Goal: Task Accomplishment & Management: Manage account settings

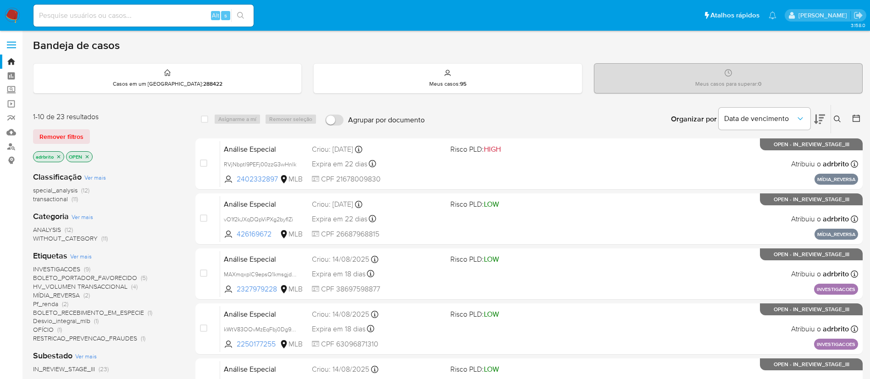
drag, startPoint x: 497, startPoint y: 0, endPoint x: 494, endPoint y: 111, distance: 111.5
click at [499, 105] on div "Organizar por Data de vencimento Os resultados não podem ser classificados enqu…" at bounding box center [645, 119] width 433 height 28
click at [73, 137] on span "Remover filtros" at bounding box center [61, 136] width 44 height 13
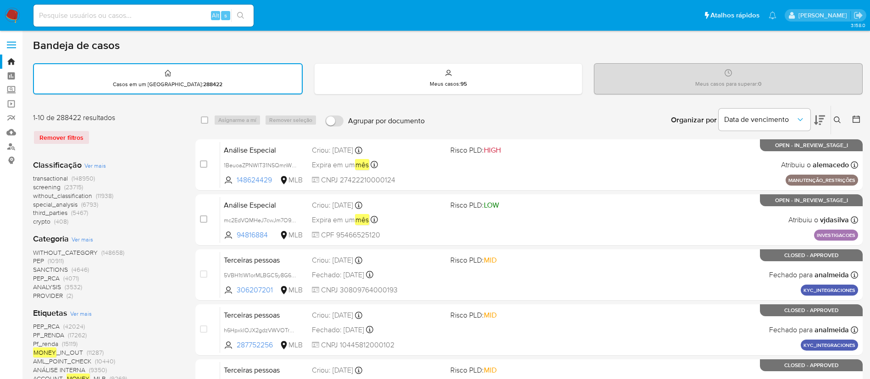
click at [9, 17] on img at bounding box center [13, 16] width 16 height 16
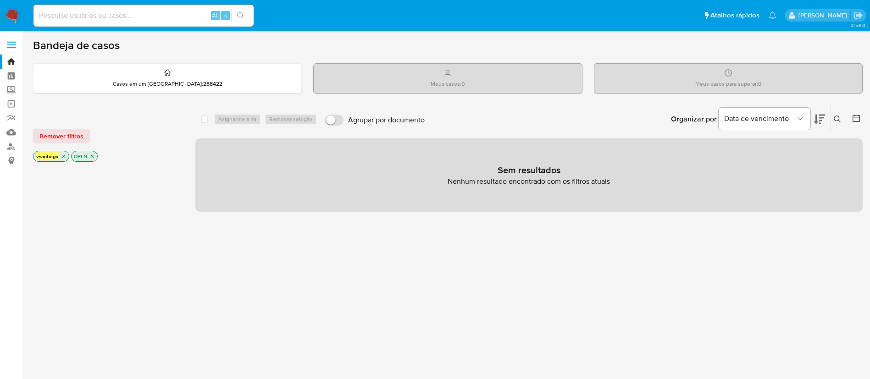
click at [149, 129] on div "Remover filtros" at bounding box center [106, 136] width 147 height 15
click at [19, 10] on img at bounding box center [13, 16] width 16 height 16
click at [140, 212] on div at bounding box center [107, 320] width 148 height 312
click at [734, 265] on div "select-all-cases-checkbox Asignarme a mí Remover seleção Agrupar por documento …" at bounding box center [528, 312] width 667 height 415
click at [727, 262] on div "select-all-cases-checkbox Asignarme a mí Remover seleção Agrupar por documento …" at bounding box center [528, 312] width 667 height 415
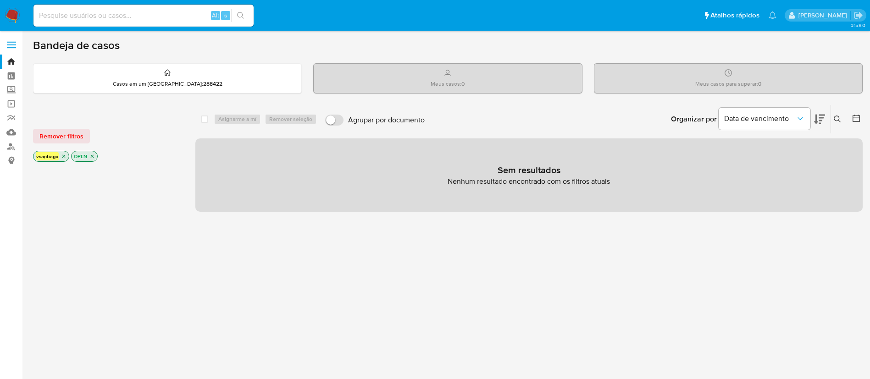
click at [445, 275] on div "select-all-cases-checkbox Asignarme a mí Remover seleção Agrupar por documento …" at bounding box center [528, 312] width 667 height 415
click at [342, 240] on div "select-all-cases-checkbox Asignarme a mí Remover seleção Agrupar por documento …" at bounding box center [528, 312] width 667 height 415
click at [143, 216] on div at bounding box center [107, 320] width 148 height 312
click at [70, 138] on span "Remover filtros" at bounding box center [61, 136] width 44 height 13
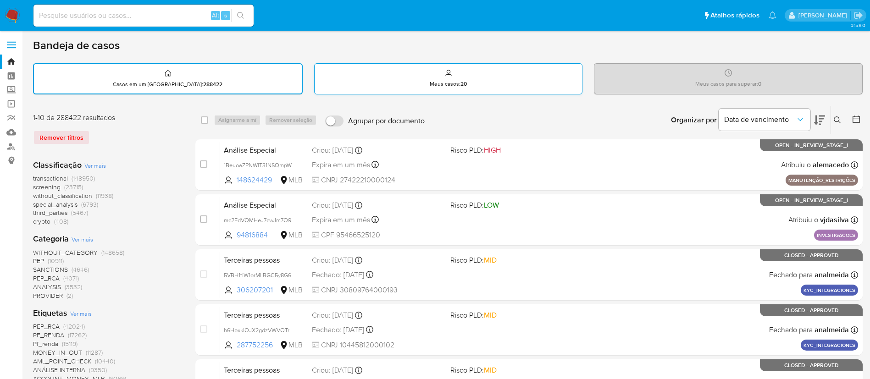
click at [474, 82] on div "Meus casos : 20" at bounding box center [449, 78] width 268 height 29
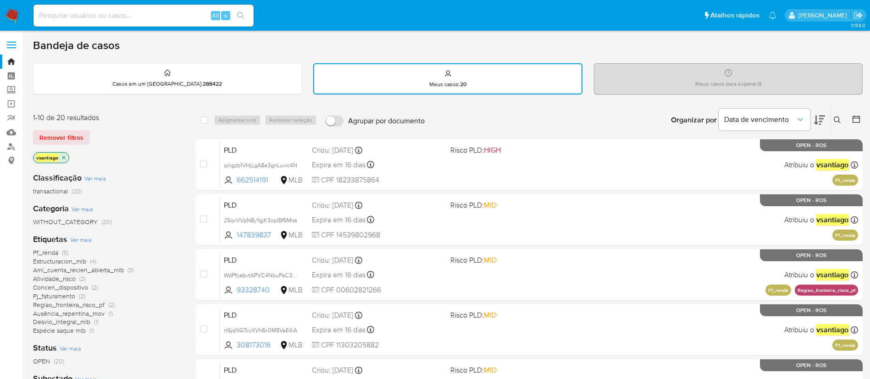
click at [143, 148] on div "1-10 de 20 resultados Remover filtros vsantiago" at bounding box center [106, 139] width 147 height 52
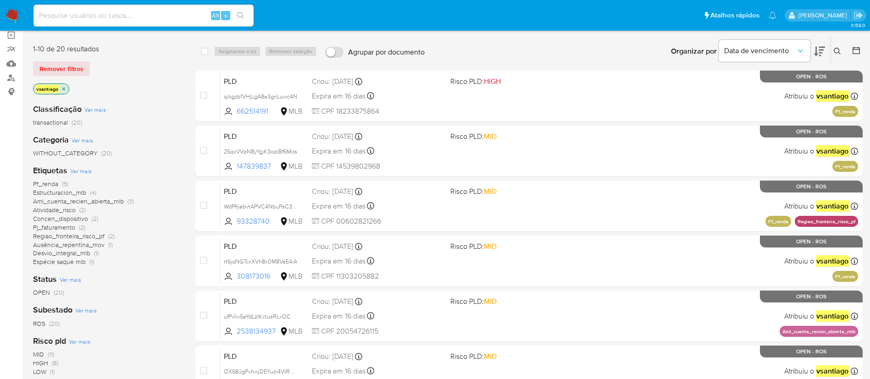
scroll to position [138, 0]
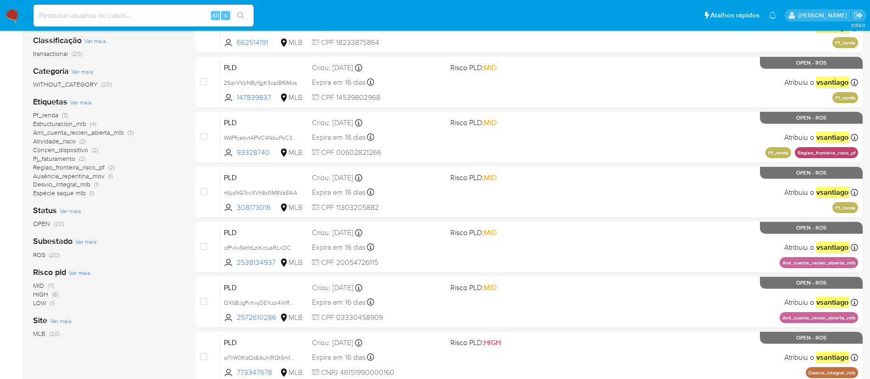
click at [46, 224] on span "OPEN" at bounding box center [41, 223] width 17 height 9
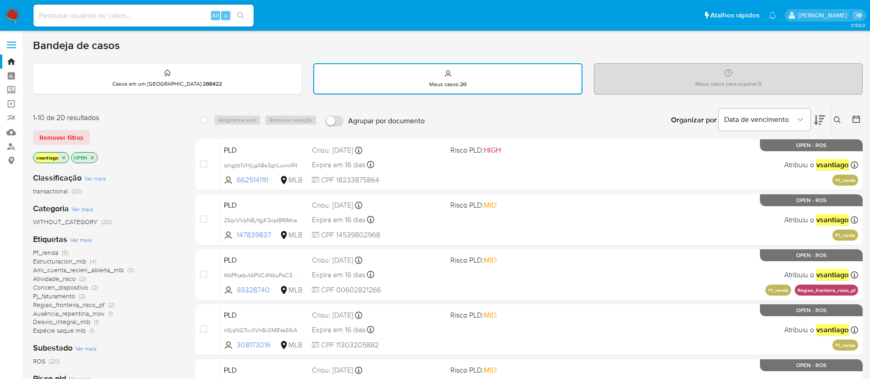
click at [92, 158] on icon "close-filter" at bounding box center [92, 158] width 6 height 6
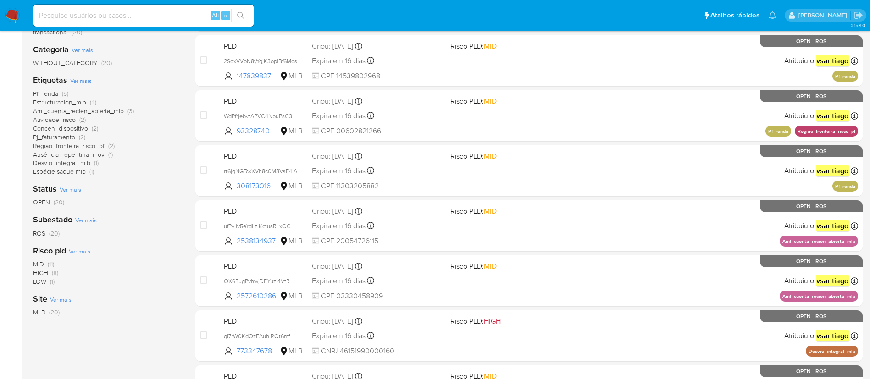
scroll to position [138, 0]
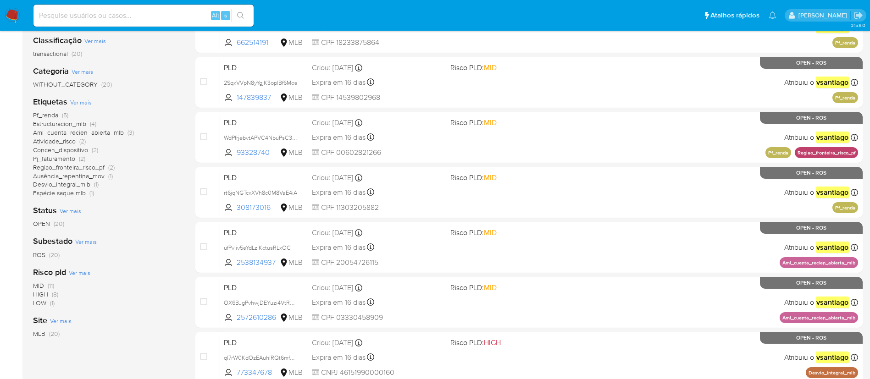
click at [51, 225] on span "OPEN (20)" at bounding box center [48, 224] width 31 height 9
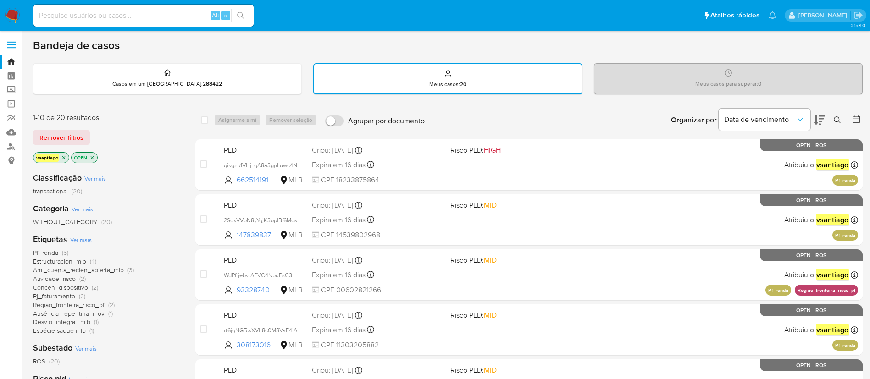
click at [150, 202] on div "Classificação Ver mais transactional (20) Categoria Ver mais WITHOUT_CATEGORY (…" at bounding box center [107, 321] width 148 height 312
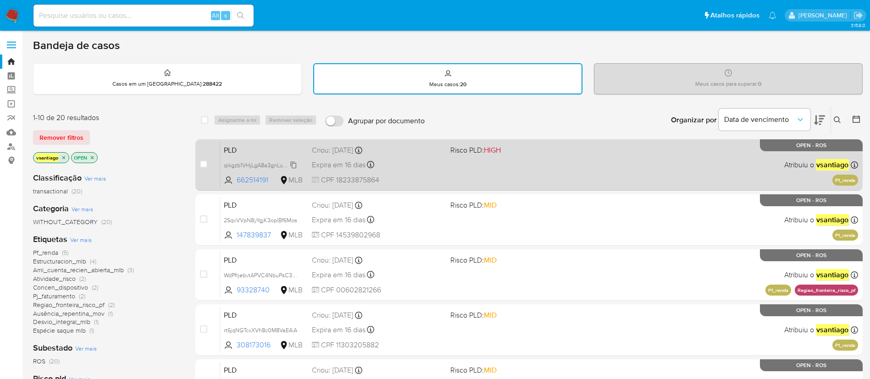
click at [292, 163] on span "qikgzb1VHjLgA8a3gnLuwc4N" at bounding box center [260, 165] width 73 height 10
click at [267, 166] on span "qikgzb1VHjLgA8a3gnLuwc4N" at bounding box center [260, 165] width 73 height 10
click at [288, 143] on div "PLD qikgzb1VHjLgA8a3gnLuwc4N Copiado Copiado 662514191 MLB Risco PLD: HIGH Crio…" at bounding box center [539, 165] width 638 height 46
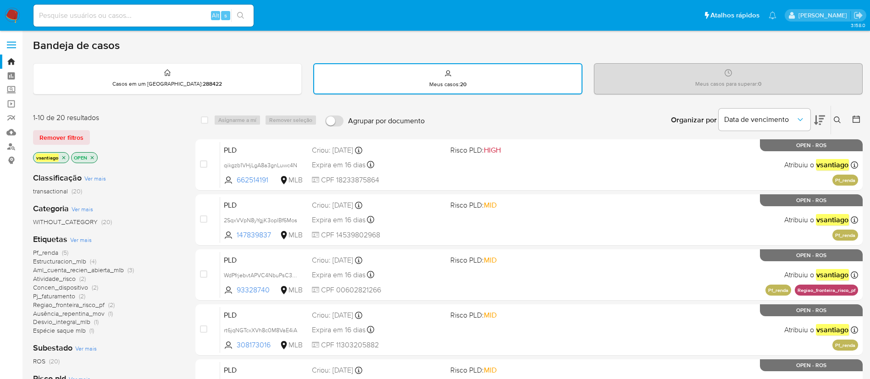
click at [126, 134] on div "Remover filtros" at bounding box center [106, 137] width 147 height 15
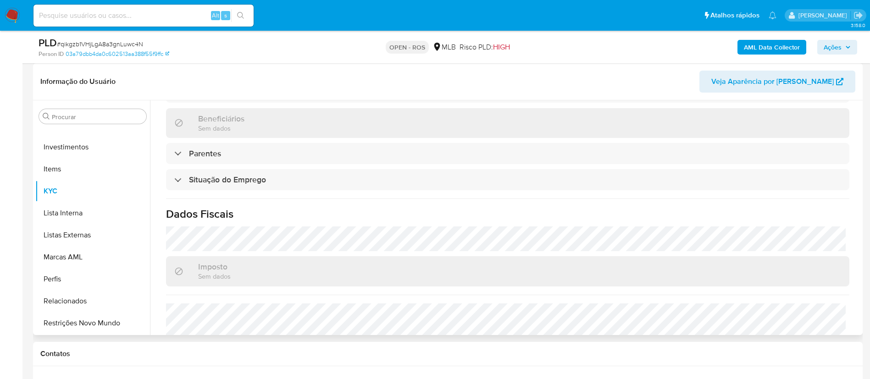
scroll to position [382, 0]
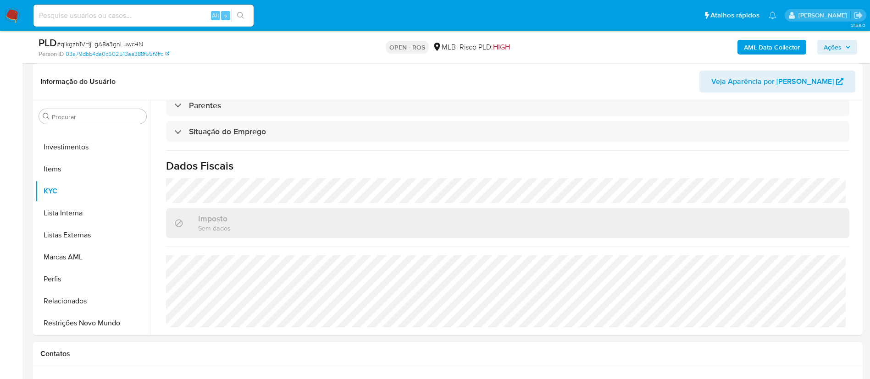
select select "10"
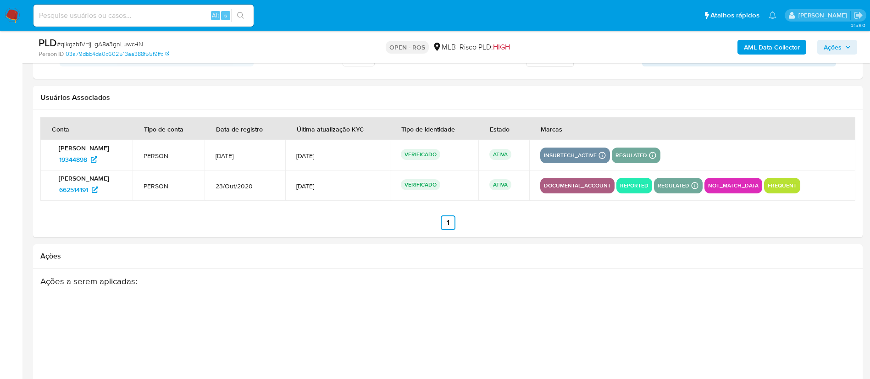
scroll to position [1323, 0]
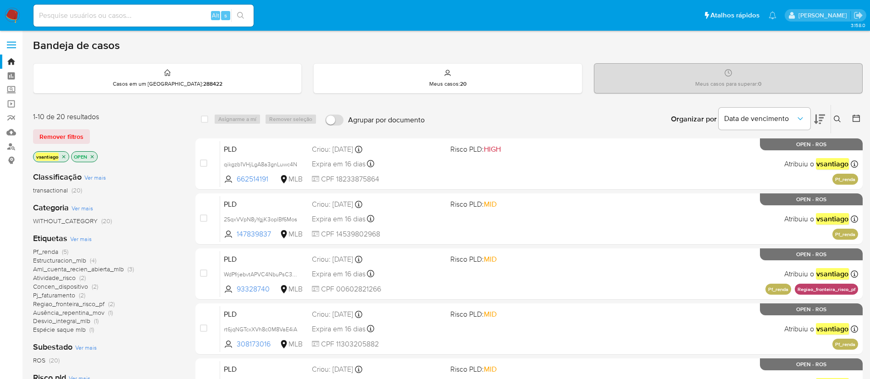
click at [131, 146] on div "1-10 de 20 resultados Remover filtros vsantiago OPEN" at bounding box center [106, 138] width 147 height 52
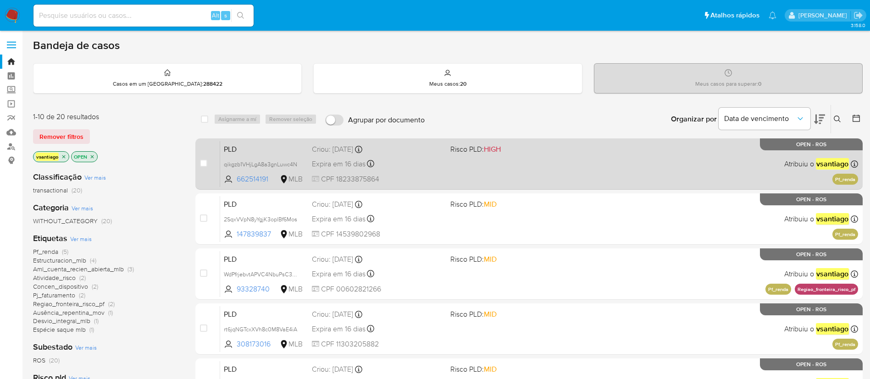
click at [454, 174] on div "PLD qikgzb1VHjLgA8a3gnLuwc4N 662514191 MLB Risco PLD: HIGH Criou: [DATE] Criou:…" at bounding box center [539, 164] width 638 height 46
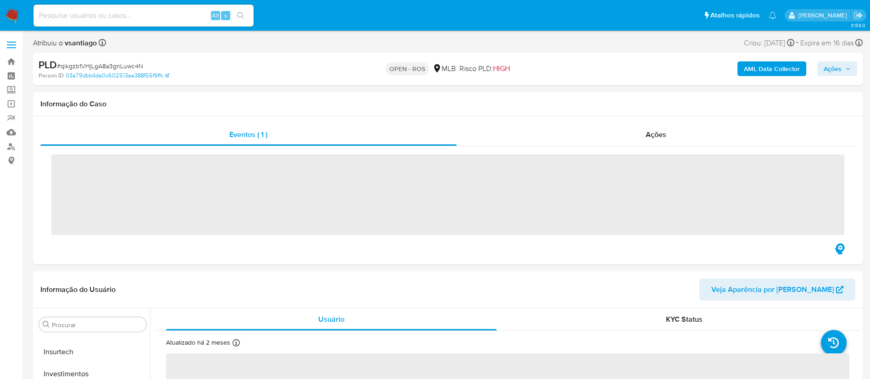
scroll to position [431, 0]
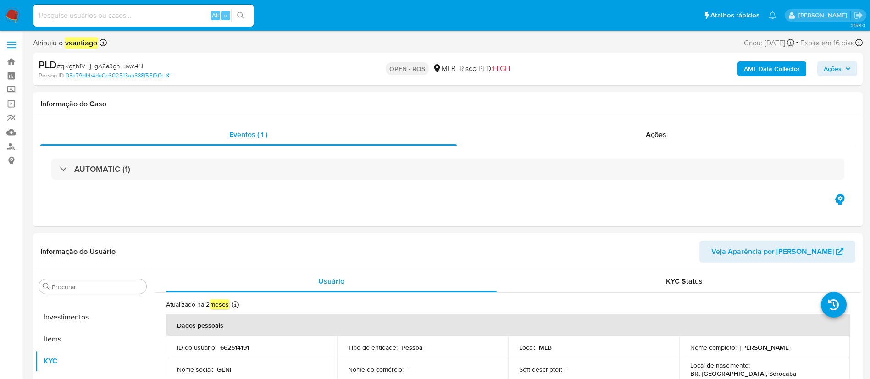
select select "10"
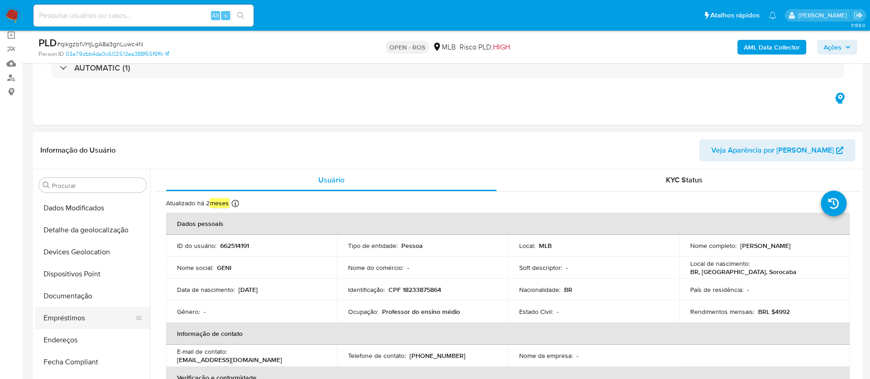
scroll to position [138, 0]
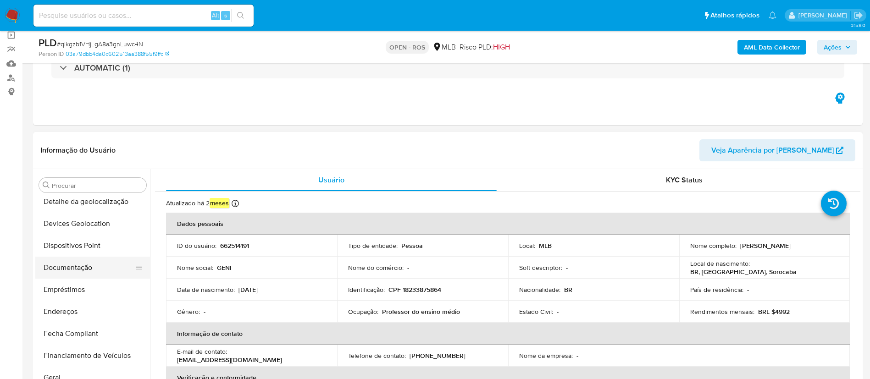
click at [78, 273] on button "Documentação" at bounding box center [88, 268] width 107 height 22
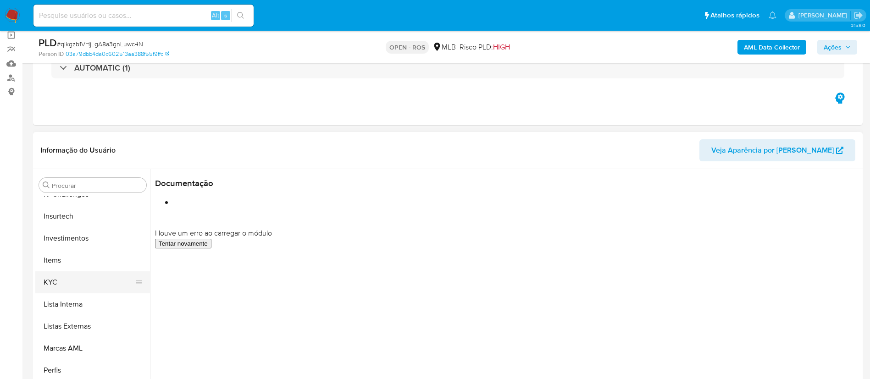
scroll to position [413, 0]
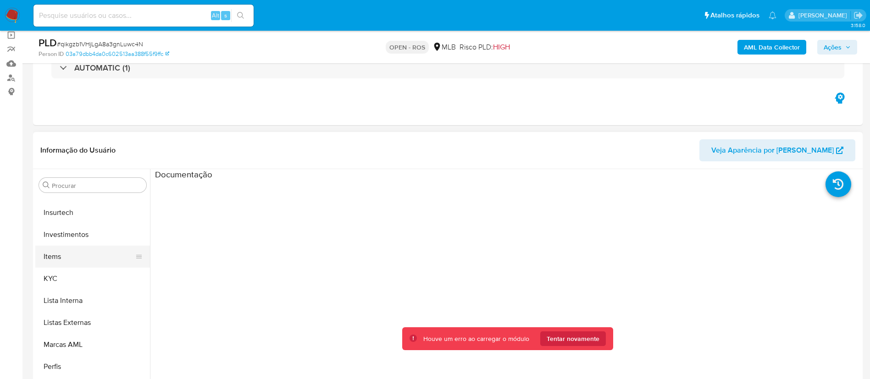
drag, startPoint x: 86, startPoint y: 281, endPoint x: 114, endPoint y: 263, distance: 33.2
click at [94, 227] on ul "Adiantamentos de Dinheiro Anexos CBT Cartões Contas Bancárias Dados Modificados…" at bounding box center [92, 299] width 115 height 207
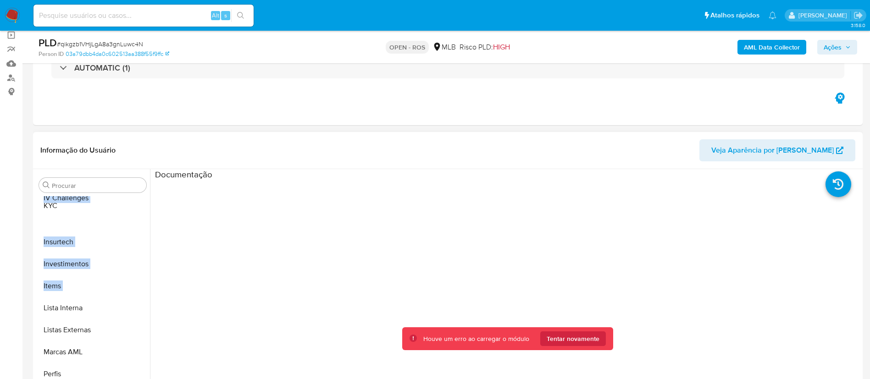
drag, startPoint x: 138, startPoint y: 282, endPoint x: 139, endPoint y: 201, distance: 80.3
click at [140, 203] on ul "Adiantamentos de Dinheiro Anexos CBT Cartões Contas Bancárias Dados Modificados…" at bounding box center [92, 299] width 115 height 207
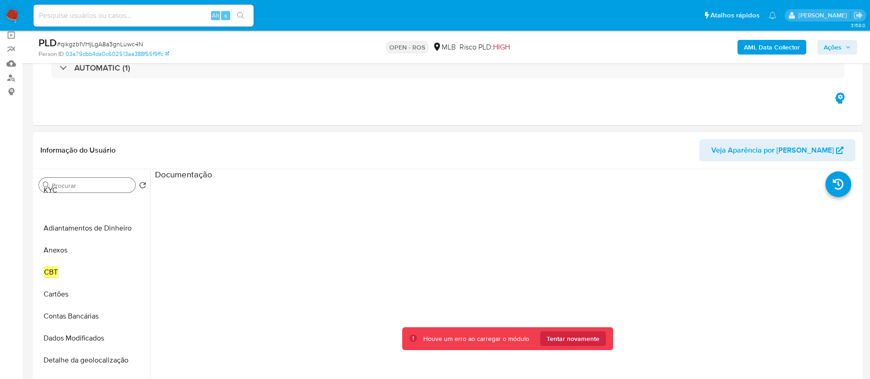
scroll to position [0, 0]
click at [121, 207] on ul "Adiantamentos de Dinheiro Anexos CBT Cartões Contas Bancárias Dados Modificados…" at bounding box center [92, 299] width 115 height 207
click at [72, 206] on button "KYC" at bounding box center [88, 207] width 107 height 22
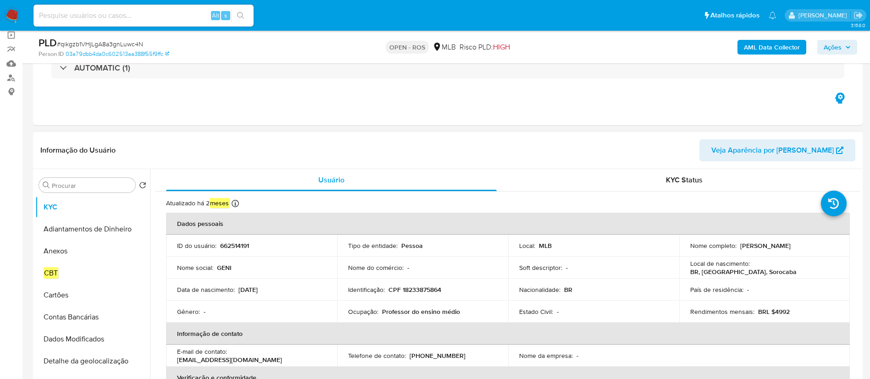
click at [772, 247] on p "Geni de Almeida" at bounding box center [765, 246] width 50 height 8
click at [431, 290] on p "CPF 18233875864" at bounding box center [414, 290] width 53 height 8
click at [437, 290] on p "CPF 18233875864" at bounding box center [414, 290] width 53 height 8
click at [664, 142] on header "Informação do Usuário Veja Aparência por Pessoa" at bounding box center [447, 150] width 815 height 22
click at [85, 187] on input "Procurar" at bounding box center [92, 186] width 80 height 8
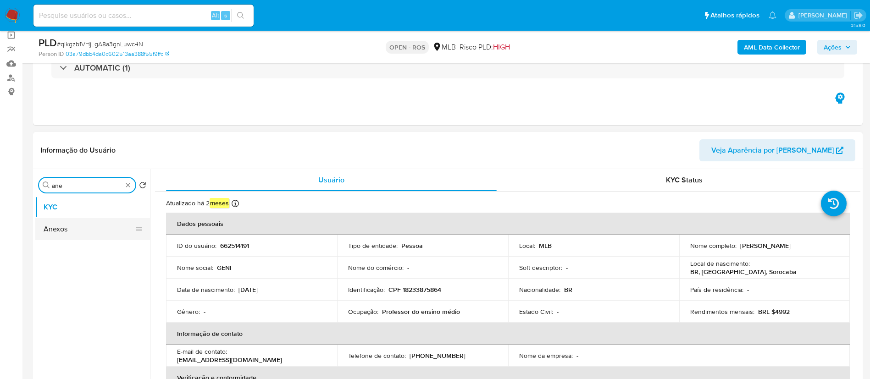
type input "ane"
click at [81, 234] on button "Anexos" at bounding box center [88, 229] width 107 height 22
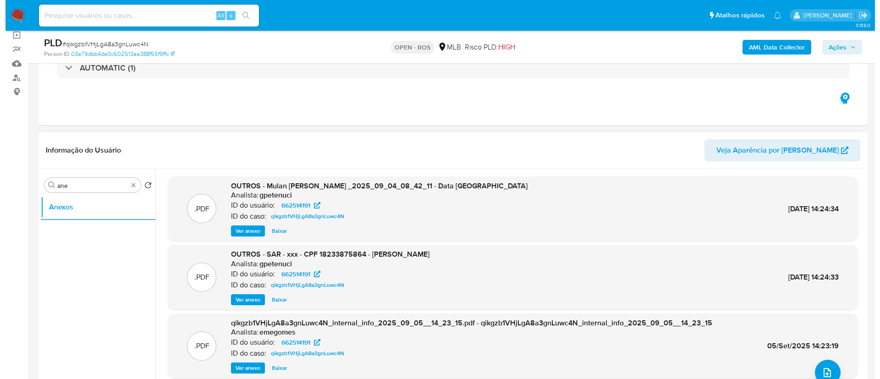
scroll to position [69, 0]
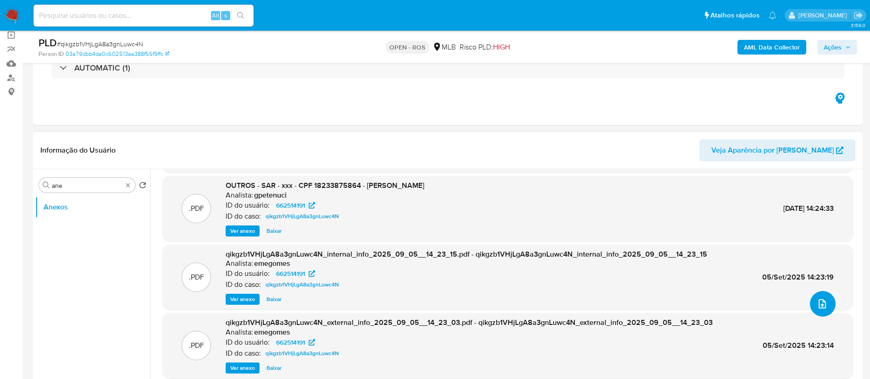
click at [821, 306] on icon "upload-file" at bounding box center [821, 303] width 7 height 9
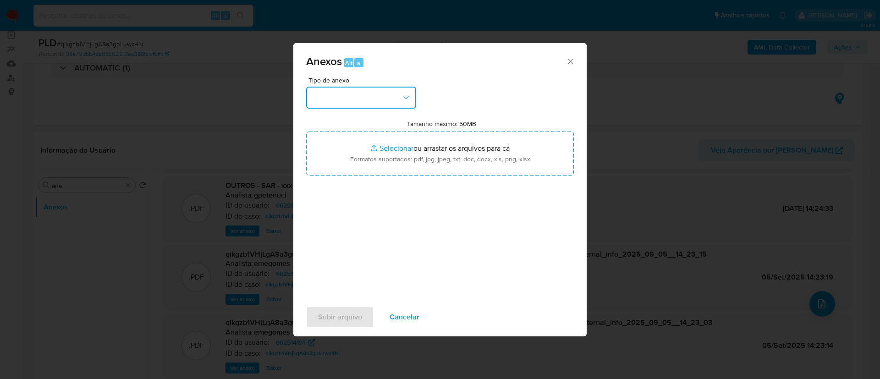
click at [377, 105] on button "button" at bounding box center [361, 98] width 110 height 22
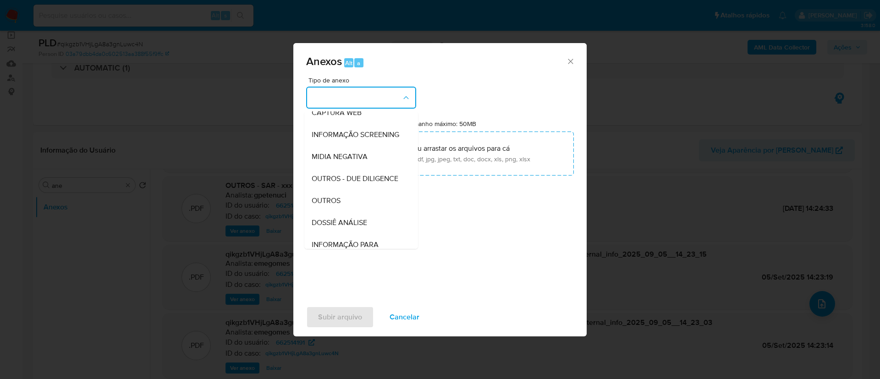
scroll to position [141, 0]
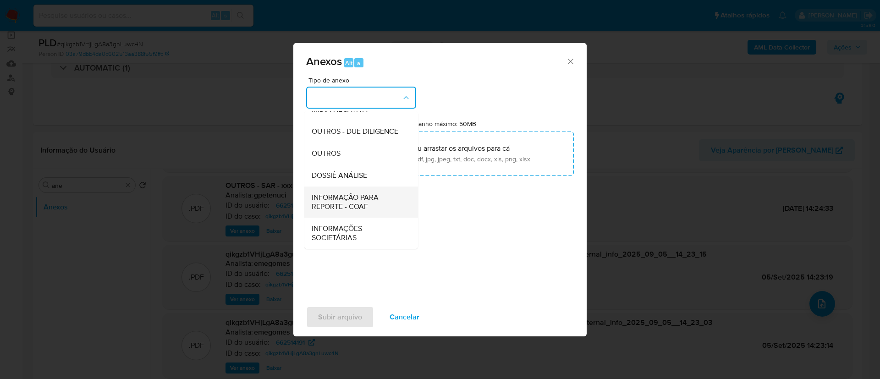
click at [376, 208] on span "INFORMAÇÃO PARA REPORTE - COAF" at bounding box center [359, 202] width 94 height 18
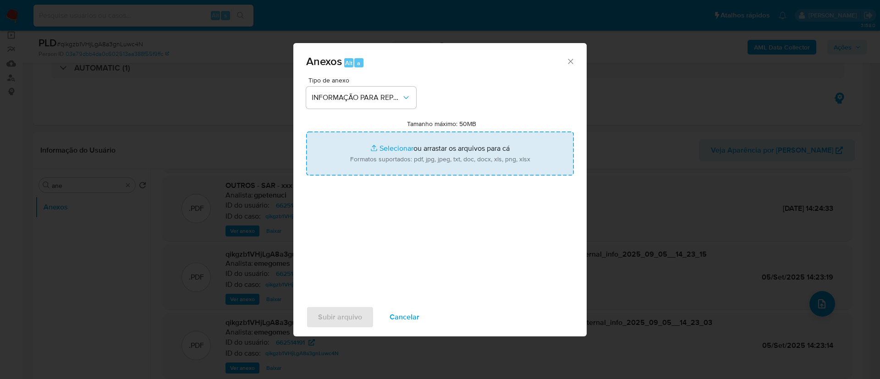
type input "C:\fakepath\SAR - qikgzb1VHjLgA8a3gnLuwc4N - CPF 18233875864 - GENI DE ALMEIDA.…"
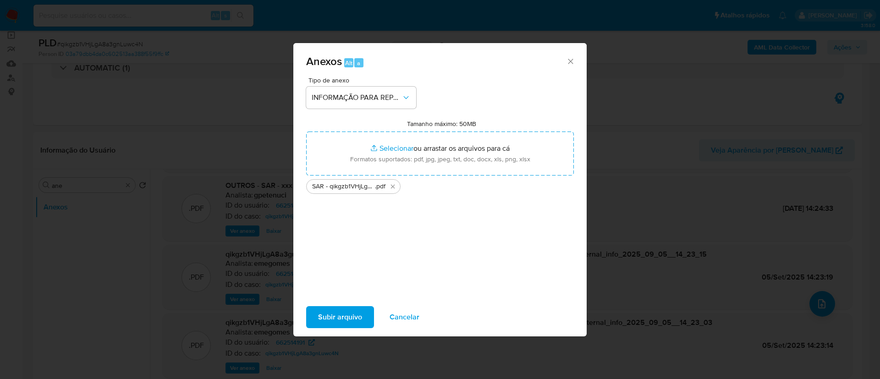
click at [345, 318] on span "Subir arquivo" at bounding box center [340, 317] width 44 height 20
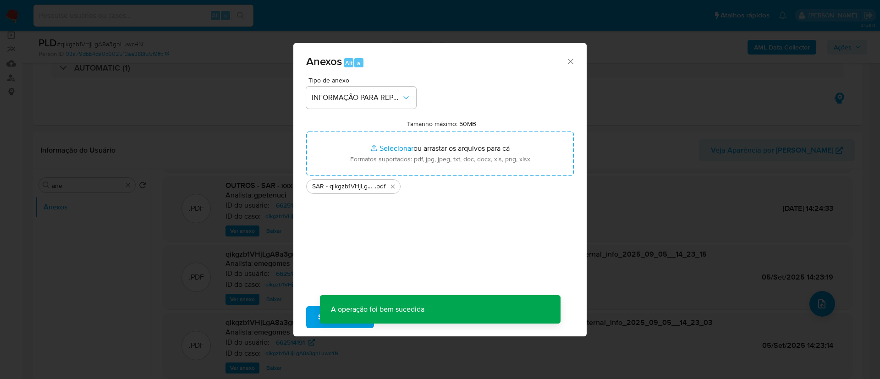
scroll to position [66, 0]
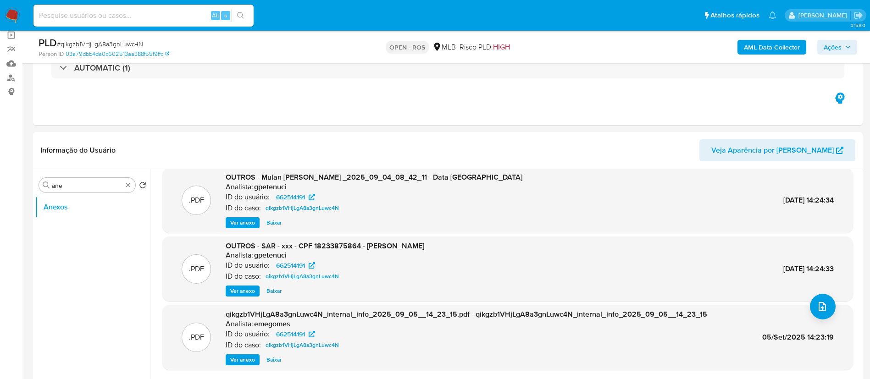
click at [831, 44] on span "Ações" at bounding box center [833, 47] width 18 height 15
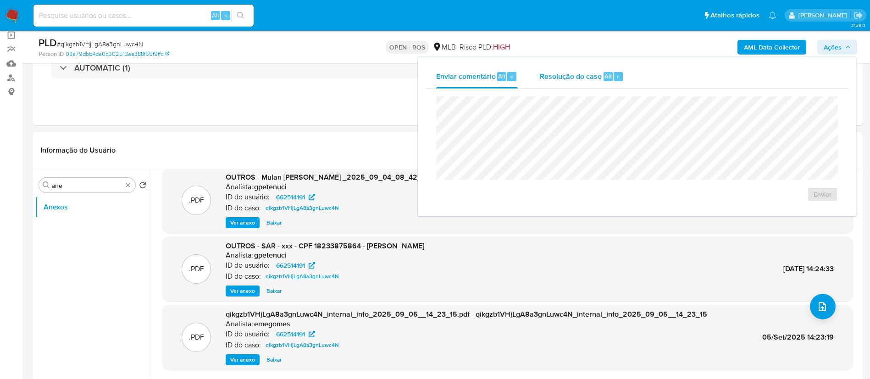
click at [551, 80] on span "Resolução do caso" at bounding box center [571, 76] width 62 height 11
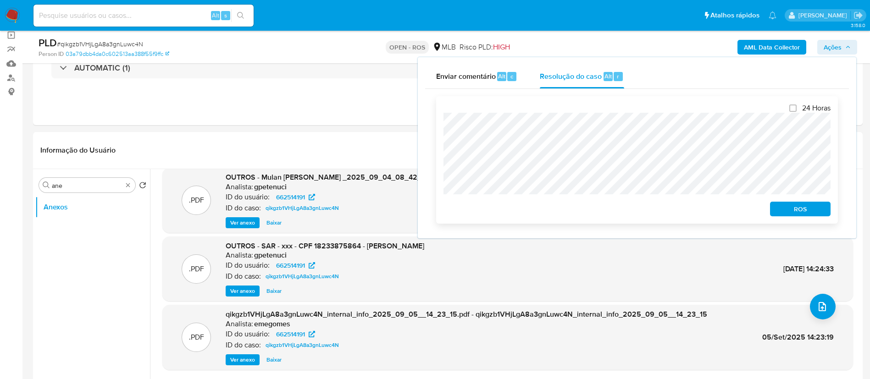
click at [803, 213] on span "ROS" at bounding box center [800, 209] width 48 height 13
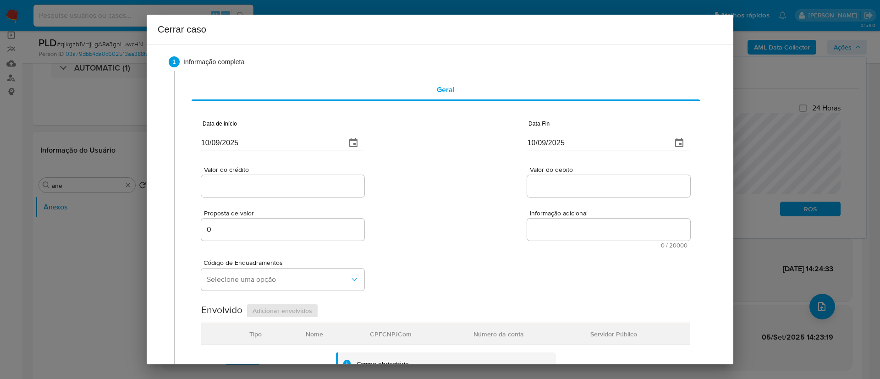
scroll to position [0, 0]
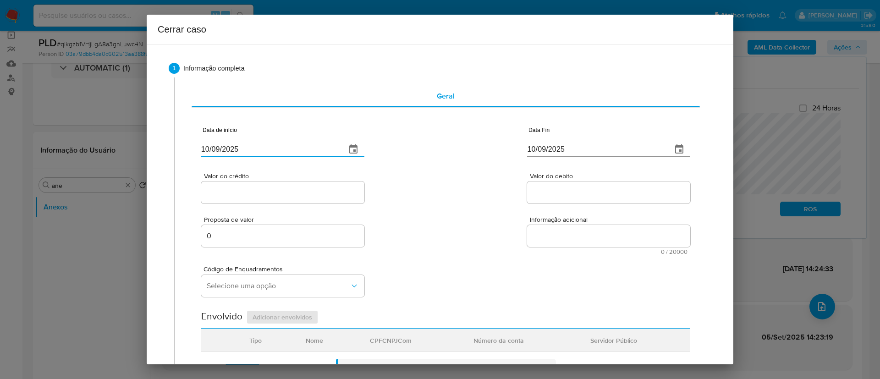
click at [223, 149] on input "10/09/2025" at bounding box center [270, 149] width 138 height 15
click at [214, 148] on input "10/09/2025" at bounding box center [270, 149] width 138 height 15
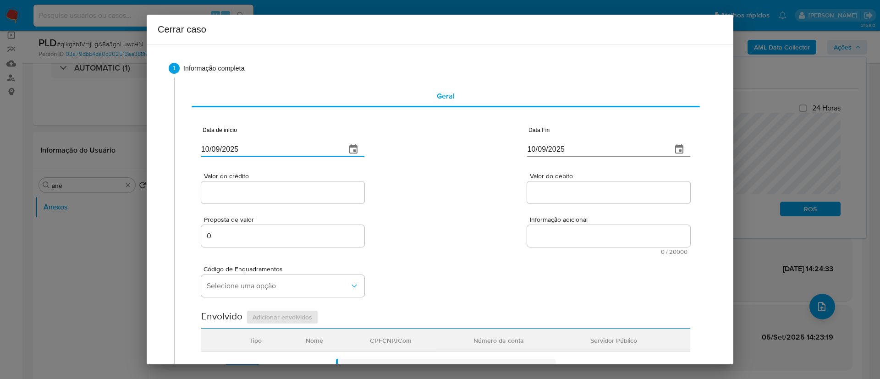
paste input "01/07"
type input "01/07/2025"
click at [448, 176] on div "Valor do crédito Valor do debito" at bounding box center [445, 184] width 489 height 44
click at [539, 147] on input "10/09/2025" at bounding box center [596, 149] width 138 height 15
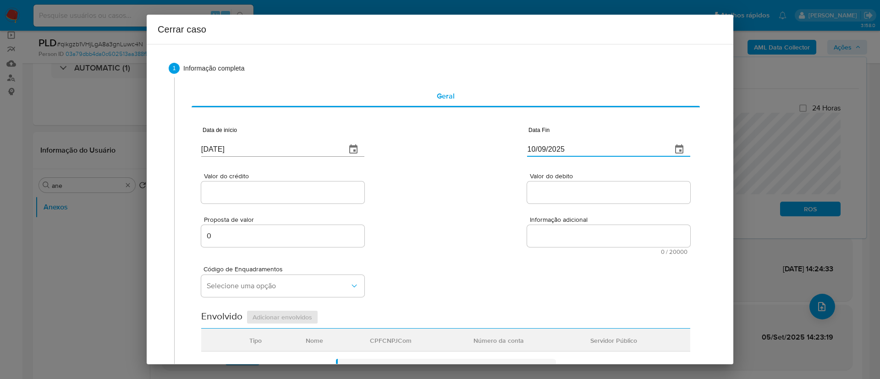
click at [539, 147] on input "10/09/2025" at bounding box center [596, 149] width 138 height 15
paste input "03"
type input "03/09/2025"
click at [445, 180] on div "Valor do crédito Valor do debito" at bounding box center [445, 184] width 489 height 44
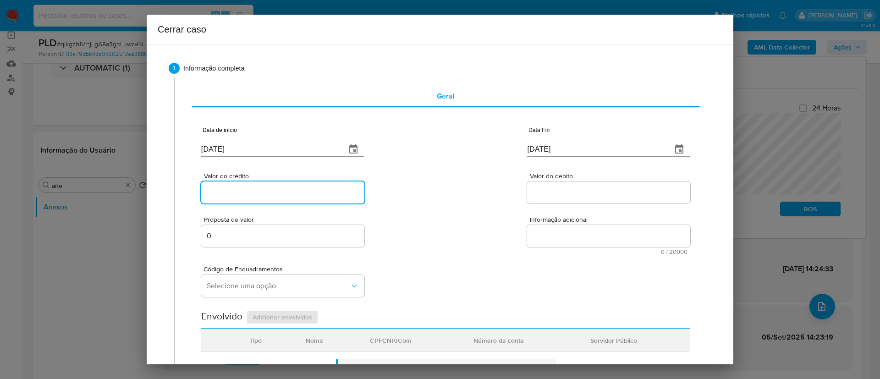
click at [272, 192] on input "Valor do crédito" at bounding box center [282, 193] width 163 height 12
paste input "R$122.966"
type input "R$122.966"
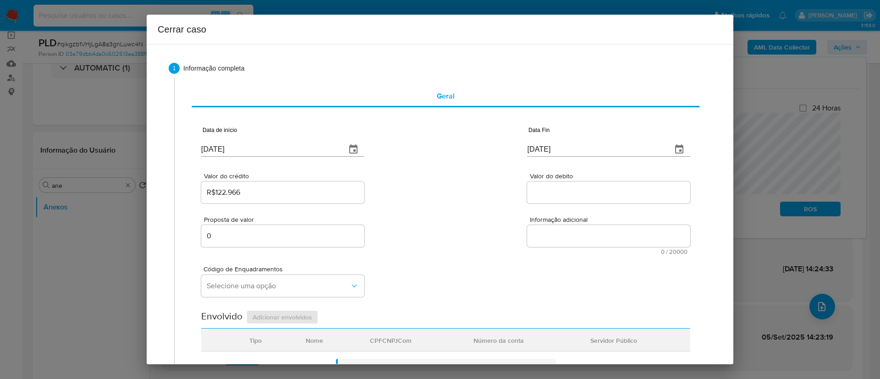
click at [437, 216] on div "Proposta de valor 0 Informação adicional 0 / 20000 20000 caracteres restantes" at bounding box center [445, 230] width 489 height 50
click at [542, 188] on input "Valor do debito" at bounding box center [608, 193] width 163 height 12
paste input "R$37.300"
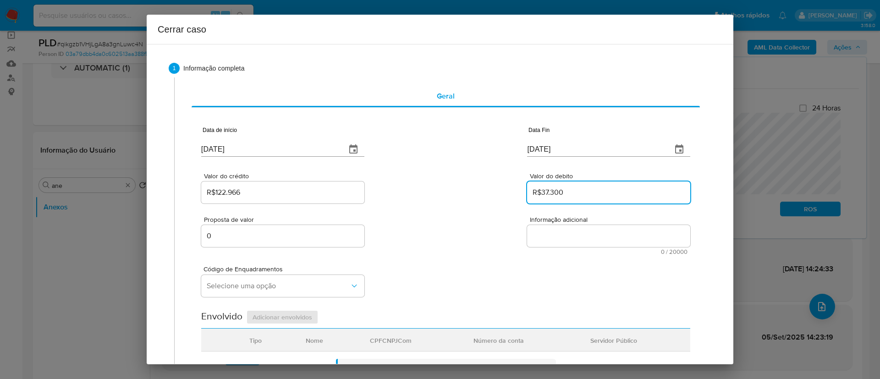
type input "R$37.300"
click at [435, 203] on div "Valor do crédito R$122.966 Valor do debito R$37.300" at bounding box center [445, 184] width 489 height 44
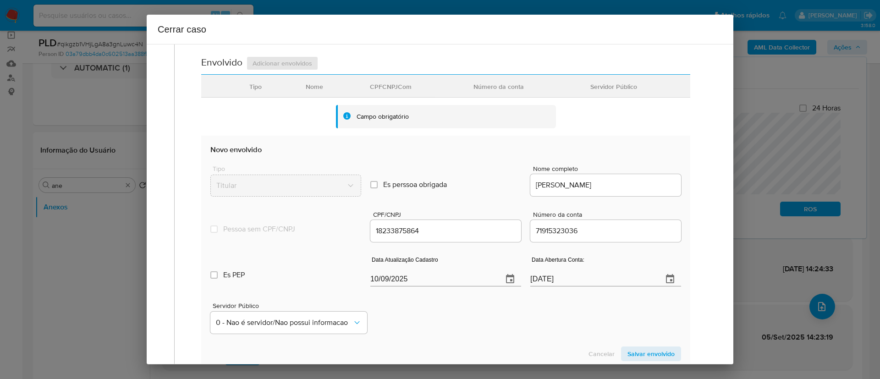
scroll to position [275, 0]
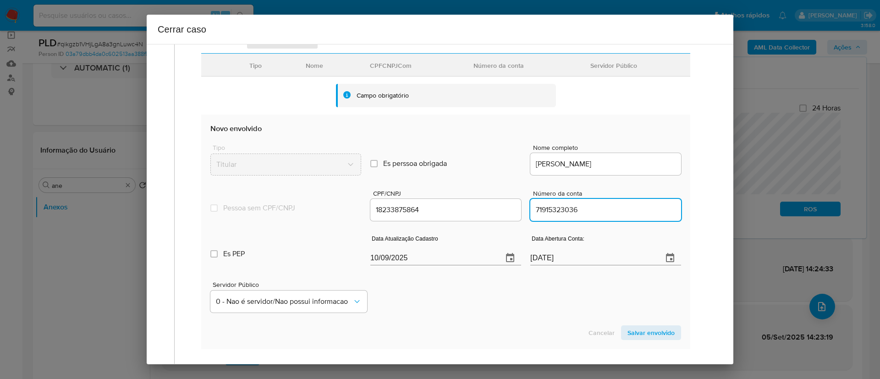
drag, startPoint x: 559, startPoint y: 208, endPoint x: 583, endPoint y: 211, distance: 24.0
click at [583, 211] on input "71915323036" at bounding box center [606, 210] width 151 height 12
click at [463, 188] on div "Pessoa sem CPF/CNPJ Is CPFCNPJ CPF/CNPJ 18233875864 Número da conta 71915323036" at bounding box center [445, 201] width 471 height 44
click at [383, 255] on input "10/09/2025" at bounding box center [432, 258] width 125 height 15
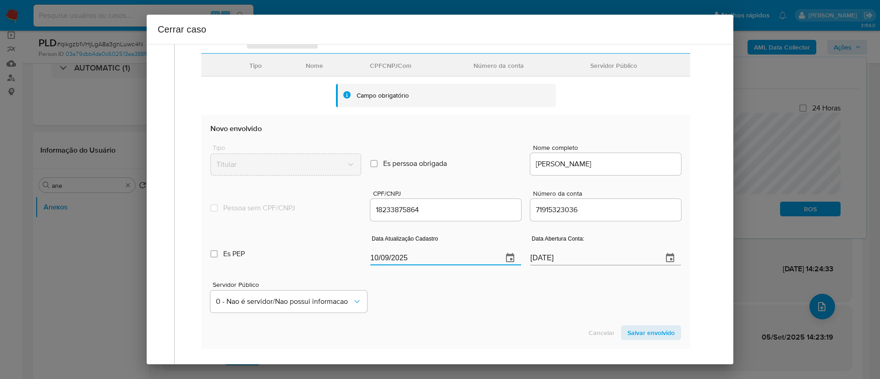
click at [383, 255] on input "10/09/2025" at bounding box center [432, 258] width 125 height 15
paste input "26/06"
type input "26/06/2025"
click at [464, 302] on div "Servidor Público 0 - Nao é servidor/[PERSON_NAME] possui informacao" at bounding box center [445, 294] width 471 height 46
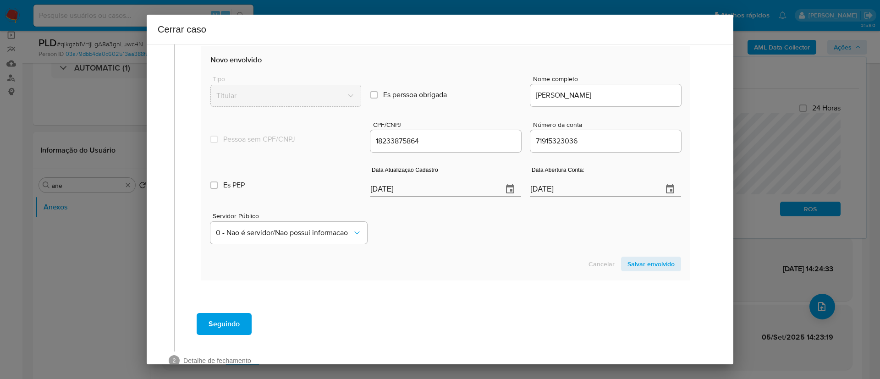
click at [633, 262] on span "Salvar envolvido" at bounding box center [651, 264] width 47 height 13
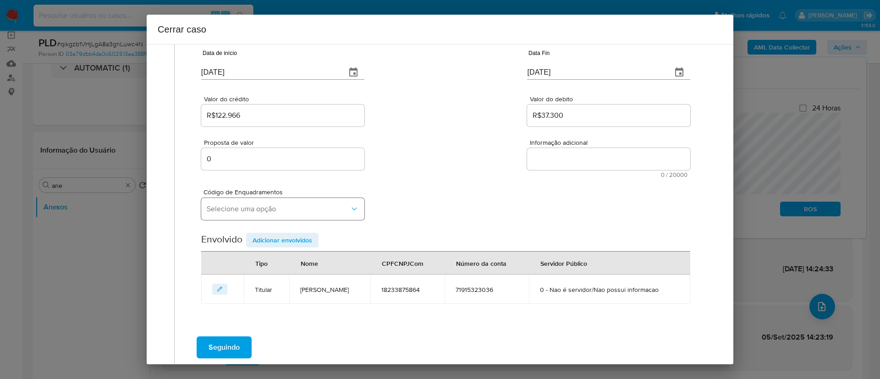
scroll to position [56, 0]
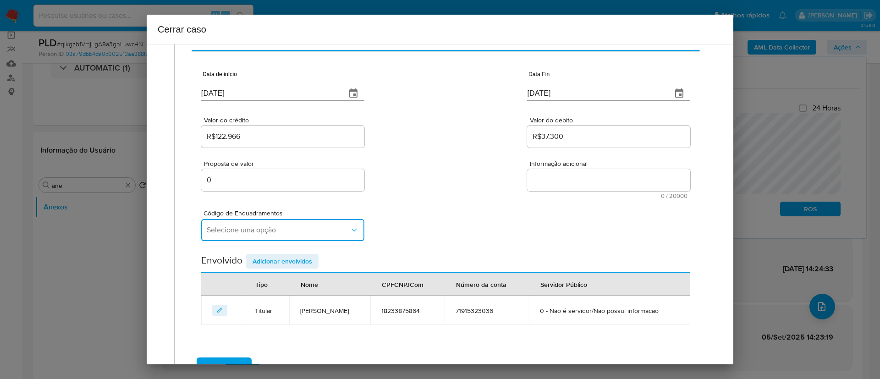
click at [333, 230] on span "Selecione uma opção" at bounding box center [278, 230] width 143 height 9
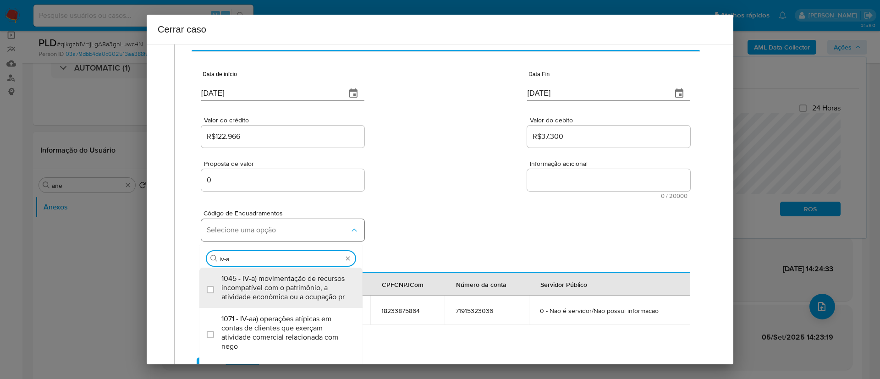
type input "iv-a"
click at [259, 286] on span "1045 - IV-a) movimentação de recursos incompatível com o patrimônio, a atividad…" at bounding box center [285, 288] width 128 height 28
checkbox input "true"
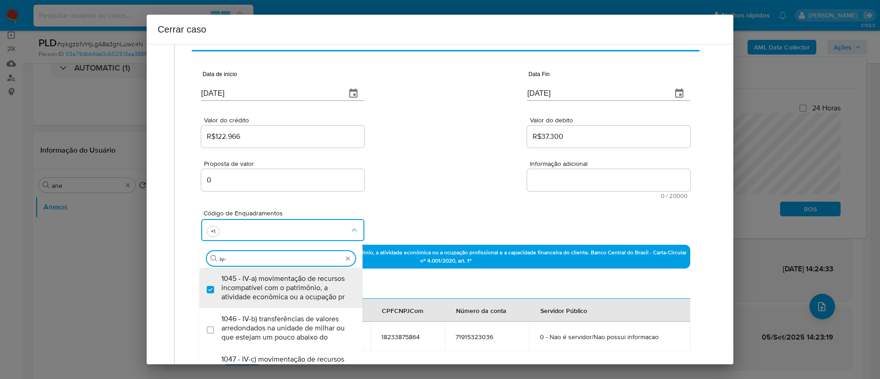
type input "iv-c"
click at [285, 284] on span "1047 - IV-c) movimentação de recursos de alto valor, de forma contumaz, em bene…" at bounding box center [285, 288] width 128 height 28
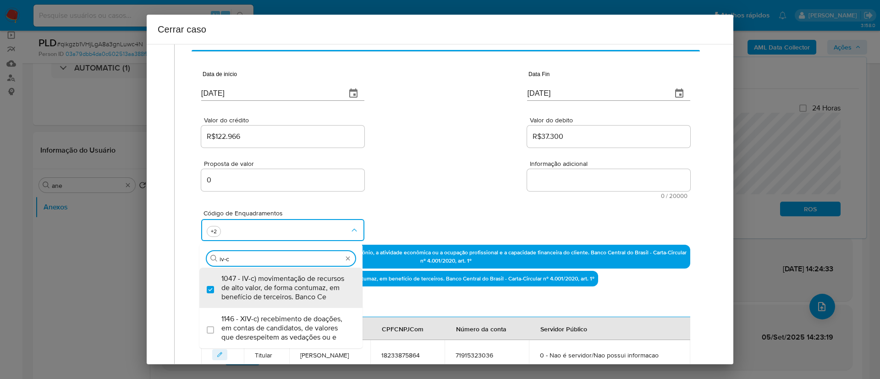
checkbox input "true"
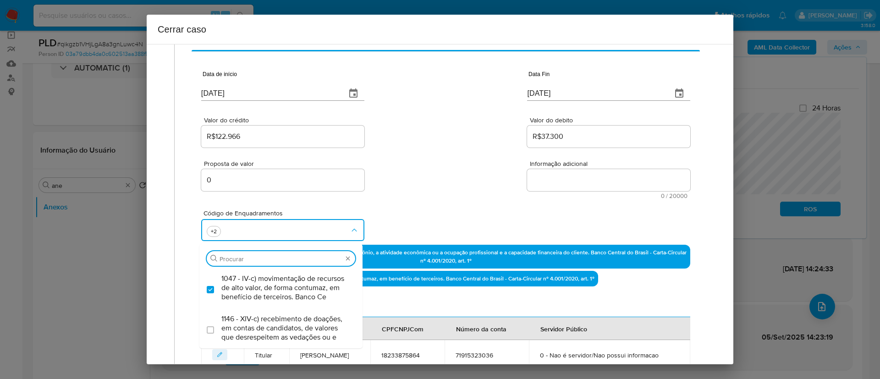
click at [423, 198] on div "Proposta de valor 0 Informação adicional 0 / 20000 20000 caracteres restantes" at bounding box center [445, 174] width 489 height 50
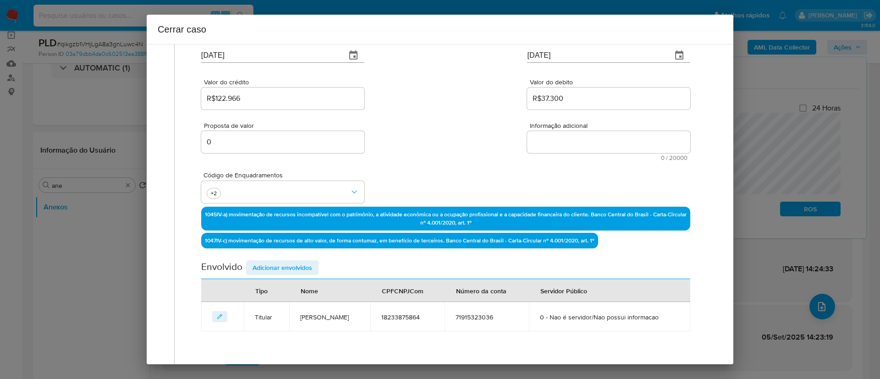
scroll to position [125, 0]
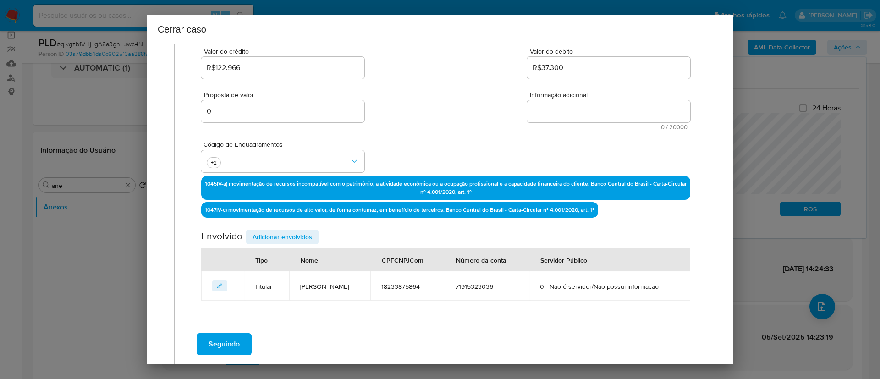
click at [558, 113] on textarea "Informação adicional" at bounding box center [608, 111] width 163 height 22
paste textarea "Geni de Almeida, CPF 18233875864, 57 anos, residente no município de Sorocaba, …"
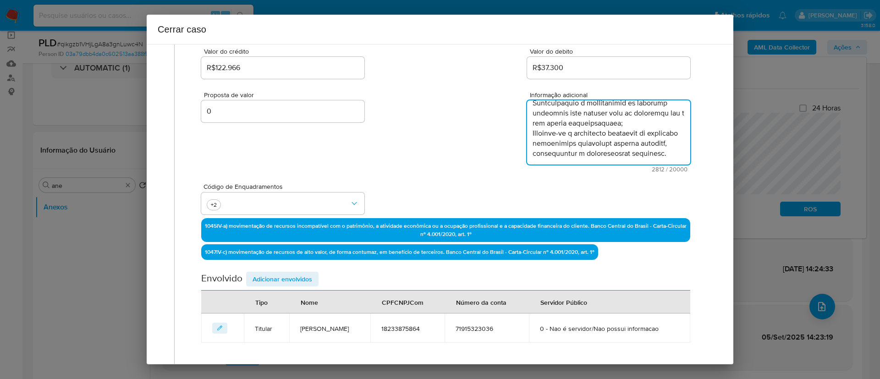
scroll to position [956, 0]
type textarea "Geni de Almeida, CPF 18233875864, 57 anos, residente no município de Sorocaba, …"
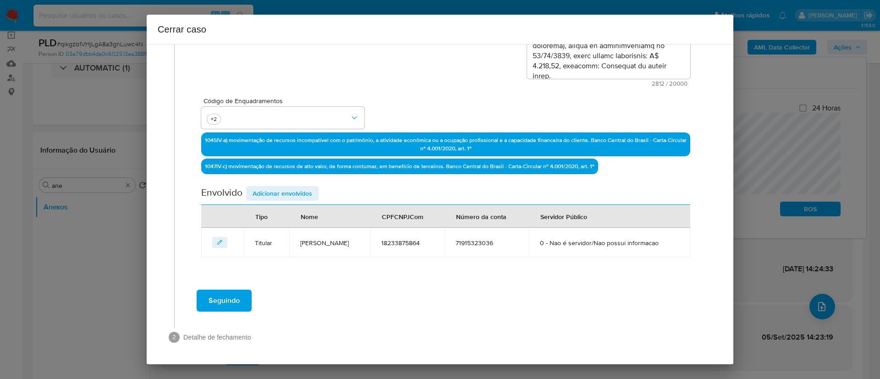
scroll to position [211, 0]
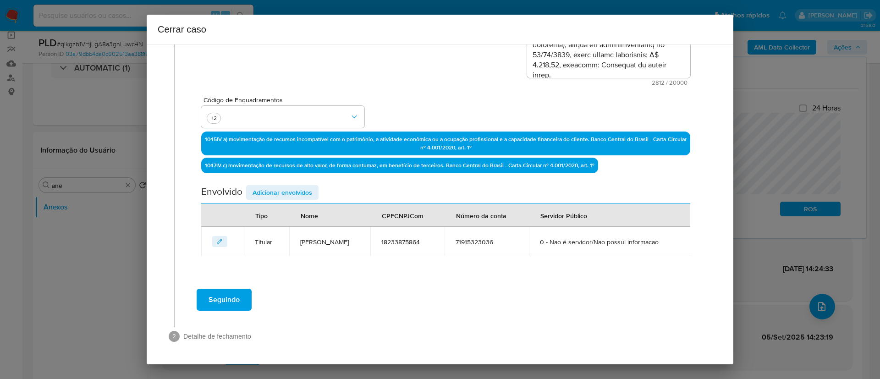
click at [345, 275] on div "Data de início 01/07/2025 Data Fin 03/09/2025 Valor do crédito R$122.966 Valor …" at bounding box center [446, 85] width 509 height 379
click at [268, 193] on span "Adicionar envolvidos" at bounding box center [283, 192] width 60 height 13
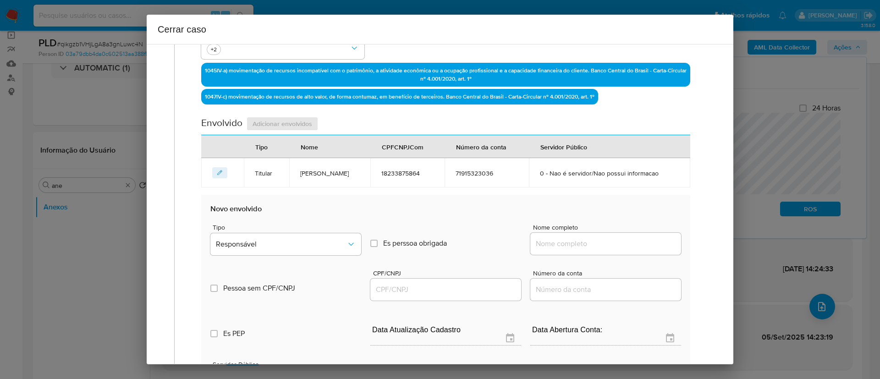
scroll to position [349, 0]
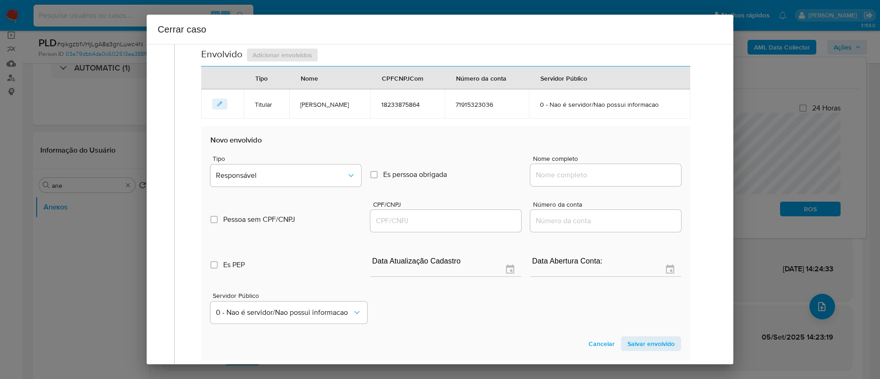
click at [571, 174] on input "Nome completo" at bounding box center [606, 175] width 151 height 12
paste input "Bottone Sociedade Individual De Advocacia, 11250463000128"
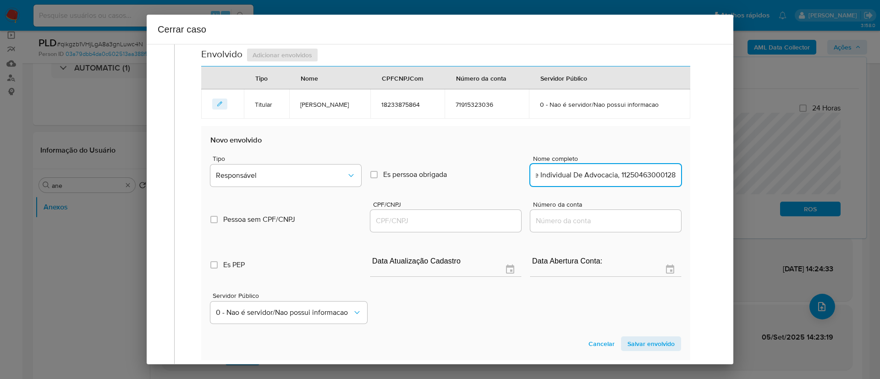
click at [641, 177] on input "Bottone Sociedade Individual De Advocacia, 11250463000128" at bounding box center [606, 175] width 151 height 12
type input "Bottone Sociedade Individual De Advocacia"
click at [447, 222] on input "CPF/CNPJ" at bounding box center [445, 221] width 151 height 12
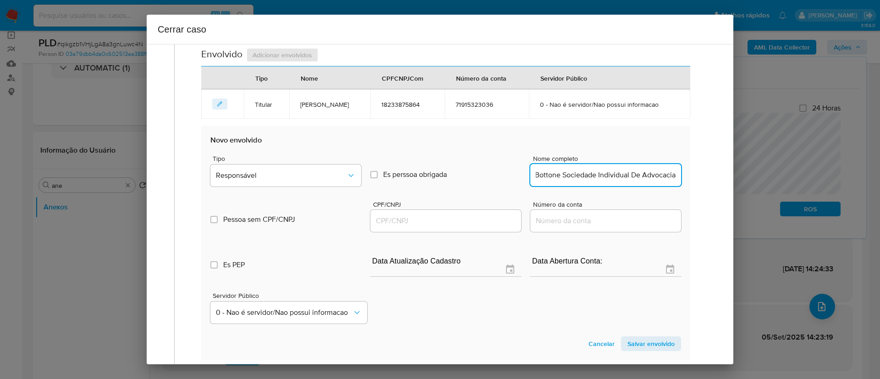
scroll to position [0, 0]
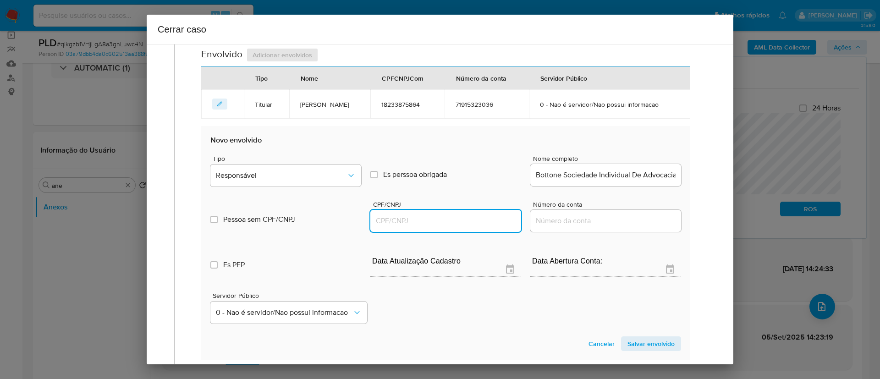
paste input "11250463000128"
type input "11250463000128"
click at [488, 183] on label "Es perssoa obrigada Is PObrigada" at bounding box center [445, 174] width 151 height 31
click at [370, 171] on input "Es perssoa obrigada Is PObrigada" at bounding box center [373, 174] width 7 height 7
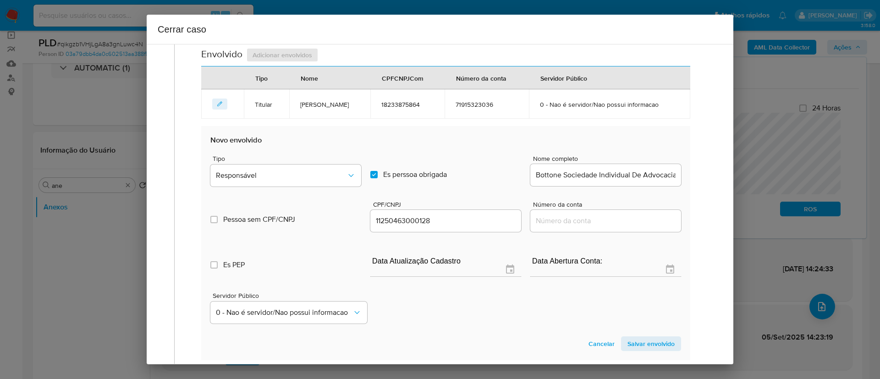
click at [487, 183] on label "Es perssoa obrigada Is PObrigada" at bounding box center [445, 174] width 151 height 31
click at [378, 178] on input "Es perssoa obrigada Is PObrigada" at bounding box center [373, 174] width 7 height 7
checkbox input "false"
click at [437, 298] on div "Servidor Público 0 - Nao é servidor/[PERSON_NAME] possui informacao" at bounding box center [445, 305] width 471 height 46
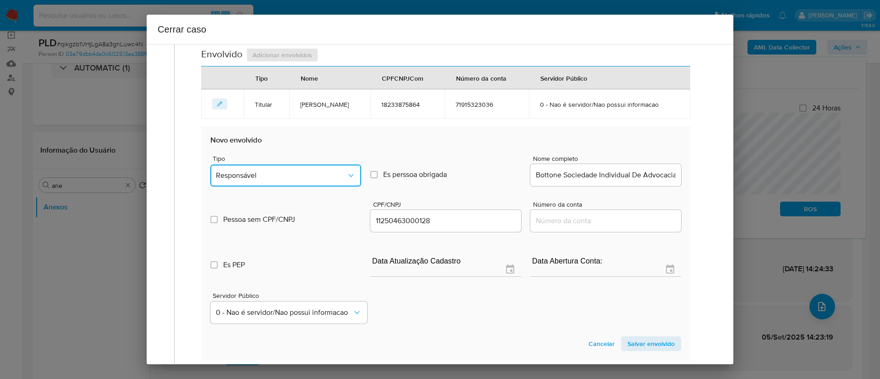
click at [276, 176] on span "Responsável" at bounding box center [281, 175] width 131 height 9
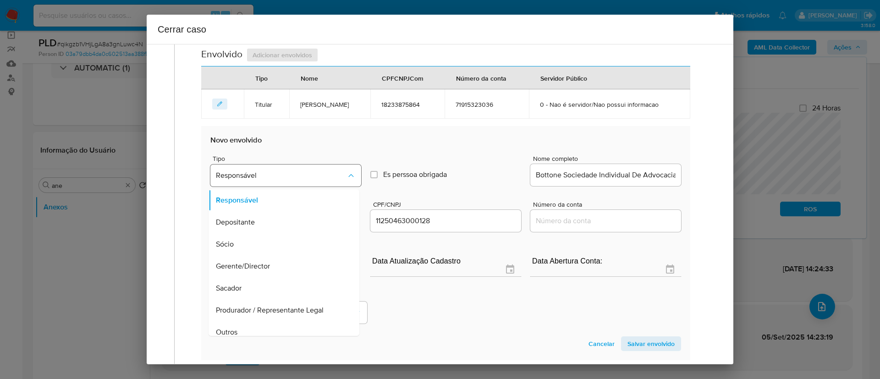
scroll to position [350, 0]
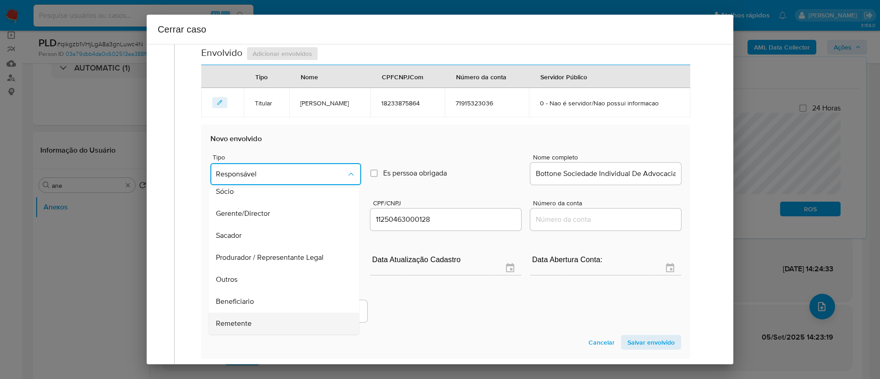
click at [279, 324] on div "Remetente" at bounding box center [281, 324] width 131 height 22
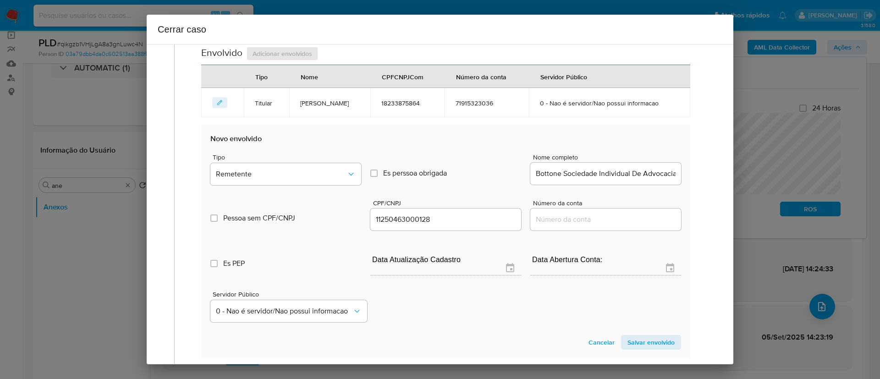
click at [490, 316] on div "Servidor Público 0 - Nao é servidor/[PERSON_NAME] possui informacao" at bounding box center [445, 303] width 471 height 46
drag, startPoint x: 620, startPoint y: 174, endPoint x: 633, endPoint y: 188, distance: 18.8
click at [745, 166] on div "Cerrar caso 1 Informação completa Geral Data de início 01/07/2025 Data Fin 03/0…" at bounding box center [440, 189] width 880 height 379
click at [468, 317] on div "Servidor Público 0 - Nao é servidor/[PERSON_NAME] possui informacao" at bounding box center [445, 303] width 471 height 46
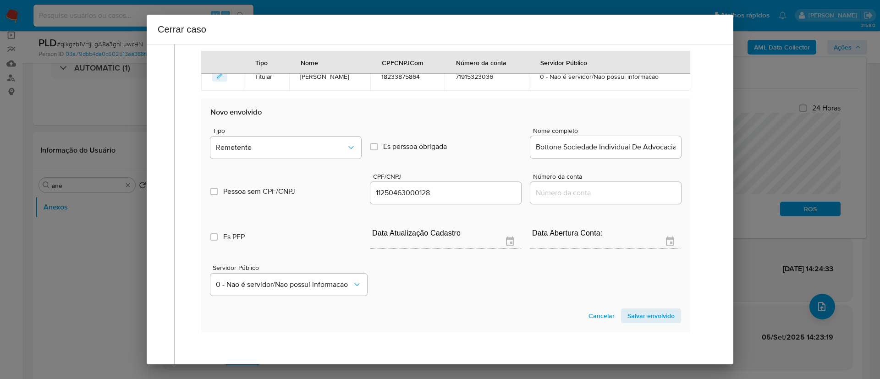
scroll to position [350, 0]
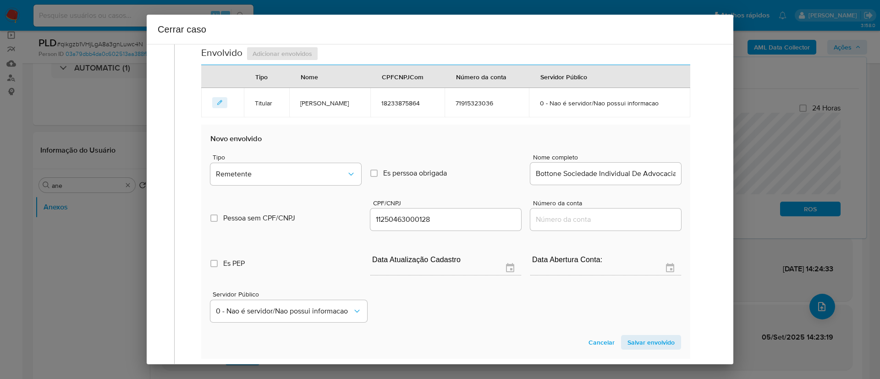
click at [644, 338] on span "Salvar envolvido" at bounding box center [651, 342] width 47 height 13
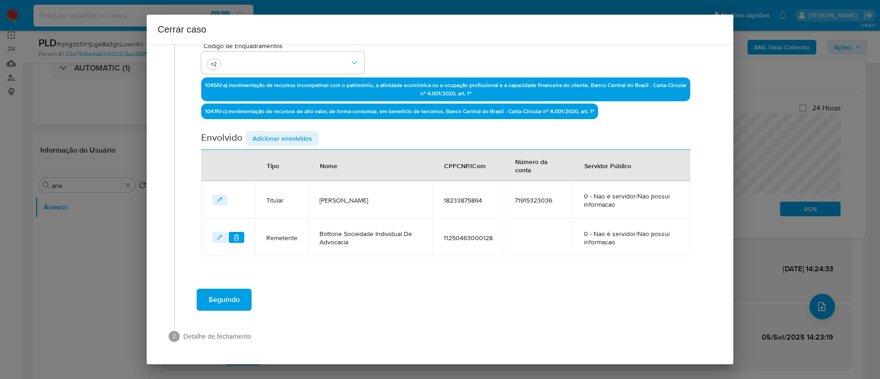
scroll to position [265, 0]
click at [282, 136] on span "Adicionar envolvidos" at bounding box center [283, 138] width 60 height 13
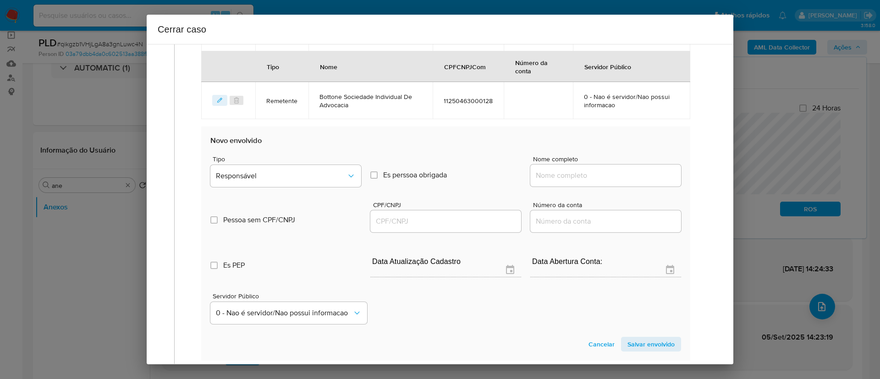
scroll to position [403, 0]
drag, startPoint x: 580, startPoint y: 178, endPoint x: 594, endPoint y: 182, distance: 15.0
click at [580, 178] on input "Nome completo" at bounding box center [606, 175] width 151 height 12
paste input "Agnelo Bottone, 75133687834"
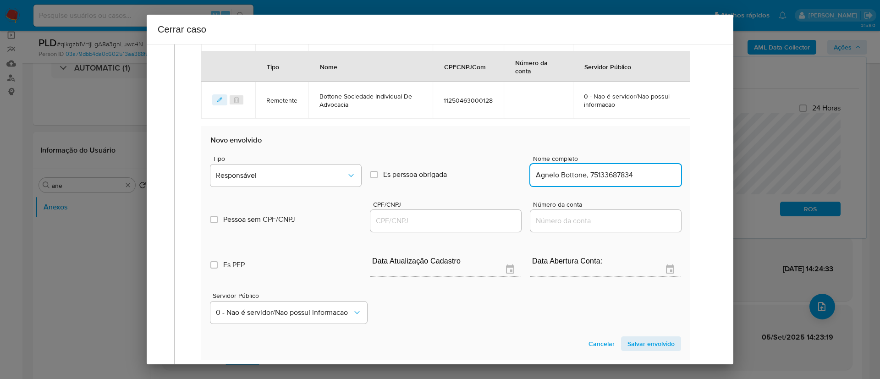
click at [610, 174] on input "Agnelo Bottone, 75133687834" at bounding box center [606, 175] width 151 height 12
type input "Agnelo Bottone,"
drag, startPoint x: 430, startPoint y: 219, endPoint x: 450, endPoint y: 218, distance: 20.2
click at [430, 219] on input "CPF/CNPJ" at bounding box center [445, 221] width 151 height 12
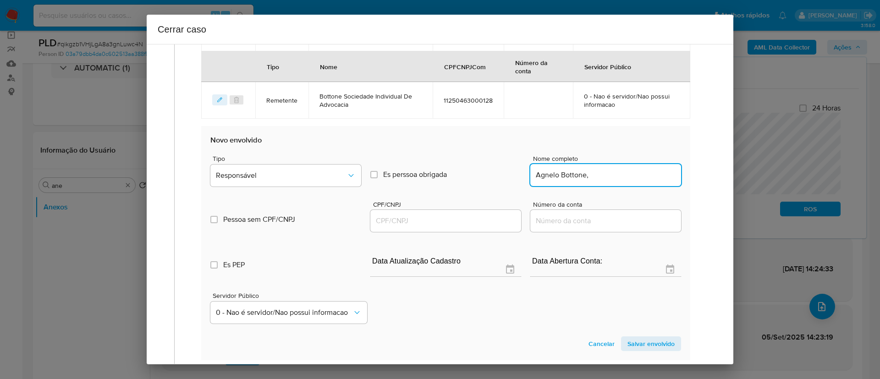
paste input "75133687834"
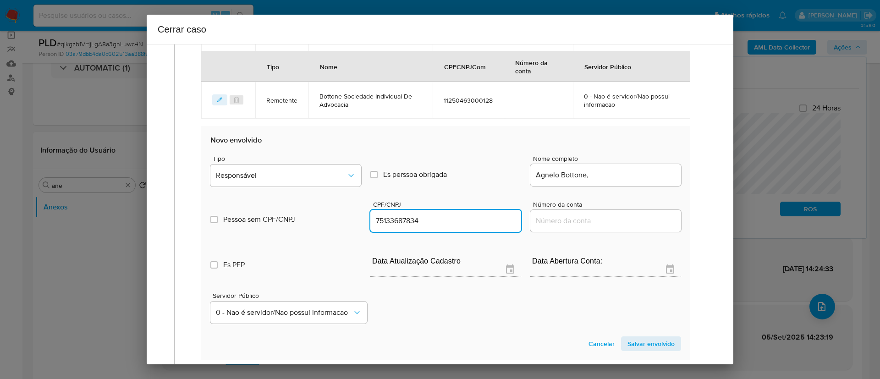
type input "75133687834"
click at [616, 182] on div "Agnelo Bottone," at bounding box center [606, 175] width 151 height 22
click at [617, 177] on input "Agnelo Bottone," at bounding box center [606, 175] width 151 height 12
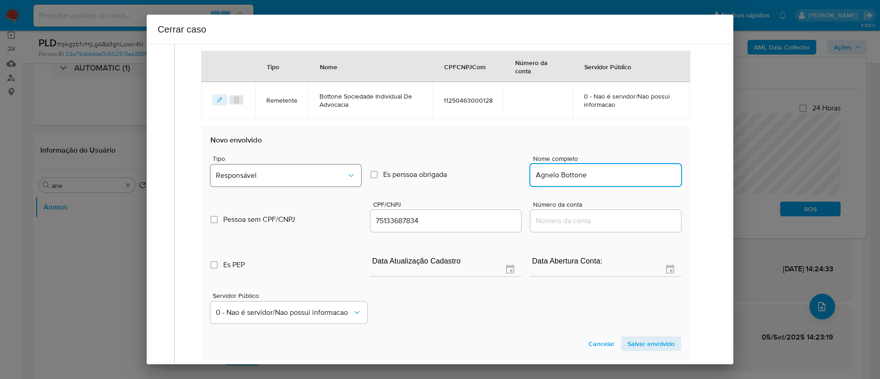
type input "Agnelo Bottone"
click at [299, 180] on span "Responsável" at bounding box center [281, 175] width 131 height 9
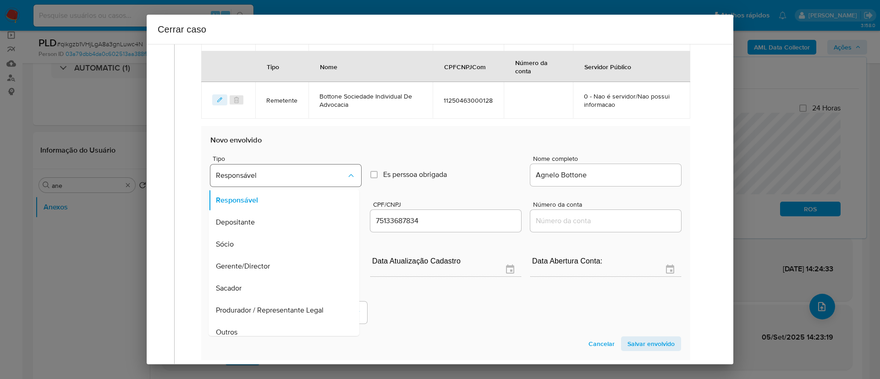
scroll to position [404, 0]
click at [646, 343] on span "Salvar envolvido" at bounding box center [651, 342] width 47 height 13
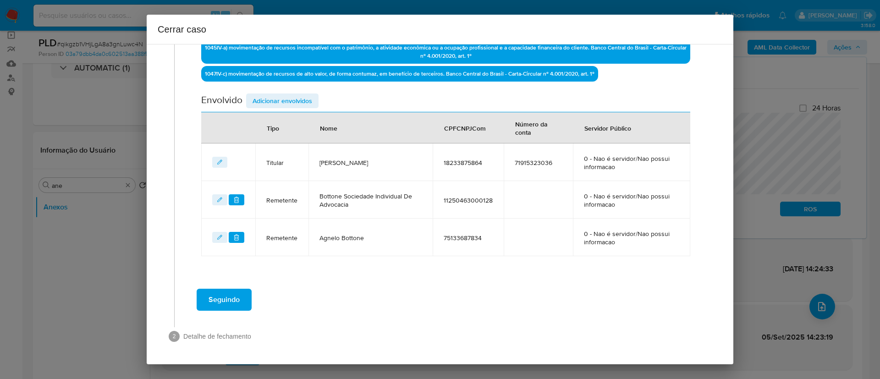
scroll to position [303, 0]
click at [274, 99] on span "Adicionar envolvidos" at bounding box center [283, 100] width 60 height 13
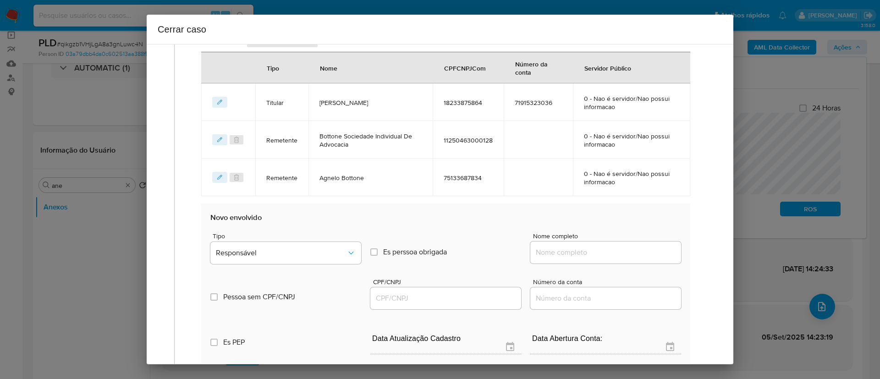
scroll to position [441, 0]
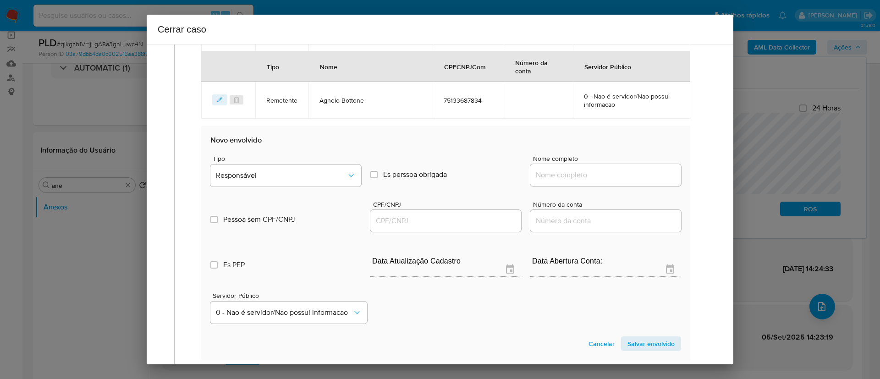
click at [558, 173] on input "Nome completo" at bounding box center [606, 175] width 151 height 12
paste input "Osvaldo Jose De Oliveira Filho, 46147357891"
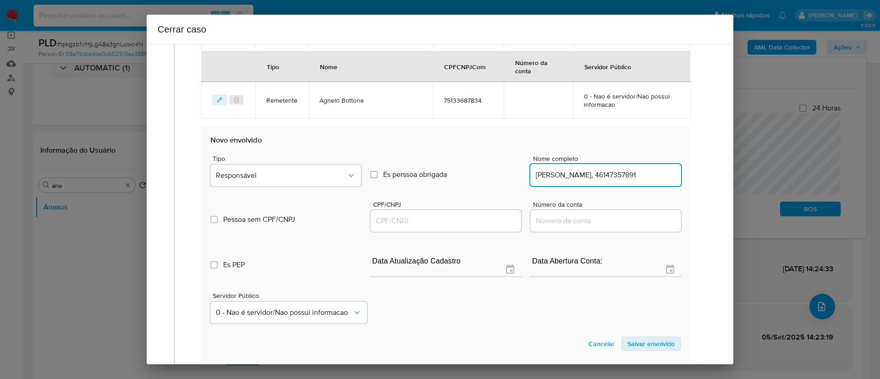
scroll to position [0, 8]
click at [642, 173] on input "Osvaldo Jose De Oliveira Filho, 46147357891" at bounding box center [606, 175] width 151 height 12
type input "Osvaldo Jose De Oliveira Filho"
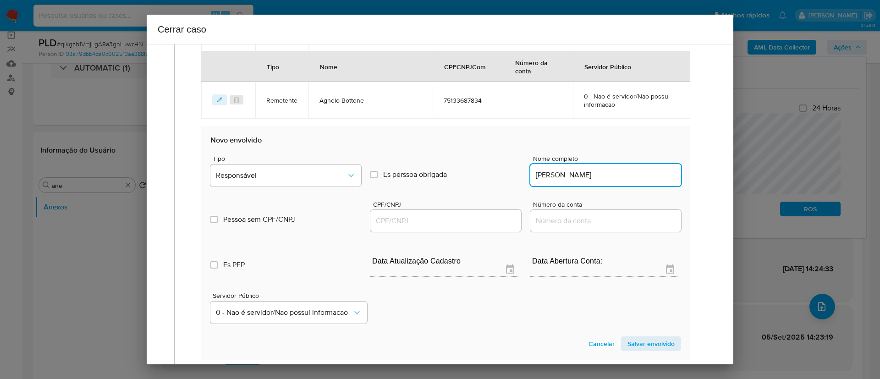
click at [461, 214] on div at bounding box center [445, 221] width 151 height 22
click at [459, 217] on input "CPF/CNPJ" at bounding box center [445, 221] width 151 height 12
paste input "46147357891"
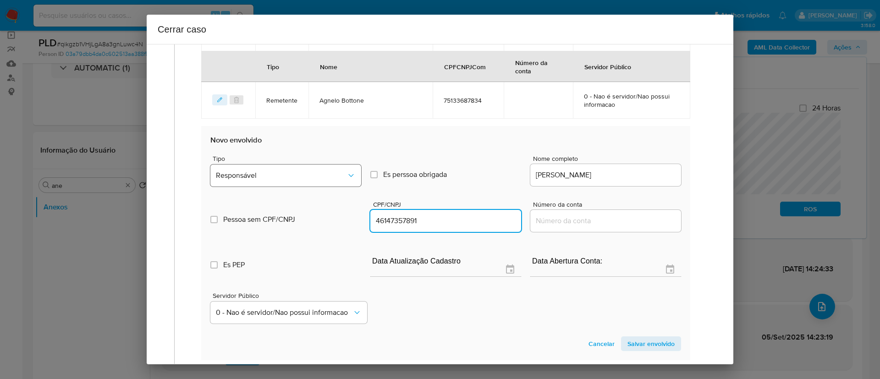
type input "46147357891"
click at [296, 183] on button "Responsável" at bounding box center [285, 176] width 151 height 22
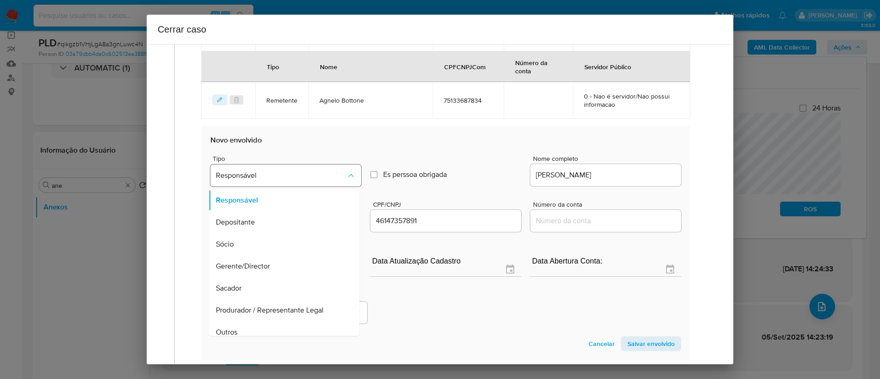
scroll to position [442, 0]
click at [455, 315] on div "Servidor Público 0 - Nao é servidor/[PERSON_NAME] possui informacao" at bounding box center [445, 303] width 471 height 46
click at [638, 344] on span "Salvar envolvido" at bounding box center [651, 342] width 47 height 13
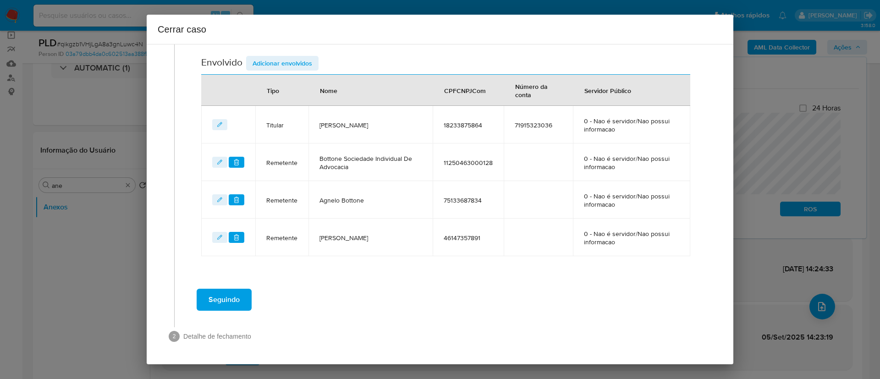
scroll to position [341, 0]
click at [283, 64] on span "Adicionar envolvidos" at bounding box center [283, 63] width 60 height 13
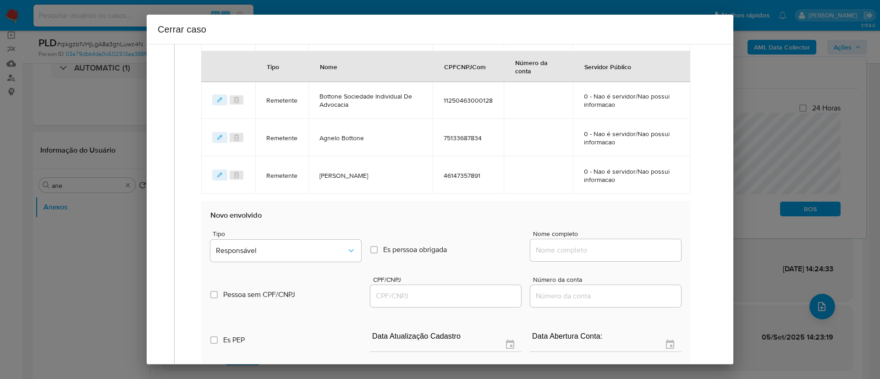
scroll to position [478, 0]
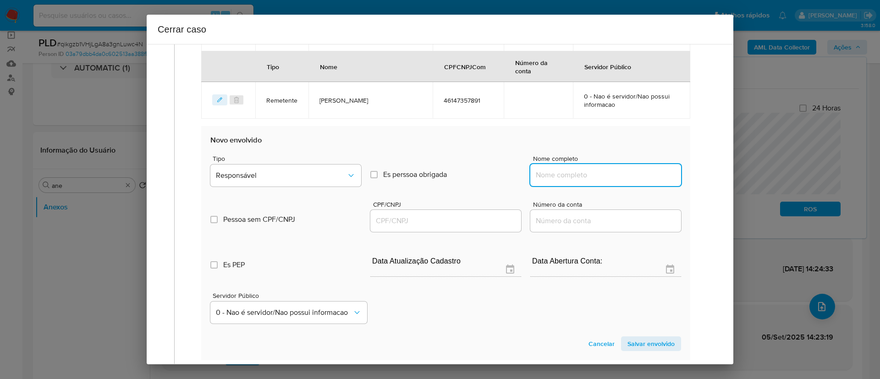
drag, startPoint x: 559, startPoint y: 180, endPoint x: 593, endPoint y: 177, distance: 34.0
click at [559, 179] on input "Nome completo" at bounding box center [606, 175] width 151 height 12
paste input "Meire Santos Francisco, 44716753891"
click at [634, 177] on input "Meire Santos Francisco, 44716753891" at bounding box center [606, 175] width 151 height 12
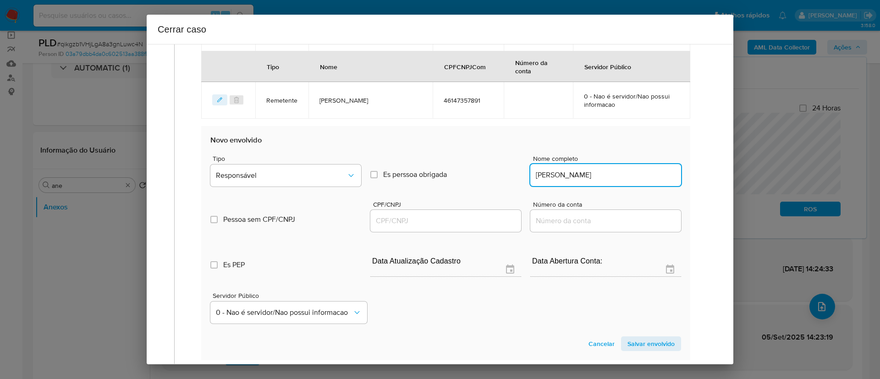
type input "Meire Santos Francisco"
click at [396, 218] on input "CPF/CNPJ" at bounding box center [445, 221] width 151 height 12
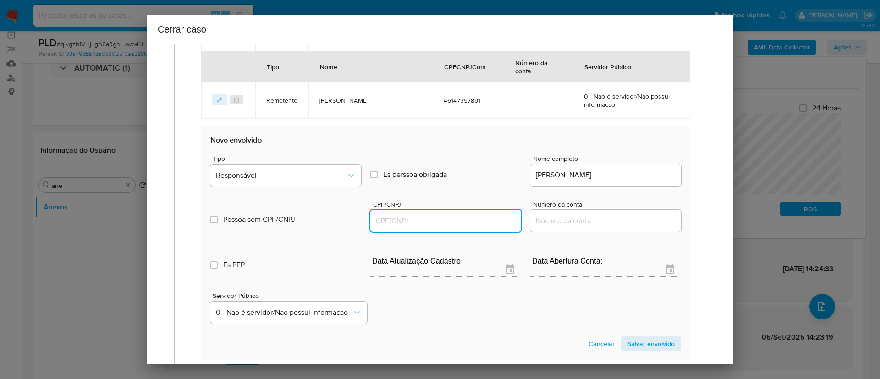
paste input "44716753891"
type input "44716753891"
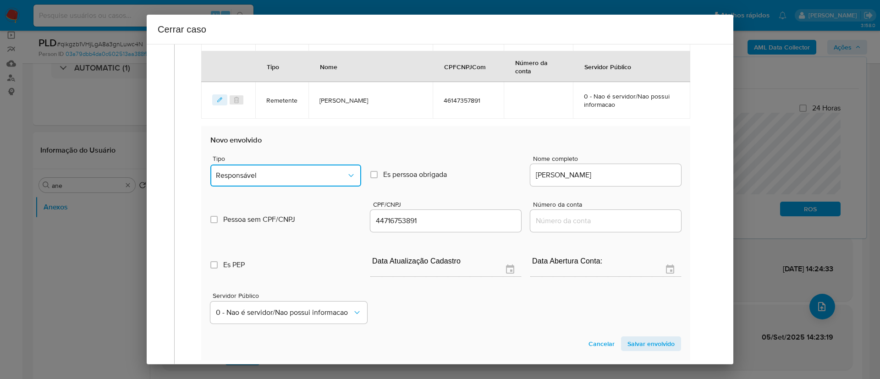
click at [285, 179] on span "Responsável" at bounding box center [281, 175] width 131 height 9
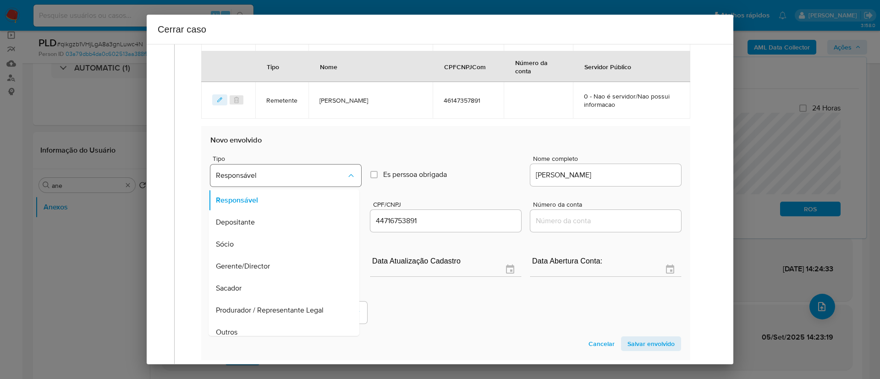
scroll to position [480, 0]
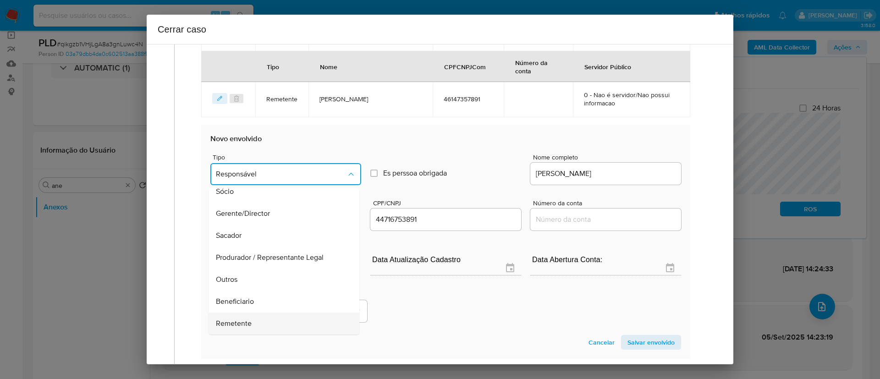
click at [311, 322] on div "Remetente" at bounding box center [281, 324] width 131 height 22
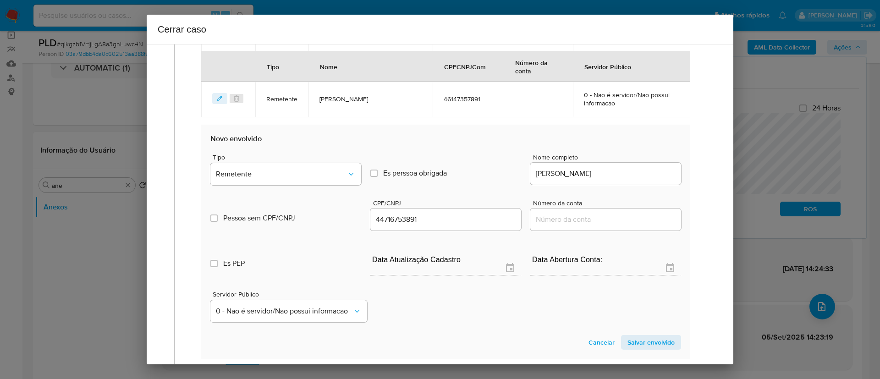
click at [501, 310] on div "Servidor Público 0 - Nao é servidor/[PERSON_NAME] possui informacao" at bounding box center [445, 303] width 471 height 46
click at [644, 342] on span "Salvar envolvido" at bounding box center [651, 342] width 47 height 13
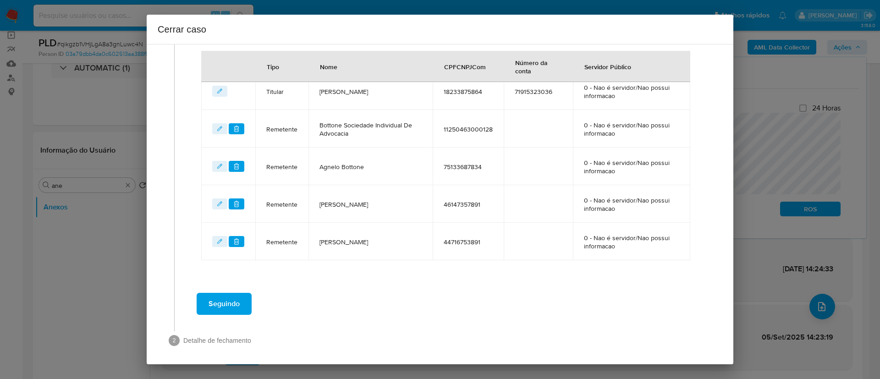
scroll to position [378, 0]
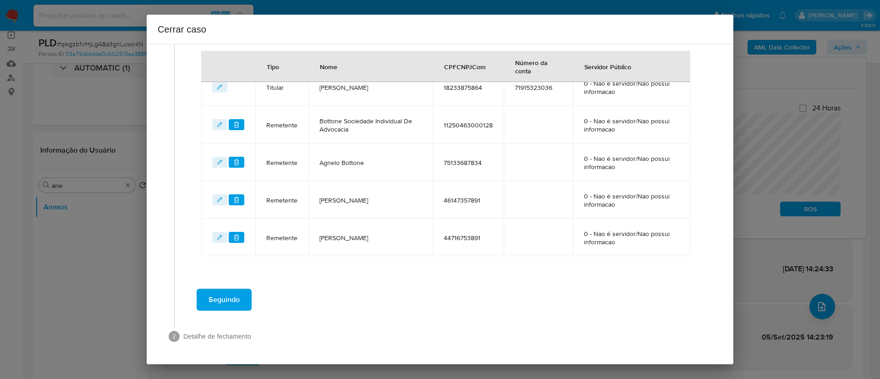
click at [227, 303] on span "Seguindo" at bounding box center [224, 300] width 31 height 20
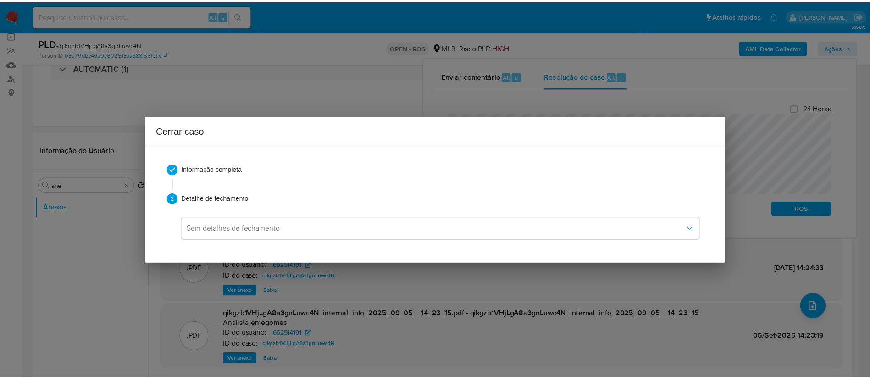
scroll to position [0, 0]
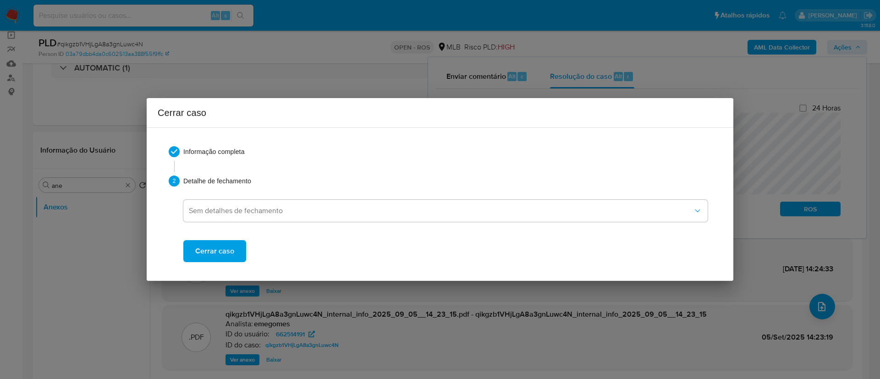
click at [218, 253] on span "Cerrar caso" at bounding box center [214, 251] width 39 height 20
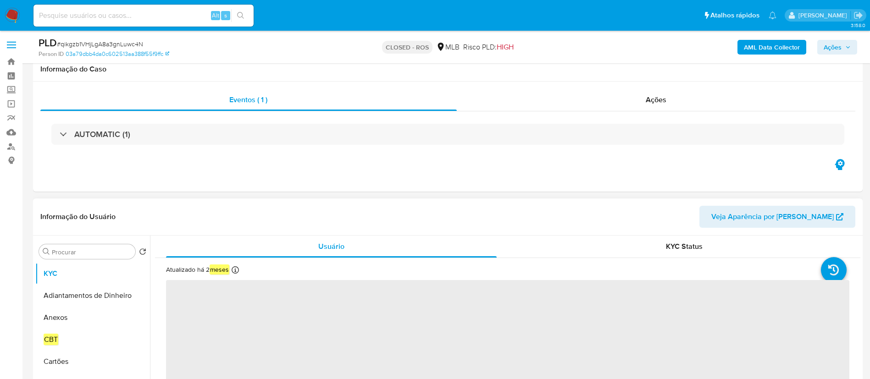
scroll to position [69, 0]
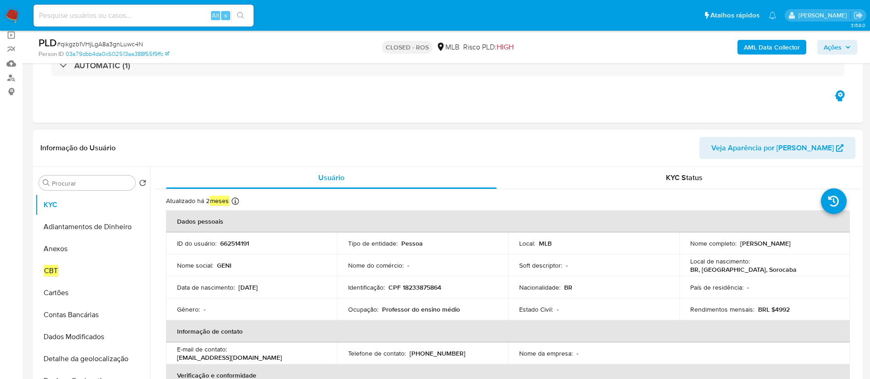
select select "10"
drag, startPoint x: 66, startPoint y: 248, endPoint x: 70, endPoint y: 220, distance: 28.3
click at [70, 220] on ul "KYC Adiantamentos de Dinheiro Anexos CBT Cartões Contas Bancárias Dados Modific…" at bounding box center [92, 297] width 115 height 207
drag, startPoint x: 137, startPoint y: 243, endPoint x: 135, endPoint y: 227, distance: 17.0
click at [135, 227] on ul "KYC Adiantamentos de Dinheiro Anexos CBT Cartões Contas Bancárias Dados Modific…" at bounding box center [92, 297] width 115 height 207
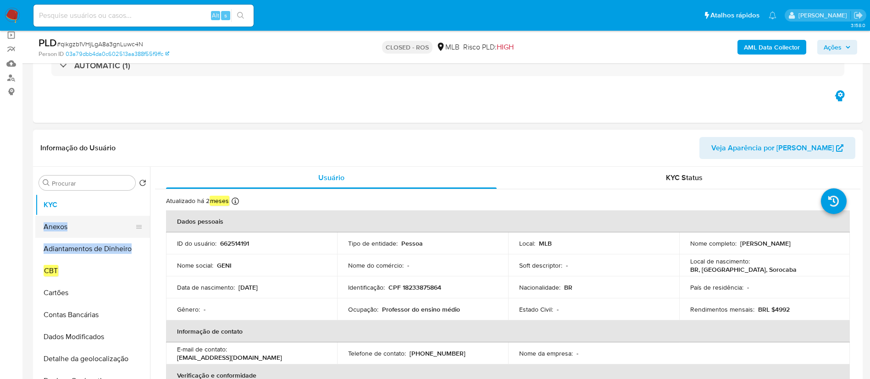
click at [87, 226] on button "Anexos" at bounding box center [88, 227] width 107 height 22
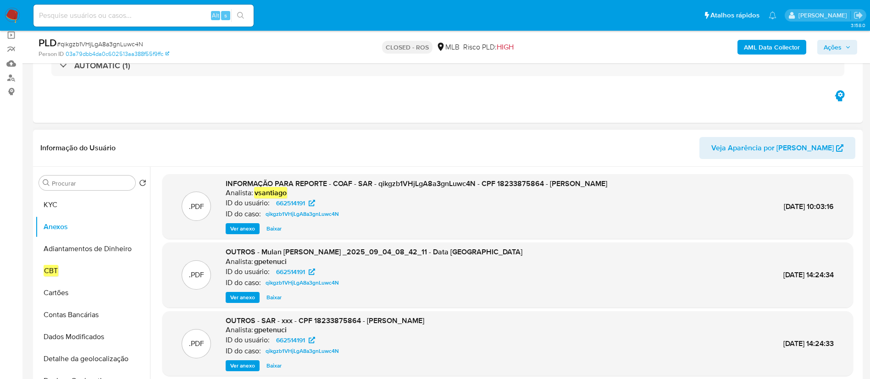
click at [463, 131] on div "Informação do Usuário Veja Aparência por Pessoa" at bounding box center [447, 148] width 829 height 37
click at [410, 148] on header "Informação do Usuário Veja Aparência por Pessoa" at bounding box center [447, 148] width 815 height 22
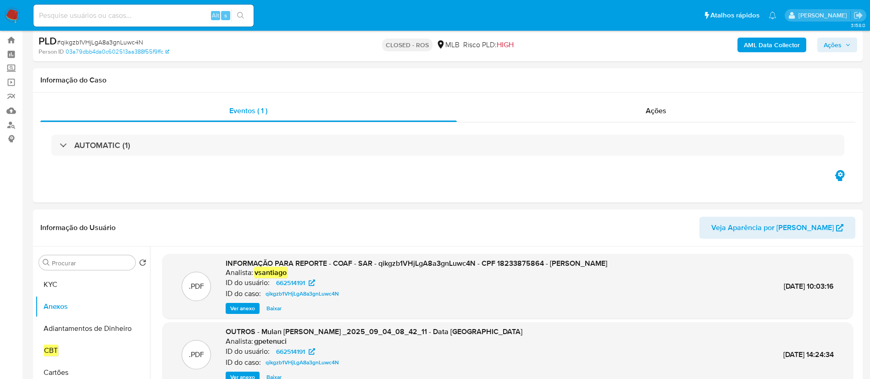
scroll to position [0, 0]
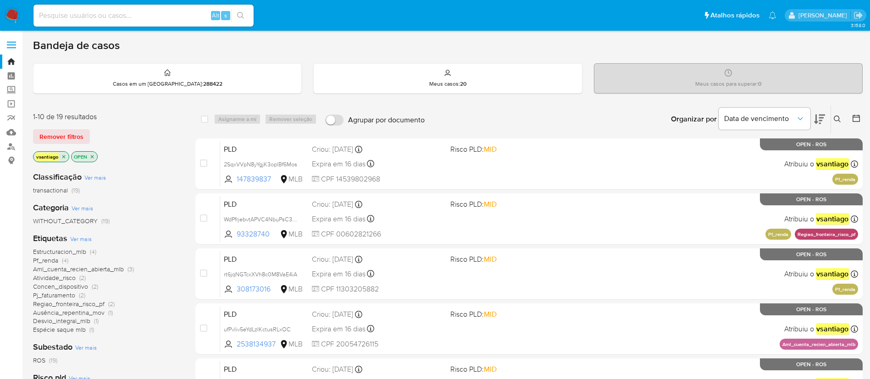
click at [11, 14] on img at bounding box center [13, 16] width 16 height 16
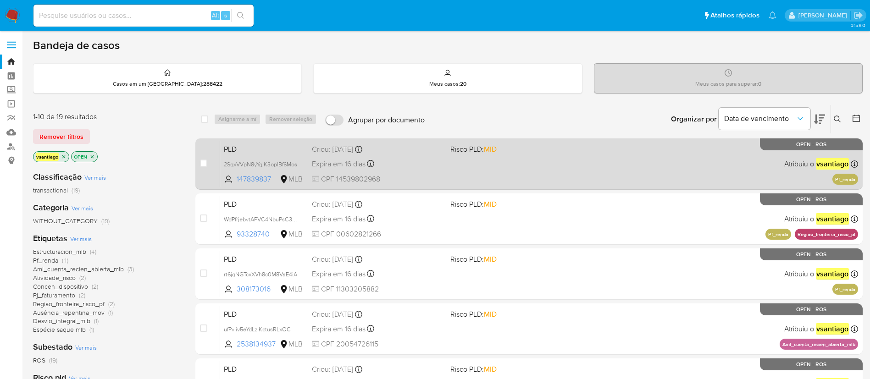
click at [399, 171] on div "PLD 2SqxVVpN8yYgjK3oplBf6Mos 147839837 MLB Risco PLD: MID Criou: 12/08/2025 Cri…" at bounding box center [539, 164] width 638 height 46
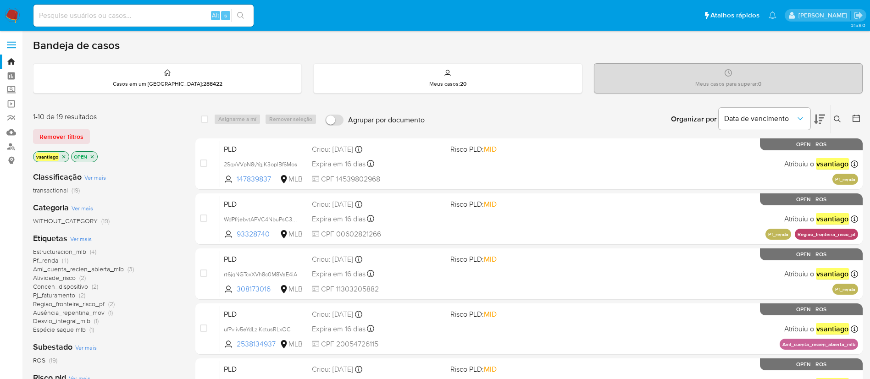
click at [15, 15] on img at bounding box center [13, 16] width 16 height 16
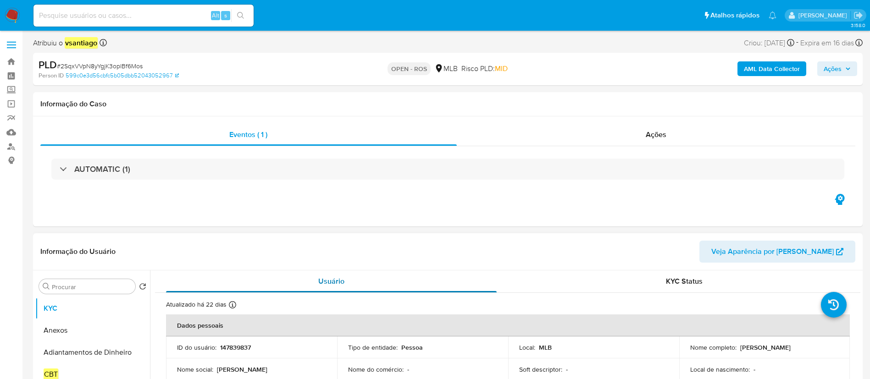
select select "10"
click at [370, 45] on div "Atribuiu o vsantiago Asignado el: [DATE] 16:37:37 Criou: [DATE] Criou: [DATE] 0…" at bounding box center [447, 45] width 829 height 16
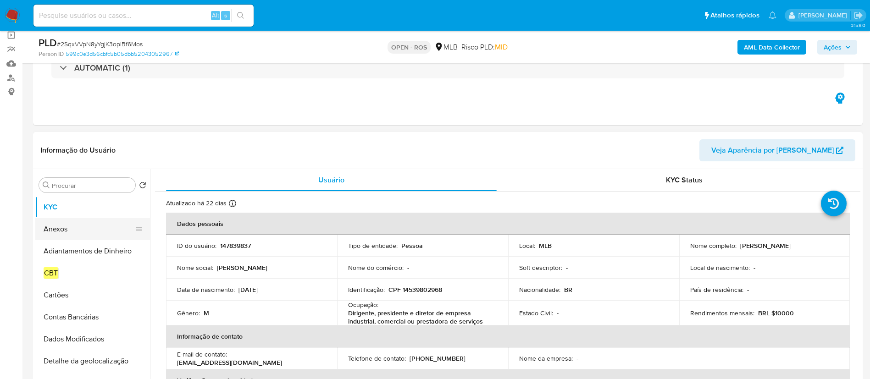
click at [74, 234] on button "Anexos" at bounding box center [88, 229] width 107 height 22
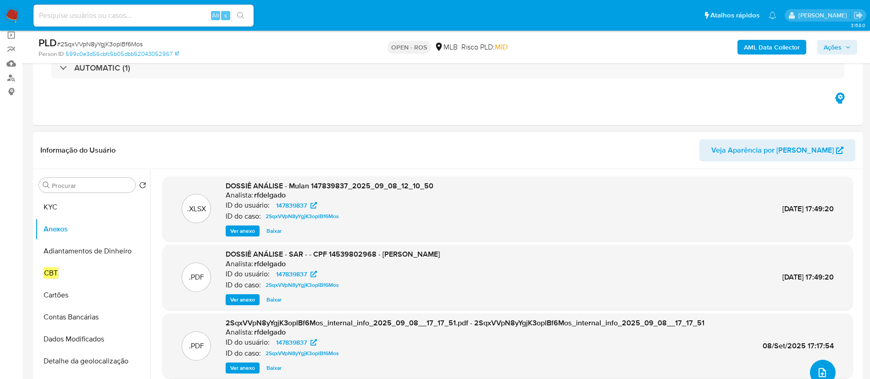
click at [817, 370] on icon "upload-file" at bounding box center [822, 372] width 11 height 11
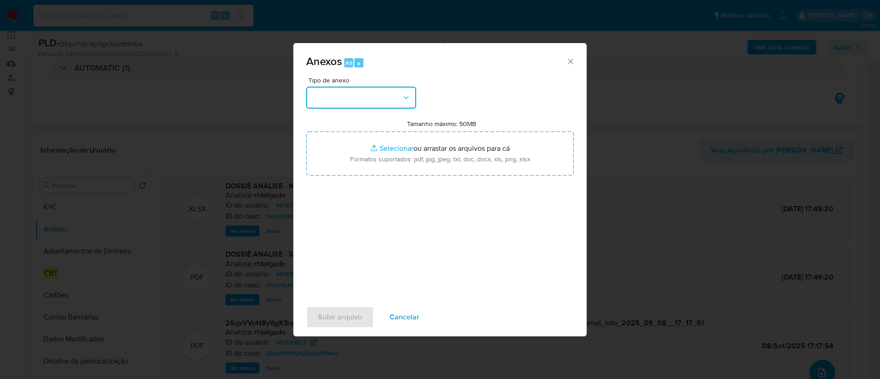
click at [387, 101] on button "button" at bounding box center [361, 98] width 110 height 22
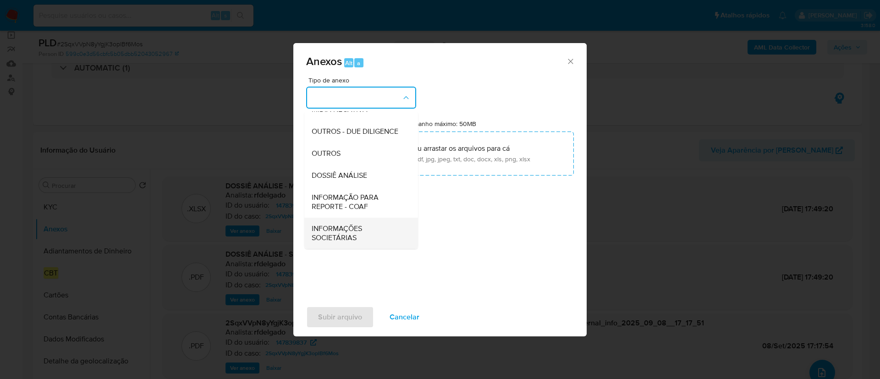
scroll to position [141, 0]
click at [377, 211] on span "INFORMAÇÃO PARA REPORTE - COAF" at bounding box center [359, 202] width 94 height 18
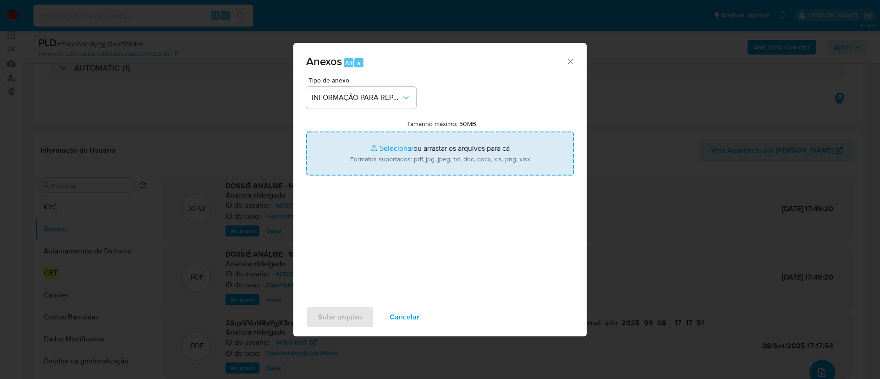
type input "C:\fakepath\SAR 2SqxVVpN8yYgjK3oplBf6Mos CPF 14539802968 - JOSE LUIS GUIMARÃES …"
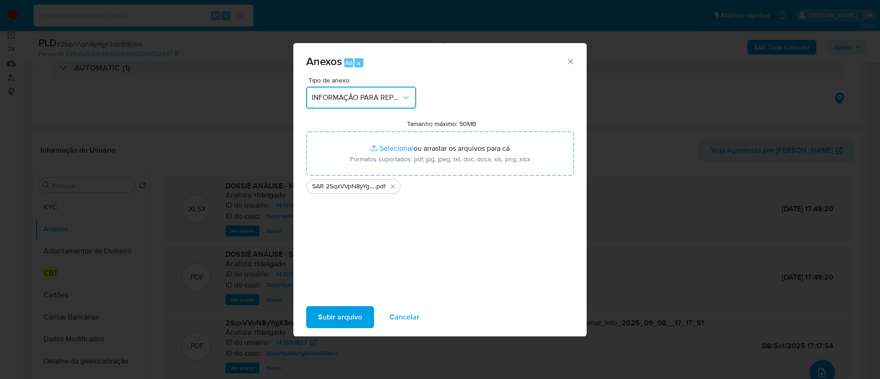
click at [365, 92] on button "INFORMAÇÃO PARA REPORTE - COAF" at bounding box center [361, 98] width 110 height 22
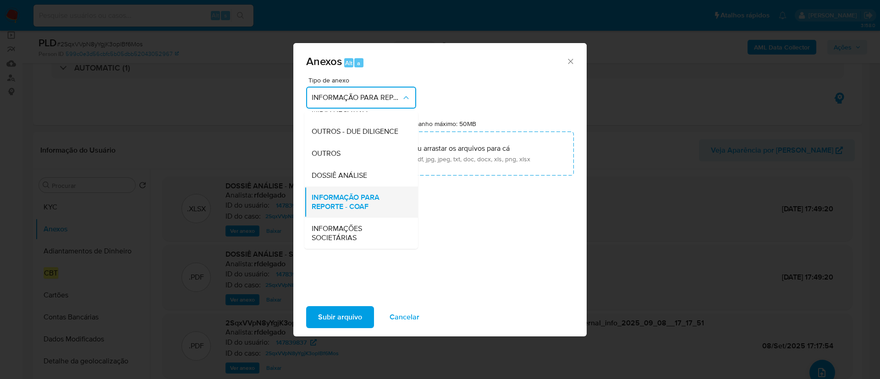
click at [383, 204] on span "INFORMAÇÃO PARA REPORTE - COAF" at bounding box center [359, 202] width 94 height 18
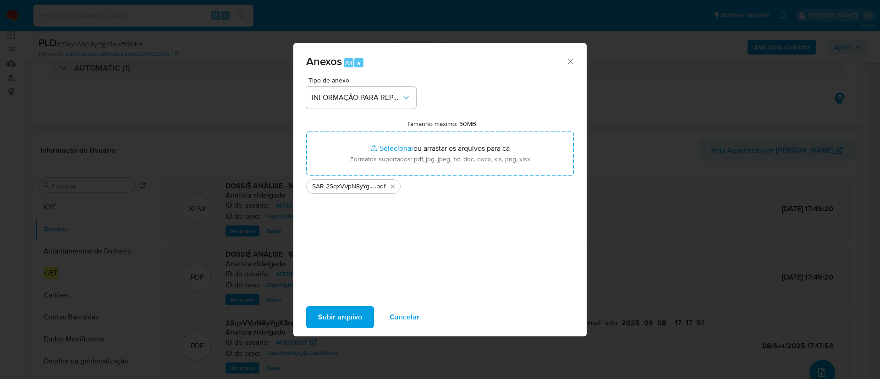
click at [337, 321] on span "Subir arquivo" at bounding box center [340, 317] width 44 height 20
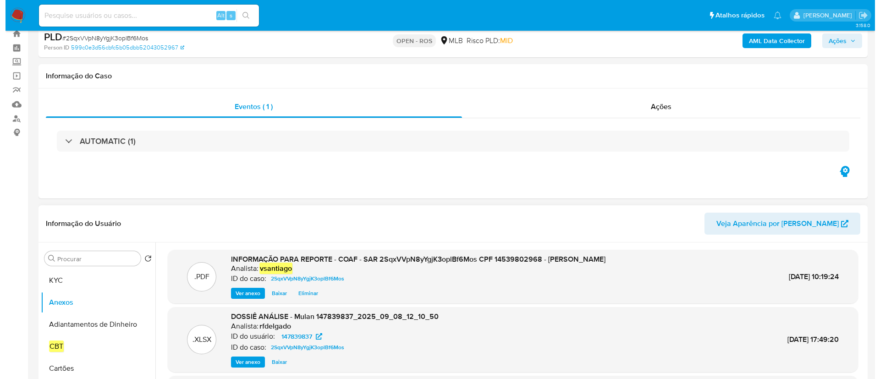
scroll to position [0, 0]
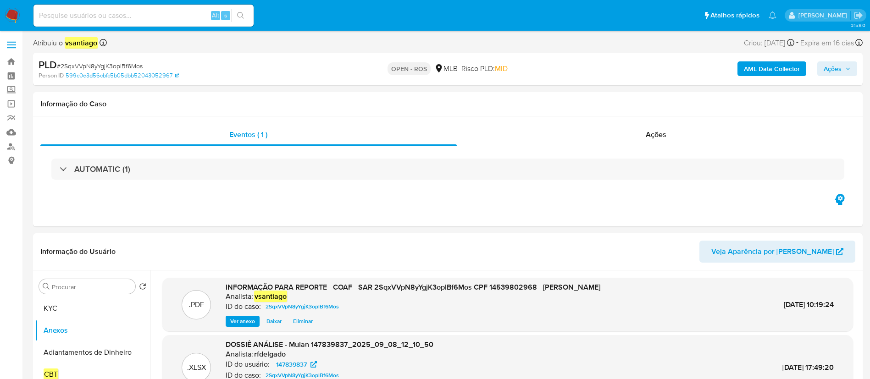
click at [837, 71] on span "Ações" at bounding box center [833, 68] width 18 height 15
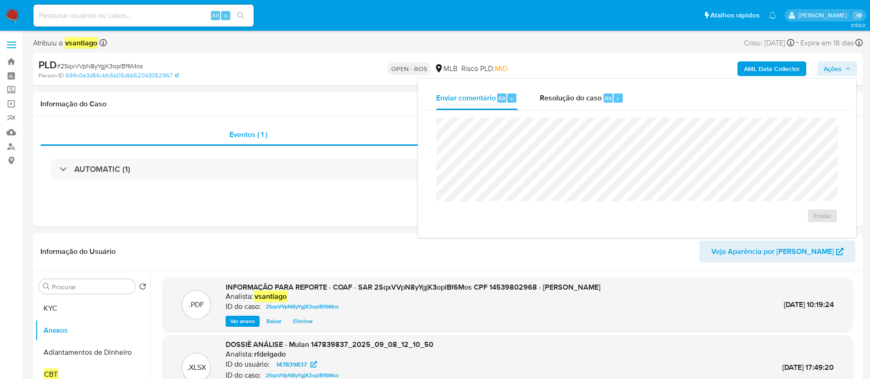
click at [572, 107] on div "Resolução do caso Alt r" at bounding box center [582, 98] width 84 height 24
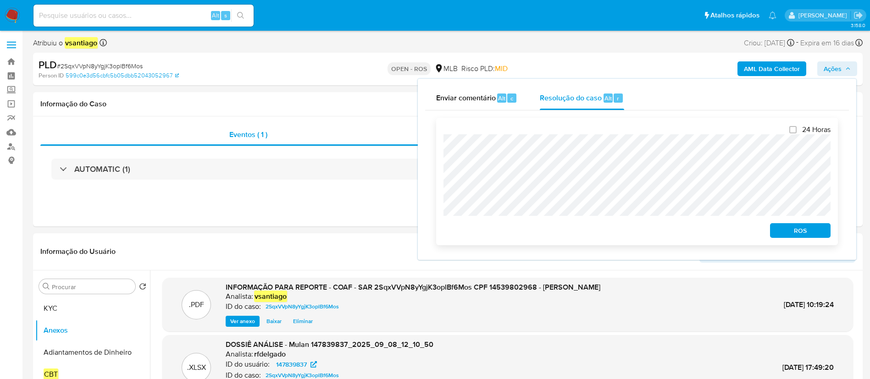
click at [802, 232] on span "ROS" at bounding box center [800, 230] width 48 height 13
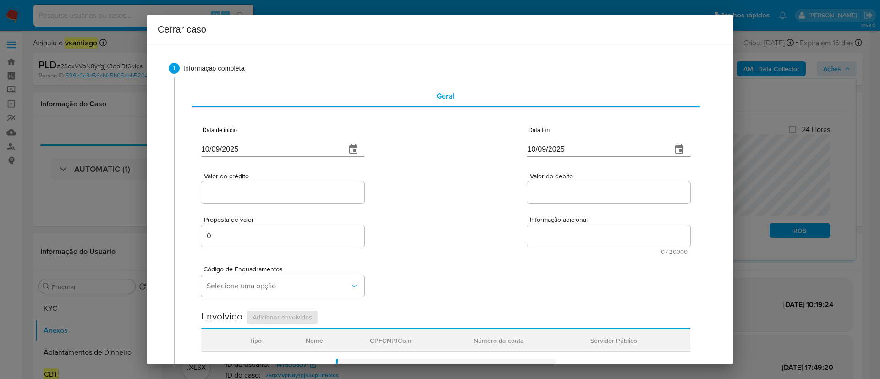
click at [216, 149] on input "10/09/2025" at bounding box center [270, 149] width 138 height 15
paste input "01/07"
type input "[DATE]"
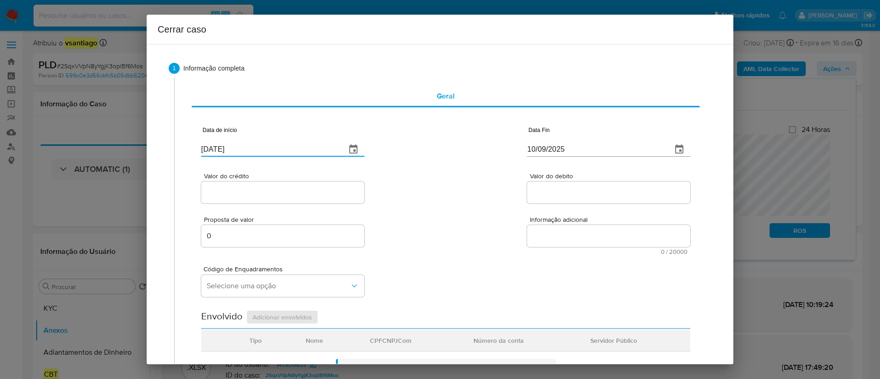
click at [472, 177] on div "Valor do crédito Valor do debito" at bounding box center [445, 184] width 489 height 44
click at [543, 149] on input "10/09/2025" at bounding box center [596, 149] width 138 height 15
paste input "05"
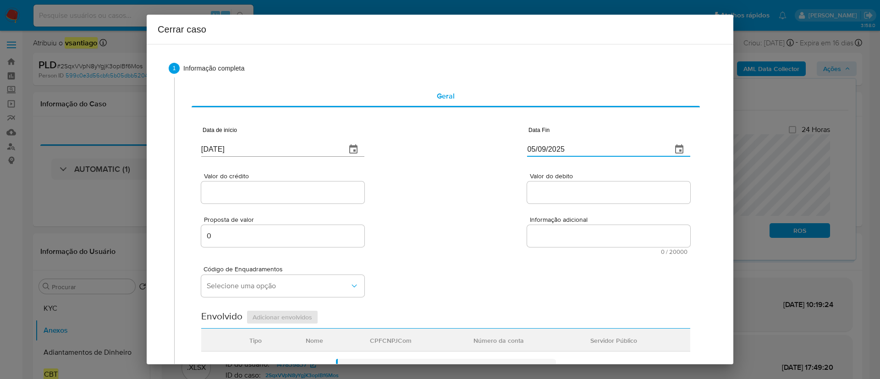
type input "05/09/2025"
click at [441, 202] on div "Valor do crédito Valor do debito" at bounding box center [445, 184] width 489 height 44
drag, startPoint x: 266, startPoint y: 192, endPoint x: 283, endPoint y: 192, distance: 17.0
click at [265, 192] on input "Valor do crédito" at bounding box center [282, 193] width 163 height 12
paste input "R$160.017"
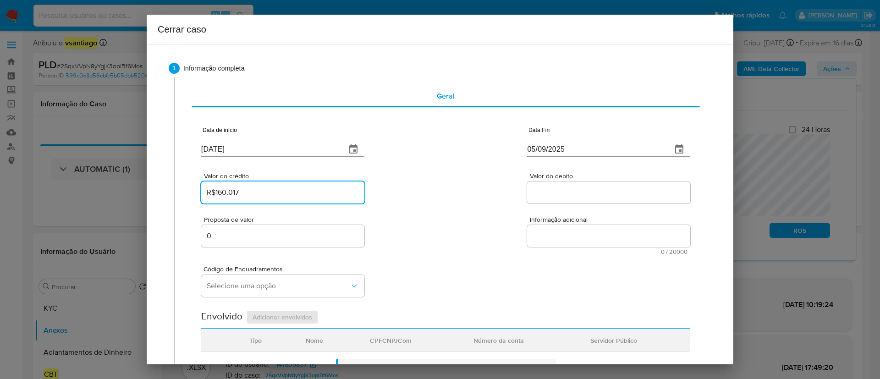
type input "R$160.017"
click at [457, 184] on div "Valor do crédito R$160.017 Valor do debito" at bounding box center [445, 184] width 489 height 44
click at [538, 198] on input "Valor do debito" at bounding box center [608, 193] width 163 height 12
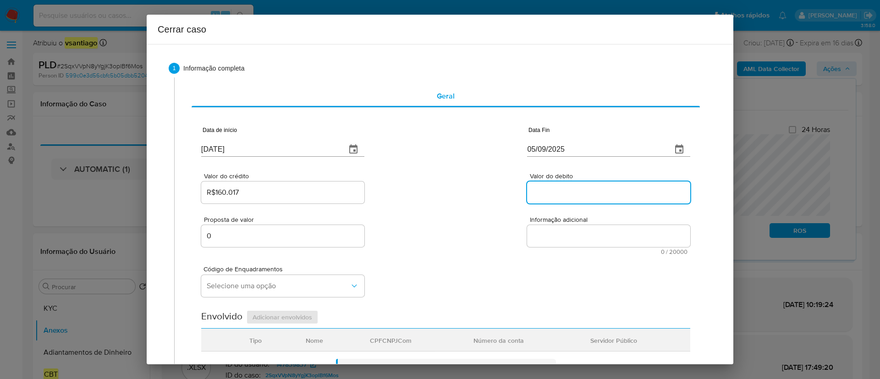
paste input "R$159.042"
type input "R$159.042"
click at [438, 200] on div "Valor do crédito R$160.017 Valor do debito R$159.042" at bounding box center [445, 184] width 489 height 44
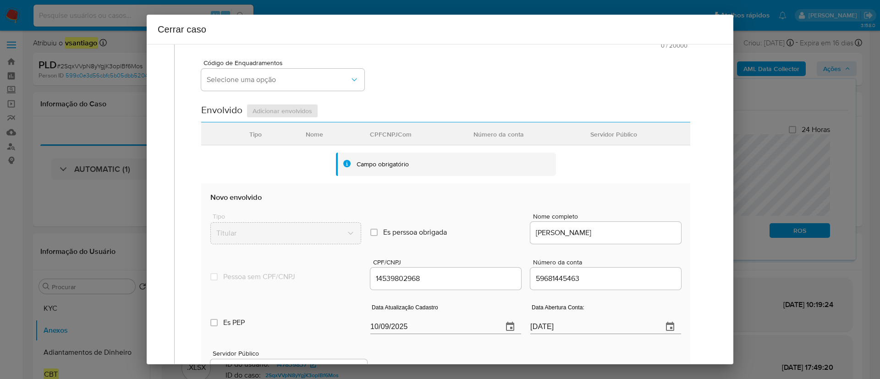
scroll to position [275, 0]
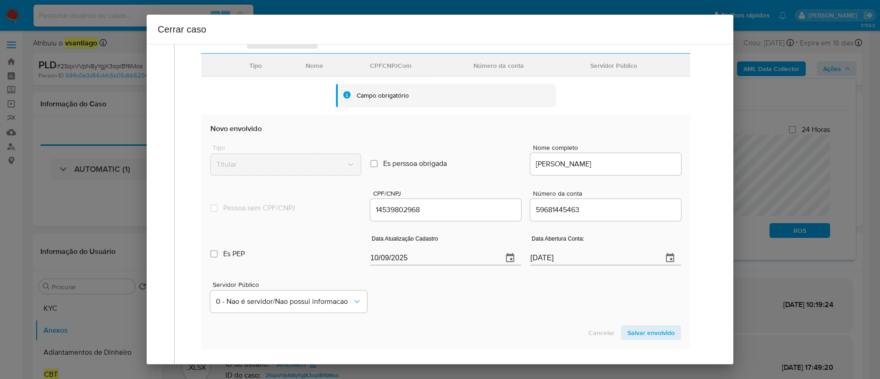
click at [379, 257] on input "10/09/2025" at bounding box center [432, 258] width 125 height 15
paste input "9/08"
type input "19/08/2025"
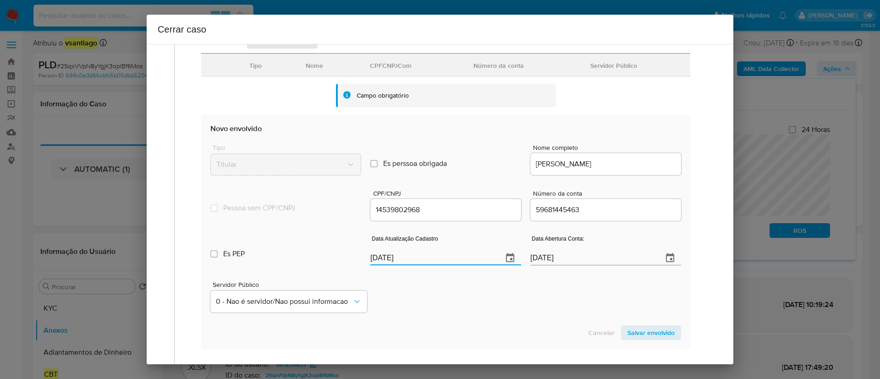
click at [455, 298] on div "Servidor Público 0 - Nao é servidor/[PERSON_NAME] possui informacao" at bounding box center [445, 294] width 471 height 46
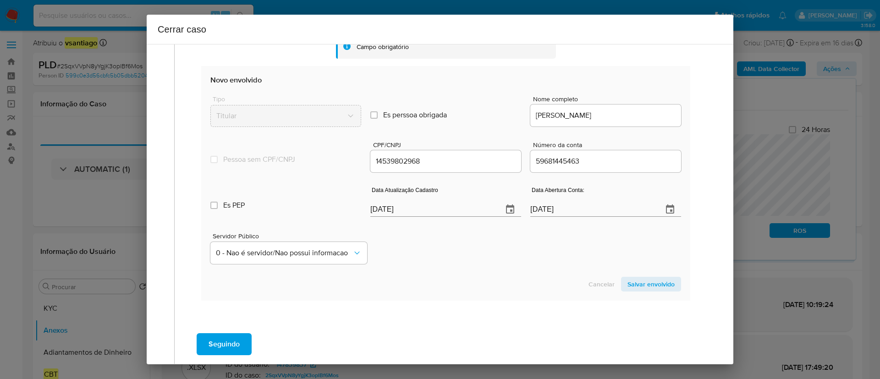
scroll to position [344, 0]
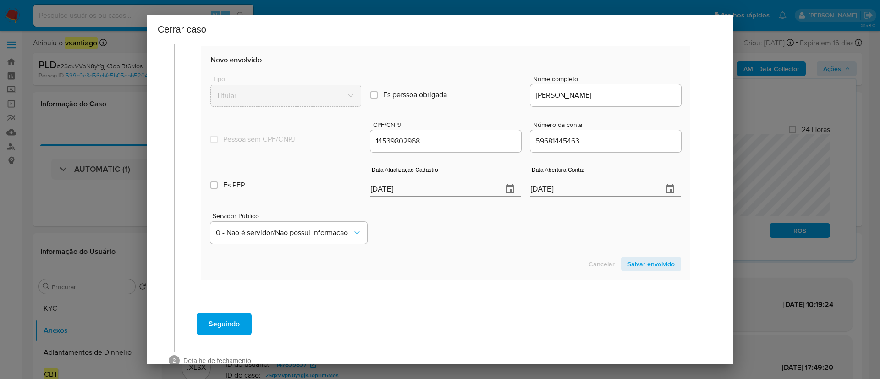
click at [640, 268] on span "Salvar envolvido" at bounding box center [651, 264] width 47 height 13
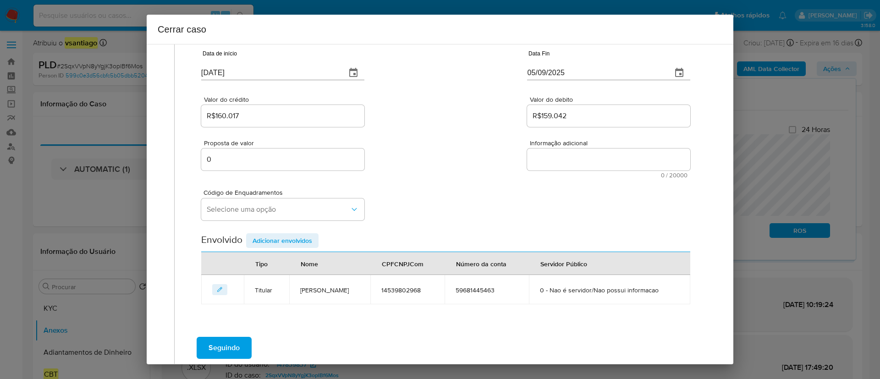
scroll to position [56, 0]
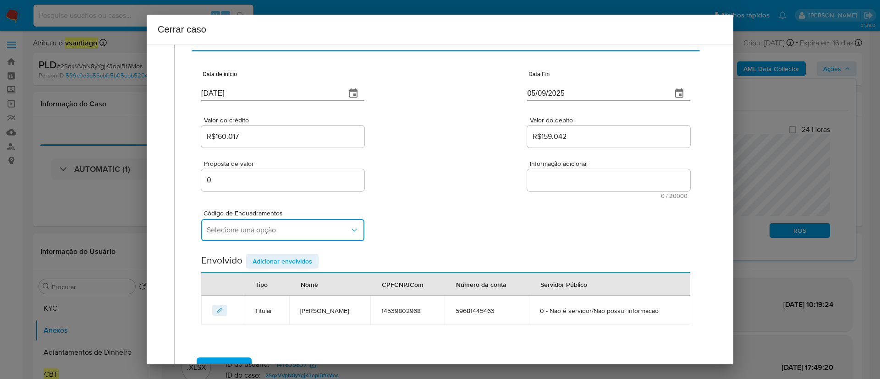
click at [240, 228] on span "Selecione uma opção" at bounding box center [278, 230] width 143 height 9
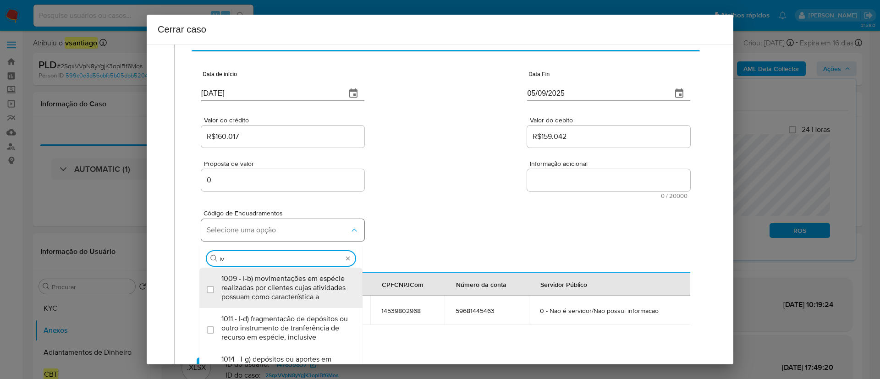
scroll to position [0, 0]
type input "iv-a"
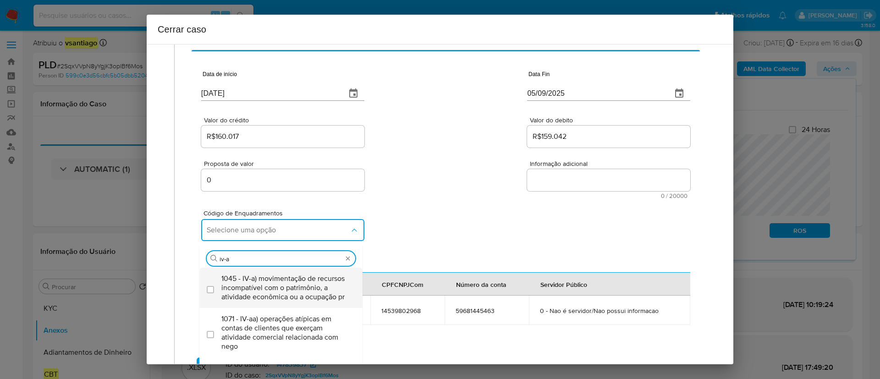
click at [273, 297] on span "1045 - IV-a) movimentação de recursos incompatível com o patrimônio, a atividad…" at bounding box center [285, 288] width 128 height 28
checkbox input "true"
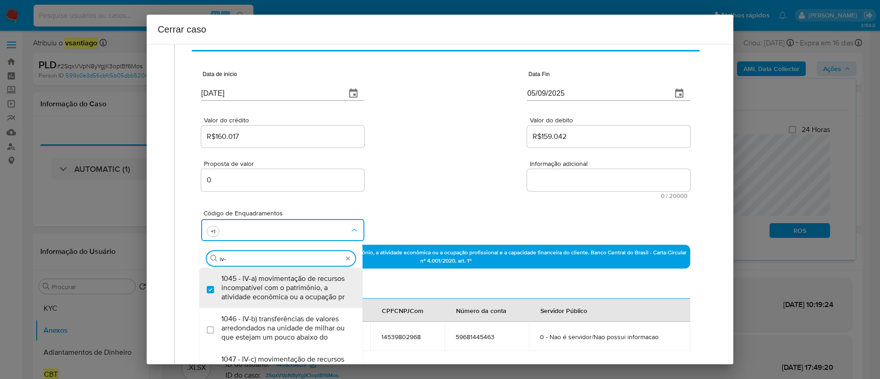
type input "iv-c"
click at [274, 297] on span "1047 - IV-c) movimentação de recursos de alto valor, de forma contumaz, em bene…" at bounding box center [285, 288] width 128 height 28
checkbox input "true"
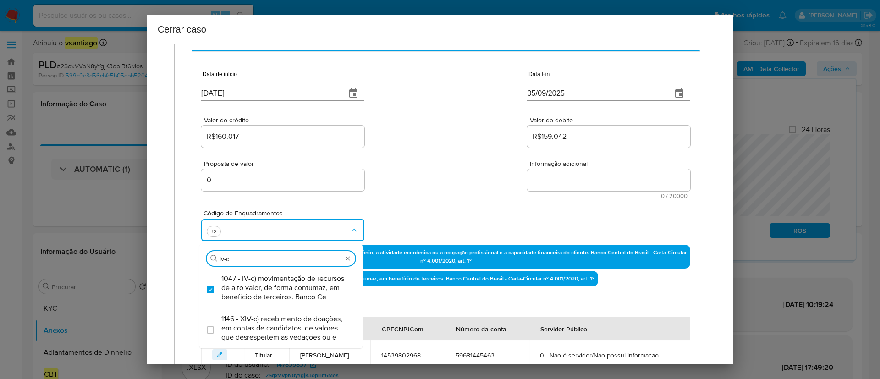
click at [464, 199] on div "Código de Enquadramentos Procurar iv-c 1047 - IV-c) movimentação de recursos de…" at bounding box center [445, 222] width 489 height 46
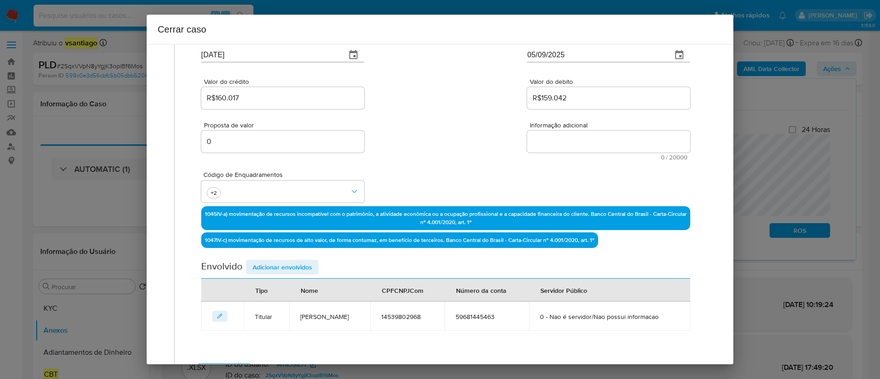
scroll to position [125, 0]
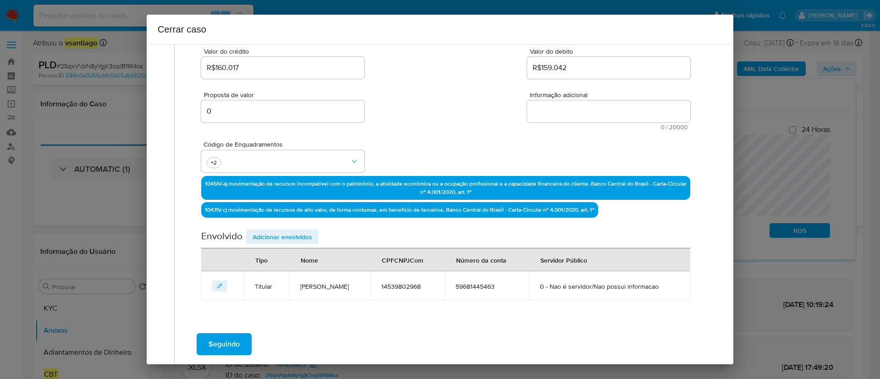
click at [612, 116] on textarea "Informação adicional" at bounding box center [608, 111] width 163 height 22
paste textarea "Jose Luis Guimaraes Netto, CPF 14539802968, 74 anos, residente no município de …"
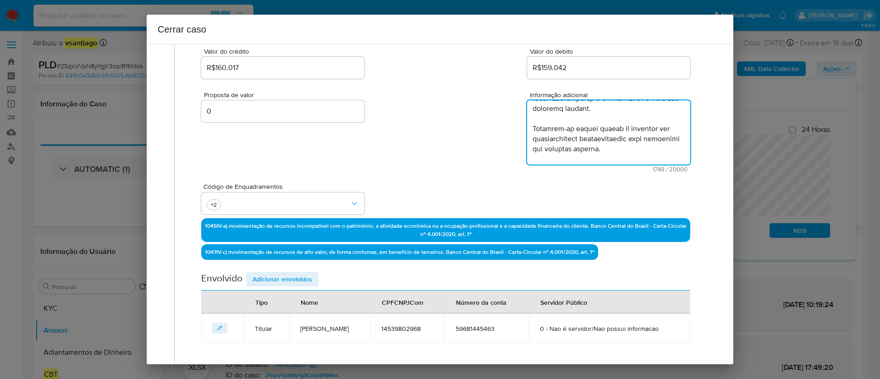
scroll to position [654, 0]
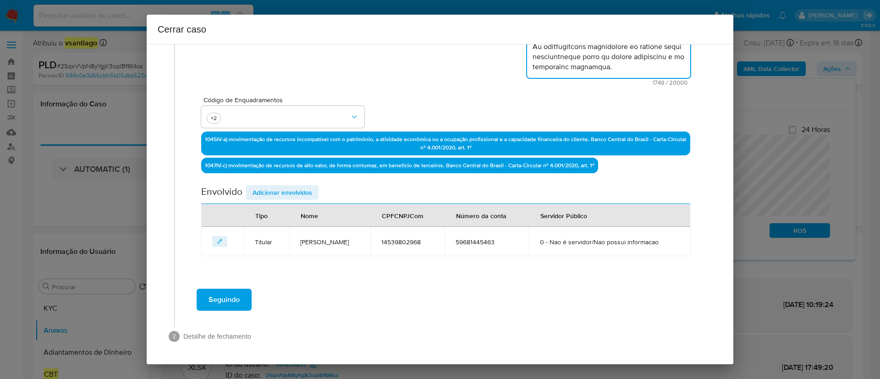
type textarea "Jose Luis Guimaraes Netto, CPF 14539802968, 74 anos, residente no município de …"
click at [433, 85] on div "Proposta de valor 0 Informação adicional 1749 / 20000 18251 caracteres restantes" at bounding box center [445, 40] width 489 height 92
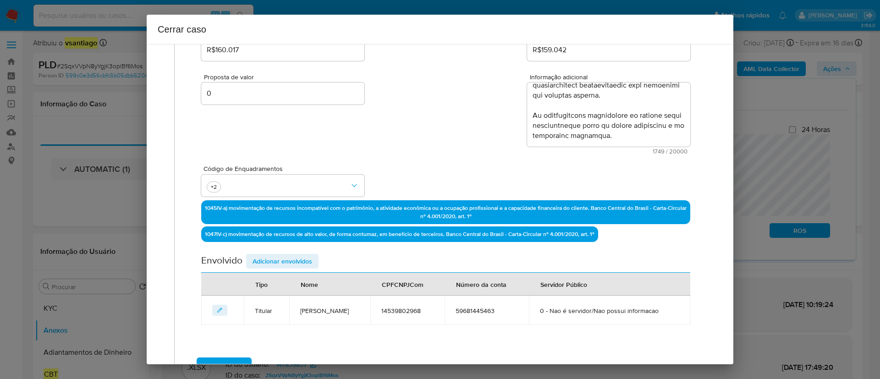
scroll to position [211, 0]
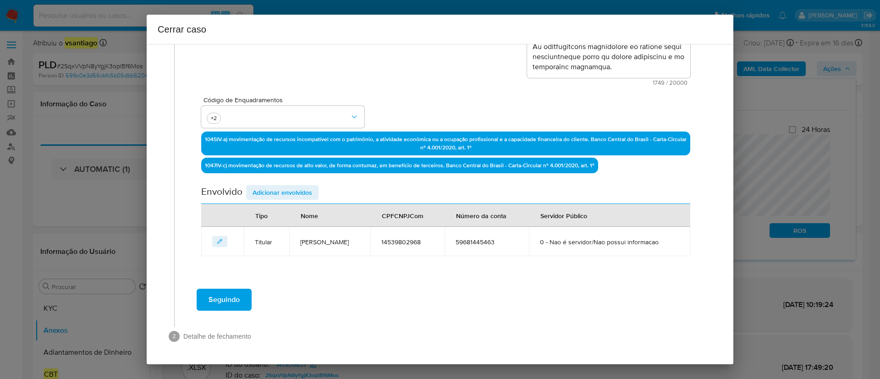
click at [343, 280] on div "Geral Data de início 01/07/2025 Data Fin 05/09/2025 Valor do crédito R$160.017 …" at bounding box center [446, 74] width 524 height 417
click at [275, 188] on span "Adicionar envolvidos" at bounding box center [283, 192] width 60 height 13
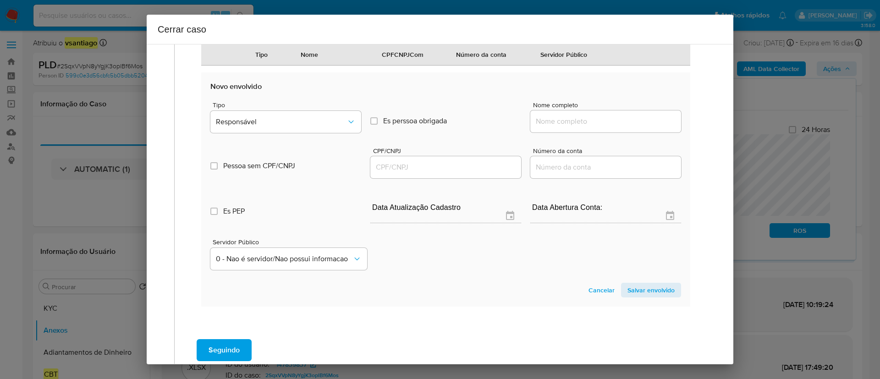
scroll to position [418, 0]
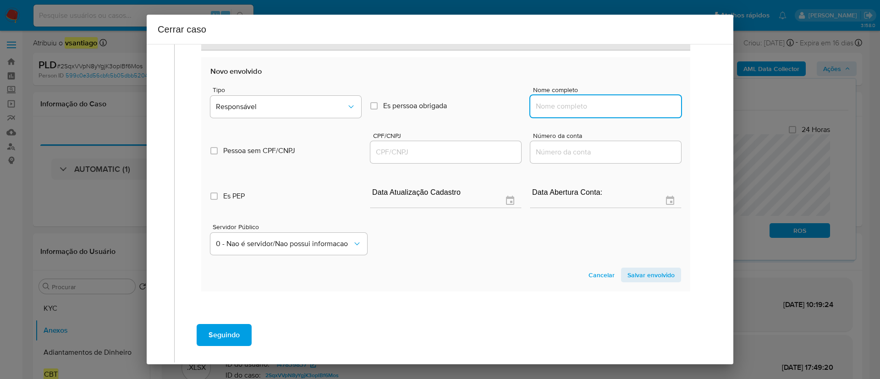
click at [575, 109] on input "Nome completo" at bounding box center [606, 106] width 151 height 12
paste input "Andrea Vieira, 90792360982"
click at [600, 105] on input "Andrea Vieira, 90792360982" at bounding box center [606, 106] width 151 height 12
type input "Andrea Vieira,"
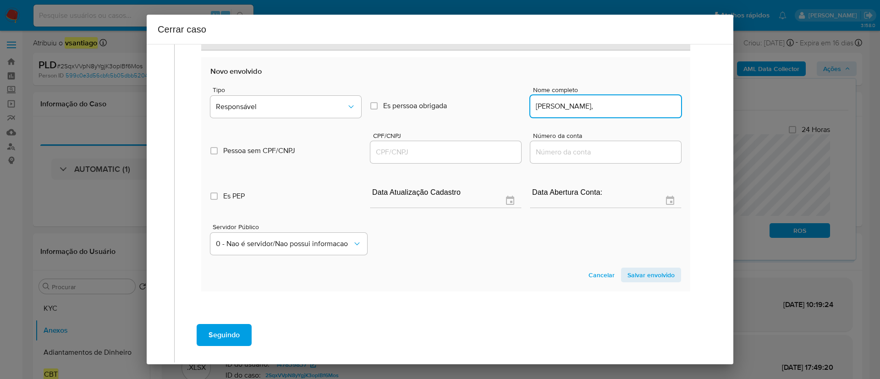
click at [435, 152] on input "CPF/CNPJ" at bounding box center [445, 152] width 151 height 12
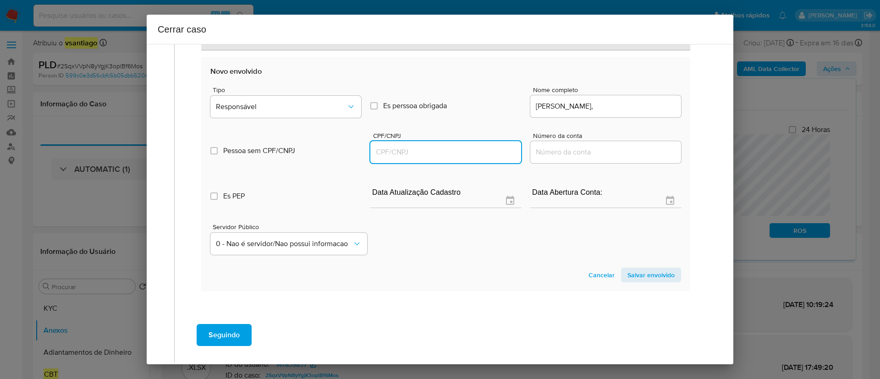
paste input "90792360982"
type input "90792360982"
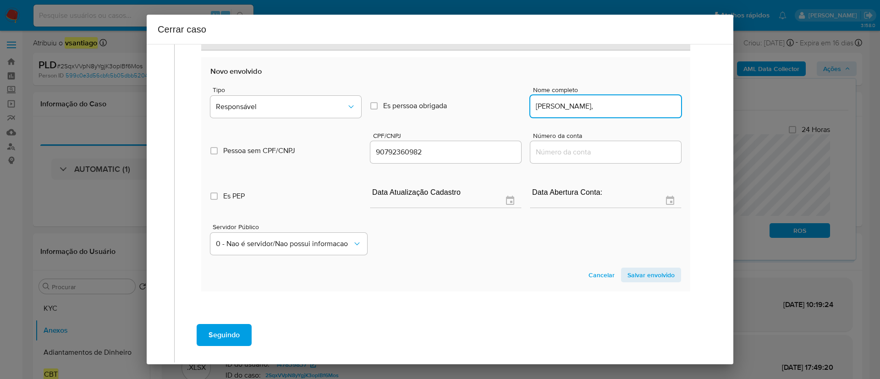
click at [623, 109] on input "Andrea Vieira," at bounding box center [606, 106] width 151 height 12
type input "Andrea Vieira"
click at [300, 111] on span "Responsável" at bounding box center [281, 106] width 131 height 9
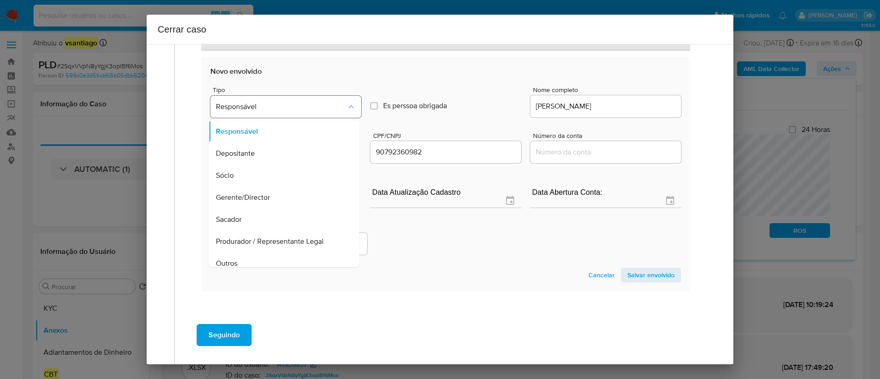
scroll to position [51, 0]
click at [478, 252] on div "Servidor Público 0 - Nao é servidor/[PERSON_NAME] possui informacao" at bounding box center [445, 236] width 471 height 46
click at [638, 279] on span "Salvar envolvido" at bounding box center [651, 275] width 47 height 13
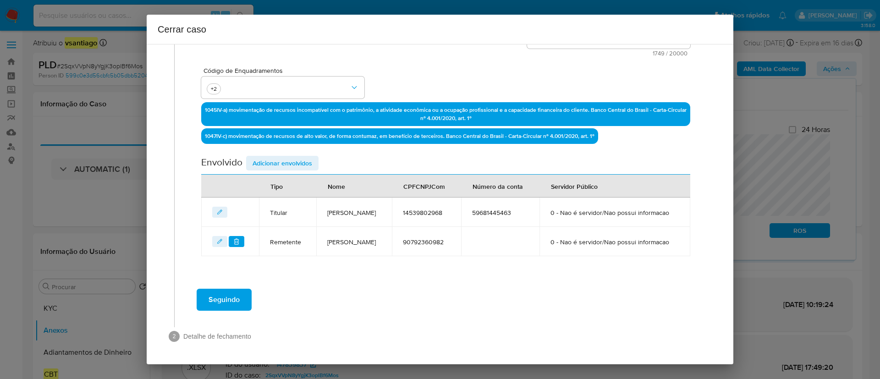
click at [282, 157] on span "Adicionar envolvidos" at bounding box center [283, 163] width 60 height 13
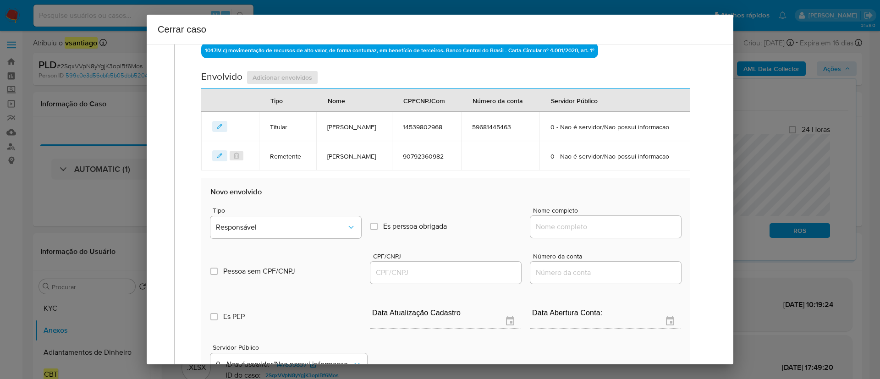
scroll to position [403, 0]
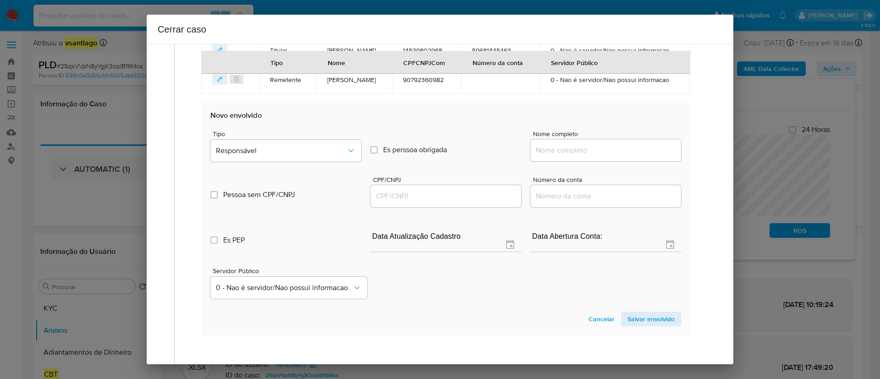
click at [573, 156] on input "Nome completo" at bounding box center [606, 150] width 151 height 12
paste input "Alba Regina Taranto, 17954622991"
click at [630, 156] on input "Alba Regina Taranto, 17954622991" at bounding box center [606, 150] width 151 height 12
type input "Alba Regina Taranto"
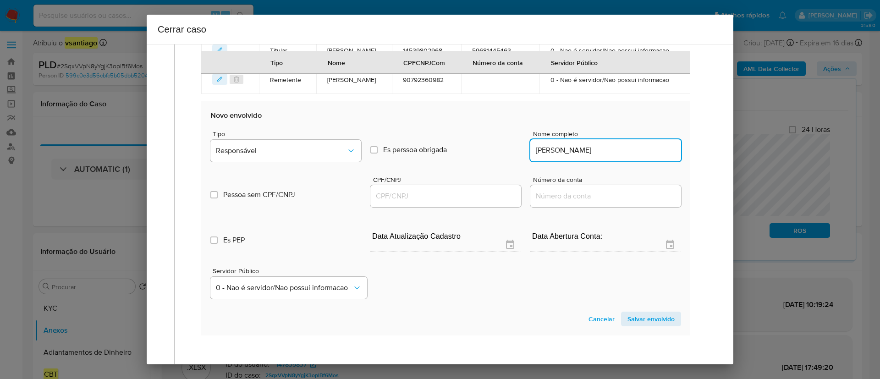
click at [437, 183] on span "CPF/CNPJ" at bounding box center [448, 180] width 151 height 7
click at [437, 202] on input "CPF/CNPJ" at bounding box center [445, 196] width 151 height 12
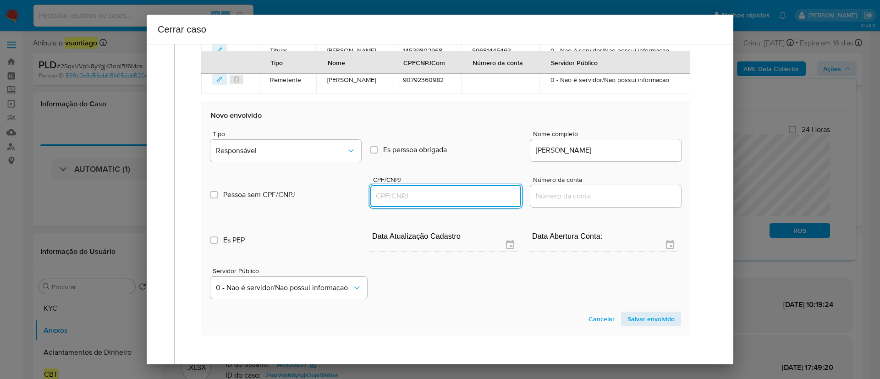
paste input "17954622991"
type input "17954622991"
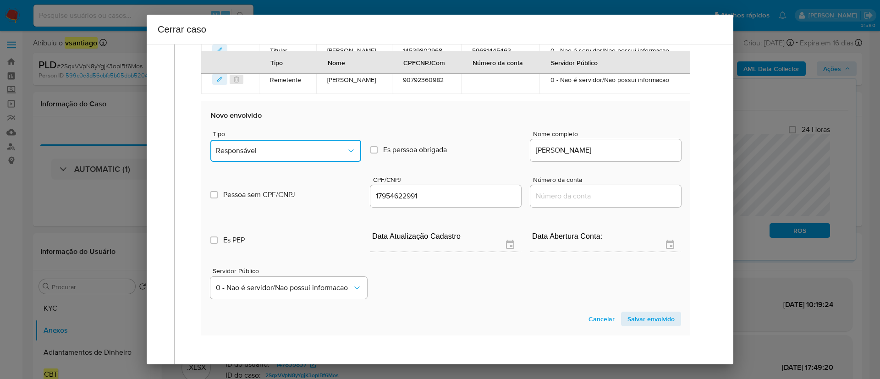
click at [282, 155] on span "Responsável" at bounding box center [281, 150] width 131 height 9
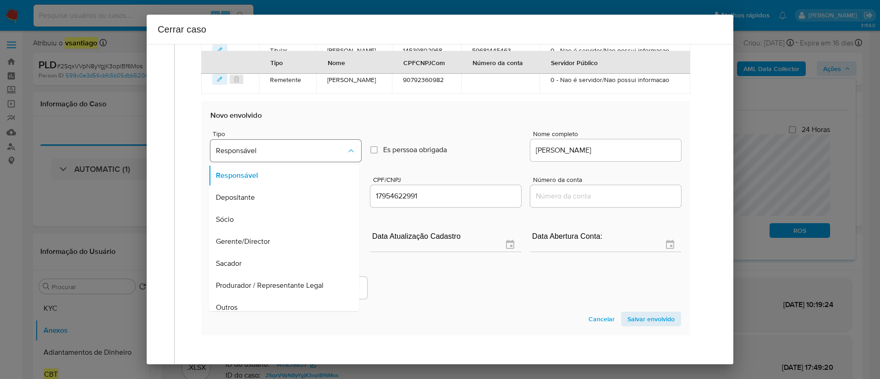
scroll to position [29, 0]
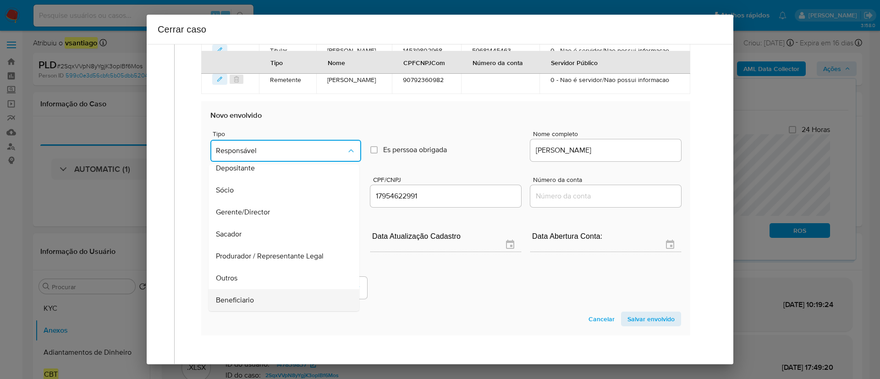
click at [261, 311] on div "Beneficiario" at bounding box center [281, 300] width 131 height 22
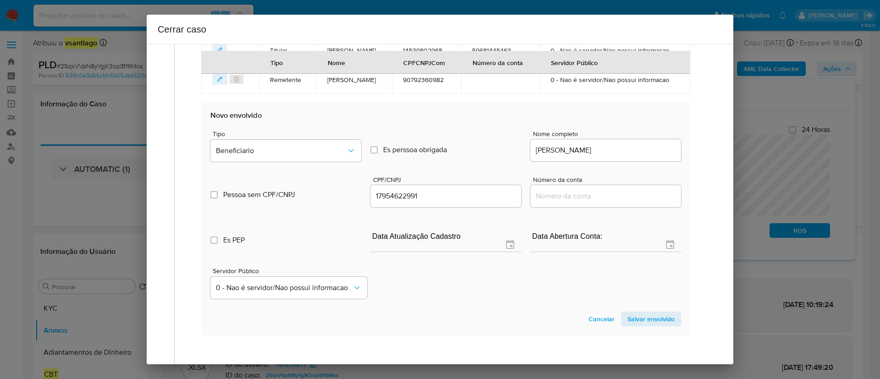
click at [471, 303] on div "Servidor Público 0 - Nao é servidor/[PERSON_NAME] possui informacao" at bounding box center [445, 280] width 471 height 46
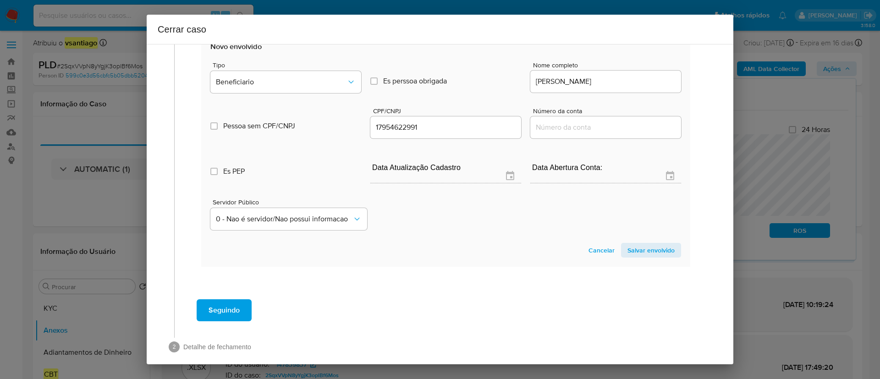
drag, startPoint x: 652, startPoint y: 274, endPoint x: 629, endPoint y: 275, distance: 23.4
click at [652, 257] on span "Salvar envolvido" at bounding box center [651, 250] width 47 height 13
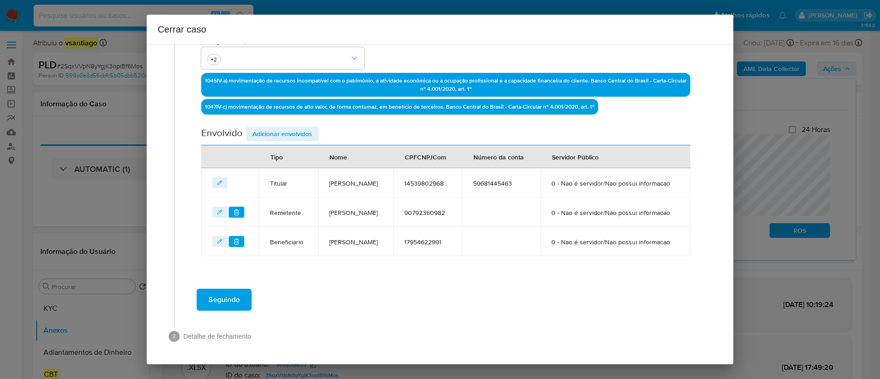
scroll to position [303, 0]
click at [428, 284] on div "Seguindo" at bounding box center [446, 299] width 524 height 33
click at [227, 300] on span "Seguindo" at bounding box center [224, 300] width 31 height 20
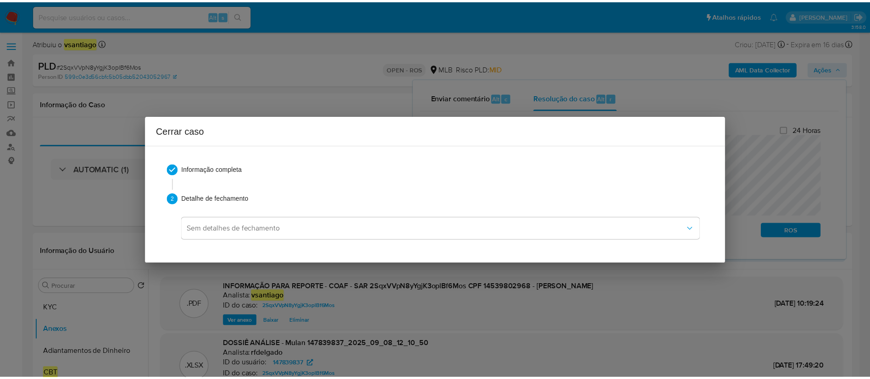
scroll to position [0, 0]
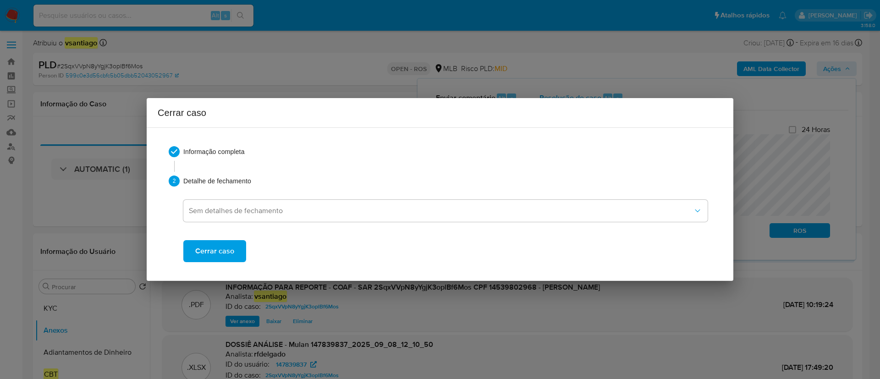
click at [213, 251] on span "Cerrar caso" at bounding box center [214, 251] width 39 height 20
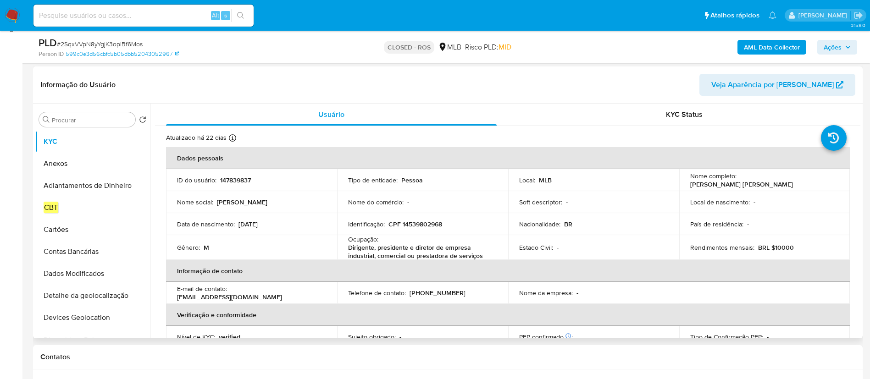
scroll to position [138, 0]
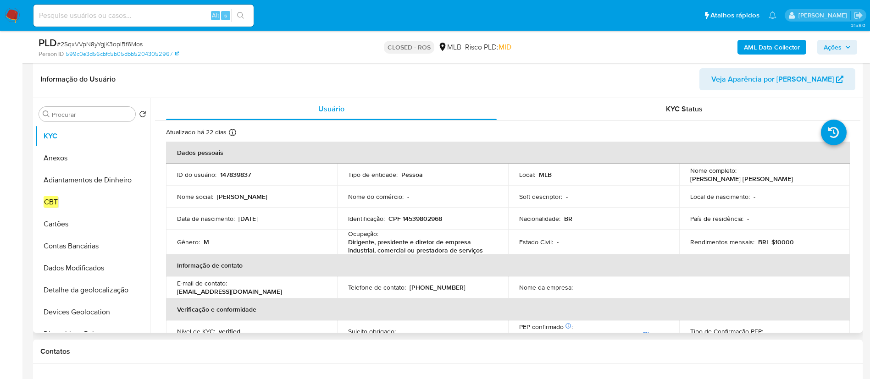
select select "10"
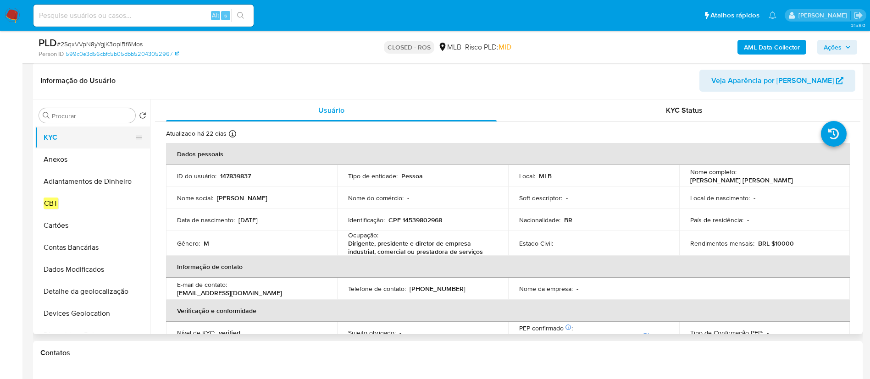
scroll to position [69, 0]
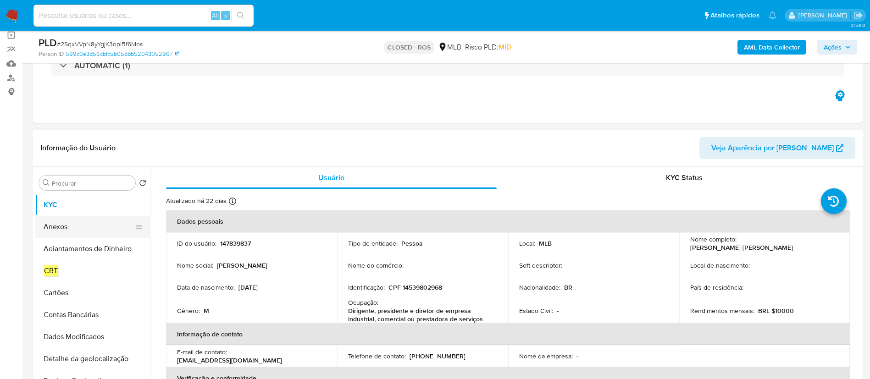
click at [61, 230] on button "Anexos" at bounding box center [88, 227] width 107 height 22
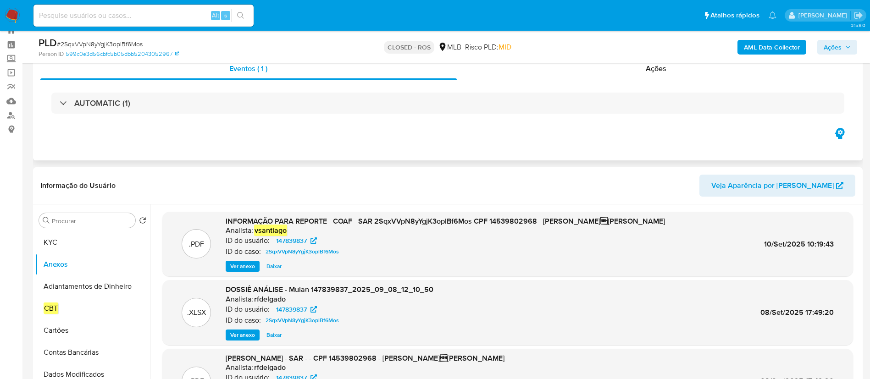
scroll to position [0, 0]
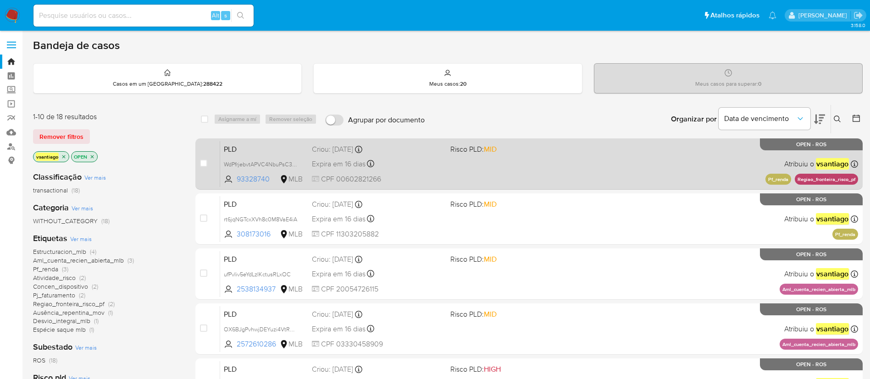
click at [435, 173] on div "PLD WdPfrjebvtAPVC4NbuPsC3T9 93328740 MLB Risco PLD: MID Criou: 12/08/2025 Crio…" at bounding box center [539, 164] width 638 height 46
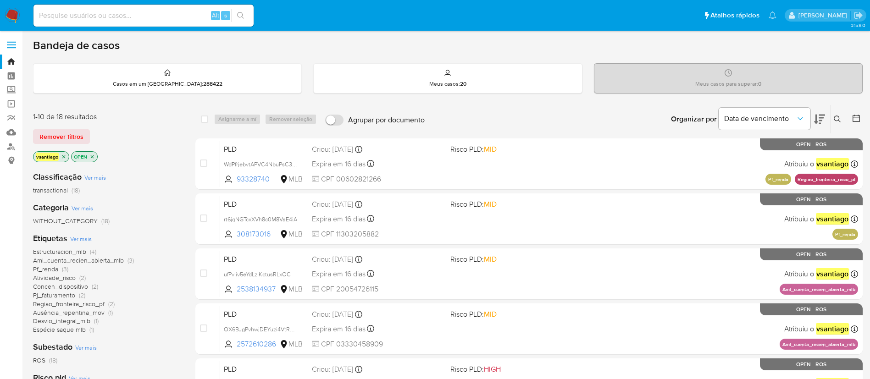
click at [21, 15] on nav "Pausado Ver notificaciones Alt s Atalhos rápidos Presiona las siguientes teclas…" at bounding box center [435, 15] width 870 height 31
click at [14, 12] on img at bounding box center [13, 16] width 16 height 16
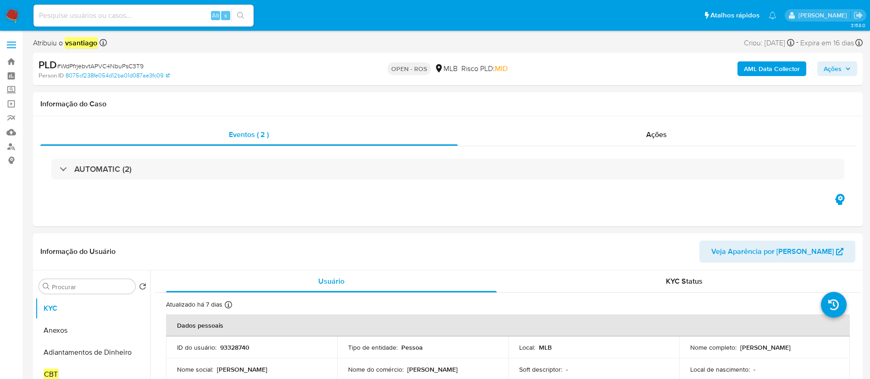
select select "10"
click at [357, 106] on h1 "Informação do Caso" at bounding box center [447, 104] width 815 height 9
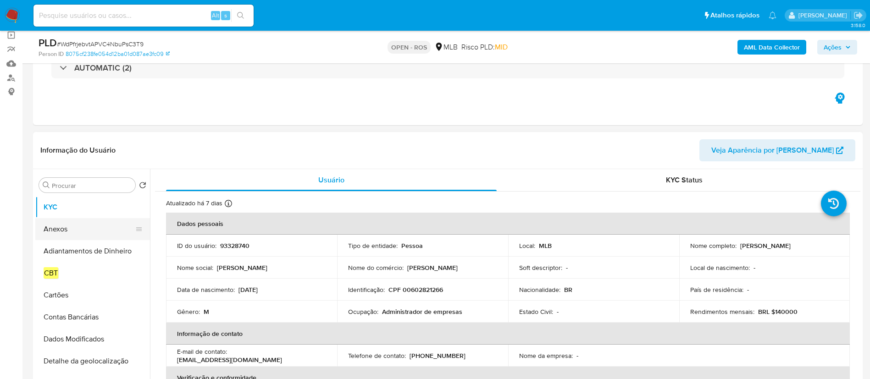
click at [68, 233] on button "Anexos" at bounding box center [88, 229] width 107 height 22
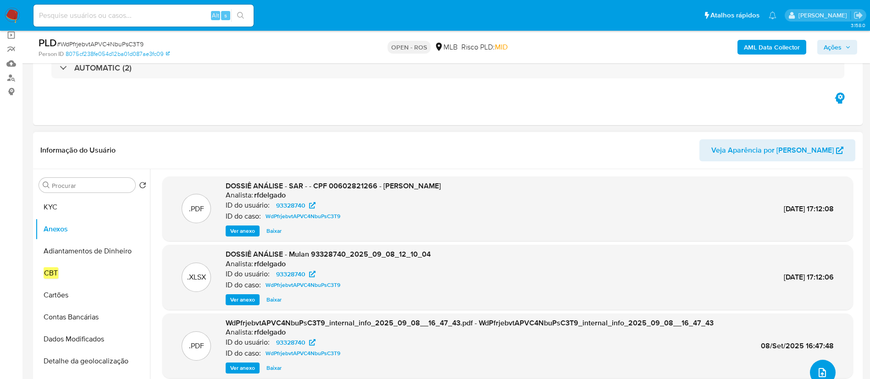
click at [817, 371] on icon "upload-file" at bounding box center [822, 372] width 11 height 11
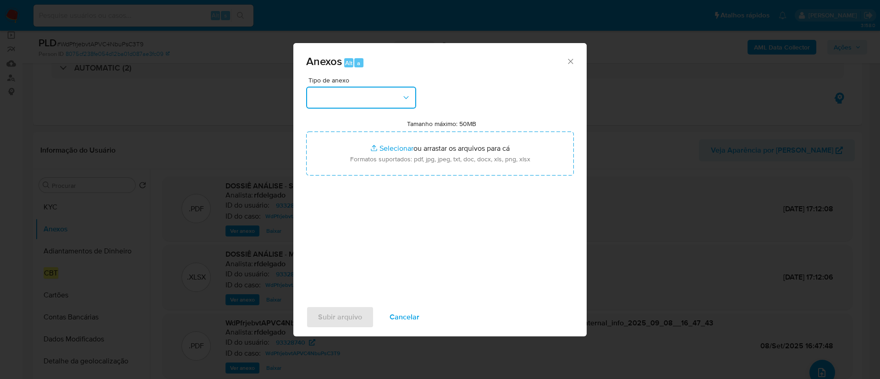
click at [380, 99] on button "button" at bounding box center [361, 98] width 110 height 22
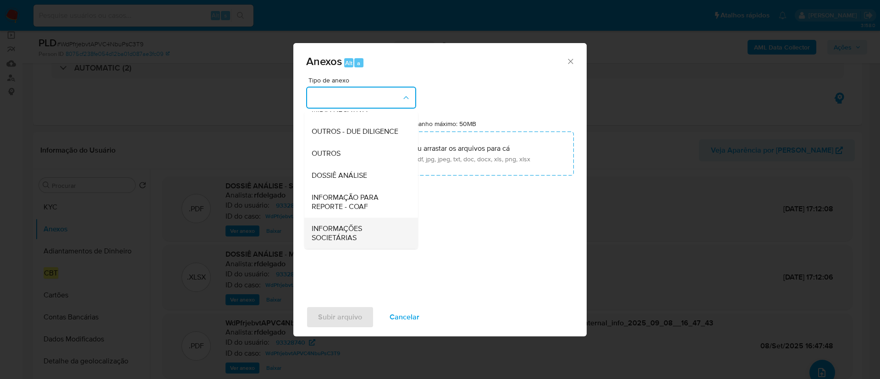
scroll to position [141, 0]
click at [382, 200] on span "INFORMAÇÃO PARA REPORTE - COAF" at bounding box center [359, 202] width 94 height 18
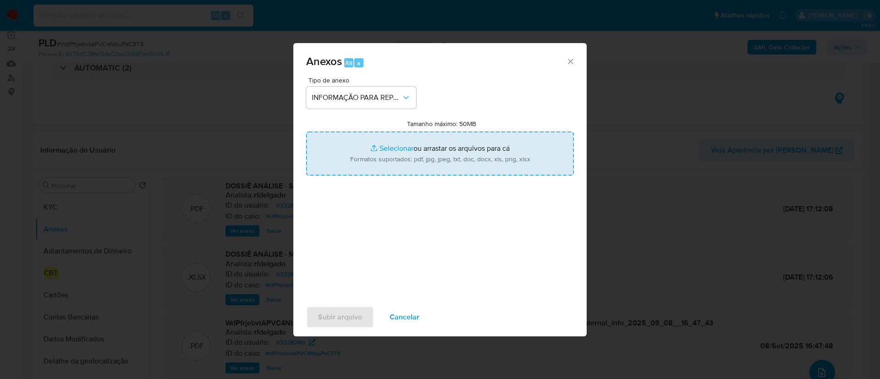
type input "C:\fakepath\SAR - WdPfrjebvtAPVC4NbuPsC3T9 - CPF 00602821266 - [PERSON_NAME].pdf"
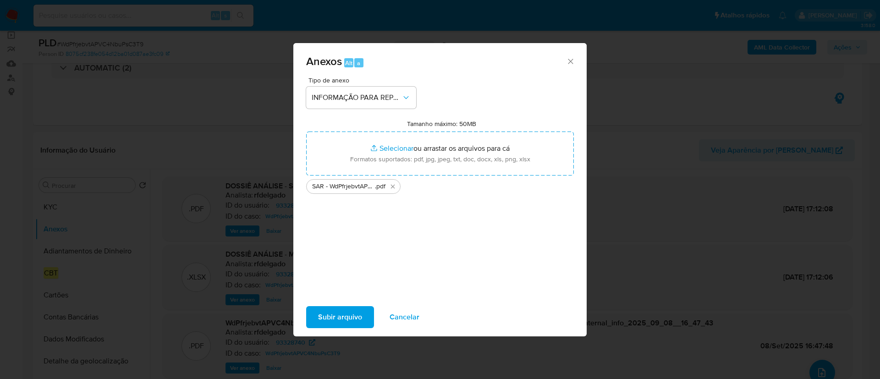
click at [330, 311] on span "Subir arquivo" at bounding box center [340, 317] width 44 height 20
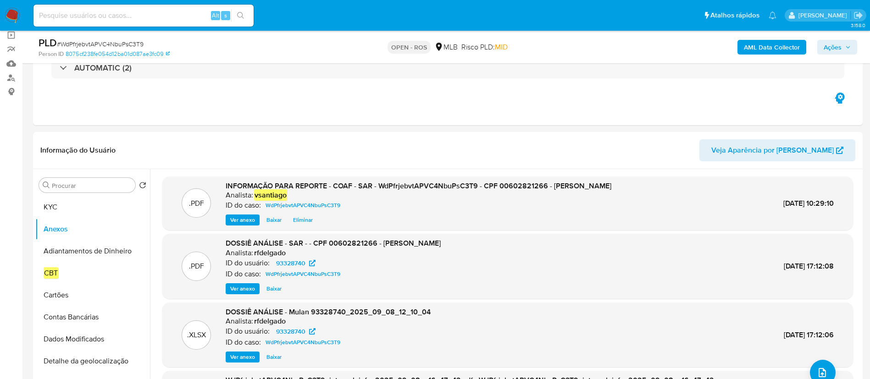
click at [840, 47] on span "Ações" at bounding box center [833, 47] width 18 height 15
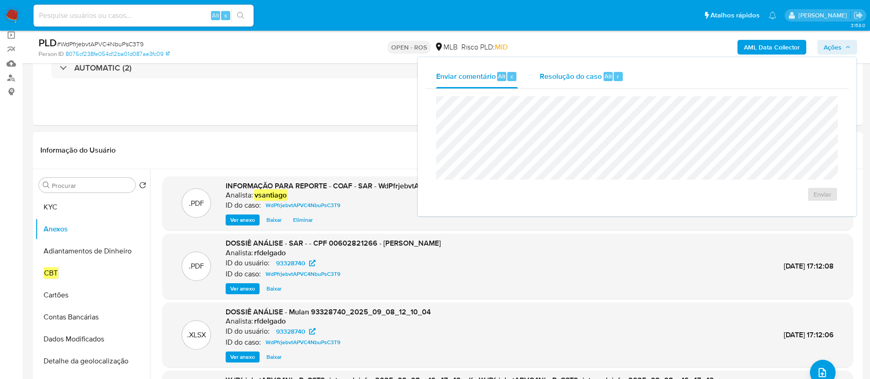
click at [564, 71] on span "Resolução do caso" at bounding box center [571, 76] width 62 height 11
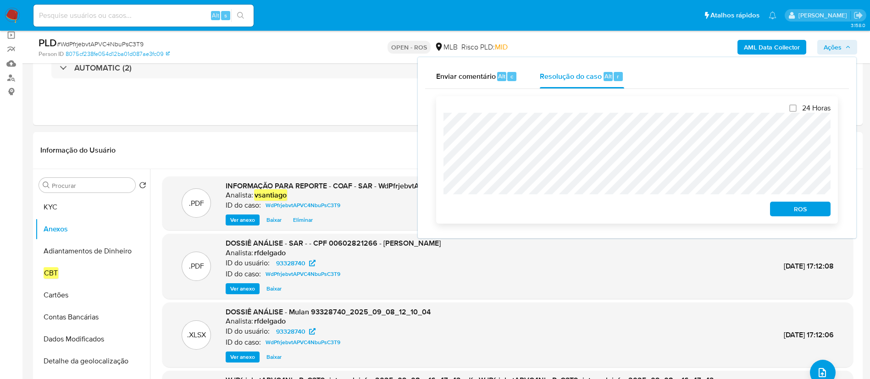
click at [786, 214] on span "ROS" at bounding box center [800, 209] width 48 height 13
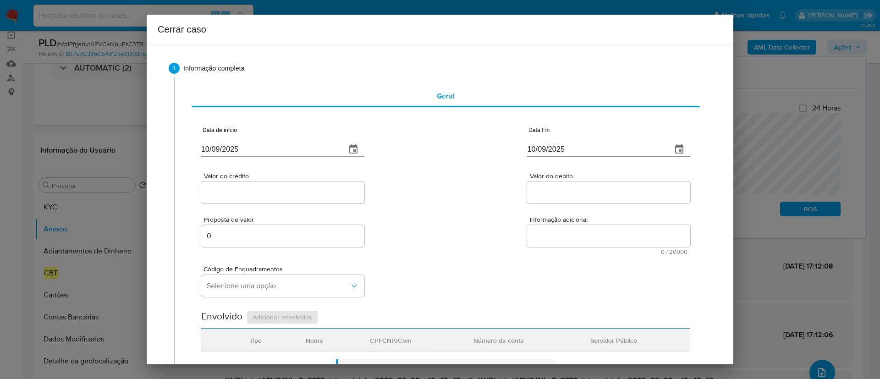
click at [210, 146] on input "10/09/2025" at bounding box center [270, 149] width 138 height 15
paste input "01/07"
type input "01/07/2025"
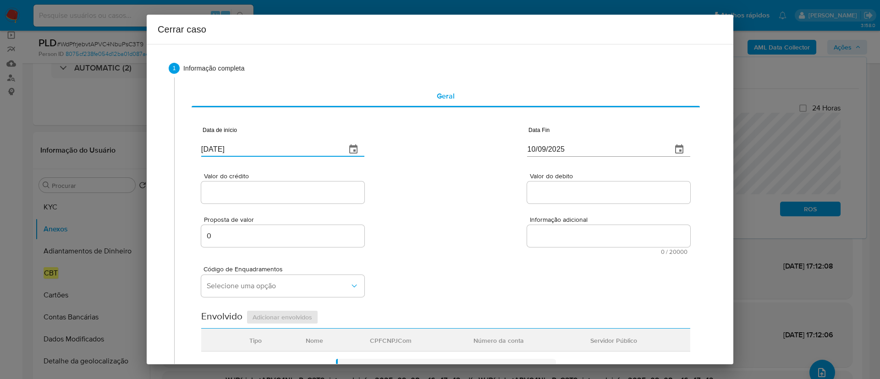
click at [452, 177] on div "Valor do crédito Valor do debito" at bounding box center [445, 184] width 489 height 44
click at [528, 148] on input "10/09/2025" at bounding box center [596, 149] width 138 height 15
drag, startPoint x: 528, startPoint y: 148, endPoint x: 445, endPoint y: 191, distance: 92.9
click at [527, 149] on input "10/09/2025" at bounding box center [596, 149] width 138 height 15
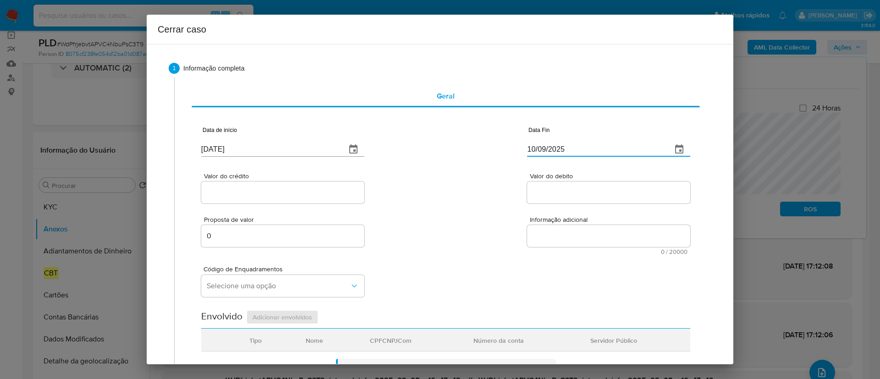
paste input "06"
type input "06/09/2025"
click at [442, 192] on div "Valor do crédito Valor do debito" at bounding box center [445, 184] width 489 height 44
drag, startPoint x: 248, startPoint y: 190, endPoint x: 283, endPoint y: 198, distance: 35.7
click at [248, 190] on input "Valor do crédito" at bounding box center [282, 193] width 163 height 12
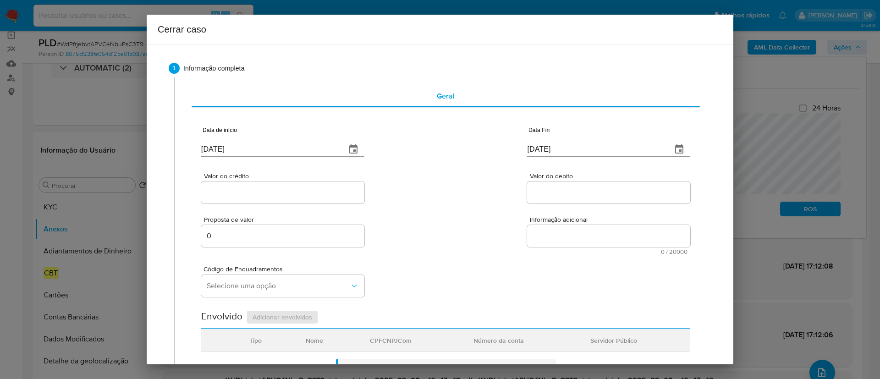
paste input "R$811.811"
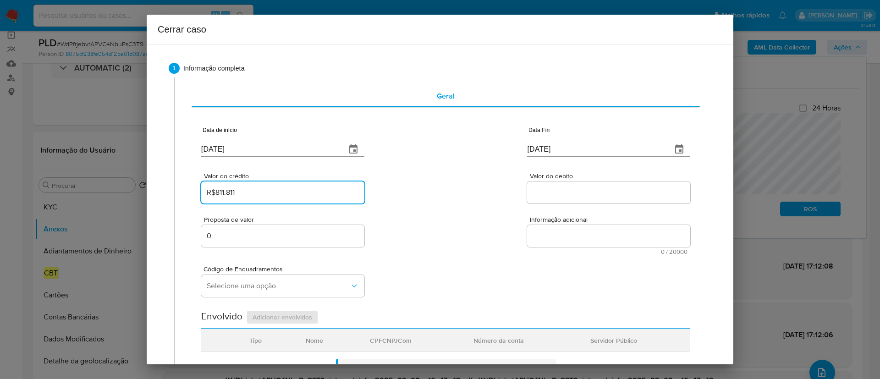
click at [205, 193] on input "R$811.811" at bounding box center [282, 193] width 163 height 12
type input "R$811.811"
click at [400, 204] on div "Valor do crédito R$811.811 Valor do debito" at bounding box center [445, 184] width 489 height 44
click at [591, 196] on input "Valor do debito" at bounding box center [608, 193] width 163 height 12
paste input "R$837.098"
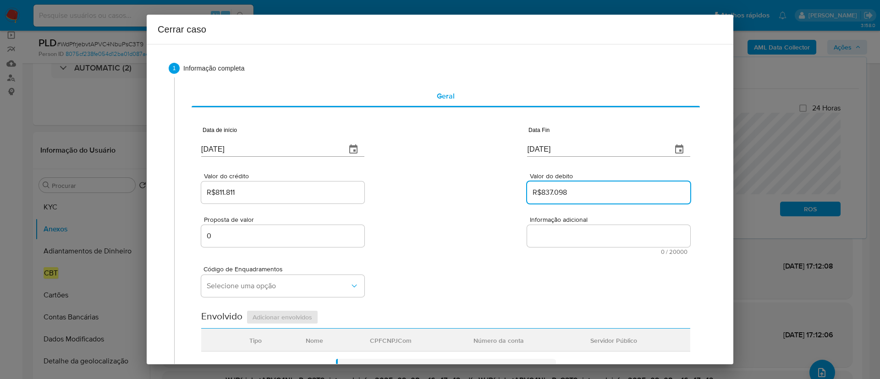
type input "R$837.098"
click at [431, 210] on div "Proposta de valor 0 Informação adicional 0 / 20000 20000 caracteres restantes" at bounding box center [445, 230] width 489 height 50
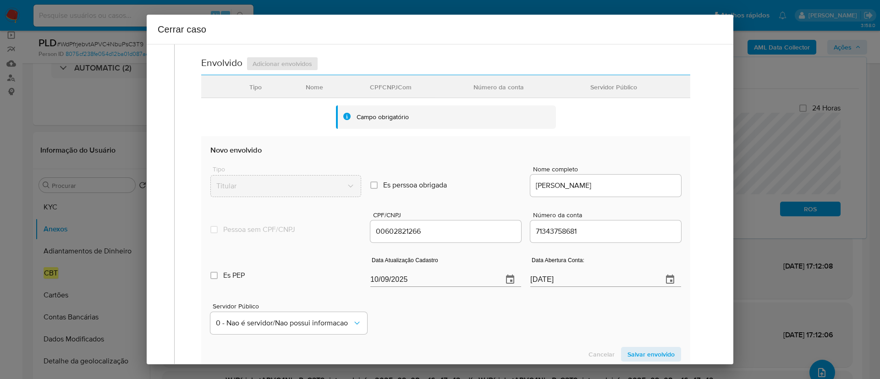
scroll to position [275, 0]
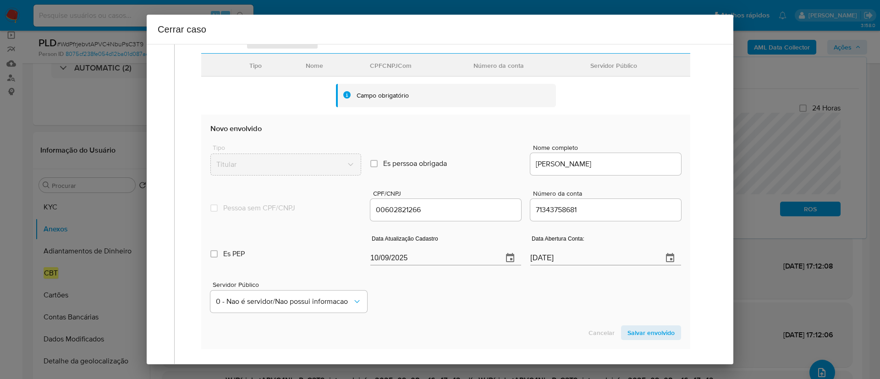
click at [379, 254] on input "10/09/2025" at bounding box center [432, 258] width 125 height 15
paste input "03"
type input "03/09/2025"
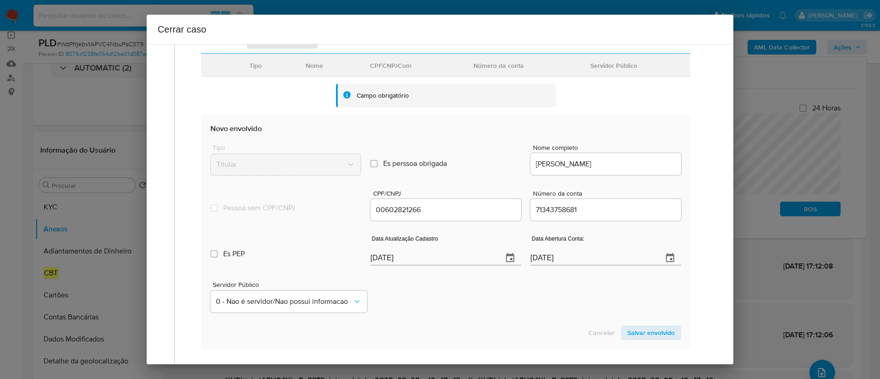
click at [460, 302] on div "Servidor Público 0 - Nao é servidor/[PERSON_NAME] possui informacao" at bounding box center [445, 294] width 471 height 46
click at [631, 335] on span "Salvar envolvido" at bounding box center [651, 332] width 47 height 13
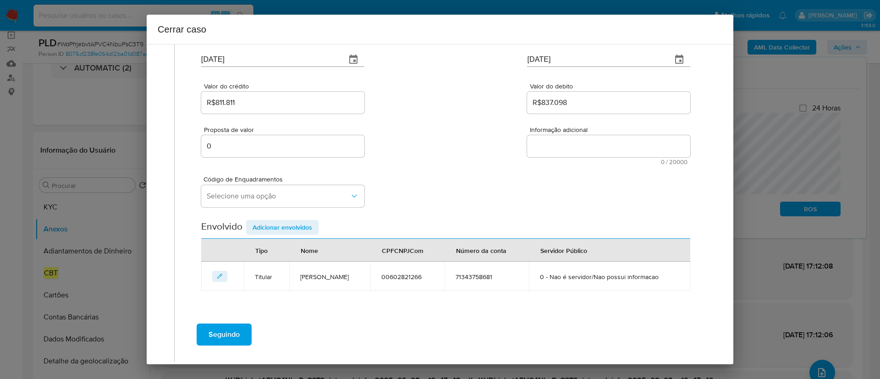
scroll to position [69, 0]
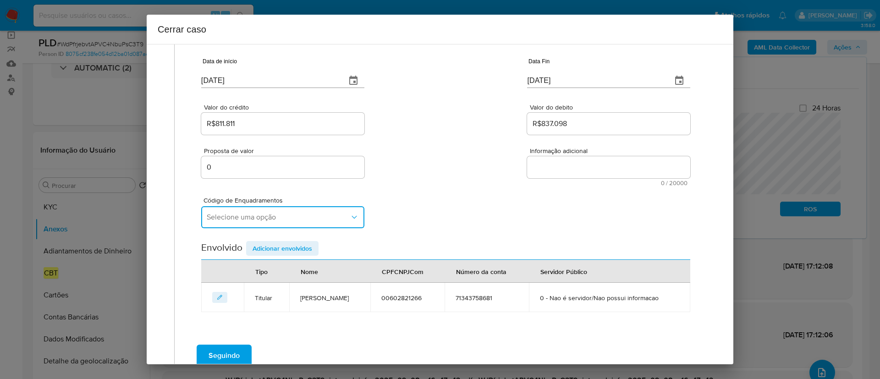
click at [299, 214] on span "Selecione uma opção" at bounding box center [278, 217] width 143 height 9
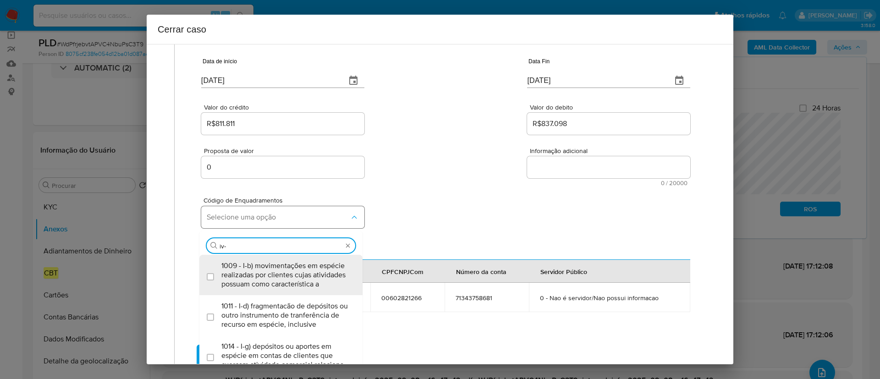
type input "iv-a"
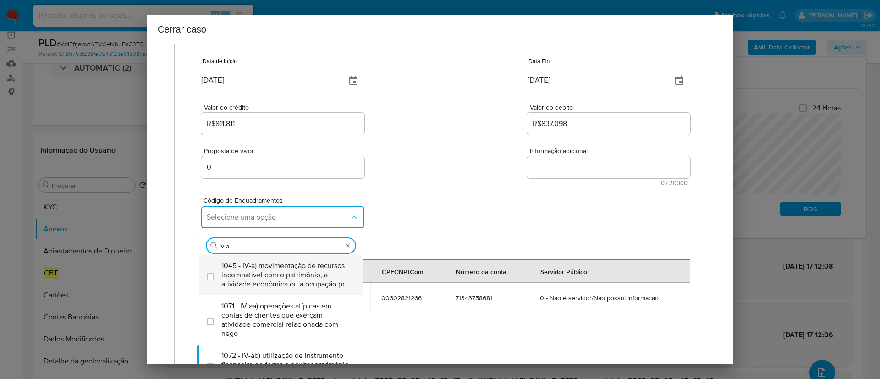
click at [293, 270] on span "1045 - IV-a) movimentação de recursos incompatível com o patrimônio, a atividad…" at bounding box center [285, 275] width 128 height 28
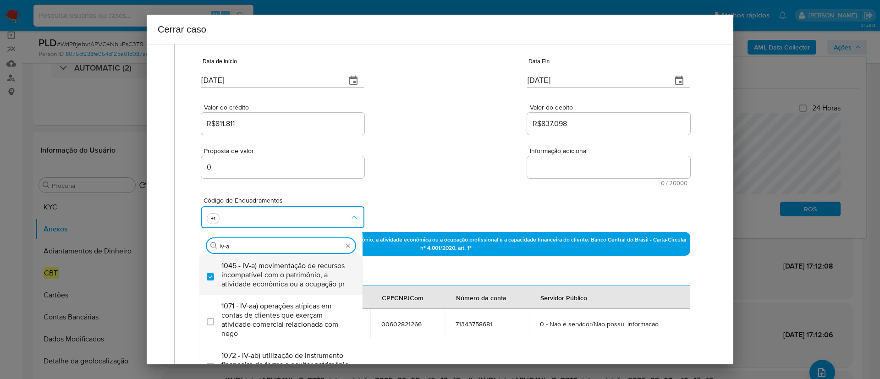
checkbox input "true"
type input "iv-c"
click at [296, 276] on span "1047 - IV-c) movimentação de recursos de alto valor, de forma contumaz, em bene…" at bounding box center [285, 275] width 128 height 28
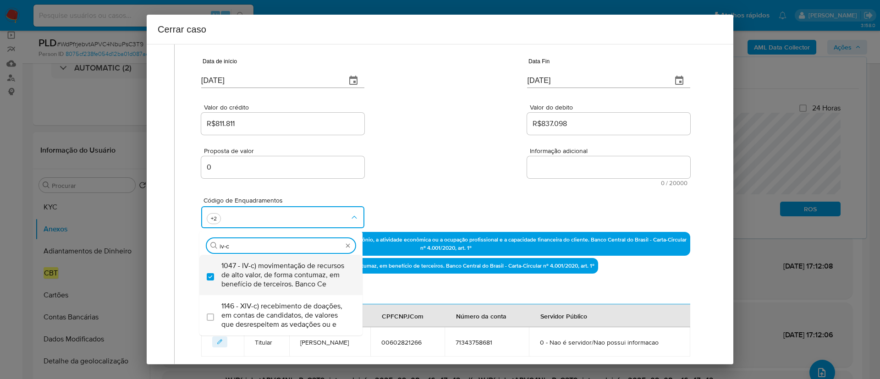
checkbox input "true"
click at [395, 188] on div "Código de Enquadramentos Procurar iv-c 1047 - IV-c) movimentação de recursos de…" at bounding box center [445, 209] width 489 height 46
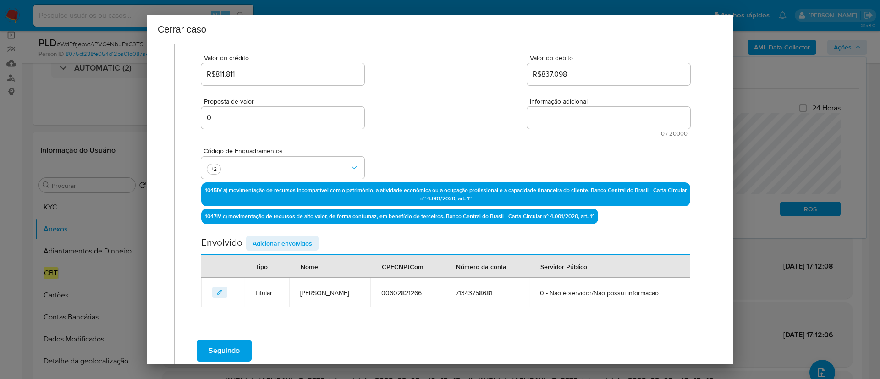
scroll to position [138, 0]
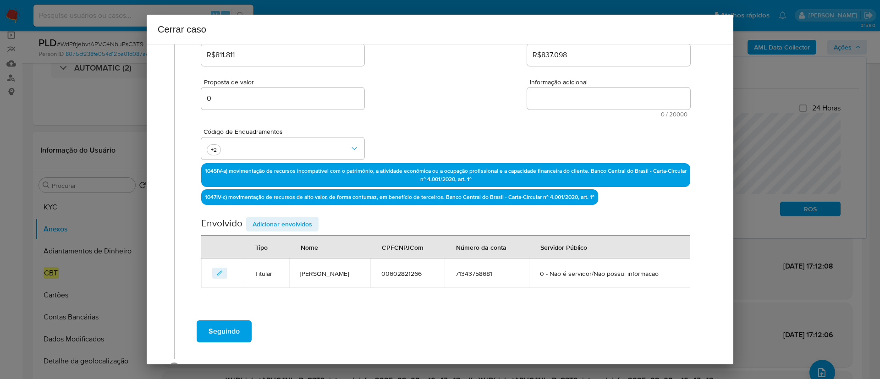
click at [565, 96] on textarea "Informação adicional" at bounding box center [608, 99] width 163 height 22
paste textarea "Carlos Eduardo Gonzaga Saraiva, CPF 00602821266, 34 anos, residente no municípi…"
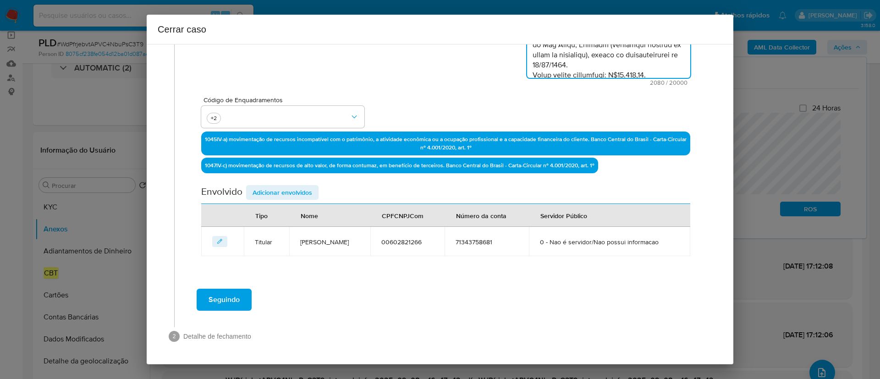
scroll to position [228, 0]
type textarea "Carlos Eduardo Gonzaga Saraiva, CPF 00602821266, 34 anos, residente no municípi…"
click at [377, 286] on div "Seguindo" at bounding box center [446, 299] width 524 height 33
click at [284, 186] on span "Adicionar envolvidos" at bounding box center [283, 192] width 60 height 13
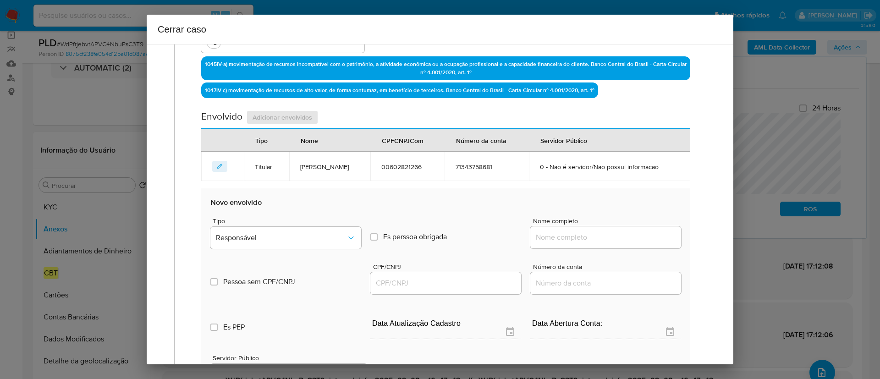
scroll to position [365, 0]
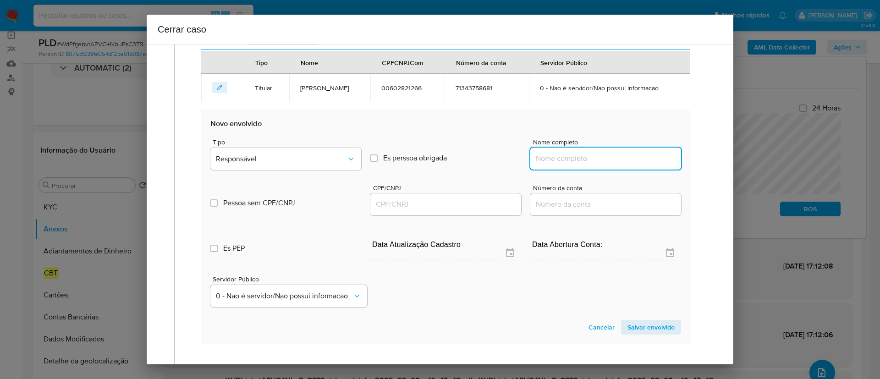
click at [561, 165] on input "Nome completo" at bounding box center [606, 159] width 151 height 12
paste input "Retifica Exata Ltda, 34210957000184"
click at [624, 165] on input "Retifica Exata Ltda, 34210957000184" at bounding box center [606, 159] width 151 height 12
type input "Retifica Exata Ltda,"
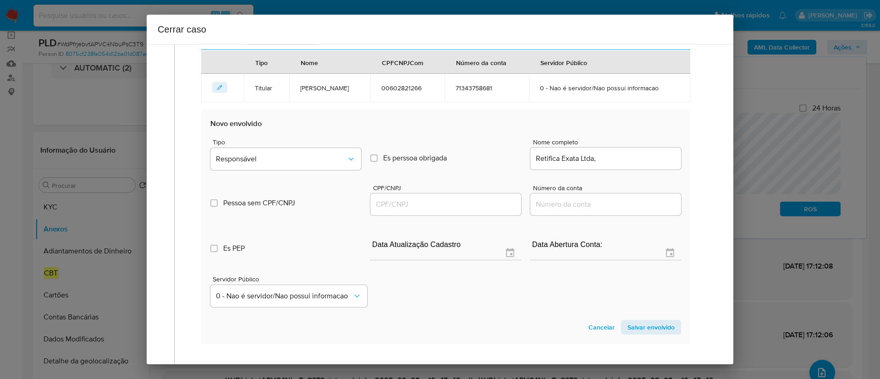
click at [447, 211] on div at bounding box center [445, 205] width 151 height 22
click at [445, 210] on input "CPF/CNPJ" at bounding box center [445, 205] width 151 height 12
paste input "34210957000184"
type input "34210957000184"
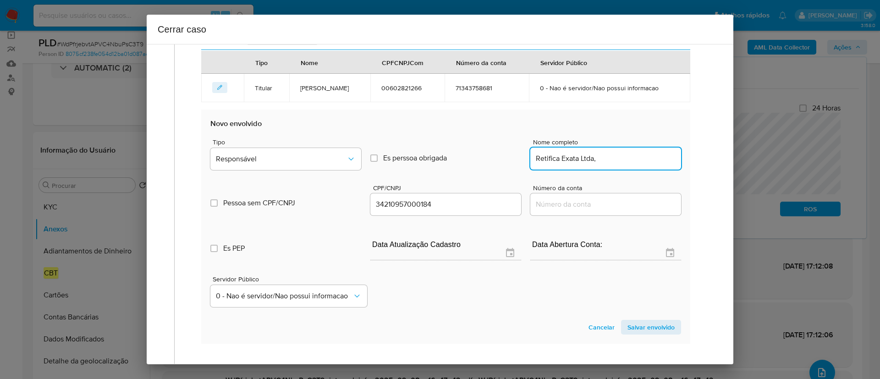
click at [608, 165] on input "Retifica Exata Ltda," at bounding box center [606, 159] width 151 height 12
type input "Retifica Exata Ltda"
click at [266, 170] on button "Responsável" at bounding box center [285, 159] width 151 height 22
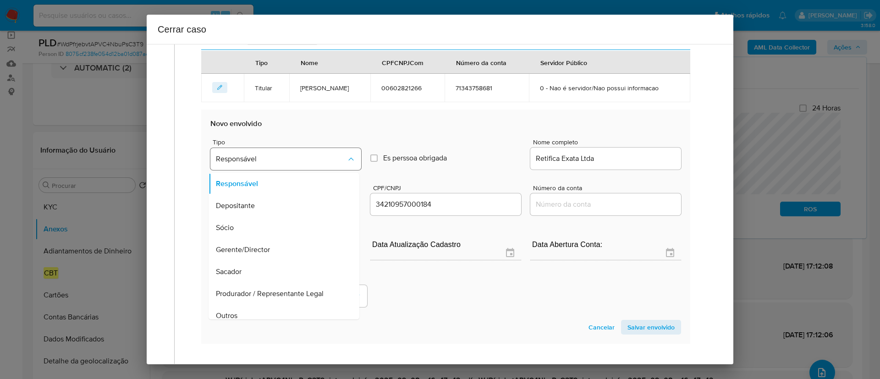
scroll to position [367, 0]
click at [642, 332] on span "Salvar envolvido" at bounding box center [651, 326] width 47 height 13
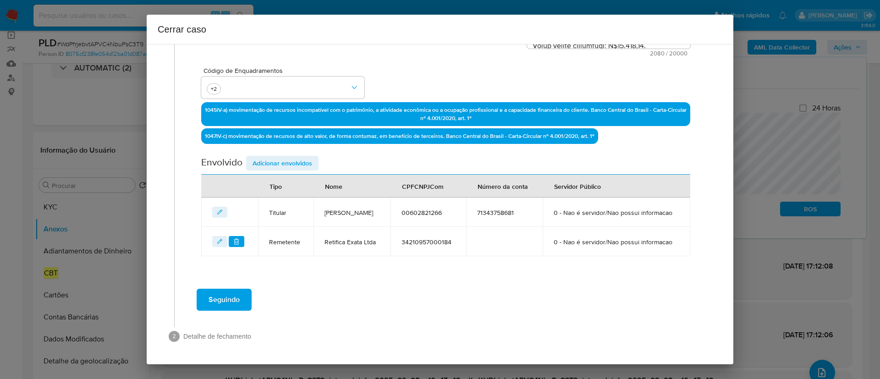
scroll to position [265, 0]
click at [269, 157] on span "Adicionar envolvidos" at bounding box center [283, 163] width 60 height 13
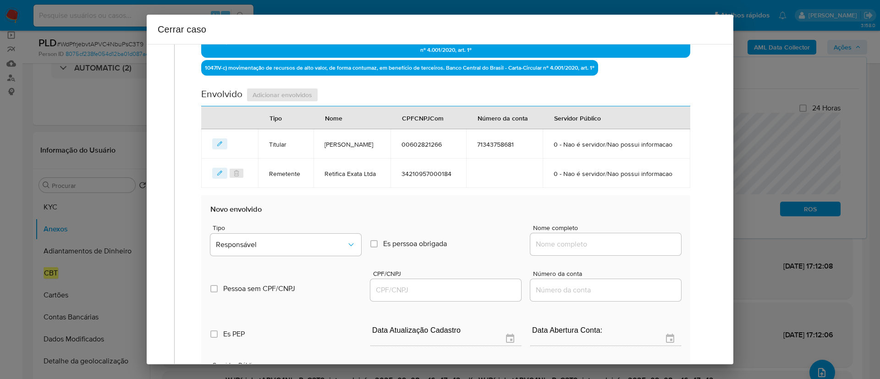
scroll to position [403, 0]
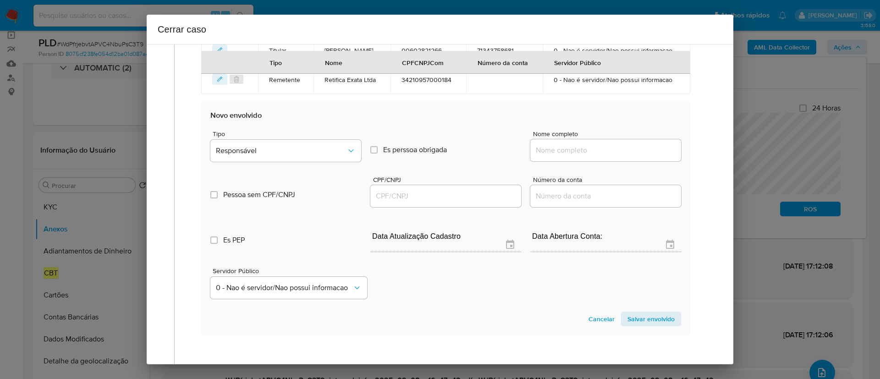
drag, startPoint x: 580, startPoint y: 179, endPoint x: 618, endPoint y: 181, distance: 38.1
click at [580, 156] on input "Nome completo" at bounding box center [606, 150] width 151 height 12
paste input "Fernando R Da Silva, 36277913000105"
click at [625, 156] on input "Fernando R Da Silva, 36277913000105" at bounding box center [606, 150] width 151 height 12
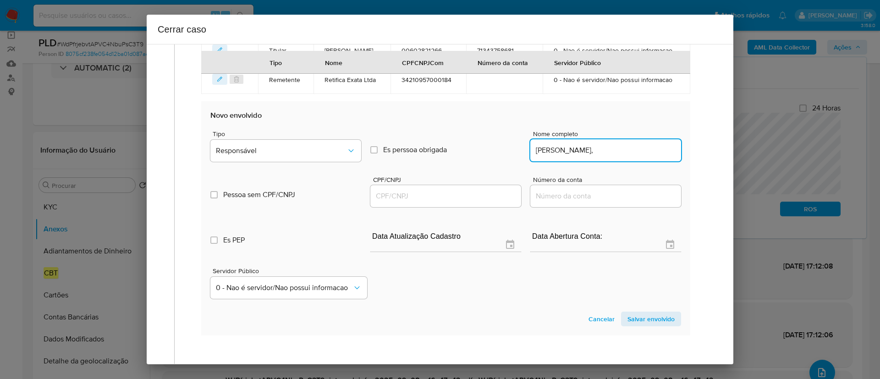
type input "Fernando R Da Silva,"
click at [409, 202] on input "CPF/CNPJ" at bounding box center [445, 196] width 151 height 12
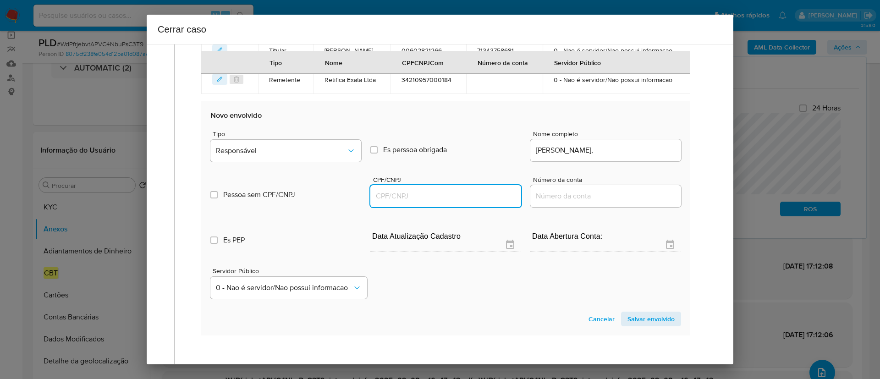
paste input "36277913000105"
type input "36277913000105"
click at [630, 156] on input "Fernando R Da Silva," at bounding box center [606, 150] width 151 height 12
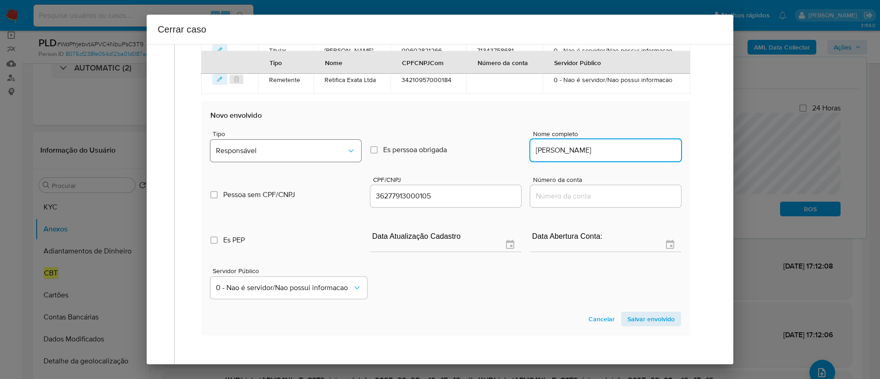
type input "Fernando R Da Silva"
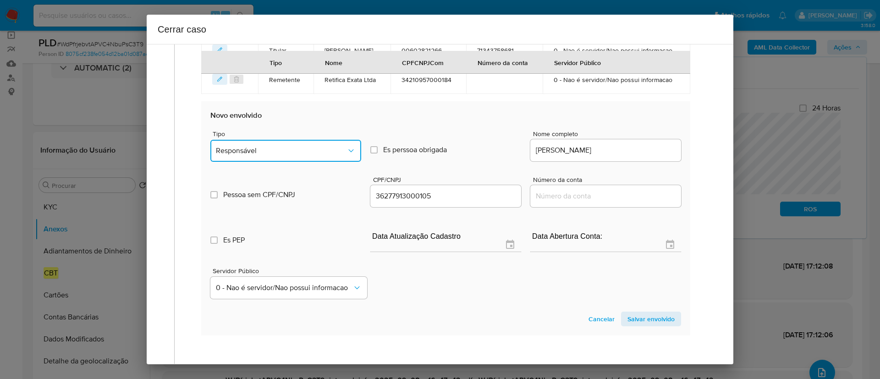
click at [276, 155] on span "Responsável" at bounding box center [281, 150] width 131 height 9
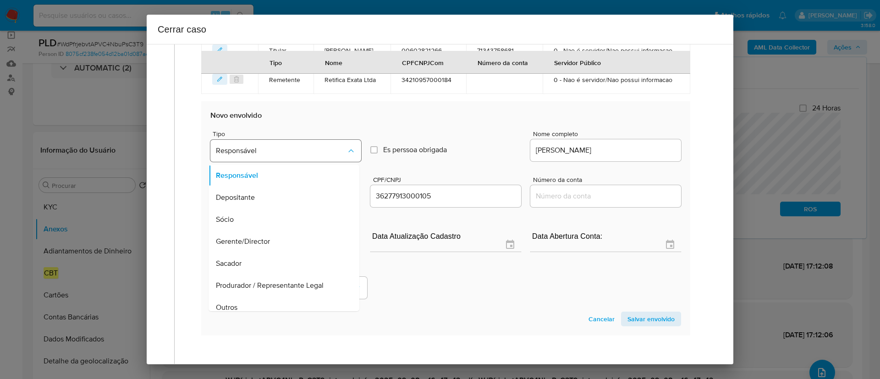
scroll to position [404, 0]
click at [471, 288] on div "Servidor Público 0 - Nao é servidor/Nao possui informacao" at bounding box center [445, 278] width 471 height 46
click at [658, 324] on span "Salvar envolvido" at bounding box center [651, 317] width 47 height 13
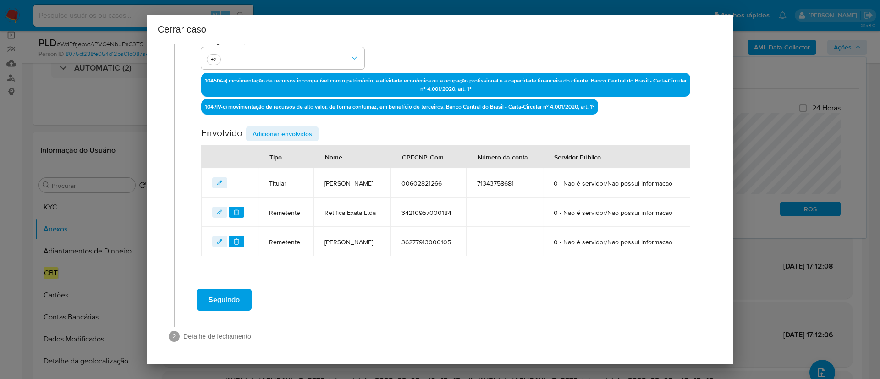
click at [268, 127] on span "Adicionar envolvidos" at bounding box center [283, 133] width 60 height 13
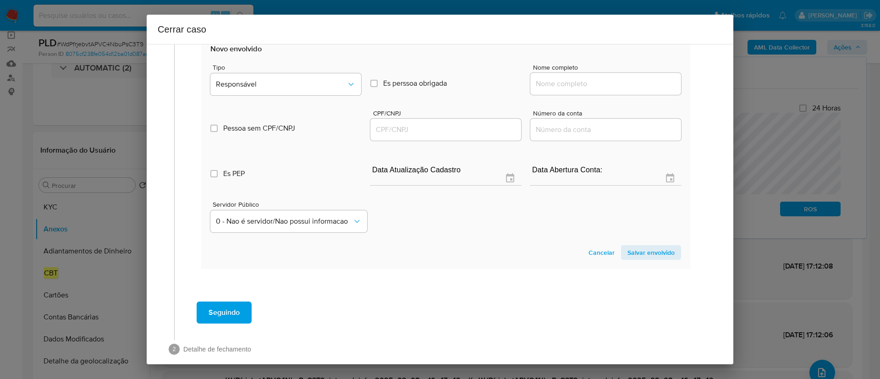
scroll to position [509, 0]
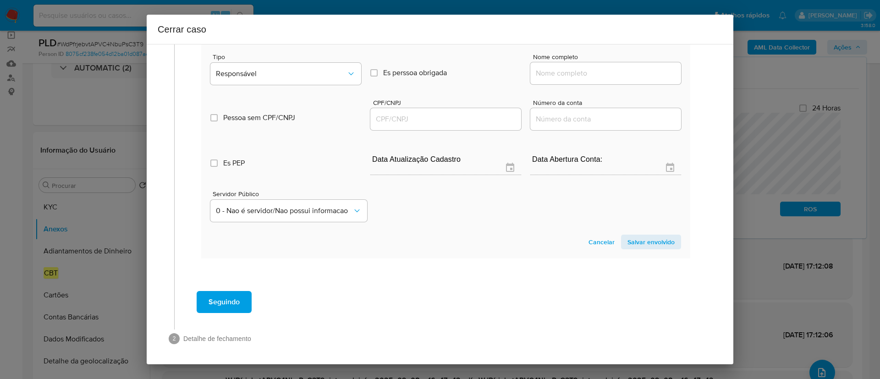
click at [585, 79] on input "Nome completo" at bounding box center [606, 73] width 151 height 12
paste input "Banco Votorantim Sa, 59588111000103"
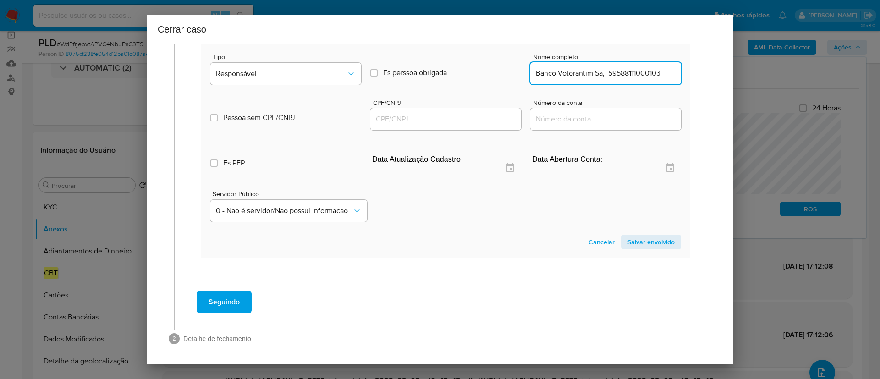
click at [619, 79] on input "Banco Votorantim Sa, 59588111000103" at bounding box center [606, 73] width 151 height 12
type input "Banco Votorantim Sa,"
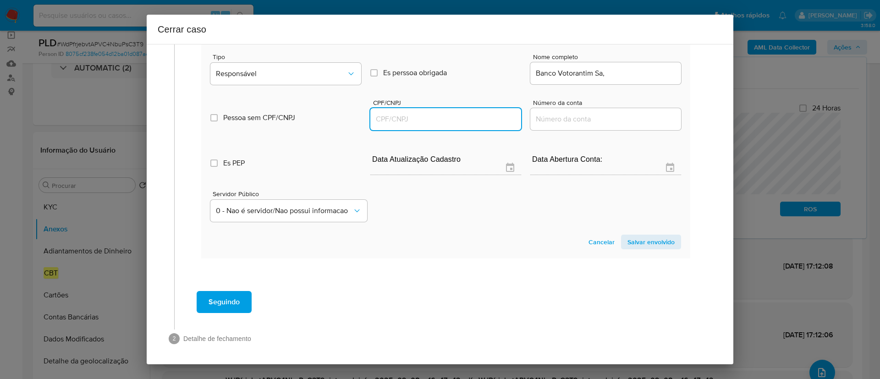
click at [424, 125] on input "CPF/CNPJ" at bounding box center [445, 119] width 151 height 12
paste input "59588111000103"
type input "59588111000103"
click at [631, 79] on input "Banco Votorantim Sa," at bounding box center [606, 73] width 151 height 12
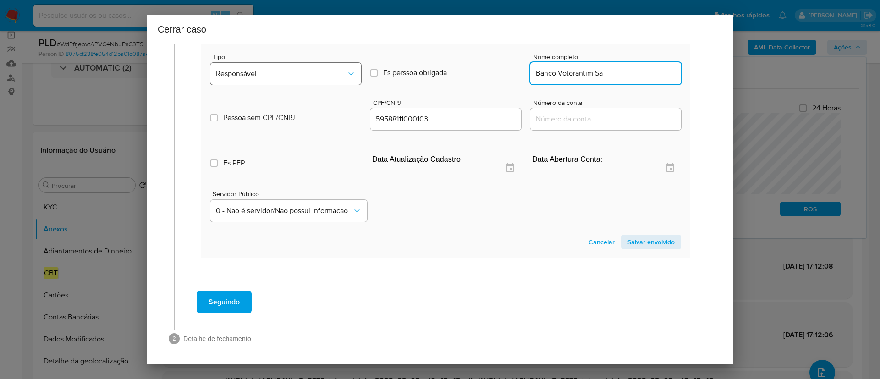
type input "Banco Votorantim Sa"
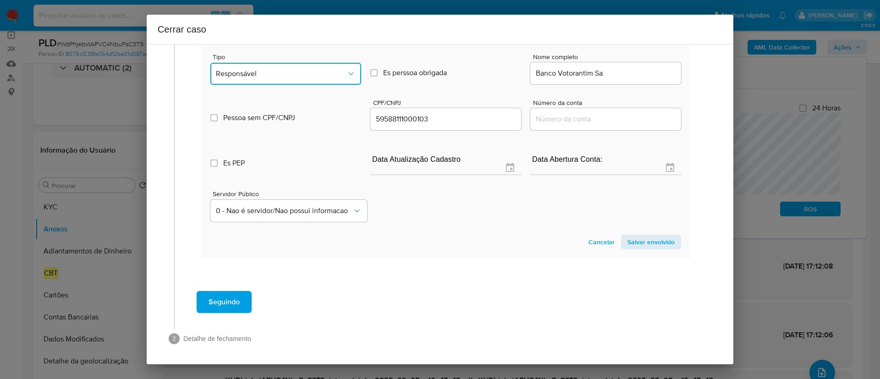
click at [269, 85] on button "Responsável" at bounding box center [285, 74] width 151 height 22
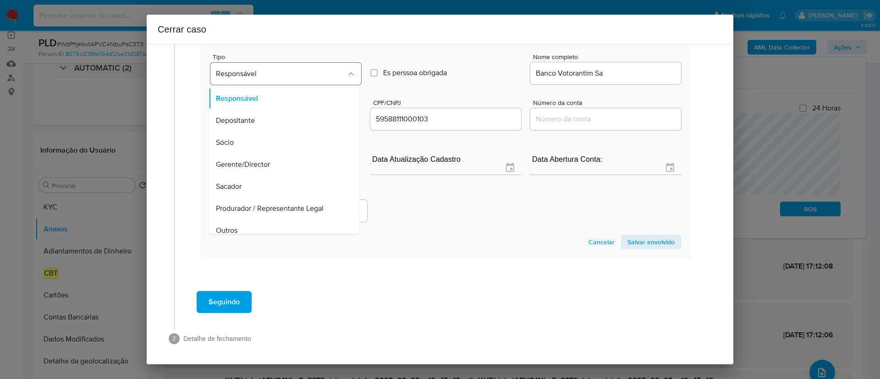
scroll to position [29, 0]
click at [491, 249] on div "Cancelar Salvar envolvido" at bounding box center [445, 242] width 471 height 15
click at [643, 249] on span "Salvar envolvido" at bounding box center [651, 242] width 47 height 13
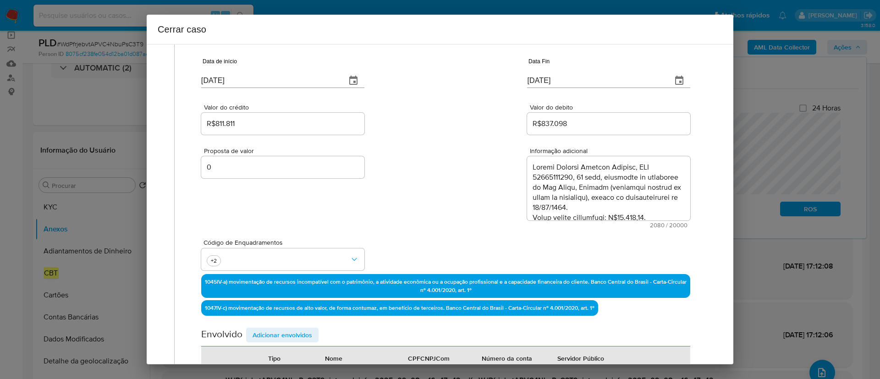
scroll to position [341, 0]
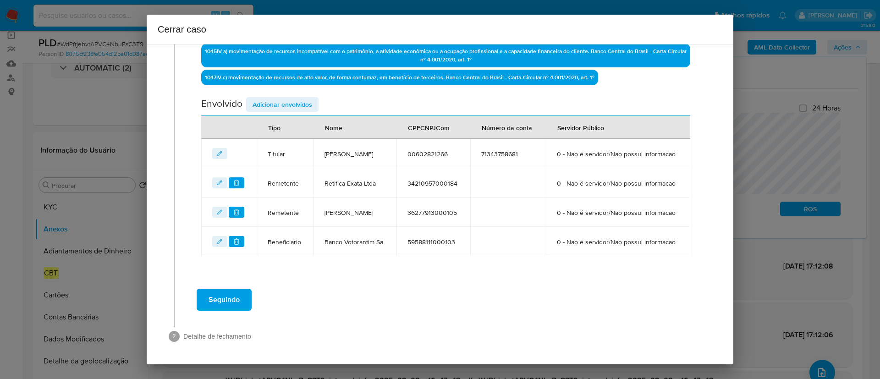
click at [221, 301] on span "Seguindo" at bounding box center [224, 300] width 31 height 20
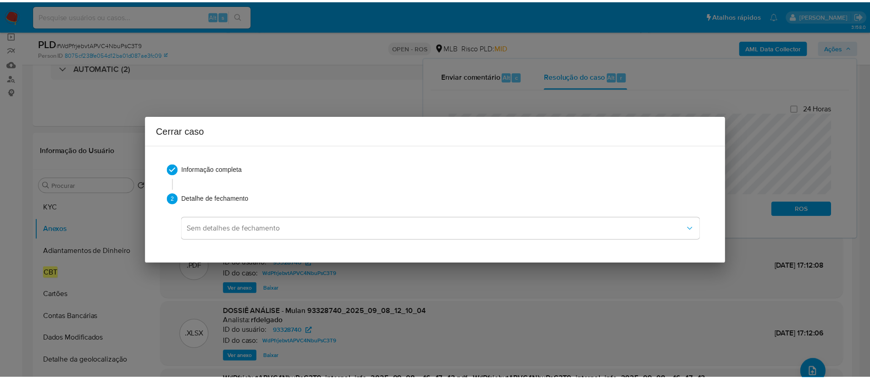
scroll to position [0, 0]
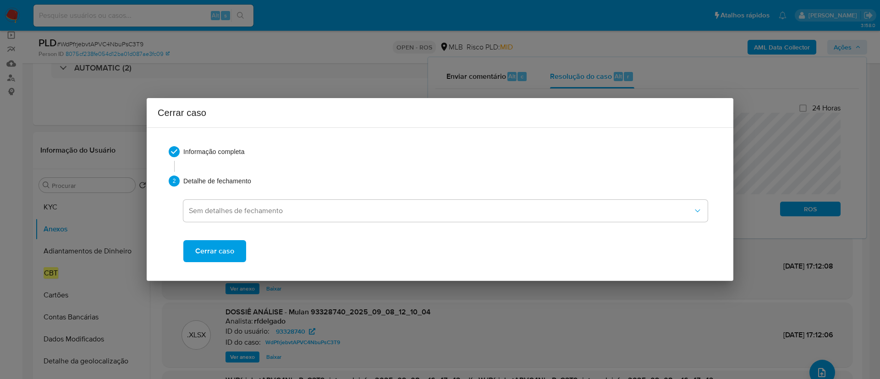
click at [223, 248] on span "Cerrar caso" at bounding box center [214, 251] width 39 height 20
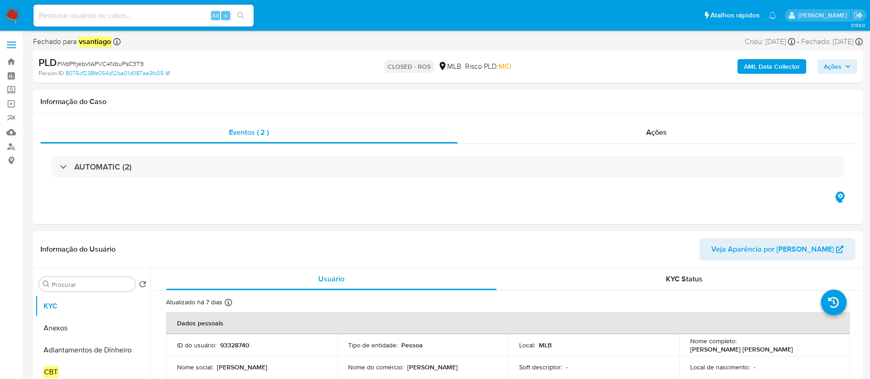
select select "10"
click at [477, 100] on h1 "Informação do Caso" at bounding box center [447, 101] width 815 height 9
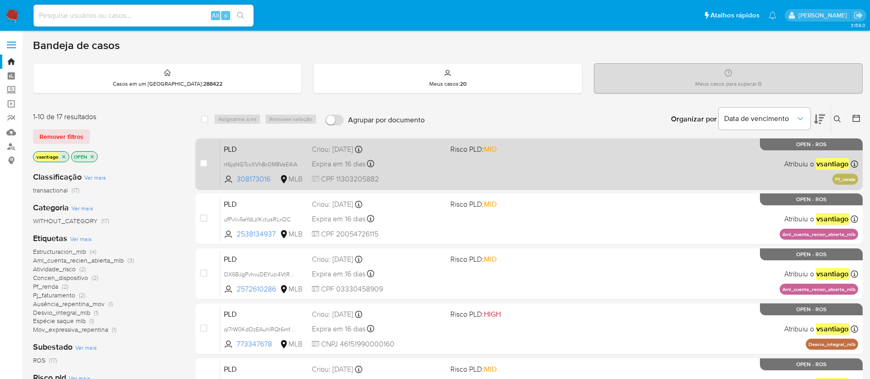
click at [446, 168] on div "PLD rt6jqNGTcxXVh8c0M8VaE4iA 308173016 MLB Risco PLD: MID Criou: [DATE] Criou: …" at bounding box center [539, 164] width 638 height 46
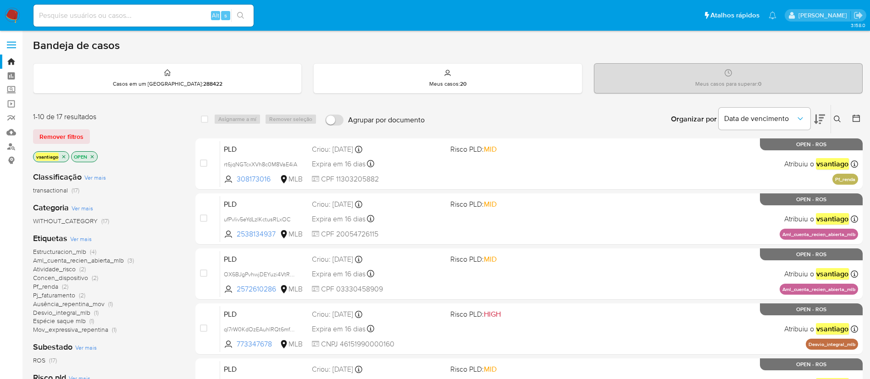
click at [12, 14] on img at bounding box center [13, 16] width 16 height 16
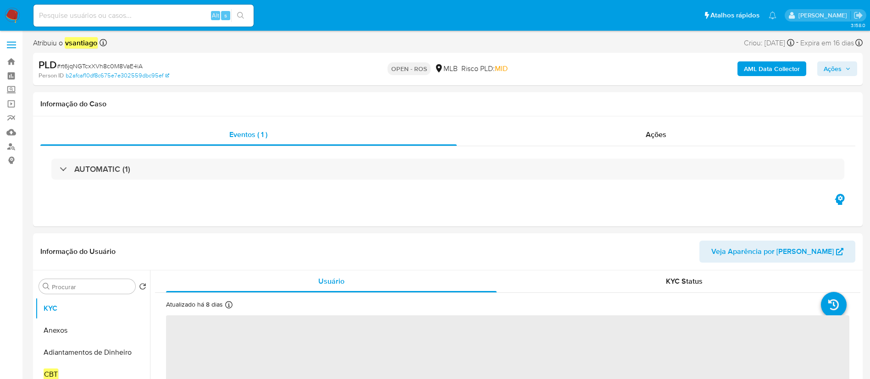
select select "10"
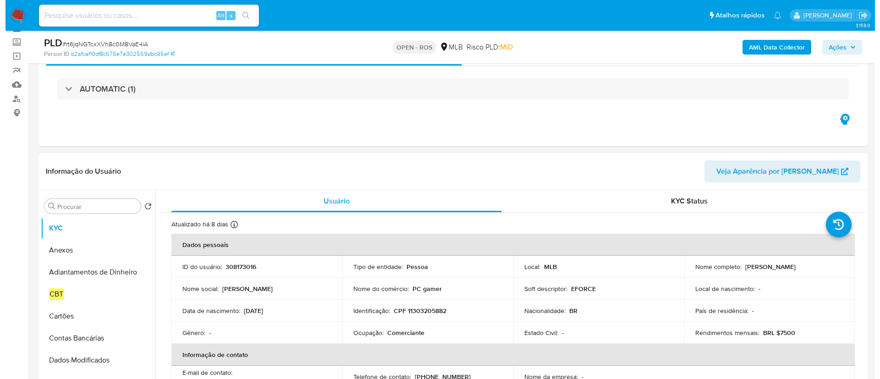
scroll to position [69, 0]
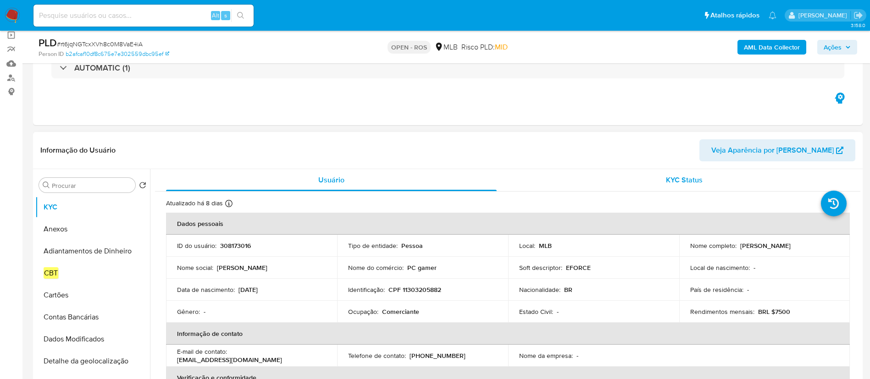
click at [661, 184] on div "KYC Status" at bounding box center [684, 180] width 331 height 22
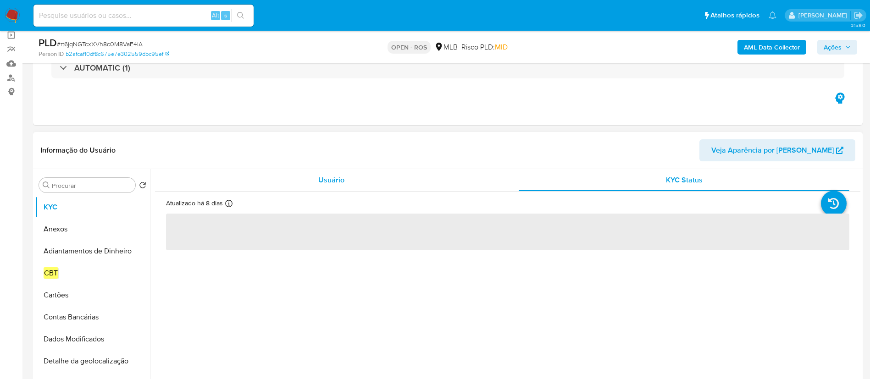
click at [432, 179] on div "Usuário" at bounding box center [331, 180] width 331 height 22
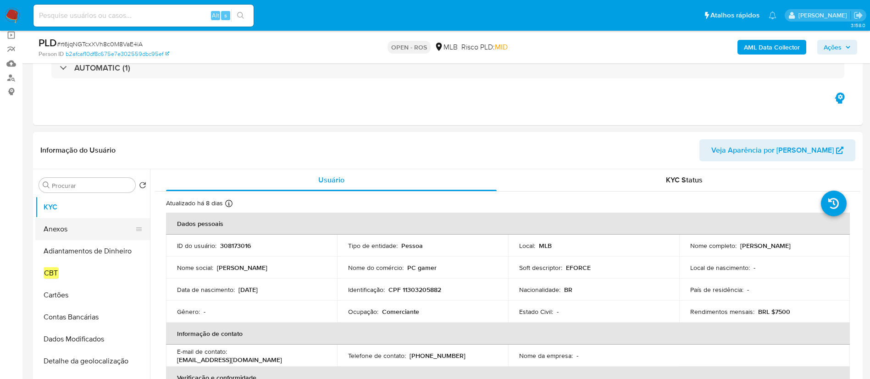
click at [55, 230] on button "Anexos" at bounding box center [88, 229] width 107 height 22
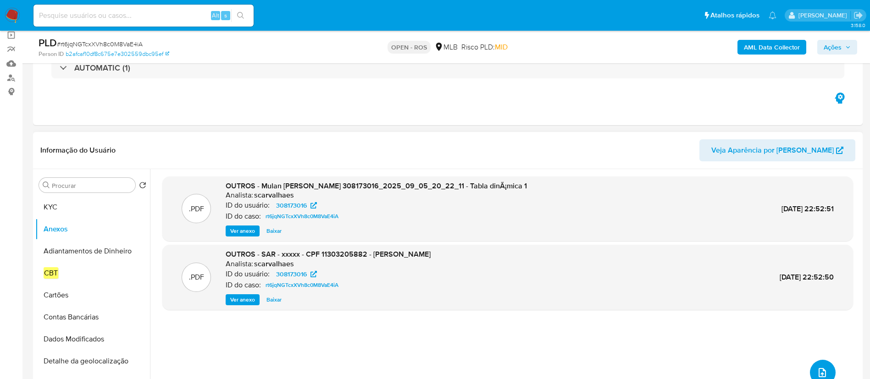
click at [819, 375] on icon "upload-file" at bounding box center [822, 372] width 11 height 11
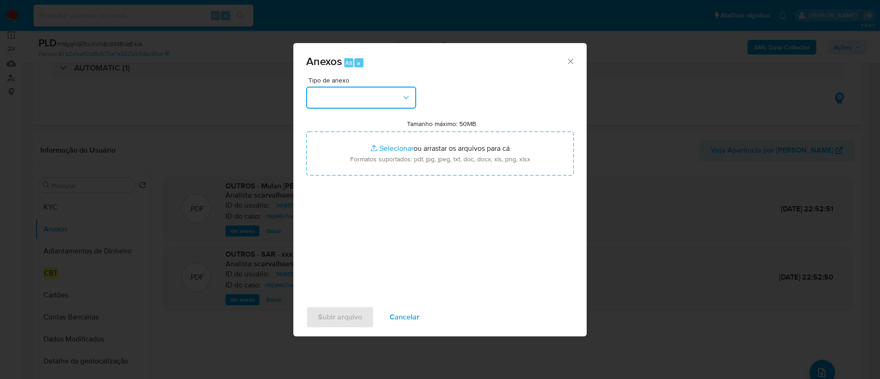
click at [346, 96] on button "button" at bounding box center [361, 98] width 110 height 22
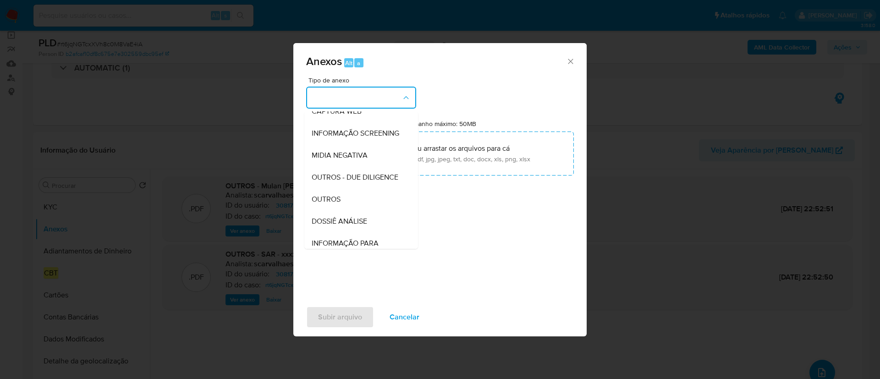
scroll to position [141, 0]
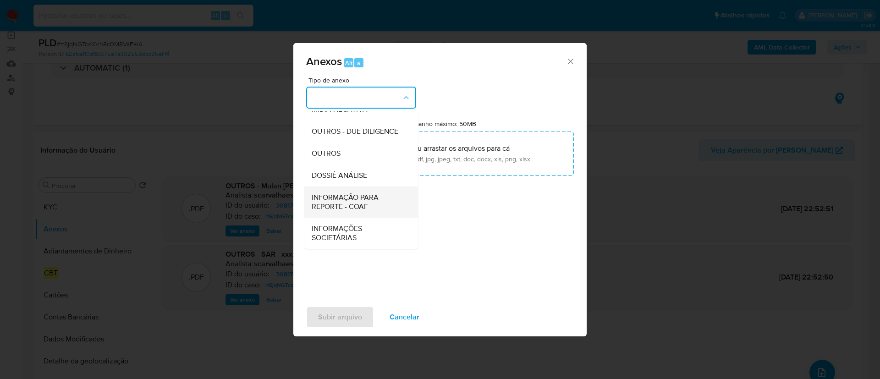
click at [374, 205] on span "INFORMAÇÃO PARA REPORTE - COAF" at bounding box center [359, 202] width 94 height 18
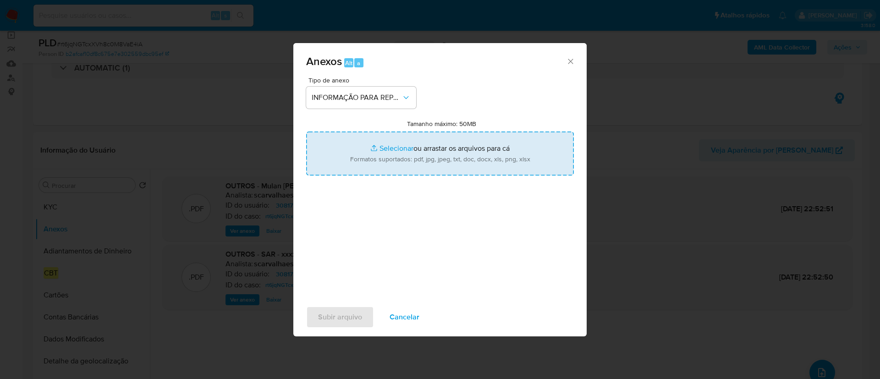
type input "C:\fakepath\SAR - rt6jqNGTcxXVh8c0M8VaE4iA - CPF 11303205882 - [PERSON_NAME].pdf"
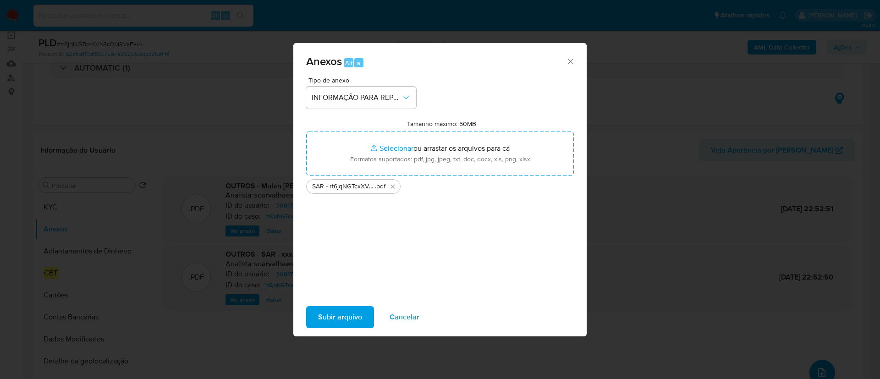
click at [340, 317] on span "Subir arquivo" at bounding box center [340, 317] width 44 height 20
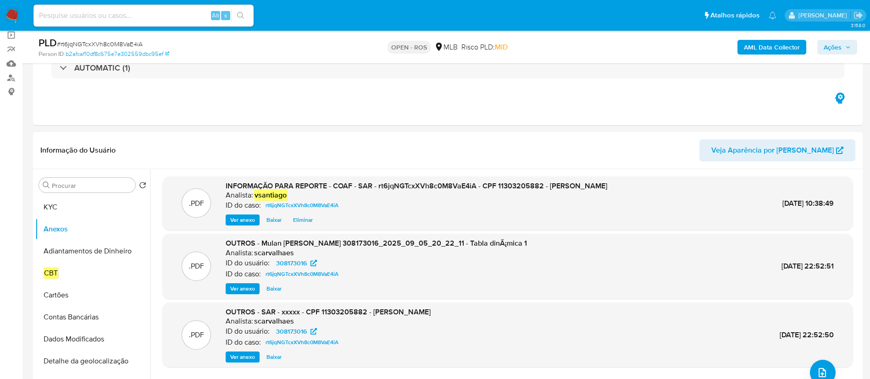
click at [827, 46] on span "Ações" at bounding box center [833, 47] width 18 height 15
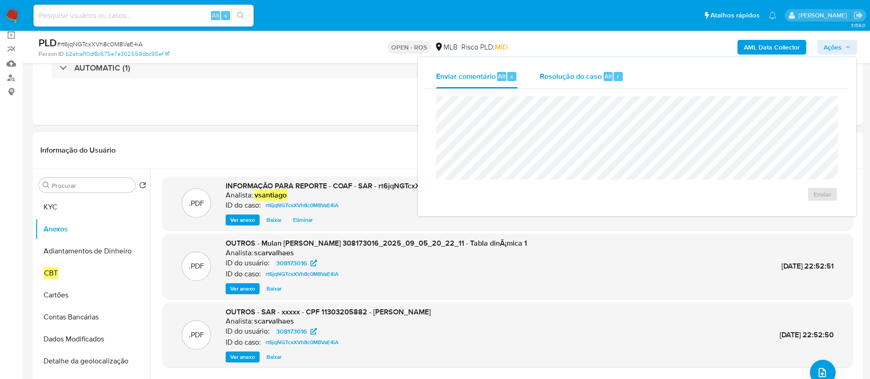
click at [572, 83] on div "Resolução do caso Alt r" at bounding box center [582, 77] width 84 height 24
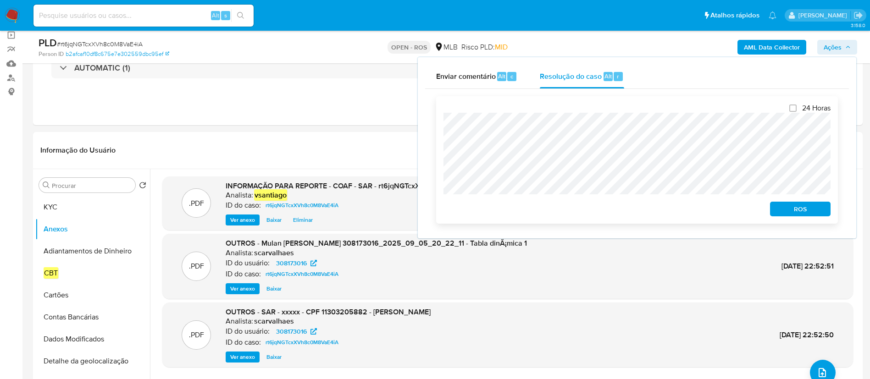
click at [796, 216] on span "ROS" at bounding box center [800, 209] width 48 height 13
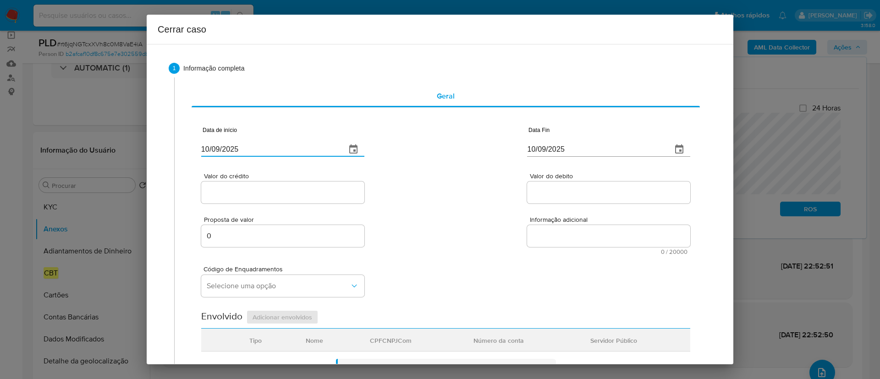
click at [227, 150] on input "10/09/2025" at bounding box center [270, 149] width 138 height 15
paste input "04/07"
type input "04/07/2025"
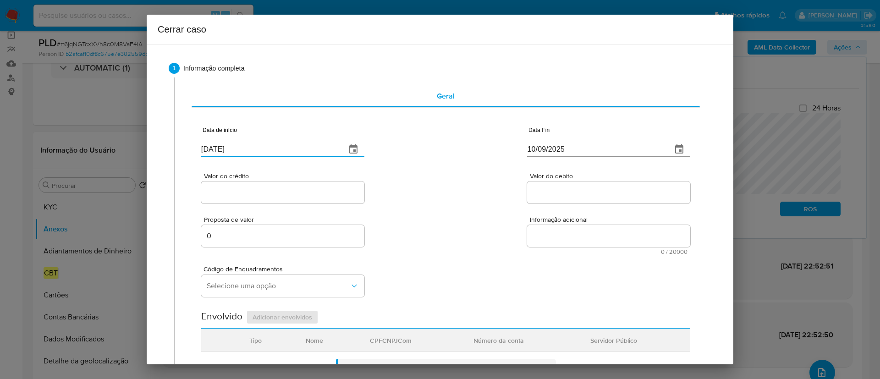
click at [454, 163] on div "Valor do crédito Valor do debito" at bounding box center [445, 184] width 489 height 44
click at [535, 153] on input "10/09/2025" at bounding box center [596, 149] width 138 height 15
paste input "04"
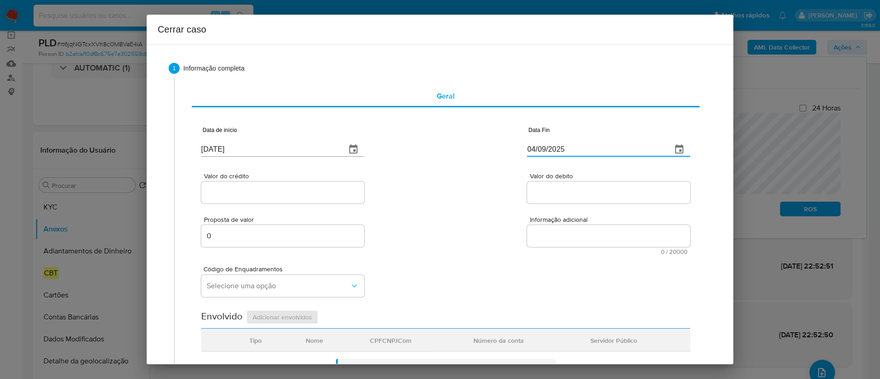
type input "04/09/2025"
click at [445, 177] on div "Valor do crédito Valor do debito" at bounding box center [445, 184] width 489 height 44
click at [241, 190] on input "Valor do crédito" at bounding box center [282, 193] width 163 height 12
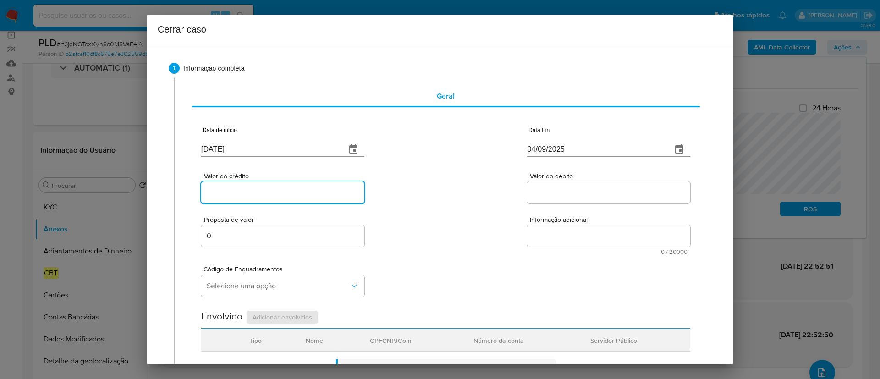
paste input "R$288.654"
type input "R$288.654"
click at [544, 194] on input "Valor do debito" at bounding box center [608, 193] width 163 height 12
paste input "R$268.477"
type input "R$268.477"
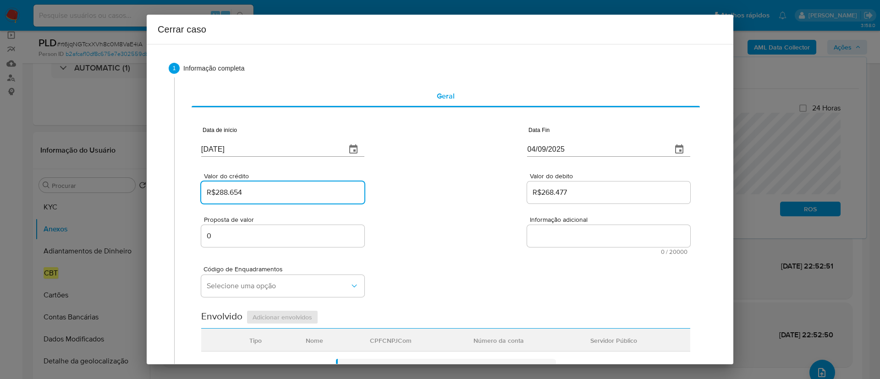
click at [448, 201] on div "Valor do crédito R$288.654 Valor do debito R$268.477" at bounding box center [445, 184] width 489 height 44
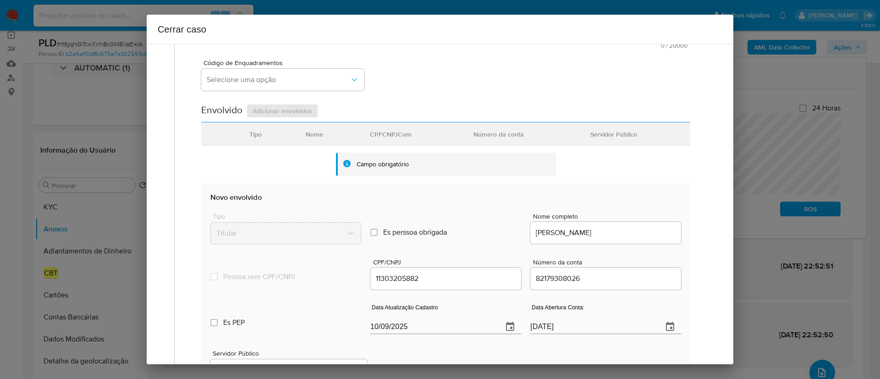
scroll to position [275, 0]
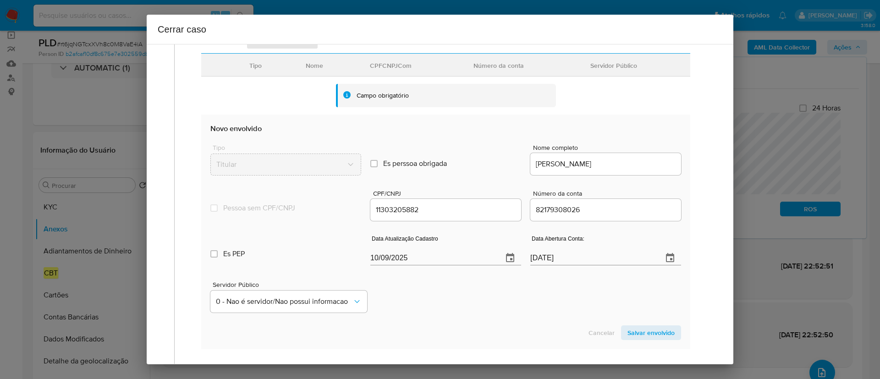
click at [378, 254] on input "10/09/2025" at bounding box center [432, 258] width 125 height 15
drag, startPoint x: 378, startPoint y: 254, endPoint x: 411, endPoint y: 283, distance: 44.5
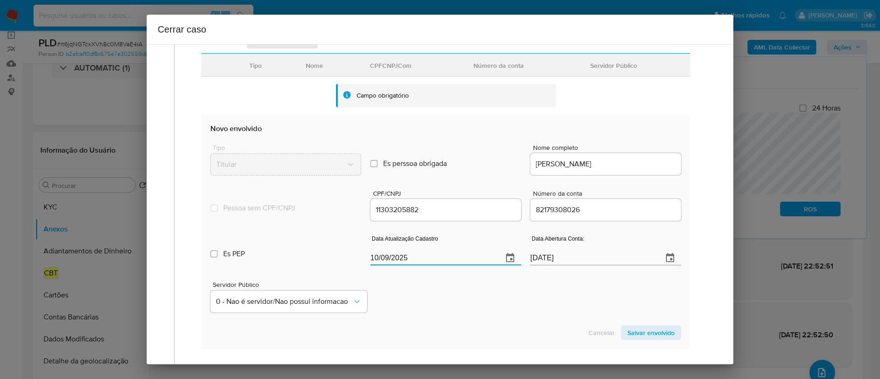
click at [377, 254] on input "10/09/2025" at bounding box center [432, 258] width 125 height 15
paste input "06/08"
type input "06/08/2025"
click at [658, 334] on span "Salvar envolvido" at bounding box center [651, 332] width 47 height 13
click at [639, 333] on span "Salvar envolvido" at bounding box center [651, 332] width 47 height 13
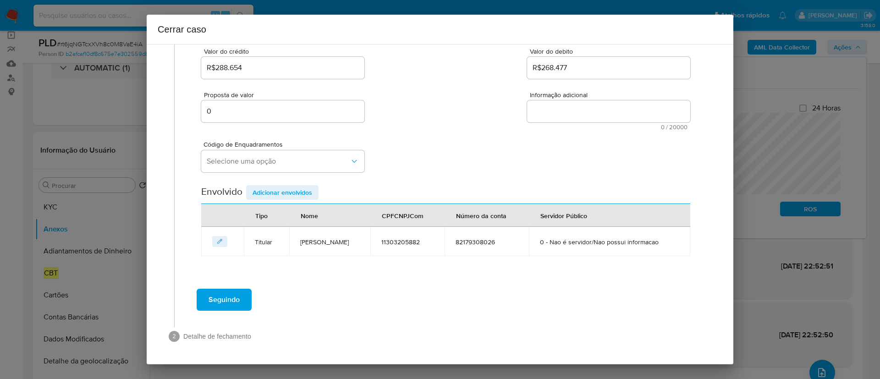
scroll to position [141, 0]
click at [395, 282] on div "Geral Data de início 04/07/2025 Data Fin 04/09/2025 Valor do crédito R$288.654 …" at bounding box center [446, 118] width 524 height 331
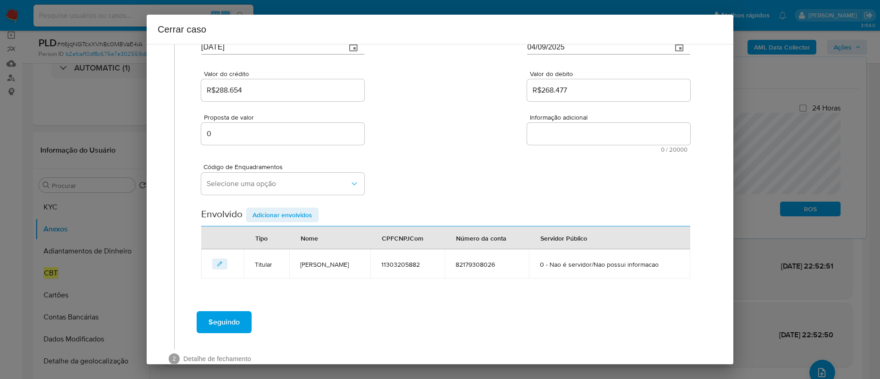
scroll to position [72, 0]
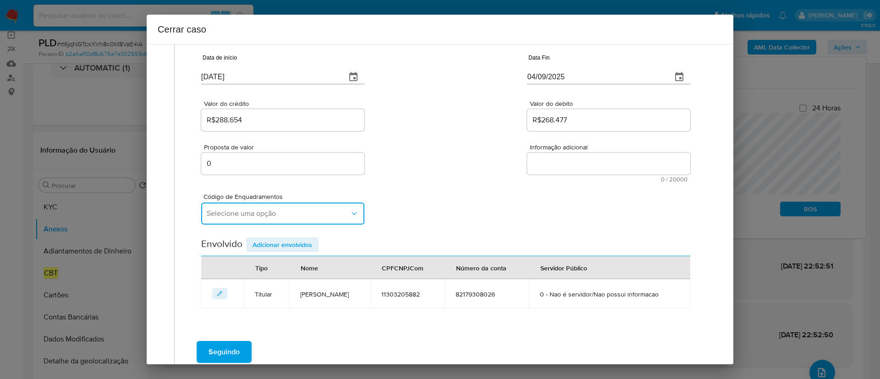
click at [248, 210] on span "Selecione uma opção" at bounding box center [278, 213] width 143 height 9
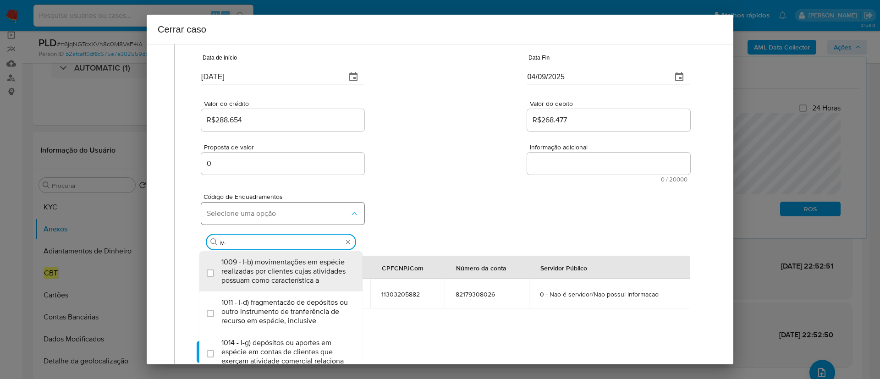
type input "iv-a"
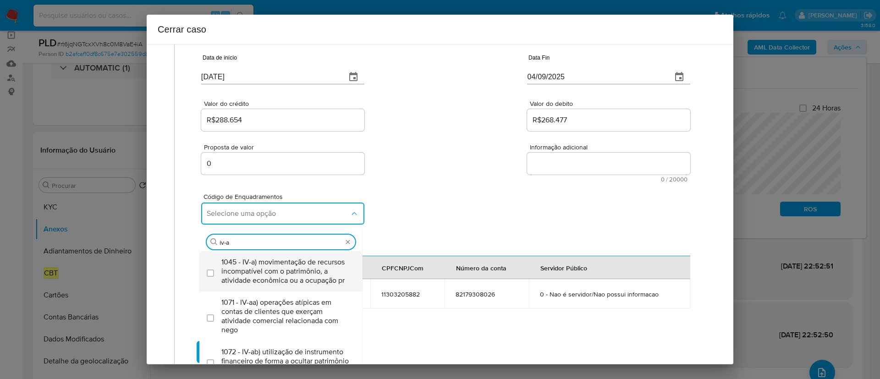
click at [265, 285] on span "1045 - IV-a) movimentação de recursos incompatível com o patrimônio, a atividad…" at bounding box center [285, 272] width 128 height 28
checkbox input "true"
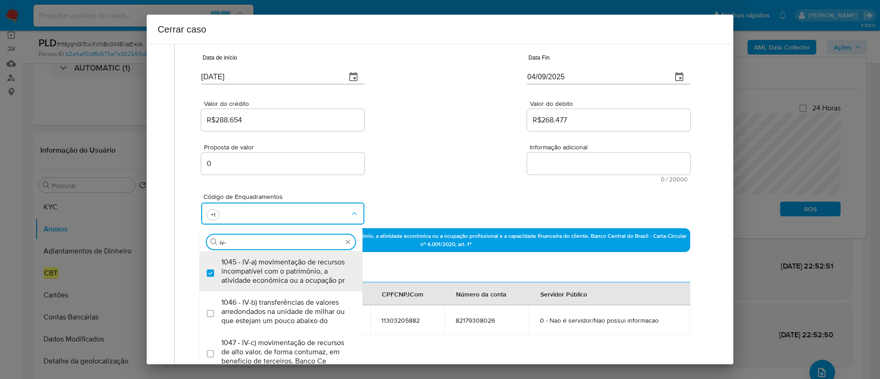
type input "iv-c"
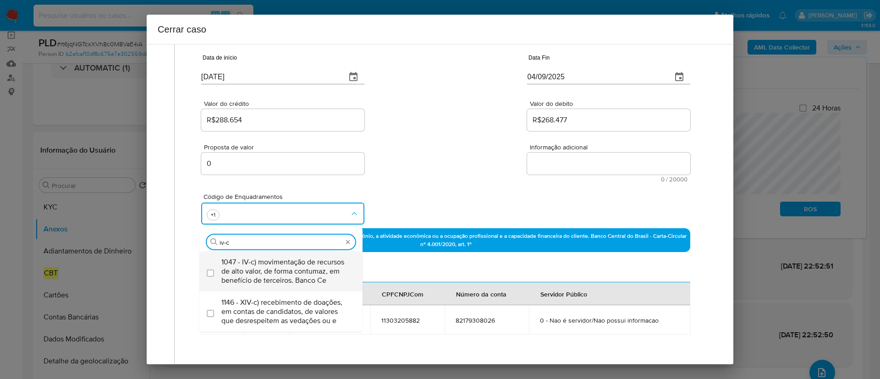
click at [298, 261] on span "1047 - IV-c) movimentação de recursos de alto valor, de forma contumaz, em bene…" at bounding box center [285, 272] width 128 height 28
checkbox input "true"
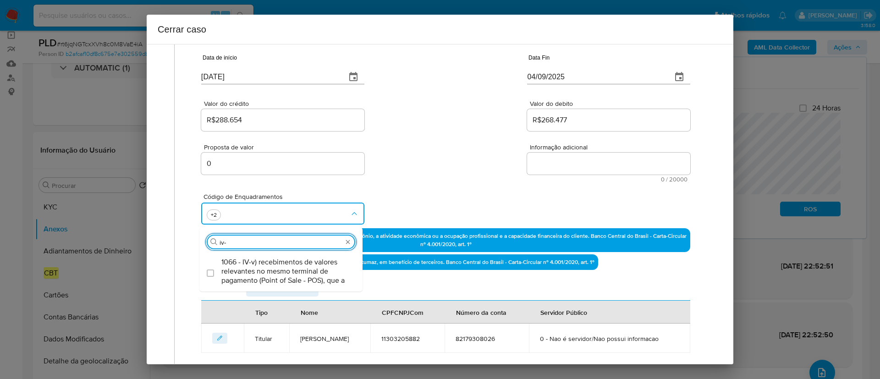
type input "iv-v"
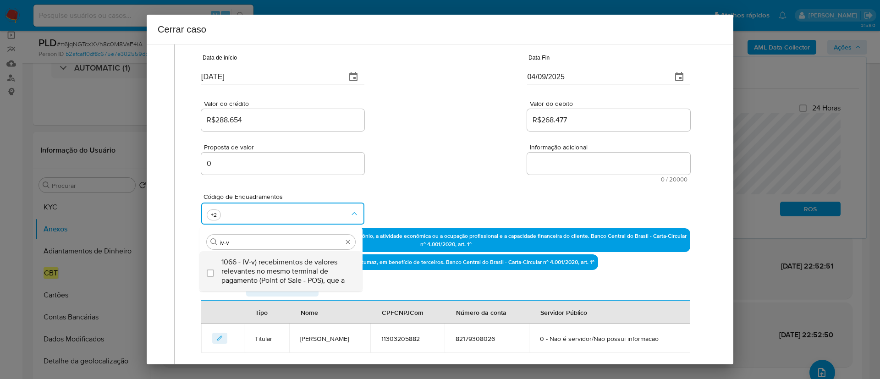
click at [288, 274] on span "1066 - IV-v) recebimentos de valores relevantes no mesmo terminal de pagamento …" at bounding box center [285, 272] width 128 height 28
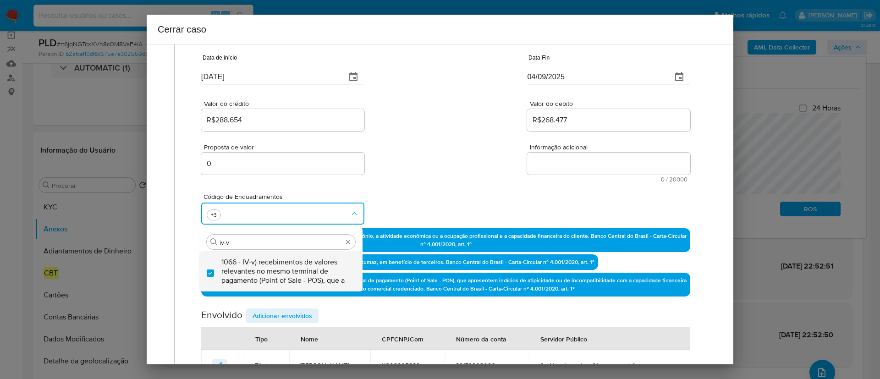
checkbox input "true"
type input "iv-v"
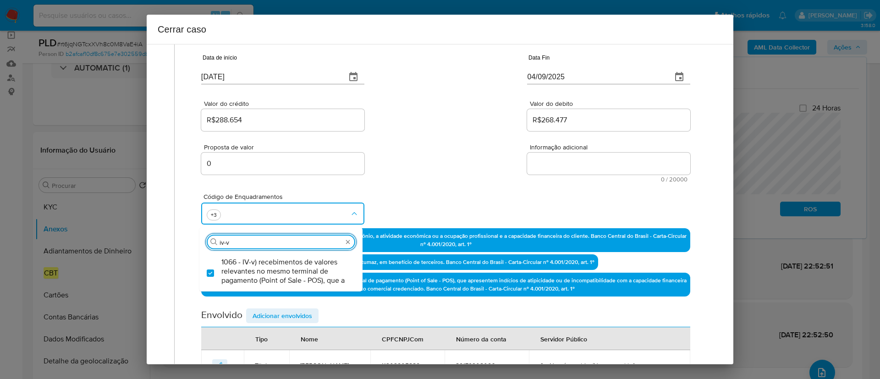
click at [422, 197] on div "Código de Enquadramentos Procurar iv-v 1066 - IV-v) recebimentos de valores rel…" at bounding box center [445, 205] width 489 height 46
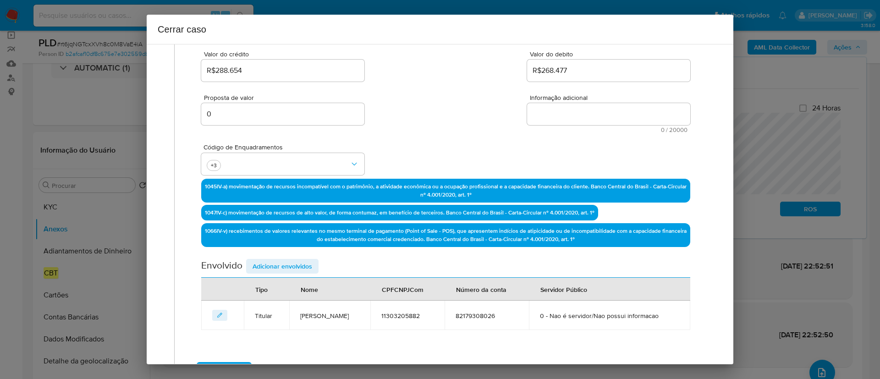
scroll to position [141, 0]
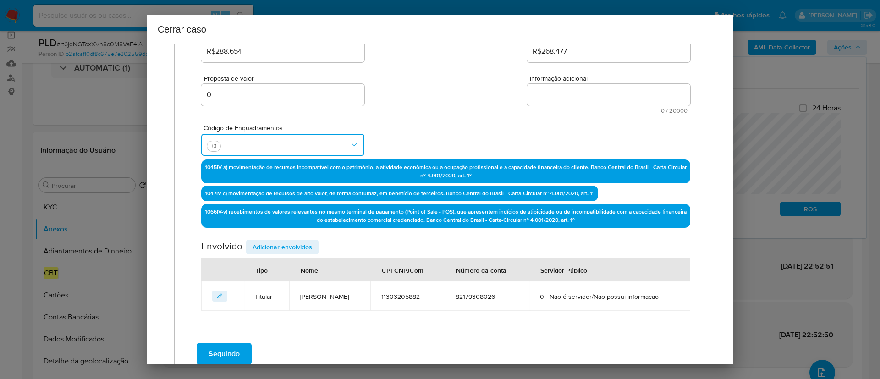
click at [271, 142] on button "button" at bounding box center [282, 145] width 163 height 22
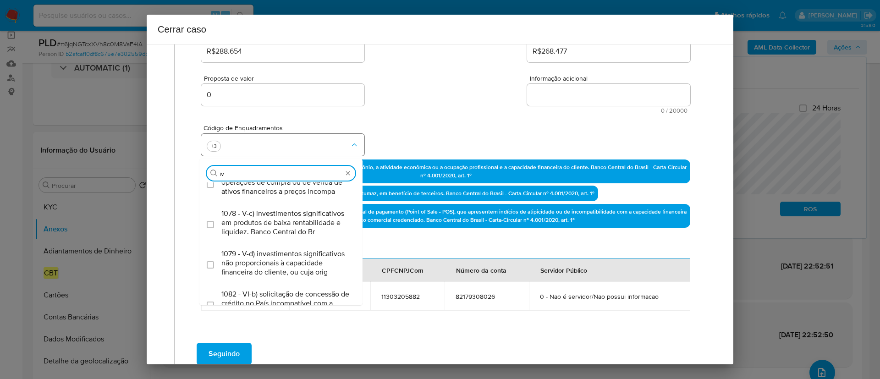
scroll to position [0, 0]
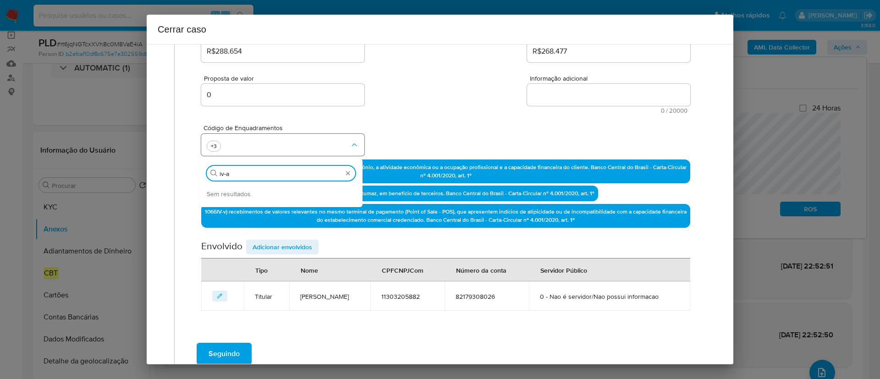
type input "iv-ad"
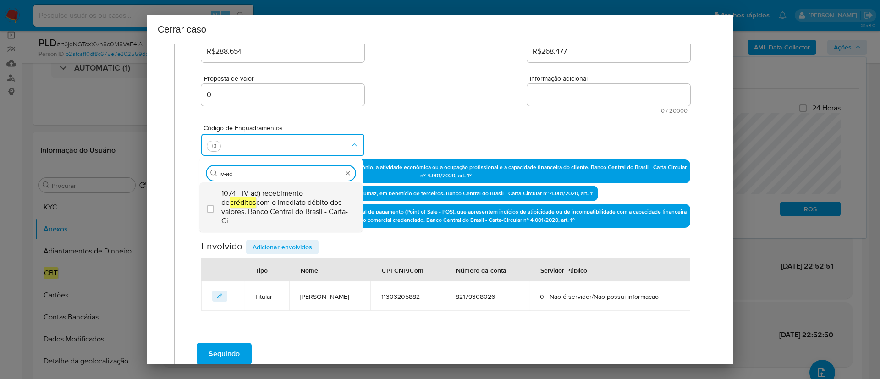
click at [293, 202] on span "1074 - IV-ad) recebimento de créditos com o imediato débito dos valores. Banco …" at bounding box center [285, 207] width 128 height 37
checkbox input "true"
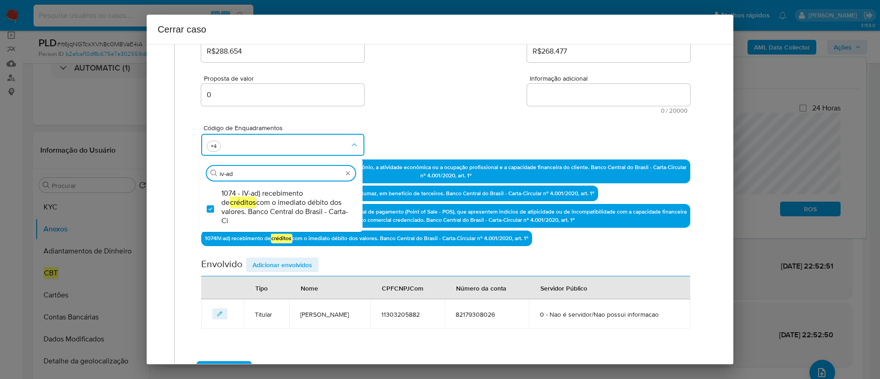
click at [417, 120] on div "Código de Enquadramentos Procurar iv-ad 1074 - IV-ad) recebimento de créditos c…" at bounding box center [445, 137] width 489 height 46
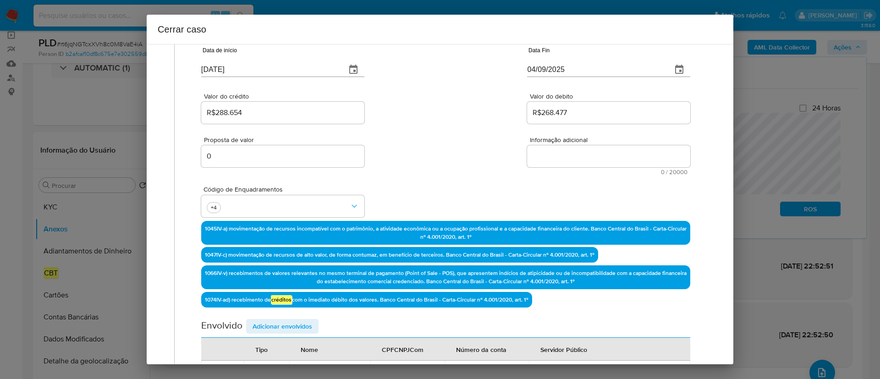
scroll to position [4, 0]
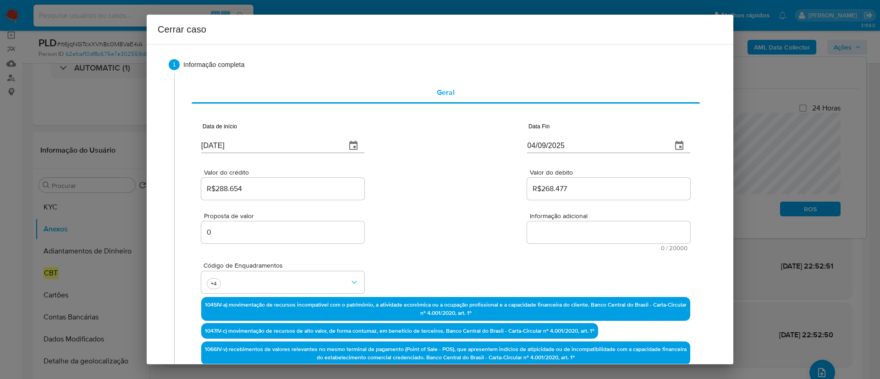
click at [575, 235] on textarea "Informação adicional" at bounding box center [608, 232] width 163 height 22
paste textarea "Monica Yoshiura Vasconcellos, CPF 11303205882, 57 anos, residente no município …"
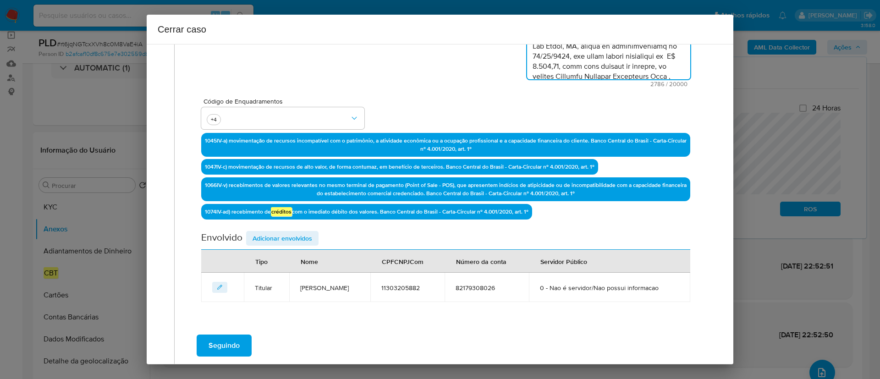
scroll to position [272, 0]
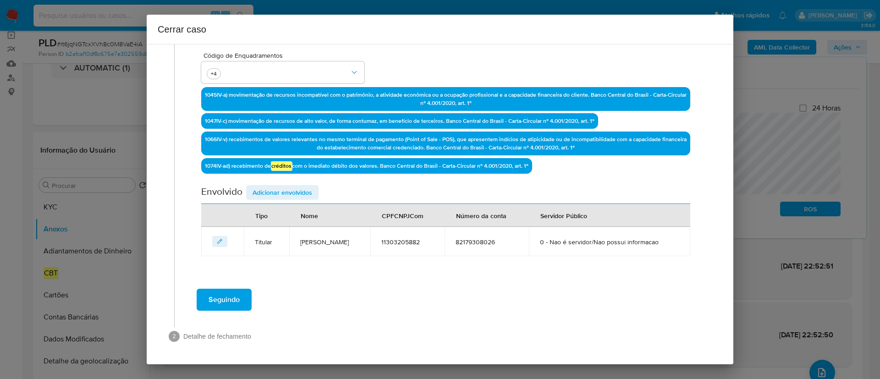
type textarea "Monica Yoshiura Vasconcellos, CPF 11303205882, 57 anos, residente no município …"
click at [293, 186] on span "Adicionar envolvidos" at bounding box center [283, 192] width 60 height 13
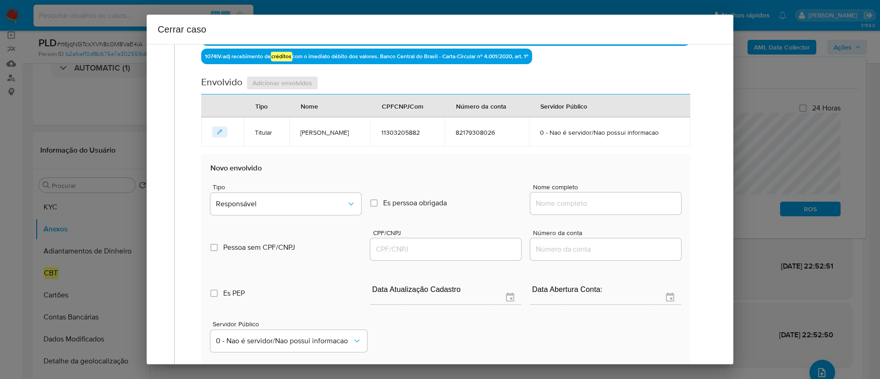
scroll to position [479, 0]
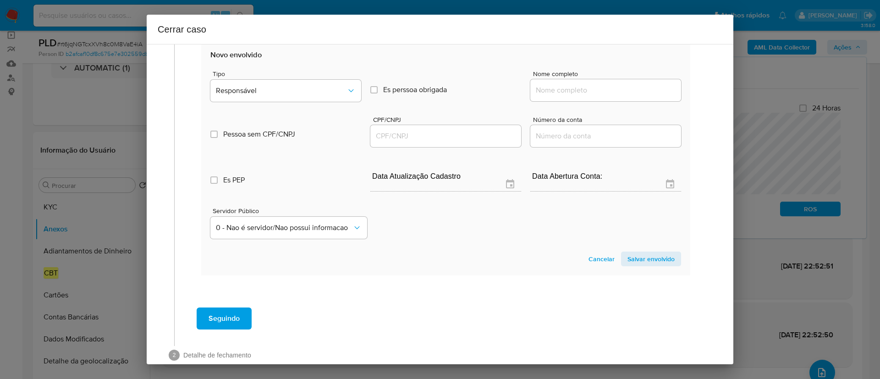
click at [589, 96] on input "Nome completo" at bounding box center [606, 90] width 151 height 12
paste input "Eduardo Wagner Vasconcellos 10075359898"
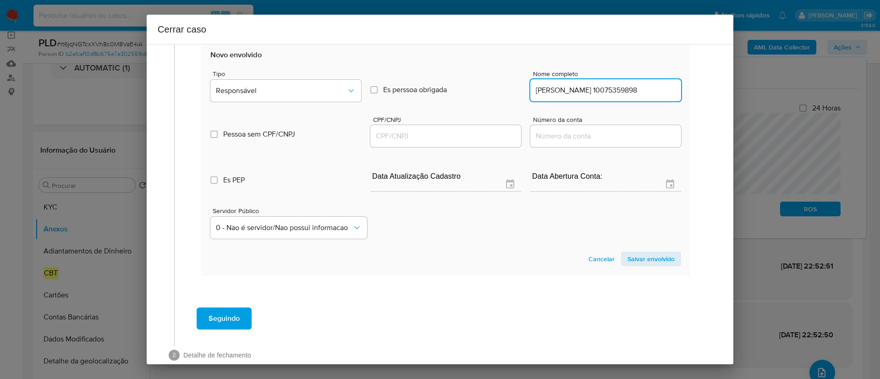
scroll to position [0, 9]
type input "Eduardo Wagner Vasconcellos 10075359898"
click at [446, 142] on input "CPF/CNPJ" at bounding box center [445, 136] width 151 height 12
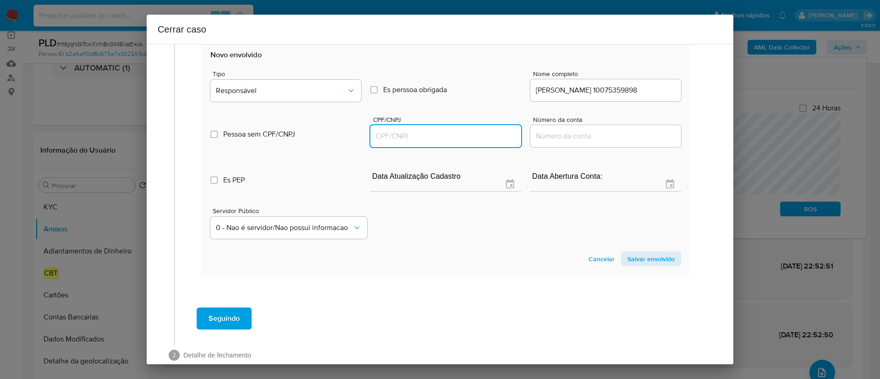
scroll to position [0, 0]
paste input "43753919000169"
type input "43753919000169"
click at [484, 243] on div "Servidor Público 0 - Nao é servidor/[PERSON_NAME] possui informacao" at bounding box center [445, 220] width 471 height 46
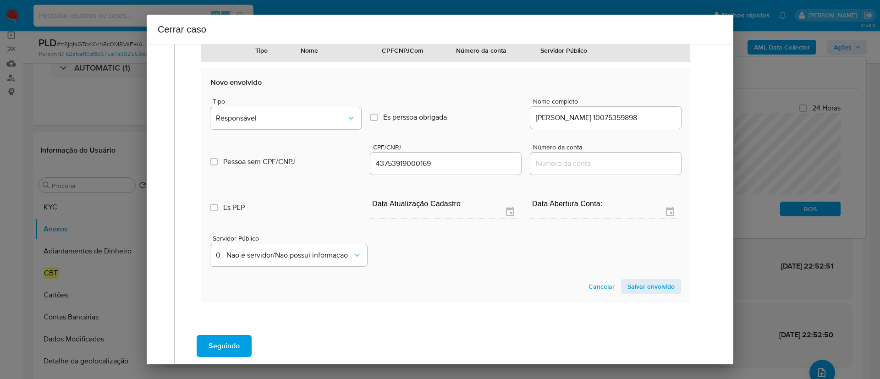
scroll to position [410, 0]
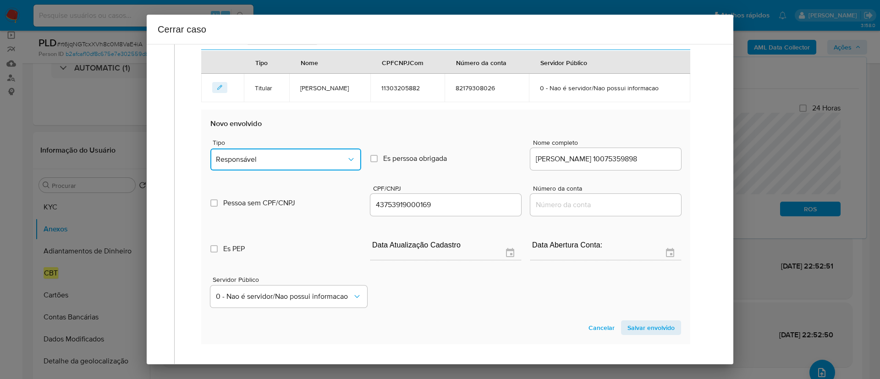
click at [240, 164] on span "Responsável" at bounding box center [281, 159] width 131 height 9
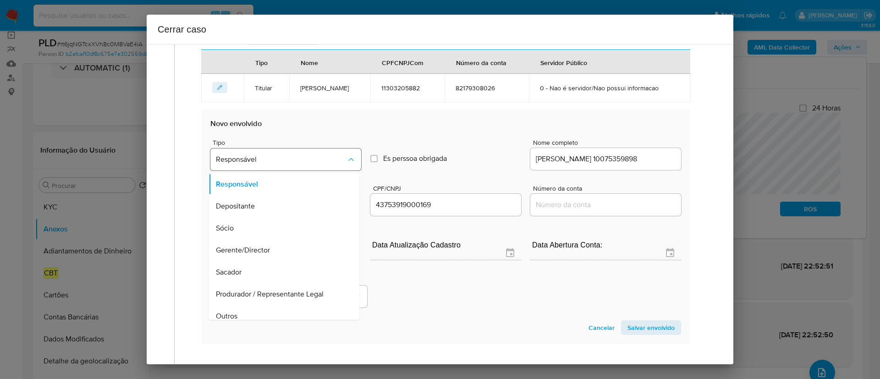
scroll to position [412, 0]
click at [447, 310] on div "Servidor Público 0 - Nao é servidor/Nao possui informacao" at bounding box center [445, 287] width 471 height 46
click at [615, 163] on input "Eduardo Wagner Vasconcellos 10075359898" at bounding box center [606, 157] width 151 height 12
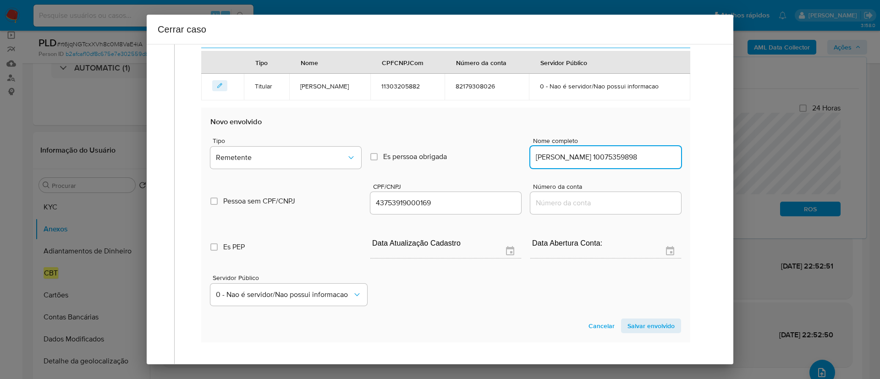
scroll to position [0, 9]
click at [466, 328] on section "Novo envolvido Tipo Remetente Es perssoa obrigada Is PObrigada Nome completo Ed…" at bounding box center [445, 225] width 489 height 234
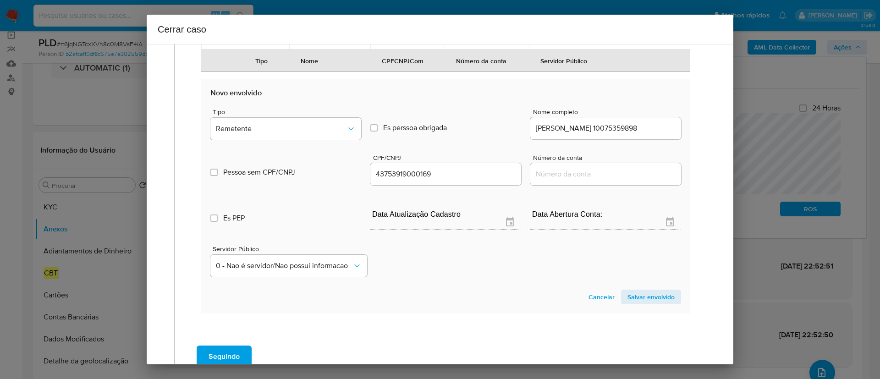
scroll to position [445, 0]
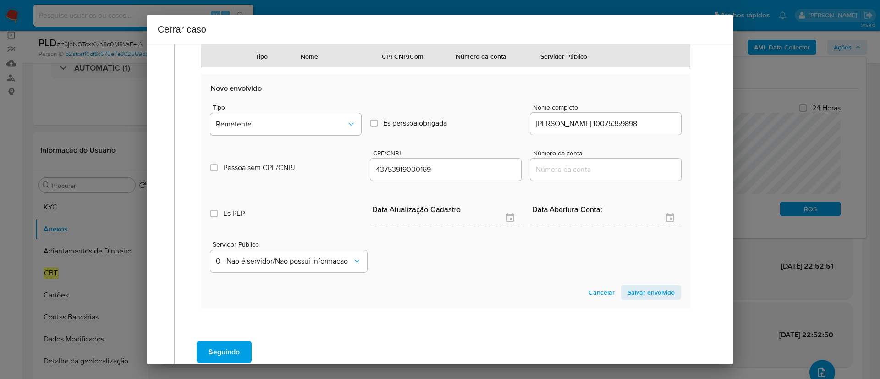
click at [633, 299] on span "Salvar envolvido" at bounding box center [651, 292] width 47 height 13
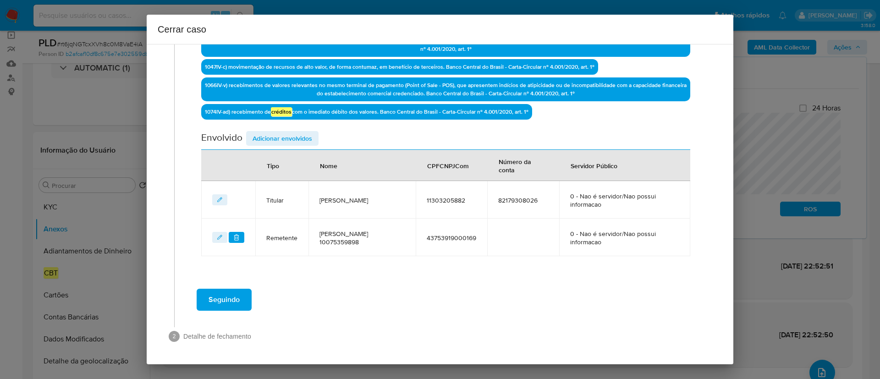
scroll to position [310, 0]
click at [269, 134] on span "Adicionar envolvidos" at bounding box center [283, 138] width 60 height 13
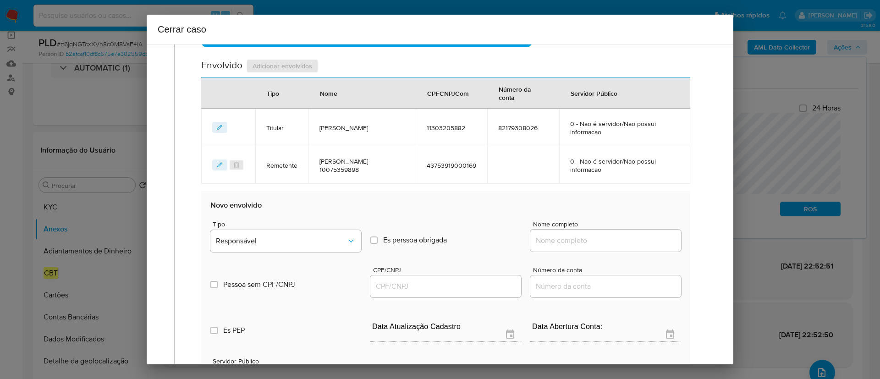
scroll to position [516, 0]
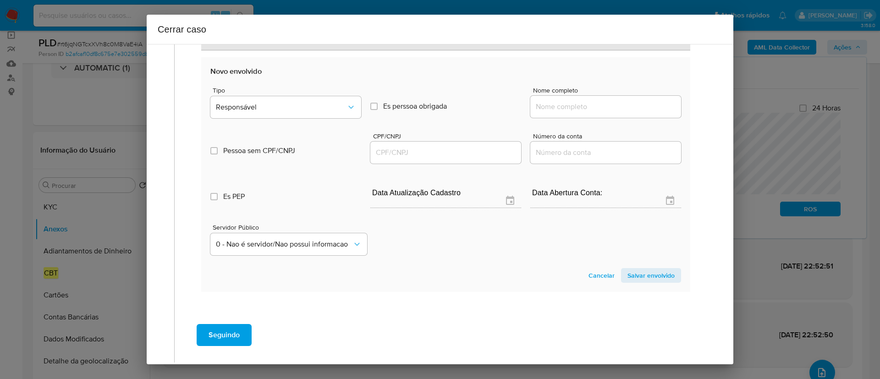
click at [572, 111] on input "Nome completo" at bounding box center [606, 107] width 151 height 12
paste input "Giulia Beatriz Vasconcellos, 49931531800"
click at [644, 102] on input "Giulia Beatriz Vasconcellos, 49931531800" at bounding box center [606, 107] width 151 height 12
type input "Giulia Beatriz Vasconcellos,"
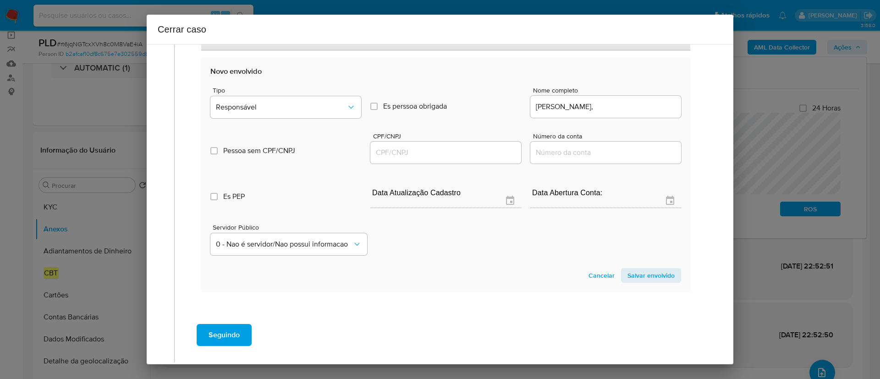
click at [419, 145] on div at bounding box center [445, 153] width 151 height 22
drag, startPoint x: 427, startPoint y: 152, endPoint x: 500, endPoint y: 140, distance: 74.3
click at [427, 152] on input "CPF/CNPJ" at bounding box center [445, 153] width 151 height 12
paste input "49931531800"
type input "49931531800"
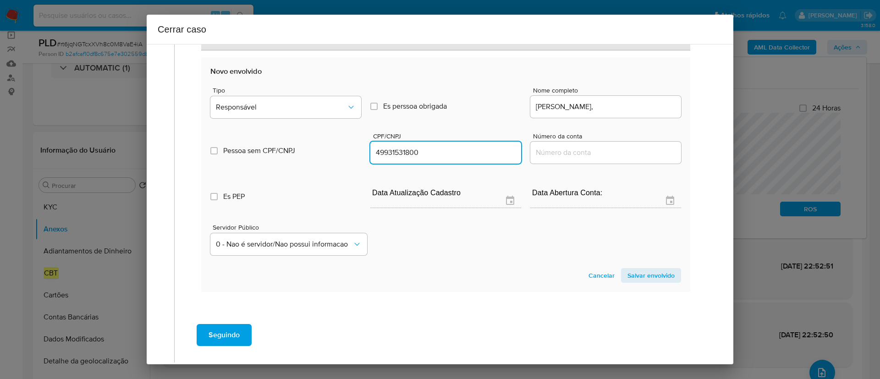
click at [640, 106] on input "Giulia Beatriz Vasconcellos," at bounding box center [606, 107] width 151 height 12
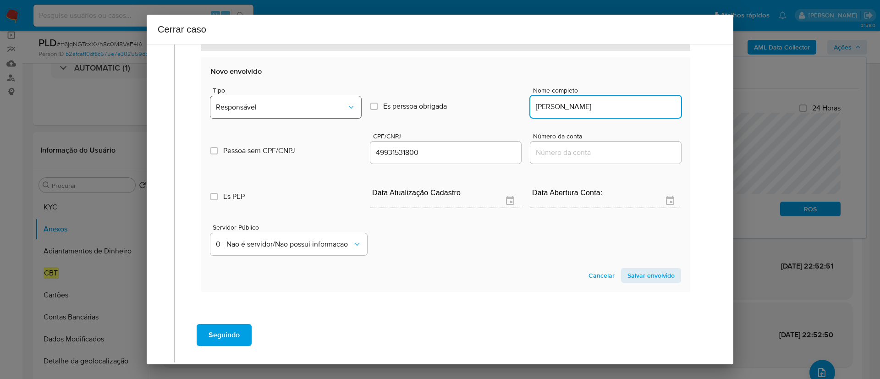
type input "Giulia Beatriz Vasconcellos"
click at [250, 110] on span "Responsável" at bounding box center [281, 107] width 131 height 9
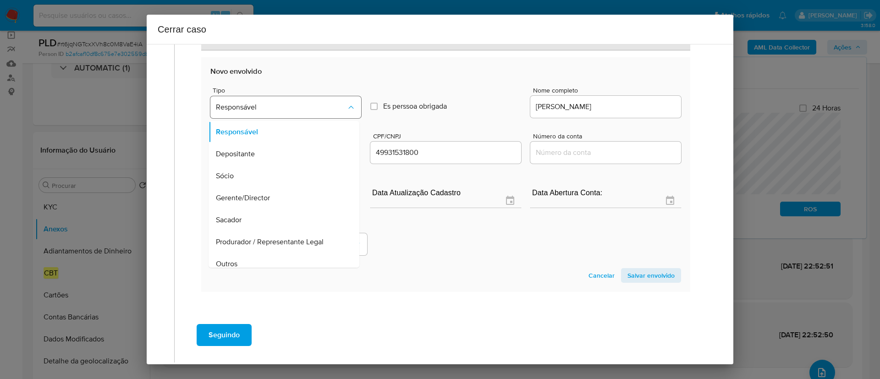
scroll to position [51, 0]
click at [650, 276] on span "Salvar envolvido" at bounding box center [651, 275] width 47 height 13
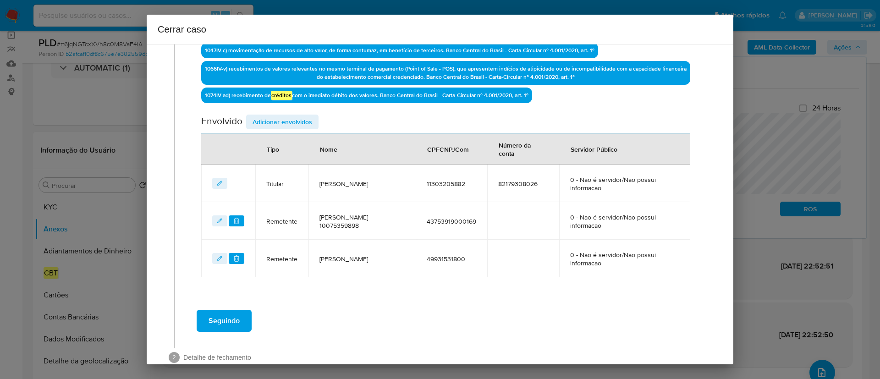
scroll to position [348, 0]
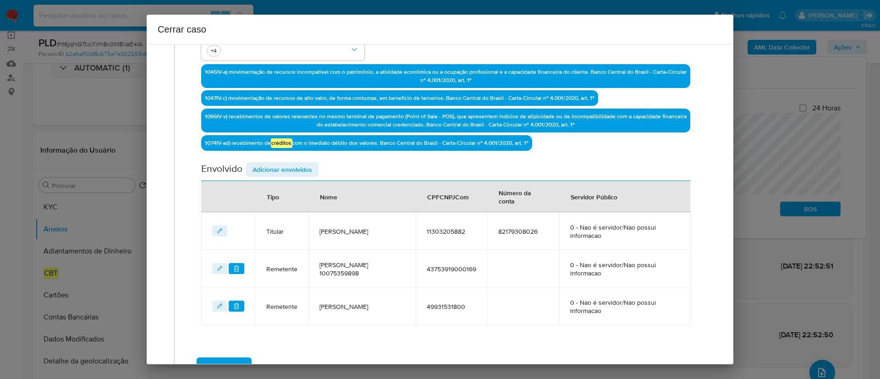
click at [261, 173] on span "Adicionar envolvidos" at bounding box center [283, 169] width 60 height 13
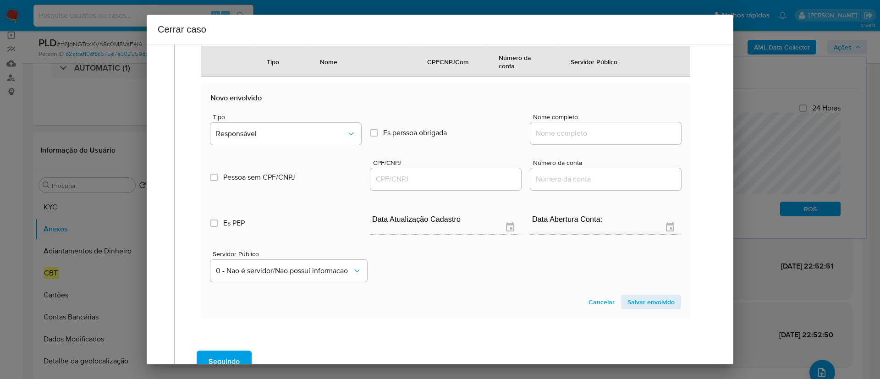
scroll to position [554, 0]
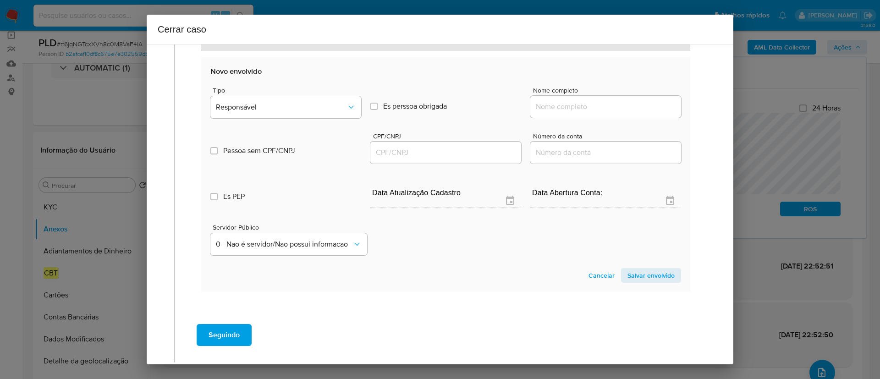
click at [583, 105] on input "Nome completo" at bounding box center [606, 107] width 151 height 12
paste input "55.217.224 Marcus Vinicius De Moraes Di Rada Correia Do Nascimento"
type input "55217224 Marcus Vinicius De Moraes Di Rada Correia Do Nascimento"
click at [457, 155] on input "CPF/CNPJ" at bounding box center [445, 153] width 151 height 12
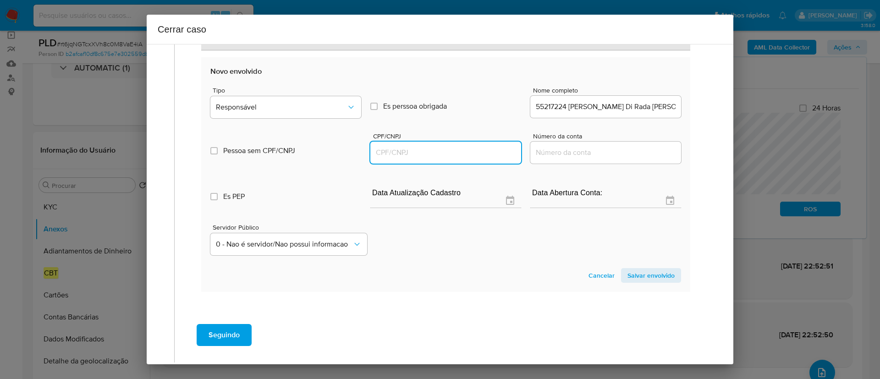
paste input "55217224000141"
type input "55217224000141"
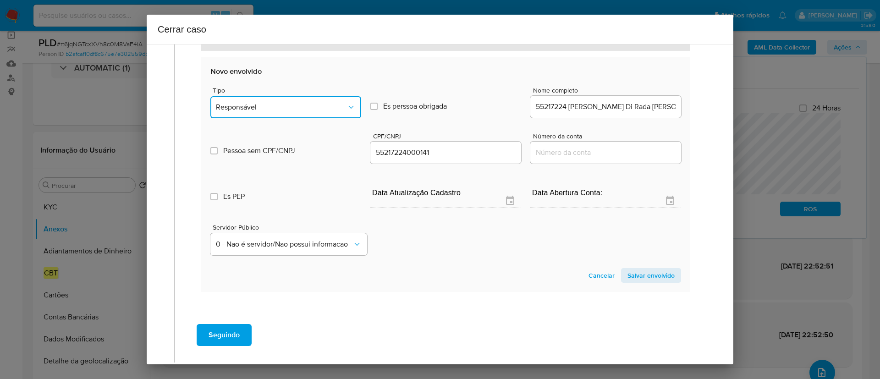
click at [223, 110] on span "Responsável" at bounding box center [281, 107] width 131 height 9
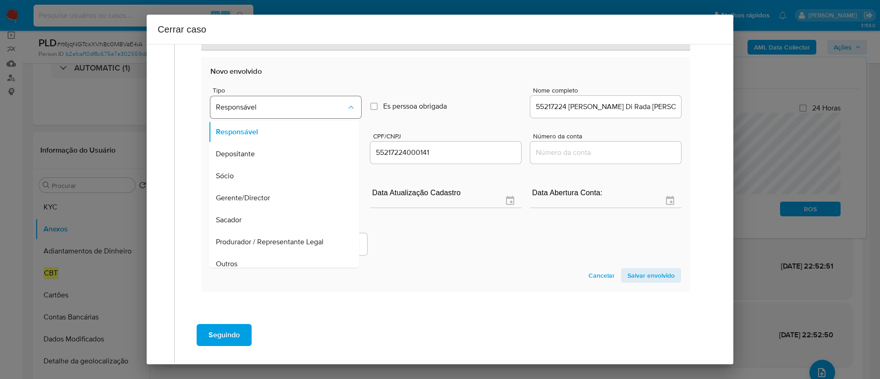
scroll to position [29, 0]
click at [628, 277] on span "Salvar envolvido" at bounding box center [651, 275] width 47 height 13
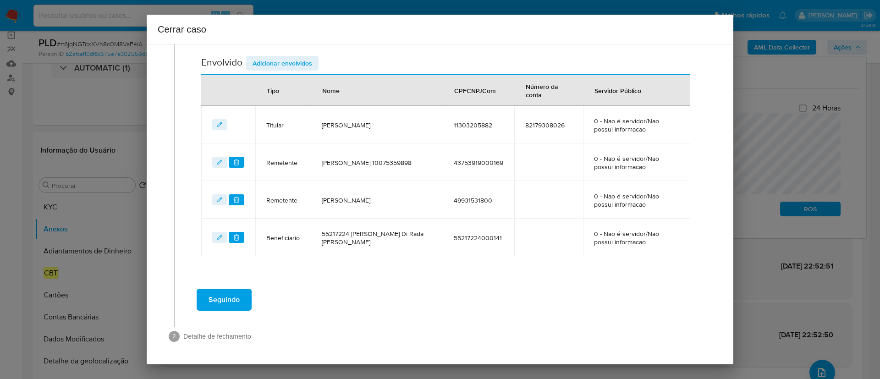
scroll to position [385, 0]
click at [440, 308] on div "Seguindo" at bounding box center [446, 299] width 524 height 33
click at [326, 236] on span "55217224 Marcus Vinicius De Moraes Di Rada Correia Do Nascimento" at bounding box center [377, 238] width 110 height 17
click at [366, 231] on span "55217224 Marcus Vinicius De Moraes Di Rada Correia Do Nascimento" at bounding box center [377, 238] width 110 height 17
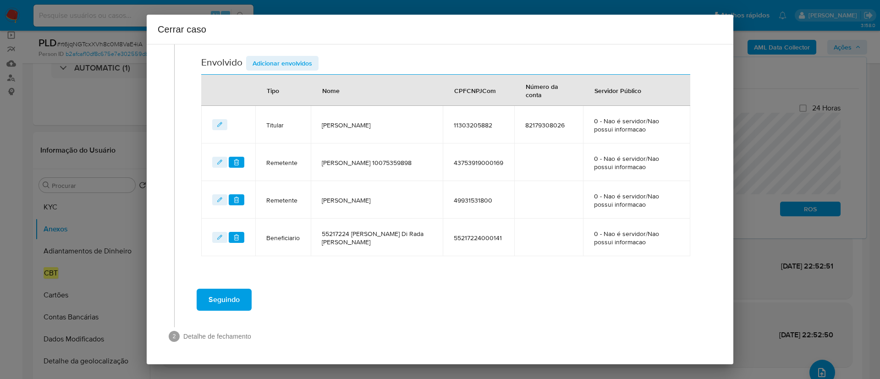
click at [417, 237] on span "55217224 Marcus Vinicius De Moraes Di Rada Correia Do Nascimento" at bounding box center [377, 238] width 110 height 17
click at [398, 240] on span "55217224 Marcus Vinicius De Moraes Di Rada Correia Do Nascimento" at bounding box center [377, 238] width 110 height 17
click at [406, 251] on td "55217224 Marcus Vinicius De Moraes Di Rada Correia Do Nascimento" at bounding box center [377, 238] width 132 height 38
click at [392, 238] on span "55217224 Marcus Vinicius De Moraes Di Rada Correia Do Nascimento" at bounding box center [377, 238] width 110 height 17
click at [404, 252] on td "55217224 Marcus Vinicius De Moraes Di Rada Correia Do Nascimento" at bounding box center [377, 238] width 132 height 38
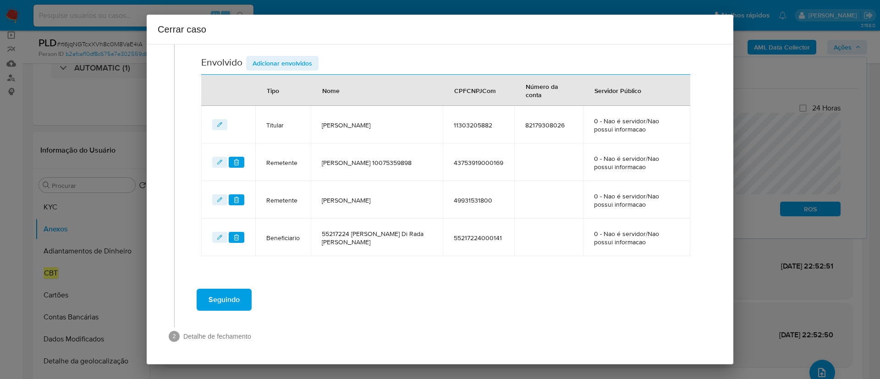
click at [396, 244] on span "55217224 Marcus Vinicius De Moraes Di Rada Correia Do Nascimento" at bounding box center [377, 238] width 110 height 17
click at [227, 305] on span "Seguindo" at bounding box center [224, 300] width 31 height 20
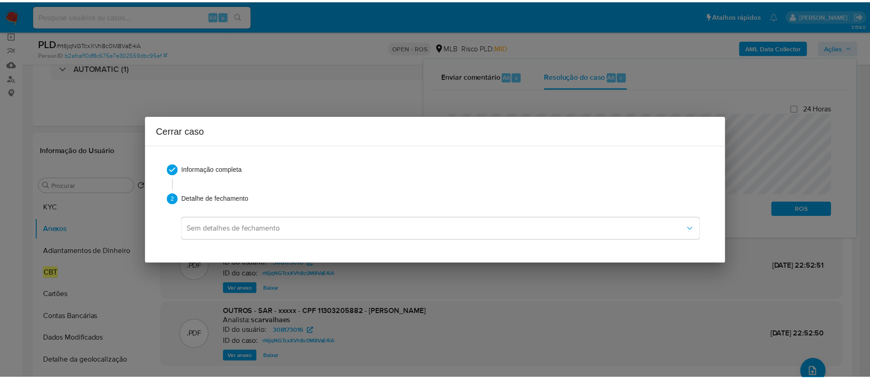
scroll to position [0, 0]
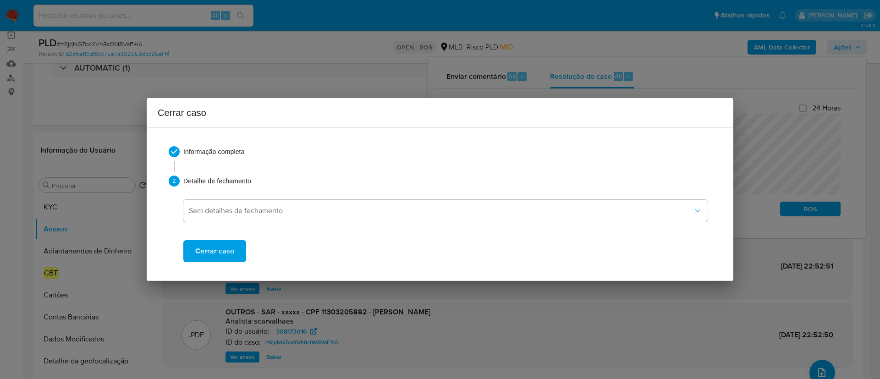
click at [226, 247] on span "Cerrar caso" at bounding box center [214, 251] width 39 height 20
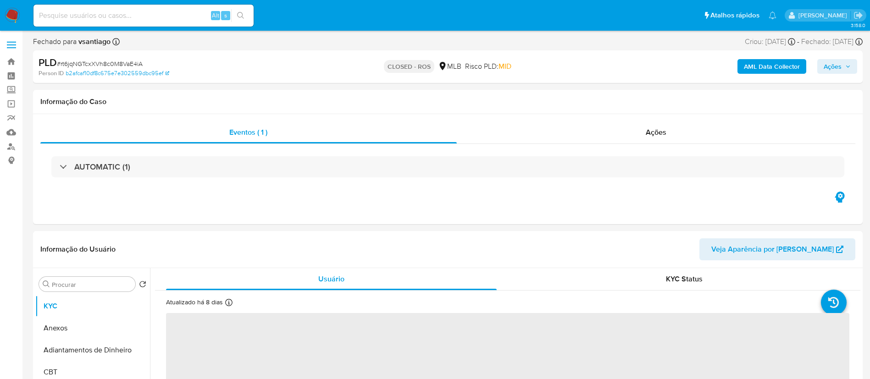
select select "10"
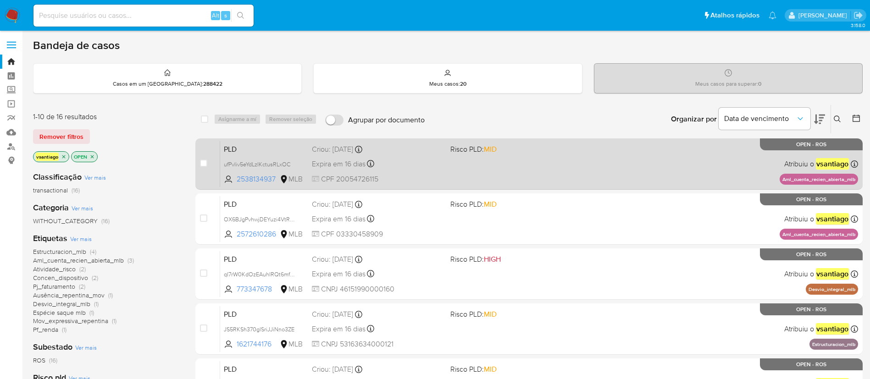
click at [442, 179] on span "CPF 20054726115" at bounding box center [377, 179] width 131 height 10
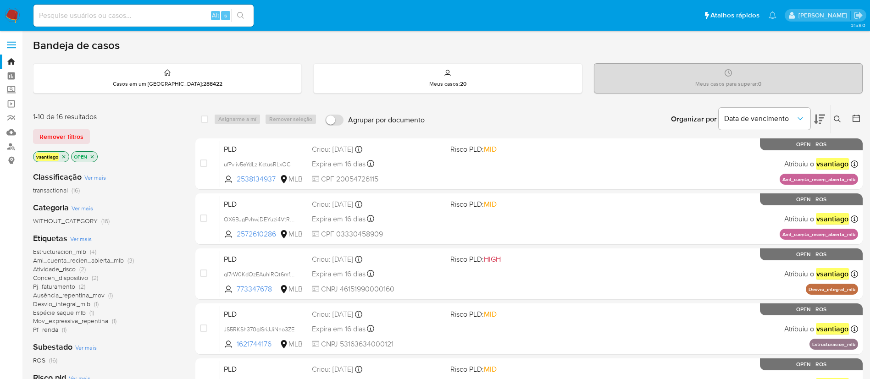
click at [12, 16] on img at bounding box center [13, 16] width 16 height 16
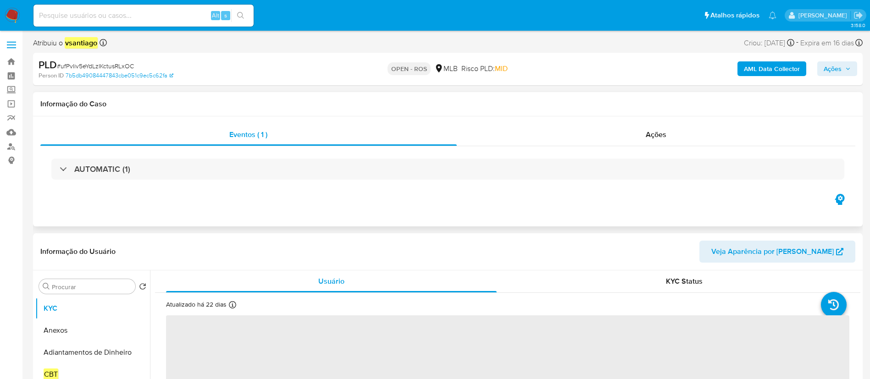
select select "10"
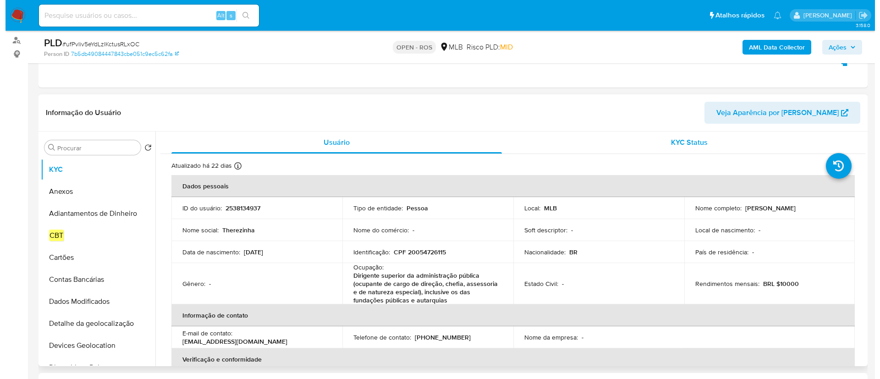
scroll to position [138, 0]
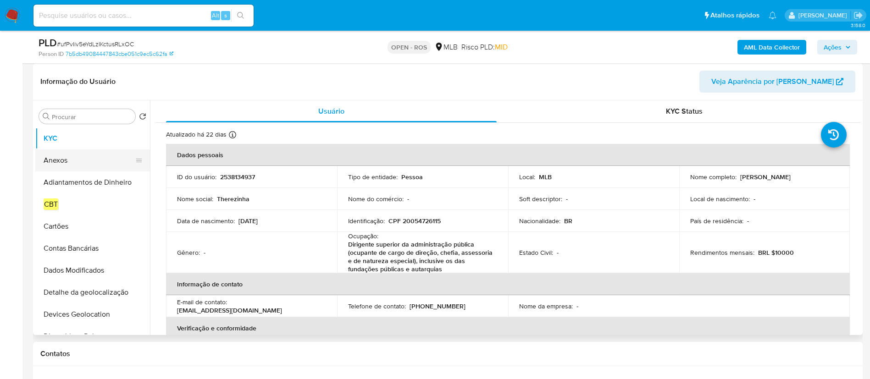
click at [89, 155] on button "Anexos" at bounding box center [88, 160] width 107 height 22
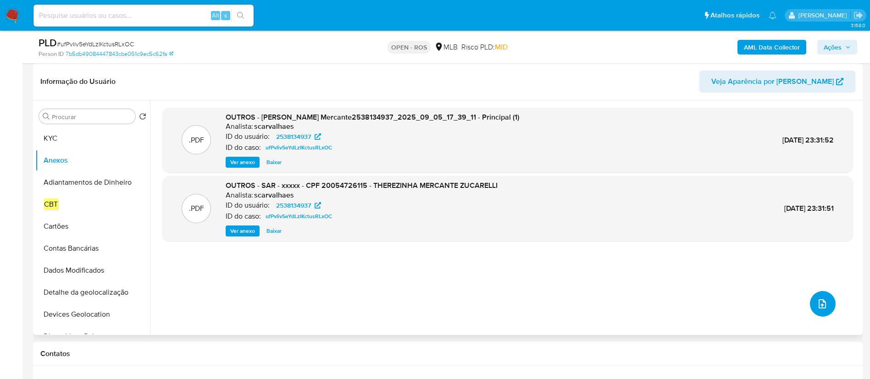
click at [819, 305] on icon "upload-file" at bounding box center [822, 304] width 11 height 11
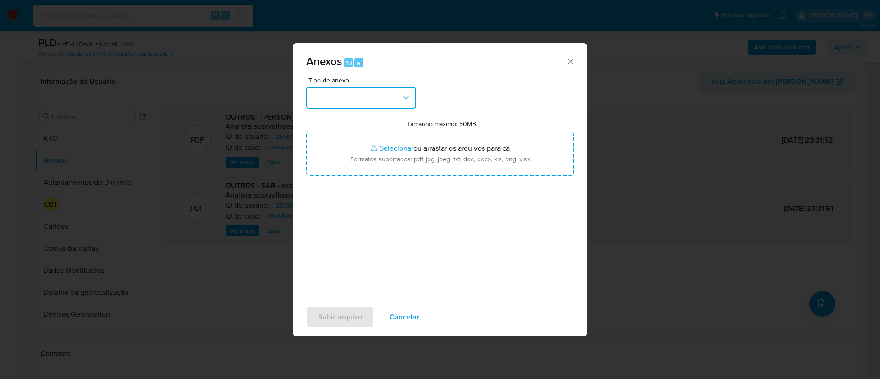
click at [376, 101] on button "button" at bounding box center [361, 98] width 110 height 22
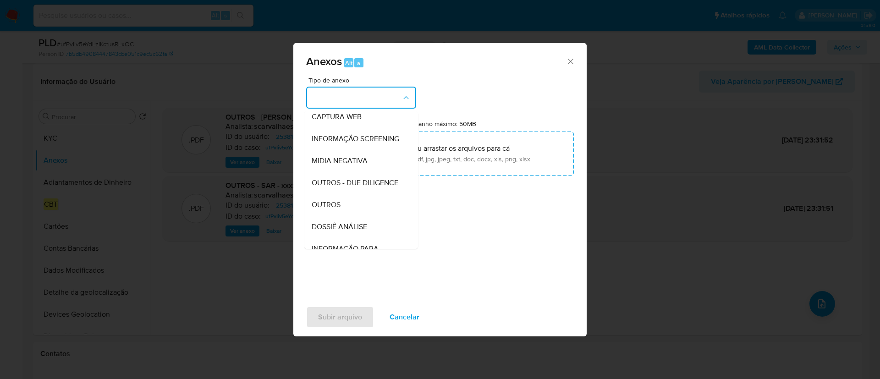
scroll to position [141, 0]
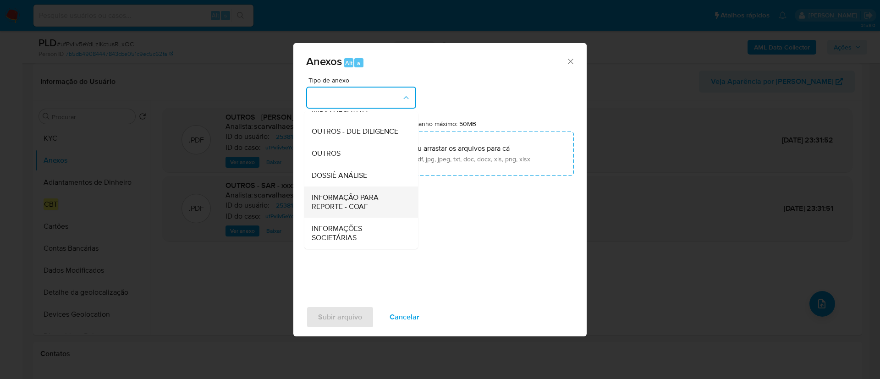
click at [365, 210] on span "INFORMAÇÃO PARA REPORTE - COAF" at bounding box center [359, 202] width 94 height 18
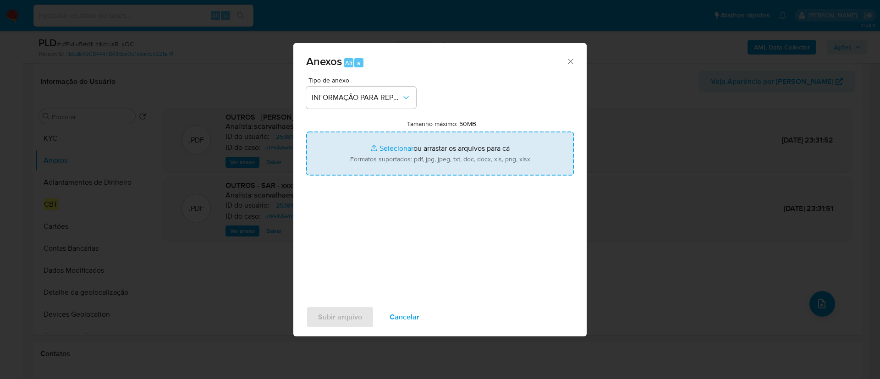
type input "C:\fakepath\SAR - ufPvIiv5eYdLzIKctusRLxOC - CPF 20054726115 - THEREZINHA MERCA…"
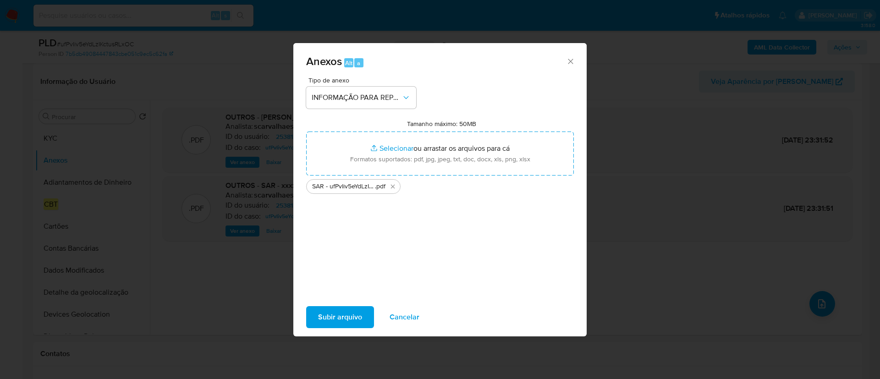
click at [346, 317] on span "Subir arquivo" at bounding box center [340, 317] width 44 height 20
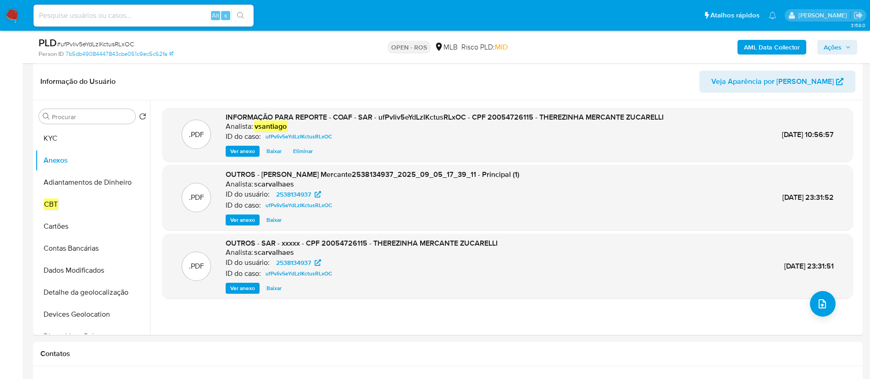
click at [848, 40] on button "Ações" at bounding box center [837, 47] width 40 height 15
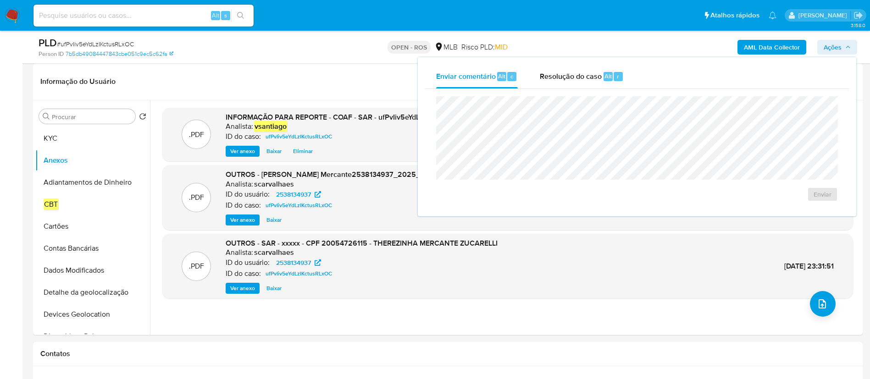
drag, startPoint x: 592, startPoint y: 81, endPoint x: 572, endPoint y: 92, distance: 22.8
click at [591, 81] on span "Resolução do caso" at bounding box center [571, 76] width 62 height 11
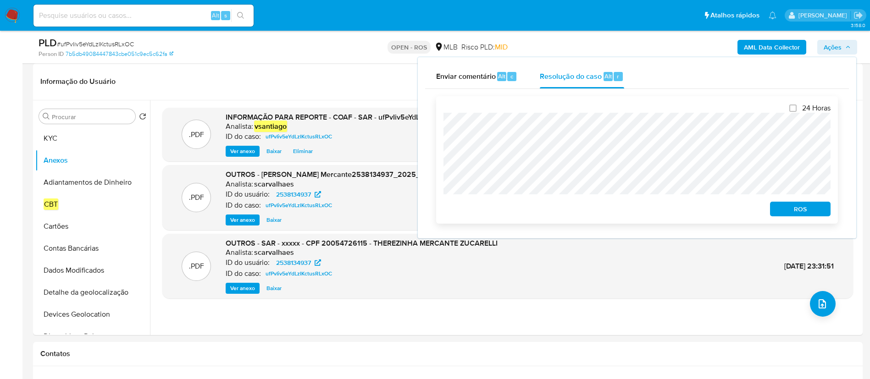
drag, startPoint x: 788, startPoint y: 214, endPoint x: 782, endPoint y: 213, distance: 6.5
click at [788, 214] on span "ROS" at bounding box center [800, 209] width 48 height 13
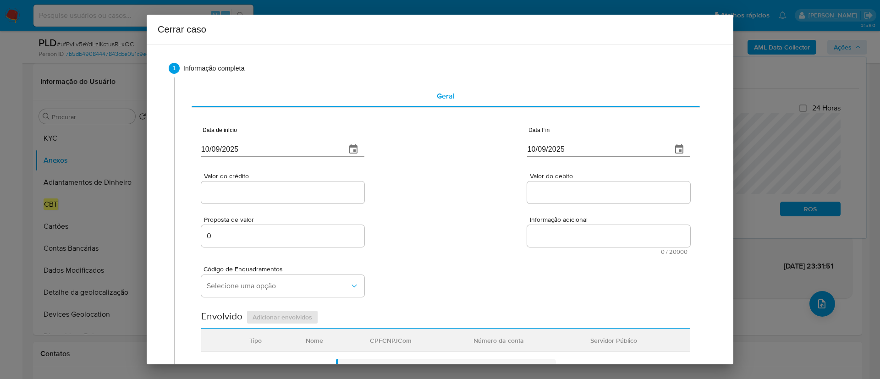
click at [221, 151] on input "10/09/2025" at bounding box center [270, 149] width 138 height 15
paste input "07/07"
type input "07/07/2025"
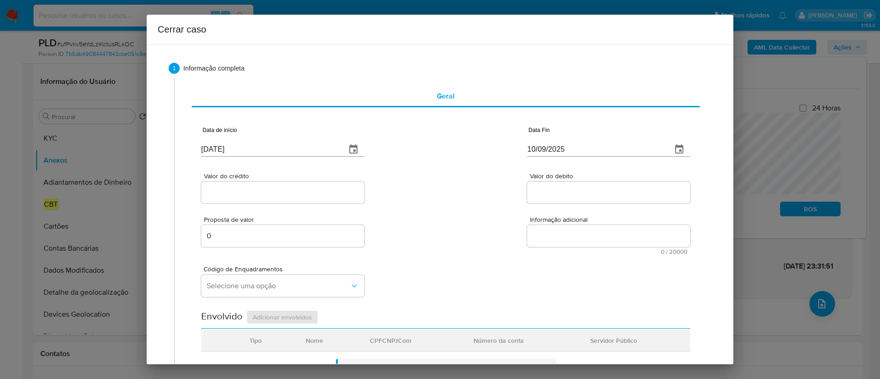
click at [423, 164] on div "Valor do crédito Valor do debito" at bounding box center [445, 184] width 489 height 44
click at [527, 146] on input "10/09/2025" at bounding box center [596, 149] width 138 height 15
paste input "04"
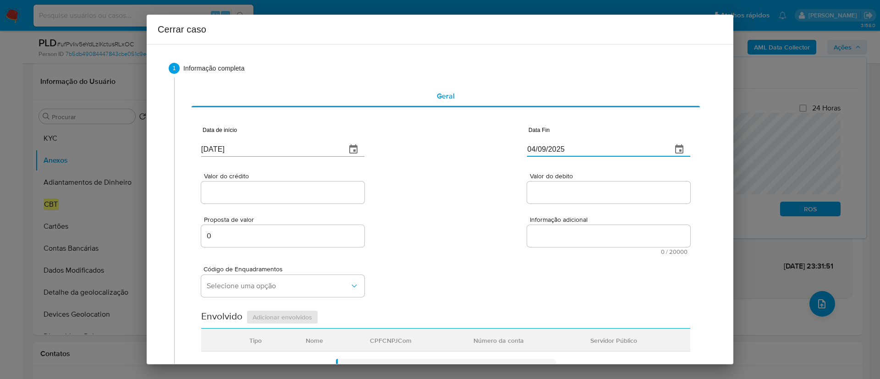
type input "04/09/2025"
click at [458, 177] on div "Valor do crédito Valor do debito" at bounding box center [445, 184] width 489 height 44
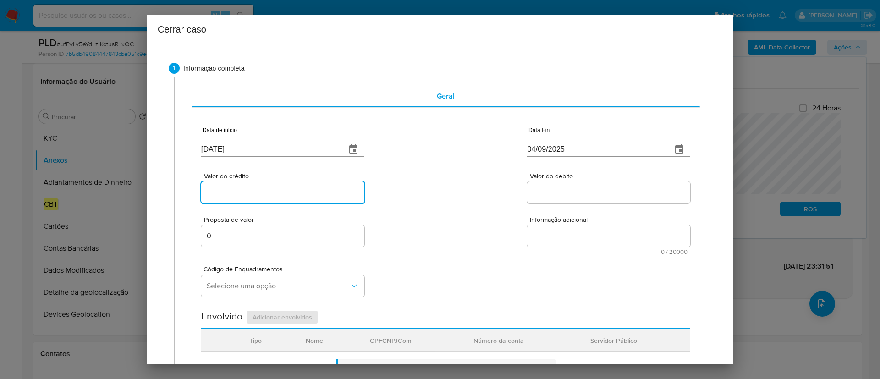
drag, startPoint x: 247, startPoint y: 197, endPoint x: 318, endPoint y: 192, distance: 71.2
click at [247, 197] on input "Valor do crédito" at bounding box center [282, 193] width 163 height 12
paste input "R$14.334"
type input "R$143.342"
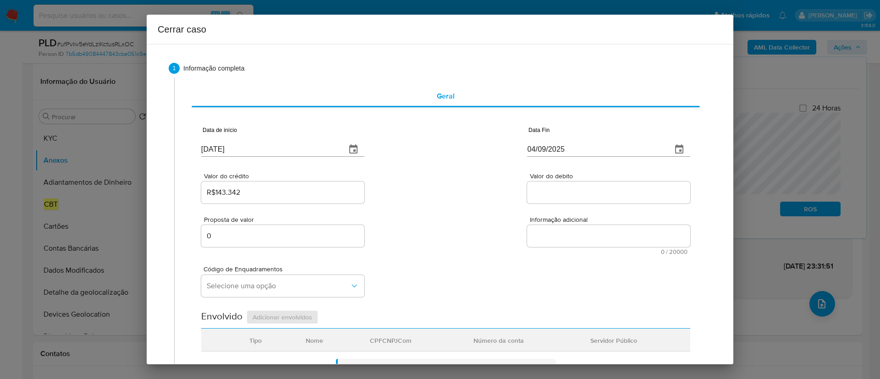
click at [430, 204] on div "Valor do crédito R$143.342 Valor do debito" at bounding box center [445, 184] width 489 height 44
click at [548, 191] on input "Valor do debito" at bounding box center [608, 193] width 163 height 12
paste input "R$10.010"
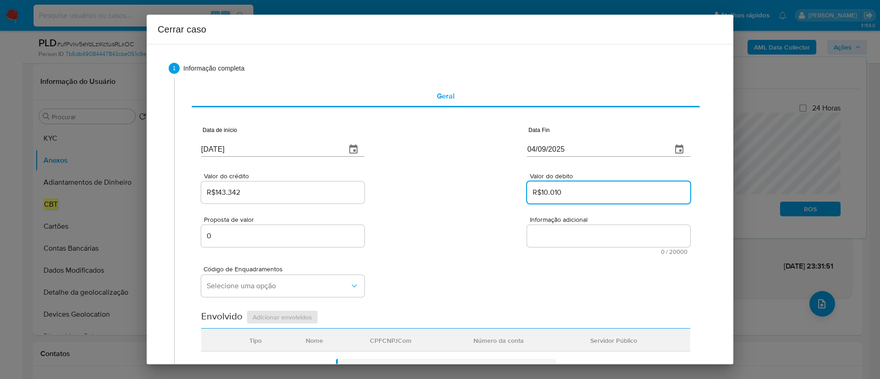
type input "R$10.010"
click at [464, 200] on div "Valor do crédito R$143.342 Valor do debito R$10.010" at bounding box center [445, 184] width 489 height 44
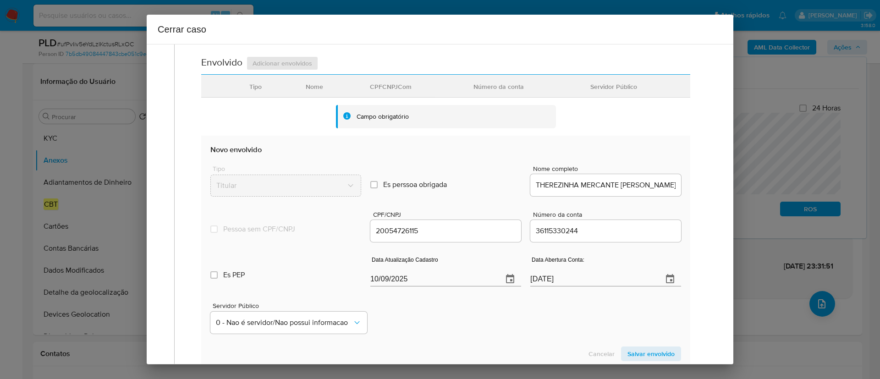
scroll to position [275, 0]
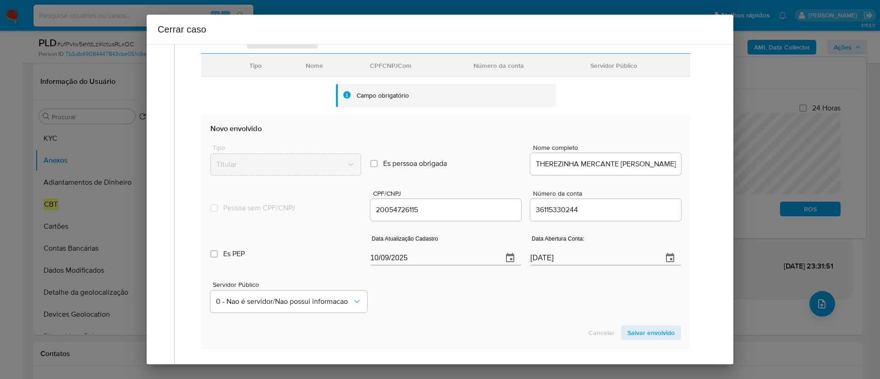
drag, startPoint x: 404, startPoint y: 211, endPoint x: 430, endPoint y: 212, distance: 26.2
click at [413, 212] on input "20054726115" at bounding box center [445, 210] width 151 height 12
click at [395, 260] on input "10/09/2025" at bounding box center [432, 258] width 125 height 15
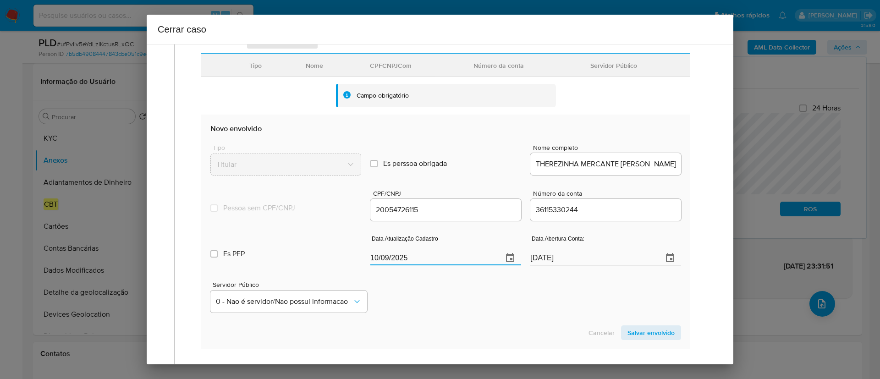
paste input "08/07"
type input "08/07/2025"
click at [458, 298] on div "Servidor Público 0 - Nao é servidor/[PERSON_NAME] possui informacao" at bounding box center [445, 294] width 471 height 46
click at [653, 331] on span "Salvar envolvido" at bounding box center [651, 332] width 47 height 13
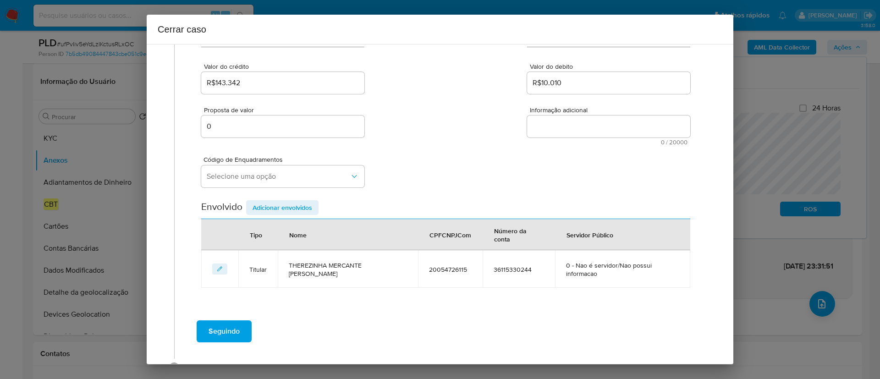
scroll to position [141, 0]
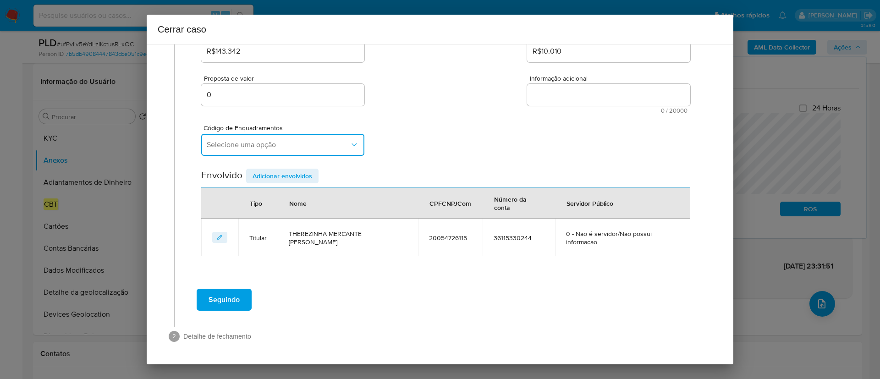
click at [240, 148] on span "Selecione uma opção" at bounding box center [278, 144] width 143 height 9
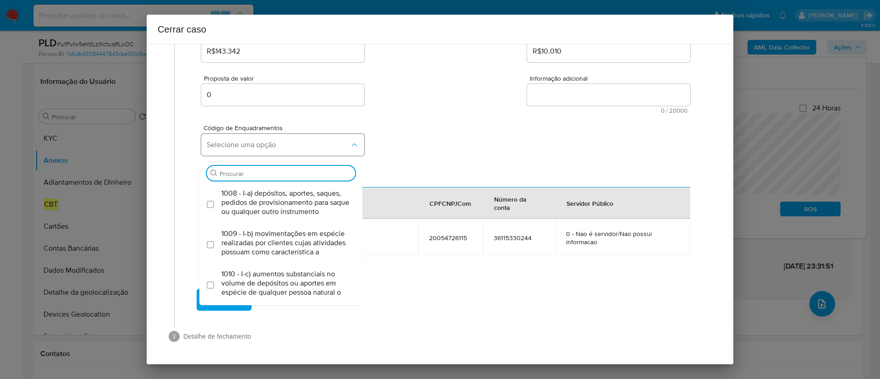
type input "v"
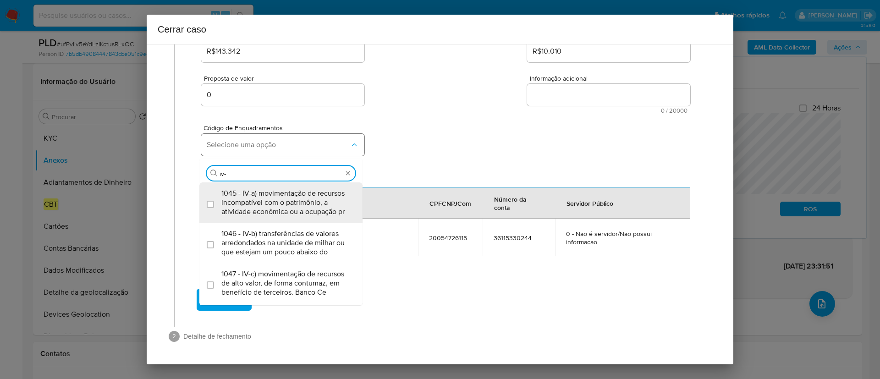
type input "iv-a"
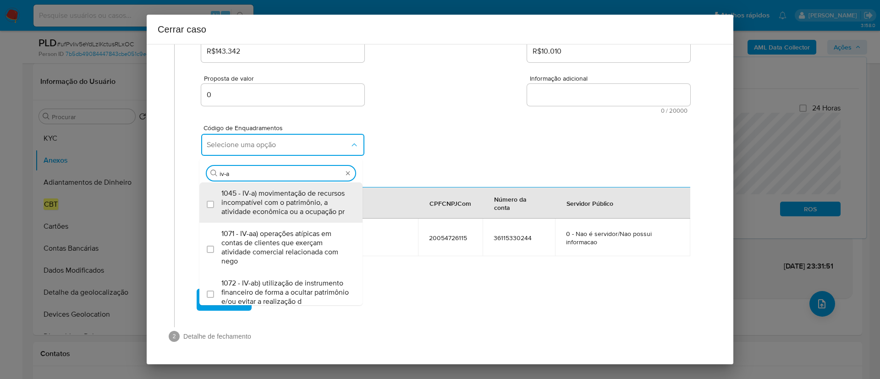
click at [257, 198] on span "1045 - IV-a) movimentação de recursos incompatível com o patrimônio, a atividad…" at bounding box center [285, 203] width 128 height 28
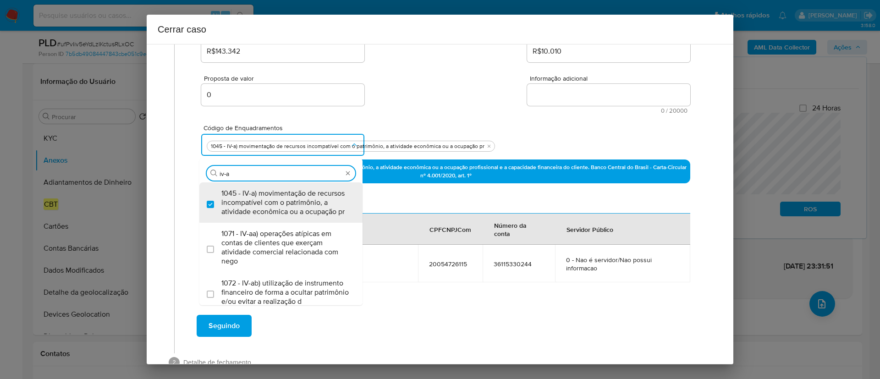
checkbox input "true"
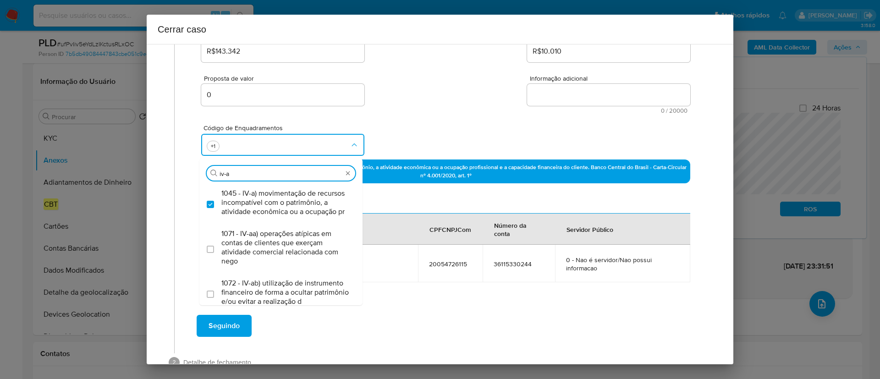
drag, startPoint x: 466, startPoint y: 119, endPoint x: 459, endPoint y: 120, distance: 6.4
click at [466, 119] on div "Código de Enquadramentos Procurar iv-a 1045 - IV-a) movimentação de recursos in…" at bounding box center [445, 137] width 489 height 46
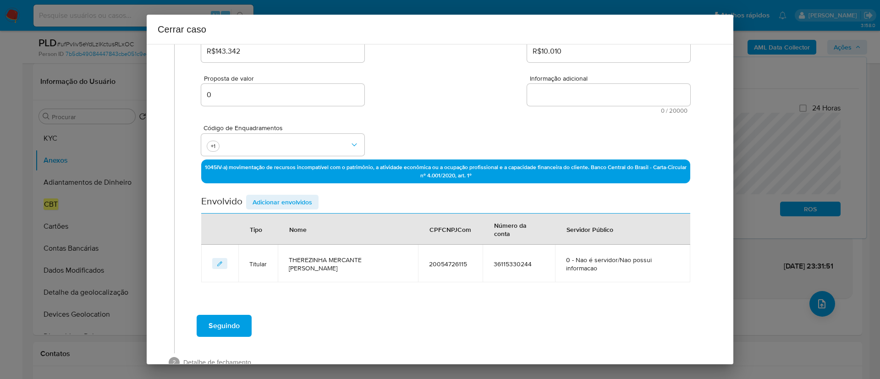
drag, startPoint x: 576, startPoint y: 98, endPoint x: 574, endPoint y: 123, distance: 24.9
click at [576, 98] on textarea "Informação adicional" at bounding box center [608, 95] width 163 height 22
paste textarea "Therezinha Mercante Zucarelli, CPF 20054726115, 70 anos, residente no município…"
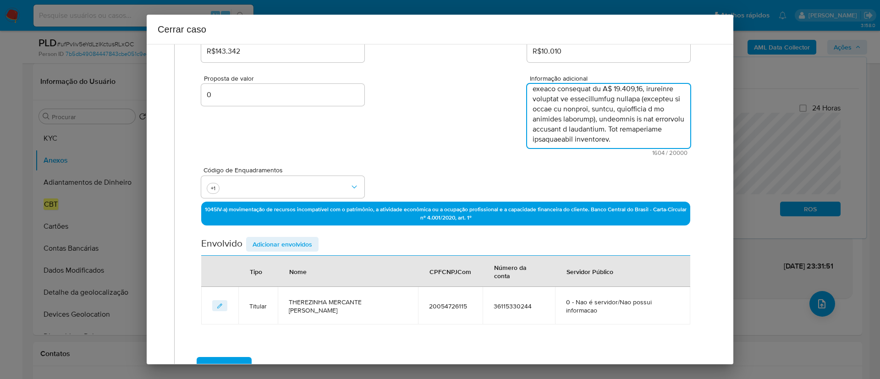
scroll to position [0, 0]
type textarea "Therezinha Mercante Zucarelli, CPF 20054726115, 70 anos, residente no município…"
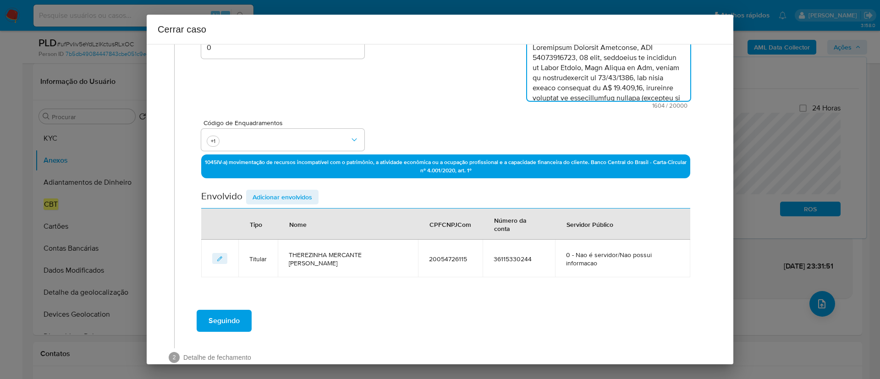
scroll to position [210, 0]
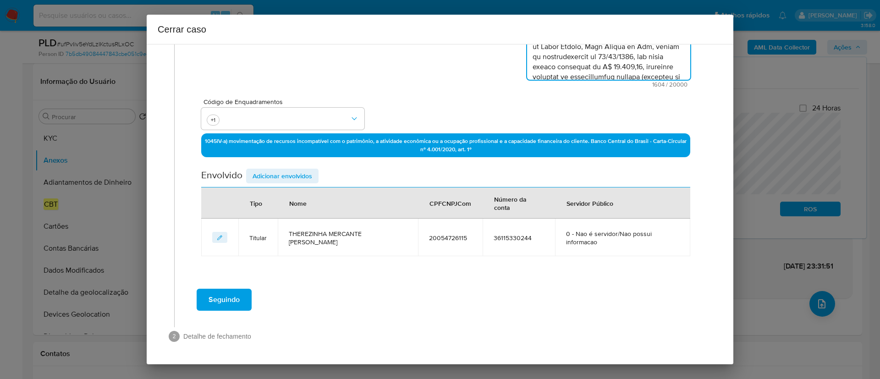
click at [276, 178] on span "Adicionar envolvidos" at bounding box center [283, 176] width 60 height 13
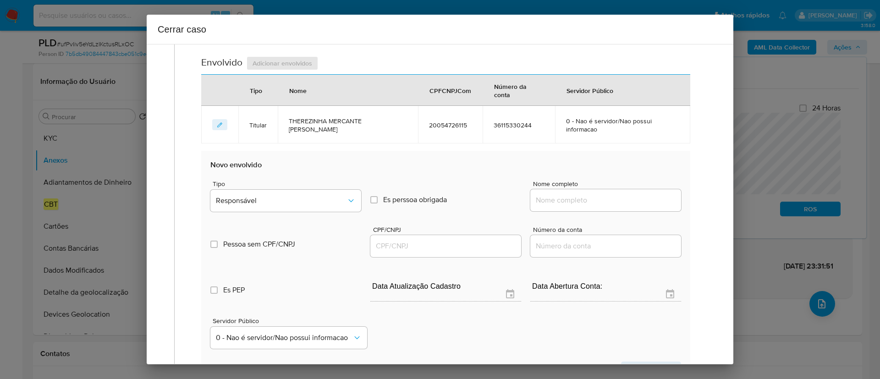
scroll to position [416, 0]
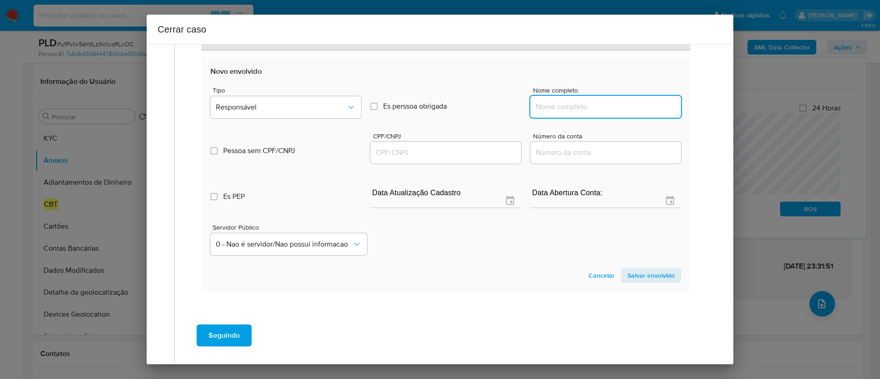
click at [570, 104] on input "Nome completo" at bounding box center [606, 107] width 151 height 12
paste input "Augusto Dias Diniz, 92504086849"
click at [615, 107] on input "Augusto Dias Diniz, 92504086849" at bounding box center [606, 107] width 151 height 12
type input "Augusto Dias Diniz,"
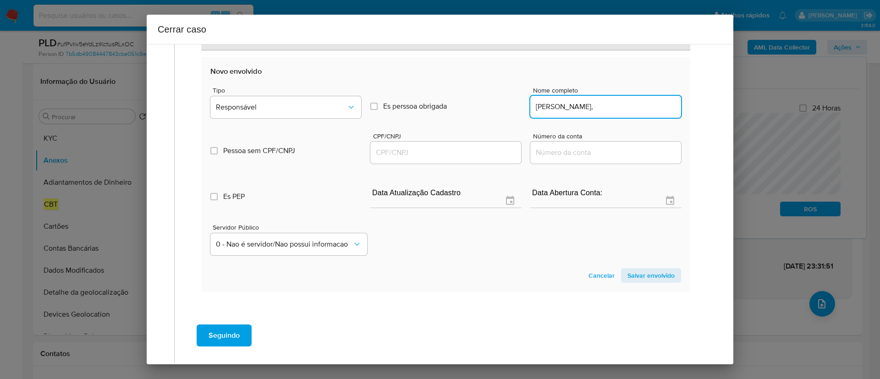
click at [451, 153] on input "CPF/CNPJ" at bounding box center [445, 153] width 151 height 12
paste input "92504086849"
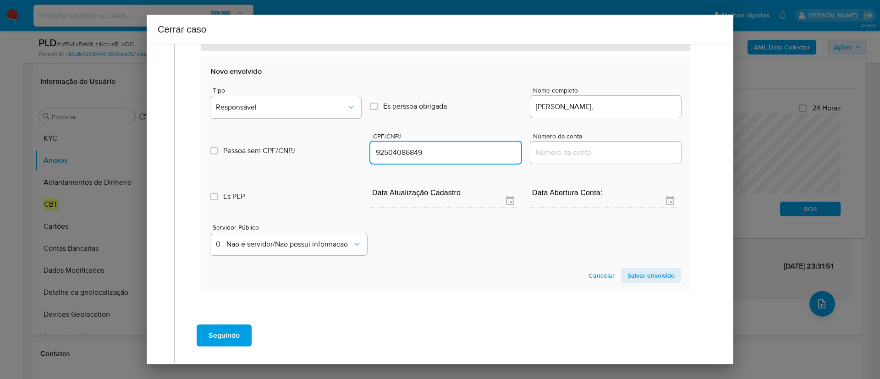
type input "92504086849"
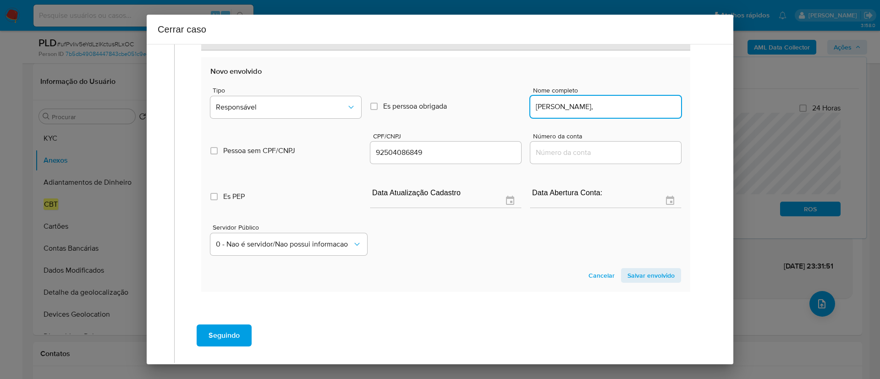
click at [615, 107] on input "Augusto Dias Diniz," at bounding box center [606, 107] width 151 height 12
type input "Augusto Dias Diniz"
click at [255, 116] on button "Responsável" at bounding box center [285, 107] width 151 height 22
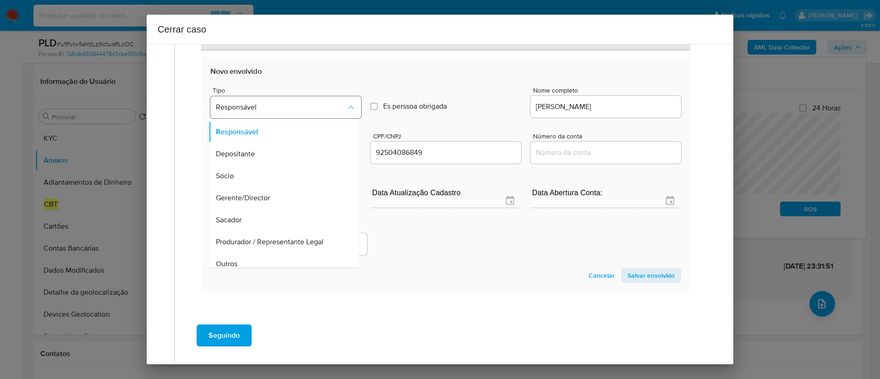
scroll to position [51, 0]
click at [652, 276] on span "Salvar envolvido" at bounding box center [651, 275] width 47 height 13
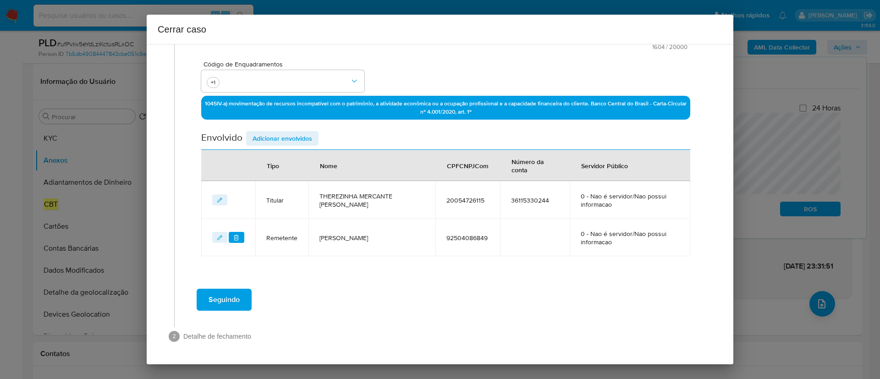
scroll to position [247, 0]
click at [397, 281] on div "Geral Data de início 07/07/2025 Data Fin 04/09/2025 Valor do crédito R$143.342 …" at bounding box center [446, 56] width 524 height 453
click at [422, 294] on div "Seguindo" at bounding box center [446, 299] width 524 height 33
click at [400, 296] on div "Seguindo" at bounding box center [446, 299] width 524 height 33
click at [223, 301] on span "Seguindo" at bounding box center [224, 300] width 31 height 20
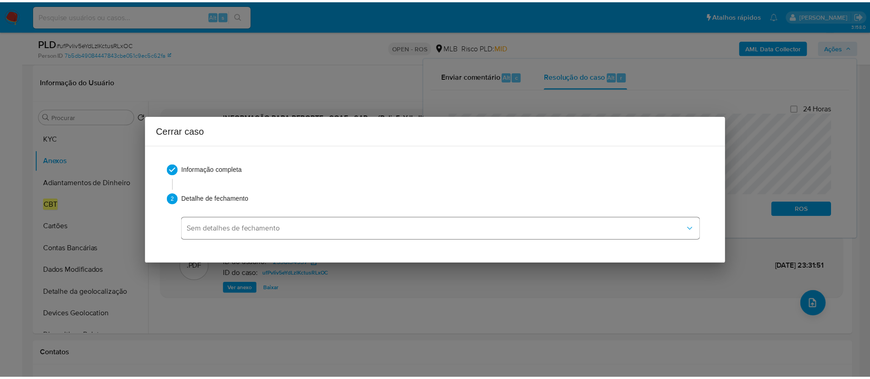
scroll to position [0, 0]
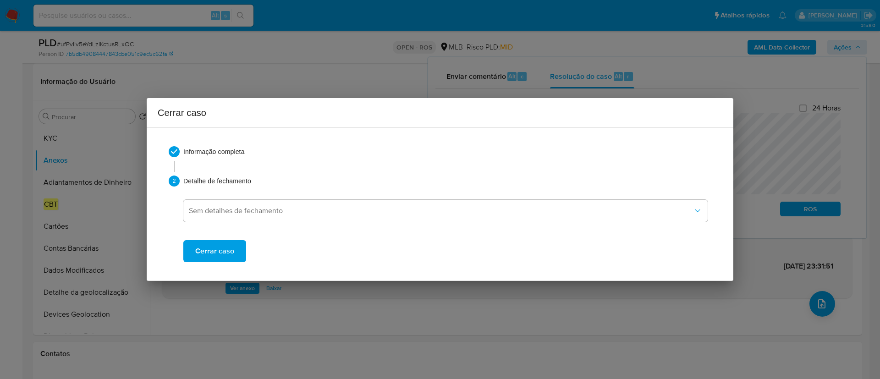
click at [219, 256] on span "Cerrar caso" at bounding box center [214, 251] width 39 height 20
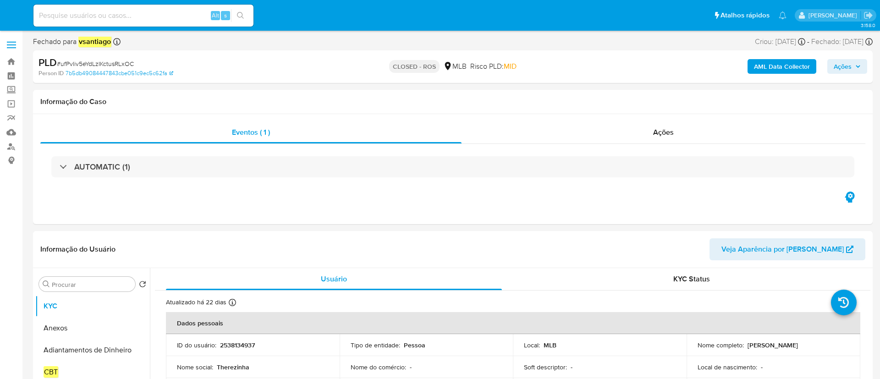
select select "10"
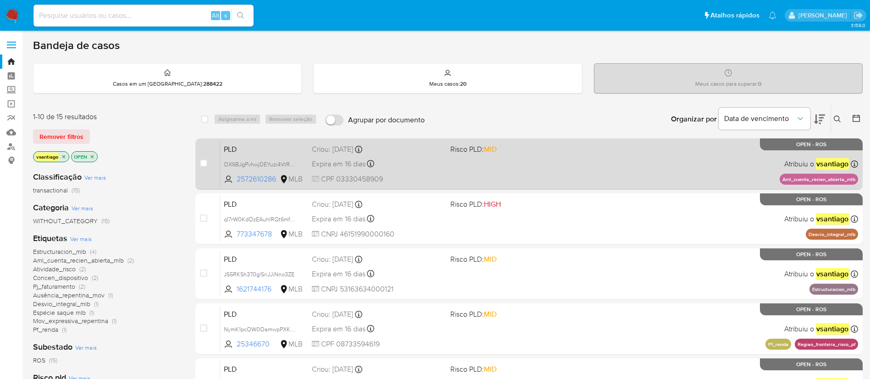
click at [432, 166] on div "Expira em 16 dias Expira em [DATE] 00:18:02" at bounding box center [377, 164] width 131 height 12
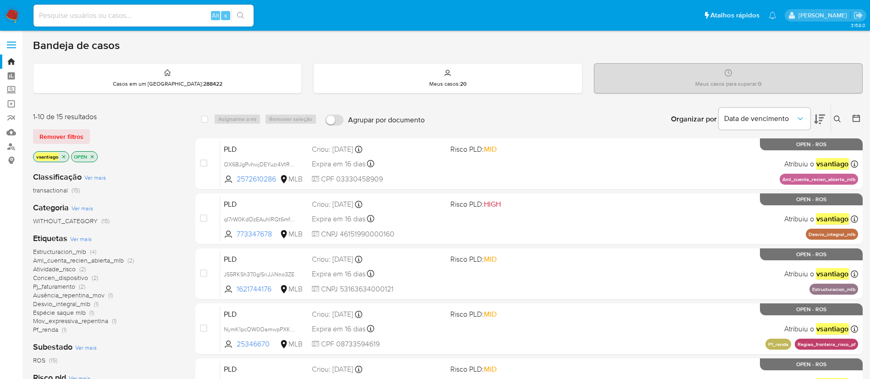
click at [17, 8] on img at bounding box center [13, 16] width 16 height 16
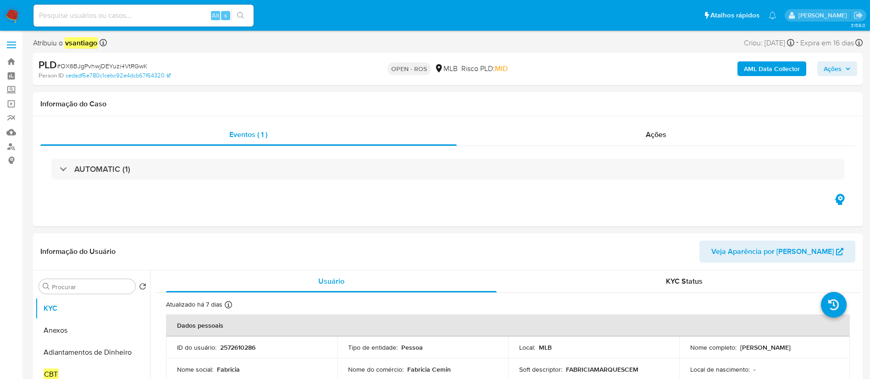
select select "10"
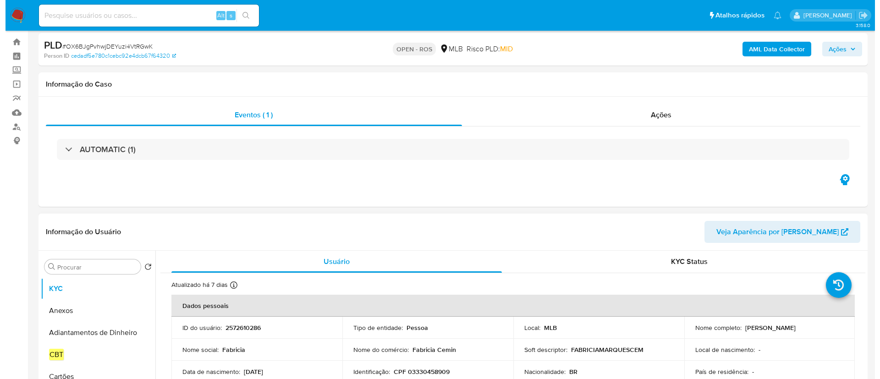
scroll to position [69, 0]
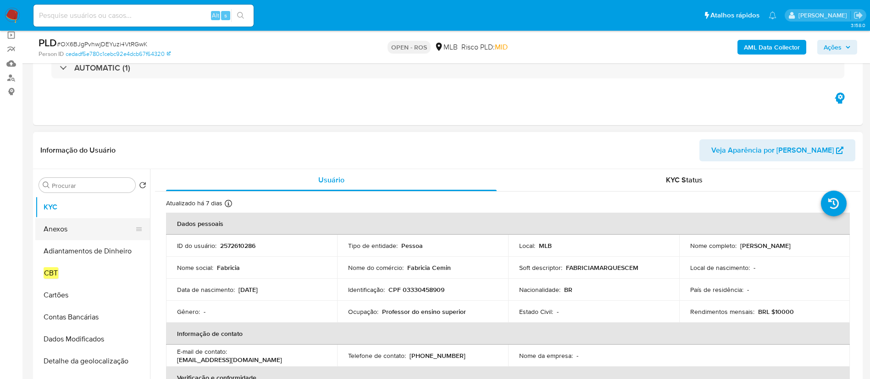
click at [70, 226] on button "Anexos" at bounding box center [88, 229] width 107 height 22
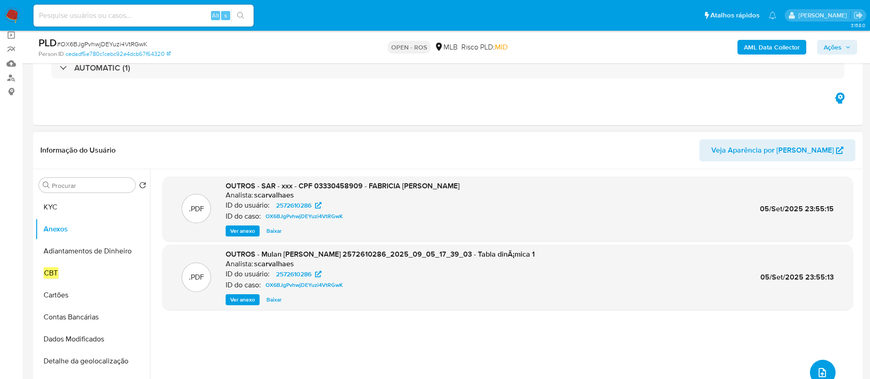
click at [819, 367] on icon "upload-file" at bounding box center [822, 372] width 11 height 11
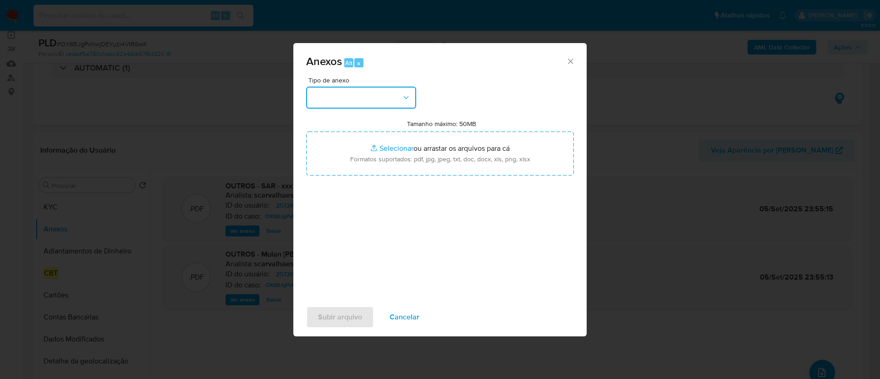
click at [368, 96] on button "button" at bounding box center [361, 98] width 110 height 22
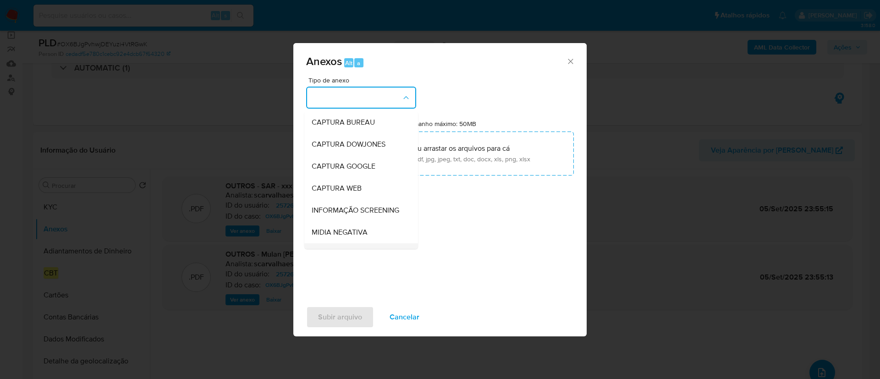
scroll to position [141, 0]
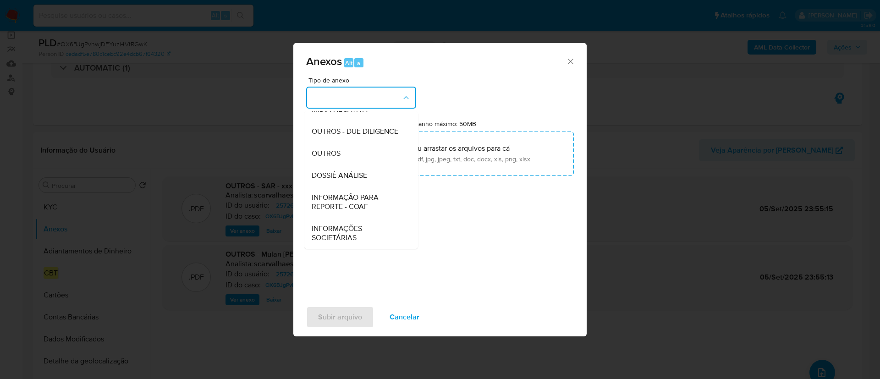
click at [373, 206] on span "INFORMAÇÃO PARA REPORTE - COAF" at bounding box center [359, 202] width 94 height 18
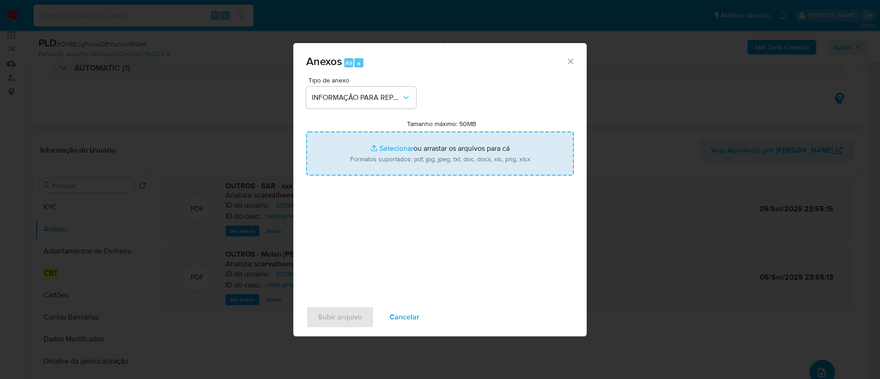
type input "C:\fakepath\SAR - OX6BJgPvhwjDEYuzi4VtRGwK - CPF 03330458909 - FABRICIA MARQUES…"
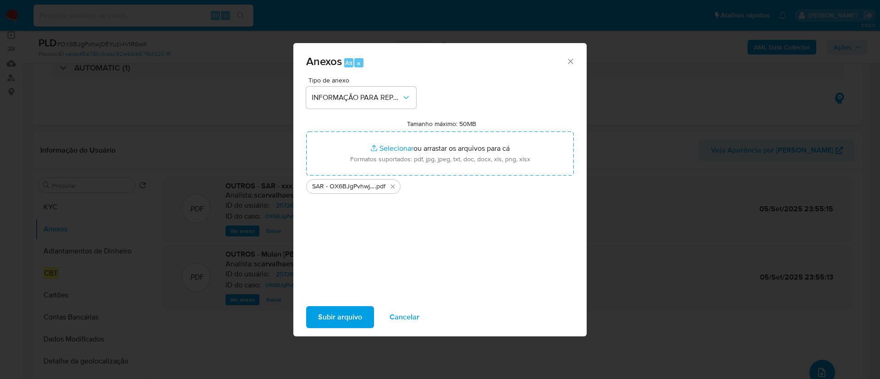
click at [326, 321] on span "Subir arquivo" at bounding box center [340, 317] width 44 height 20
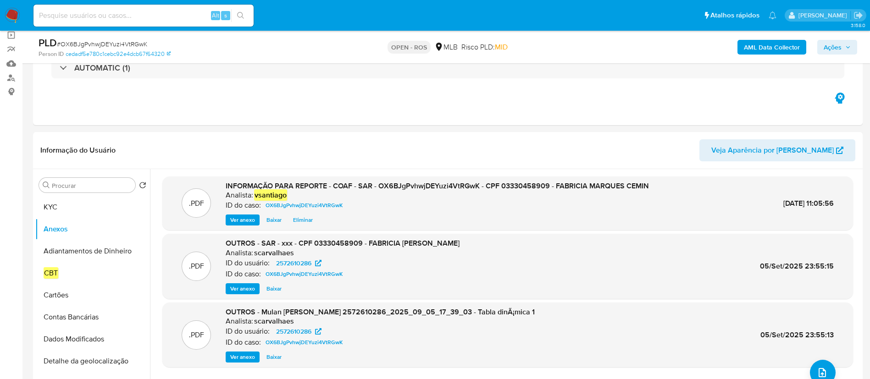
click at [841, 47] on span "Ações" at bounding box center [833, 47] width 18 height 15
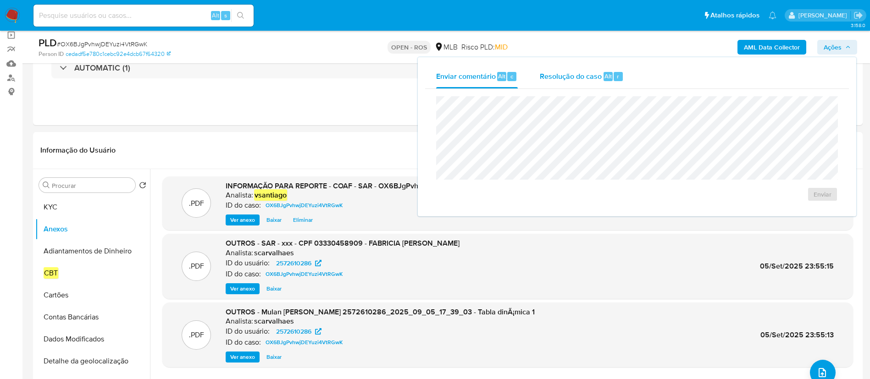
click at [580, 77] on span "Resolução do caso" at bounding box center [571, 76] width 62 height 11
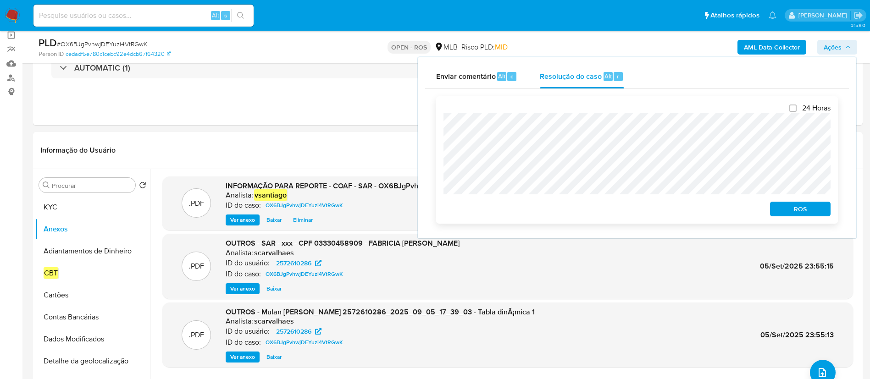
click at [815, 210] on span "ROS" at bounding box center [800, 209] width 48 height 13
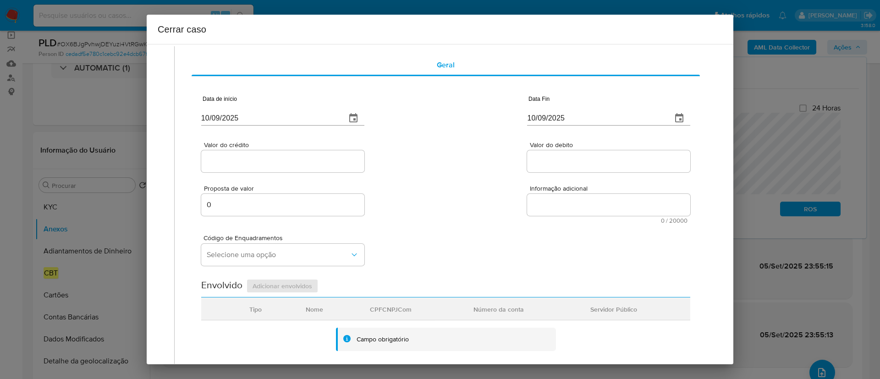
scroll to position [0, 0]
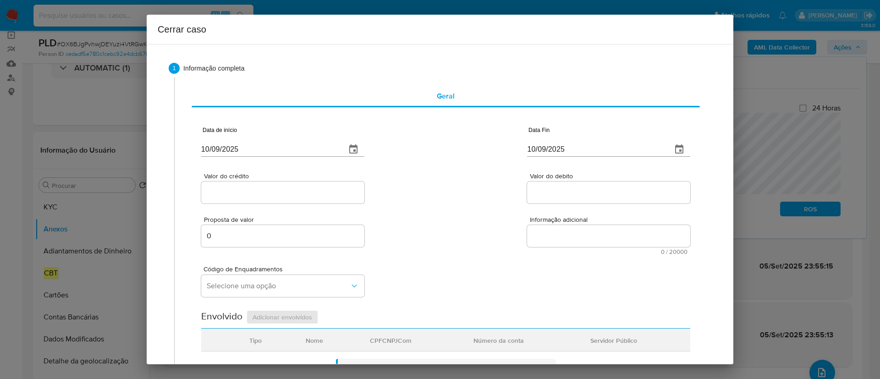
click at [223, 151] on input "10/09/2025" at bounding box center [270, 149] width 138 height 15
paste input "20/07"
type input "[DATE]"
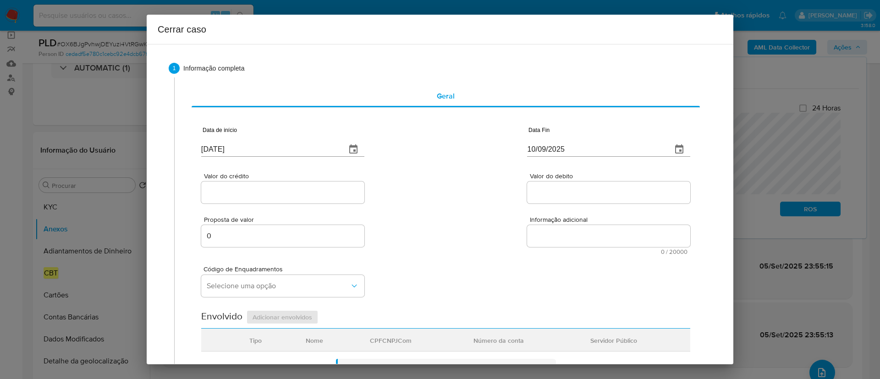
click at [396, 177] on div "Valor do crédito Valor do debito" at bounding box center [445, 184] width 489 height 44
click at [541, 149] on input "10/09/2025" at bounding box center [596, 149] width 138 height 15
paste input "04"
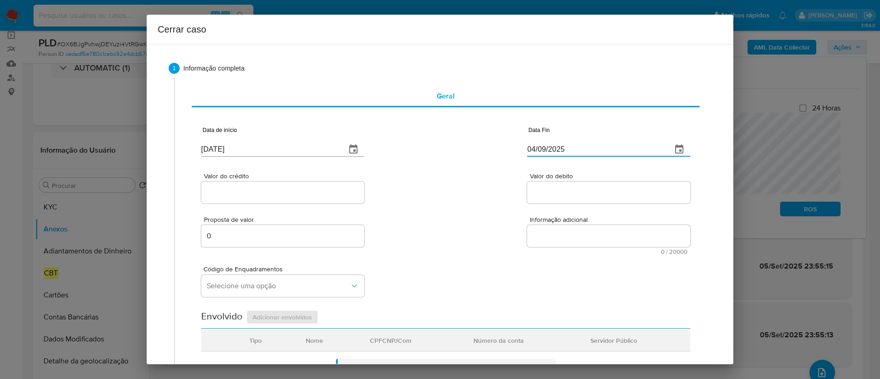
type input "04/09/2025"
click at [445, 201] on div "Valor do crédito Valor do debito" at bounding box center [445, 184] width 489 height 44
click at [262, 193] on input "Valor do crédito" at bounding box center [282, 193] width 163 height 12
paste input "R$17.548"
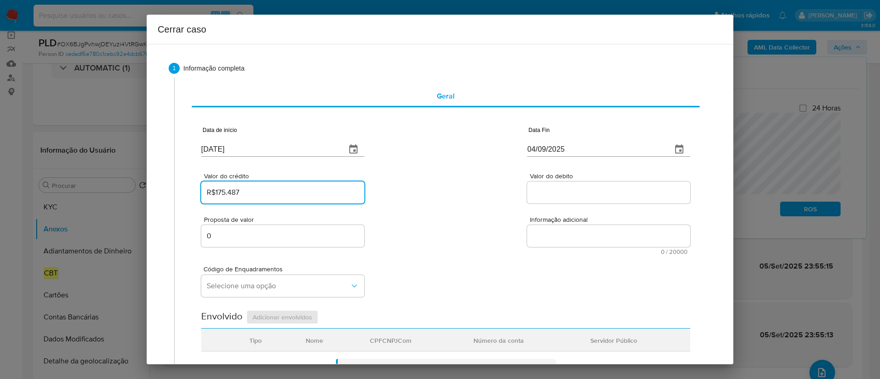
type input "R$175.487"
click at [472, 215] on div "Proposta de valor 0 Informação adicional 0 / 20000 20000 caracteres restantes" at bounding box center [445, 230] width 489 height 50
drag, startPoint x: 533, startPoint y: 197, endPoint x: 525, endPoint y: 197, distance: 8.3
click at [533, 197] on input "Valor do debito" at bounding box center [608, 193] width 163 height 12
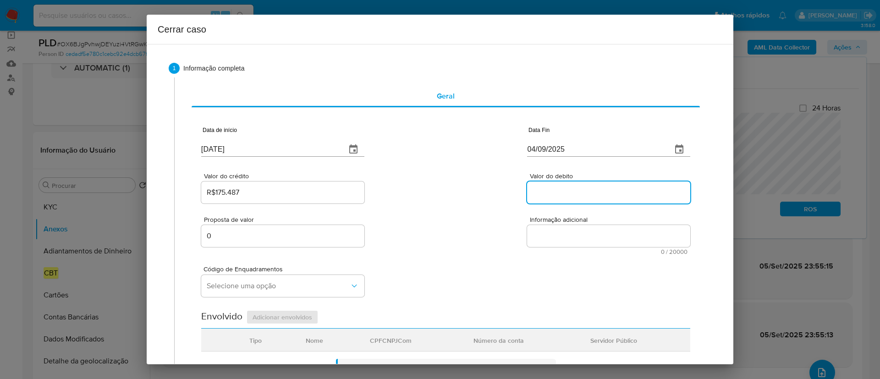
paste input "R$16.376"
type input "R$16.376"
click at [446, 205] on div "Valor do crédito R$175.487 Valor do debito R$16.376" at bounding box center [445, 184] width 489 height 44
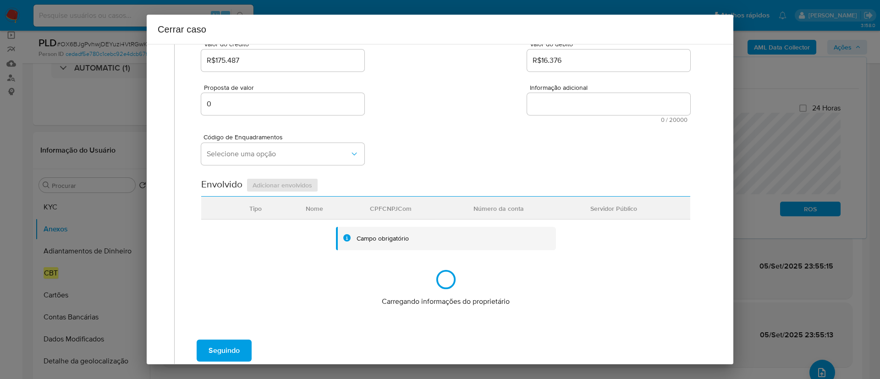
scroll to position [183, 0]
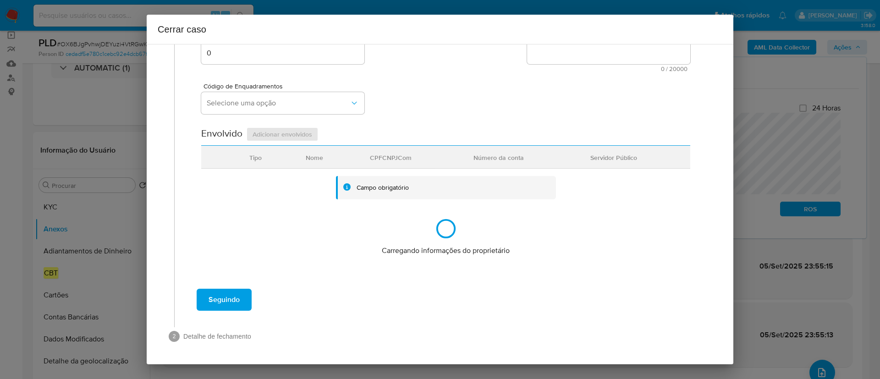
click at [435, 231] on icon at bounding box center [446, 229] width 22 height 22
click at [423, 260] on div "Data de início [DATE] Data Fin [DATE] Valor do crédito R$175.487 Valor do debit…" at bounding box center [446, 100] width 509 height 351
click at [406, 253] on span "Carregando informações do proprietário" at bounding box center [446, 251] width 128 height 10
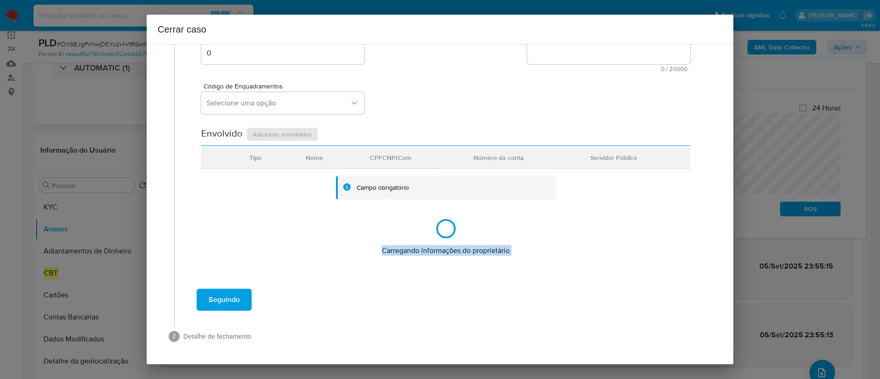
click at [487, 253] on span "Carregando informações do proprietário" at bounding box center [446, 251] width 128 height 10
click at [503, 269] on div "Data de início [DATE] Data Fin [DATE] Valor do crédito R$175.487 Valor do debit…" at bounding box center [446, 100] width 509 height 351
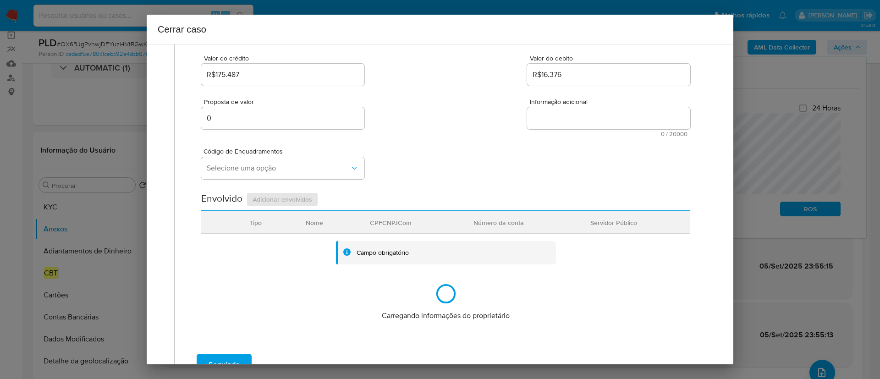
scroll to position [0, 0]
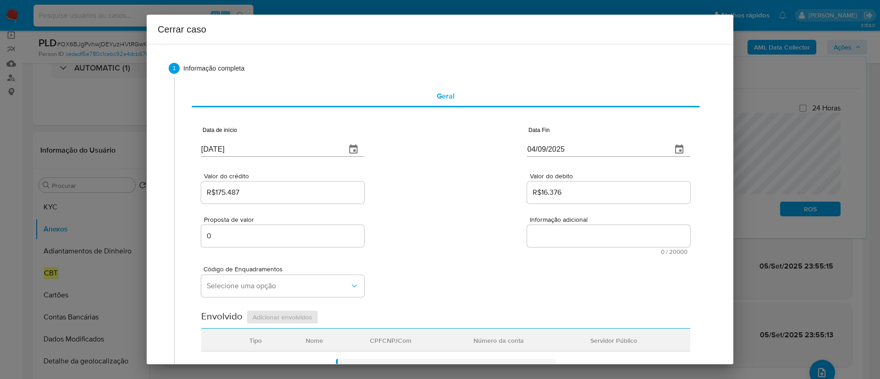
click at [786, 86] on div "Cerrar caso 1 Informação completa Geral Data de início [DATE] Data Fin [DATE] V…" at bounding box center [440, 189] width 880 height 379
click at [614, 54] on div "1 Informação completa Geral Data de início [DATE] Data Fin [DATE] Valor do créd…" at bounding box center [440, 296] width 565 height 488
drag, startPoint x: 714, startPoint y: 32, endPoint x: 706, endPoint y: 26, distance: 9.5
click at [715, 31] on h2 "Cerrar caso" at bounding box center [440, 29] width 565 height 15
click at [164, 30] on h2 "Cerrar caso" at bounding box center [440, 29] width 565 height 15
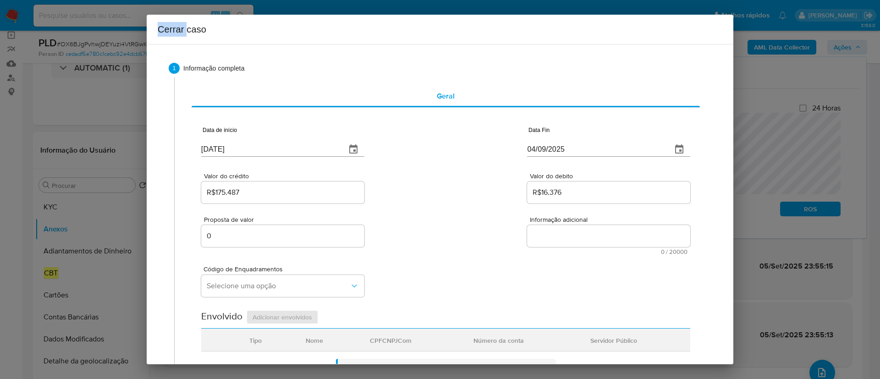
click at [164, 30] on h2 "Cerrar caso" at bounding box center [440, 29] width 565 height 15
click at [240, 31] on h2 "Cerrar caso" at bounding box center [440, 29] width 565 height 15
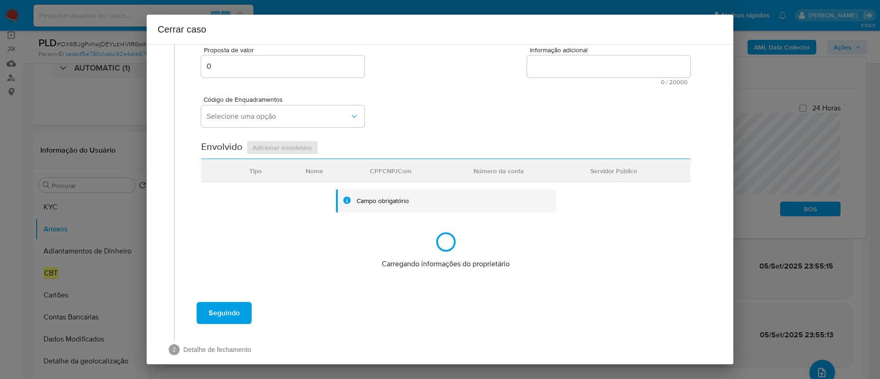
scroll to position [183, 0]
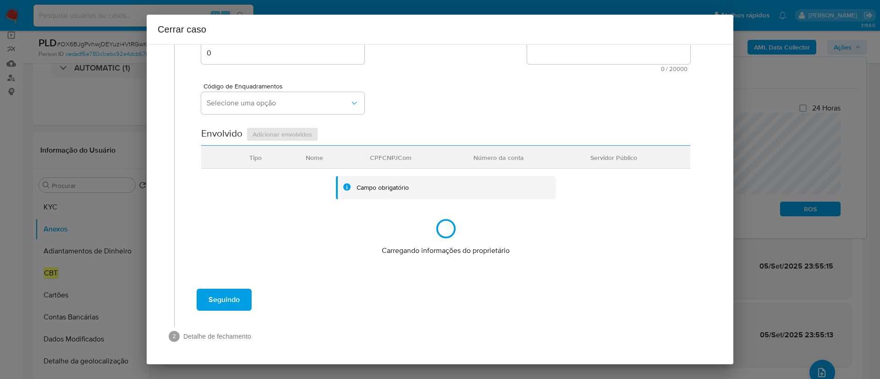
click at [431, 251] on span "Carregando informações do proprietário" at bounding box center [446, 251] width 128 height 10
click at [475, 255] on span "Carregando informações do proprietário" at bounding box center [446, 251] width 128 height 10
click at [486, 282] on div "Geral Data de início [DATE] Data Fin [DATE] Valor do crédito R$175.487 Valor do…" at bounding box center [446, 89] width 524 height 389
click at [461, 243] on div "Carregando informações do proprietário" at bounding box center [446, 237] width 128 height 38
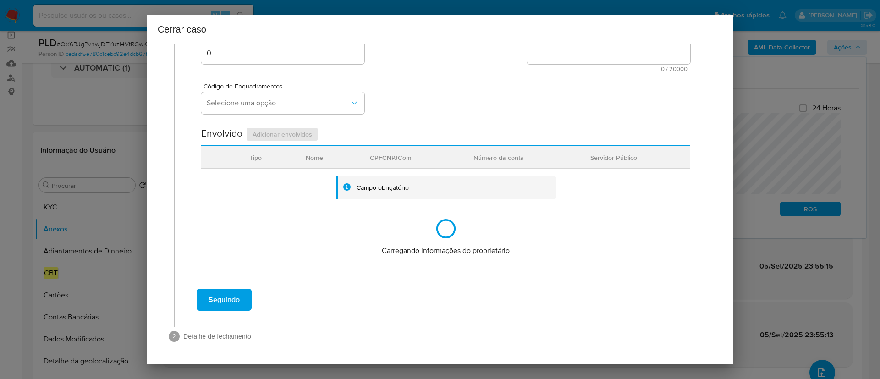
click at [475, 255] on span "Carregando informações do proprietário" at bounding box center [446, 251] width 128 height 10
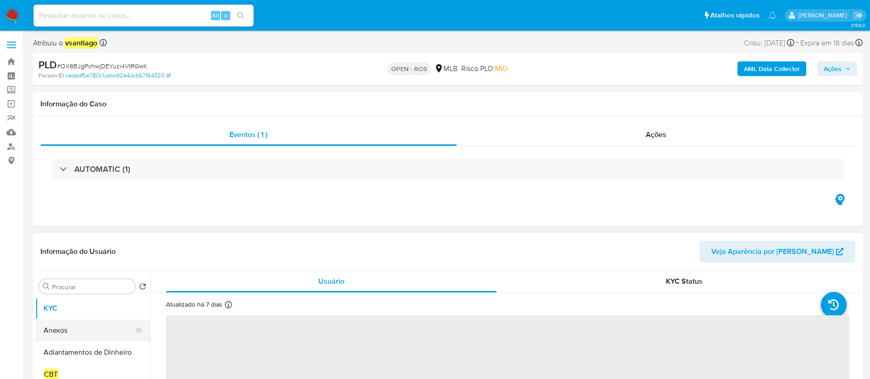
click at [74, 323] on button "Anexos" at bounding box center [88, 331] width 107 height 22
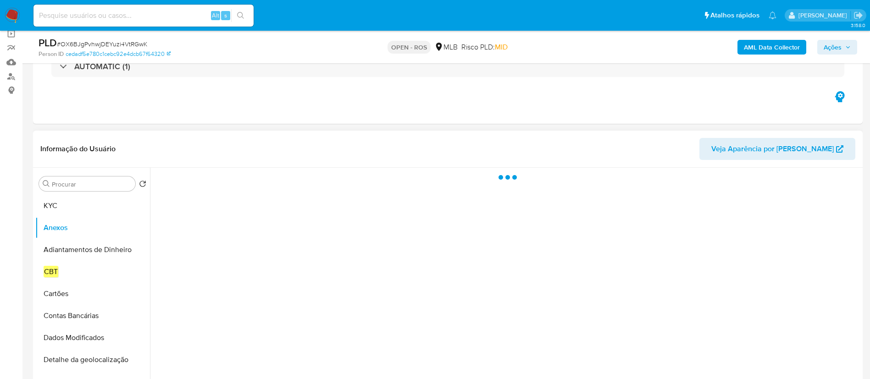
scroll to position [138, 0]
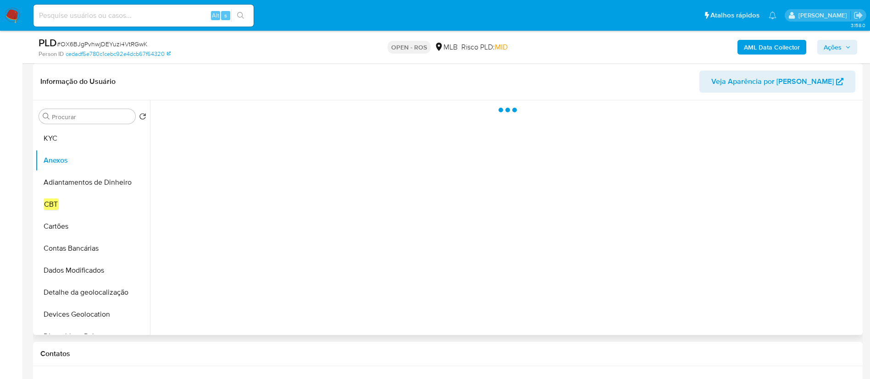
select select "10"
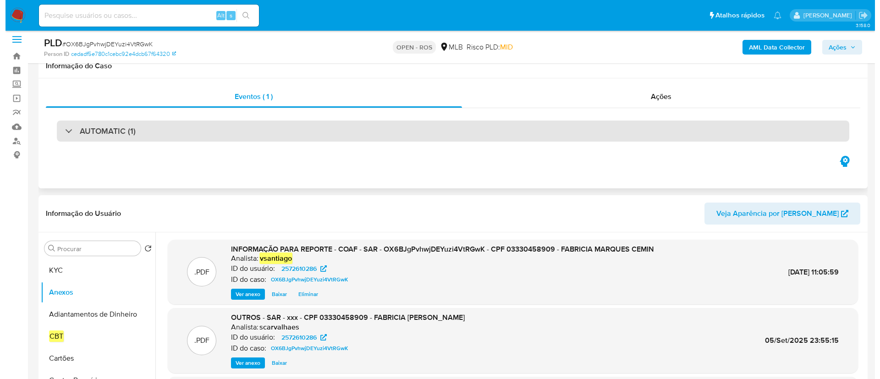
scroll to position [0, 0]
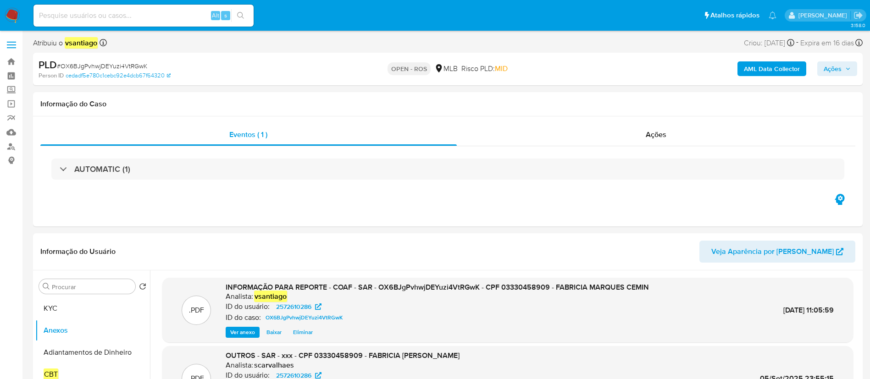
click at [835, 69] on span "Ações" at bounding box center [833, 68] width 18 height 15
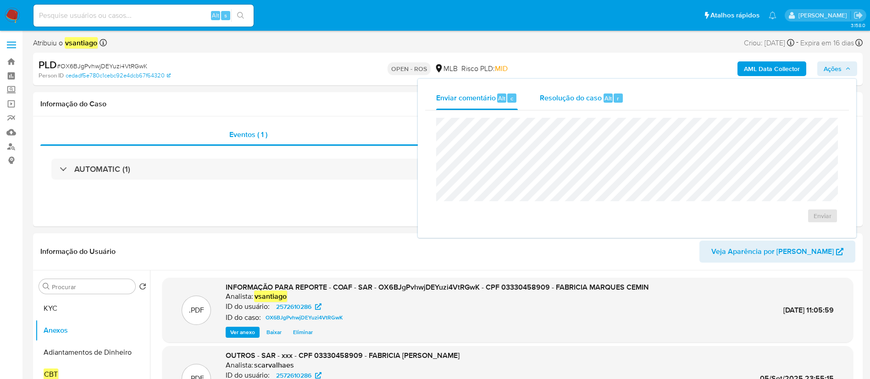
click at [566, 97] on span "Resolução do caso" at bounding box center [571, 98] width 62 height 11
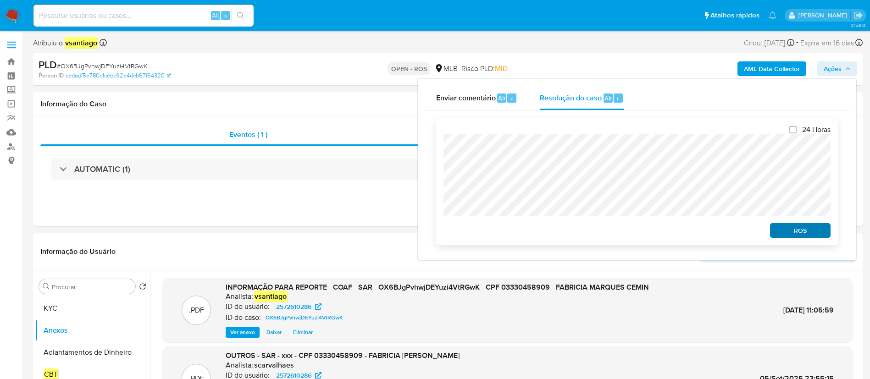
click at [797, 240] on div "24 Horas ROS" at bounding box center [637, 181] width 402 height 127
click at [797, 233] on span "ROS" at bounding box center [800, 230] width 48 height 13
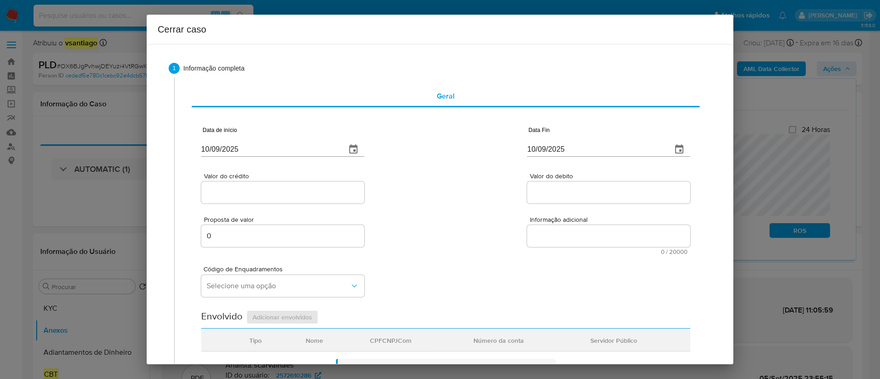
click at [417, 215] on div "Proposta de valor 0 Informação adicional 0 / 20000 20000 caracteres restantes" at bounding box center [445, 230] width 489 height 50
click at [217, 151] on input "10/09/2025" at bounding box center [270, 149] width 138 height 15
paste input "20/07"
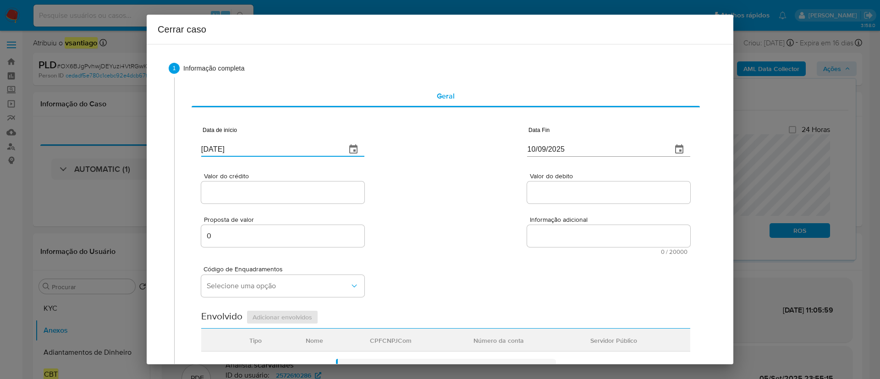
type input "[DATE]"
click at [474, 162] on div "Valor do crédito Valor do debito" at bounding box center [445, 184] width 489 height 44
click at [529, 149] on input "10/09/2025" at bounding box center [596, 149] width 138 height 15
drag, startPoint x: 528, startPoint y: 149, endPoint x: 448, endPoint y: 179, distance: 86.2
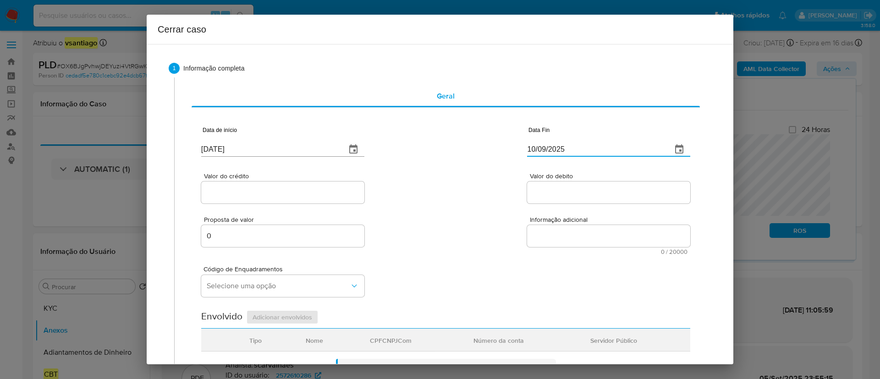
click at [529, 149] on input "10/09/2025" at bounding box center [596, 149] width 138 height 15
paste input "04"
type input "04/09/2025"
click at [447, 179] on div "Valor do crédito Valor do debito" at bounding box center [445, 184] width 489 height 44
drag, startPoint x: 240, startPoint y: 195, endPoint x: 400, endPoint y: 199, distance: 160.1
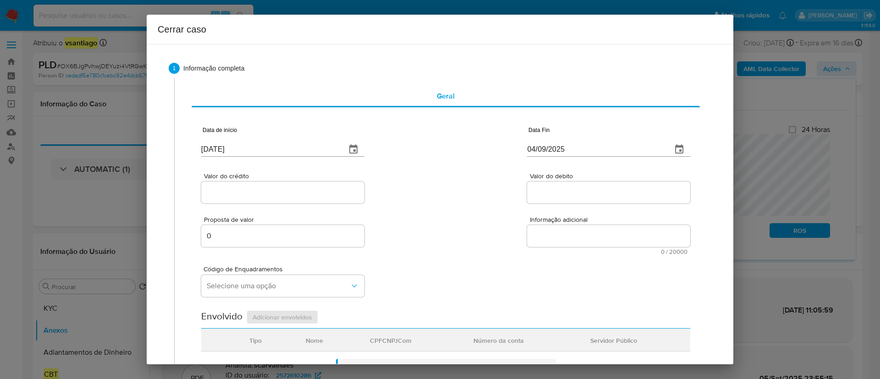
click at [240, 195] on input "Valor do crédito" at bounding box center [282, 193] width 163 height 12
paste input "R$175.487"
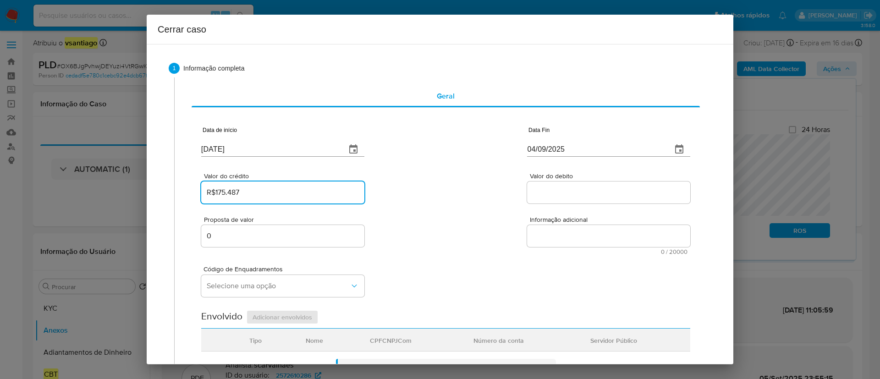
type input "R$175.487"
click at [438, 201] on div "Valor do crédito R$175.487 Valor do debito" at bounding box center [445, 184] width 489 height 44
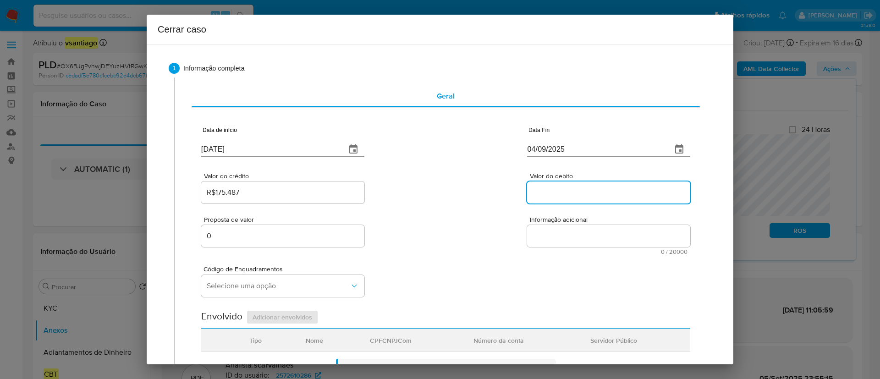
drag, startPoint x: 552, startPoint y: 190, endPoint x: 456, endPoint y: 204, distance: 96.4
click at [552, 190] on input "Valor do debito" at bounding box center [608, 193] width 163 height 12
paste input "R$16.376"
type input "R$16.376"
click at [456, 204] on div "Valor do crédito R$175.487 Valor do debito R$16.376" at bounding box center [445, 184] width 489 height 44
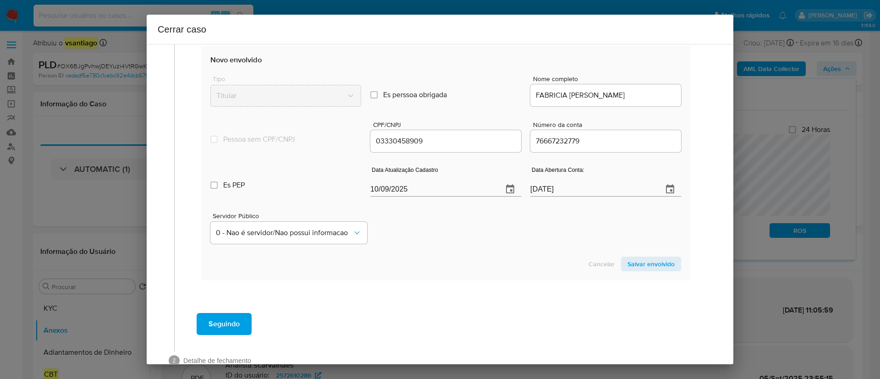
scroll to position [275, 0]
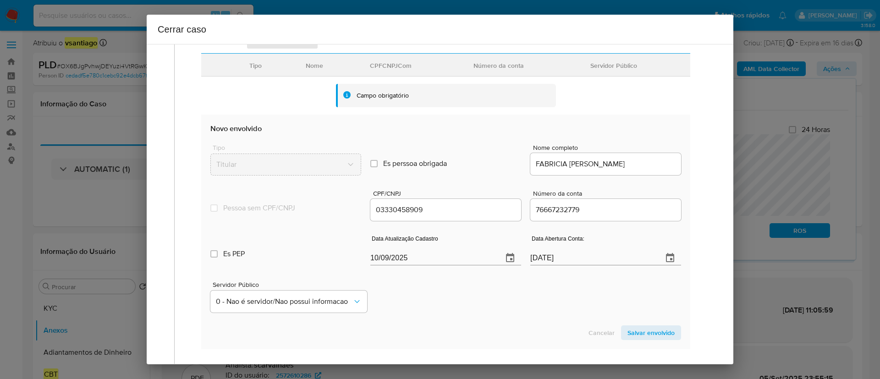
click at [381, 255] on input "10/09/2025" at bounding box center [432, 258] width 125 height 15
paste input "27/07"
type input "[DATE]"
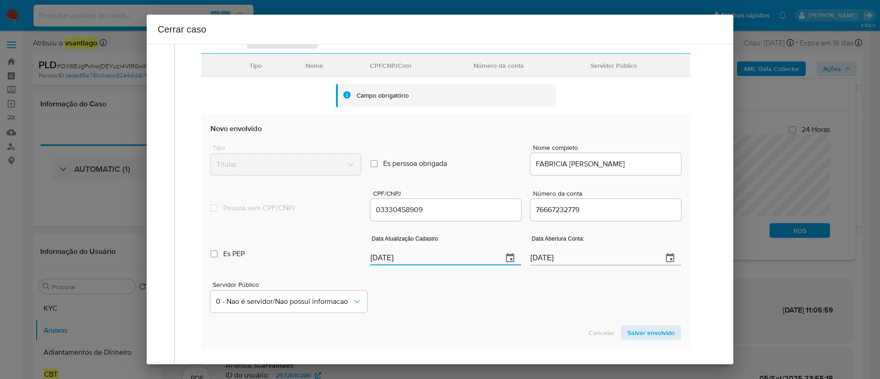
click at [427, 294] on div "Servidor Público 0 - Nao é servidor/[PERSON_NAME] possui informacao" at bounding box center [445, 294] width 471 height 46
click at [547, 280] on div "Servidor Público 0 - Nao é servidor/[PERSON_NAME] possui informacao" at bounding box center [445, 294] width 471 height 46
click at [645, 334] on span "Salvar envolvido" at bounding box center [651, 332] width 47 height 13
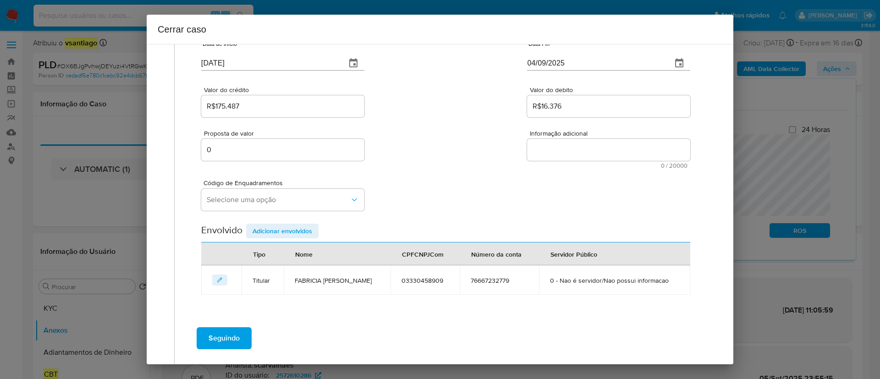
scroll to position [56, 0]
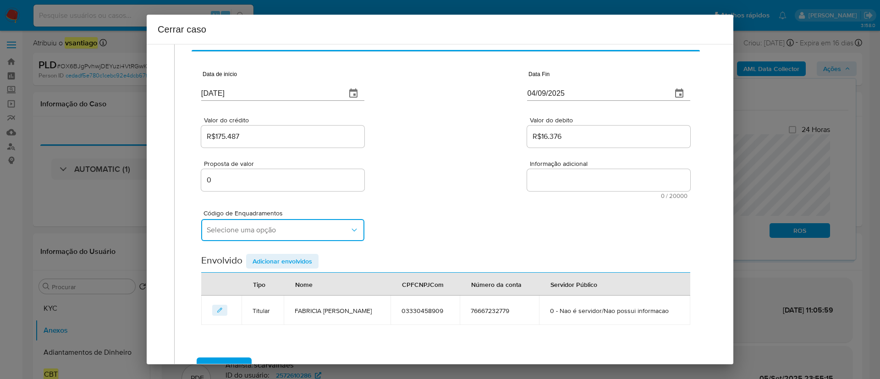
click at [275, 230] on span "Selecione uma opção" at bounding box center [278, 230] width 143 height 9
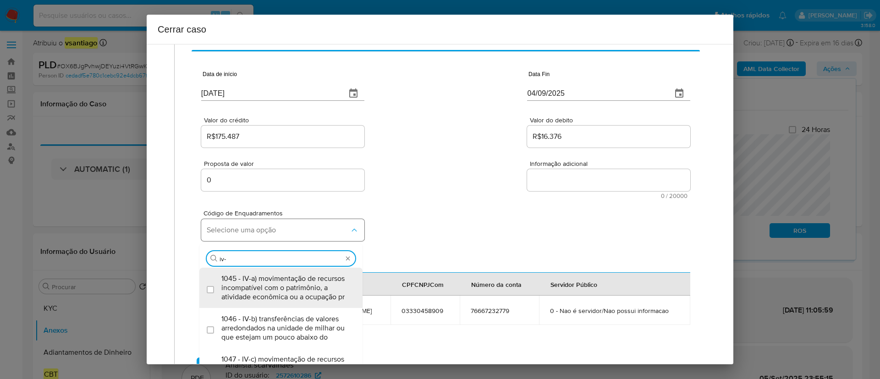
type input "iv-a"
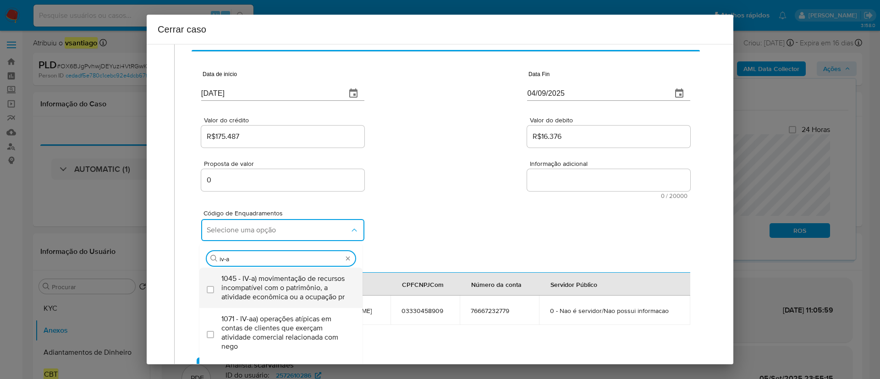
click at [292, 295] on span "1045 - IV-a) movimentação de recursos incompatível com o patrimônio, a atividad…" at bounding box center [285, 288] width 128 height 28
checkbox input "true"
drag, startPoint x: 538, startPoint y: 213, endPoint x: 519, endPoint y: 222, distance: 20.9
click at [538, 213] on div "Código de Enquadramentos Selecione uma opção Procurar iv-a 1045 - IV-a) movimen…" at bounding box center [445, 222] width 489 height 46
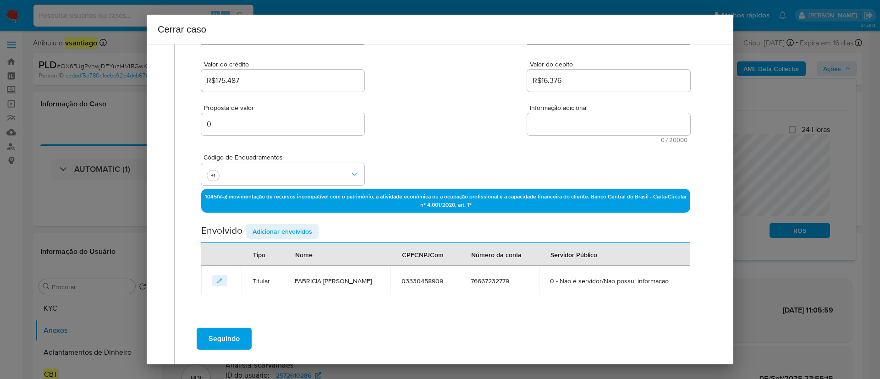
scroll to position [82, 0]
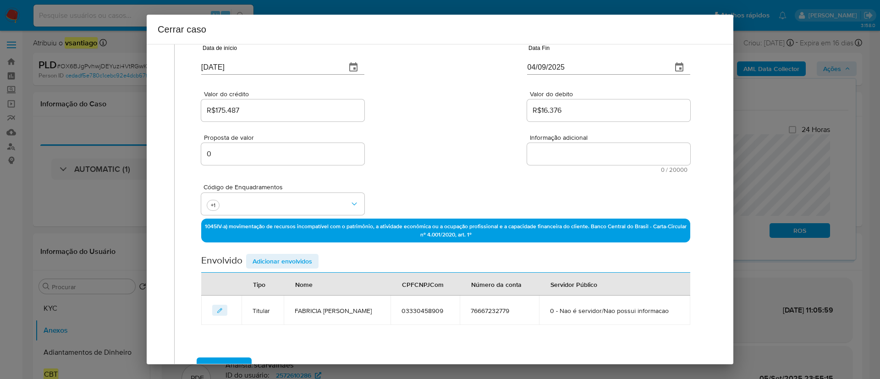
click at [558, 161] on textarea "Informação adicional" at bounding box center [608, 154] width 163 height 22
paste textarea "Loremips Dolorsi Ametc, ADI 13293285342, 58 elit, seddoeius te incididun ut Lab…"
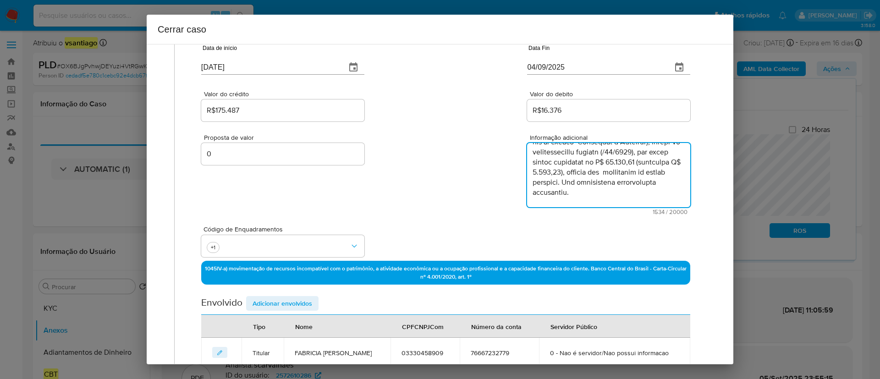
scroll to position [0, 0]
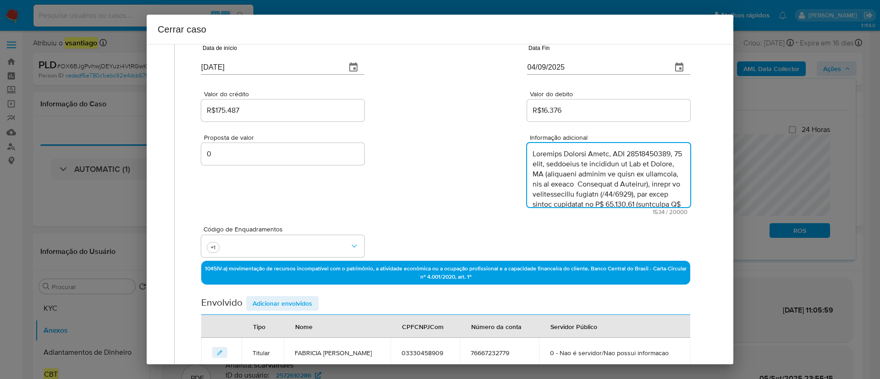
type textarea "Loremips Dolorsi Ametc, ADI 13293285342, 58 elit, seddoeius te incididun ut Lab…"
click at [499, 202] on div "Proposta de valor 0 Informação adicional 1534 / 20000 18466 caracteres restantes" at bounding box center [445, 169] width 489 height 92
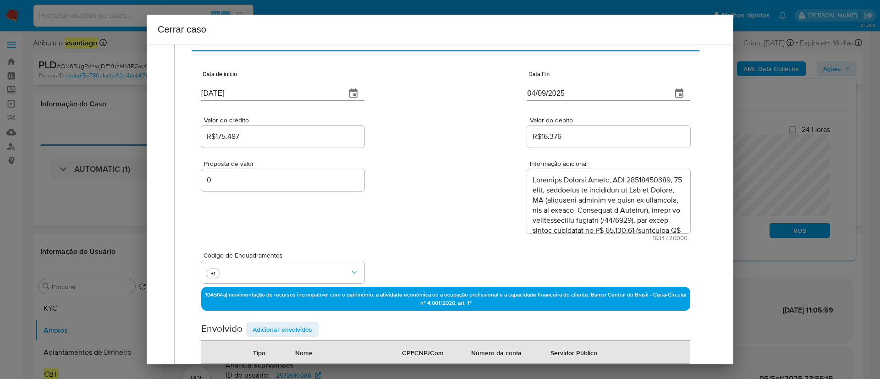
scroll to position [55, 0]
click at [495, 214] on div "Proposta de valor 0 Informação adicional 1534 / 20000 18466 caracteres restantes" at bounding box center [445, 196] width 489 height 92
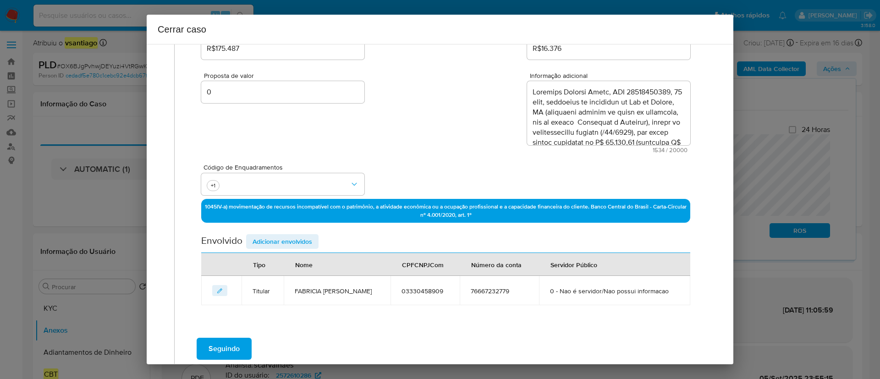
scroll to position [193, 0]
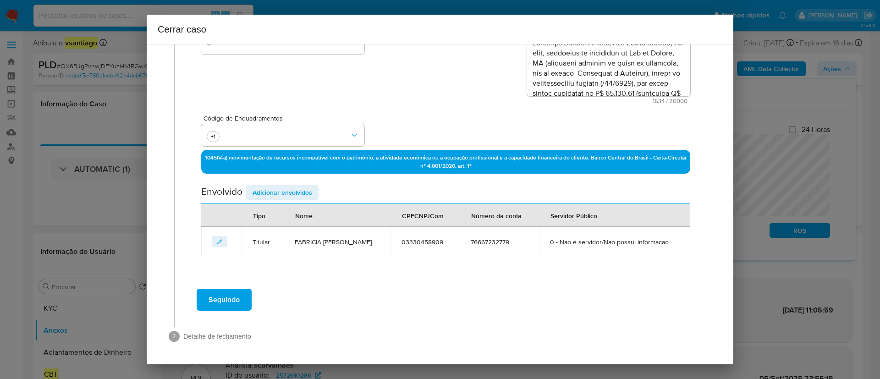
click at [283, 194] on span "Adicionar envolvidos" at bounding box center [283, 192] width 60 height 13
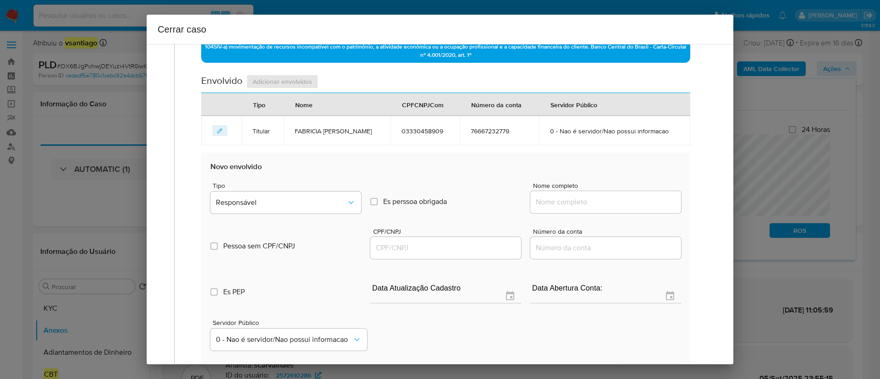
scroll to position [399, 0]
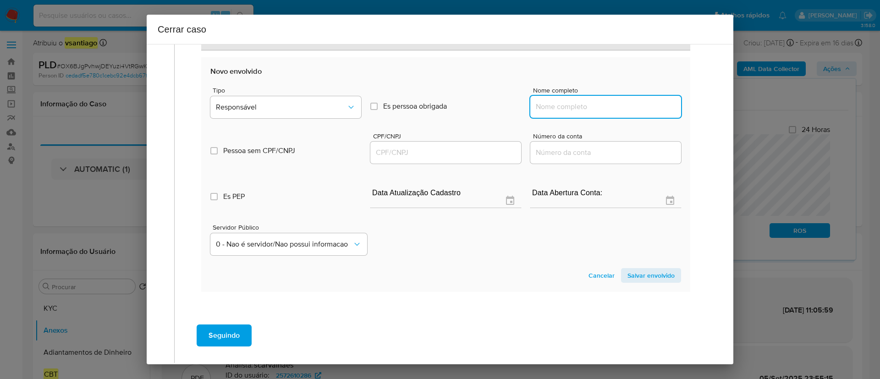
click at [582, 106] on input "Nome completo" at bounding box center [606, 107] width 151 height 12
paste input "[PERSON_NAME], 78106788920"
click at [637, 106] on input "[PERSON_NAME], 78106788920" at bounding box center [606, 107] width 151 height 12
type input "[PERSON_NAME]"
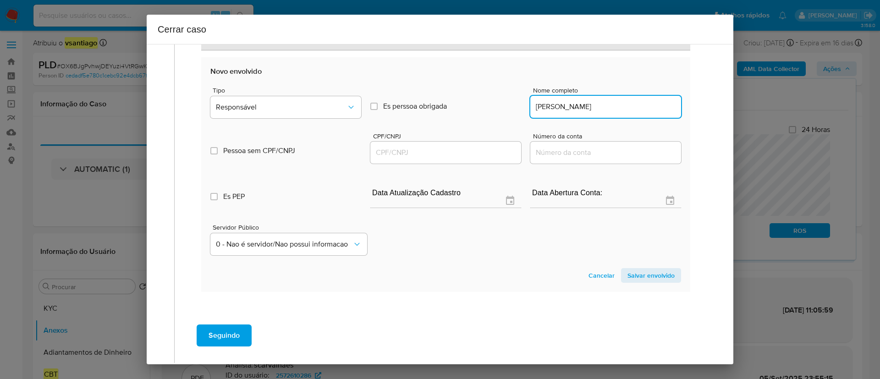
click at [405, 160] on div at bounding box center [445, 153] width 151 height 22
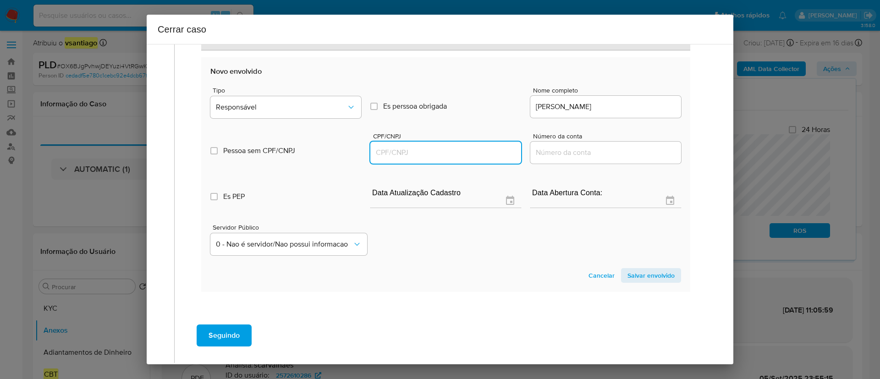
click at [385, 147] on input "CPF/CNPJ" at bounding box center [445, 153] width 151 height 12
paste input "78106788920"
type input "78106788920"
click at [334, 107] on span "Responsável" at bounding box center [281, 107] width 131 height 9
click at [649, 280] on span "Salvar envolvido" at bounding box center [651, 275] width 47 height 13
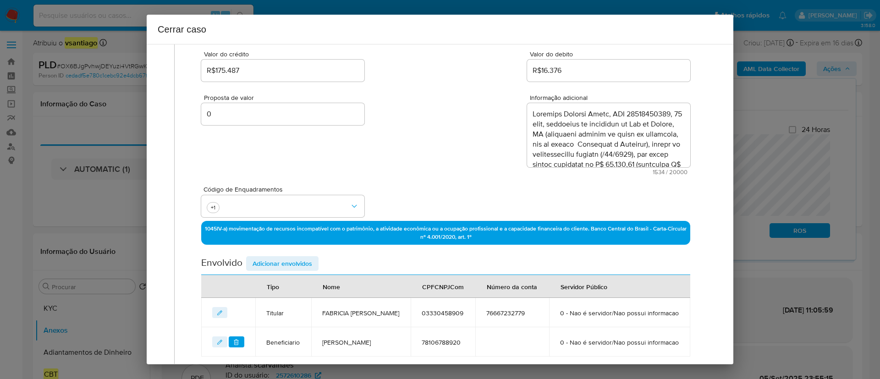
scroll to position [247, 0]
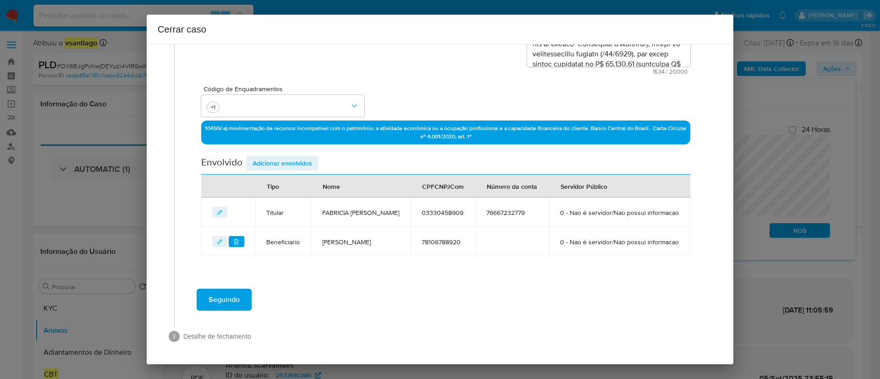
click at [240, 304] on span "Seguindo" at bounding box center [224, 300] width 31 height 20
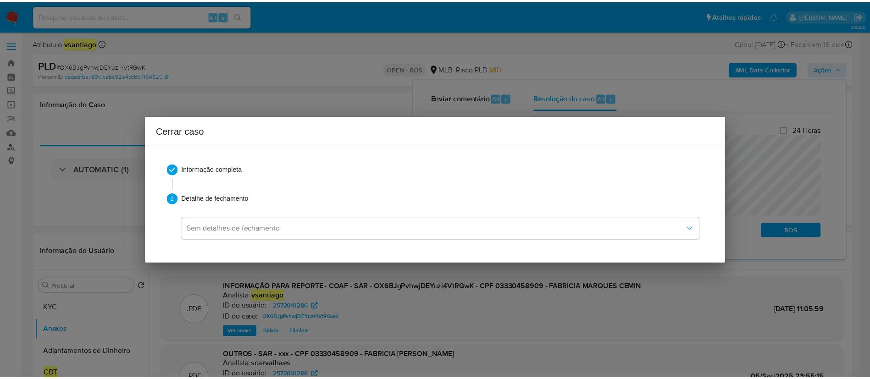
scroll to position [0, 0]
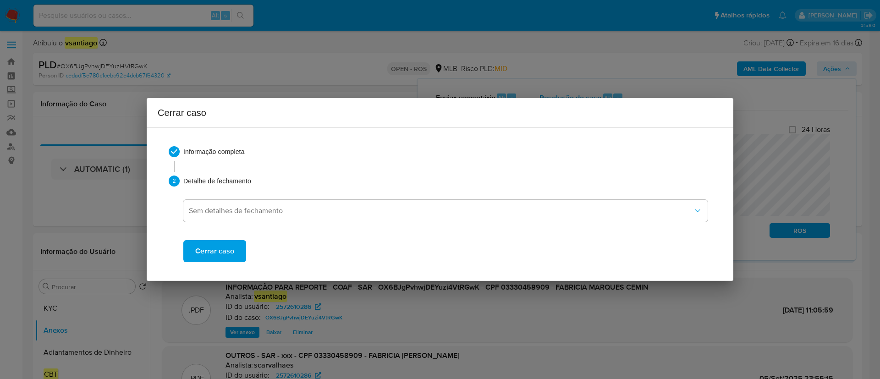
click at [217, 256] on span "Cerrar caso" at bounding box center [214, 251] width 39 height 20
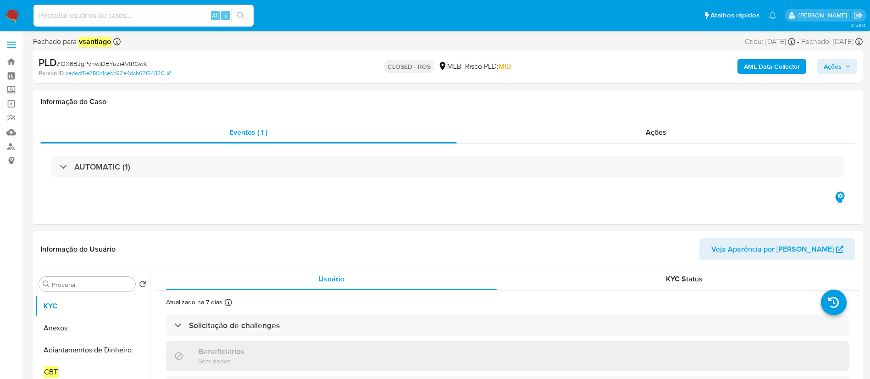
select select "10"
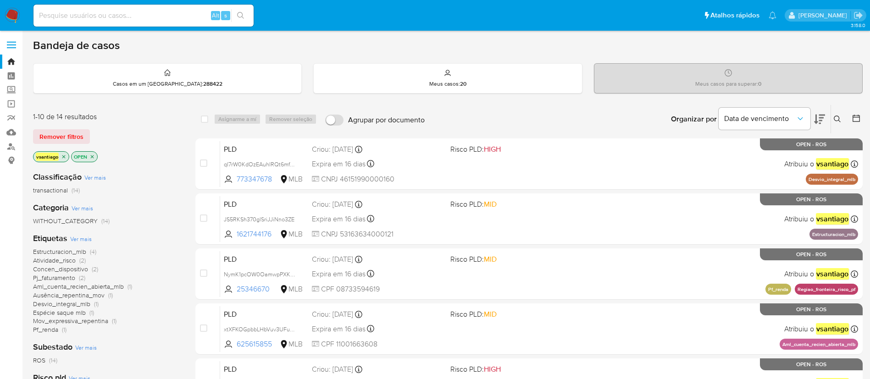
click at [23, 10] on nav "Pausado Ver notificaciones Alt s Atalhos rápidos Presiona las siguientes teclas…" at bounding box center [435, 15] width 870 height 31
click at [15, 14] on img at bounding box center [13, 16] width 16 height 16
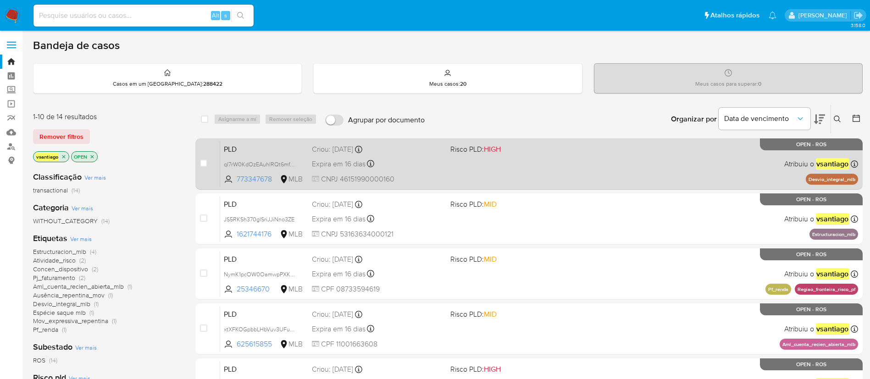
click at [401, 173] on div "PLD qI7rW0KdOzEAuhIRQt6mfnLM 773347678 MLB Risco PLD: HIGH Criou: [DATE] Criou:…" at bounding box center [539, 164] width 638 height 46
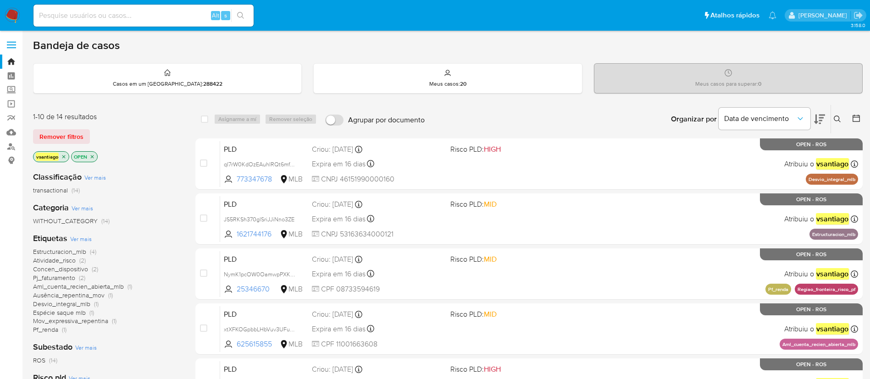
click at [17, 19] on img at bounding box center [13, 16] width 16 height 16
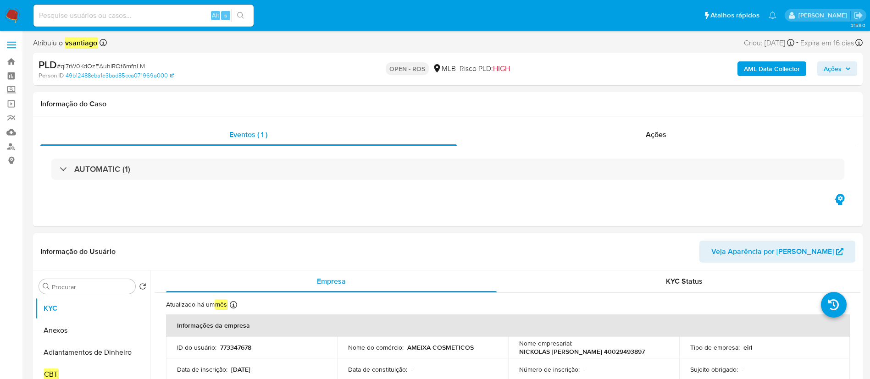
select select "10"
click at [395, 116] on div "Informação do Caso" at bounding box center [447, 104] width 829 height 24
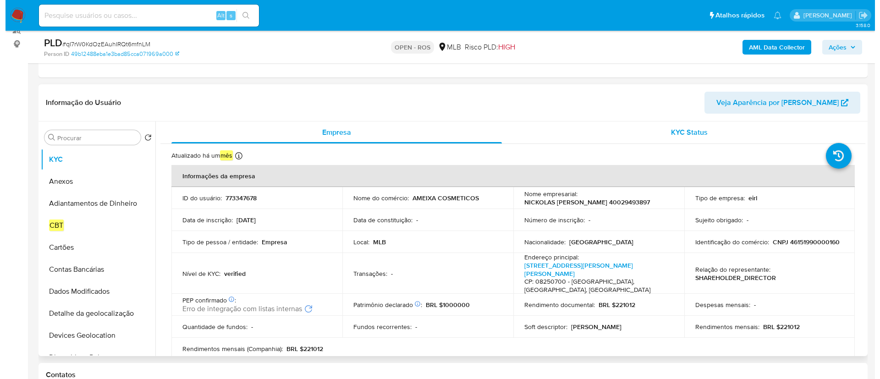
scroll to position [138, 0]
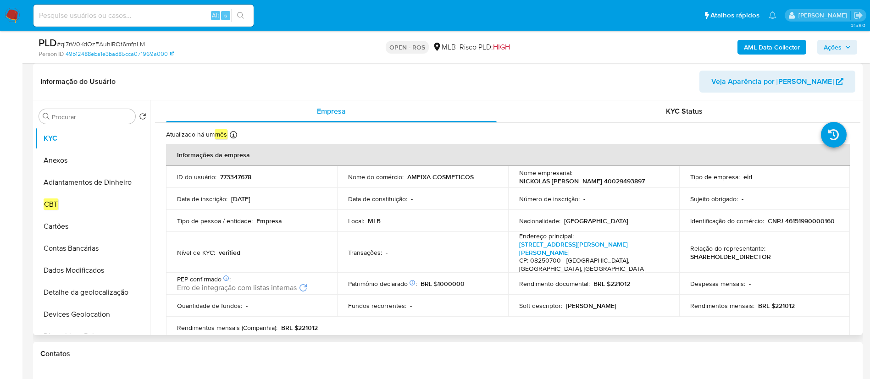
click at [815, 223] on p "CNPJ 46151990000160" at bounding box center [801, 221] width 67 height 8
copy p "46151990000160"
click at [817, 214] on td "Identificação do comércio : CNPJ 46151990000160" at bounding box center [764, 221] width 171 height 22
click at [644, 182] on p "NICKOLAS [PERSON_NAME] 40029493897" at bounding box center [582, 181] width 126 height 8
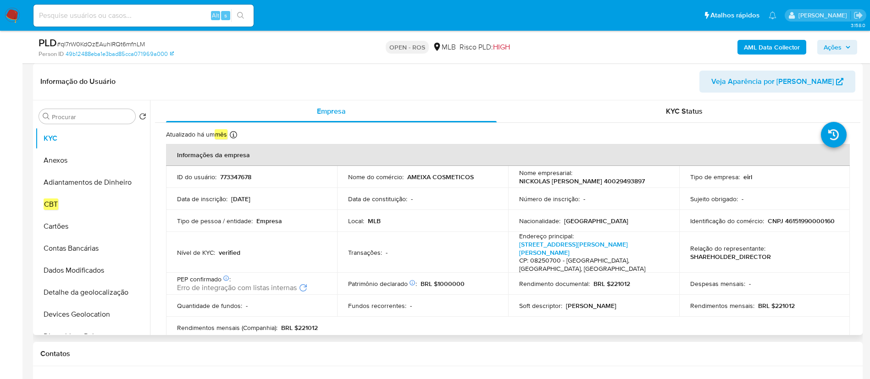
click at [605, 182] on p "NICKOLAS [PERSON_NAME] 40029493897" at bounding box center [582, 181] width 126 height 8
click at [630, 182] on p "NICKOLAS [PERSON_NAME] 40029493897" at bounding box center [582, 181] width 126 height 8
click at [72, 167] on button "Anexos" at bounding box center [88, 160] width 107 height 22
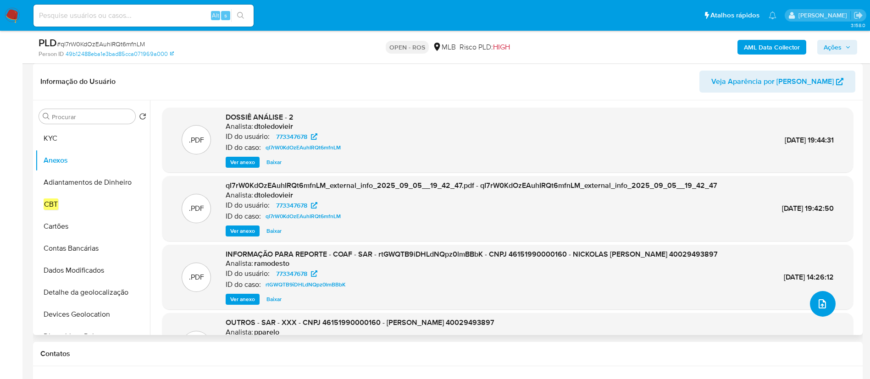
click at [819, 304] on icon "upload-file" at bounding box center [822, 304] width 11 height 11
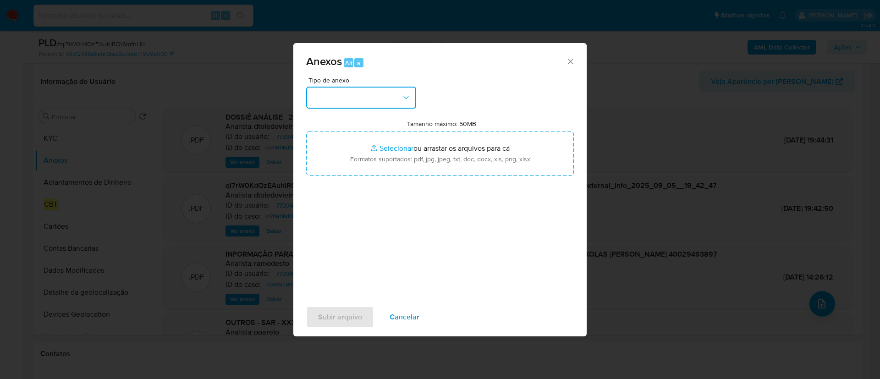
click at [375, 95] on button "button" at bounding box center [361, 98] width 110 height 22
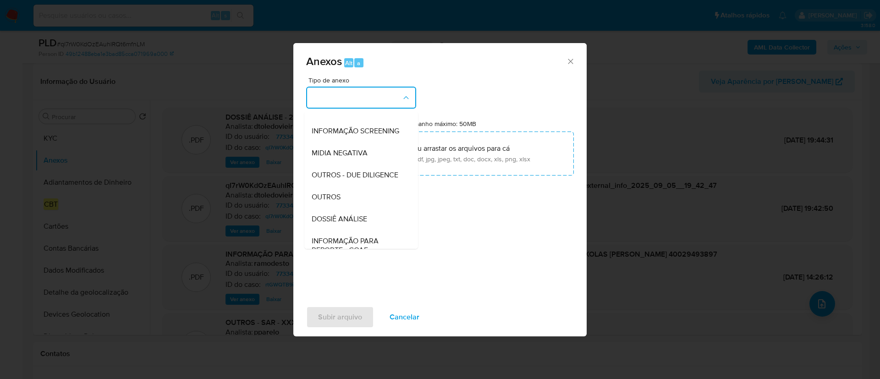
scroll to position [141, 0]
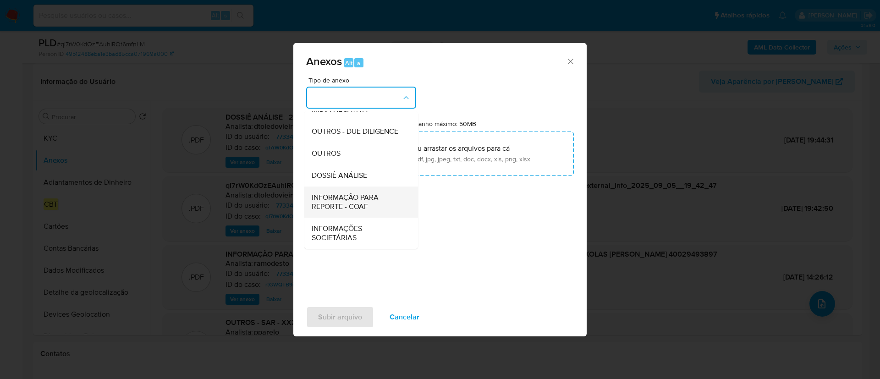
click at [372, 208] on span "INFORMAÇÃO PARA REPORTE - COAF" at bounding box center [359, 202] width 94 height 18
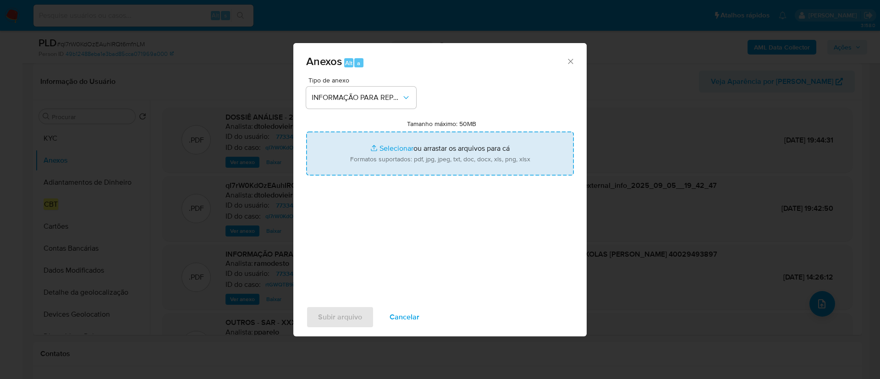
type input "C:\fakepath\2º SAR - qI7rW0KdOzEAuhIRQt6mfnLM - CNPJ 46151990000160 - [PERSON_N…"
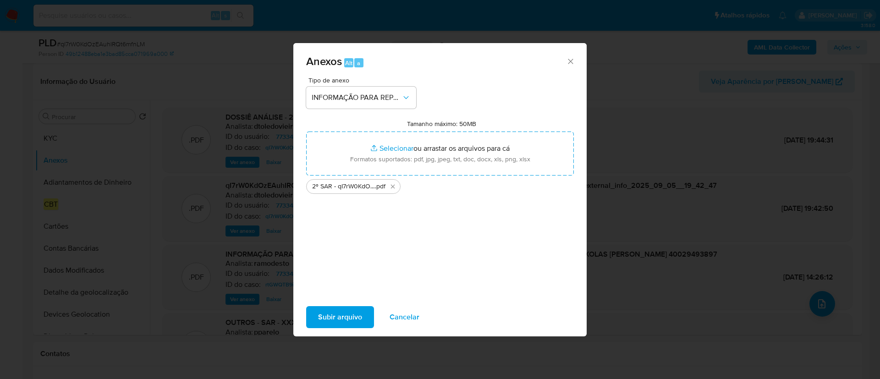
click at [335, 318] on span "Subir arquivo" at bounding box center [340, 317] width 44 height 20
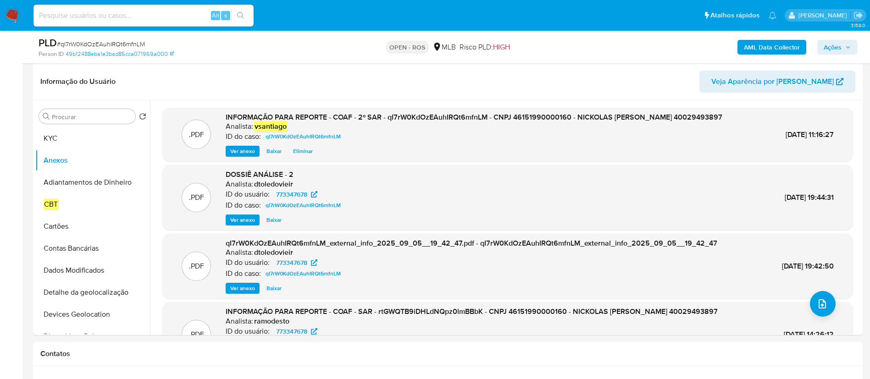
click at [842, 50] on span "Ações" at bounding box center [837, 47] width 27 height 13
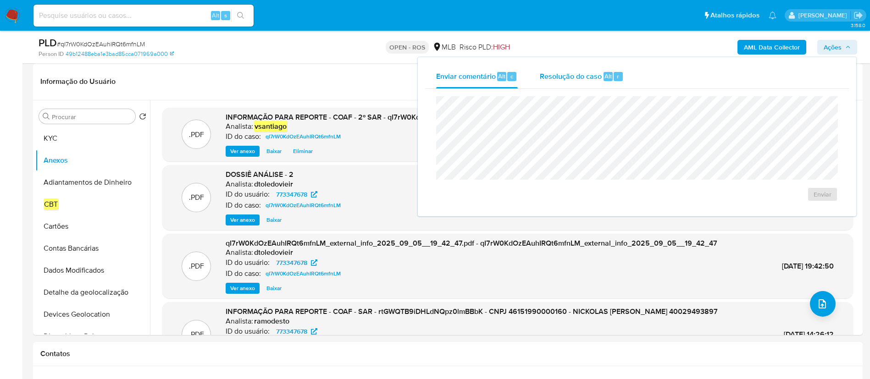
click at [558, 78] on span "Resolução do caso" at bounding box center [571, 76] width 62 height 11
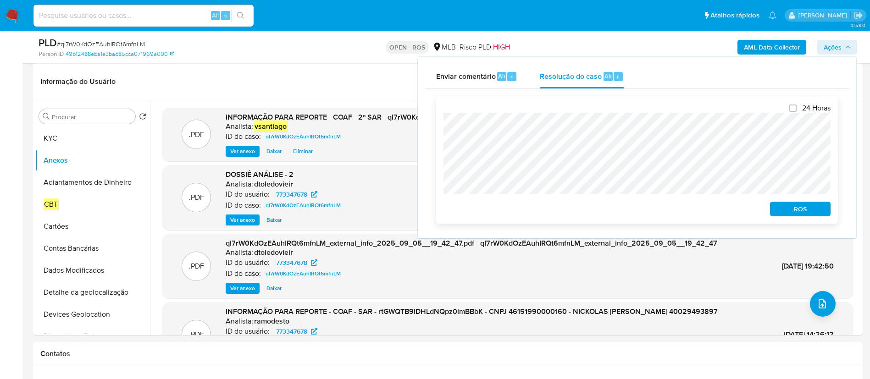
click at [824, 209] on span "ROS" at bounding box center [800, 209] width 48 height 13
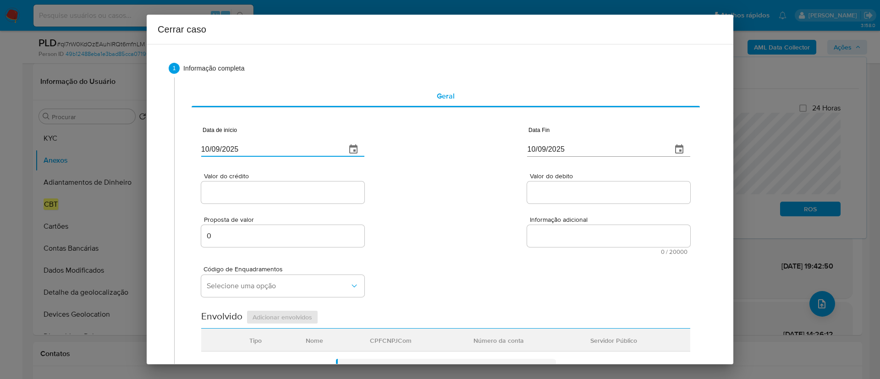
click at [220, 148] on input "10/09/2025" at bounding box center [270, 149] width 138 height 15
paste input "22/07"
type input "22/07/2025"
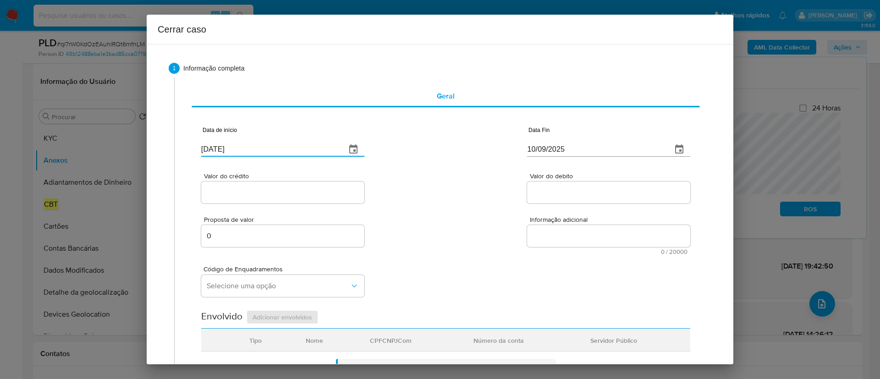
click at [480, 187] on div "Valor do crédito Valor do debito" at bounding box center [445, 184] width 489 height 44
click at [527, 147] on input "10/09/2025" at bounding box center [596, 149] width 138 height 15
paste input "23/07"
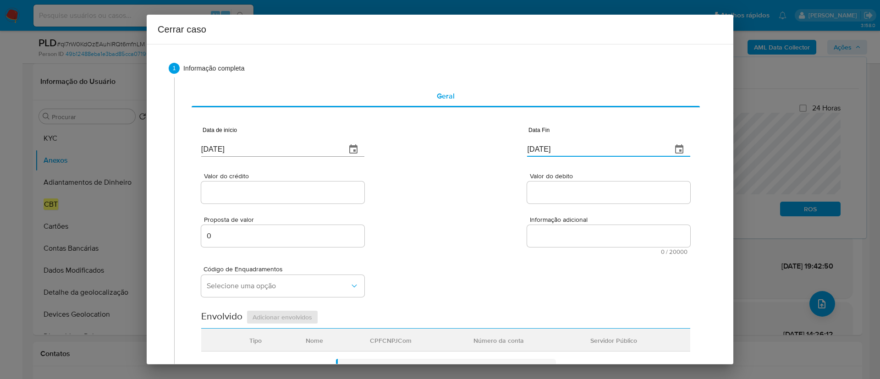
type input "23/07/2025"
click at [451, 189] on div "Valor do crédito Valor do debito" at bounding box center [445, 184] width 489 height 44
click at [297, 194] on input "Valor do crédito" at bounding box center [282, 193] width 163 height 12
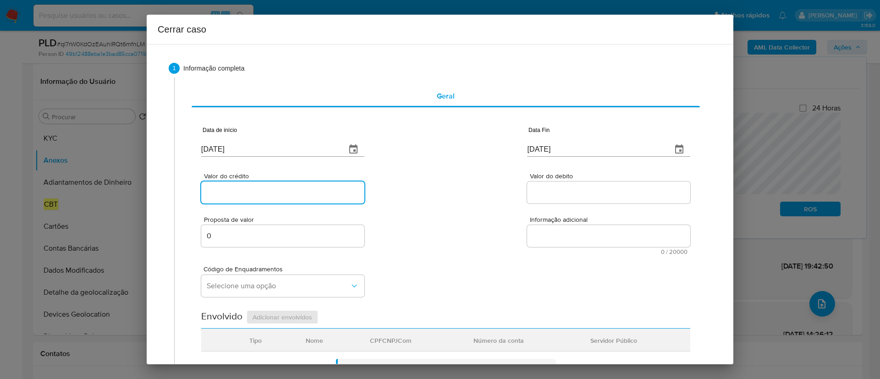
paste input "R$353"
type input "R$353"
click at [568, 189] on input "Valor do debito" at bounding box center [608, 193] width 163 height 12
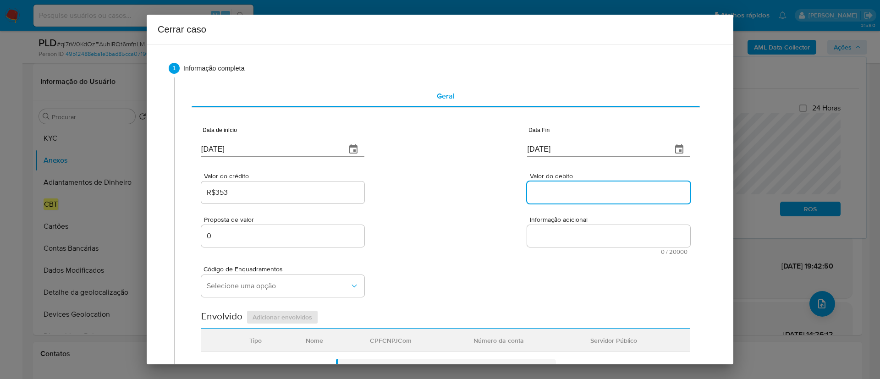
paste input "R$353"
type input "R$353"
click at [421, 219] on div "Proposta de valor 0 Informação adicional 0 / 20000 20000 caracteres restantes" at bounding box center [445, 230] width 489 height 50
click at [216, 199] on div "R$353" at bounding box center [282, 193] width 163 height 22
click at [223, 192] on input "R$353" at bounding box center [282, 193] width 163 height 12
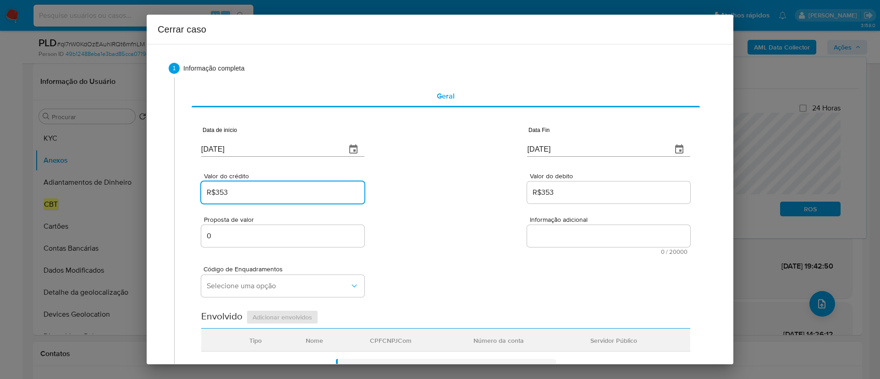
click at [223, 192] on input "R$353" at bounding box center [282, 193] width 163 height 12
paste input ".300"
type input "R$353.000"
click at [560, 192] on input "R$353" at bounding box center [608, 193] width 163 height 12
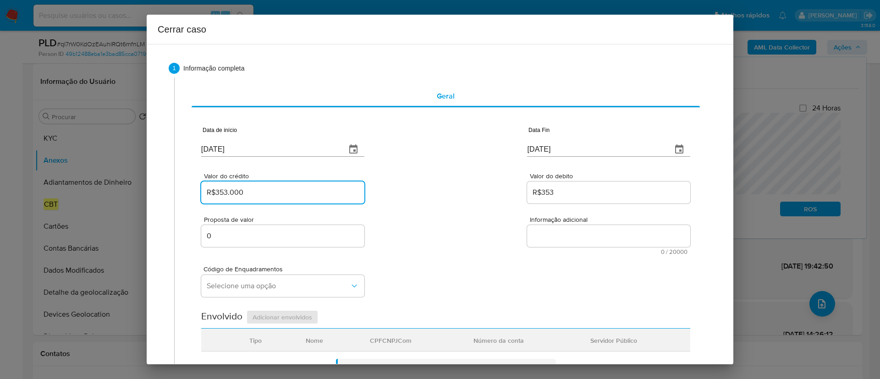
click at [560, 192] on input "R$353" at bounding box center [608, 193] width 163 height 12
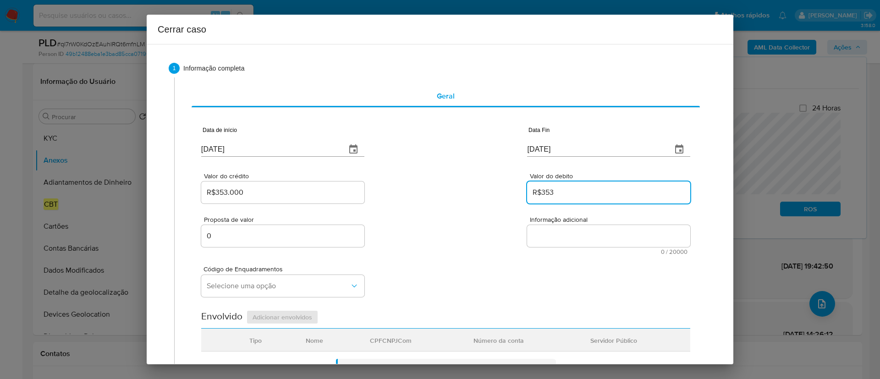
click at [560, 192] on input "R$353" at bounding box center [608, 193] width 163 height 12
paste input ".300"
type input "R$353.000"
click at [484, 232] on div "Proposta de valor 0 Informação adicional 0 / 20000 20000 caracteres restantes" at bounding box center [445, 230] width 489 height 50
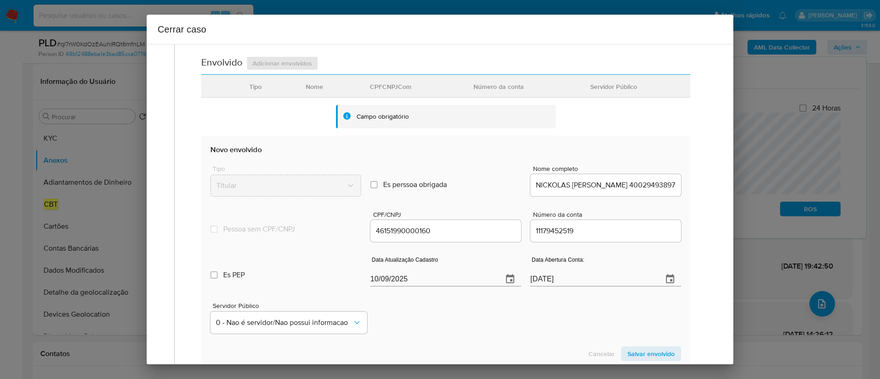
scroll to position [275, 0]
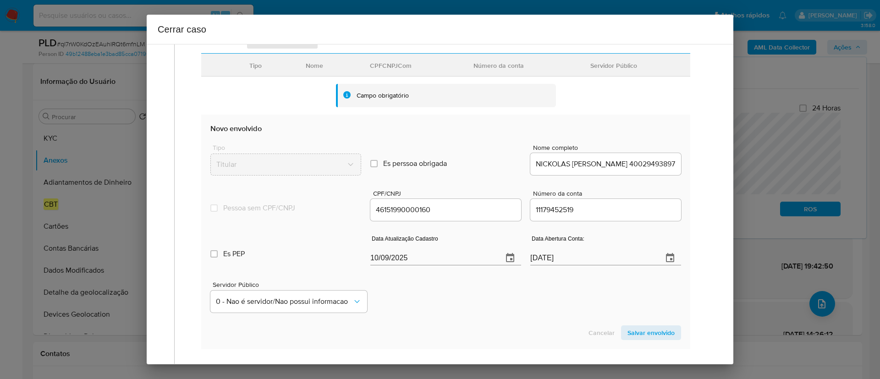
click at [596, 161] on input "NICKOLAS PATRICK FERREIRA 40029493897" at bounding box center [606, 164] width 151 height 12
click at [629, 166] on input "NICKOLAS PATRICK FERREIRA 40029493897" at bounding box center [606, 164] width 151 height 12
click at [381, 255] on input "10/09/2025" at bounding box center [432, 258] width 125 height 15
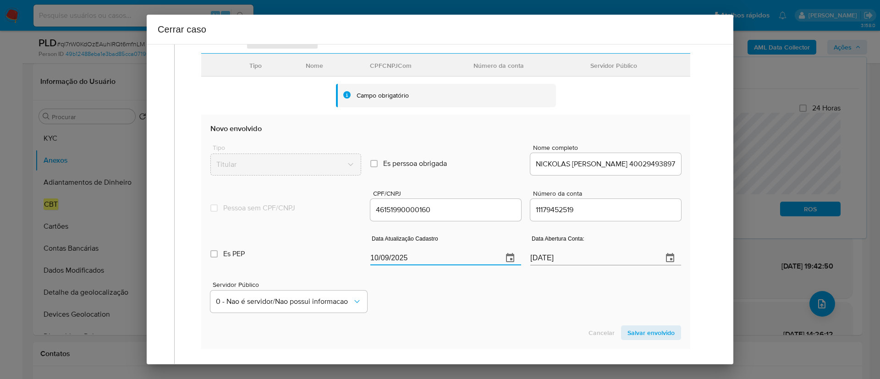
click at [381, 255] on input "10/09/2025" at bounding box center [432, 258] width 125 height 15
paste input "1/08"
type input "11/08/2025"
click at [442, 306] on div "Servidor Público 0 - Nao é servidor/Nao possui informacao" at bounding box center [445, 294] width 471 height 46
click at [633, 336] on span "Salvar envolvido" at bounding box center [651, 332] width 47 height 13
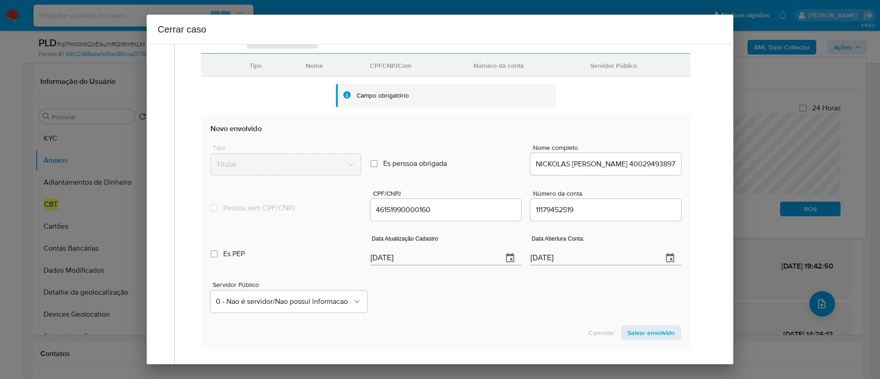
scroll to position [141, 0]
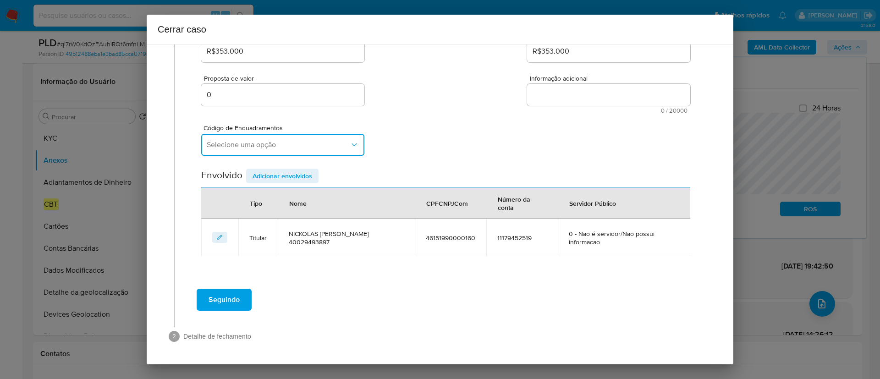
click at [251, 146] on span "Selecione uma opção" at bounding box center [278, 144] width 143 height 9
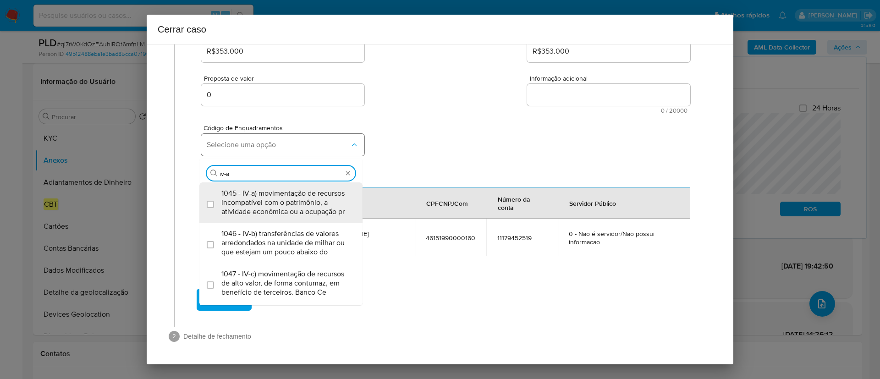
type input "iv-ad"
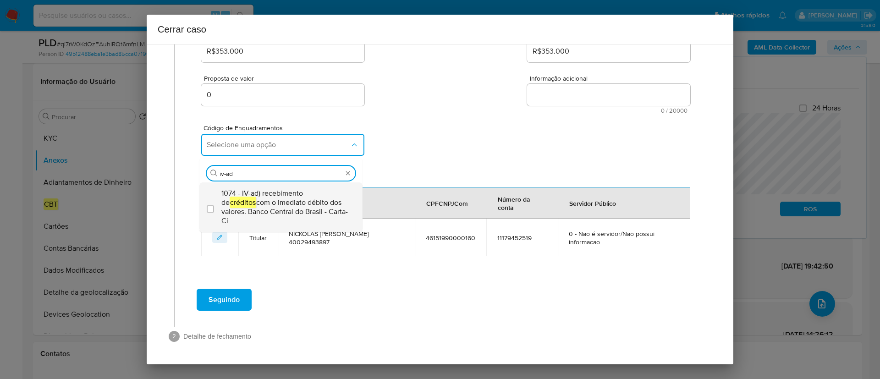
click at [267, 197] on span "1074 - IV-ad) recebimento de créditos com o imediato débito dos valores. Banco …" at bounding box center [285, 207] width 128 height 37
checkbox input "true"
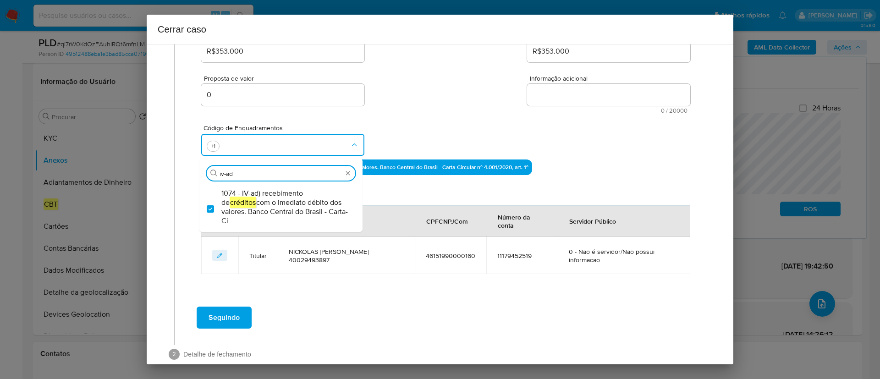
click at [595, 157] on div "Código de Enquadramentos Procurar iv-ad 1074 - IV-ad) recebimento de créditos c…" at bounding box center [445, 137] width 489 height 46
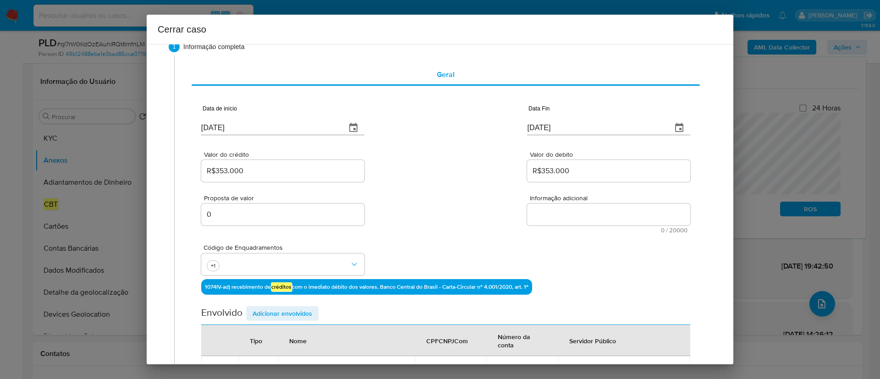
scroll to position [0, 0]
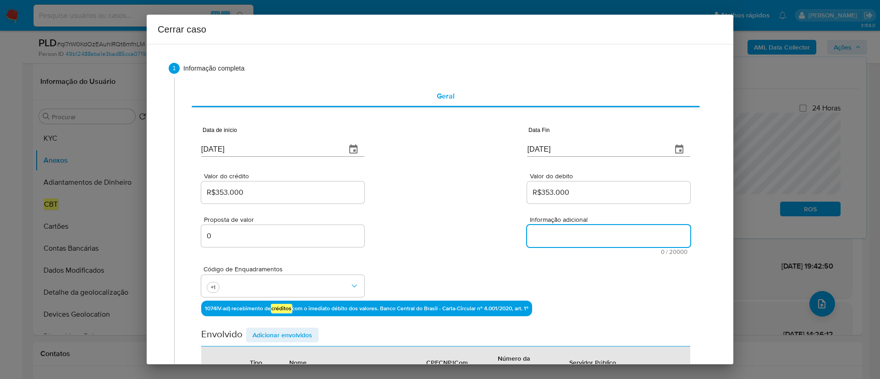
click at [575, 235] on textarea "Informação adicional" at bounding box center [608, 236] width 163 height 22
paste textarea "NICKOLAS PATRICK FERREIRA 40029493897, CNPJ 46151990000160, sediada em São Paul…"
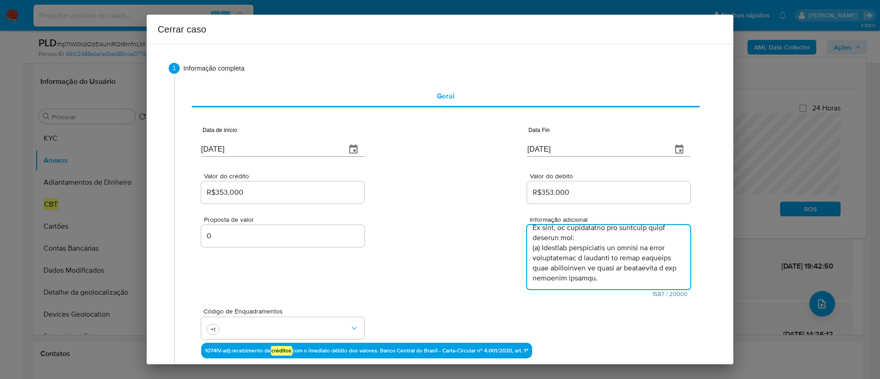
scroll to position [614, 0]
type textarea "NICKOLAS PATRICK FERREIRA 40029493897, CNPJ 46151990000160, sediada em São Paul…"
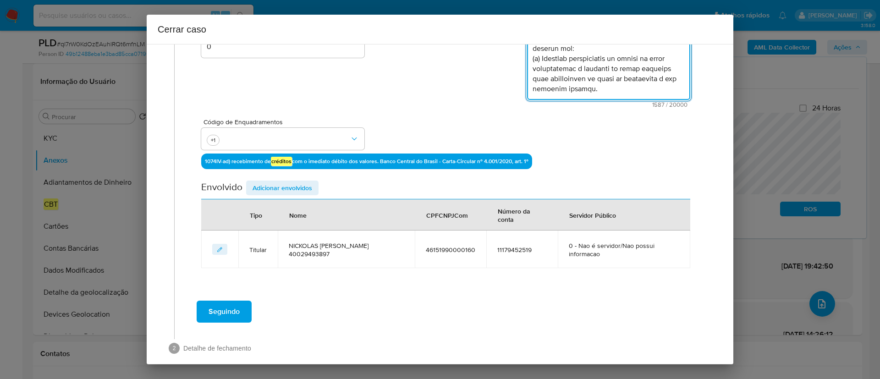
scroll to position [201, 0]
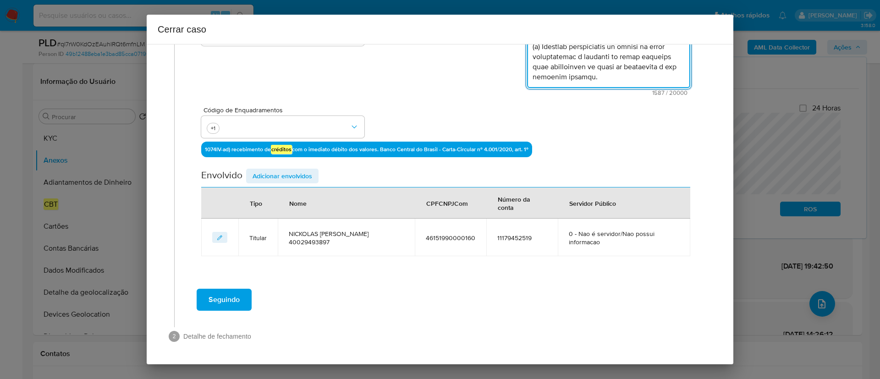
click at [281, 177] on span "Adicionar envolvidos" at bounding box center [283, 176] width 60 height 13
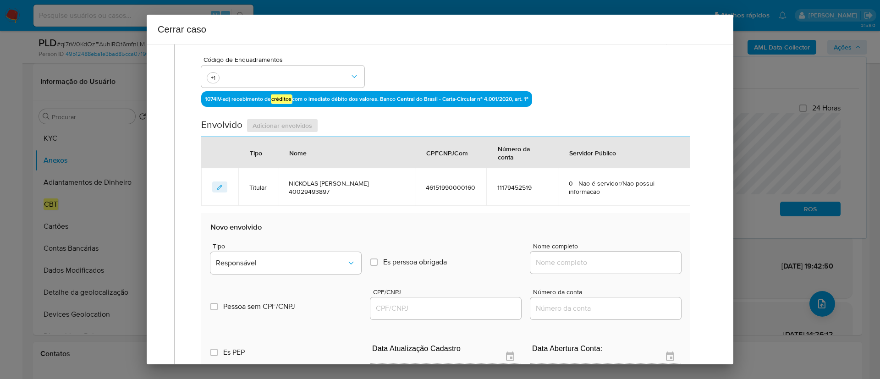
scroll to position [270, 0]
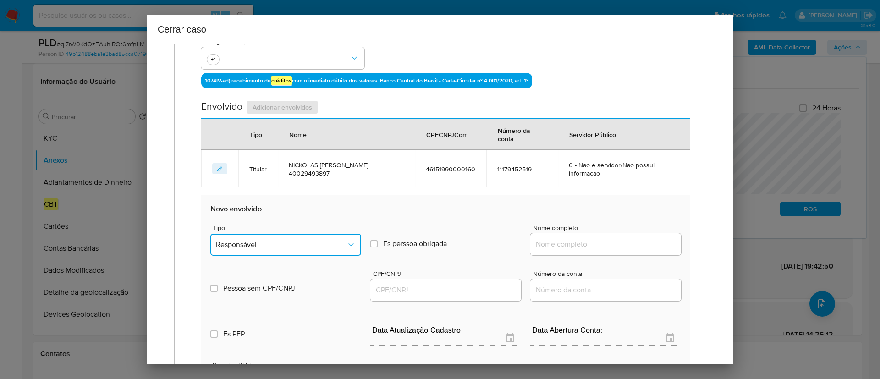
click at [263, 239] on button "Responsável" at bounding box center [285, 245] width 151 height 22
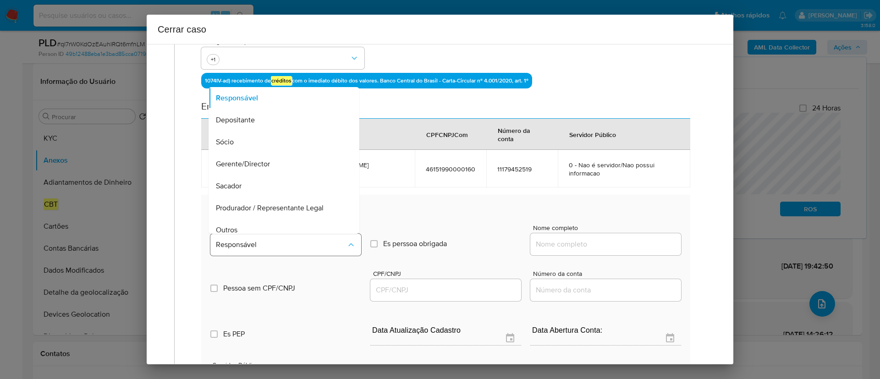
scroll to position [29, 0]
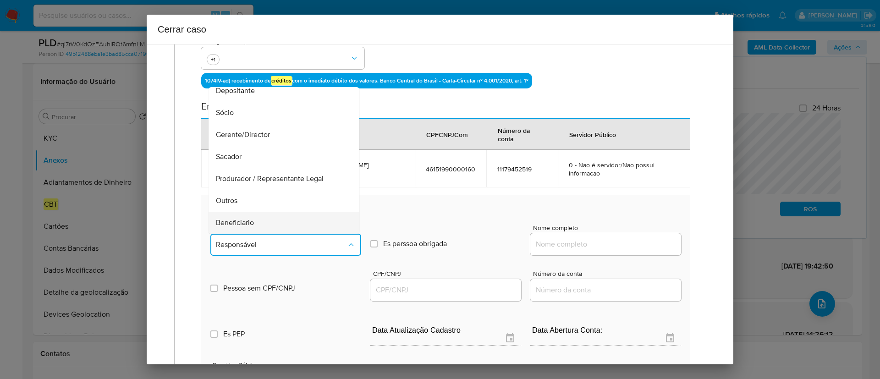
click at [269, 215] on div "Beneficiario" at bounding box center [281, 223] width 131 height 22
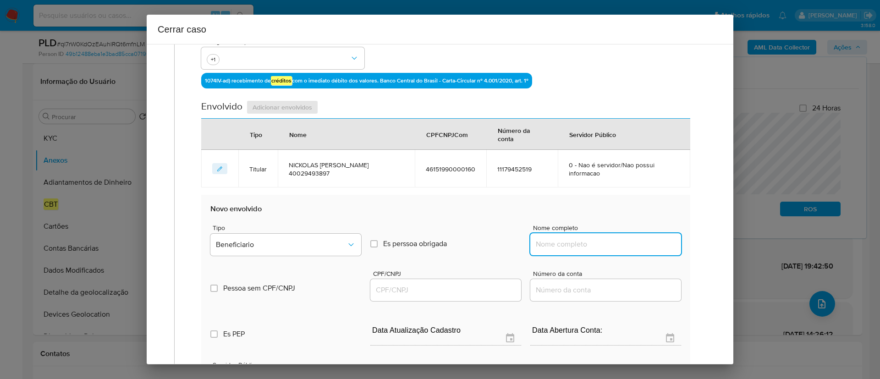
click at [555, 241] on input "Nome completo" at bounding box center [606, 244] width 151 height 12
paste input "Eng Saneamento E Construcoes Ltda, 38330137000187"
click at [640, 243] on input "Eng Saneamento E Construcoes Ltda, 38330137000187" at bounding box center [606, 244] width 151 height 12
click at [639, 243] on input "Eng Saneamento E Construcoes Ltda, 38330137000187" at bounding box center [606, 244] width 151 height 12
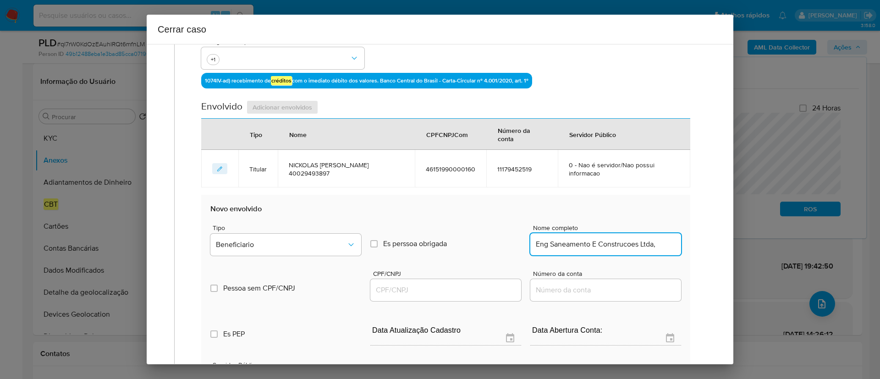
scroll to position [0, 0]
type input "Eng Saneamento E Construcoes Ltda"
click at [438, 306] on div "Es PEP isPEP Data Atualização Cadastro Data Abertura Conta:" at bounding box center [445, 327] width 471 height 48
drag, startPoint x: 451, startPoint y: 290, endPoint x: 483, endPoint y: 257, distance: 45.7
click at [451, 290] on input "CPF/CNPJ" at bounding box center [445, 290] width 151 height 12
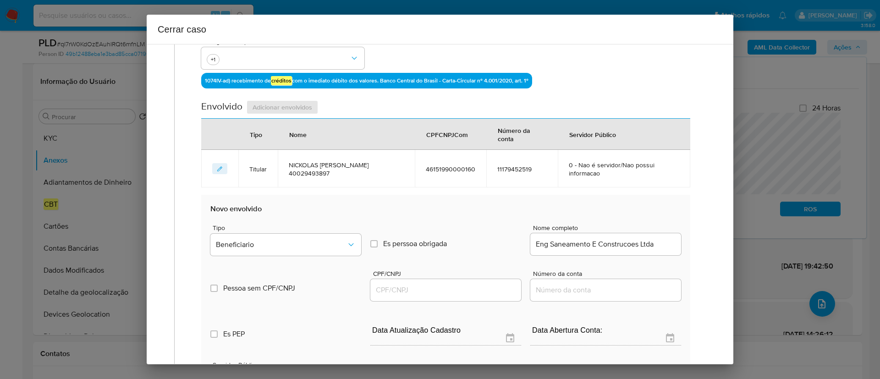
paste input "38330137000187"
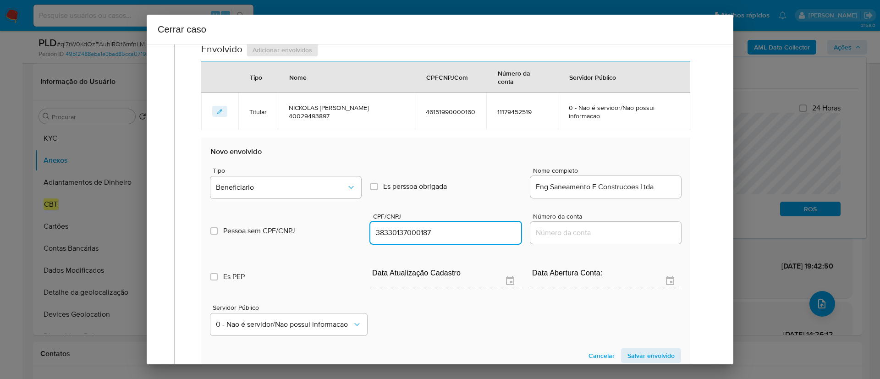
scroll to position [408, 0]
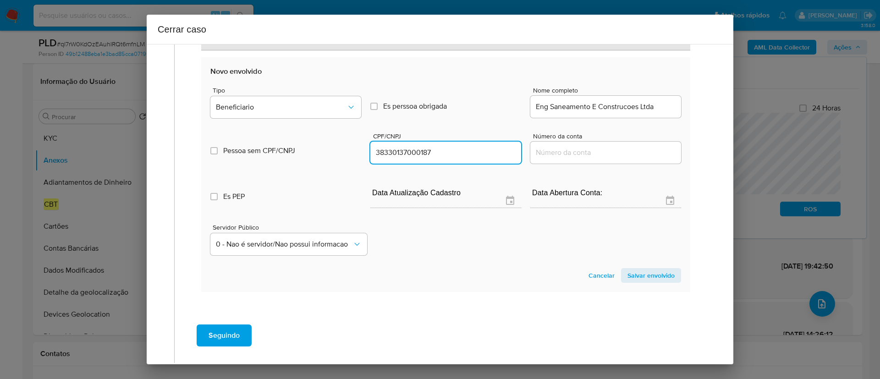
type input "38330137000187"
click at [642, 279] on span "Salvar envolvido" at bounding box center [651, 275] width 47 height 13
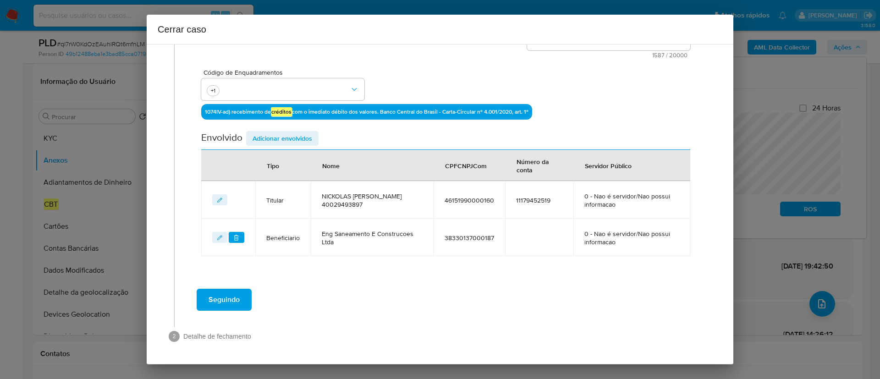
scroll to position [239, 0]
click at [288, 140] on span "Adicionar envolvidos" at bounding box center [283, 138] width 60 height 13
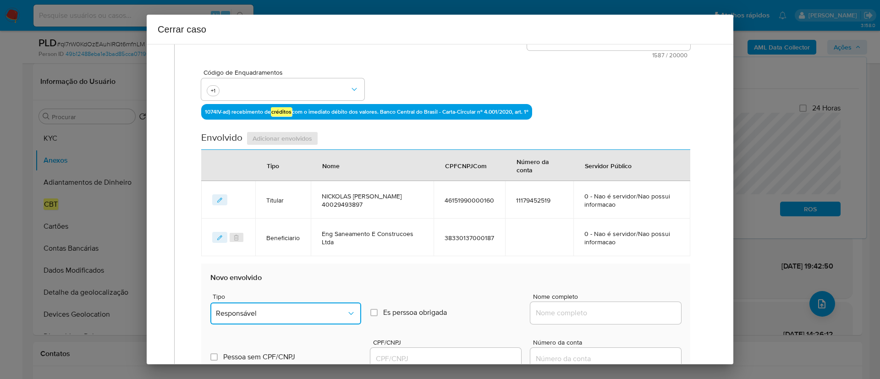
click at [276, 311] on span "Responsável" at bounding box center [281, 313] width 131 height 9
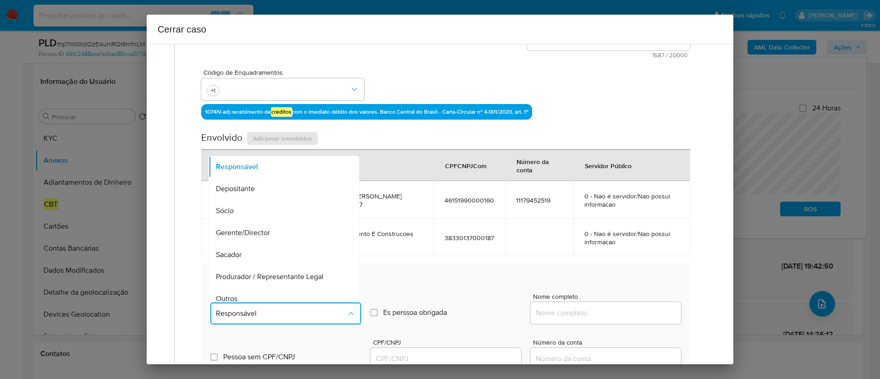
click at [289, 214] on div "Sócio" at bounding box center [281, 211] width 131 height 22
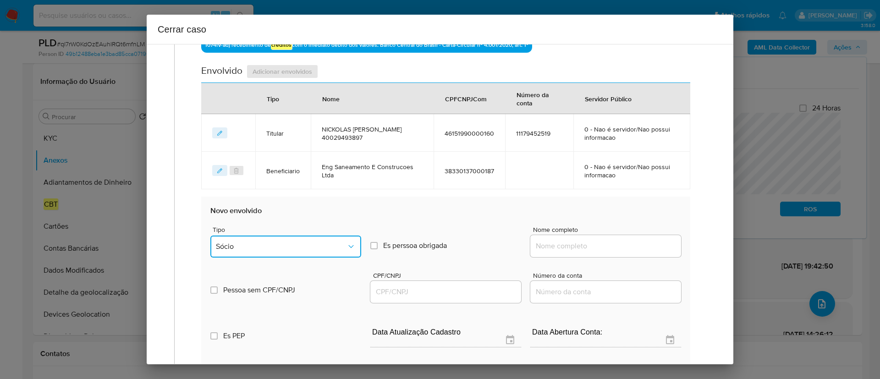
scroll to position [376, 0]
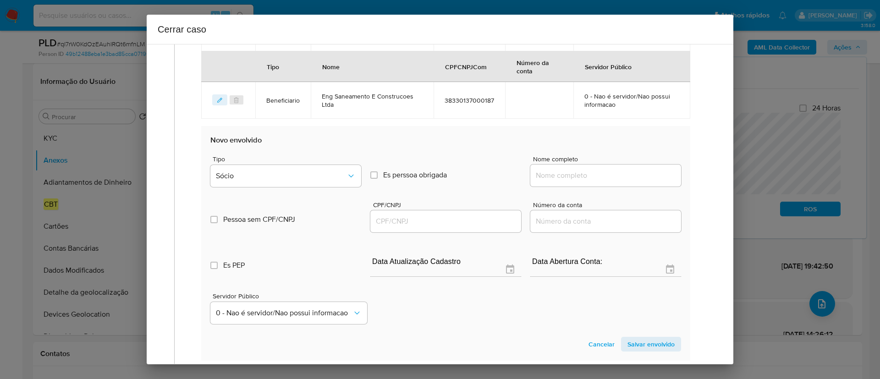
click at [562, 175] on input "Nome completo" at bounding box center [606, 176] width 151 height 12
paste input "Nickolas Patrick Ferreira, 40029493897"
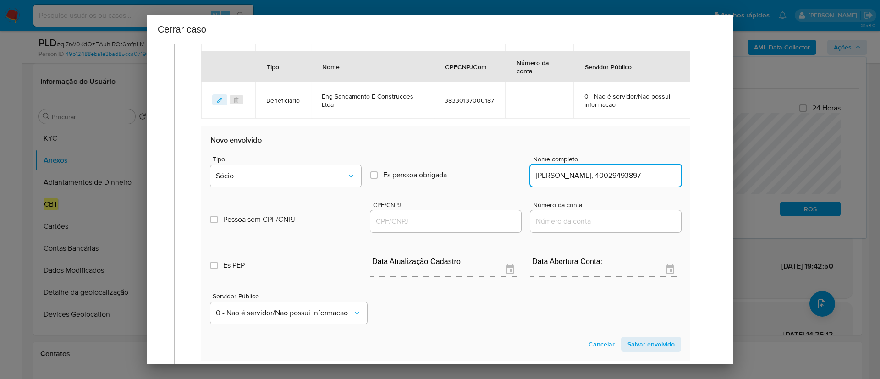
click at [633, 177] on input "Nickolas Patrick Ferreira, 40029493897" at bounding box center [606, 176] width 151 height 12
type input "Nickolas Patrick Ferreira"
click at [437, 226] on input "CPF/CNPJ" at bounding box center [445, 222] width 151 height 12
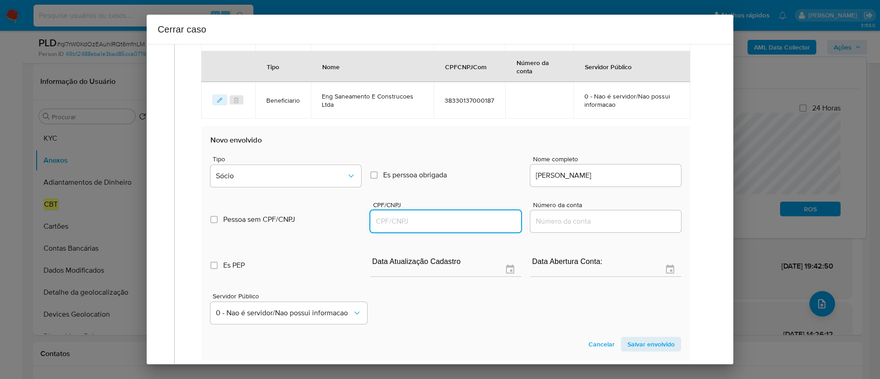
paste input "40029493897"
type input "40029493897"
click at [450, 313] on div "Servidor Público 0 - Nao é servidor/Nao possui informacao" at bounding box center [445, 305] width 471 height 46
click at [631, 344] on span "Salvar envolvido" at bounding box center [651, 344] width 47 height 13
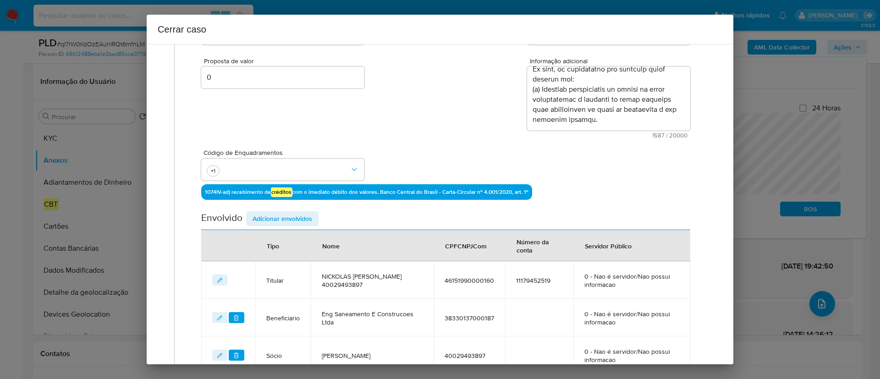
scroll to position [276, 0]
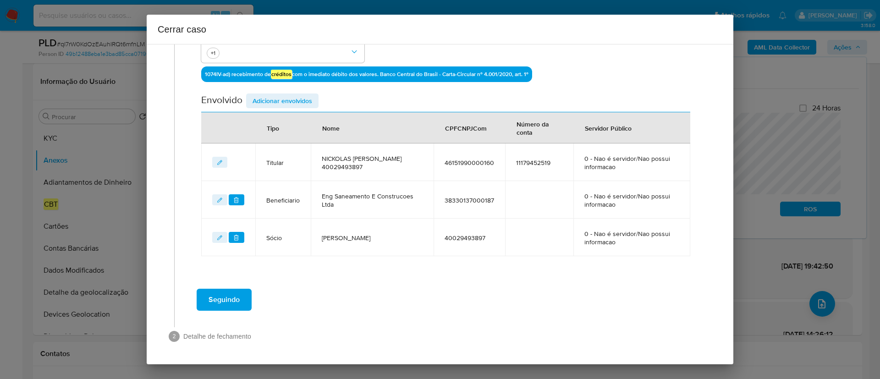
click at [235, 300] on span "Seguindo" at bounding box center [224, 300] width 31 height 20
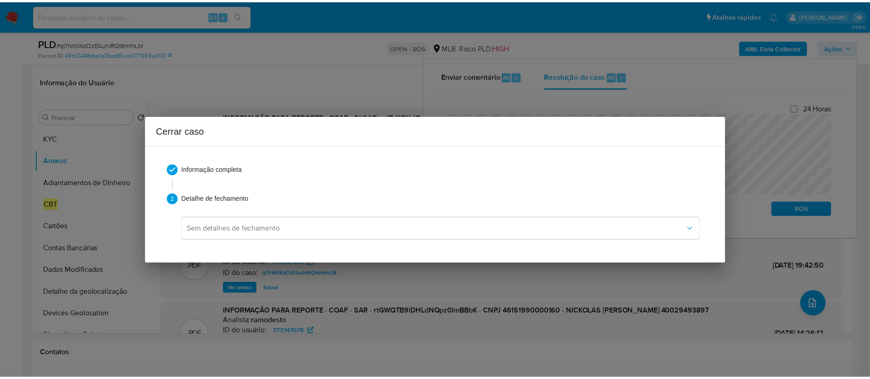
scroll to position [593, 0]
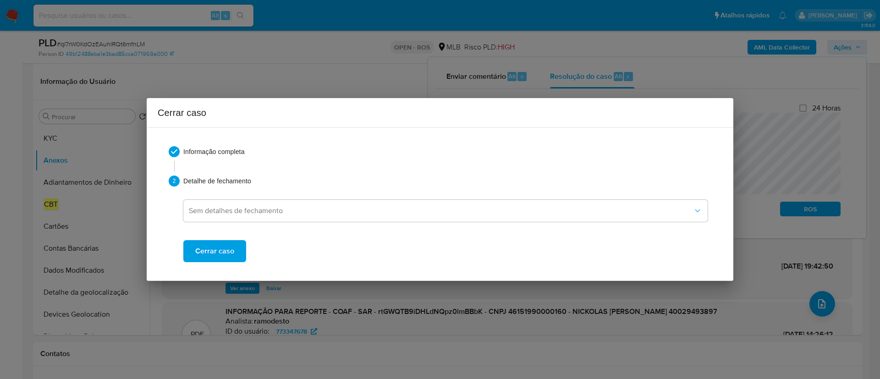
click at [227, 251] on span "Cerrar caso" at bounding box center [214, 251] width 39 height 20
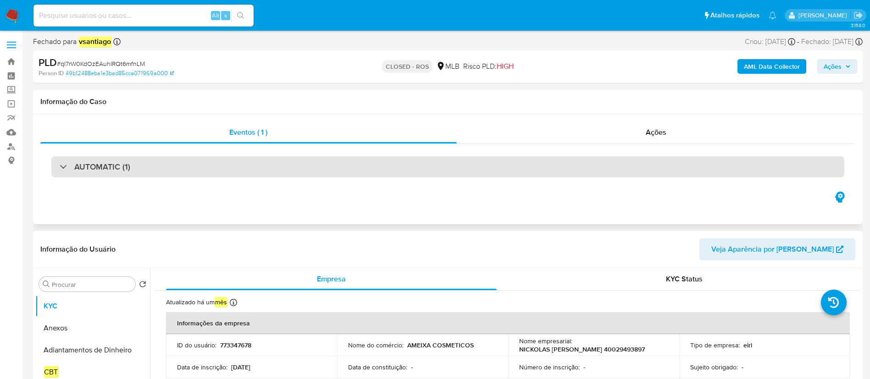
select select "10"
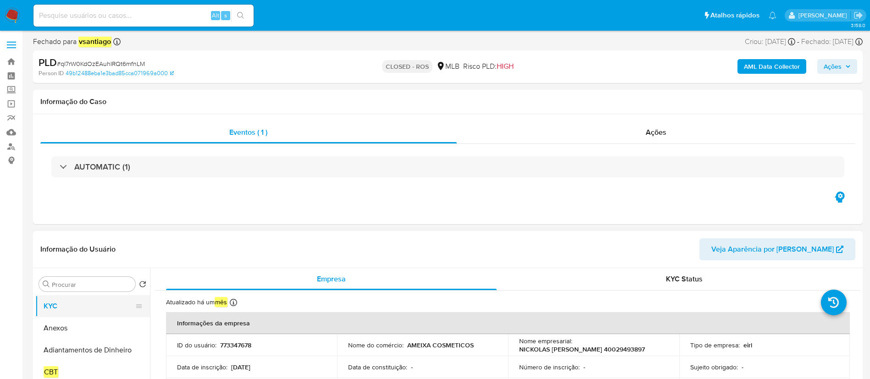
click at [86, 326] on button "Anexos" at bounding box center [92, 328] width 115 height 22
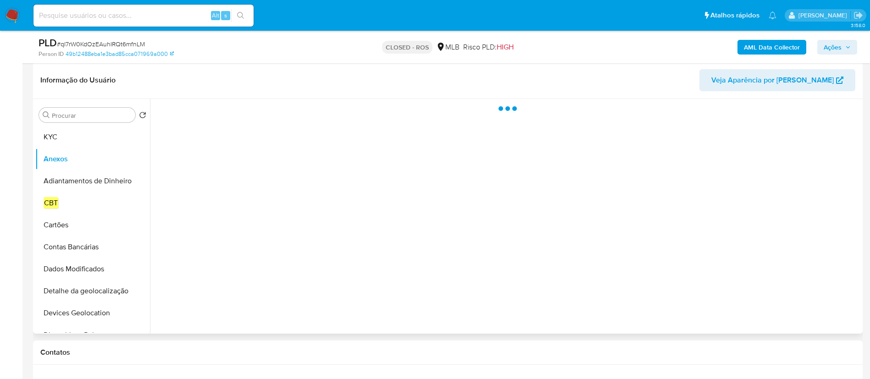
scroll to position [138, 0]
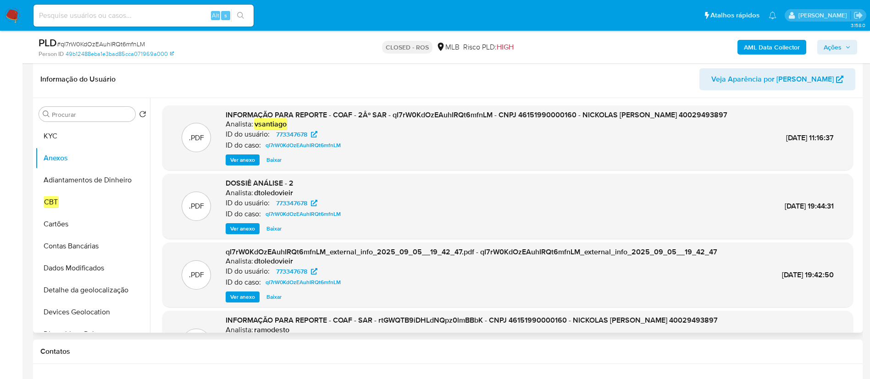
click at [408, 129] on div "ID do usuário: 773347678" at bounding box center [477, 134] width 502 height 11
click at [240, 165] on span "Ver anexo" at bounding box center [242, 159] width 25 height 9
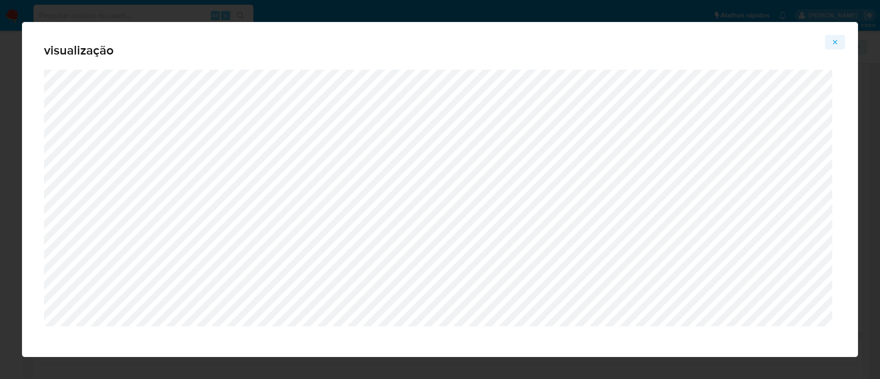
click at [831, 40] on button "Attachment preview" at bounding box center [835, 42] width 20 height 15
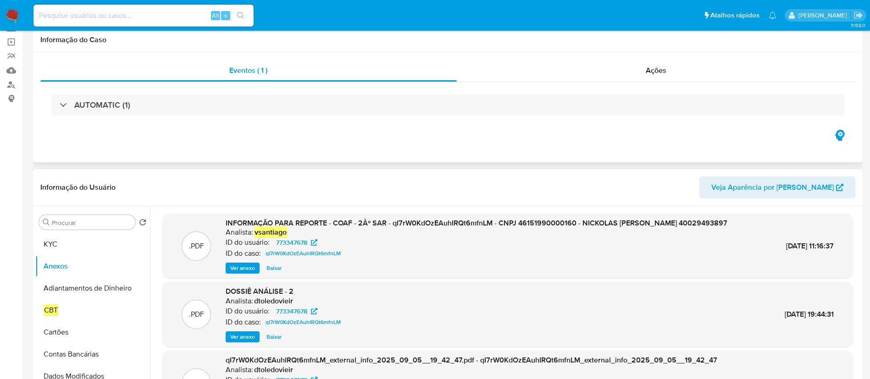
scroll to position [0, 0]
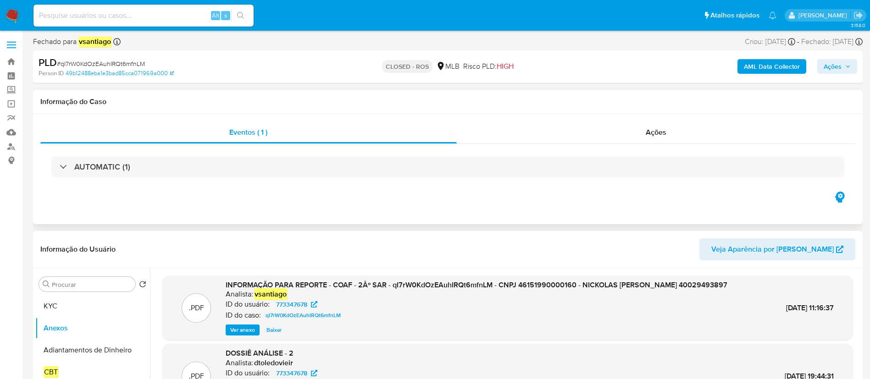
drag, startPoint x: 417, startPoint y: 226, endPoint x: 423, endPoint y: 216, distance: 11.2
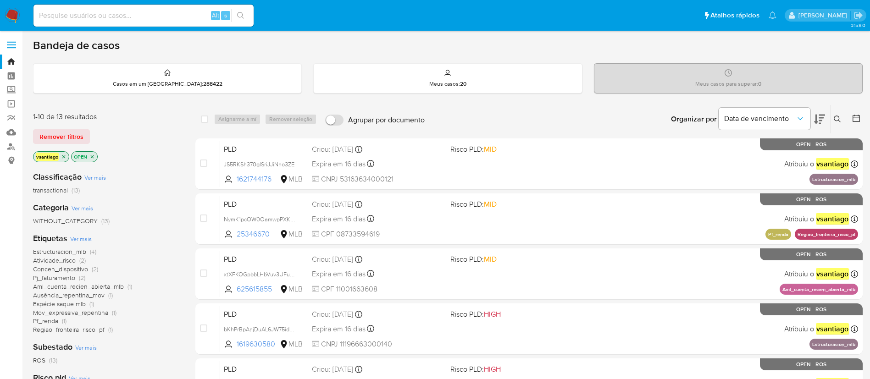
drag, startPoint x: 18, startPoint y: 11, endPoint x: 21, endPoint y: 4, distance: 7.3
click at [18, 11] on img at bounding box center [13, 16] width 16 height 16
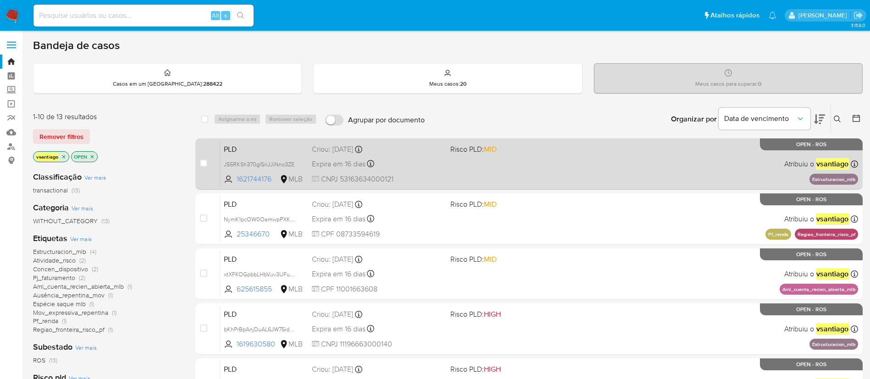
click at [475, 171] on div "PLD JS5RKSh370glSriJJiNno3ZE 1621744176 MLB Risco PLD: MID Criou: 12/08/2025 Cr…" at bounding box center [539, 164] width 638 height 46
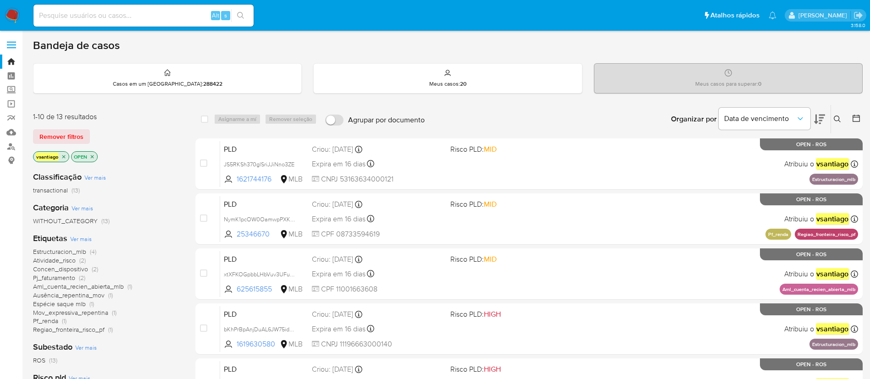
click at [11, 15] on img at bounding box center [13, 16] width 16 height 16
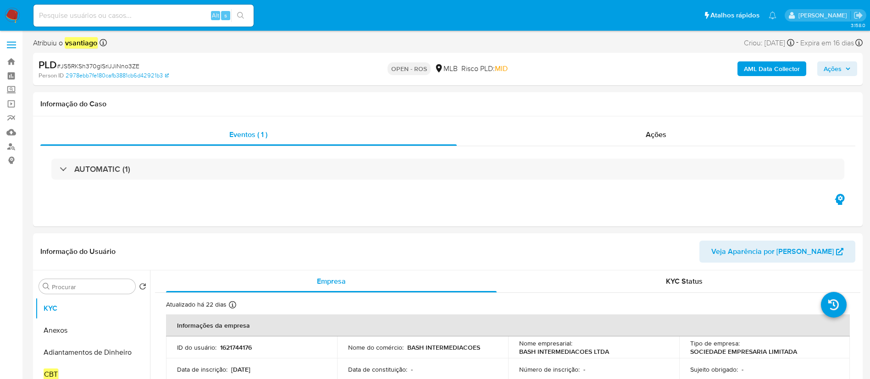
select select "10"
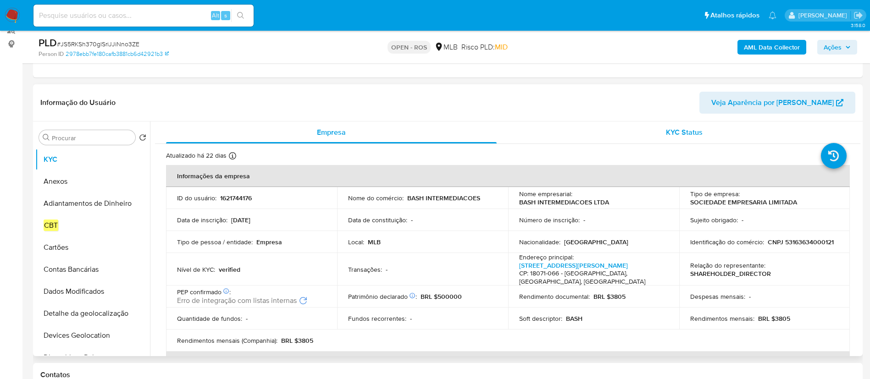
scroll to position [138, 0]
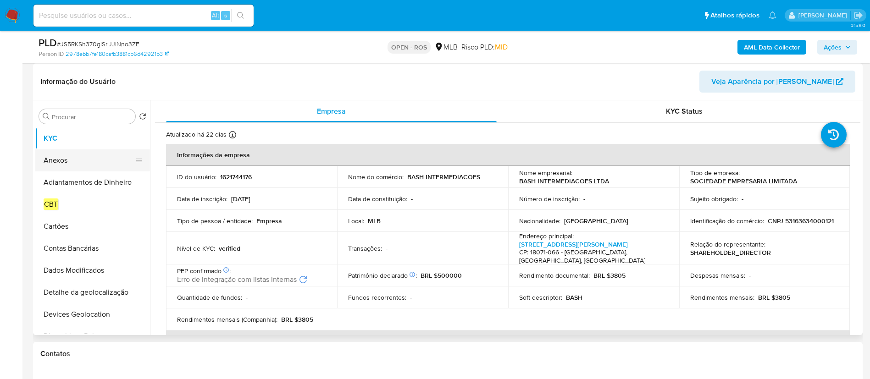
click at [82, 164] on button "Anexos" at bounding box center [88, 160] width 107 height 22
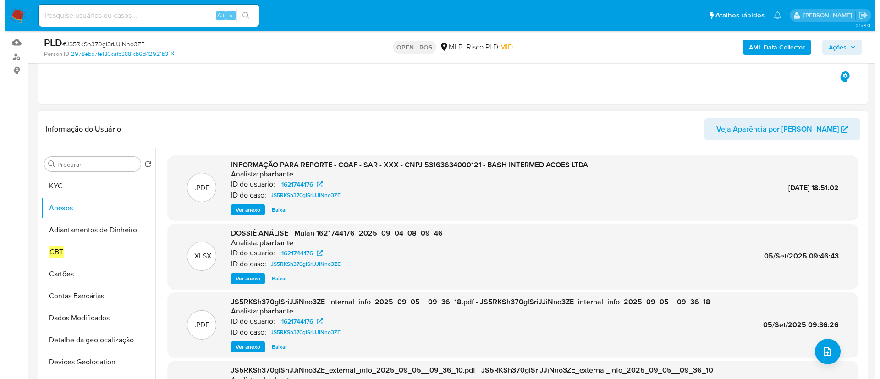
scroll to position [69, 0]
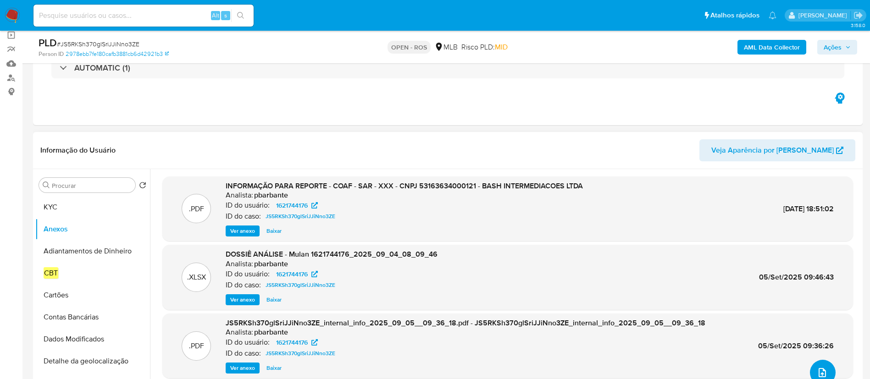
click at [817, 373] on icon "upload-file" at bounding box center [822, 372] width 11 height 11
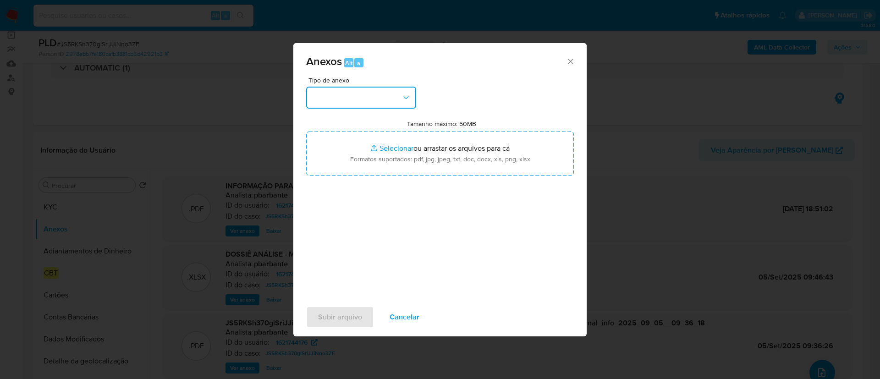
click at [360, 99] on button "button" at bounding box center [361, 98] width 110 height 22
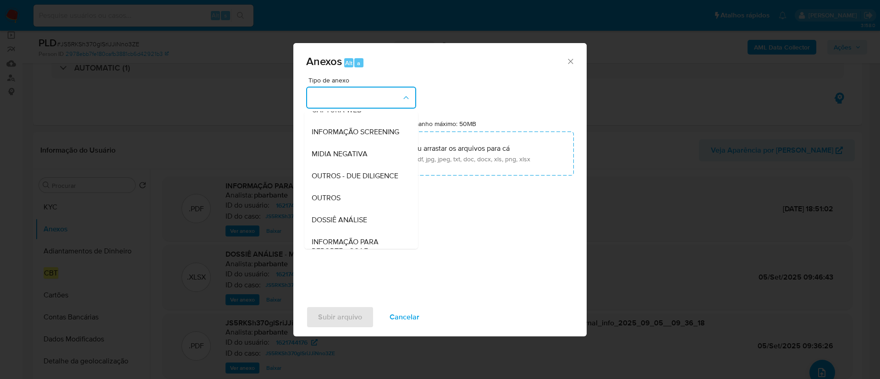
scroll to position [141, 0]
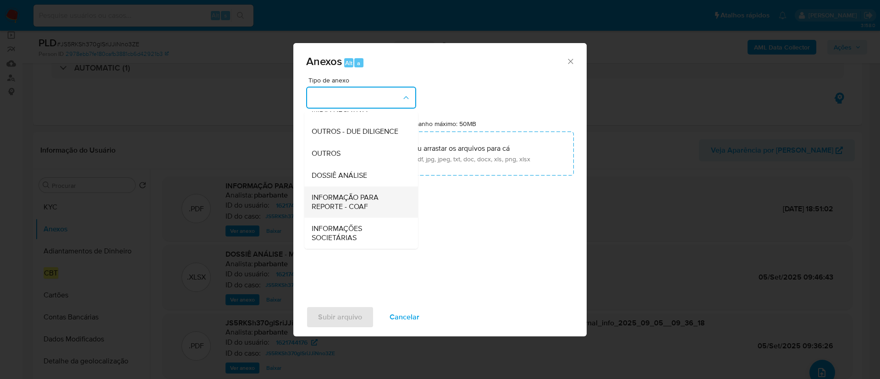
click at [368, 204] on span "INFORMAÇÃO PARA REPORTE - COAF" at bounding box center [359, 202] width 94 height 18
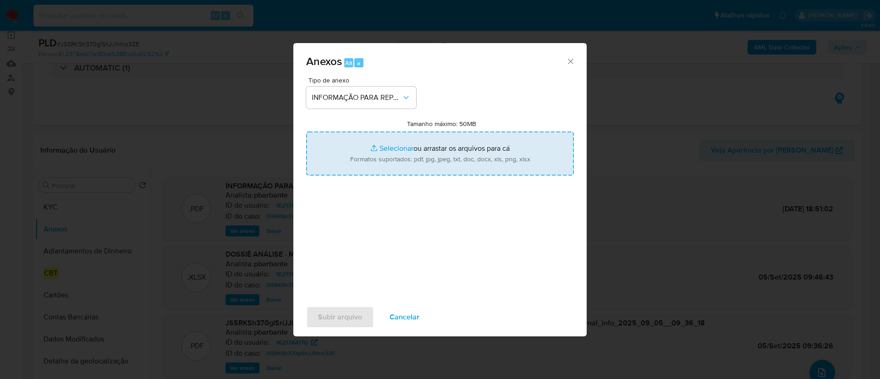
type input "C:\fakepath\SAR - JS5RKSh370glSriJJiNno3ZE - CNPJ 53163634000121 - BASH INTERME…"
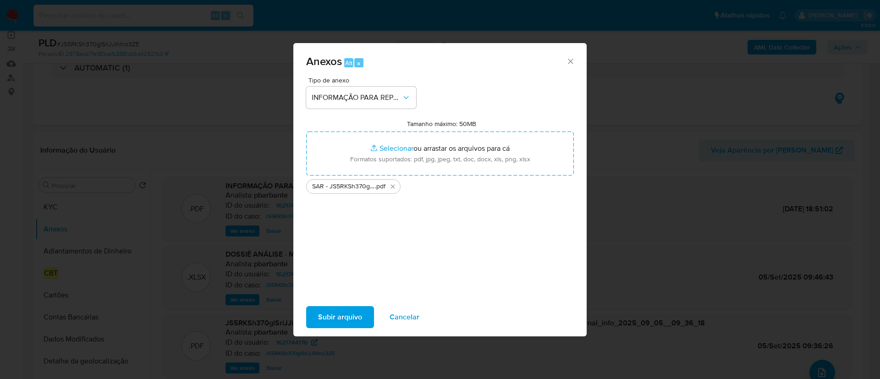
click at [348, 321] on span "Subir arquivo" at bounding box center [340, 317] width 44 height 20
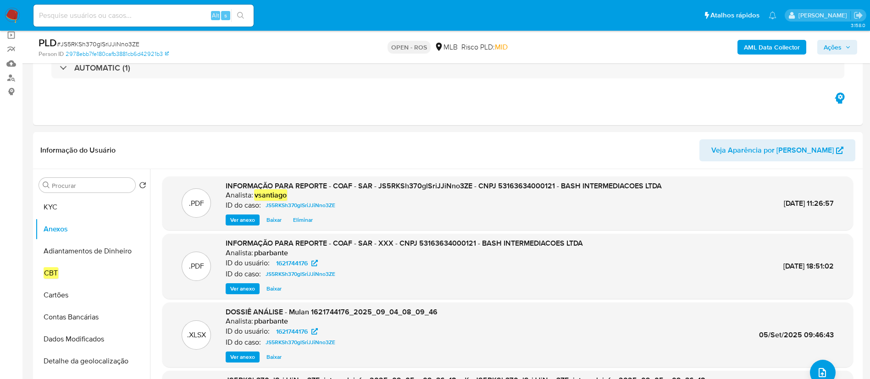
drag, startPoint x: 833, startPoint y: 50, endPoint x: 805, endPoint y: 55, distance: 28.8
click at [831, 50] on span "Ações" at bounding box center [833, 47] width 18 height 15
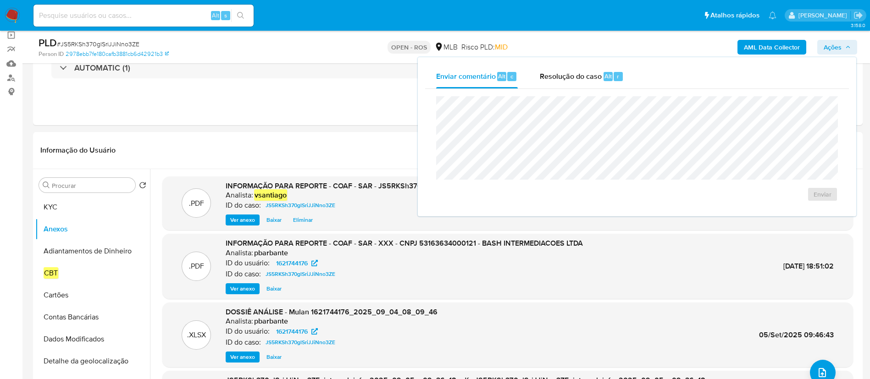
drag, startPoint x: 585, startPoint y: 86, endPoint x: 569, endPoint y: 95, distance: 18.3
click at [585, 85] on div "Resolução do caso Alt r" at bounding box center [582, 77] width 84 height 24
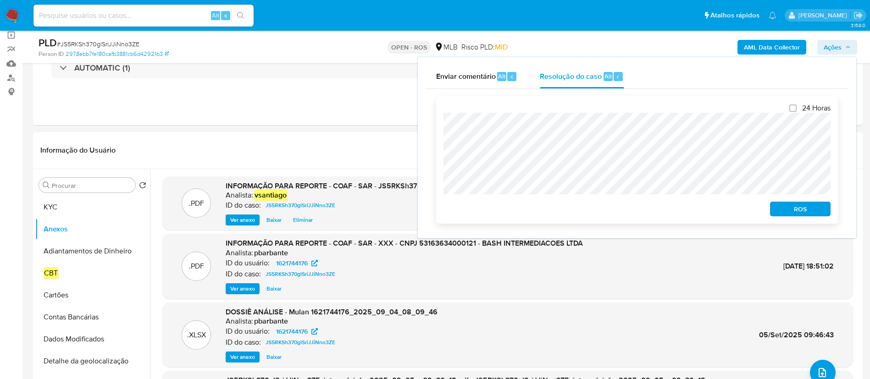
click at [802, 211] on span "ROS" at bounding box center [800, 209] width 48 height 13
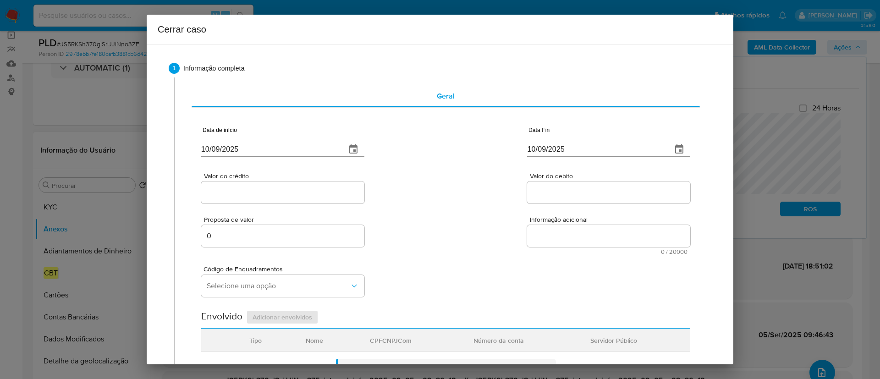
type input "[DATE]"
click at [227, 149] on input "10/09/2025" at bounding box center [270, 149] width 138 height 15
click at [226, 149] on input "10/09/2025" at bounding box center [270, 149] width 138 height 15
paste input "01/07"
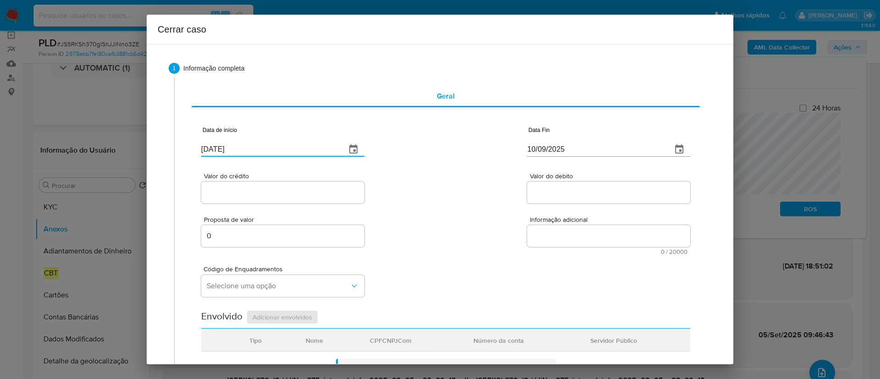
type input "01/07/2025"
click at [448, 180] on div "Valor do crédito Valor do debito" at bounding box center [445, 184] width 489 height 44
click at [532, 153] on input "10/09/2025" at bounding box center [596, 149] width 138 height 15
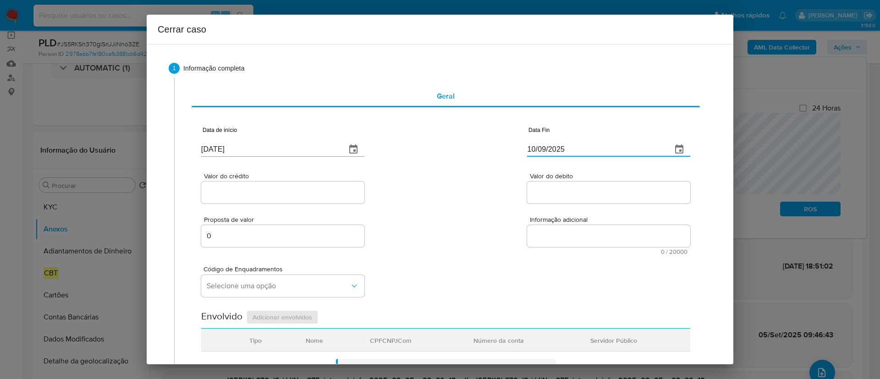
paste input "04"
type input "04/09/2025"
click at [448, 190] on div "Valor do crédito Valor do debito" at bounding box center [445, 184] width 489 height 44
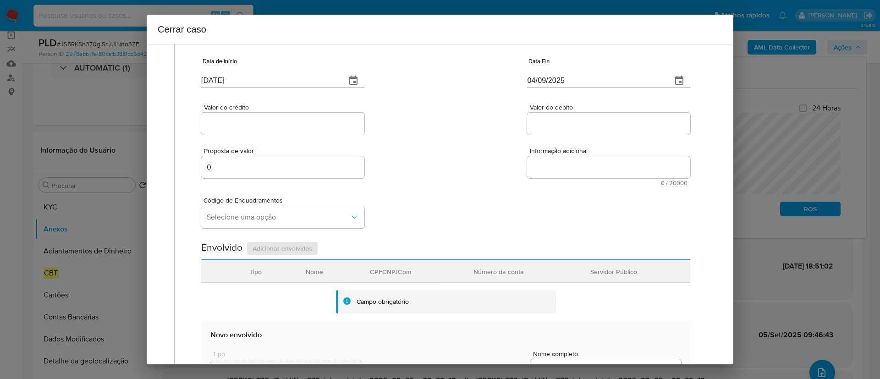
click at [256, 167] on input "0" at bounding box center [282, 167] width 163 height 12
paste input "636095"
type input "0636095"
type input "10/09/2025"
type input "636095"
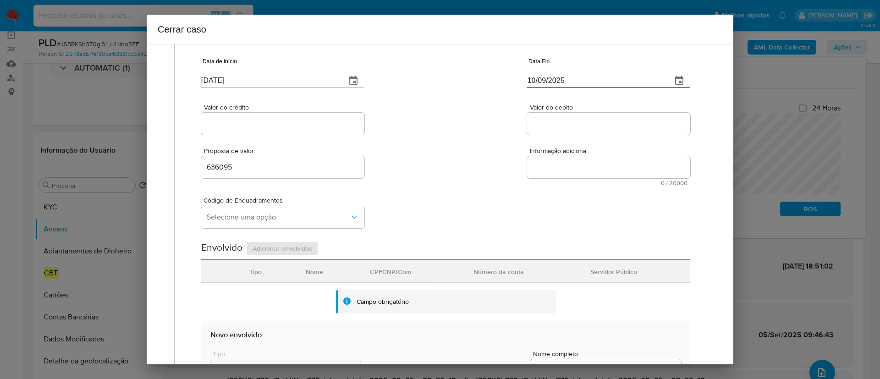
type input "10/09/2025"
click at [268, 168] on input "636095" at bounding box center [282, 167] width 163 height 12
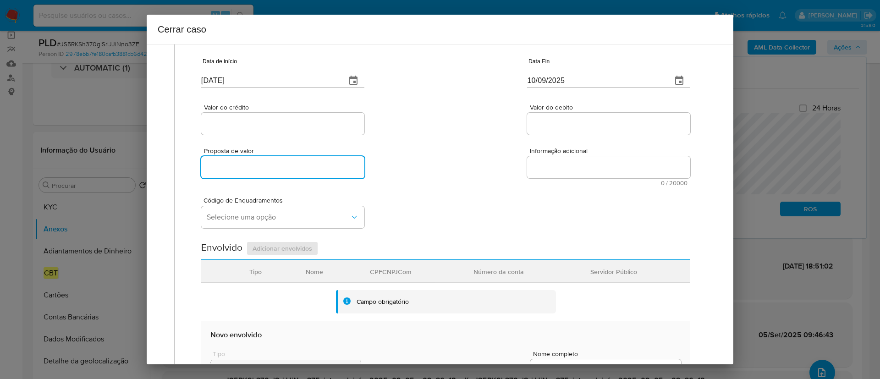
click at [408, 185] on div "Proposta de valor Informação adicional 0 / 20000 20000 caracteres restantes" at bounding box center [445, 162] width 489 height 50
click at [536, 83] on input "10/09/2025" at bounding box center [596, 80] width 138 height 15
click at [536, 82] on input "10/09/2025" at bounding box center [596, 80] width 138 height 15
paste input "04"
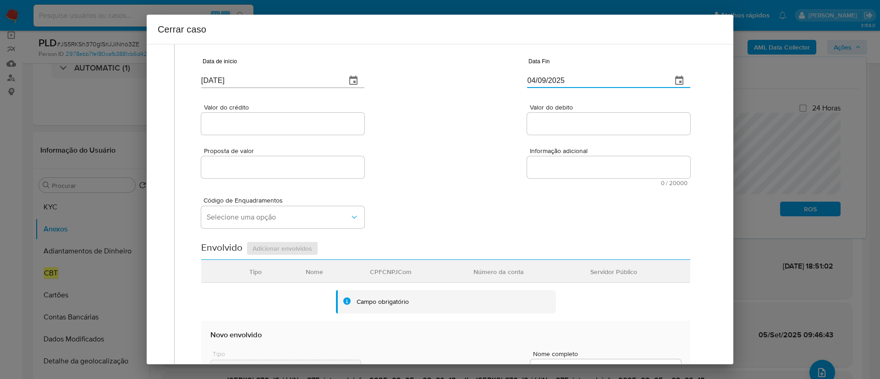
type input "04/09/2025"
click at [441, 128] on div "Valor do crédito Valor do debito" at bounding box center [445, 115] width 489 height 44
click at [234, 127] on input "Valor do crédito" at bounding box center [282, 124] width 163 height 12
paste input "R$636.095"
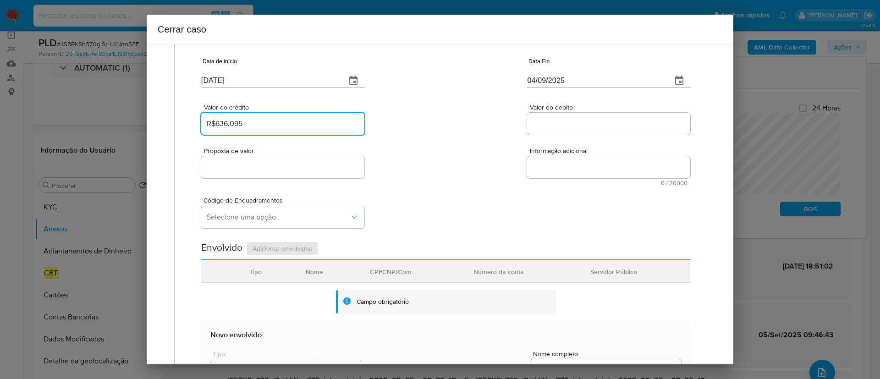
type input "R$636.095"
drag, startPoint x: 559, startPoint y: 127, endPoint x: 443, endPoint y: 153, distance: 118.3
click at [558, 126] on input "Valor do debito" at bounding box center [608, 124] width 163 height 12
paste input "R$626.763"
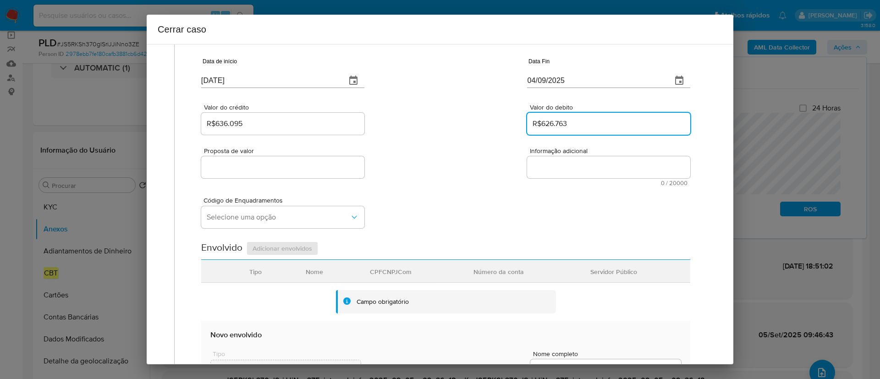
type input "R$626.763"
click at [442, 153] on div "Proposta de valor Informação adicional 0 / 20000 20000 caracteres restantes" at bounding box center [445, 162] width 489 height 50
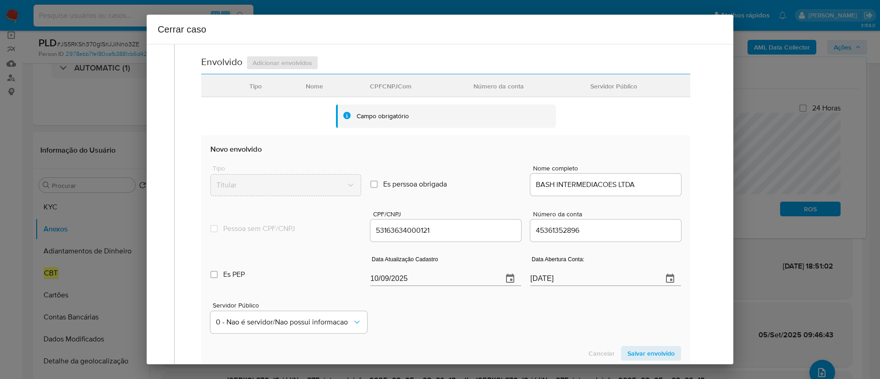
scroll to position [275, 0]
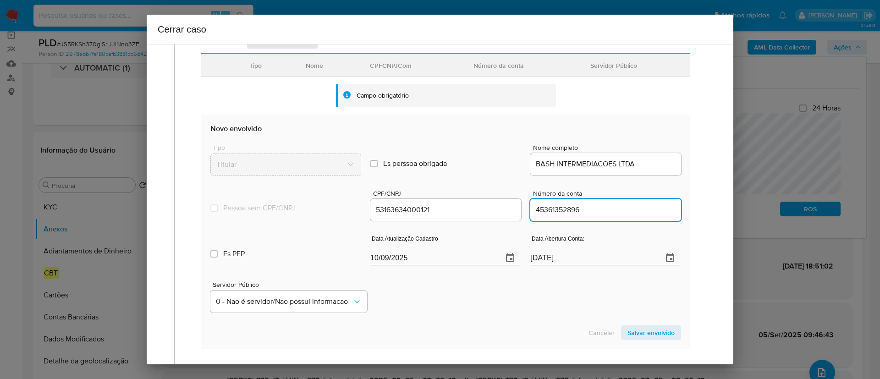
drag, startPoint x: 558, startPoint y: 211, endPoint x: 580, endPoint y: 211, distance: 21.6
click at [579, 211] on input "45361352896" at bounding box center [606, 210] width 151 height 12
click at [583, 210] on input "45361352896" at bounding box center [606, 210] width 151 height 12
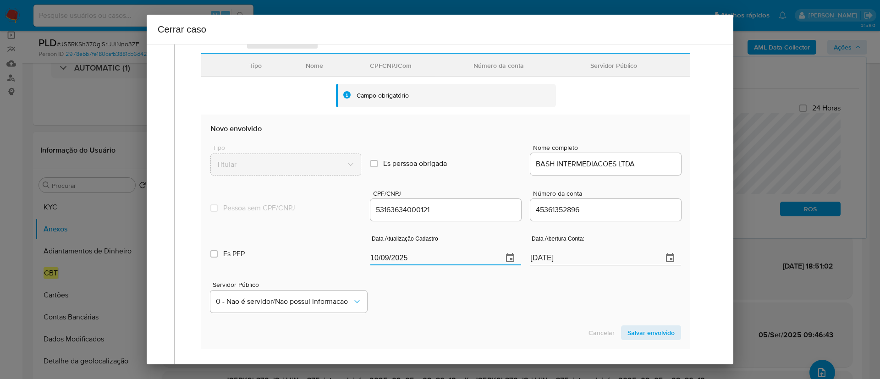
click at [382, 258] on input "10/09/2025" at bounding box center [432, 258] width 125 height 15
paste input "27/07"
type input "27/07/2025"
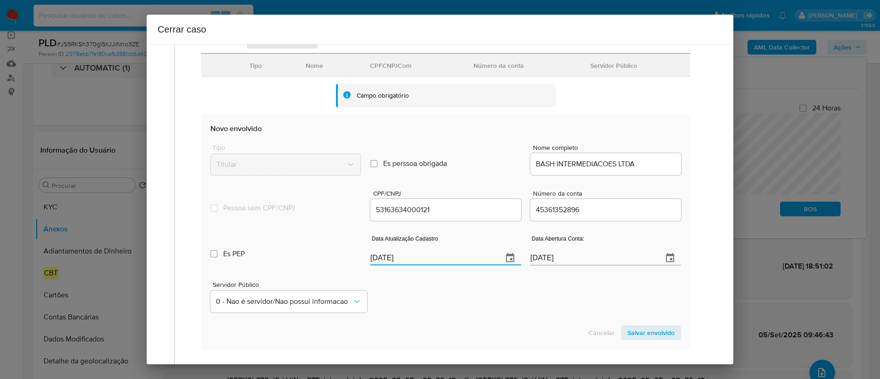
click at [656, 334] on span "Salvar envolvido" at bounding box center [651, 332] width 47 height 13
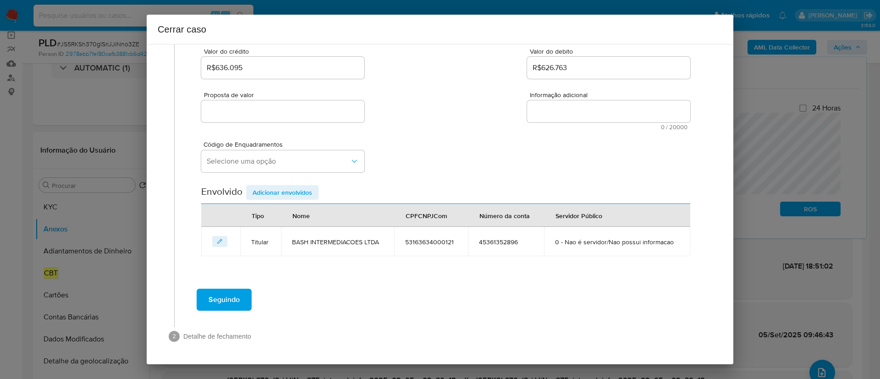
scroll to position [125, 0]
click at [221, 243] on icon "editEnvolvido" at bounding box center [220, 241] width 6 height 6
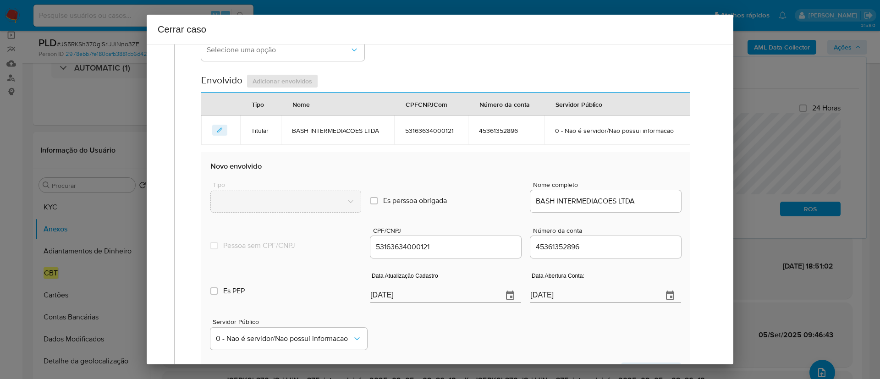
scroll to position [331, 0]
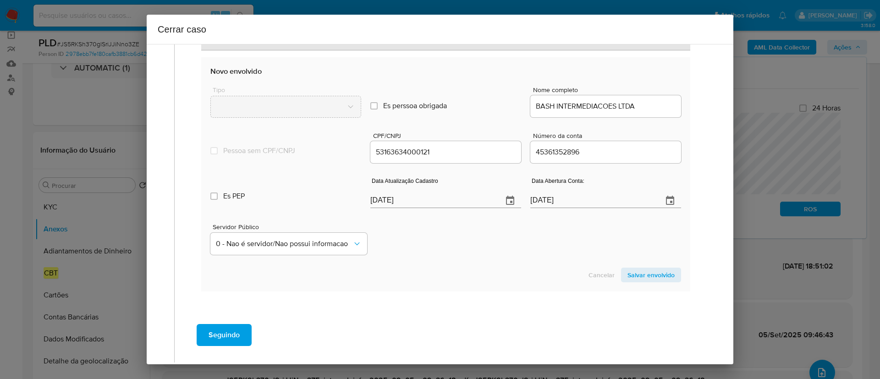
click at [652, 279] on span "Salvar envolvido" at bounding box center [651, 275] width 47 height 13
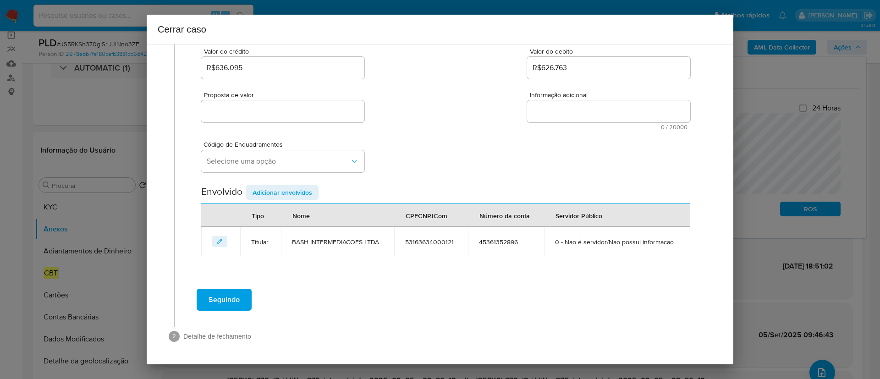
scroll to position [125, 0]
click at [259, 168] on button "Selecione uma opção" at bounding box center [282, 161] width 163 height 22
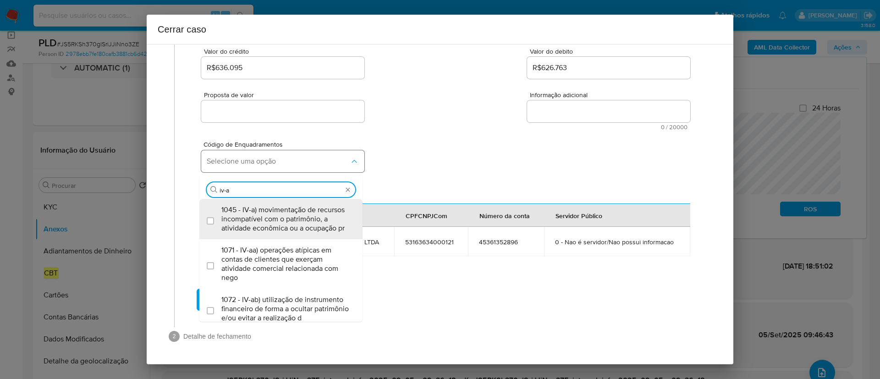
type input "iv-ac"
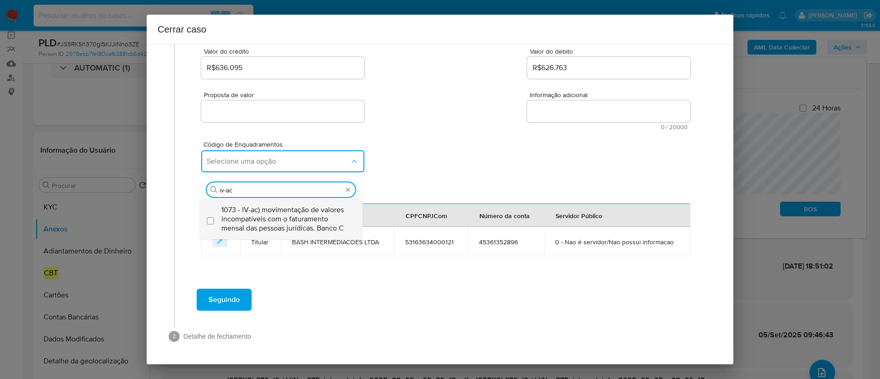
click at [310, 230] on span "1073 - IV-ac) movimentação de valores incompatíveis com o faturamento mensal da…" at bounding box center [285, 219] width 128 height 28
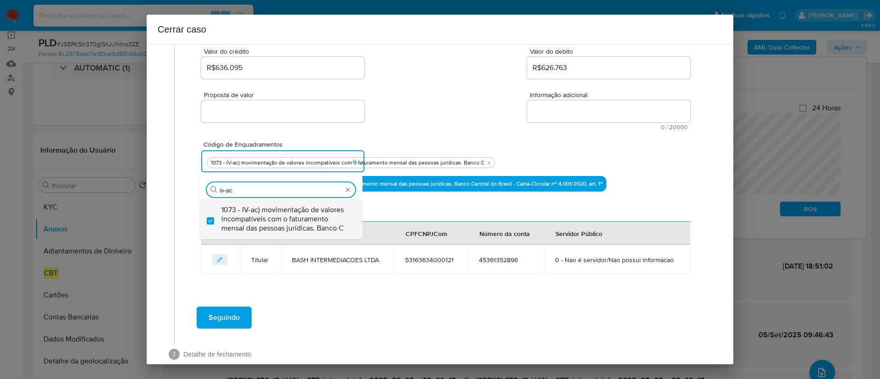
checkbox input "true"
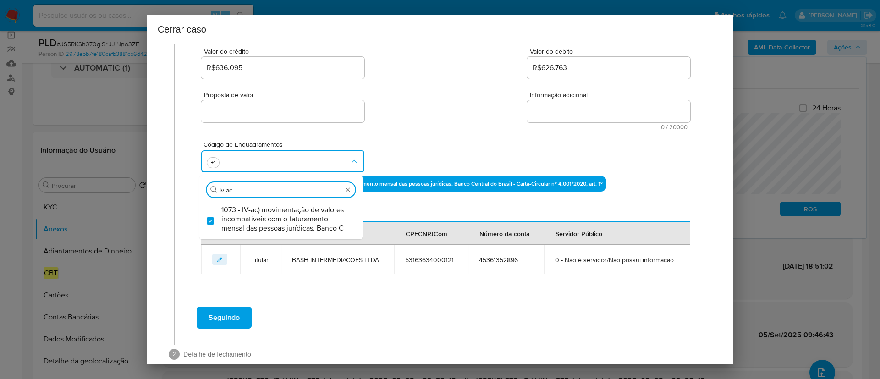
click at [434, 116] on div "Proposta de valor Informação adicional 0 / 20000 20000 caracteres restantes" at bounding box center [445, 106] width 489 height 50
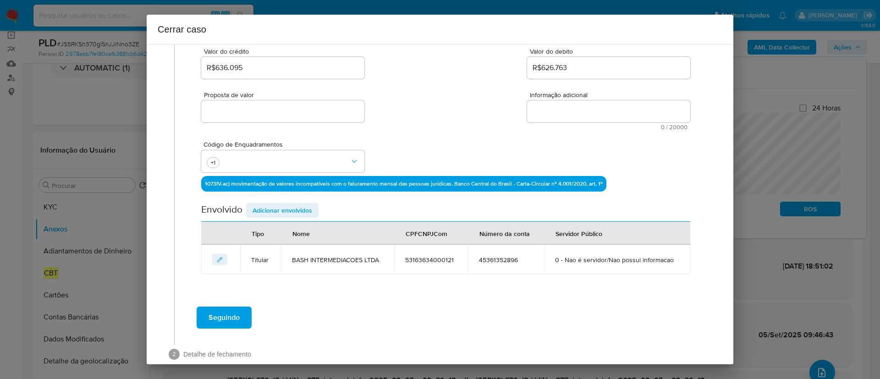
drag, startPoint x: 584, startPoint y: 112, endPoint x: 602, endPoint y: 120, distance: 19.5
click at [583, 112] on textarea "Informação adicional" at bounding box center [608, 111] width 163 height 22
paste textarea "BASH INTERMEDIACOES LTDA, CNPJ 53163634000121, sediada em Sorocaba, São Paulo, …"
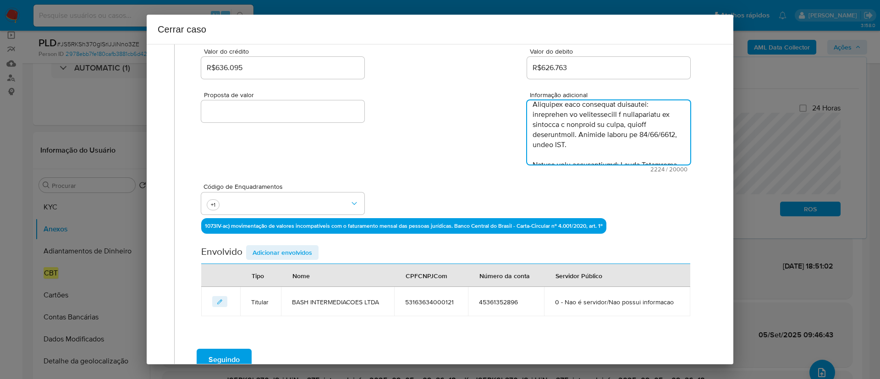
scroll to position [0, 0]
type textarea "BASH INTERMEDIACOES LTDA, CNPJ 53163634000121, sediada em Sorocaba, São Paulo, …"
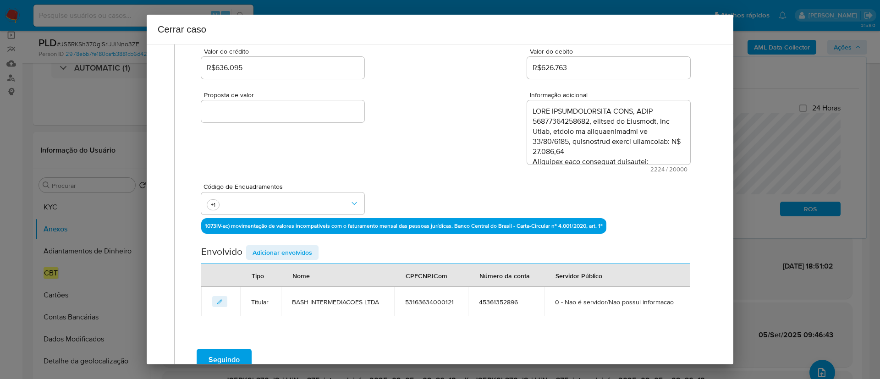
click at [408, 145] on div "Proposta de valor Informação adicional 2224 / 20000 17776 caracteres restantes" at bounding box center [445, 127] width 489 height 92
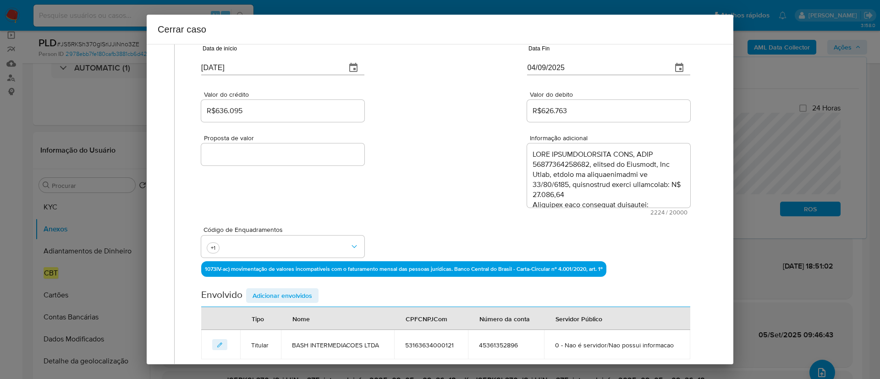
scroll to position [185, 0]
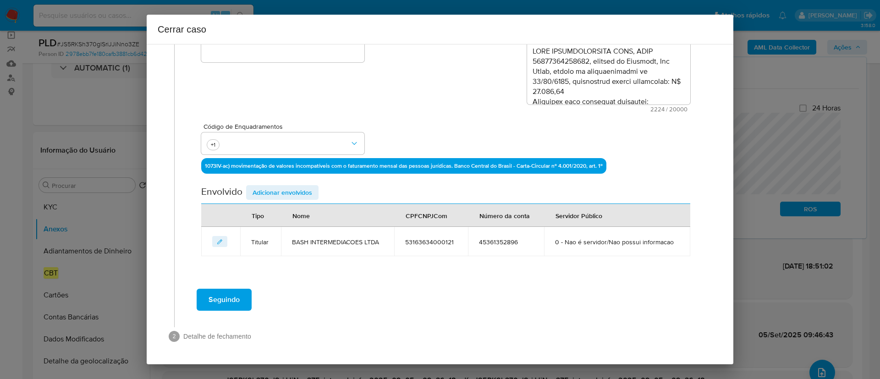
click at [219, 243] on icon "editEnvolvido" at bounding box center [220, 242] width 6 height 6
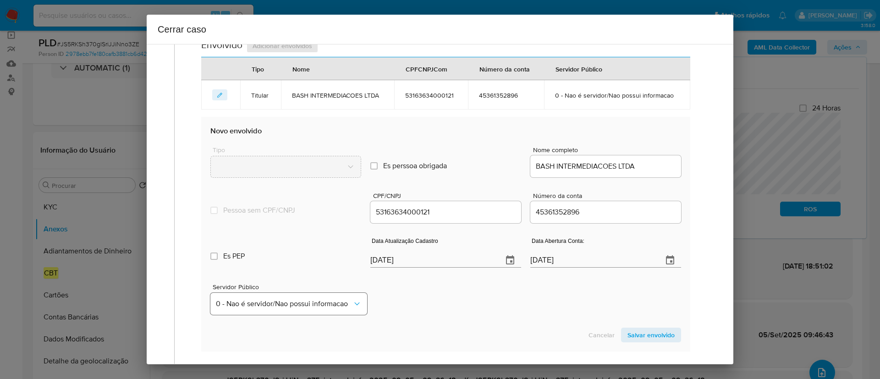
scroll to position [391, 0]
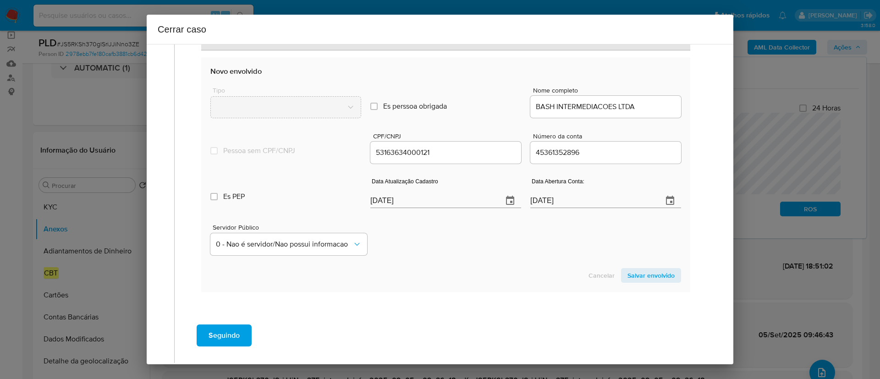
click at [648, 279] on span "Salvar envolvido" at bounding box center [651, 275] width 47 height 13
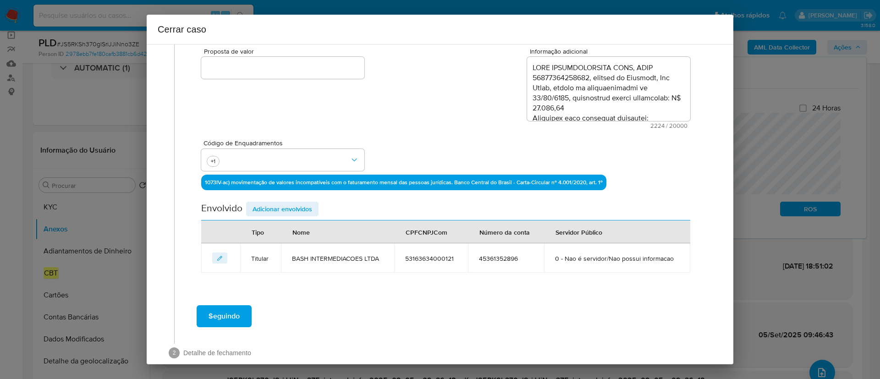
scroll to position [185, 0]
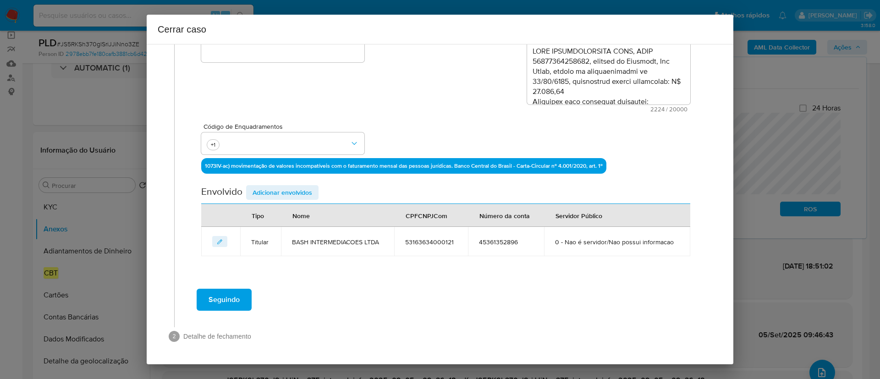
click at [295, 187] on span "Adicionar envolvidos" at bounding box center [283, 192] width 60 height 13
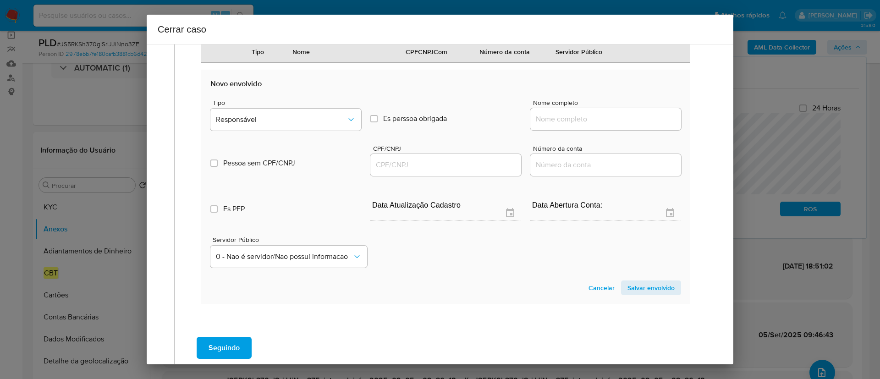
scroll to position [358, 0]
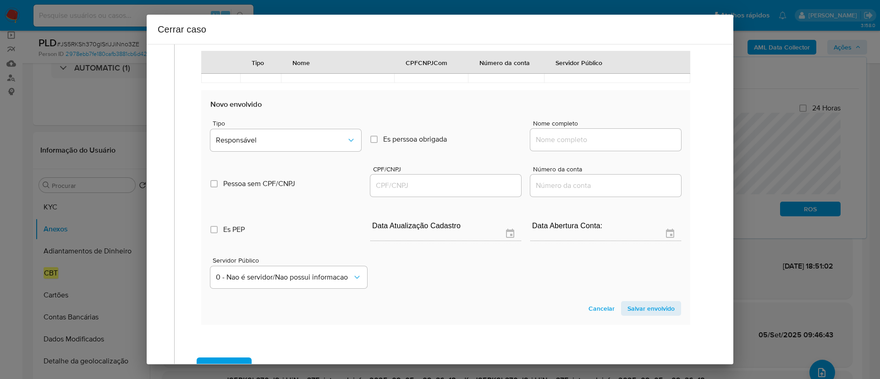
click at [569, 144] on input "Nome completo" at bounding box center [606, 140] width 151 height 12
paste input "Leandro Goncalves Moreira, 01455604224"
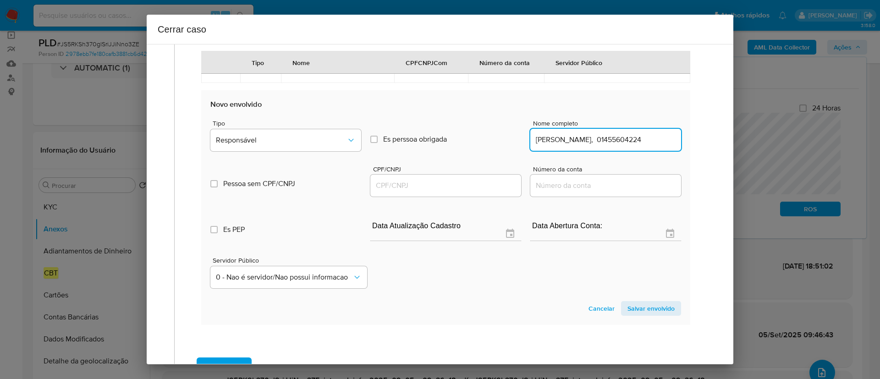
scroll to position [0, 3]
click at [628, 141] on input "Leandro Goncalves Moreira, 01455604224" at bounding box center [606, 140] width 151 height 12
type input "Leandro Goncalves Moreira,"
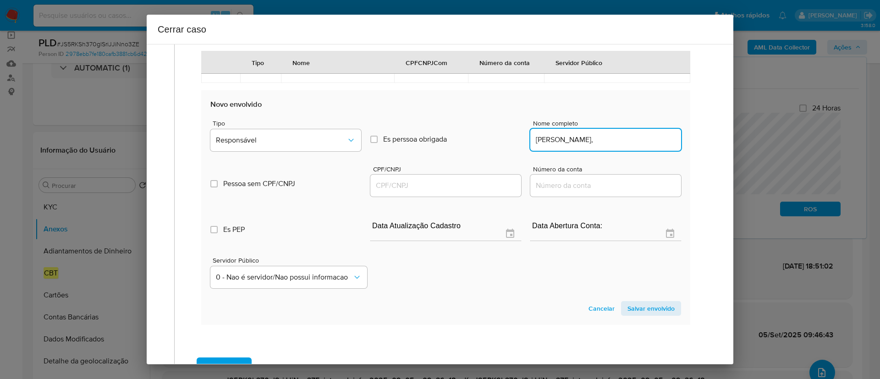
click at [430, 182] on input "CPF/CNPJ" at bounding box center [445, 186] width 151 height 12
paste input "01455604224"
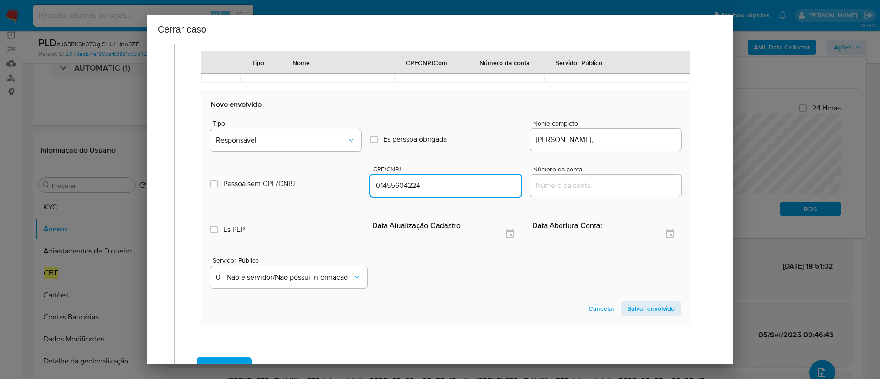
type input "1455604224"
click at [649, 138] on input "Leandro Goncalves Moreira," at bounding box center [606, 140] width 151 height 12
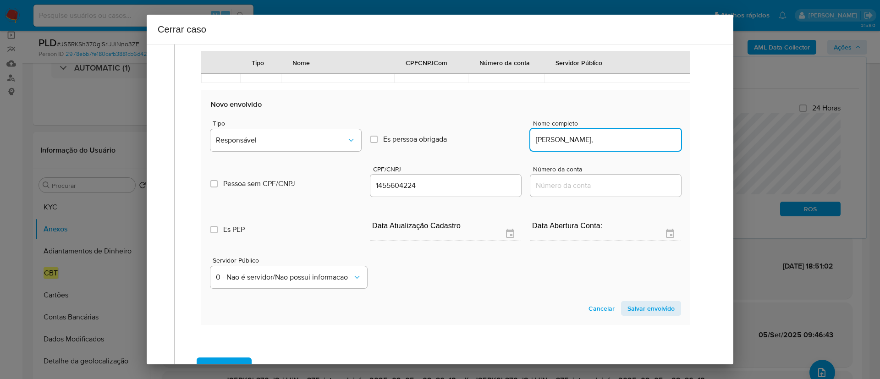
type input "Leandro Goncalves Moreira,"
type input "01455604224"
type input "Leandro Goncalves Moreira"
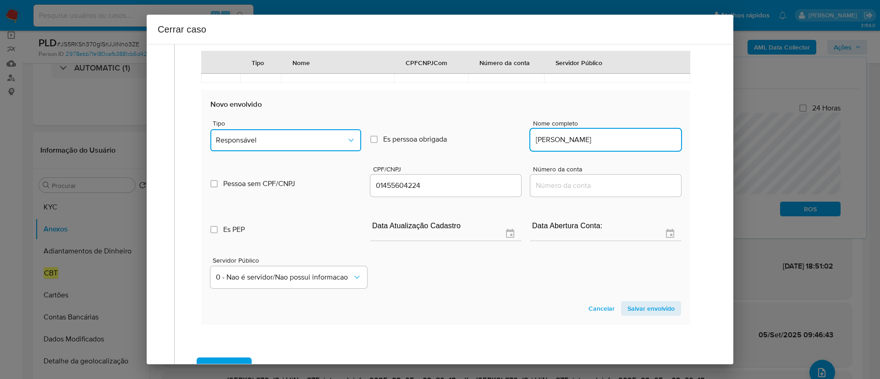
click at [303, 142] on span "Responsável" at bounding box center [281, 140] width 131 height 9
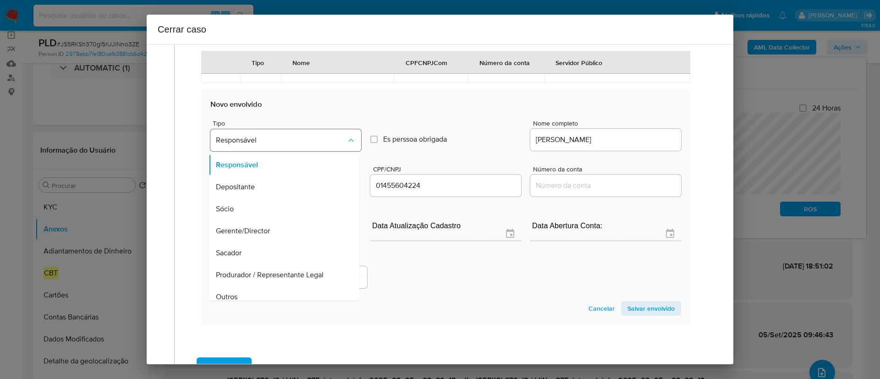
scroll to position [51, 0]
click at [659, 305] on span "Salvar envolvido" at bounding box center [651, 308] width 47 height 13
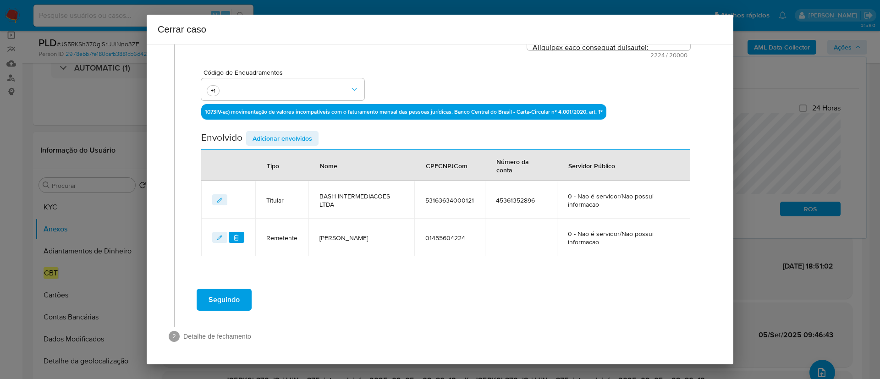
scroll to position [239, 0]
click at [278, 139] on span "Adicionar envolvidos" at bounding box center [283, 138] width 60 height 13
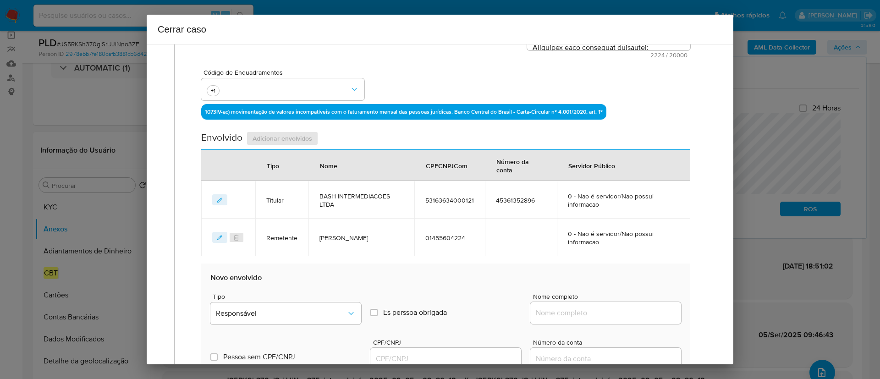
scroll to position [376, 0]
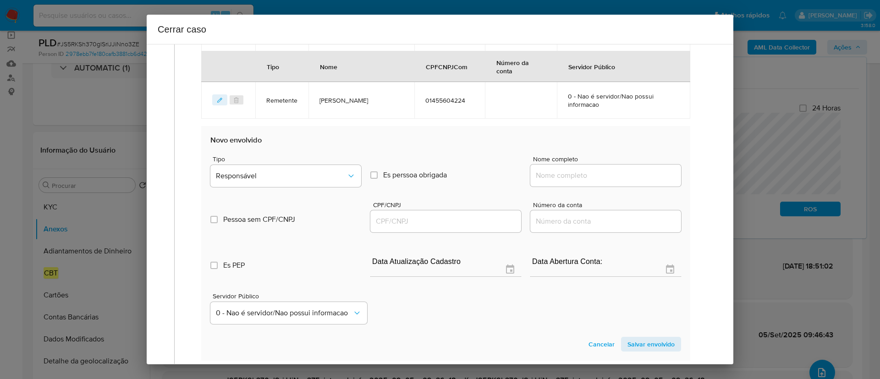
click at [556, 172] on input "Nome completo" at bounding box center [606, 176] width 151 height 12
paste input "Maria Da Guarda Rodrigues De Lima, 33910847153"
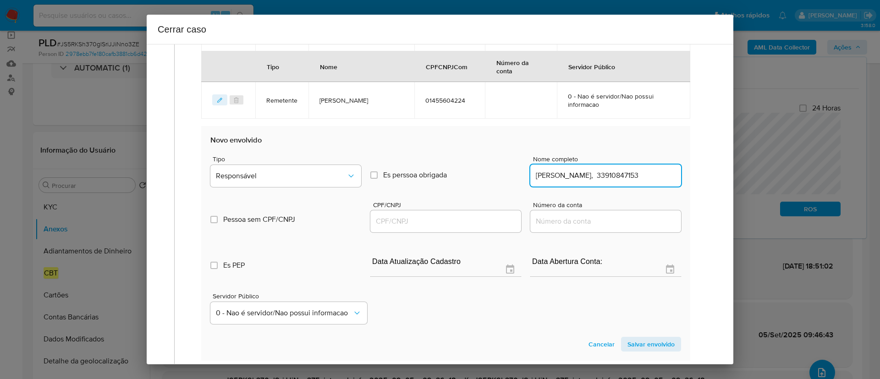
scroll to position [0, 28]
click at [642, 177] on input "Maria Da Guarda Rodrigues De Lima, 33910847153" at bounding box center [606, 176] width 151 height 12
type input "Maria Da Guarda Rodrigues De Lima"
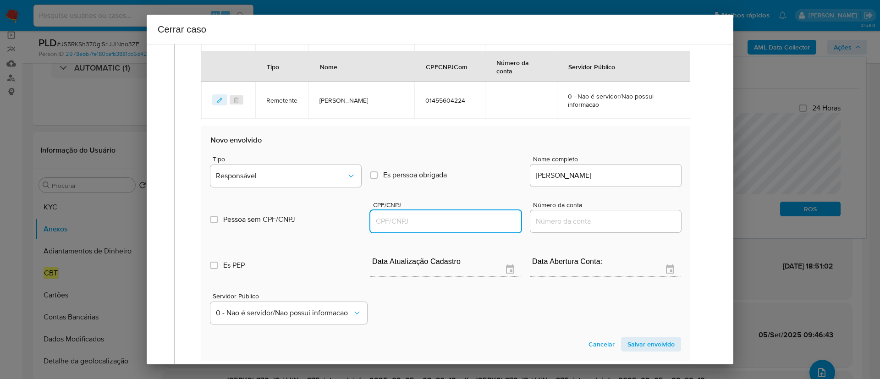
click at [410, 220] on input "CPF/CNPJ" at bounding box center [445, 222] width 151 height 12
paste input "33910847153"
type input "33910847153"
click at [323, 161] on span "Tipo" at bounding box center [288, 159] width 151 height 6
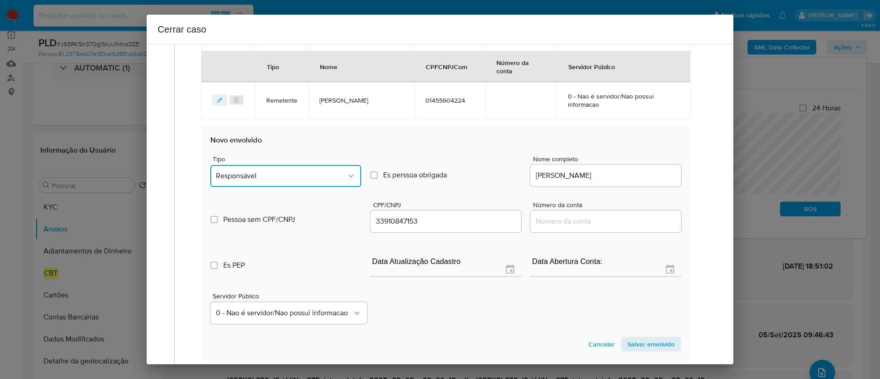
click at [317, 170] on button "Responsável" at bounding box center [285, 176] width 151 height 22
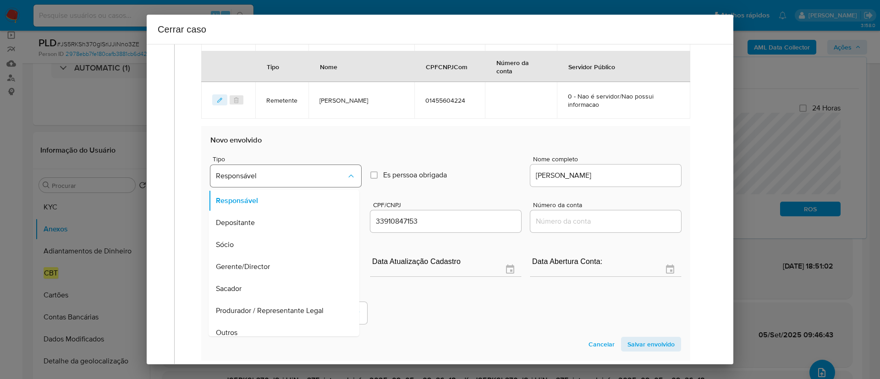
scroll to position [378, 0]
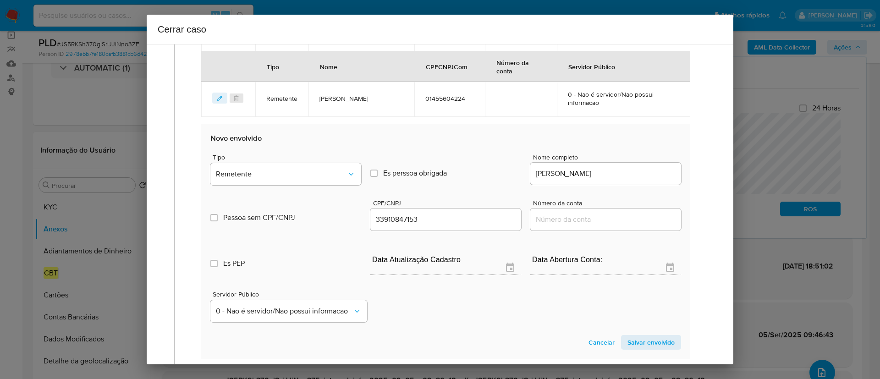
drag, startPoint x: 648, startPoint y: 344, endPoint x: 608, endPoint y: 346, distance: 40.4
click at [647, 343] on span "Salvar envolvido" at bounding box center [651, 342] width 47 height 13
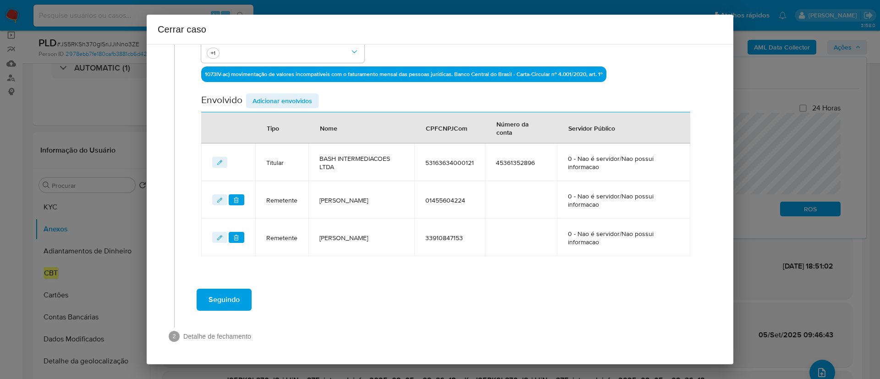
scroll to position [276, 0]
click at [260, 95] on span "Adicionar envolvidos" at bounding box center [283, 100] width 60 height 13
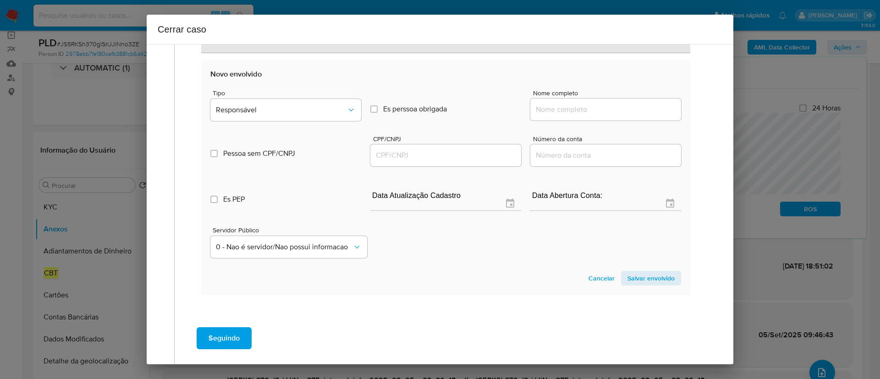
scroll to position [483, 0]
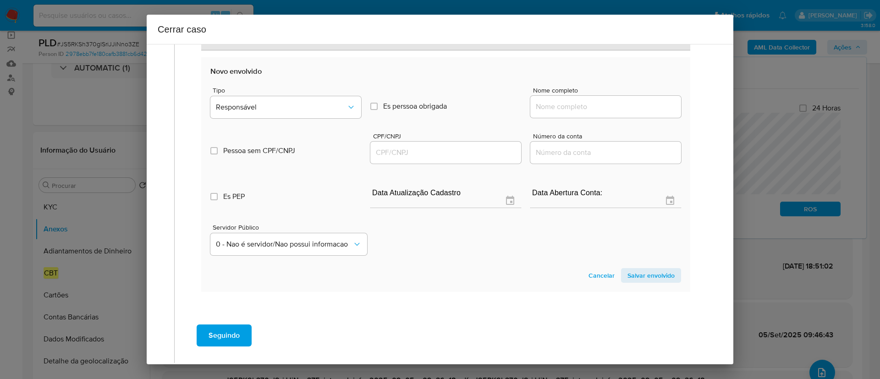
click at [579, 105] on input "Nome completo" at bounding box center [606, 107] width 151 height 12
paste input "Vll Servicos Digitais Ltda, 58097982000161"
click at [638, 110] on input "Vll Servicos Digitais Ltda, 58097982000161" at bounding box center [606, 107] width 151 height 12
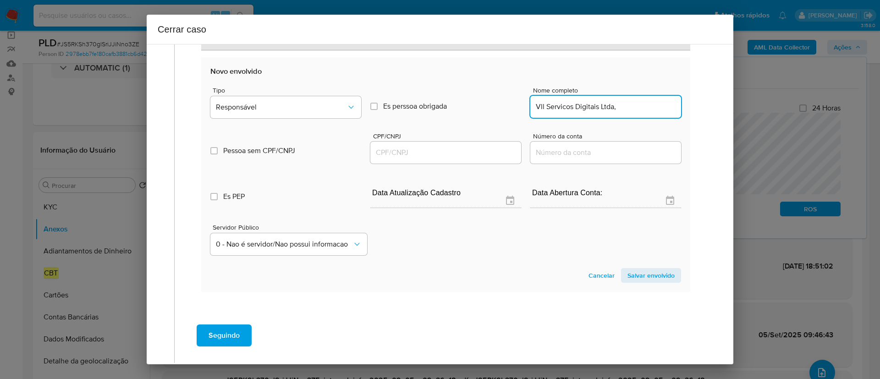
scroll to position [0, 0]
type input "Vll Servicos Digitais Ltda,"
click at [447, 155] on input "CPF/CNPJ" at bounding box center [445, 153] width 151 height 12
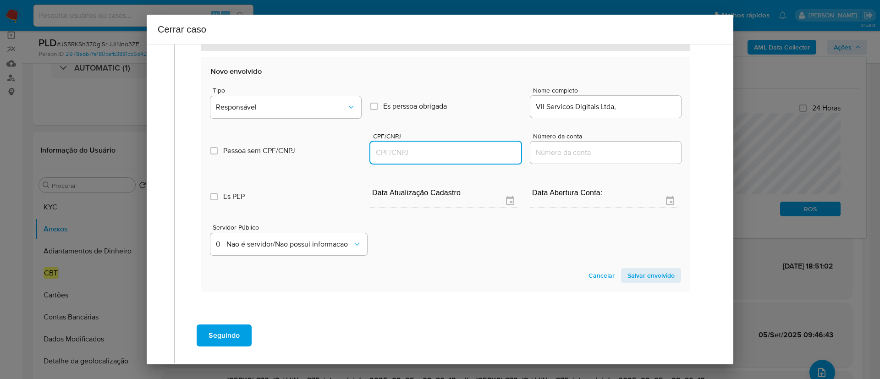
paste input "58097982000161"
type input "58097982000161"
click at [633, 108] on input "Vll Servicos Digitais Ltda," at bounding box center [606, 107] width 151 height 12
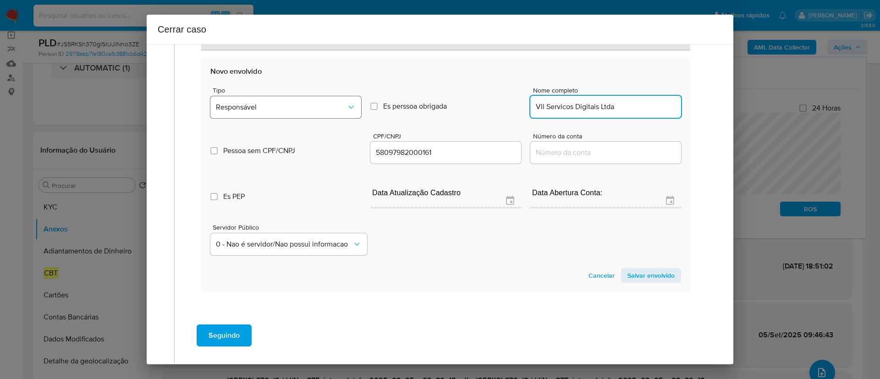
type input "Vll Servicos Digitais Ltda"
click at [244, 109] on span "Responsável" at bounding box center [281, 107] width 131 height 9
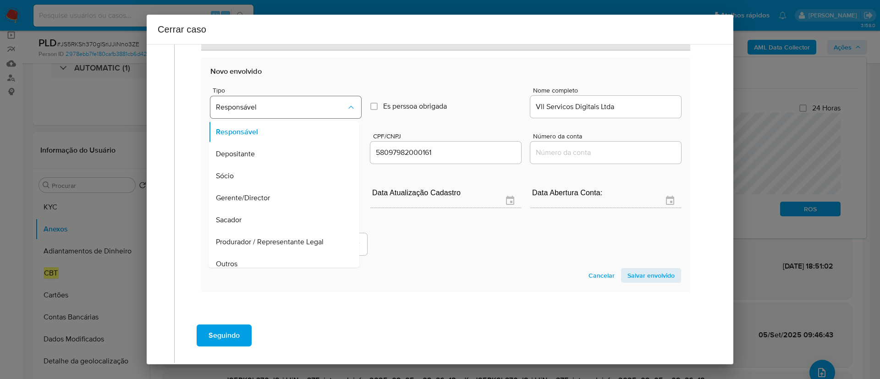
scroll to position [29, 0]
click at [649, 275] on span "Salvar envolvido" at bounding box center [651, 275] width 47 height 13
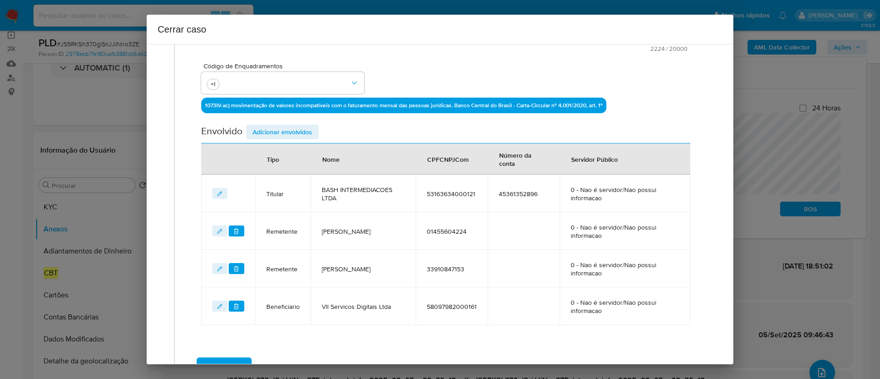
drag, startPoint x: 298, startPoint y: 136, endPoint x: 313, endPoint y: 138, distance: 14.8
click at [298, 136] on span "Adicionar envolvidos" at bounding box center [283, 132] width 60 height 13
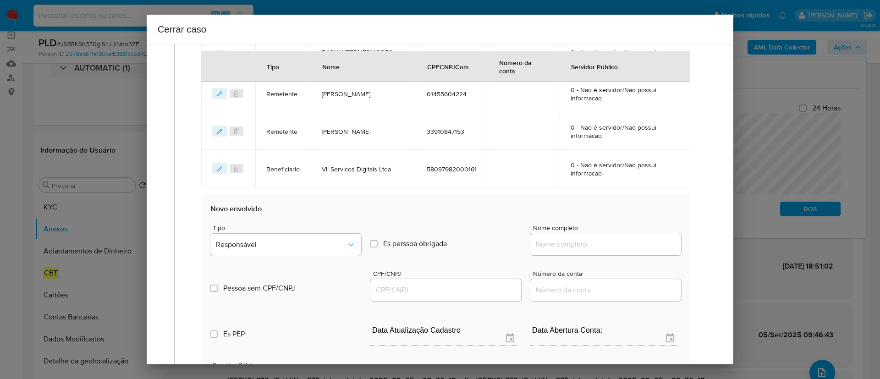
scroll to position [452, 0]
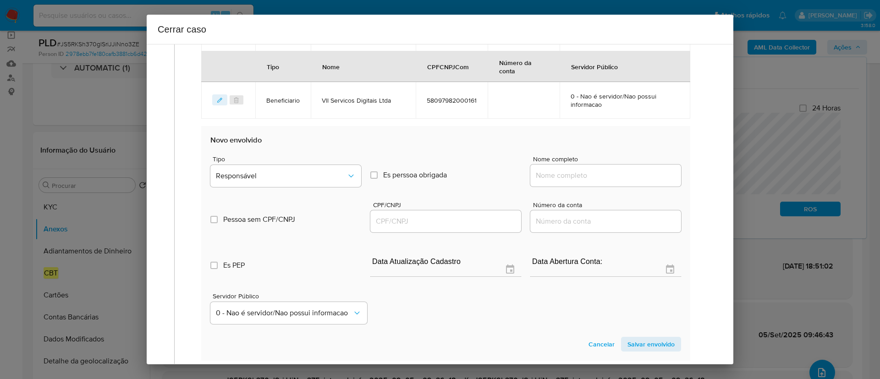
click at [567, 171] on input "Nome completo" at bounding box center [606, 176] width 151 height 12
paste input "Bruno Rodrigues Oliveira, 48262546873"
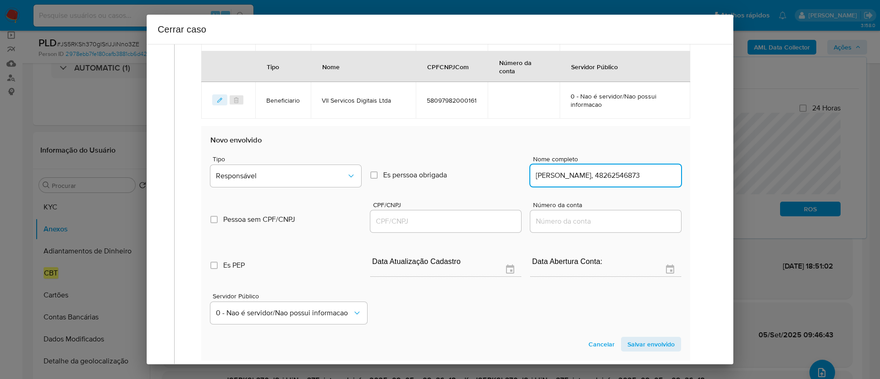
click at [630, 173] on input "Bruno Rodrigues Oliveira, 48262546873" at bounding box center [606, 176] width 151 height 12
type input "Bruno Rodrigues Oliveira,"
drag, startPoint x: 416, startPoint y: 228, endPoint x: 494, endPoint y: 205, distance: 81.8
click at [416, 228] on div at bounding box center [445, 221] width 151 height 22
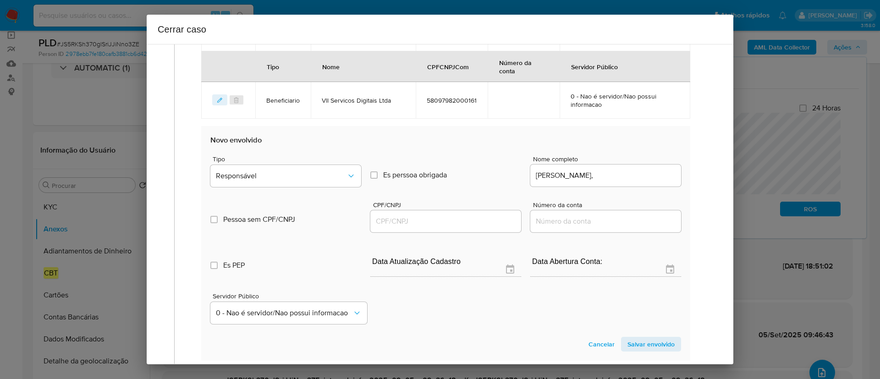
click at [443, 222] on input "CPF/CNPJ" at bounding box center [445, 222] width 151 height 12
paste input "48262546873"
type input "48262546873"
click at [619, 178] on input "Bruno Rodrigues Oliveira," at bounding box center [606, 176] width 151 height 12
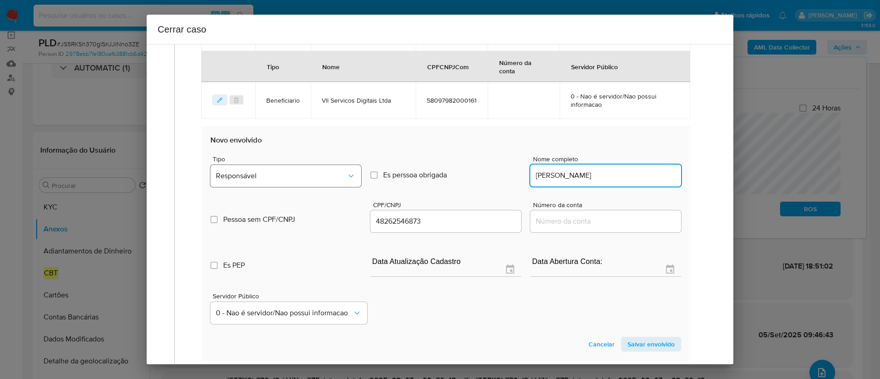
type input "Bruno Rodrigues Oliveira"
click at [232, 169] on button "Responsável" at bounding box center [285, 176] width 151 height 22
click at [634, 342] on span "Salvar envolvido" at bounding box center [651, 344] width 47 height 13
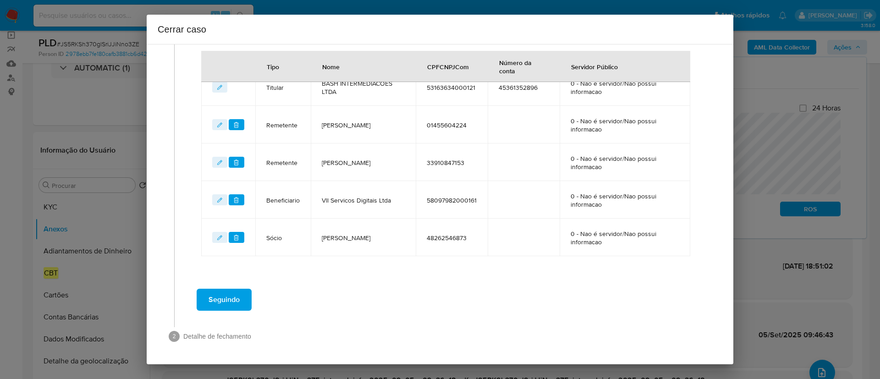
click at [354, 199] on span "Vll Servicos Digitais Ltda" at bounding box center [363, 200] width 83 height 8
click at [338, 243] on td "Bruno Rodrigues Oliveira" at bounding box center [363, 238] width 105 height 38
click at [240, 306] on span "Seguindo" at bounding box center [224, 300] width 31 height 20
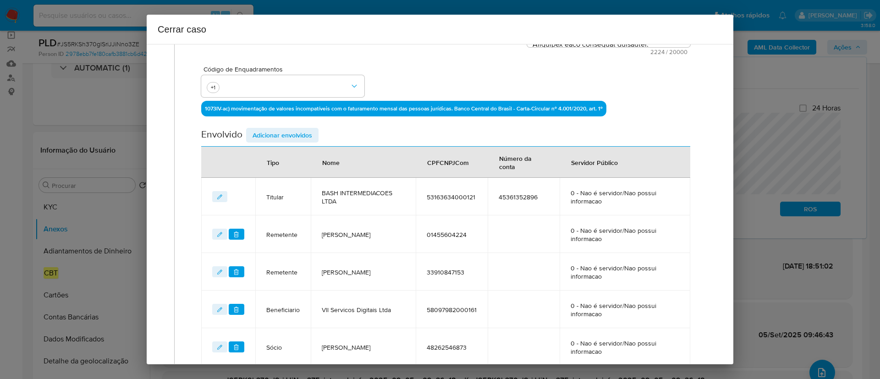
scroll to position [77, 0]
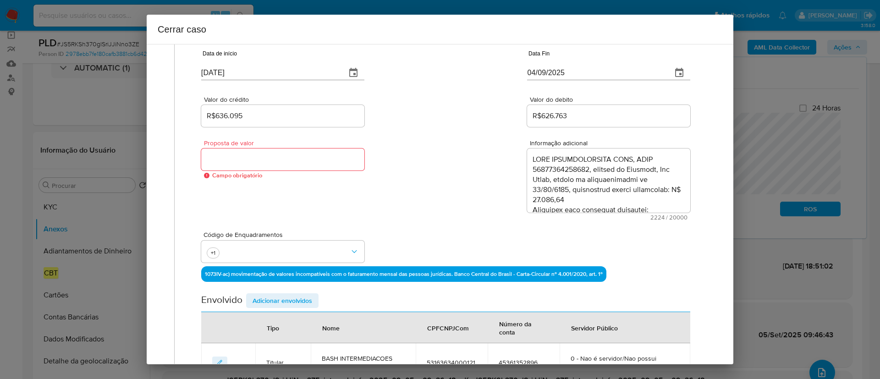
click at [383, 201] on div "Proposta de valor Campo obrigatório Informação adicional 2224 / 20000 17776 car…" at bounding box center [445, 175] width 489 height 92
click at [268, 151] on div at bounding box center [282, 160] width 163 height 22
click at [265, 158] on input "Valor do debito" at bounding box center [282, 160] width 163 height 12
type input "0"
click at [384, 179] on div "Proposta de valor 0 Informação adicional 2224 / 20000 17776 caracteres restantes" at bounding box center [445, 175] width 489 height 92
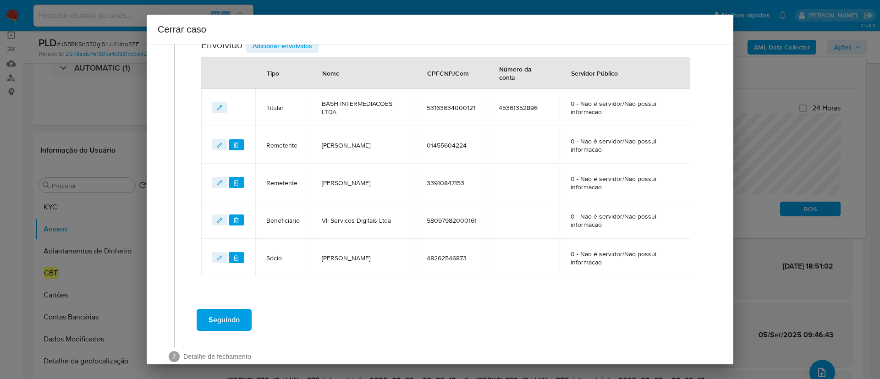
scroll to position [352, 0]
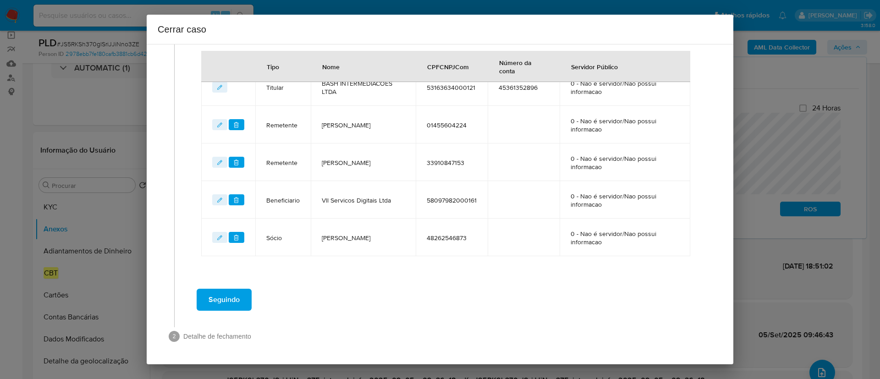
click at [223, 299] on span "Seguindo" at bounding box center [224, 300] width 31 height 20
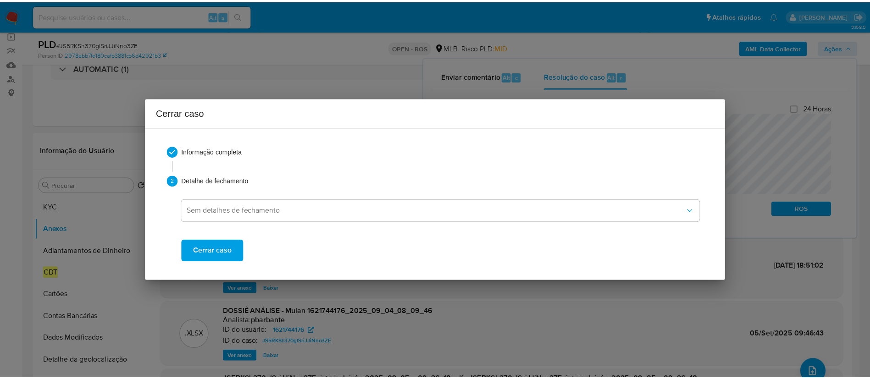
scroll to position [0, 0]
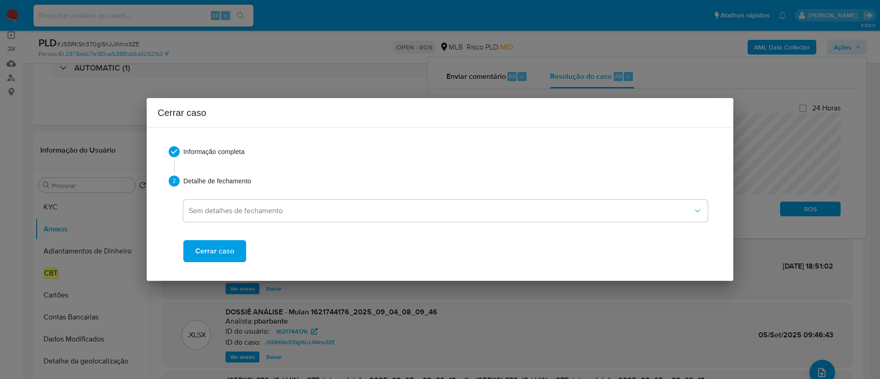
click at [215, 249] on span "Cerrar caso" at bounding box center [214, 251] width 39 height 20
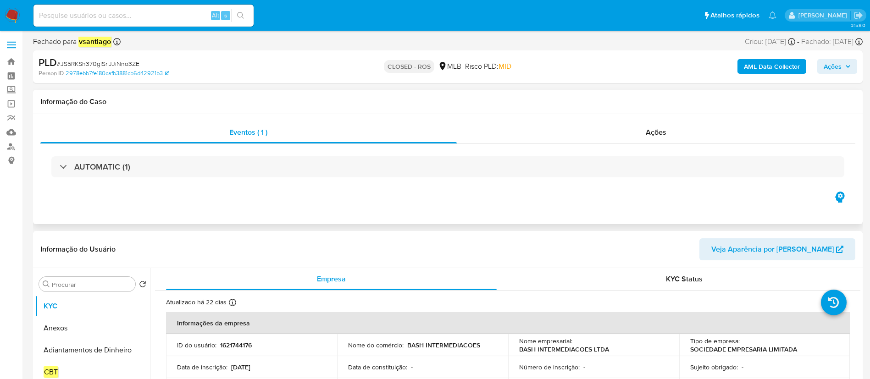
select select "10"
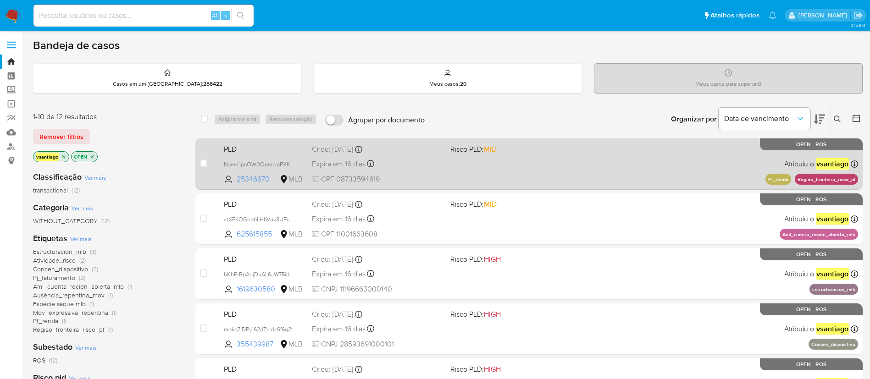
click at [431, 164] on div "Expira em 16 dias Expira em [DATE] 00:15:58" at bounding box center [377, 164] width 131 height 12
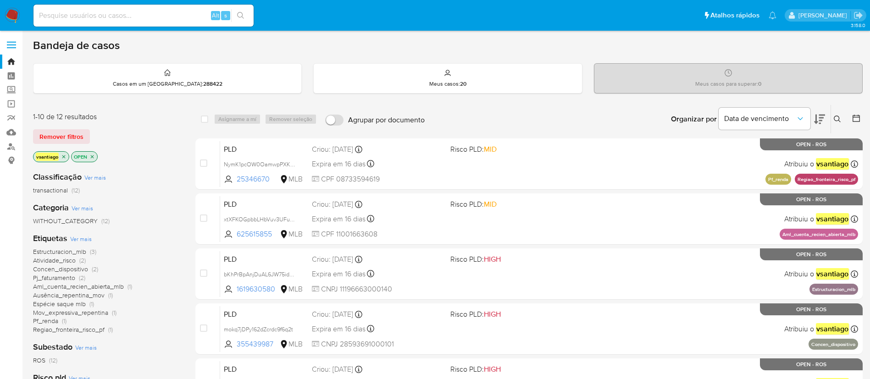
click at [16, 15] on img at bounding box center [13, 16] width 16 height 16
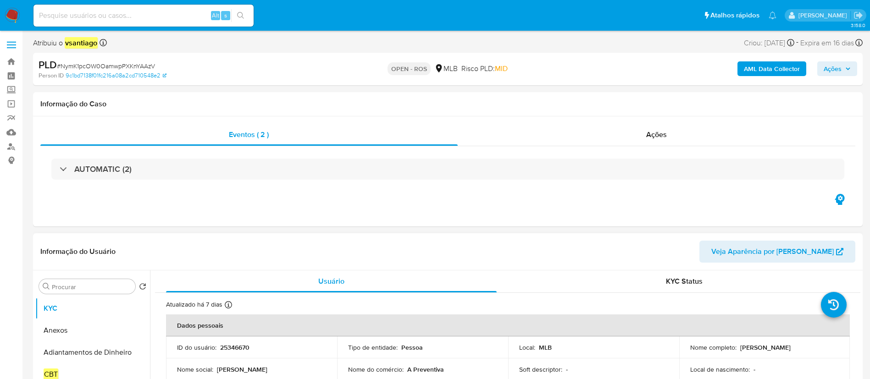
select select "10"
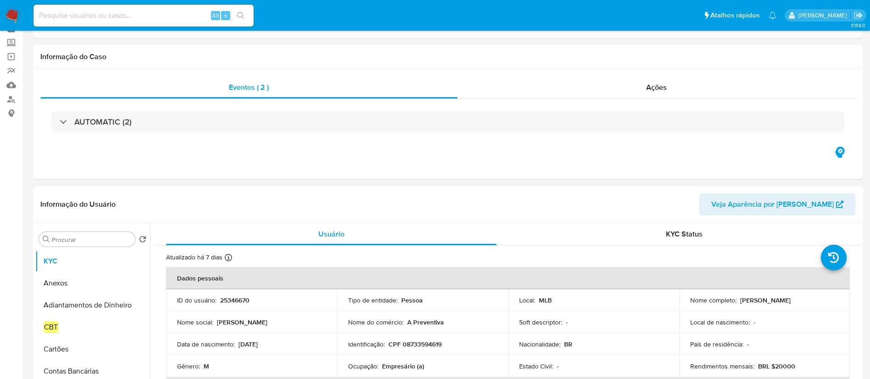
scroll to position [69, 0]
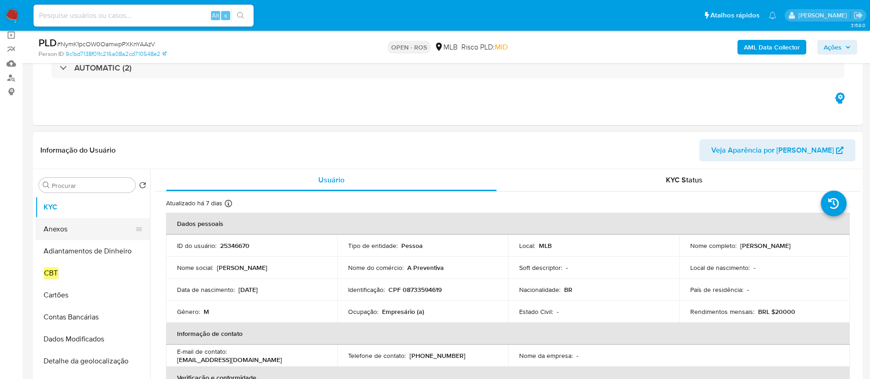
click at [58, 232] on button "Anexos" at bounding box center [88, 229] width 107 height 22
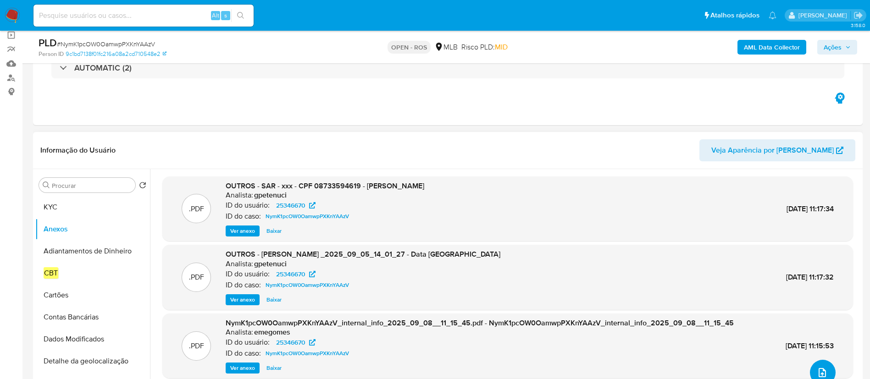
click at [818, 374] on icon "upload-file" at bounding box center [822, 372] width 11 height 11
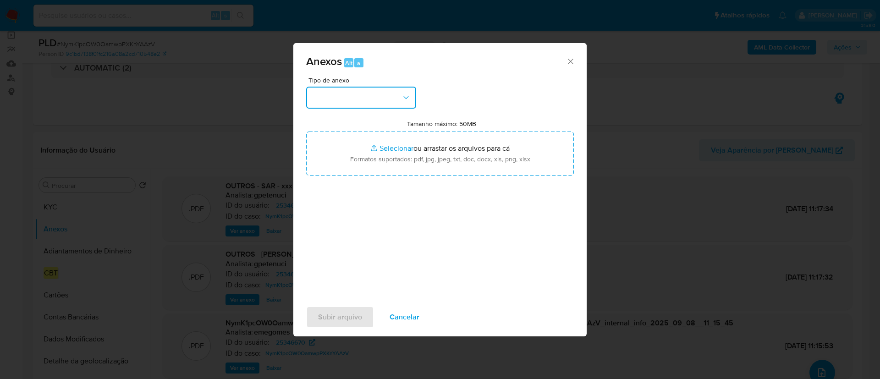
drag, startPoint x: 376, startPoint y: 86, endPoint x: 371, endPoint y: 91, distance: 6.5
click at [375, 87] on button "button" at bounding box center [361, 98] width 110 height 22
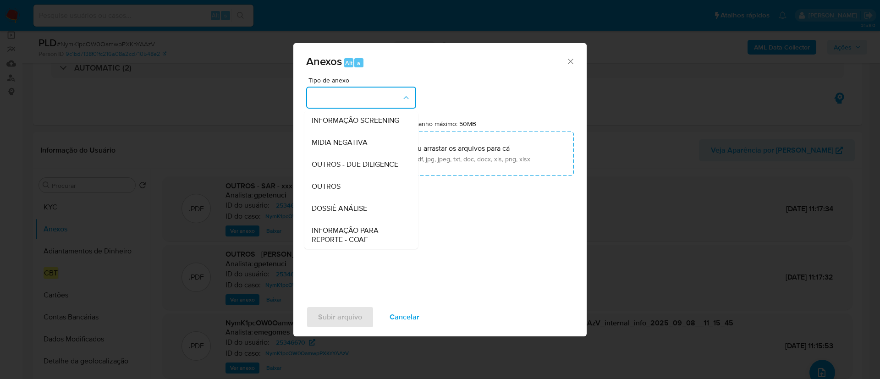
scroll to position [141, 0]
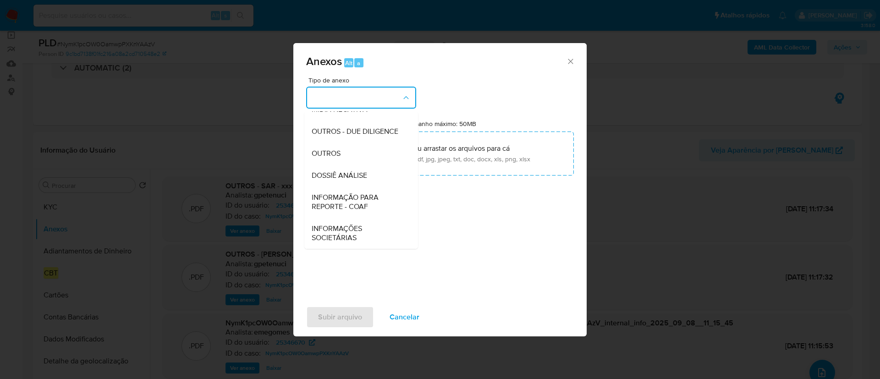
drag, startPoint x: 370, startPoint y: 202, endPoint x: 375, endPoint y: 200, distance: 4.8
click at [370, 200] on span "INFORMAÇÃO PARA REPORTE - COAF" at bounding box center [359, 202] width 94 height 18
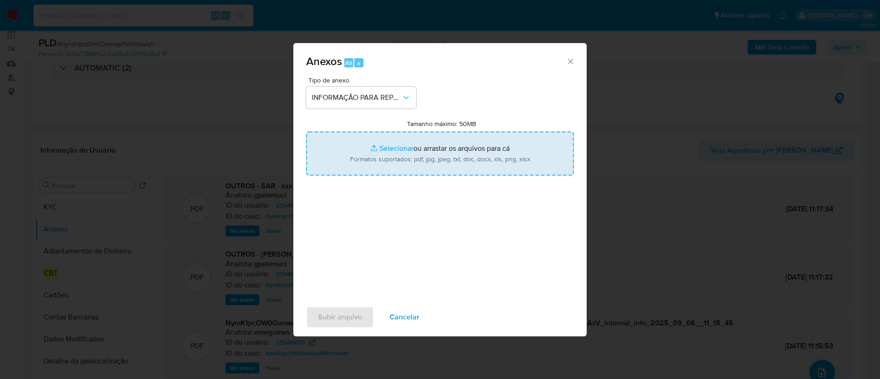
type input "C:\fakepath\SAR - NymK1pcOW0OamwpPXKnYAAzV - CPF 08733594619 - [PERSON_NAME].pdf"
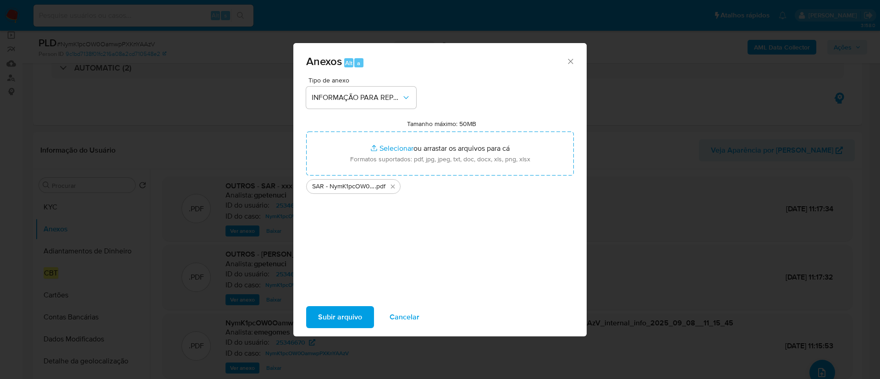
click at [338, 321] on span "Subir arquivo" at bounding box center [340, 317] width 44 height 20
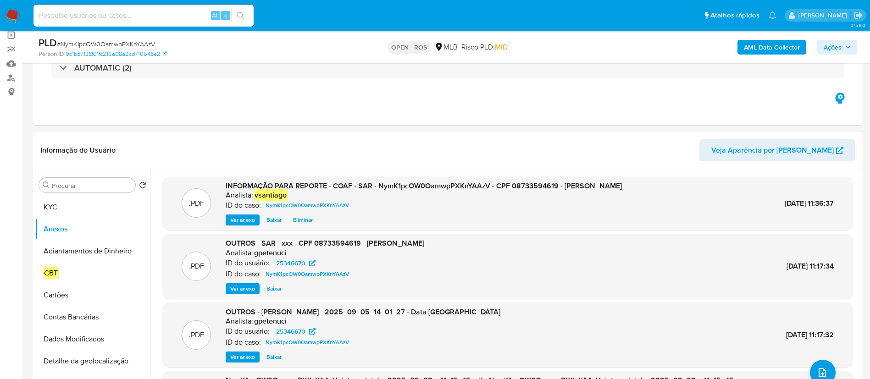
click at [835, 47] on span "Ações" at bounding box center [833, 47] width 18 height 15
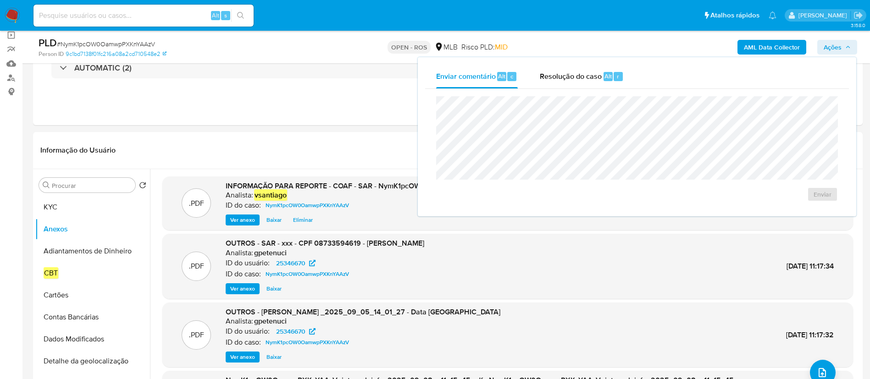
click at [586, 73] on span "Resolução do caso" at bounding box center [571, 76] width 62 height 11
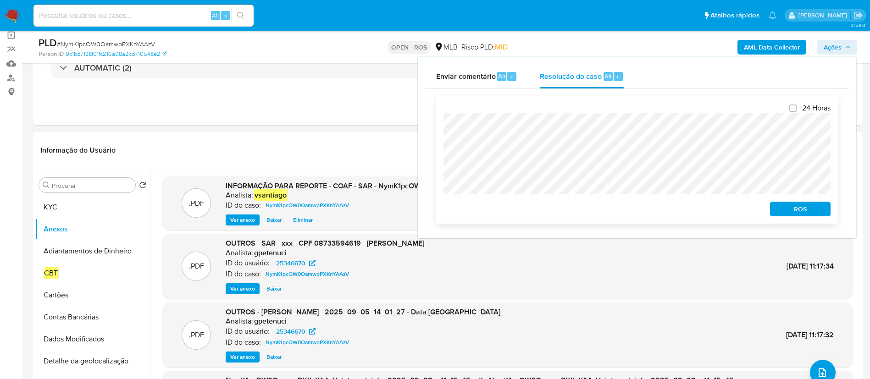
click at [802, 210] on span "ROS" at bounding box center [800, 209] width 48 height 13
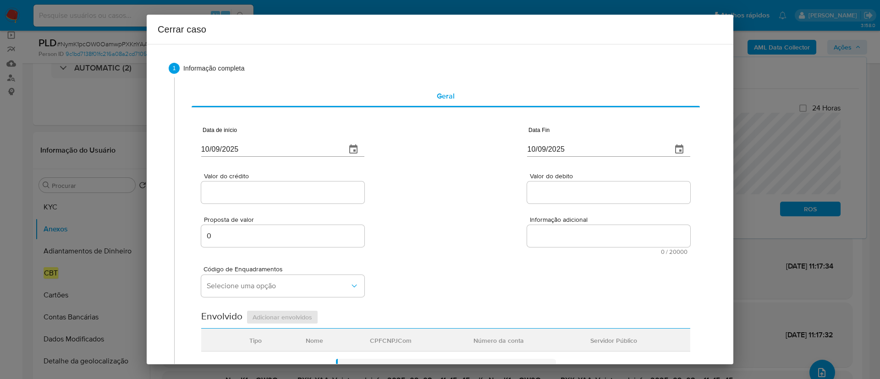
click at [774, 132] on div "Cerrar caso 1 Informação completa Geral Data de início [DATE] Data Fin [DATE] V…" at bounding box center [440, 189] width 880 height 379
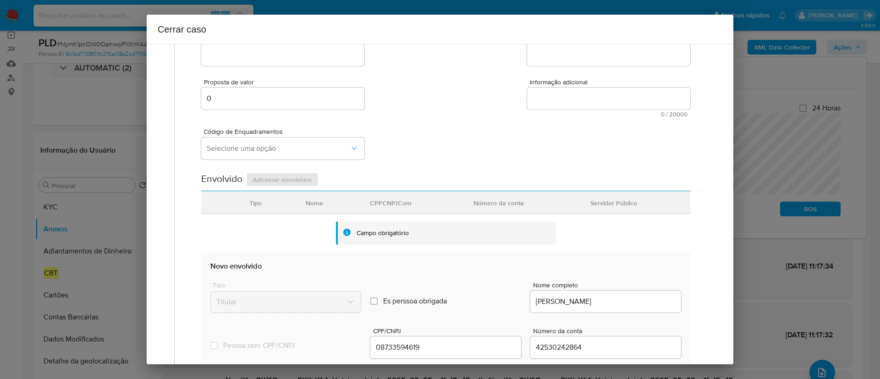
scroll to position [0, 0]
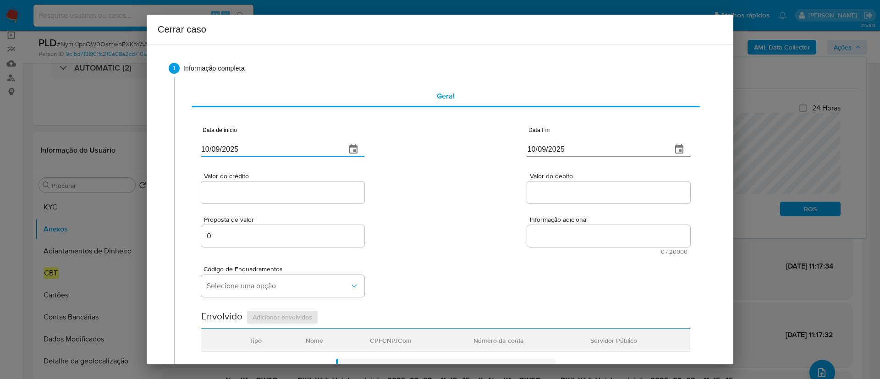
click at [208, 149] on input "10/09/2025" at bounding box center [270, 149] width 138 height 15
paste input "01/02"
type input "[DATE]"
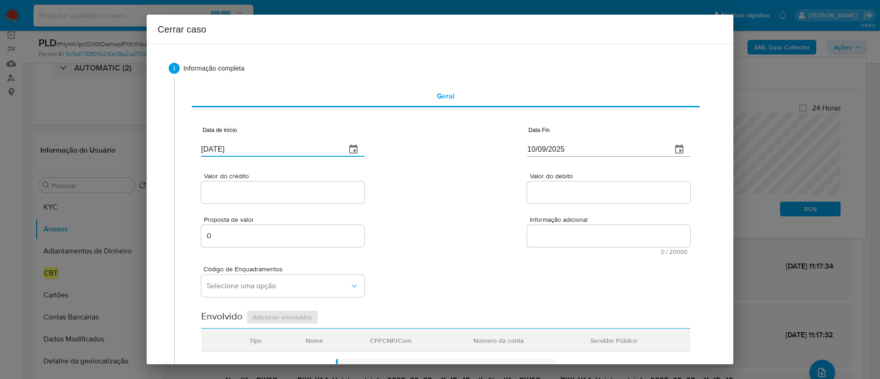
click at [420, 174] on div "Valor do crédito Valor do debito" at bounding box center [445, 184] width 489 height 44
click at [536, 148] on input "10/09/2025" at bounding box center [596, 149] width 138 height 15
click at [536, 149] on input "10/09/2025" at bounding box center [596, 149] width 138 height 15
paste input "03"
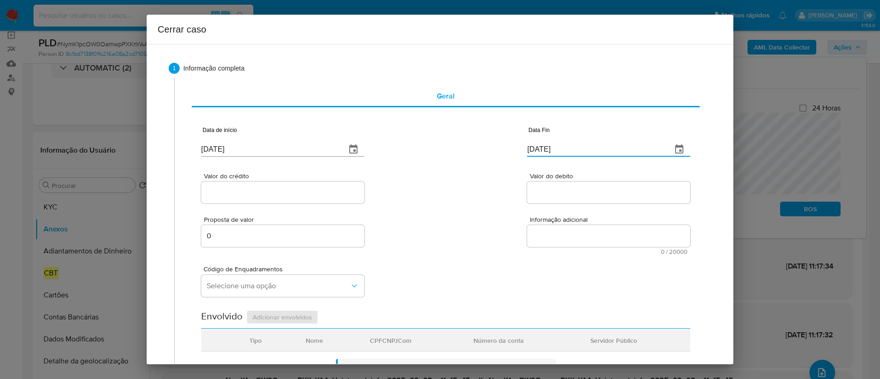
type input "[DATE]"
click at [453, 186] on div "Valor do crédito Valor do debito" at bounding box center [445, 184] width 489 height 44
drag, startPoint x: 251, startPoint y: 194, endPoint x: 321, endPoint y: 195, distance: 70.6
click at [251, 194] on input "Valor do crédito" at bounding box center [282, 193] width 163 height 12
paste input "R$692.969"
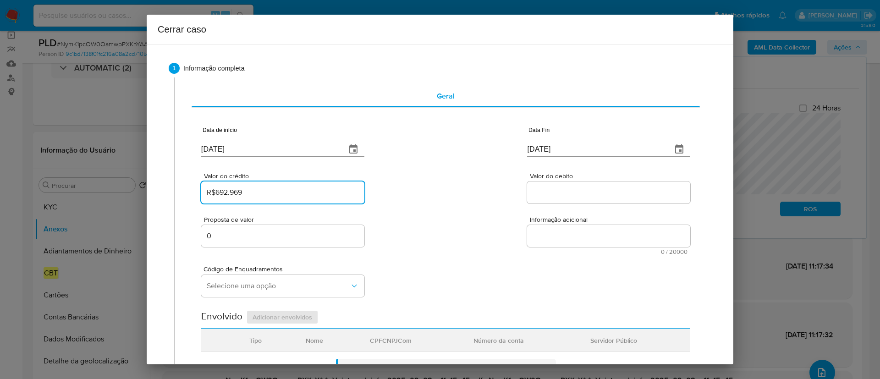
type input "R$692.969"
click at [439, 196] on div "Valor do crédito R$692.969 Valor do debito" at bounding box center [445, 184] width 489 height 44
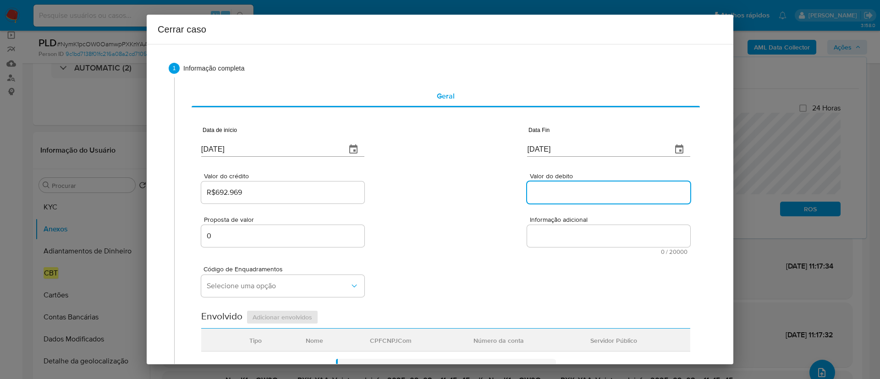
drag, startPoint x: 554, startPoint y: 188, endPoint x: 482, endPoint y: 189, distance: 71.5
click at [554, 188] on input "Valor do debito" at bounding box center [608, 193] width 163 height 12
paste input "R$692.601"
type input "R$692.601"
drag, startPoint x: 482, startPoint y: 189, endPoint x: 472, endPoint y: 189, distance: 10.1
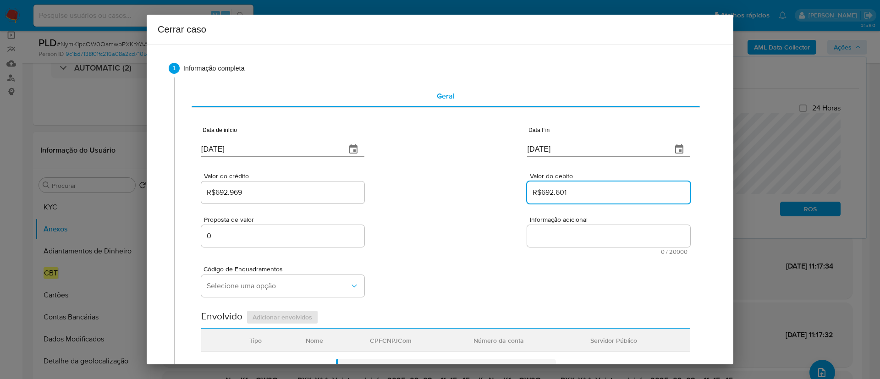
click at [482, 189] on div "Valor do crédito R$692.969 Valor do debito R$692.601" at bounding box center [445, 184] width 489 height 44
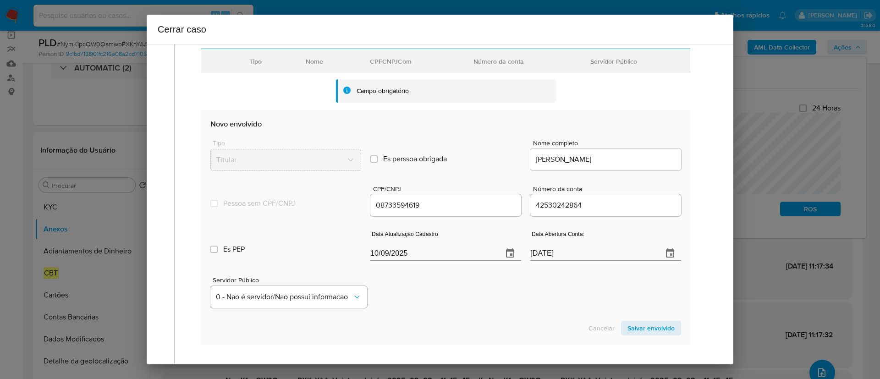
scroll to position [344, 0]
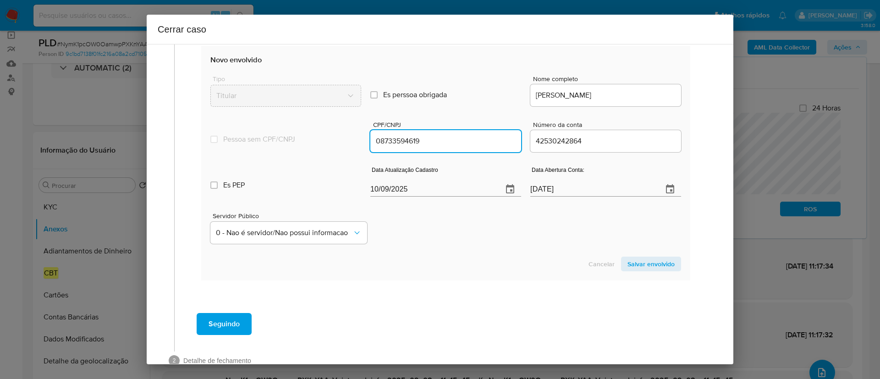
drag, startPoint x: 401, startPoint y: 144, endPoint x: 477, endPoint y: 143, distance: 76.1
click at [431, 145] on input "08733594619" at bounding box center [445, 141] width 151 height 12
type input "8733594619"
click at [572, 145] on input "42530242864" at bounding box center [606, 141] width 151 height 12
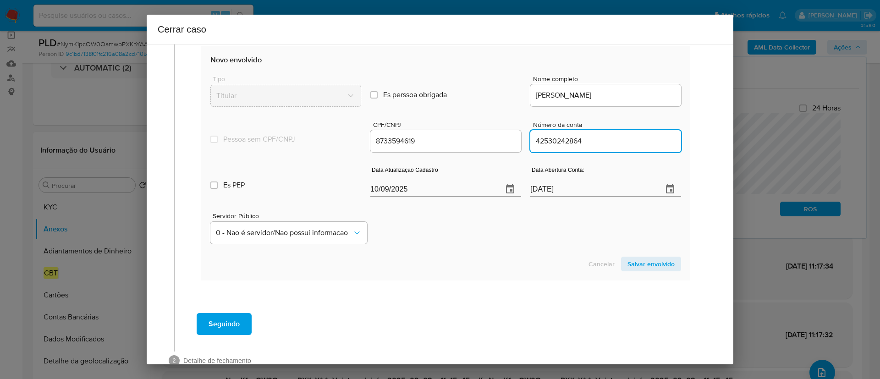
drag, startPoint x: 560, startPoint y: 141, endPoint x: 586, endPoint y: 147, distance: 25.9
click at [583, 147] on input "42530242864" at bounding box center [606, 141] width 151 height 12
click at [589, 147] on div "42530242864" at bounding box center [606, 141] width 151 height 22
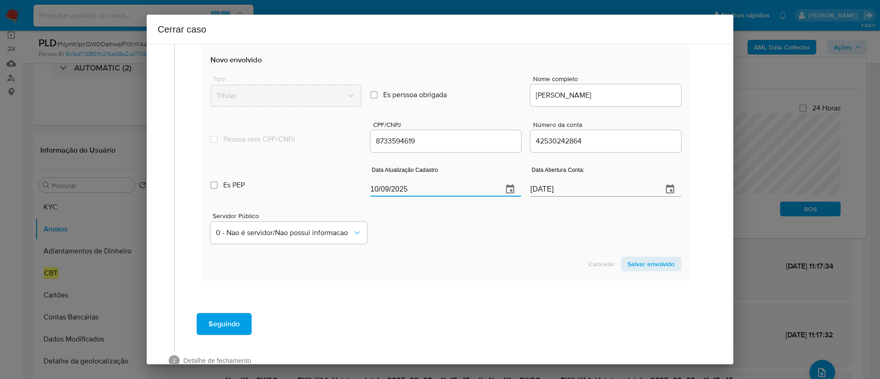
click at [394, 194] on input "10/09/2025" at bounding box center [432, 189] width 125 height 15
paste input "05/08"
type input "[DATE]"
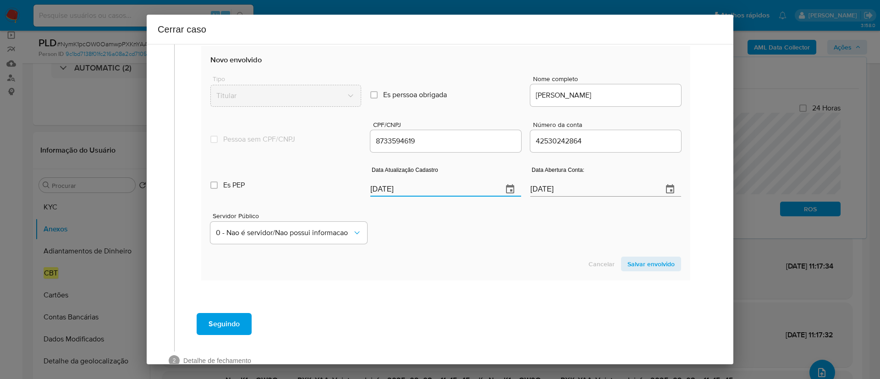
type input "08733594619"
type input "[DATE]"
click at [447, 243] on div "Servidor Público 0 - Nao é servidor/[PERSON_NAME] possui informacao" at bounding box center [445, 225] width 471 height 46
click at [647, 268] on span "Salvar envolvido" at bounding box center [651, 264] width 47 height 13
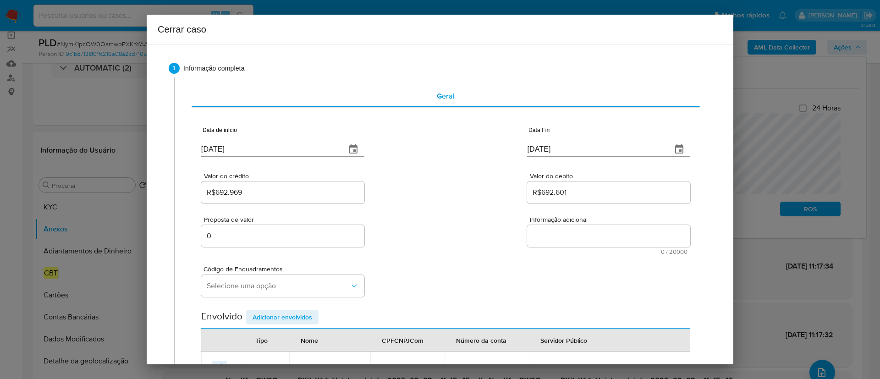
scroll to position [69, 0]
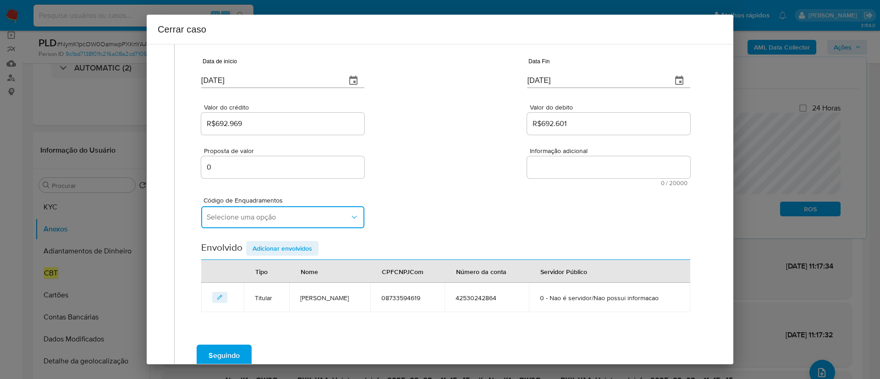
click at [223, 215] on span "Selecione uma opção" at bounding box center [278, 217] width 143 height 9
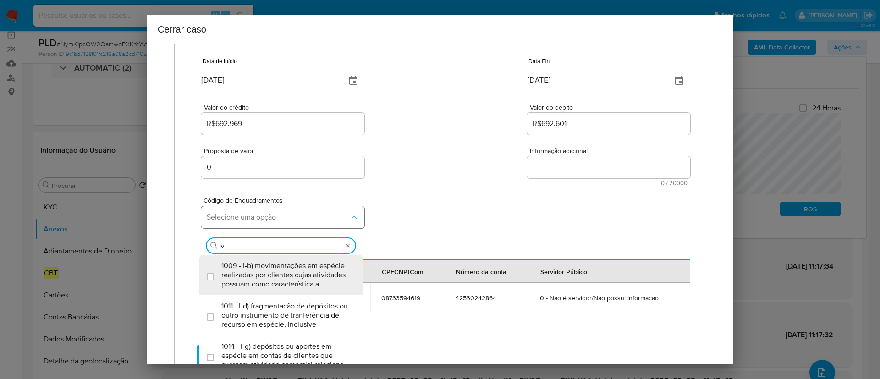
type input "iv-a"
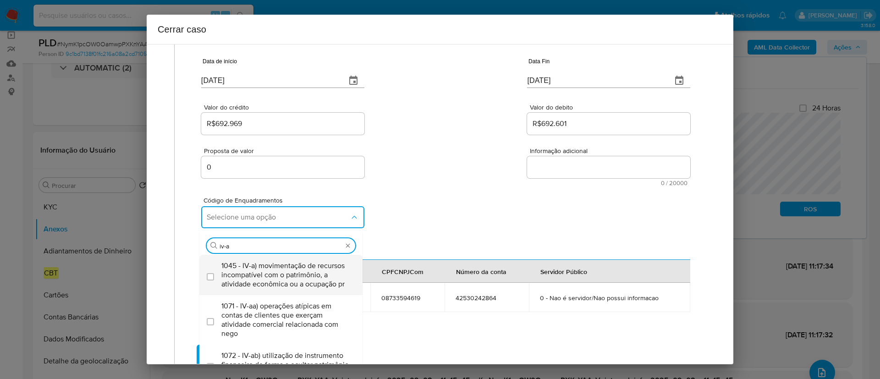
click at [282, 283] on span "1045 - IV-a) movimentação de recursos incompatível com o patrimônio, a atividad…" at bounding box center [285, 275] width 128 height 28
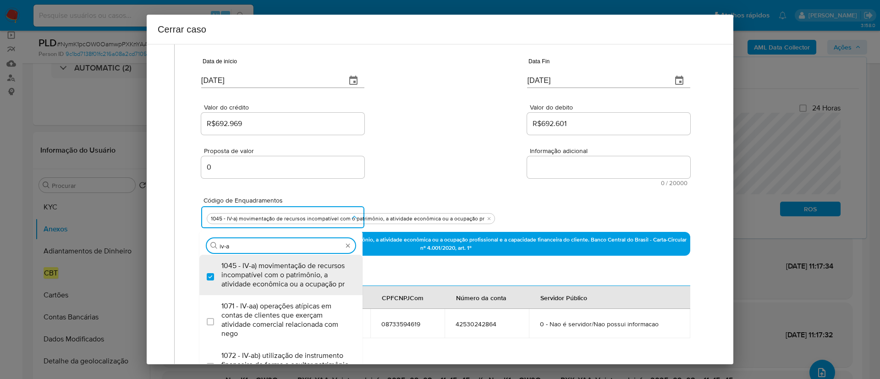
checkbox input "true"
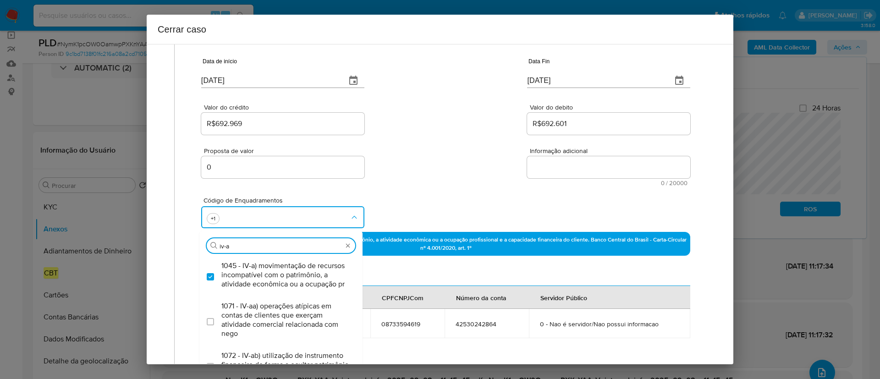
click at [453, 190] on div "Código de Enquadramentos Procurar iv-a 1045 - IV-a) movimentação de recursos in…" at bounding box center [445, 209] width 489 height 46
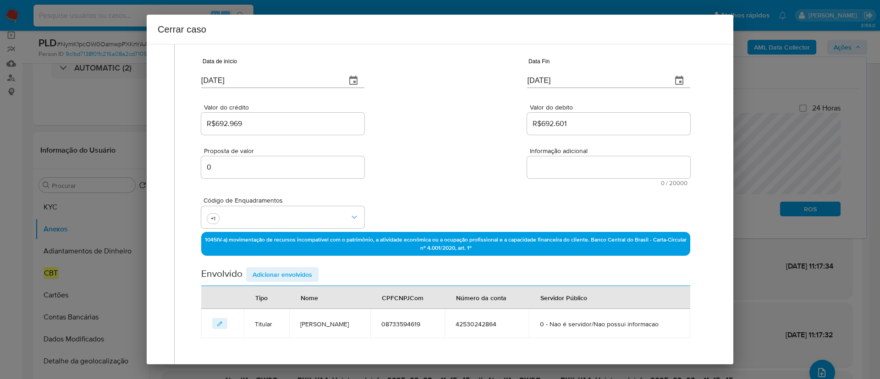
click at [558, 177] on textarea "Informação adicional" at bounding box center [608, 167] width 163 height 22
paste textarea "Lorem Ipsumdol Sitame co Adipisci, ELI 56277997394, 97 sedd, eiusmodte in utlab…"
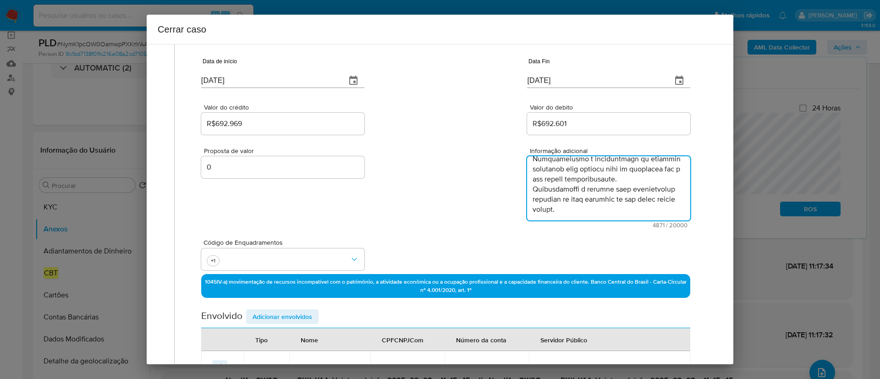
scroll to position [1632, 0]
type textarea "Lorem Ipsumdol Sitame co Adipisci, ELI 56277997394, 97 sedd, eiusmodte in utlab…"
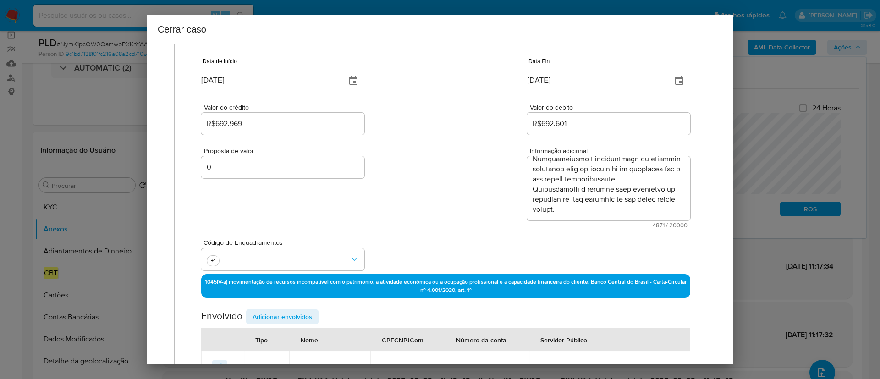
click at [459, 217] on div "Proposta de valor 0 Informação adicional 4871 / 20000 15129 caracteres restantes" at bounding box center [445, 183] width 489 height 92
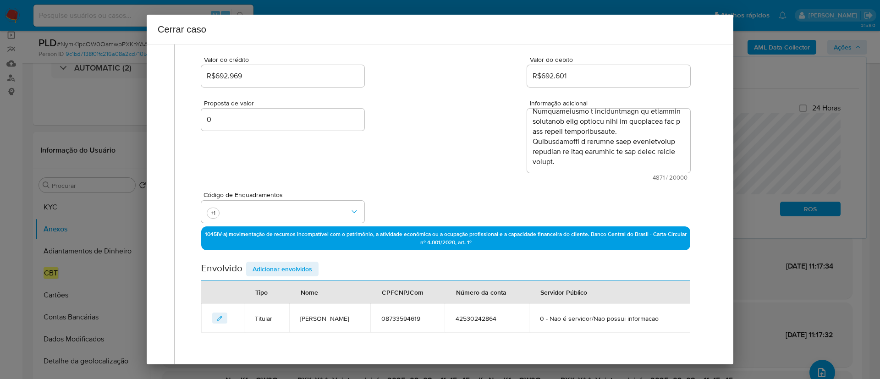
scroll to position [138, 0]
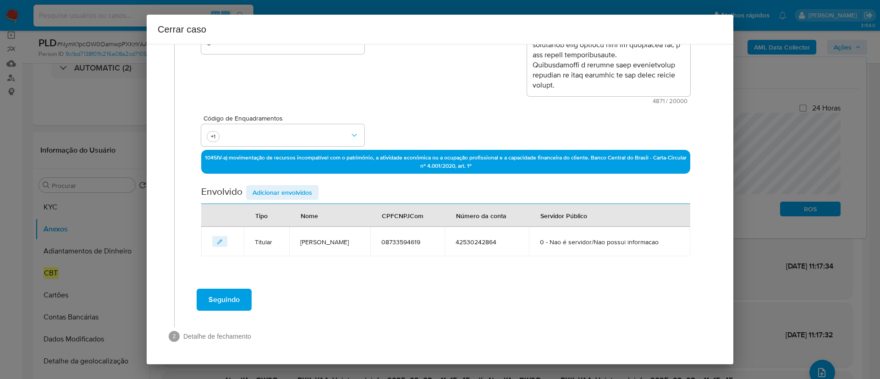
click at [297, 186] on span "Adicionar envolvidos" at bounding box center [283, 192] width 60 height 13
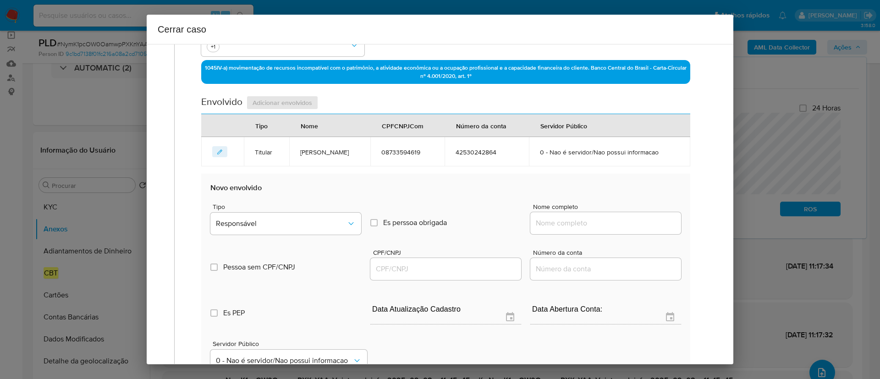
scroll to position [347, 0]
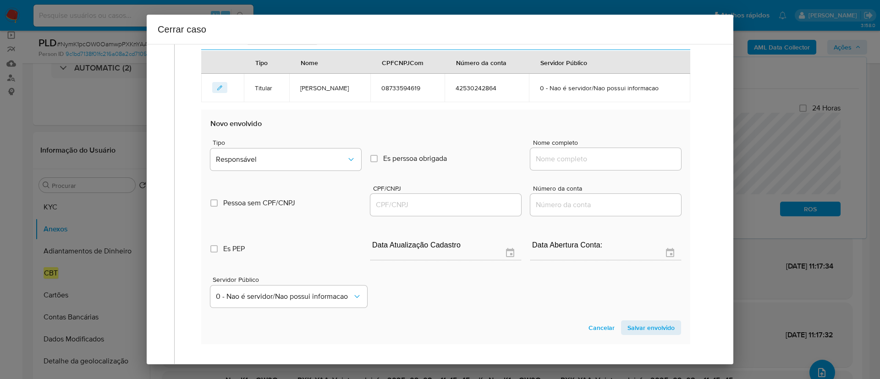
click at [618, 165] on input "Nome completo" at bounding box center [606, 159] width 151 height 12
paste input "A Preventiva Solucoes Ambientais Ltda, 49548808000105"
click at [644, 165] on input "A Preventiva Solucoes Ambientais Ltda, 49548808000105" at bounding box center [606, 159] width 151 height 12
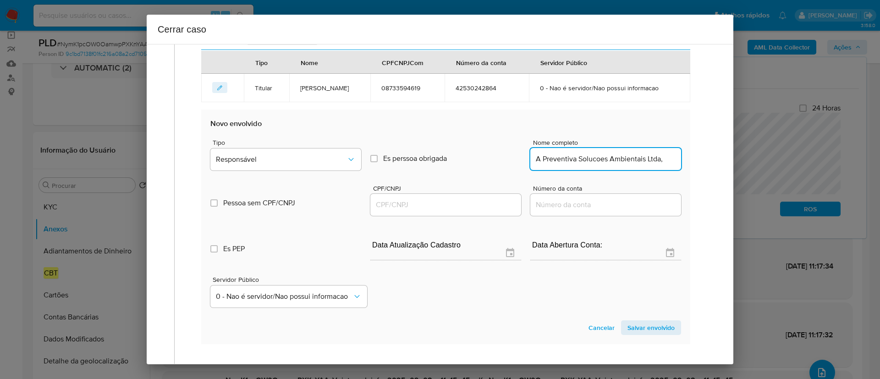
scroll to position [0, 0]
type input "A Preventiva Solucoes Ambientais Ltda,"
click at [454, 211] on input "CPF/CNPJ" at bounding box center [445, 205] width 151 height 12
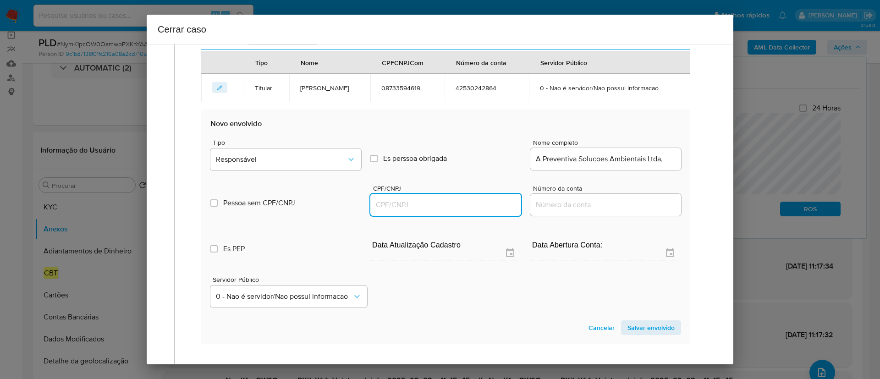
paste input "49548808000105"
type input "49548808000105"
click at [658, 165] on input "A Preventiva Solucoes Ambientais Ltda," at bounding box center [606, 159] width 151 height 12
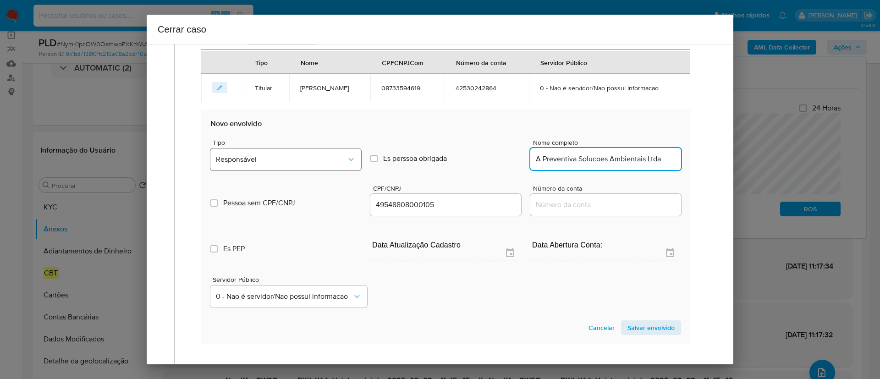
type input "A Preventiva Solucoes Ambientais Ltda"
click at [267, 171] on button "Responsável" at bounding box center [285, 160] width 151 height 22
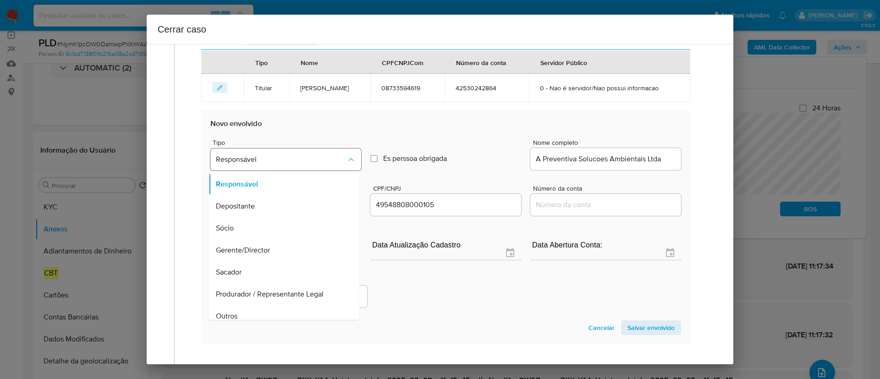
scroll to position [349, 0]
click at [663, 332] on span "Salvar envolvido" at bounding box center [651, 326] width 47 height 13
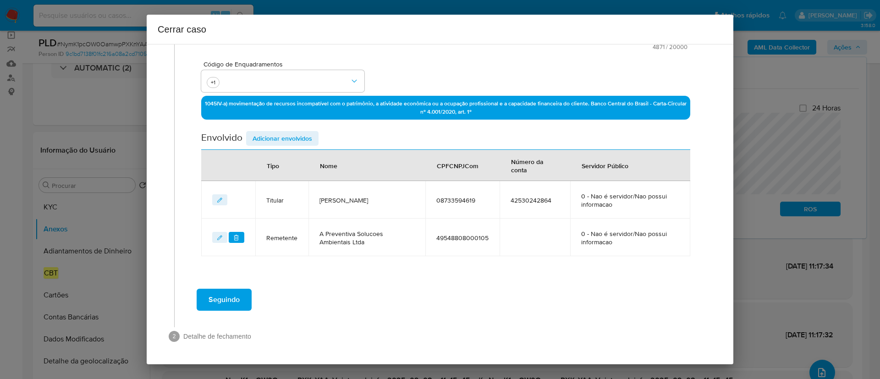
scroll to position [247, 0]
click at [282, 134] on span "Adicionar envolvidos" at bounding box center [283, 138] width 60 height 13
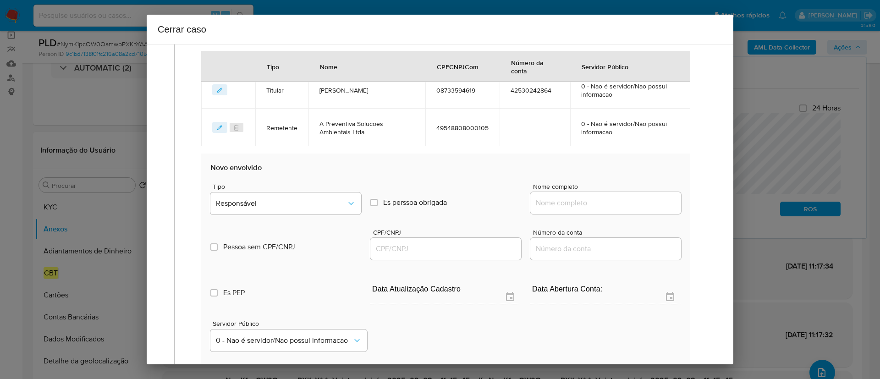
scroll to position [385, 0]
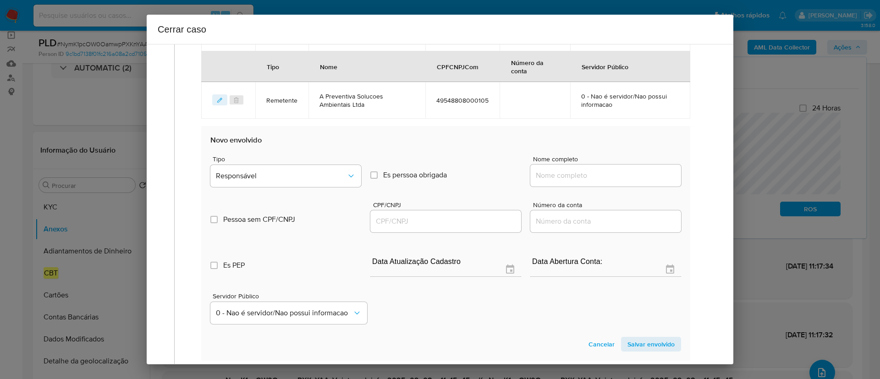
click at [575, 182] on div at bounding box center [606, 176] width 151 height 22
click at [618, 179] on input "Nome completo" at bounding box center [606, 176] width 151 height 12
paste input "A Preventiva Controle Pragas, 20813243000156"
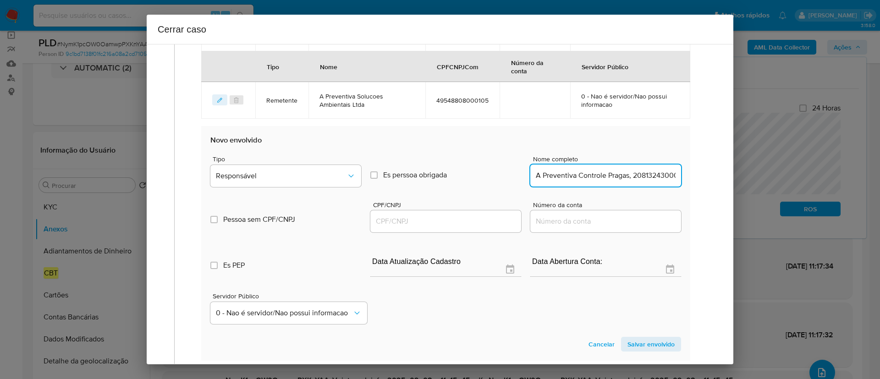
scroll to position [0, 18]
click at [643, 173] on input "A Preventiva Controle Pragas, 20813243000156" at bounding box center [606, 176] width 151 height 12
type input "A Preventiva Controle Pragas,"
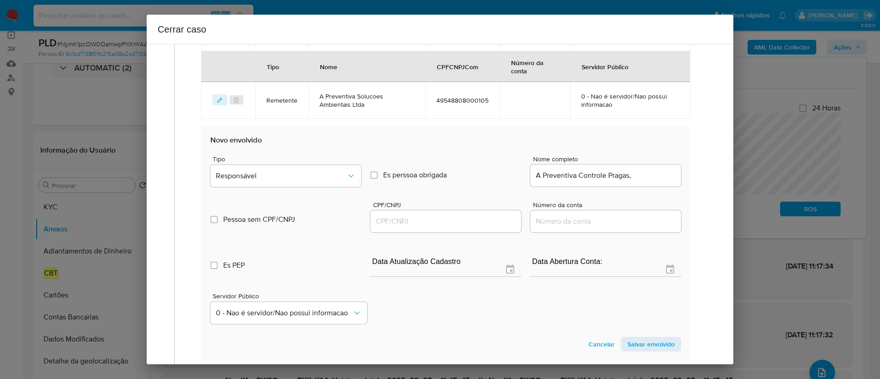
click at [459, 227] on div at bounding box center [445, 221] width 151 height 22
click at [456, 221] on input "CPF/CNPJ" at bounding box center [445, 222] width 151 height 12
paste input "20813243000156"
type input "20813243000156"
click at [635, 177] on input "A Preventiva Controle Pragas," at bounding box center [606, 176] width 151 height 12
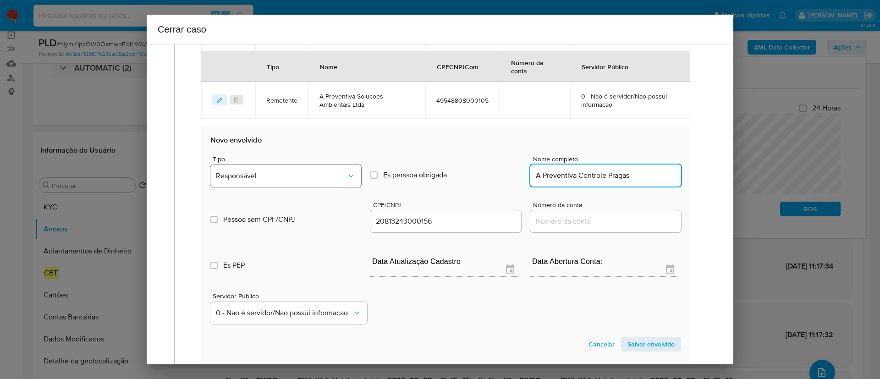
type input "A Preventiva Controle Pragas"
click at [280, 179] on span "Responsável" at bounding box center [281, 175] width 131 height 9
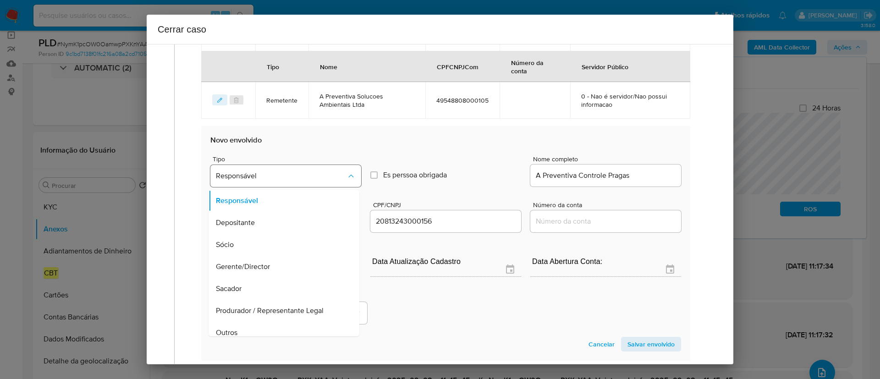
scroll to position [387, 0]
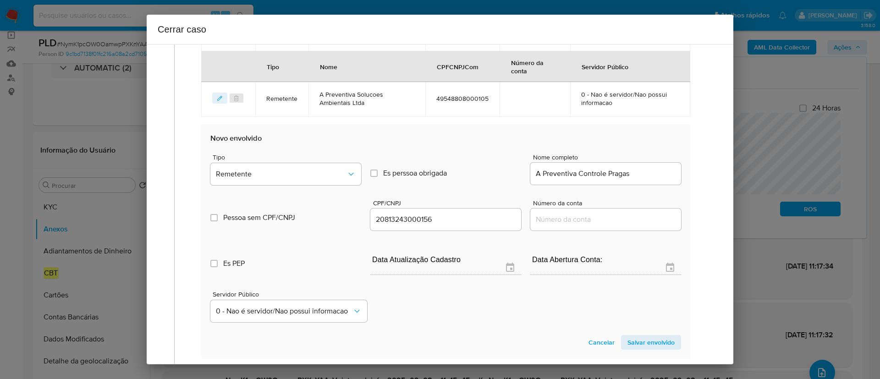
click at [658, 341] on span "Salvar envolvido" at bounding box center [651, 342] width 47 height 13
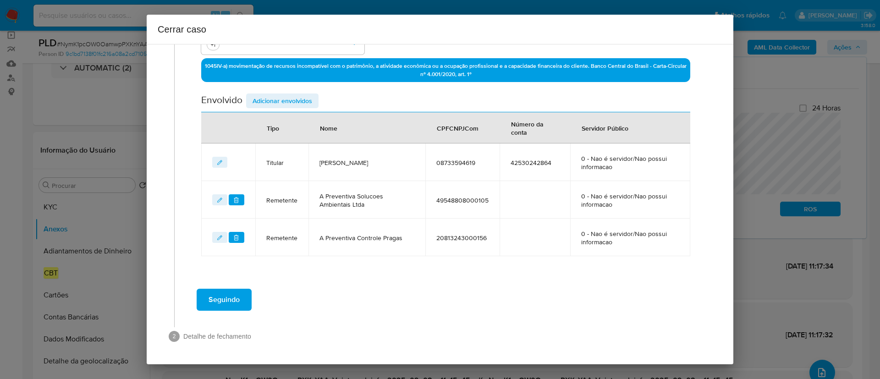
scroll to position [285, 0]
click at [288, 102] on span "Adicionar envolvidos" at bounding box center [283, 100] width 60 height 13
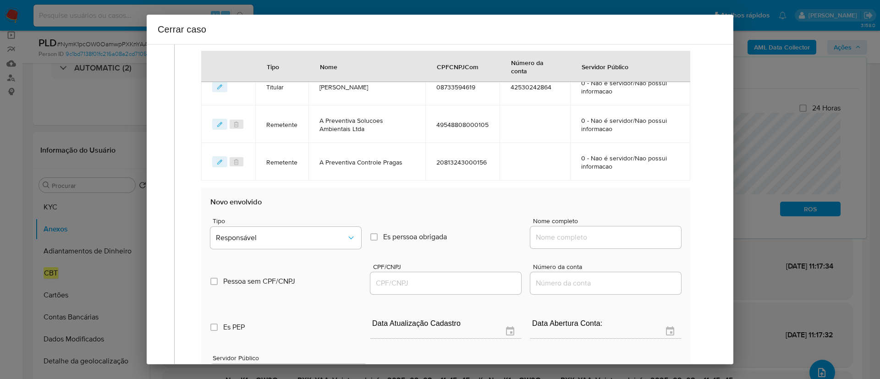
scroll to position [422, 0]
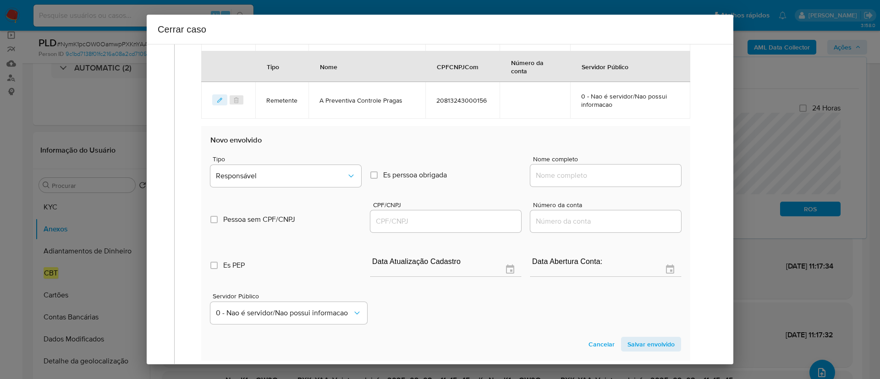
click at [585, 176] on input "Nome completo" at bounding box center [606, 176] width 151 height 12
paste input "Controle De Pragas E Faunas A Preventiva Ltda, 37376669000192"
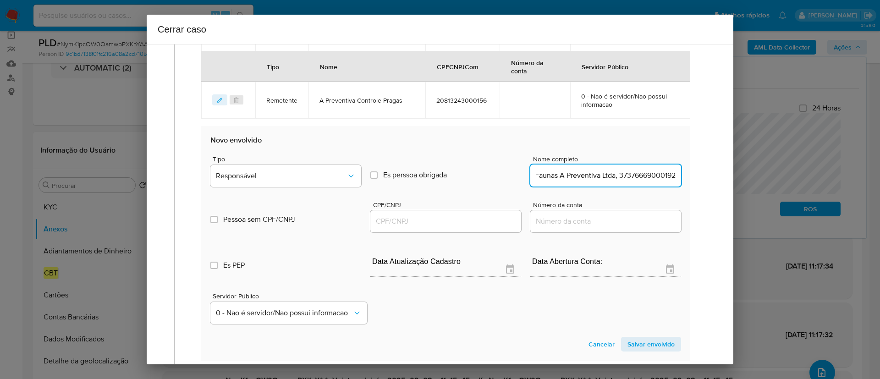
click at [646, 170] on input "Controle De Pragas E Faunas A Preventiva Ltda, 37376669000192" at bounding box center [606, 176] width 151 height 12
type input "Controle De Pragas E Faunas A Preventiva Ltda"
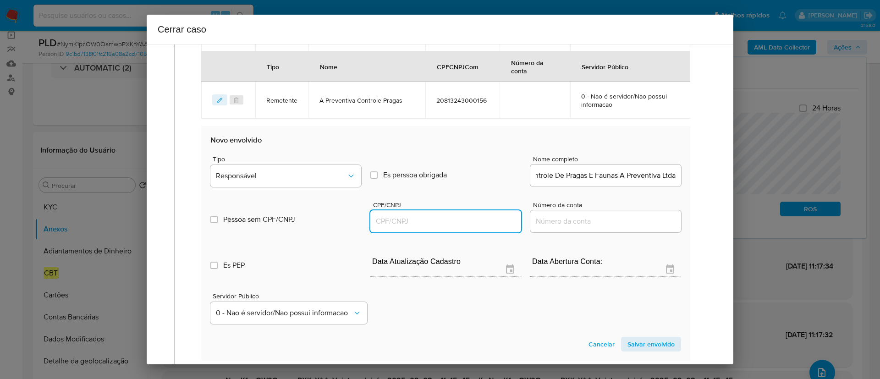
click at [444, 226] on input "CPF/CNPJ" at bounding box center [445, 222] width 151 height 12
paste input "37376669000192"
type input "37376669000192"
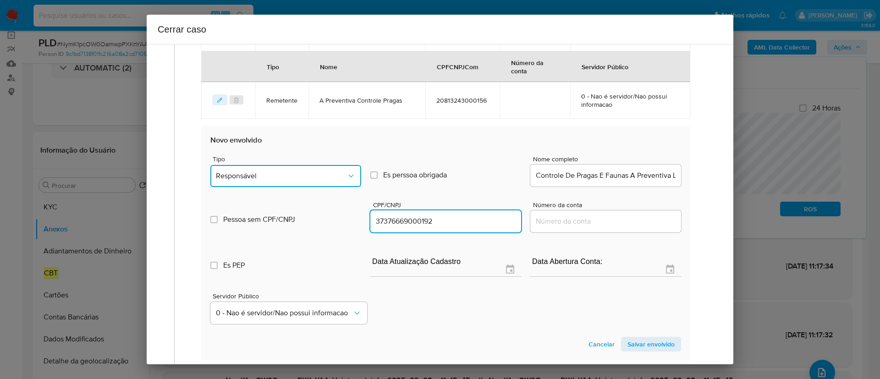
click at [309, 185] on button "Responsável" at bounding box center [285, 176] width 151 height 22
click at [309, 183] on button "Responsável" at bounding box center [285, 176] width 151 height 22
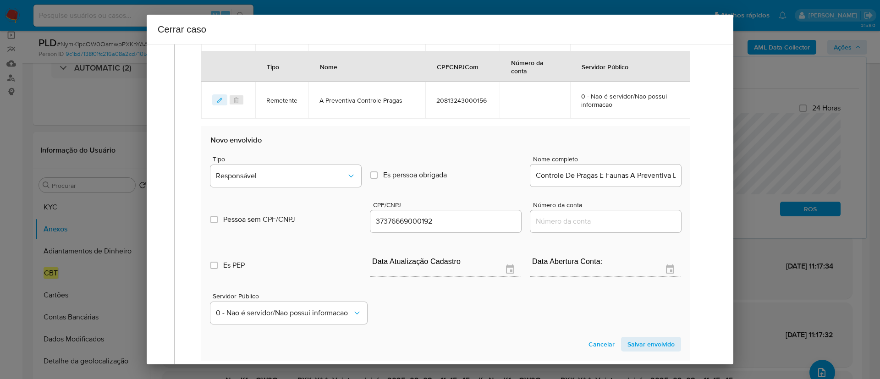
click at [284, 163] on div "Tipo Responsável" at bounding box center [285, 173] width 151 height 35
click at [281, 175] on span "Responsável" at bounding box center [281, 175] width 131 height 9
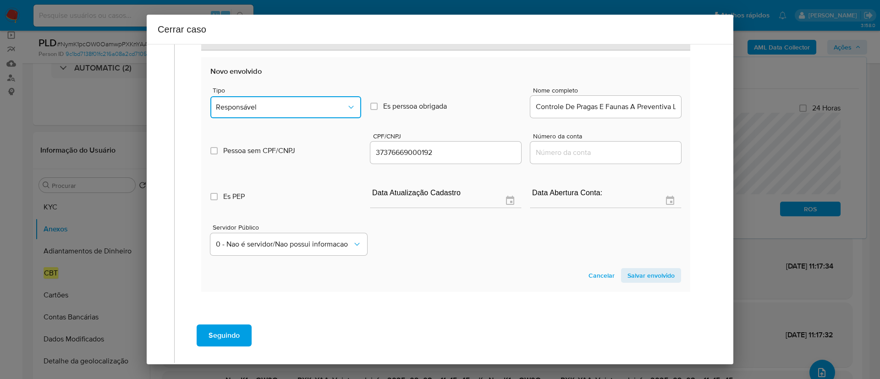
scroll to position [422, 0]
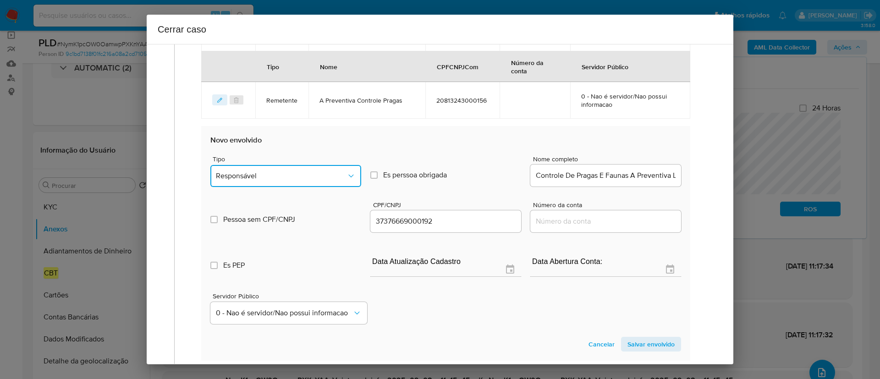
click at [338, 179] on span "Responsável" at bounding box center [281, 175] width 131 height 9
click at [232, 177] on span "Responsável" at bounding box center [281, 175] width 131 height 9
click at [422, 158] on div "Tipo Responsável Es perssoa obrigada Is PObrigada Nome completo Controle De Pra…" at bounding box center [445, 168] width 471 height 46
click at [388, 174] on span "Es perssoa obrigada" at bounding box center [415, 175] width 64 height 9
click at [370, 175] on input "Es perssoa obrigada Is PObrigada" at bounding box center [373, 174] width 7 height 7
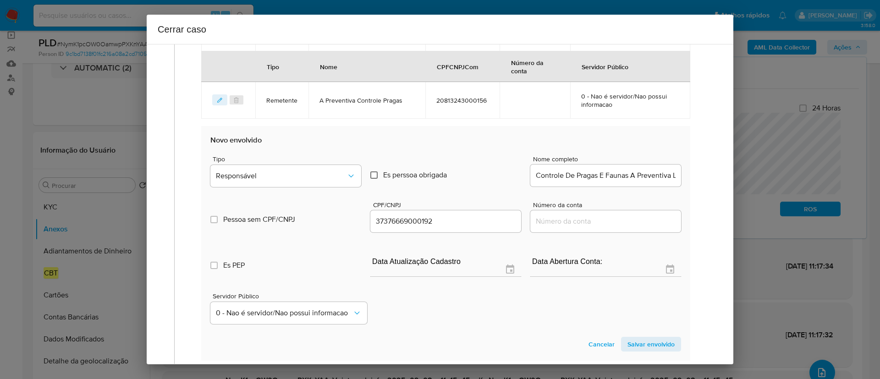
click at [371, 176] on input "Es perssoa obrigada Is PObrigada" at bounding box center [373, 174] width 7 height 7
click at [437, 155] on div "Tipo Responsável Es perssoa obrigada Is PObrigada Nome completo Controle De Pra…" at bounding box center [445, 168] width 471 height 46
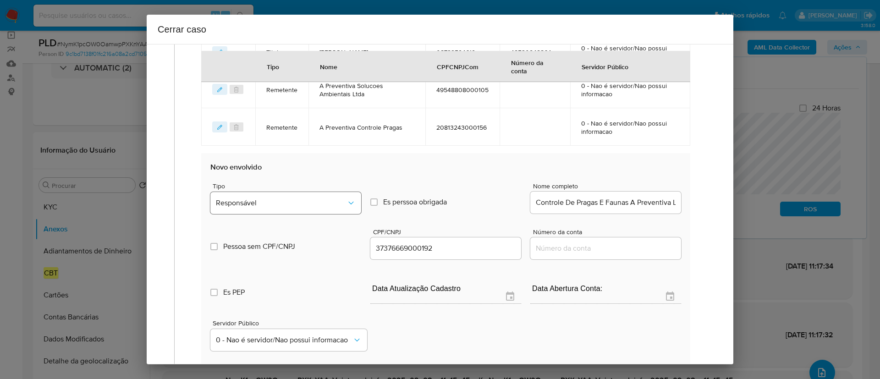
scroll to position [389, 0]
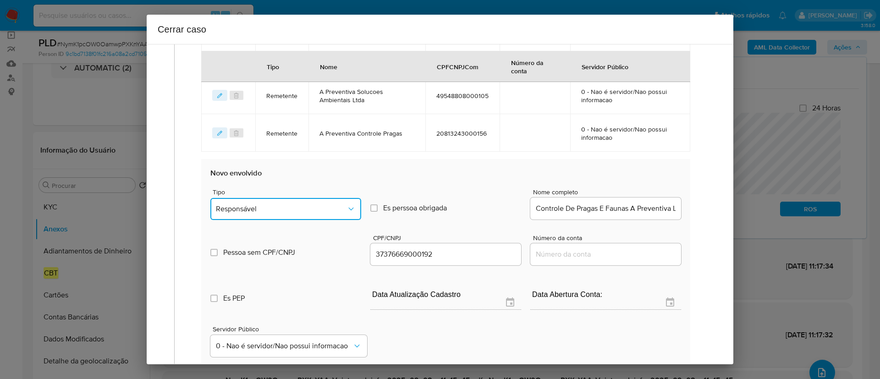
click at [249, 210] on span "Responsável" at bounding box center [281, 209] width 131 height 9
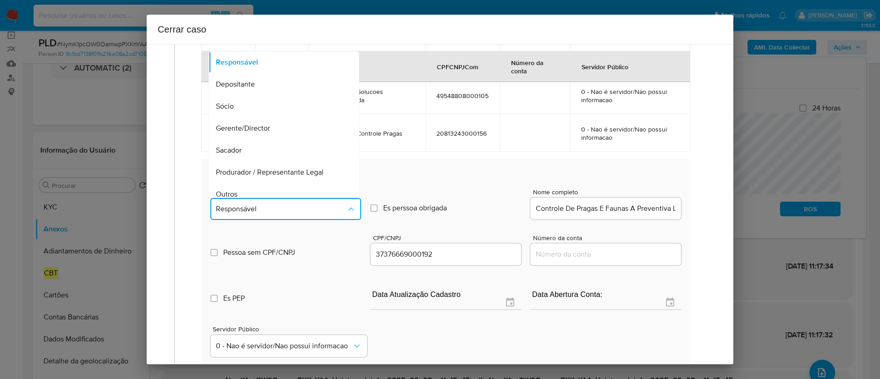
scroll to position [51, 0]
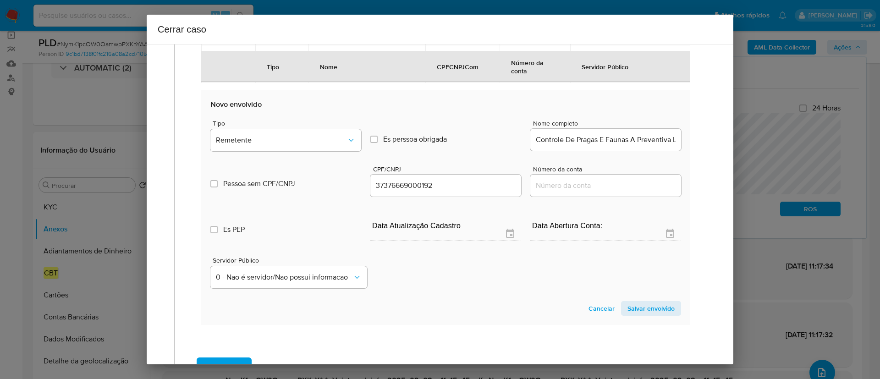
click at [656, 307] on span "Salvar envolvido" at bounding box center [651, 308] width 47 height 13
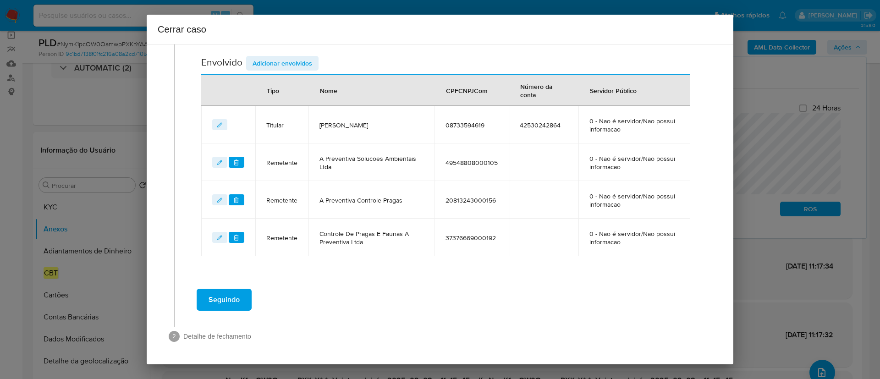
scroll to position [322, 0]
click at [345, 160] on span "A Preventiva Solucoes Ambientais Ltda" at bounding box center [372, 163] width 105 height 17
click at [370, 162] on span "A Preventiva Solucoes Ambientais Ltda" at bounding box center [372, 163] width 105 height 17
click at [363, 197] on span "A Preventiva Controle Pragas" at bounding box center [372, 200] width 105 height 8
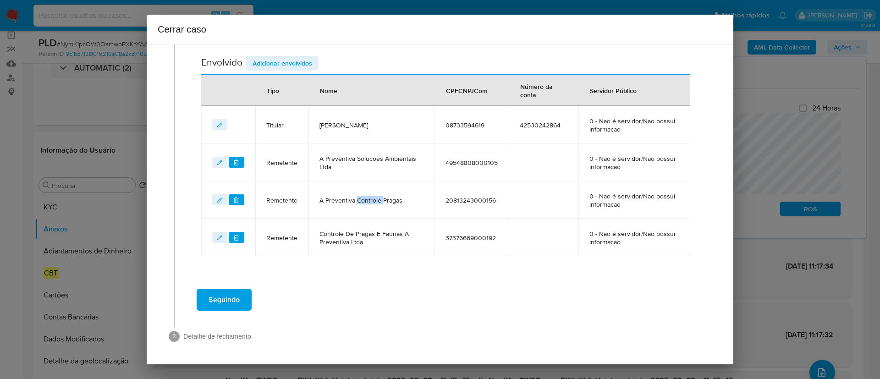
click at [363, 197] on span "A Preventiva Controle Pragas" at bounding box center [372, 200] width 105 height 8
click at [391, 160] on span "A Preventiva Solucoes Ambientais Ltda" at bounding box center [372, 163] width 105 height 17
click at [388, 199] on span "A Preventiva Controle Pragas" at bounding box center [372, 200] width 105 height 8
click at [362, 233] on span "Controle De Pragas E Faunas A Preventiva Ltda" at bounding box center [372, 238] width 105 height 17
click at [366, 257] on div "Data de início 01/02/2025 Data Fin 03/09/2025 Valor do crédito R$692.969 Valor …" at bounding box center [446, 30] width 509 height 491
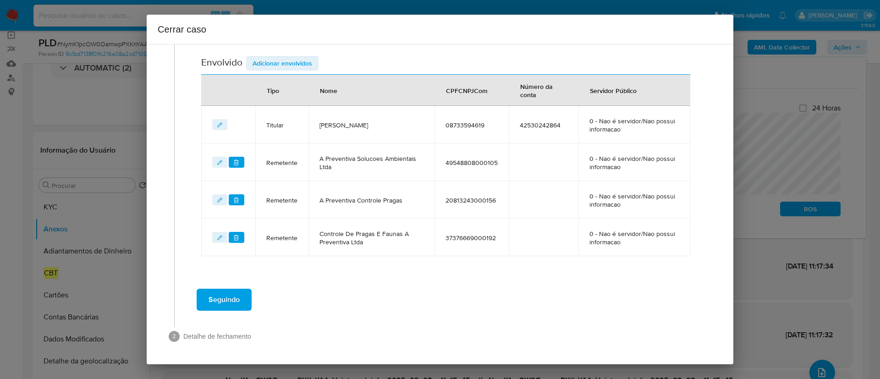
click at [448, 284] on div "Seguindo" at bounding box center [446, 299] width 524 height 33
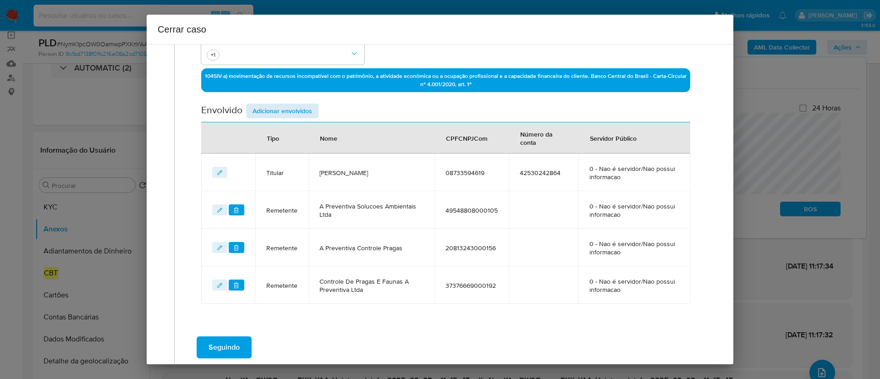
scroll to position [254, 0]
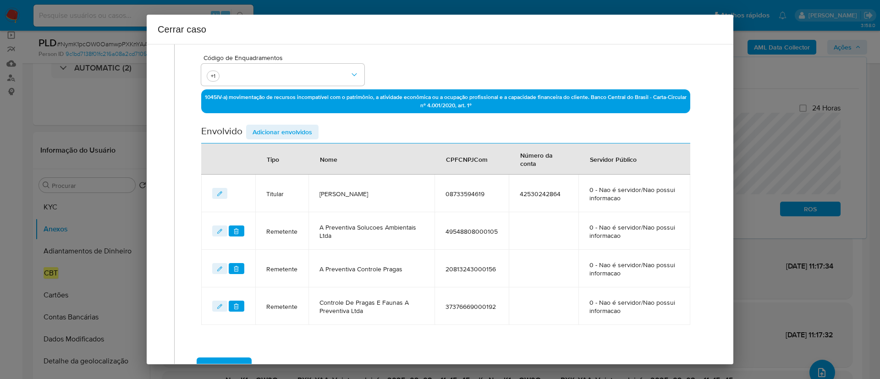
click at [284, 140] on div "Envolvido Adicionar envolvidos" at bounding box center [445, 134] width 489 height 19
click at [288, 134] on span "Adicionar envolvidos" at bounding box center [283, 132] width 60 height 13
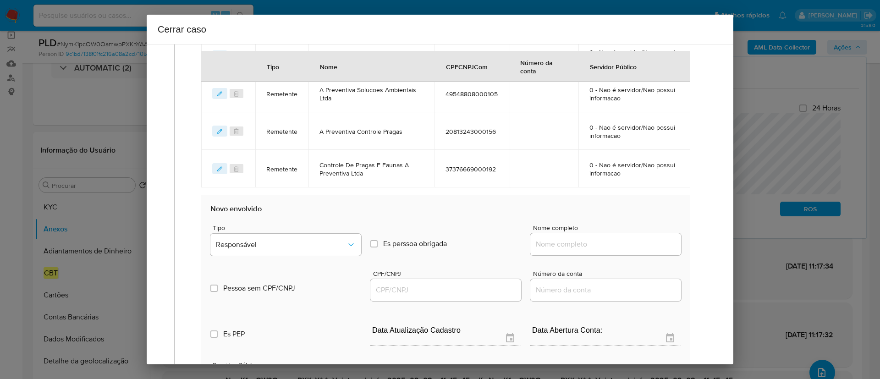
scroll to position [460, 0]
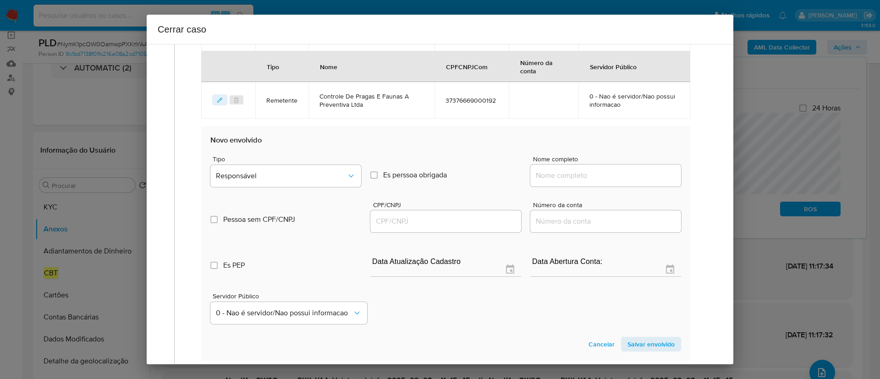
click at [582, 178] on input "Nome completo" at bounding box center [606, 176] width 151 height 12
paste input "Vacuo Prime Equipamentos De Saneamentos Ltda, 28015938000102"
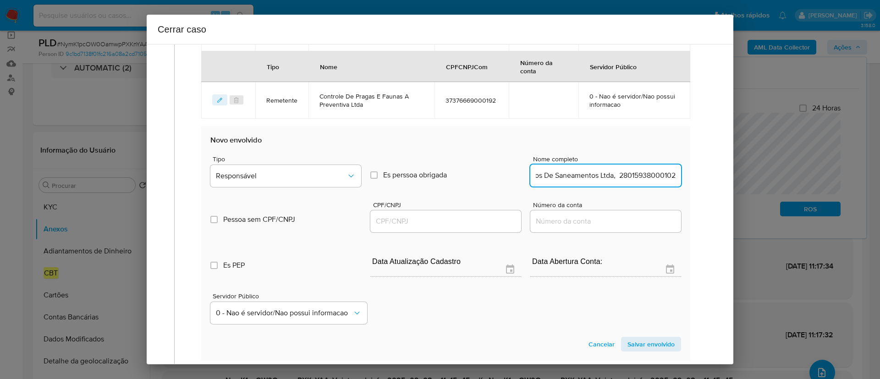
click at [640, 177] on input "Vacuo Prime Equipamentos De Saneamentos Ltda, 28015938000102" at bounding box center [606, 176] width 151 height 12
type input "Vacuo Prime Equipamentos De Saneamentos Ltda,"
click at [444, 220] on input "CPF/CNPJ" at bounding box center [445, 222] width 151 height 12
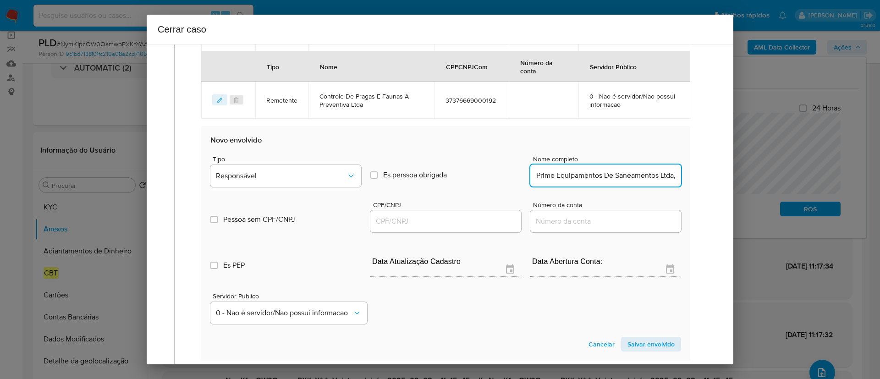
scroll to position [0, 0]
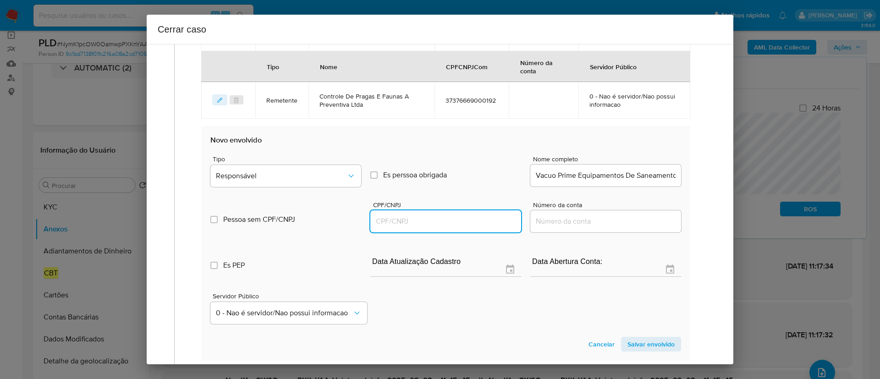
paste input "28015938000102"
type input "28015938000102"
click at [663, 174] on input "Vacuo Prime Equipamentos De Saneamentos Ltda," at bounding box center [606, 176] width 151 height 12
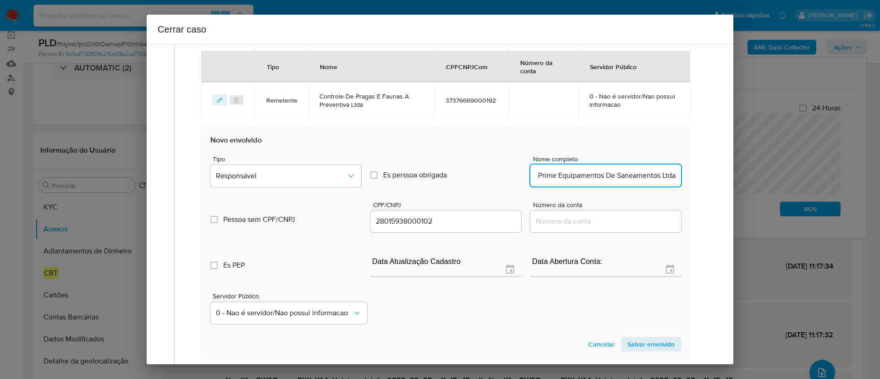
scroll to position [0, 25]
type input "Vacuo Prime Equipamentos De Saneamentos Ltda"
click at [300, 182] on button "Responsável" at bounding box center [285, 176] width 151 height 22
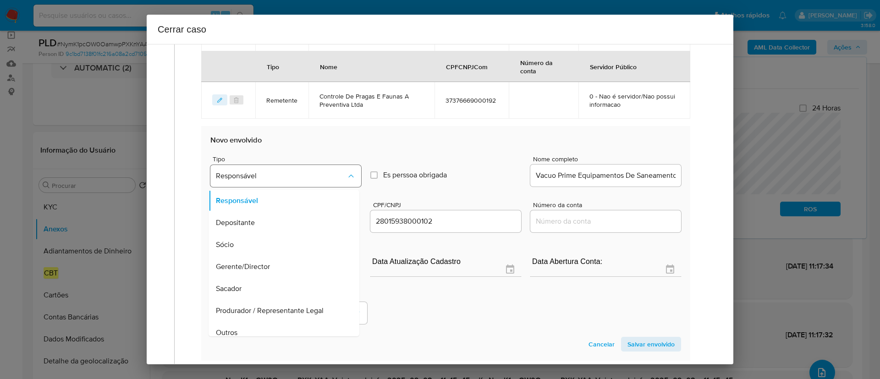
scroll to position [29, 0]
drag, startPoint x: 657, startPoint y: 346, endPoint x: 653, endPoint y: 338, distance: 9.0
click at [657, 345] on span "Salvar envolvido" at bounding box center [651, 344] width 47 height 13
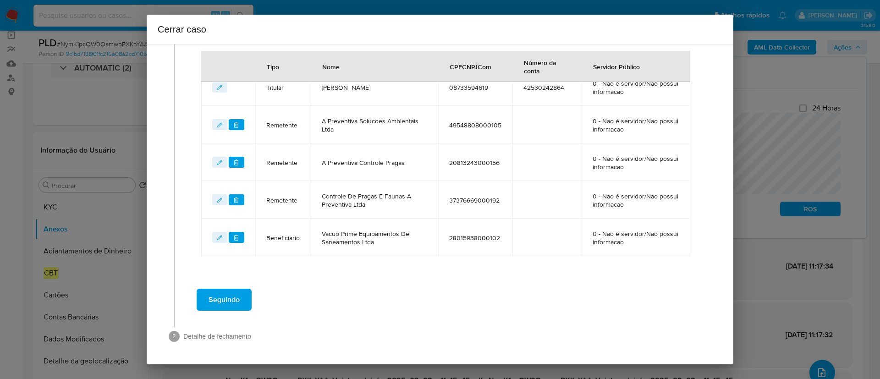
scroll to position [291, 0]
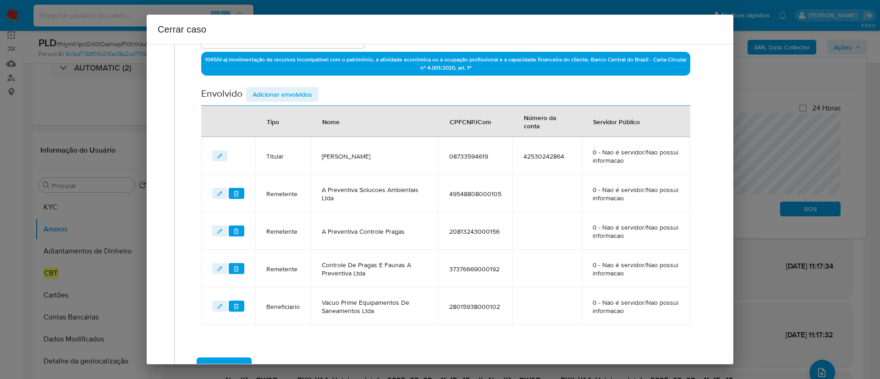
click at [292, 91] on span "Adicionar envolvidos" at bounding box center [283, 94] width 60 height 13
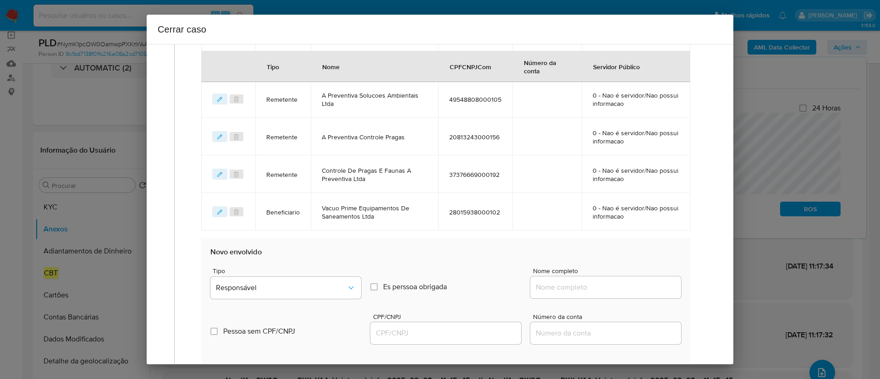
scroll to position [498, 0]
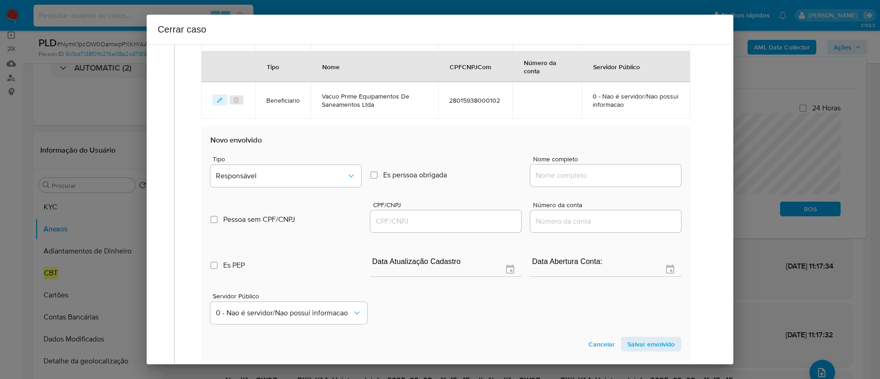
click at [584, 178] on input "Nome completo" at bounding box center [606, 176] width 151 height 12
paste input "Prime 2 Industria E Comercio De Plasticos Ltda, 16745052000127"
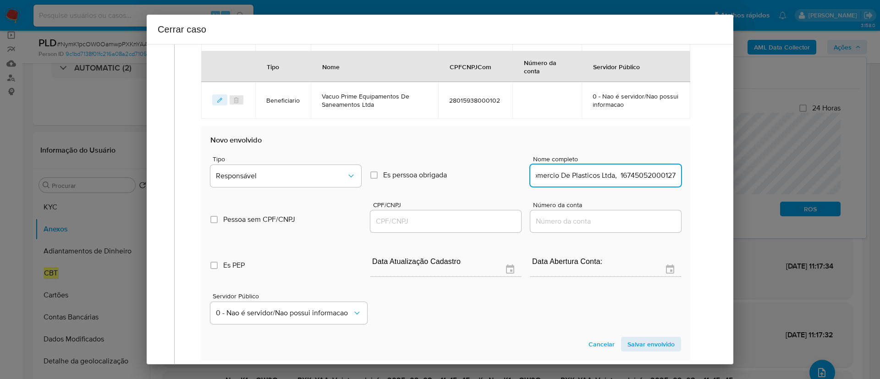
click at [659, 171] on input "Prime 2 Industria E Comercio De Plasticos Ltda, 16745052000127" at bounding box center [606, 176] width 151 height 12
type input "Prime 2 Industria E Comercio De Plasticos Ltda"
click at [418, 221] on input "CPF/CNPJ" at bounding box center [445, 222] width 151 height 12
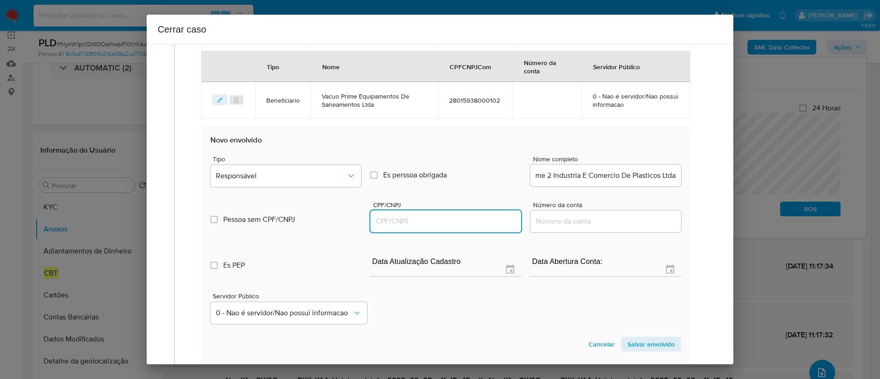
paste input "16745052000127"
type input "16745052000127"
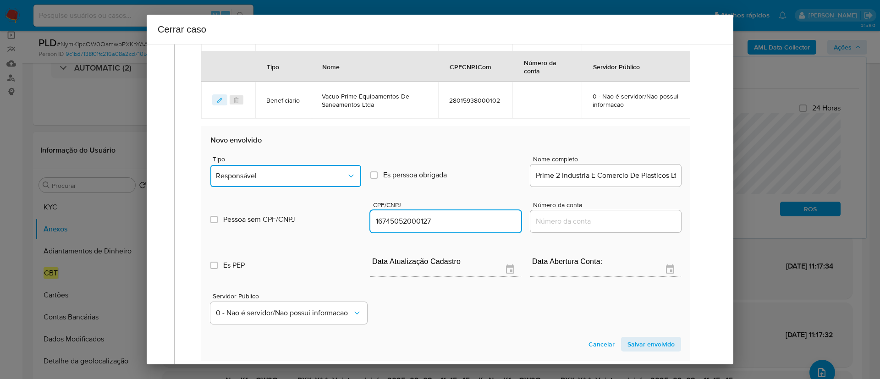
click at [263, 183] on button "Responsável" at bounding box center [285, 176] width 151 height 22
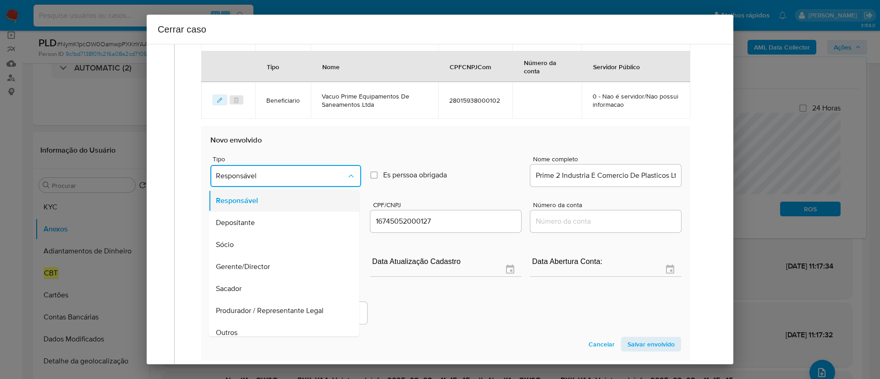
scroll to position [29, 0]
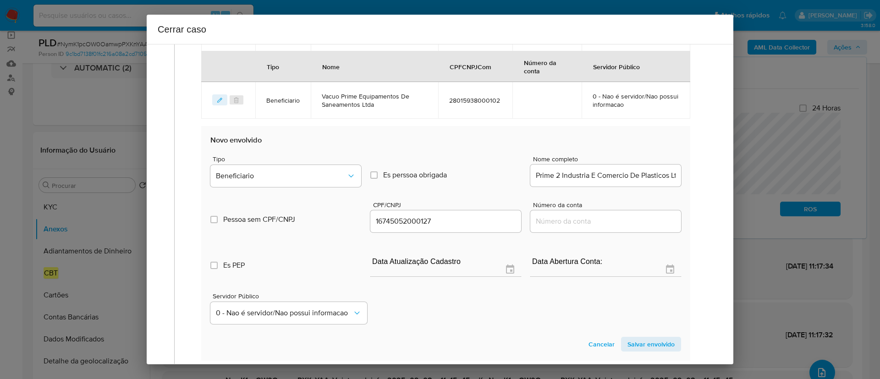
click at [635, 343] on span "Salvar envolvido" at bounding box center [651, 344] width 47 height 13
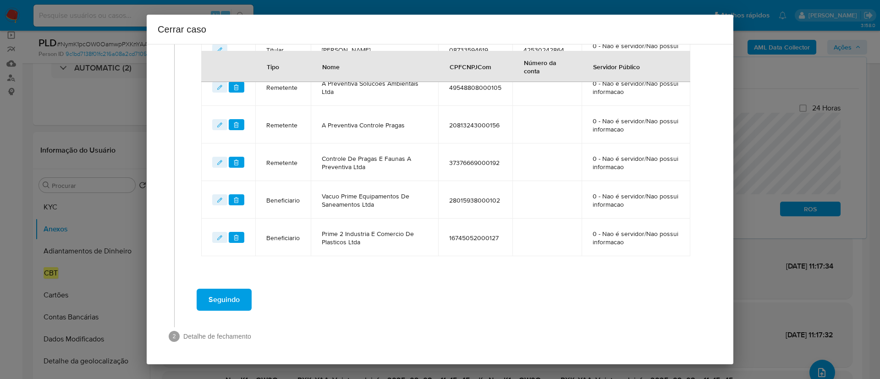
scroll to position [398, 0]
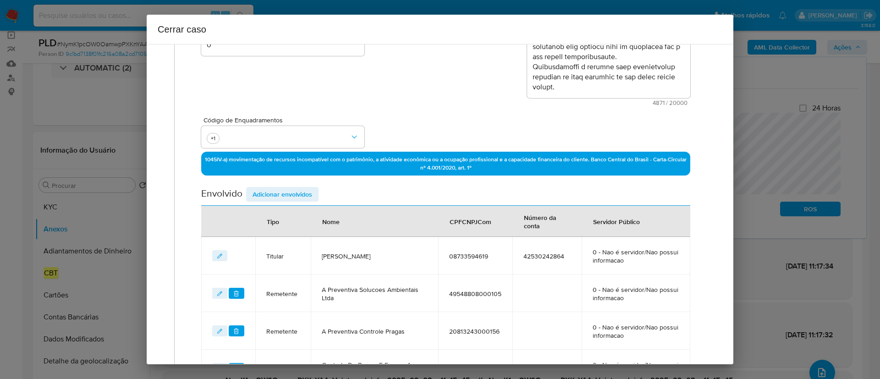
click at [285, 194] on span "Adicionar envolvidos" at bounding box center [283, 194] width 60 height 13
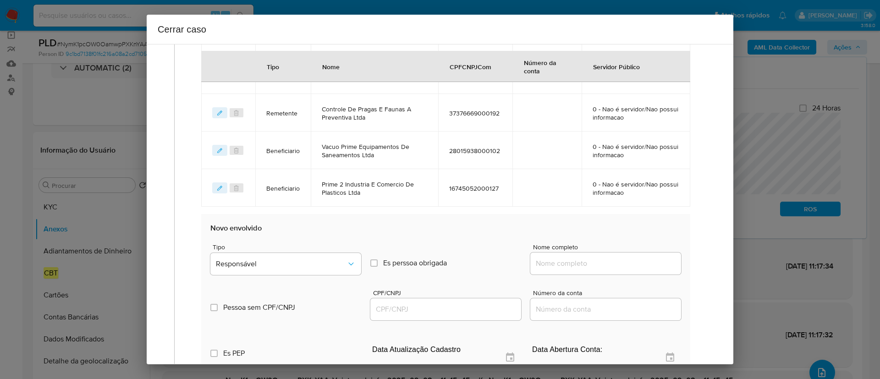
scroll to position [466, 0]
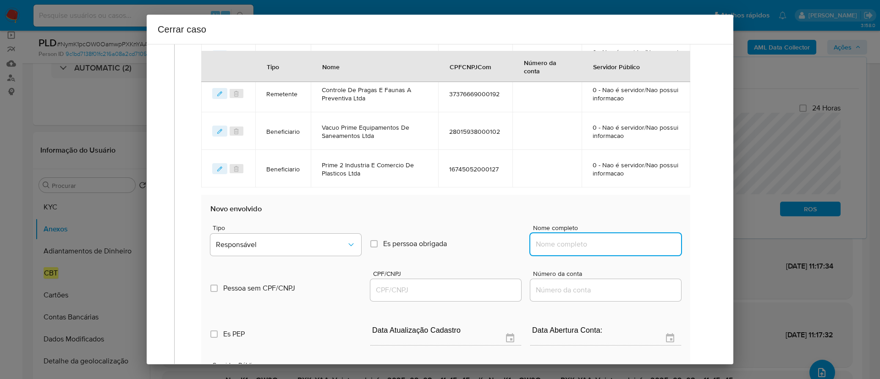
click at [595, 245] on input "Nome completo" at bounding box center [606, 244] width 151 height 12
paste input "Millenium 9 Comercio De Plasticos Ltda, 47170601000106"
click at [635, 245] on input "Millenium 9 Comercio De Plasticos Ltda, 47170601000106" at bounding box center [606, 244] width 151 height 12
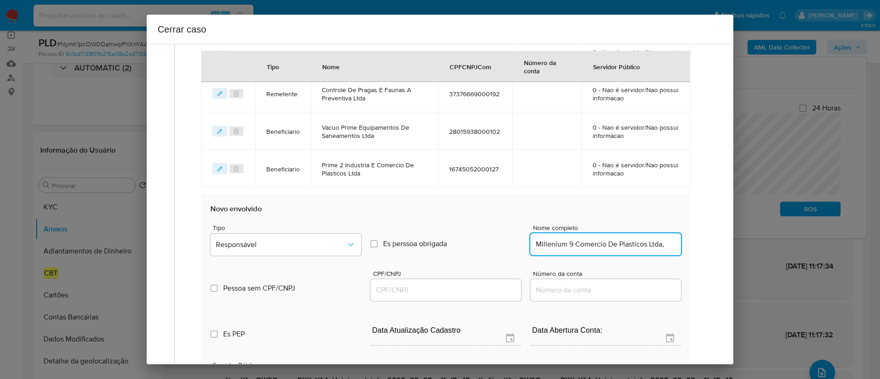
scroll to position [0, 0]
type input "Millenium 9 Comercio De Plasticos Ltda,"
click at [467, 292] on input "CPF/CNPJ" at bounding box center [445, 290] width 151 height 12
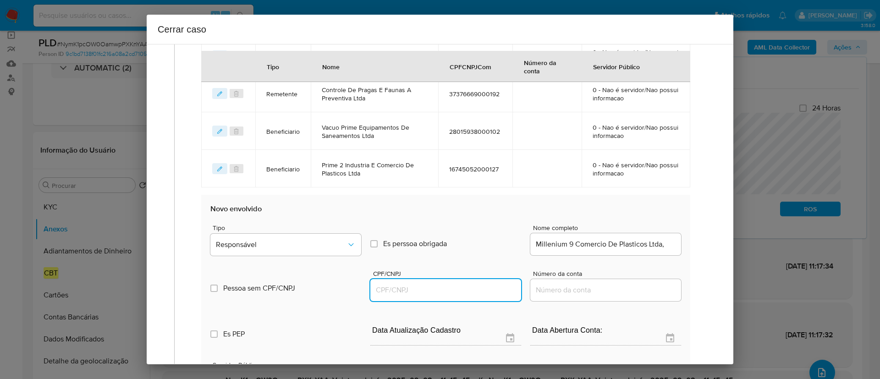
paste input "47170601000106"
type input "47170601000106"
click at [667, 244] on input "Millenium 9 Comercio De Plasticos Ltda," at bounding box center [606, 244] width 151 height 12
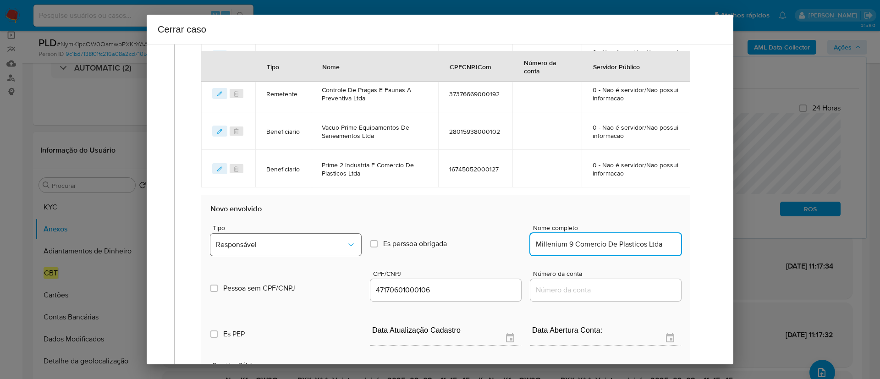
type input "Millenium 9 Comercio De Plasticos Ltda"
click at [309, 238] on button "Responsável" at bounding box center [285, 245] width 151 height 22
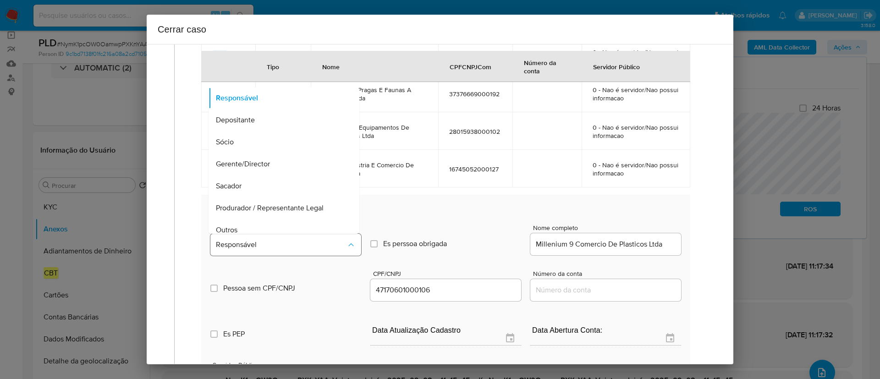
scroll to position [29, 0]
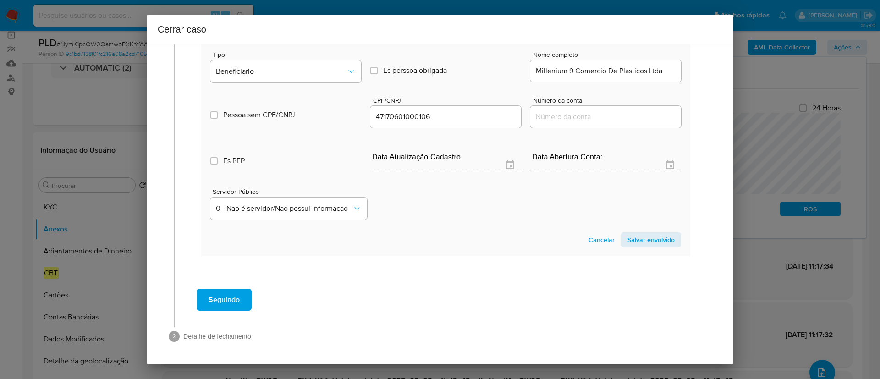
click at [635, 237] on span "Salvar envolvido" at bounding box center [651, 239] width 47 height 13
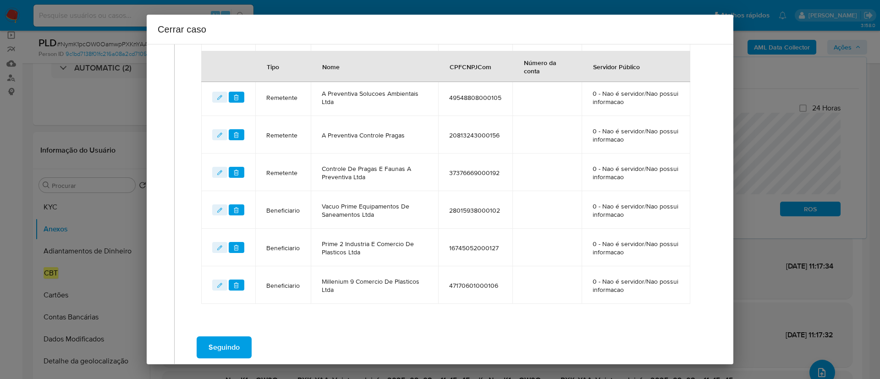
scroll to position [366, 0]
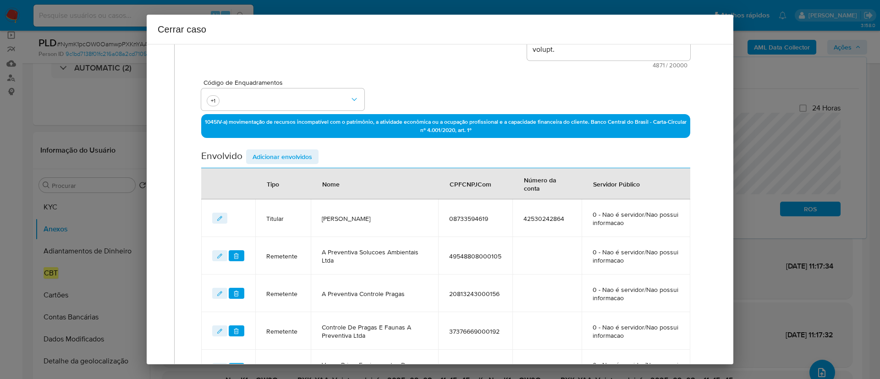
click at [288, 153] on span "Adicionar envolvidos" at bounding box center [283, 156] width 60 height 13
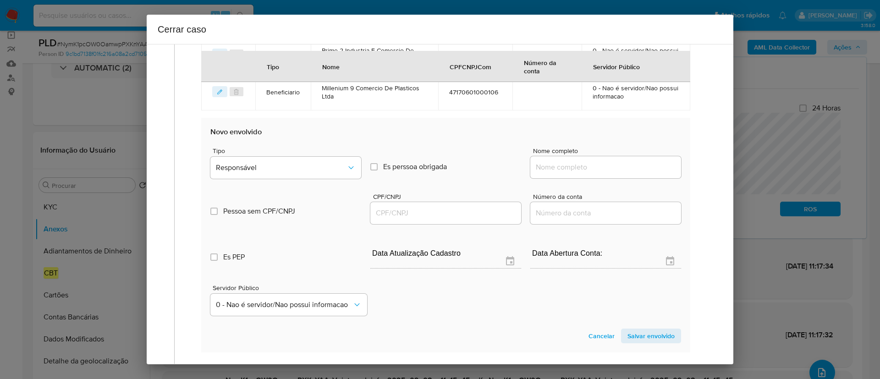
scroll to position [641, 0]
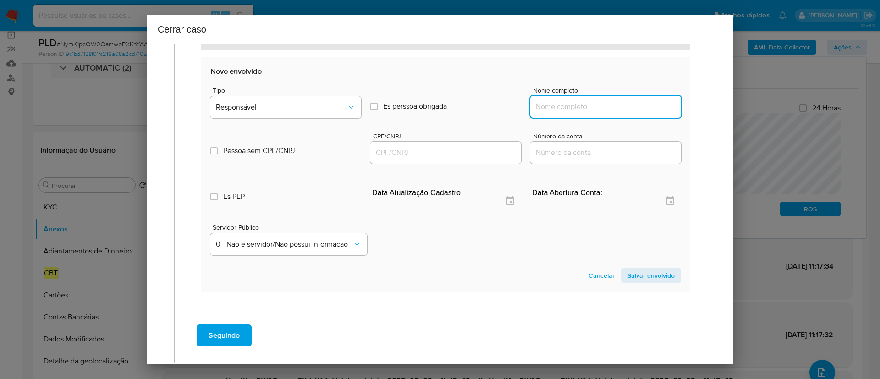
click at [595, 109] on input "Nome completo" at bounding box center [606, 107] width 151 height 12
paste input "A Preventiva Ambiental Ltda, 58073118000120"
click at [638, 107] on input "A Preventiva Ambiental Ltda, 58073118000120" at bounding box center [606, 107] width 151 height 12
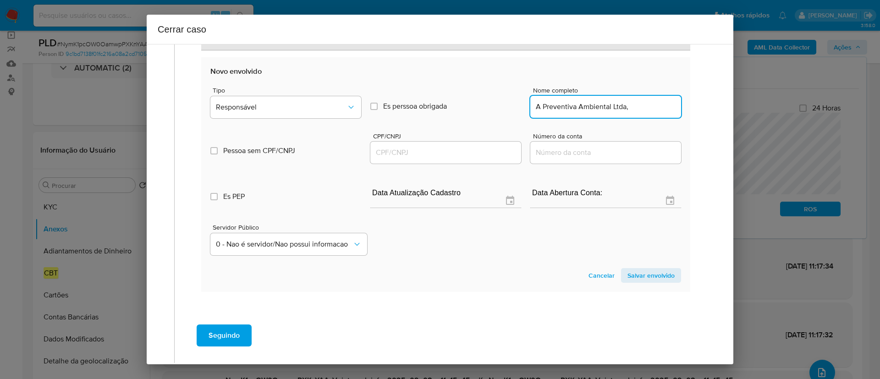
scroll to position [0, 0]
type input "A Preventiva Ambiental Ltda,"
click at [455, 159] on div at bounding box center [445, 153] width 151 height 22
click at [452, 153] on input "CPF/CNPJ" at bounding box center [445, 153] width 151 height 12
paste input "58073118000120"
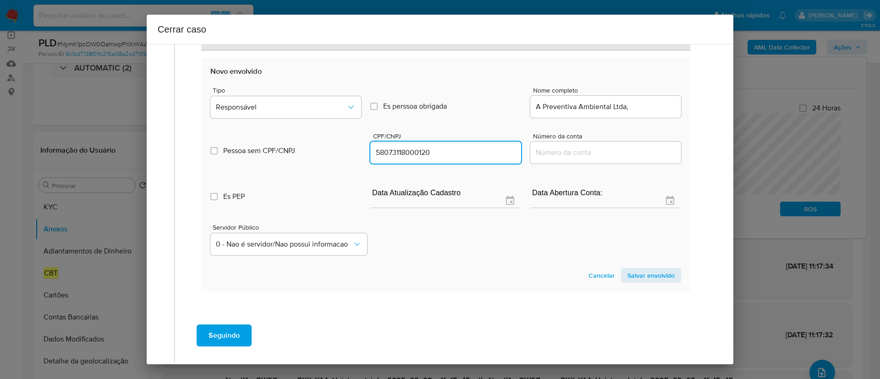
type input "58073118000120"
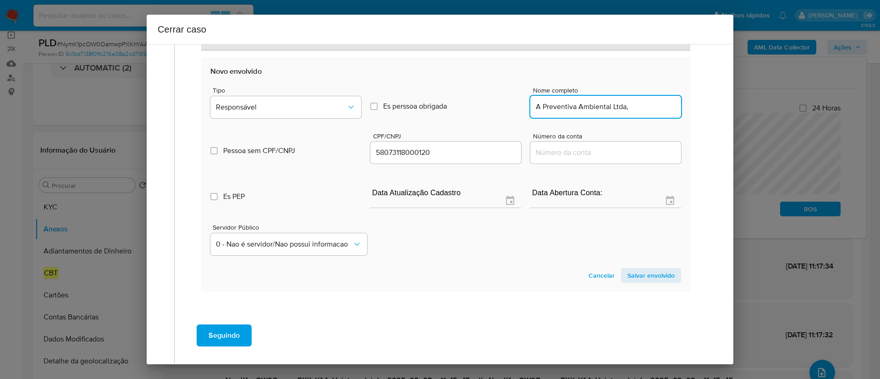
click at [646, 111] on input "A Preventiva Ambiental Ltda," at bounding box center [606, 107] width 151 height 12
type input "A Preventiva Ambiental Ltda"
click at [322, 114] on button "Responsável" at bounding box center [285, 107] width 151 height 22
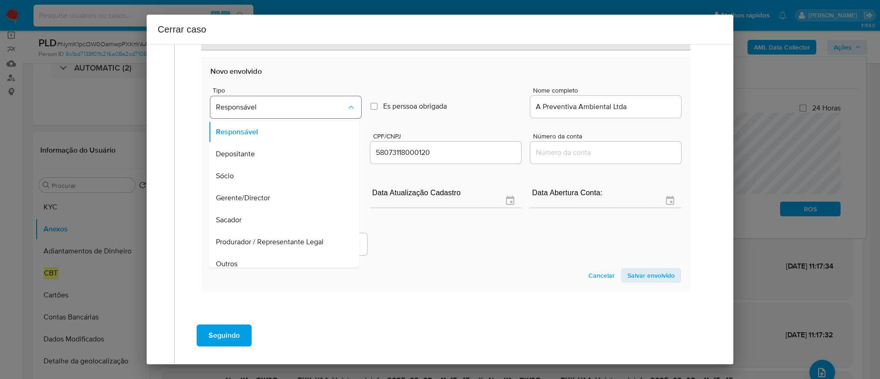
scroll to position [7, 0]
click at [645, 272] on span "Salvar envolvido" at bounding box center [651, 275] width 47 height 13
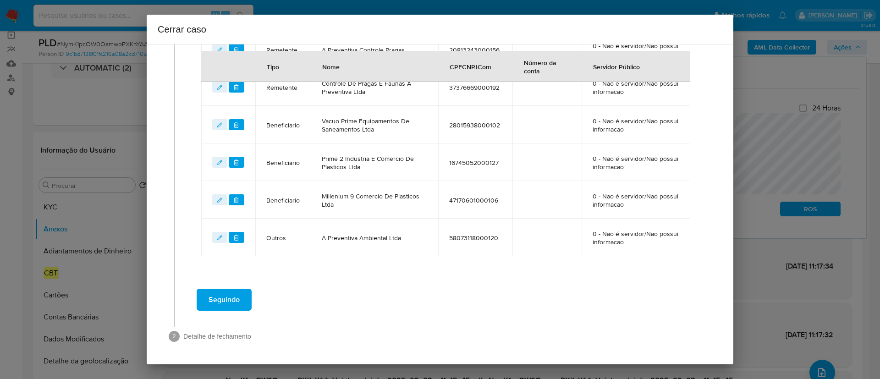
scroll to position [473, 0]
click at [442, 287] on div "Seguindo" at bounding box center [446, 299] width 524 height 33
click at [232, 297] on span "Seguindo" at bounding box center [224, 300] width 31 height 20
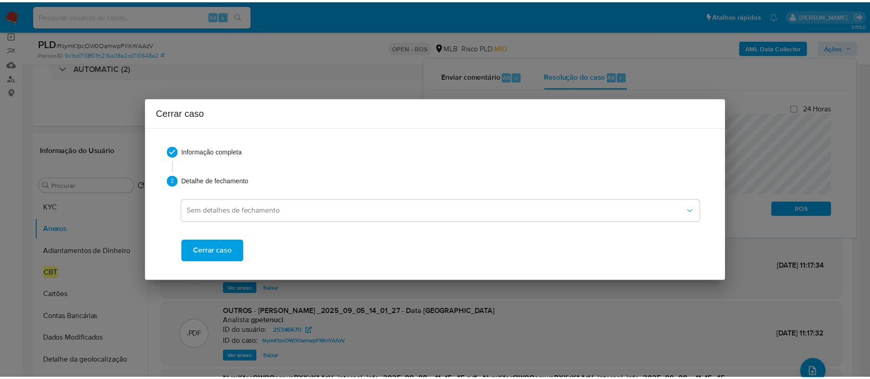
scroll to position [1572, 0]
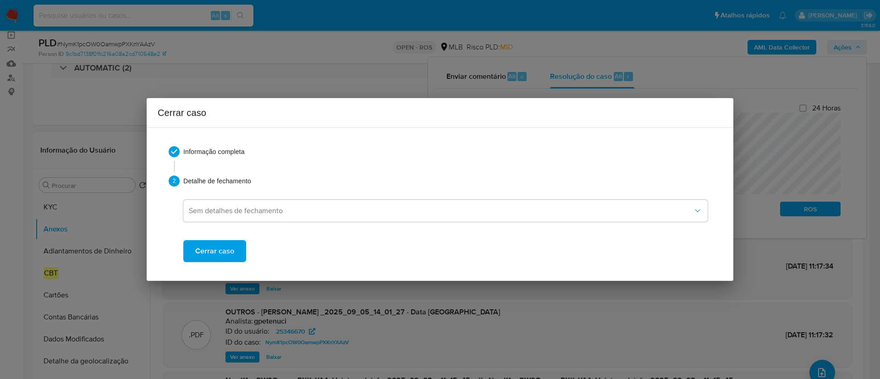
click at [222, 253] on span "Cerrar caso" at bounding box center [214, 251] width 39 height 20
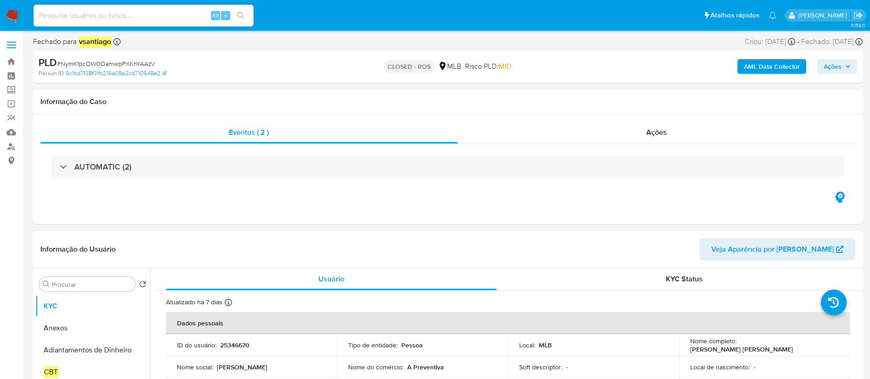
select select "10"
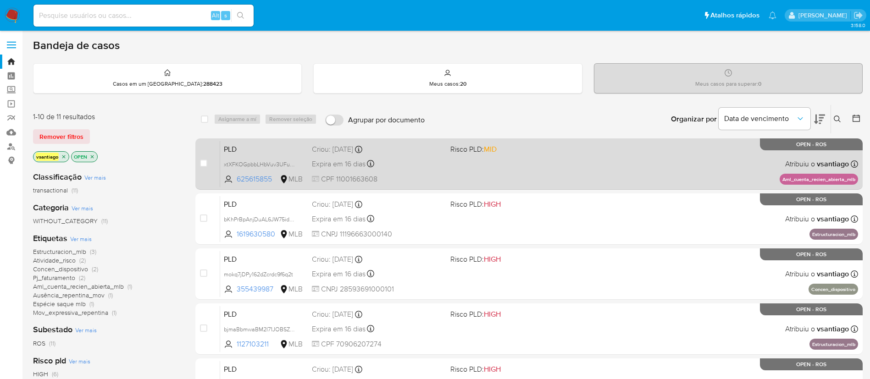
click at [519, 171] on div "PLD xtXFKOGpbbLHbVuv3UFuswBc 625615855 MLB Risco PLD: MID Criou: [DATE] Criou: …" at bounding box center [539, 164] width 638 height 46
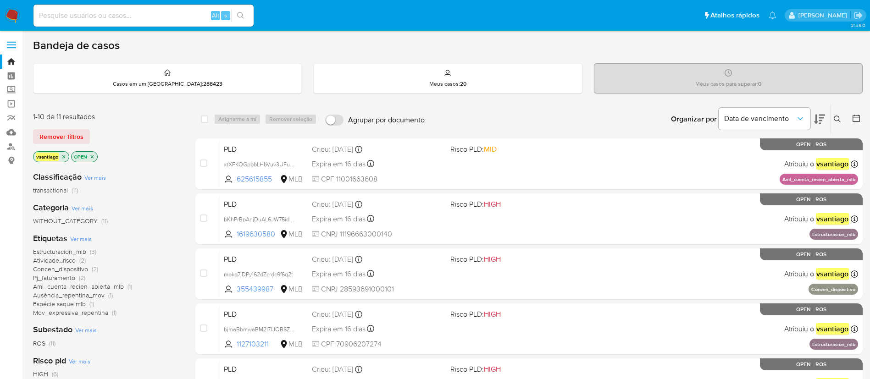
click at [17, 12] on img at bounding box center [13, 16] width 16 height 16
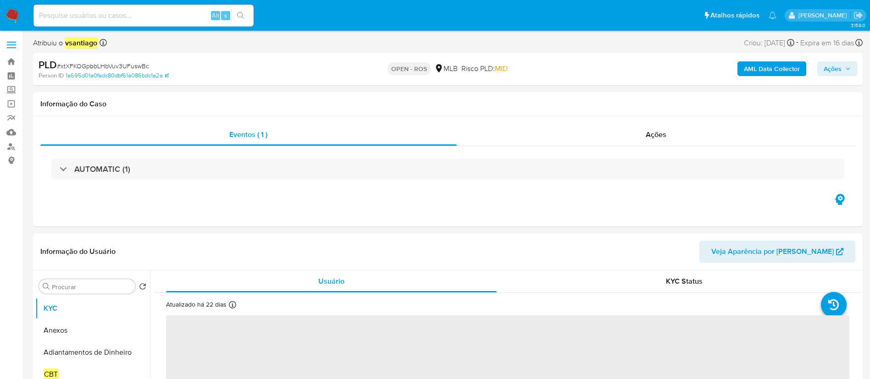
select select "10"
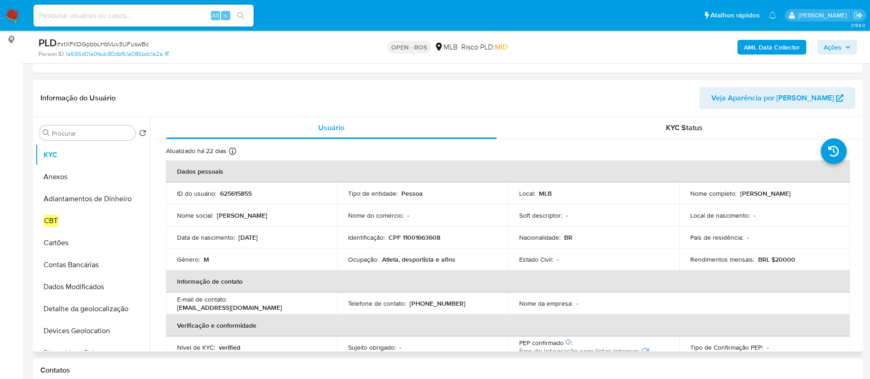
scroll to position [138, 0]
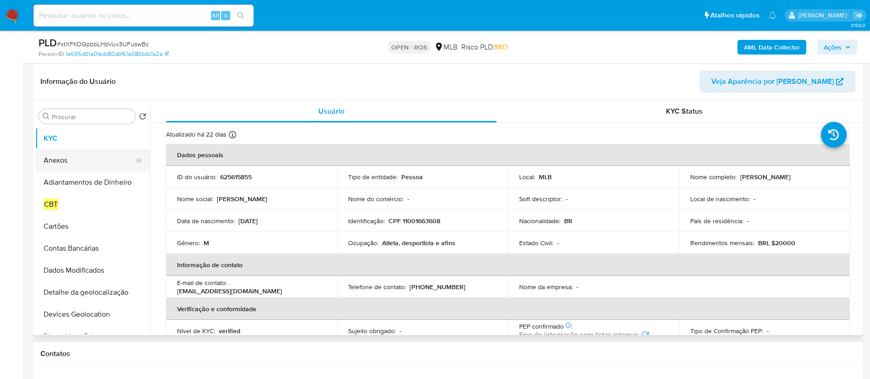
click at [62, 158] on button "Anexos" at bounding box center [88, 160] width 107 height 22
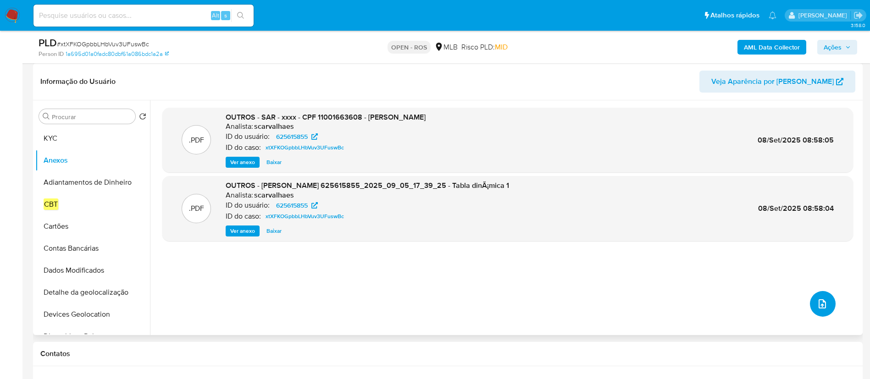
click at [818, 311] on button "upload-file" at bounding box center [823, 304] width 26 height 26
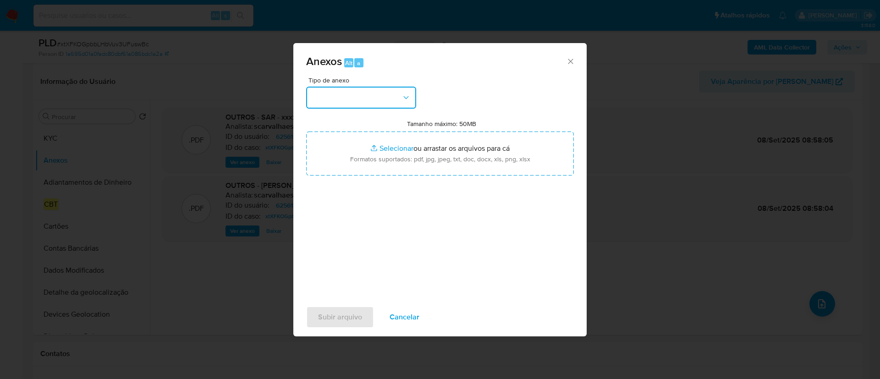
click at [361, 100] on button "button" at bounding box center [361, 98] width 110 height 22
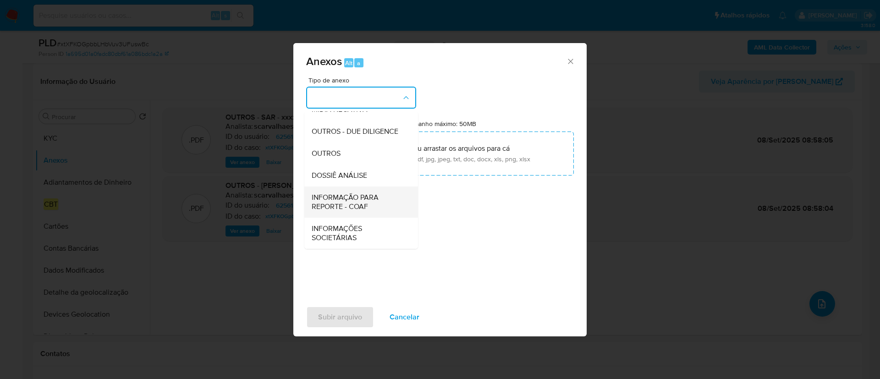
click at [370, 208] on span "INFORMAÇÃO PARA REPORTE - COAF" at bounding box center [359, 202] width 94 height 18
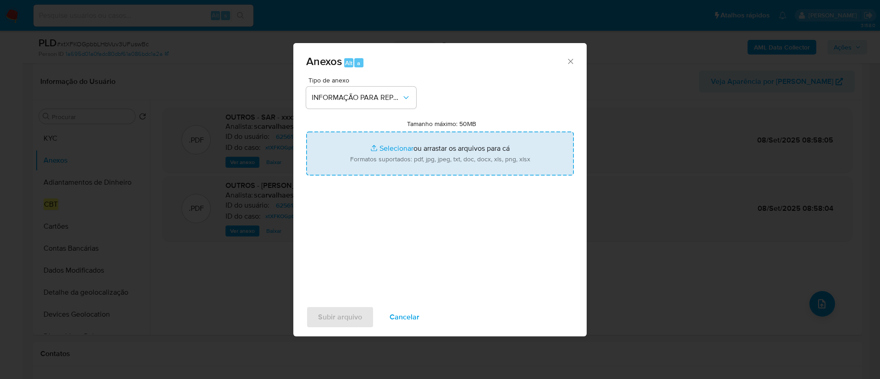
type input "C:\fakepath\SAR - xtXFKOGpbbLHbVuv3UFuswBc - CPF 11001663608 - EMANUEL VICTOR S…"
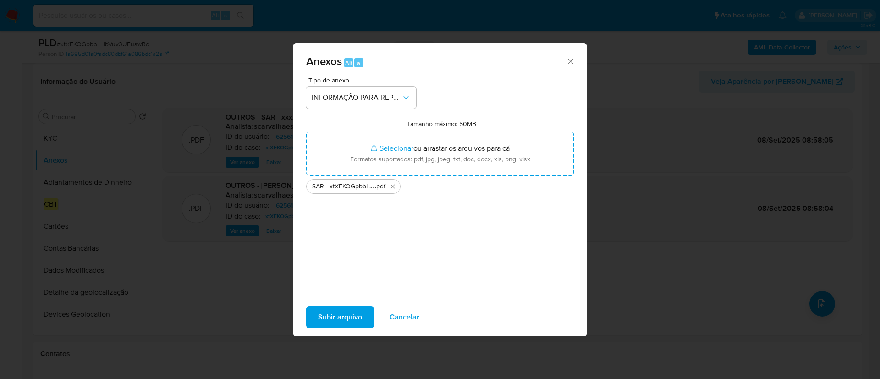
click at [335, 323] on span "Subir arquivo" at bounding box center [340, 317] width 44 height 20
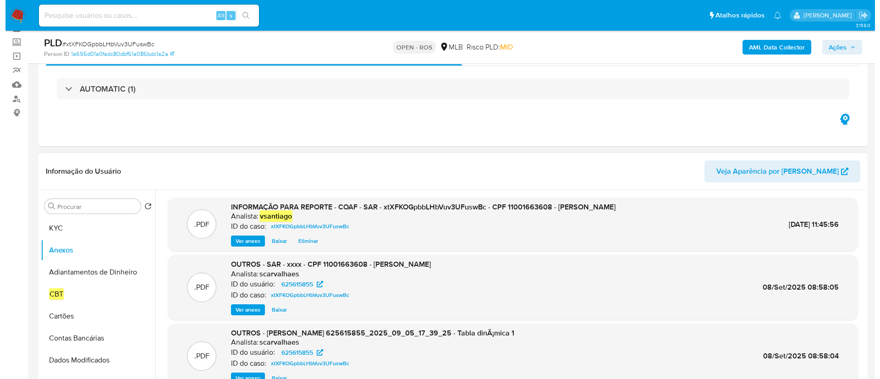
scroll to position [69, 0]
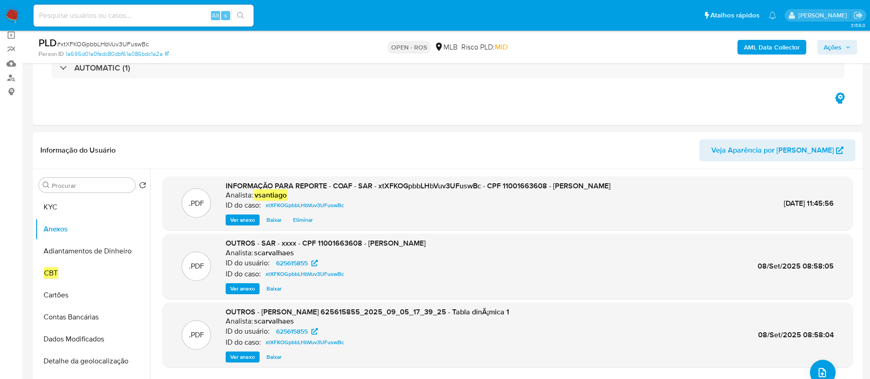
click at [826, 44] on span "Ações" at bounding box center [833, 47] width 18 height 15
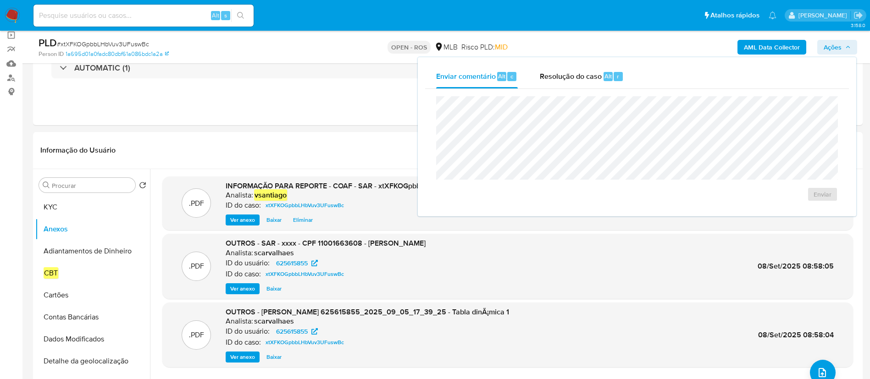
click at [546, 74] on span "Resolução do caso" at bounding box center [571, 76] width 62 height 11
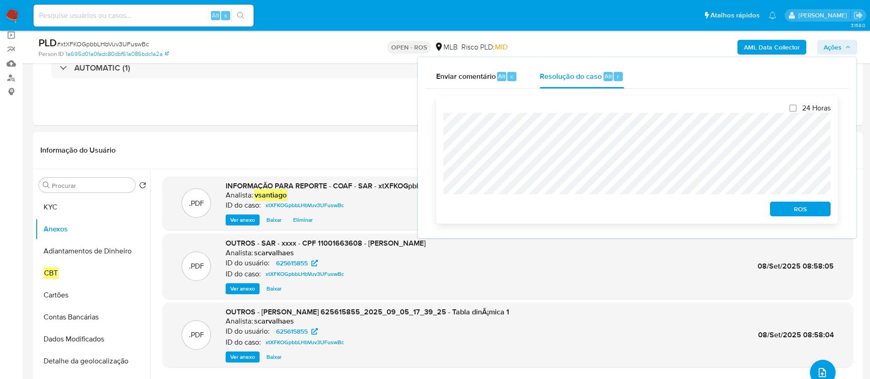
drag, startPoint x: 807, startPoint y: 212, endPoint x: 802, endPoint y: 213, distance: 5.2
click at [807, 212] on span "ROS" at bounding box center [800, 209] width 48 height 13
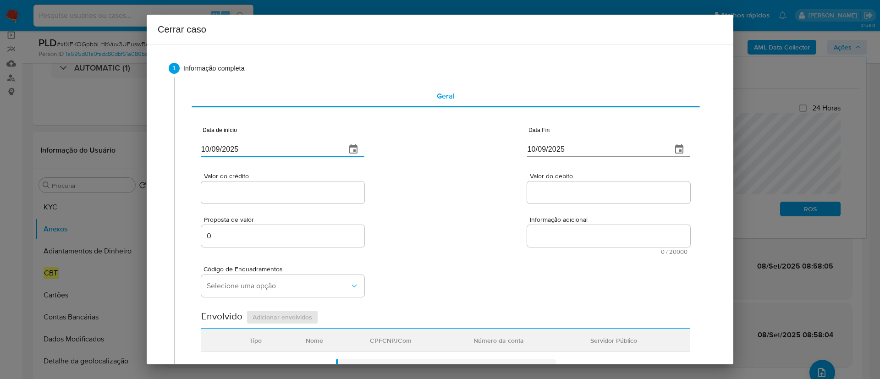
click at [221, 146] on input "10/09/2025" at bounding box center [270, 149] width 138 height 15
paste input "5/07"
type input "15/07/2025"
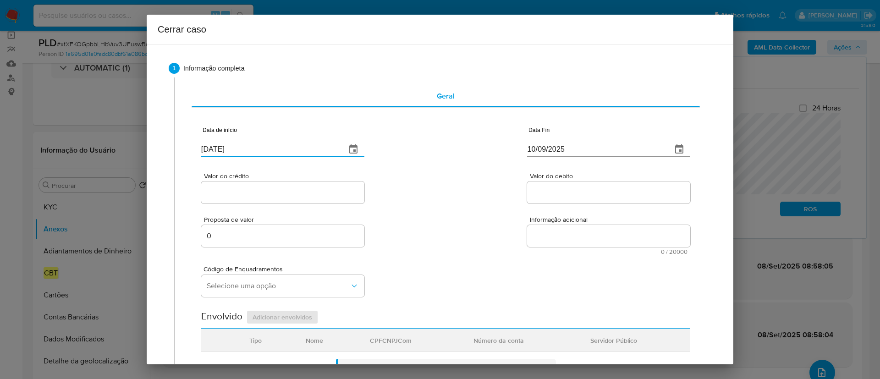
click at [453, 171] on div "Valor do crédito Valor do debito" at bounding box center [445, 184] width 489 height 44
click at [534, 145] on input "10/09/2025" at bounding box center [596, 149] width 138 height 15
paste input "04"
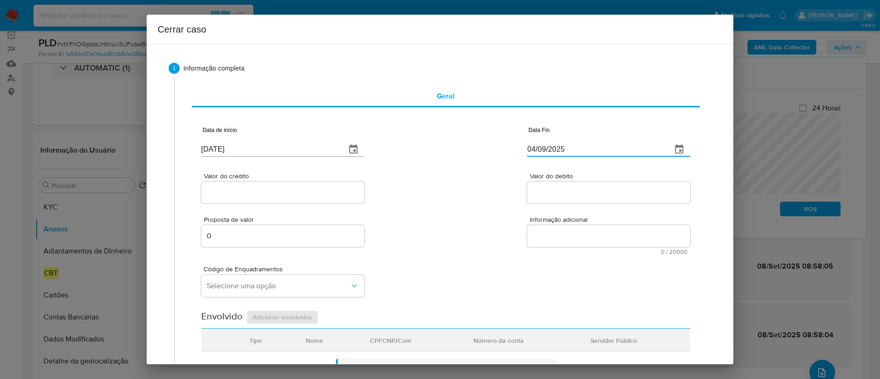
type input "04/09/2025"
click at [472, 180] on div "Valor do crédito Valor do debito" at bounding box center [445, 184] width 489 height 44
click at [243, 193] on input "Valor do crédito" at bounding box center [282, 193] width 163 height 12
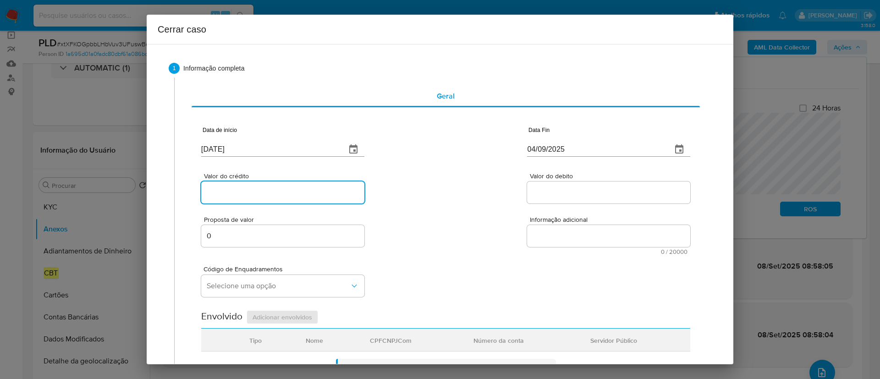
paste input "R$453.002"
type input "R$453.002"
click at [539, 188] on input "Valor do debito" at bounding box center [608, 193] width 163 height 12
paste input "R$372.688"
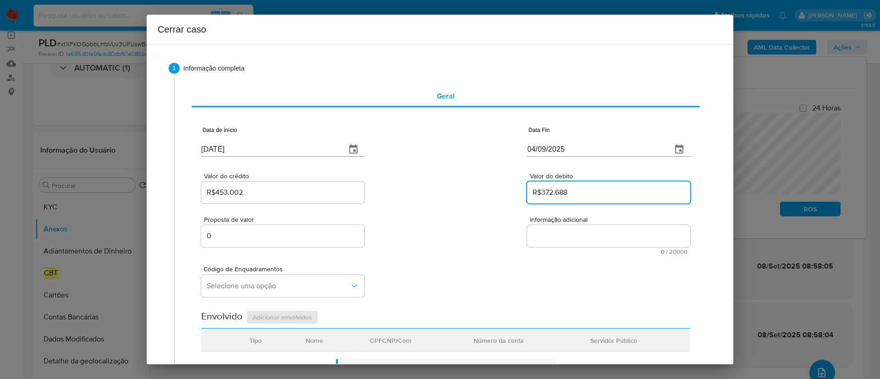
type input "R$372.688"
click at [480, 201] on div "Valor do crédito R$453.002 Valor do debito R$372.688" at bounding box center [445, 184] width 489 height 44
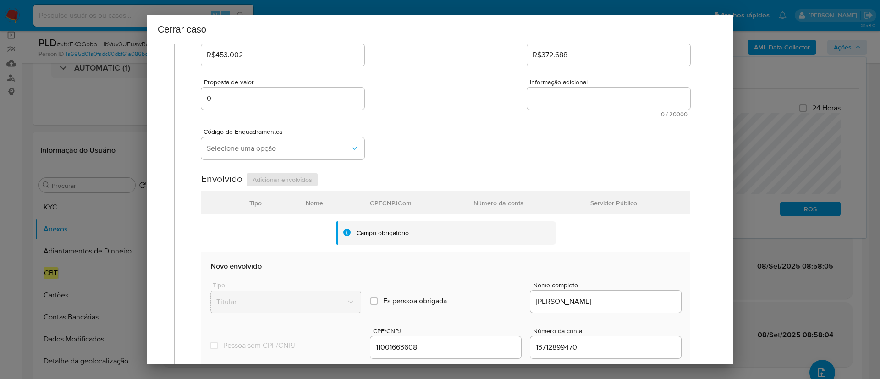
scroll to position [275, 0]
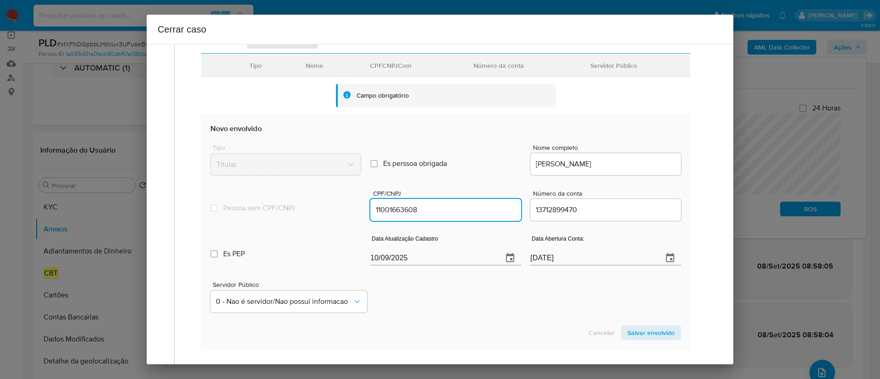
drag, startPoint x: 399, startPoint y: 212, endPoint x: 419, endPoint y: 213, distance: 19.7
click at [419, 213] on input "11001663608" at bounding box center [445, 210] width 151 height 12
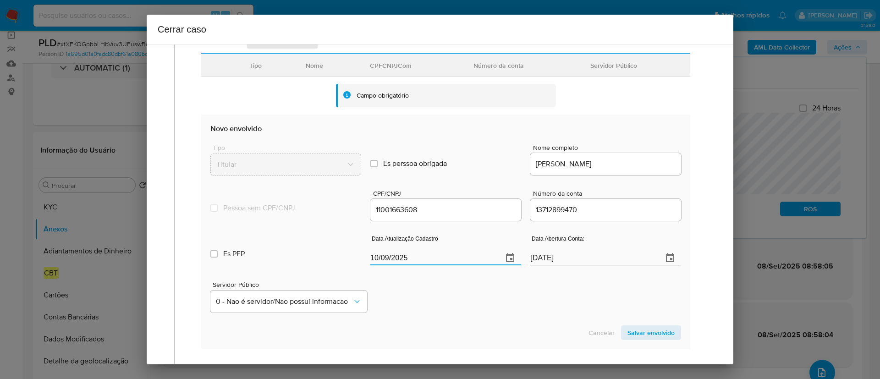
click at [383, 257] on input "10/09/2025" at bounding box center [432, 258] width 125 height 15
paste input "5/07"
type input "15/07/2025"
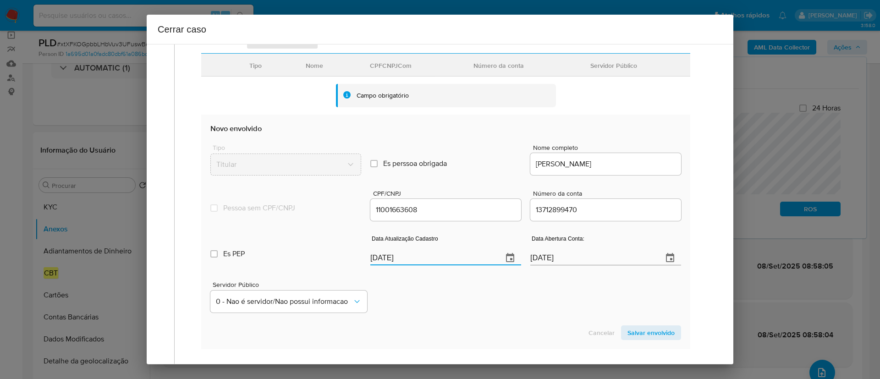
click at [457, 299] on div "Servidor Público 0 - Nao é servidor/[PERSON_NAME] possui informacao" at bounding box center [445, 294] width 471 height 46
drag, startPoint x: 658, startPoint y: 332, endPoint x: 652, endPoint y: 341, distance: 11.3
click at [658, 332] on span "Salvar envolvido" at bounding box center [651, 332] width 47 height 13
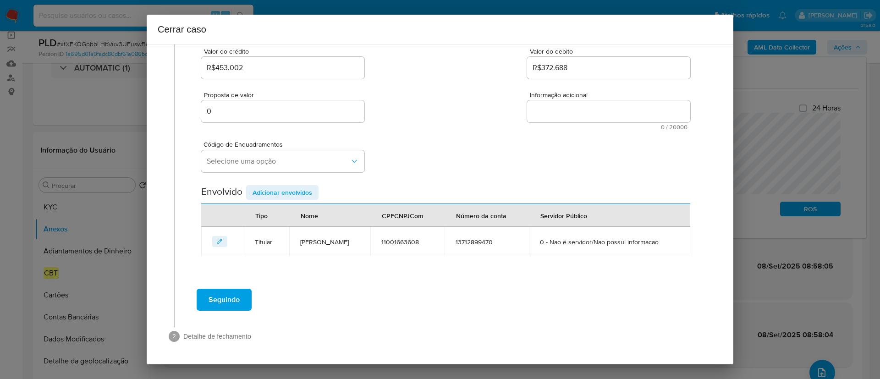
scroll to position [125, 0]
click at [252, 151] on button "Selecione uma opção" at bounding box center [282, 161] width 163 height 22
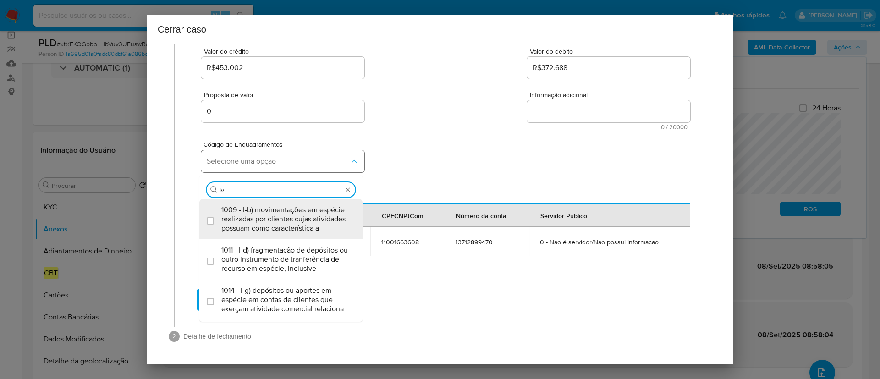
type input "iv-a"
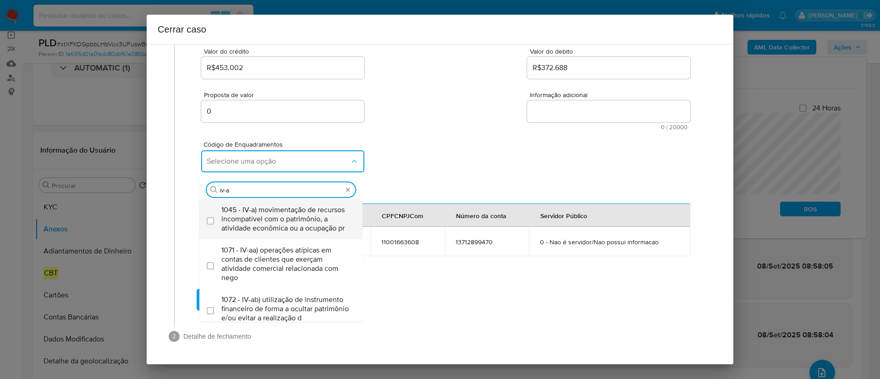
click at [299, 225] on span "1045 - IV-a) movimentação de recursos incompatível com o patrimônio, a atividad…" at bounding box center [285, 219] width 128 height 28
checkbox input "true"
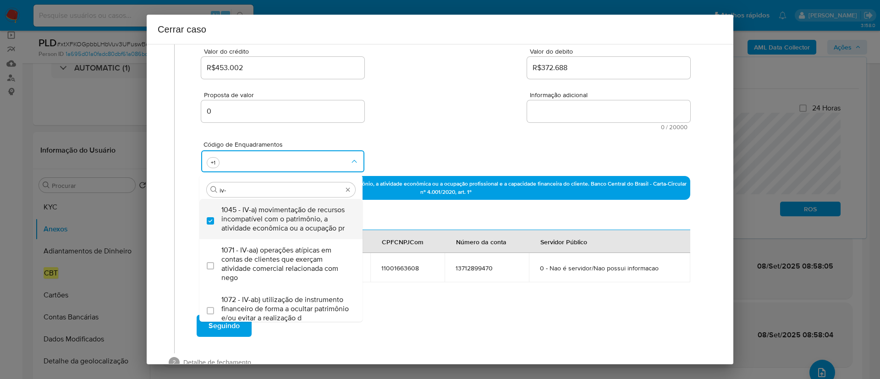
type input "iv-c"
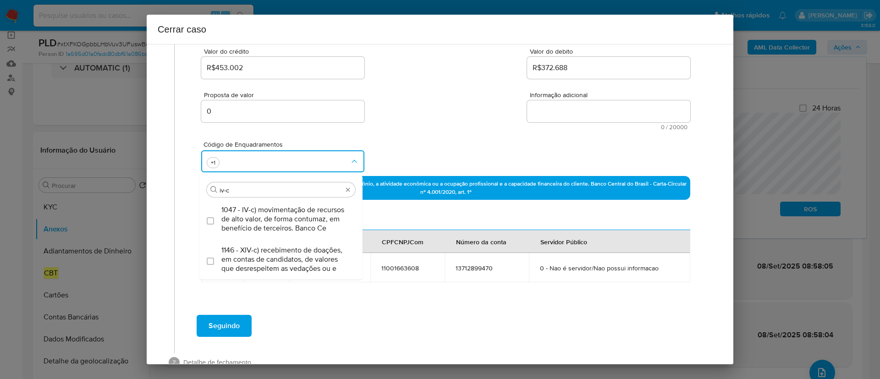
click at [298, 224] on span "1047 - IV-c) movimentação de recursos de alto valor, de forma contumaz, em bene…" at bounding box center [285, 219] width 128 height 28
checkbox input "true"
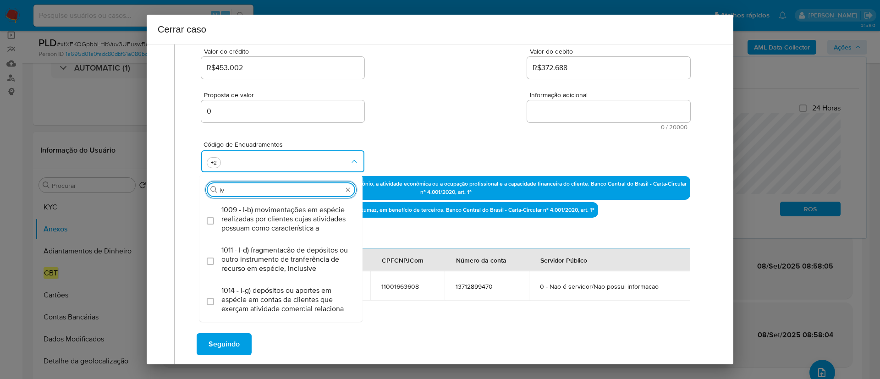
type input "i"
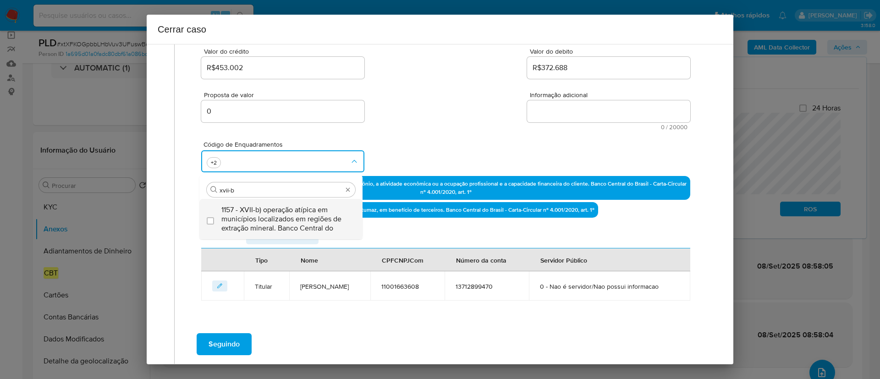
type input "xvii-b"
click at [292, 218] on span "1157 - XVII-b) operação atípica em municípios localizados em regiões de extraçã…" at bounding box center [285, 219] width 128 height 28
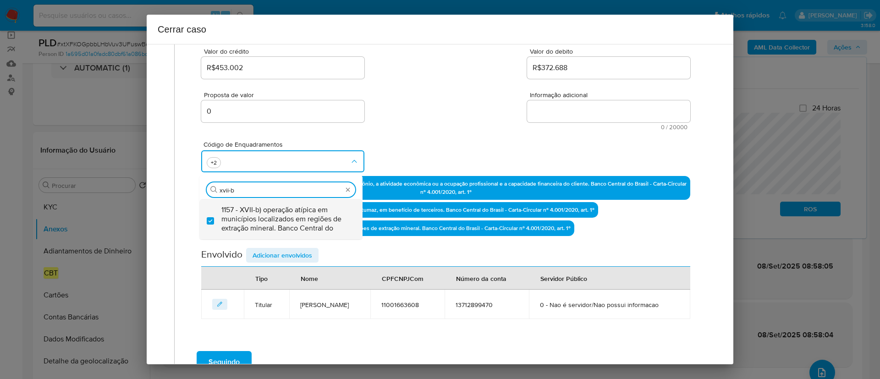
checkbox input "true"
click at [457, 129] on div "Proposta de valor 0 Informação adicional 0 / 20000 20000 caracteres restantes" at bounding box center [445, 106] width 489 height 50
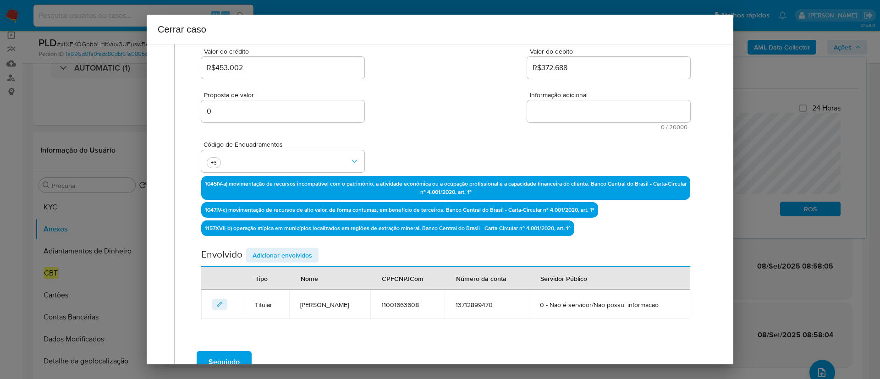
click at [616, 109] on textarea "Informação adicional" at bounding box center [608, 111] width 163 height 22
paste textarea "Emanuel Victor Souza Franco, CPF 11001663608, 28 anos, residente no município d…"
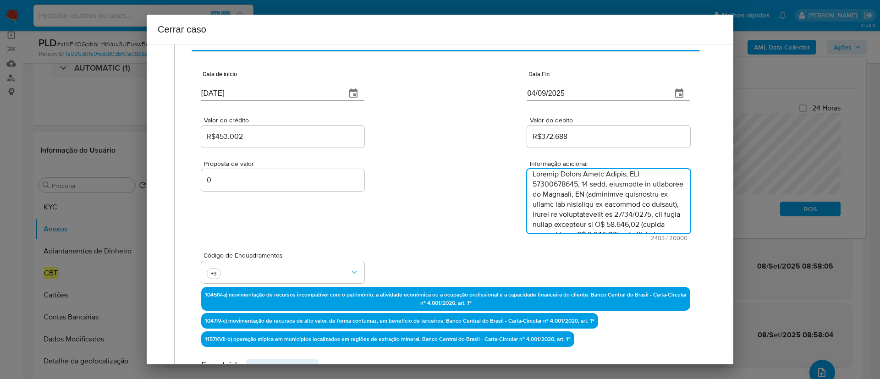
scroll to position [0, 0]
type textarea "Emanuel Victor Souza Franco, CPF 11001663608, 28 anos, residente no município d…"
click at [470, 213] on div "Proposta de valor 0 Informação adicional 2403 / 20000 17597 caracteres restantes" at bounding box center [445, 195] width 489 height 92
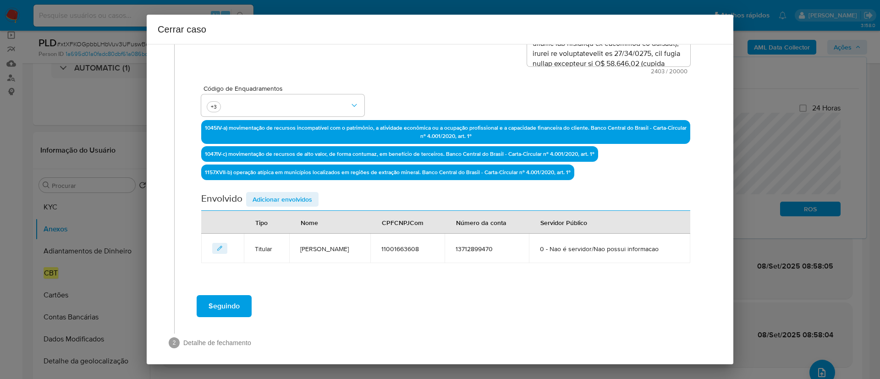
scroll to position [229, 0]
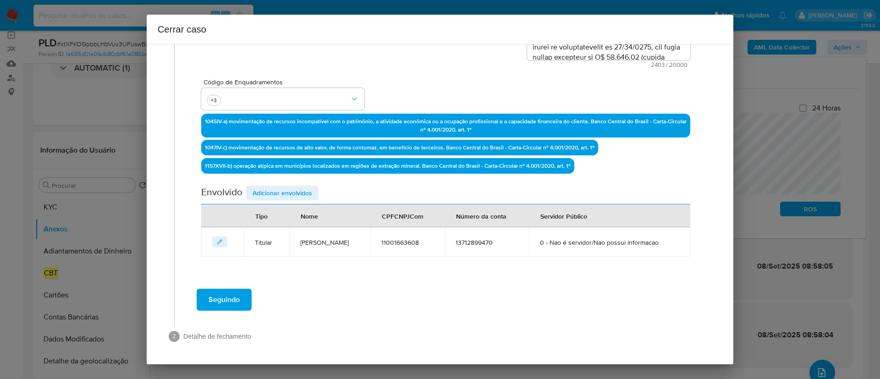
click at [277, 194] on span "Adicionar envolvidos" at bounding box center [283, 193] width 60 height 13
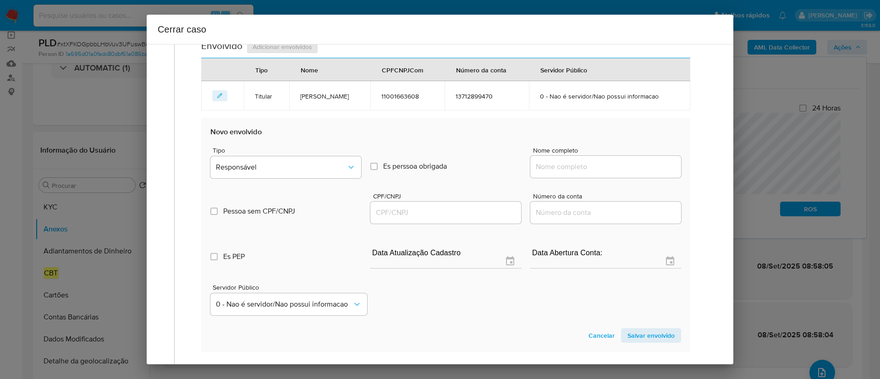
scroll to position [436, 0]
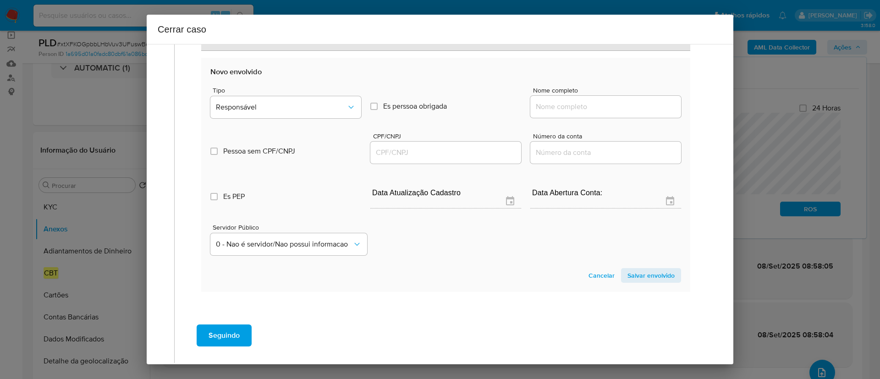
click at [583, 107] on input "Nome completo" at bounding box center [606, 107] width 151 height 12
paste input "Trade Grains Ltda, 17345014000140"
click at [628, 105] on input "Trade Grains Ltda, 17345014000140" at bounding box center [606, 107] width 151 height 12
click at [627, 106] on input "Trade Grains Ltda, 17345014000140" at bounding box center [606, 107] width 151 height 12
type input "Trade Grains Ltda,"
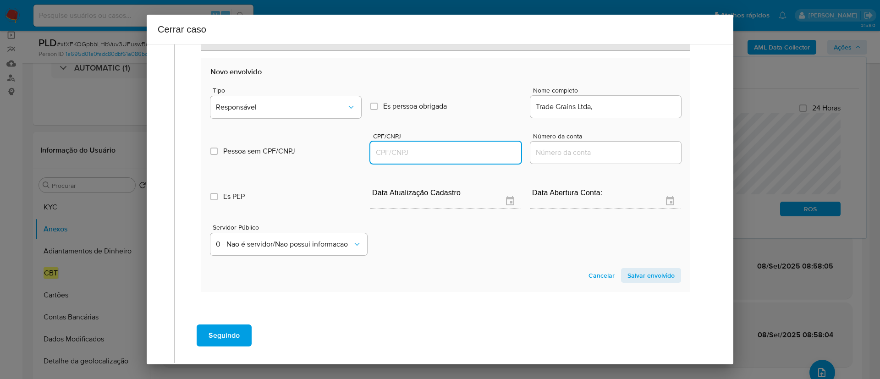
drag, startPoint x: 431, startPoint y: 152, endPoint x: 500, endPoint y: 134, distance: 71.5
click at [431, 152] on input "CPF/CNPJ" at bounding box center [445, 153] width 151 height 12
paste input "17345014000140"
type input "17345014000140"
click at [624, 107] on input "Trade Grains Ltda," at bounding box center [606, 107] width 151 height 12
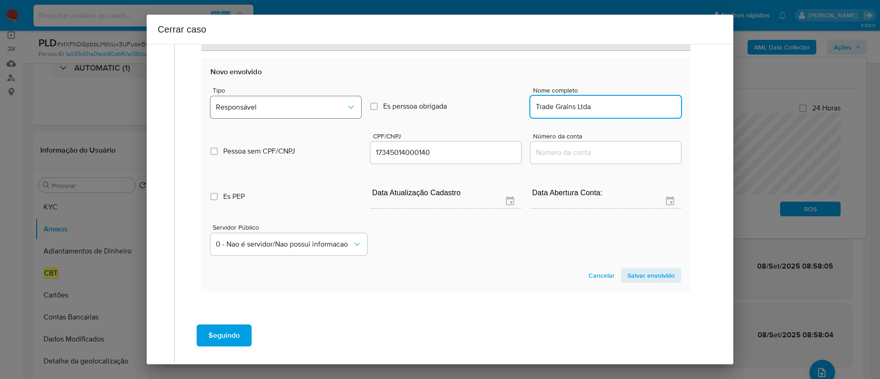
type input "Trade Grains Ltda"
click at [295, 106] on span "Responsável" at bounding box center [281, 107] width 131 height 9
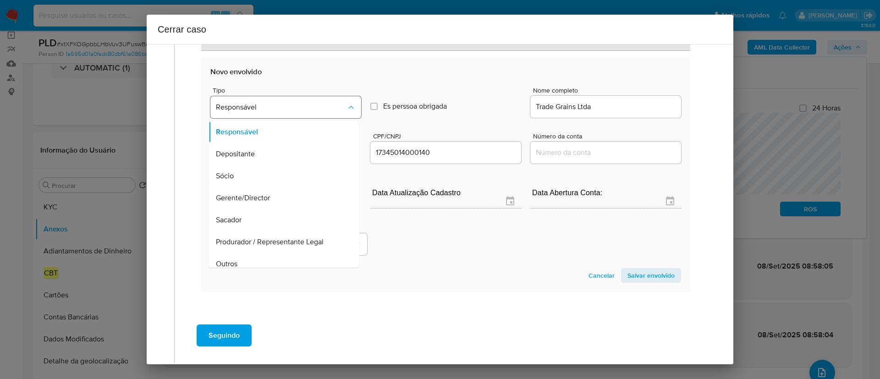
scroll to position [51, 0]
click at [658, 275] on span "Salvar envolvido" at bounding box center [651, 275] width 47 height 13
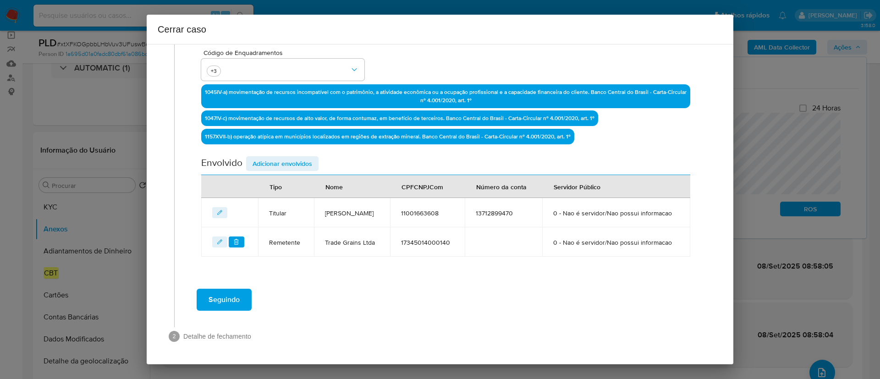
scroll to position [283, 0]
click at [271, 157] on span "Adicionar envolvidos" at bounding box center [283, 163] width 60 height 13
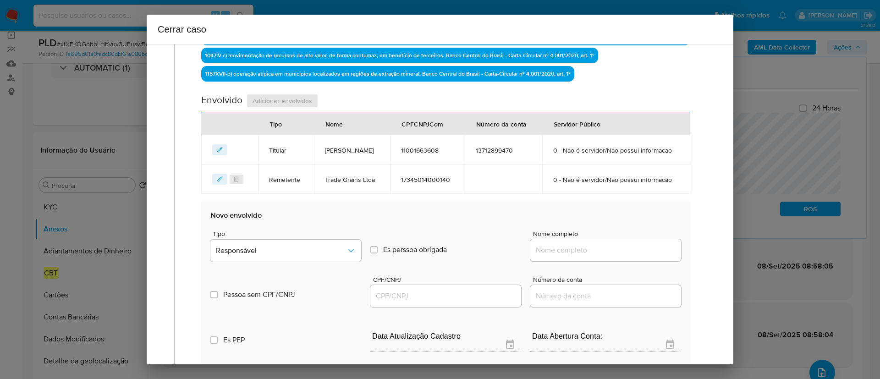
scroll to position [352, 0]
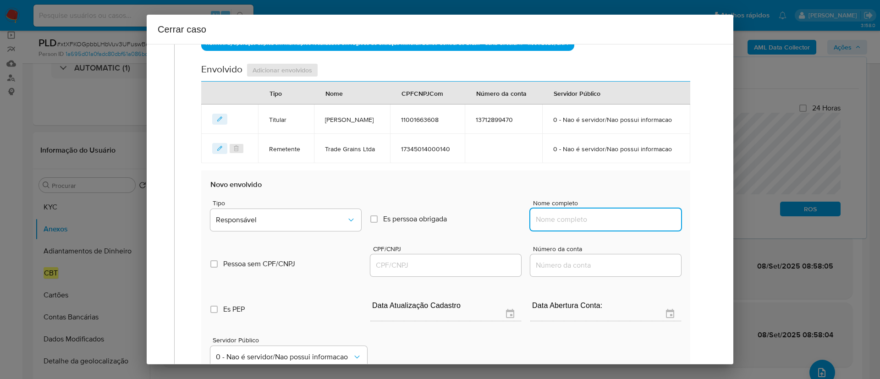
click at [586, 226] on input "Nome completo" at bounding box center [606, 220] width 151 height 12
paste input "Juarez Costa Lima, 07005029631"
click at [642, 226] on input "Juarez Costa Lima, 07005029631" at bounding box center [606, 220] width 151 height 12
click at [622, 226] on input "Juarez Costa Lima, 07005029631" at bounding box center [606, 220] width 151 height 12
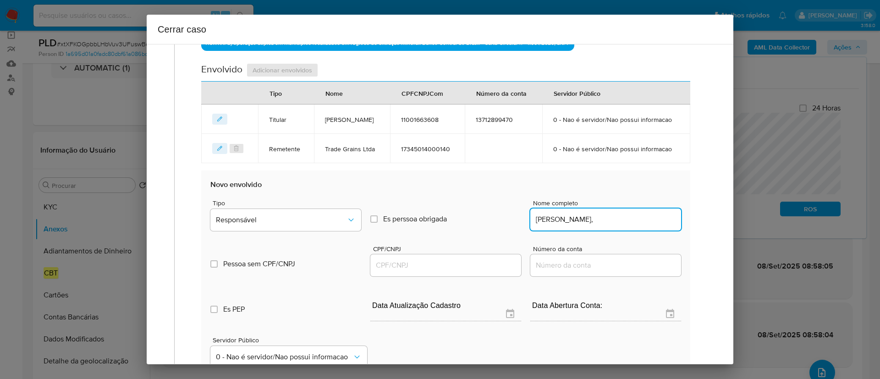
type input "Juarez Costa Lima,"
click at [476, 271] on input "CPF/CNPJ" at bounding box center [445, 266] width 151 height 12
paste input "07005029631"
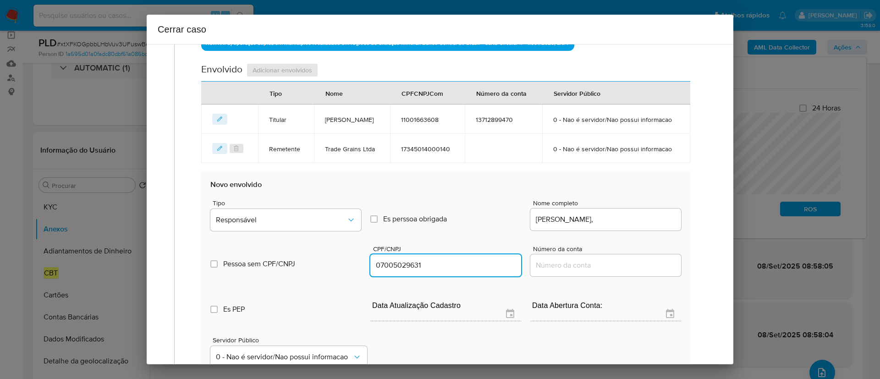
type input "7005029631"
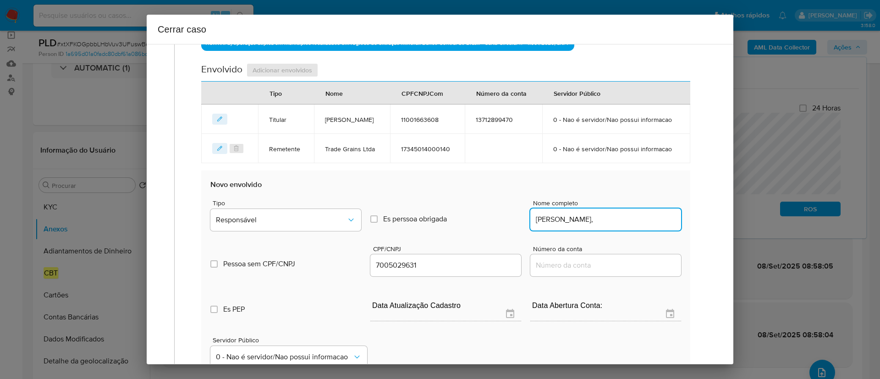
click at [625, 226] on input "Juarez Costa Lima," at bounding box center [606, 220] width 151 height 12
type input "Juarez Costa Lima,"
type input "07005029631"
type input "Juarez Costa Lima"
click at [235, 225] on span "Responsável" at bounding box center [281, 220] width 131 height 9
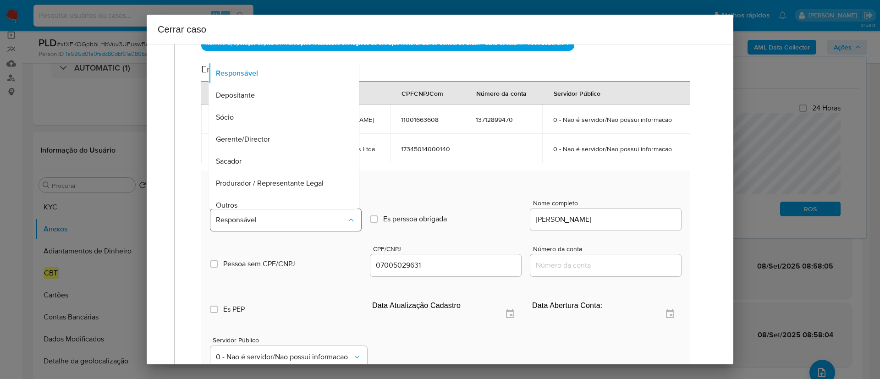
scroll to position [29, 0]
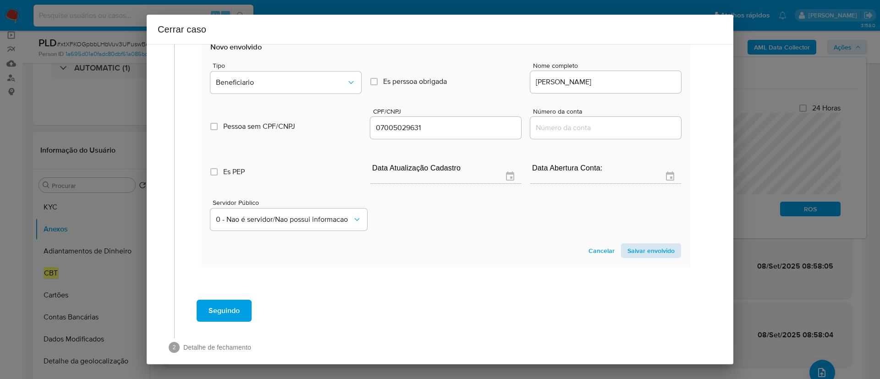
click at [648, 266] on section "Novo envolvido Tipo Beneficiario Es perssoa obrigada Is PObrigada Nome completo…" at bounding box center [445, 150] width 489 height 234
click at [646, 257] on span "Salvar envolvido" at bounding box center [651, 250] width 47 height 13
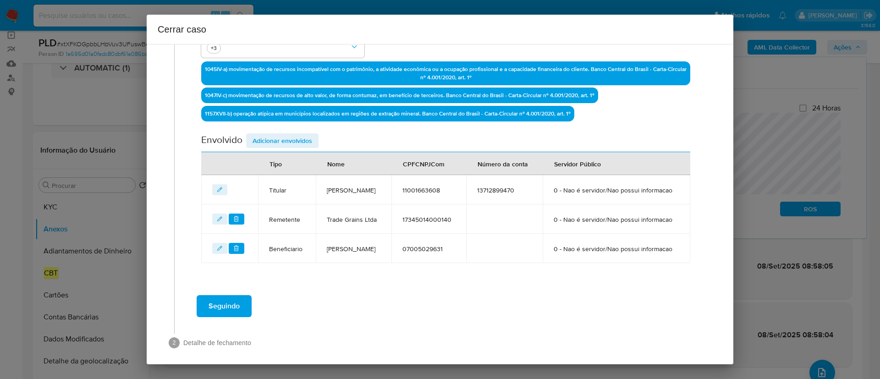
scroll to position [252, 0]
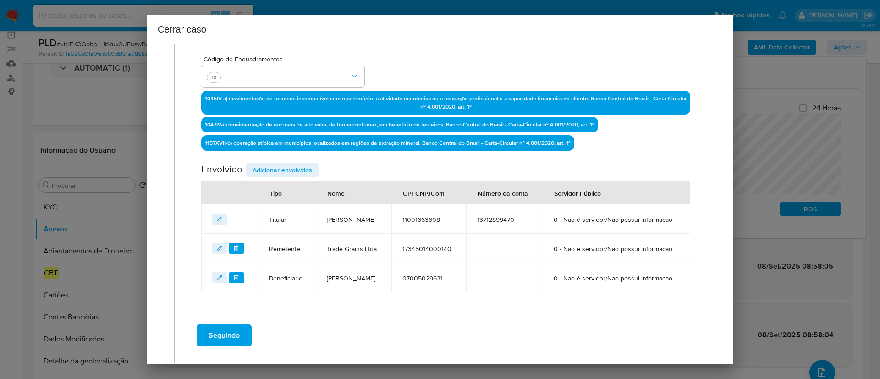
click at [295, 171] on span "Adicionar envolvidos" at bounding box center [283, 170] width 60 height 13
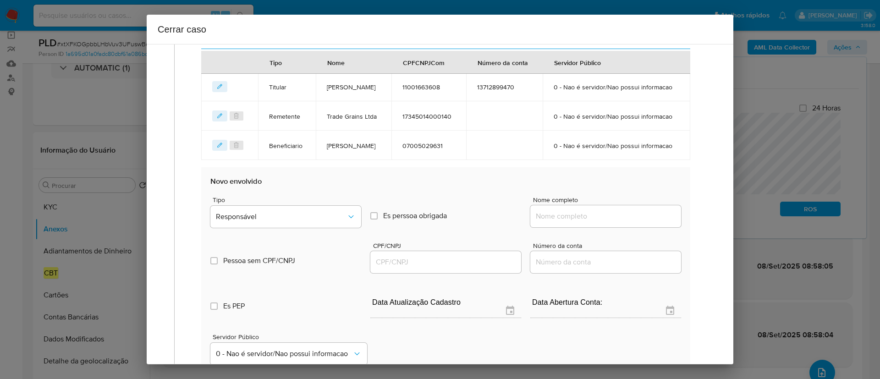
scroll to position [390, 0]
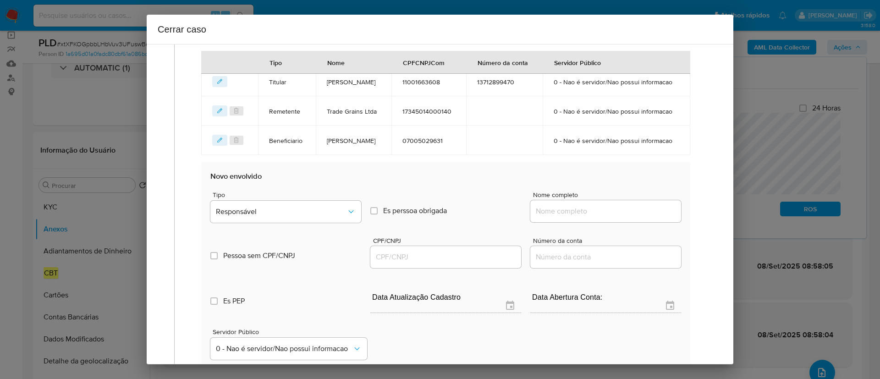
click at [576, 217] on input "Nome completo" at bounding box center [606, 211] width 151 height 12
paste input "Guilherme Fernandes Fischer, 03876091136"
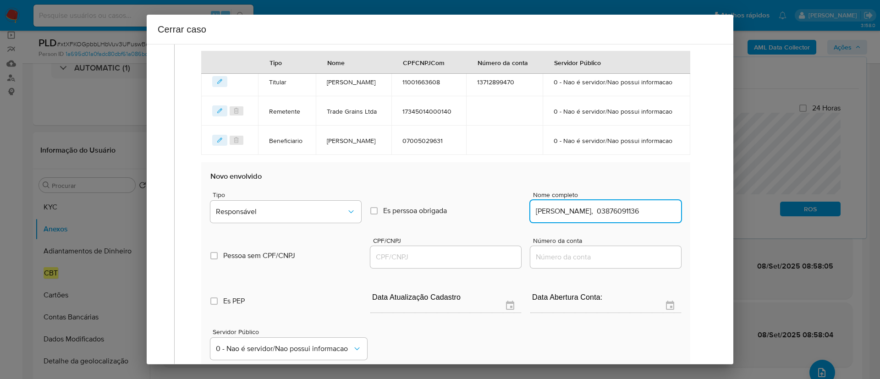
scroll to position [0, 6]
click at [634, 217] on input "Guilherme Fernandes Fischer, 03876091136" at bounding box center [606, 211] width 151 height 12
type input "Guilherme Fernandes Fischer,"
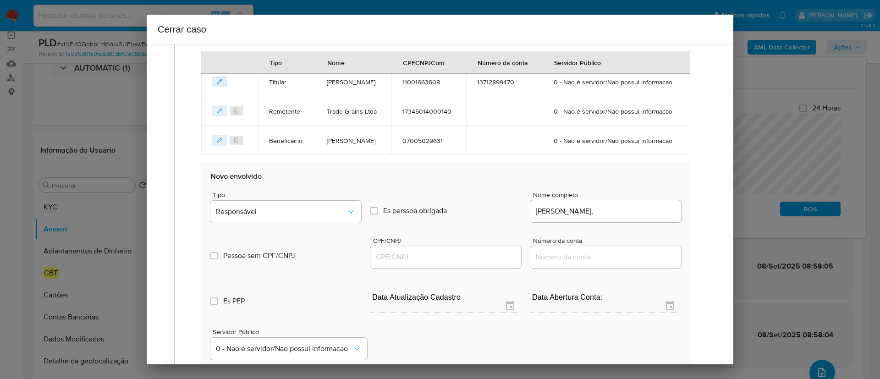
click at [456, 268] on div at bounding box center [445, 257] width 151 height 22
click at [454, 263] on input "CPF/CNPJ" at bounding box center [445, 257] width 151 height 12
paste input "03876091136"
type input "3876091136"
click at [632, 217] on input "Guilherme Fernandes Fischer," at bounding box center [606, 211] width 151 height 12
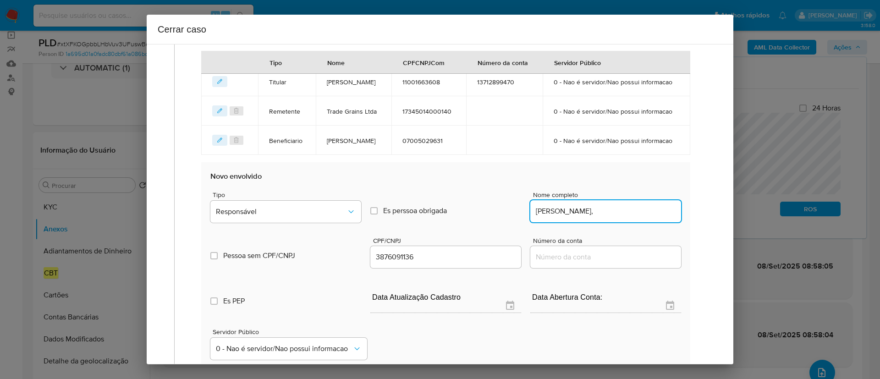
type input "Guilherme Fernandes Fischer,"
type input "03876091136"
type input "Guilherme Fernandes Fischer"
click at [288, 223] on button "Responsável" at bounding box center [285, 212] width 151 height 22
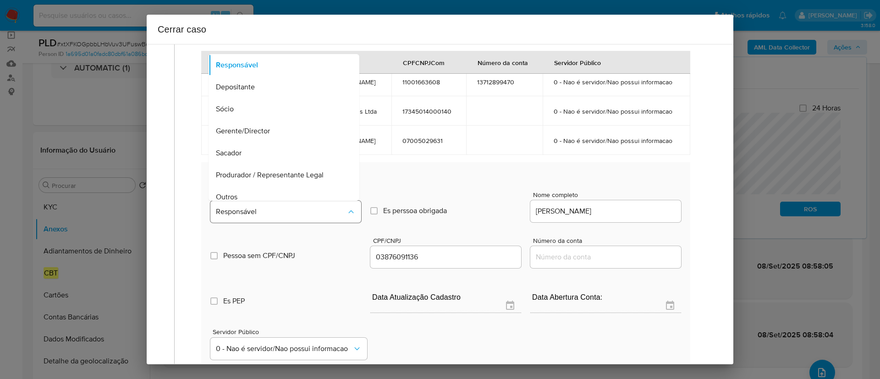
scroll to position [29, 0]
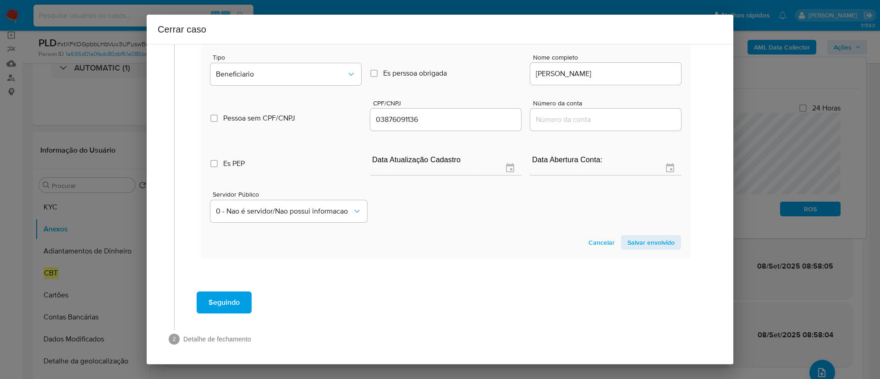
click at [658, 249] on span "Salvar envolvido" at bounding box center [651, 242] width 47 height 13
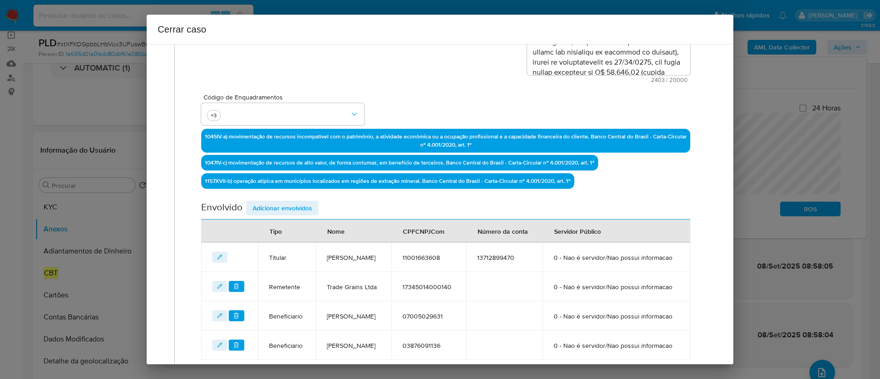
scroll to position [359, 0]
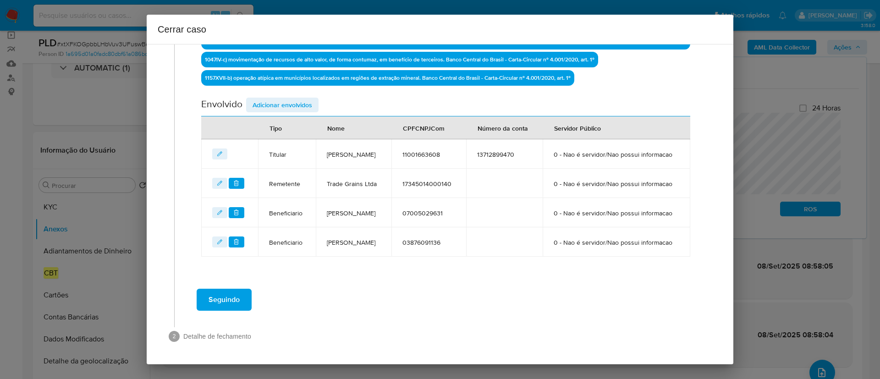
drag, startPoint x: 238, startPoint y: 301, endPoint x: 263, endPoint y: 302, distance: 24.8
click at [238, 301] on span "Seguindo" at bounding box center [224, 300] width 31 height 20
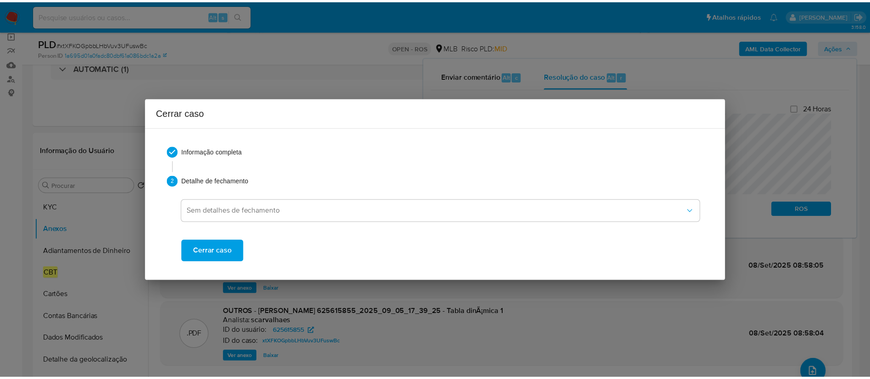
scroll to position [0, 0]
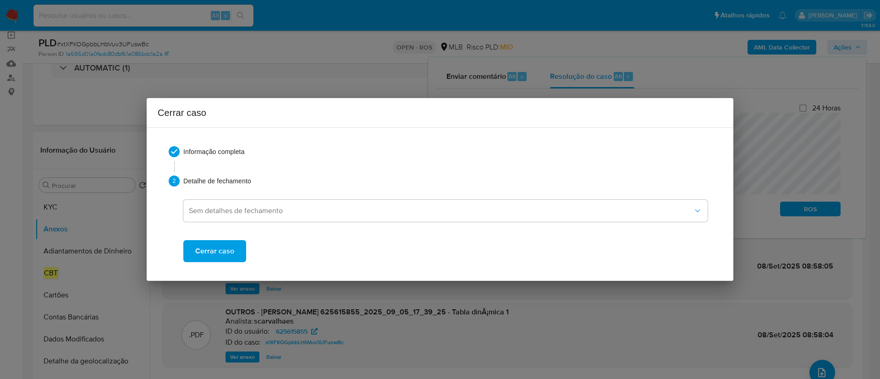
click at [228, 251] on span "Cerrar caso" at bounding box center [214, 251] width 39 height 20
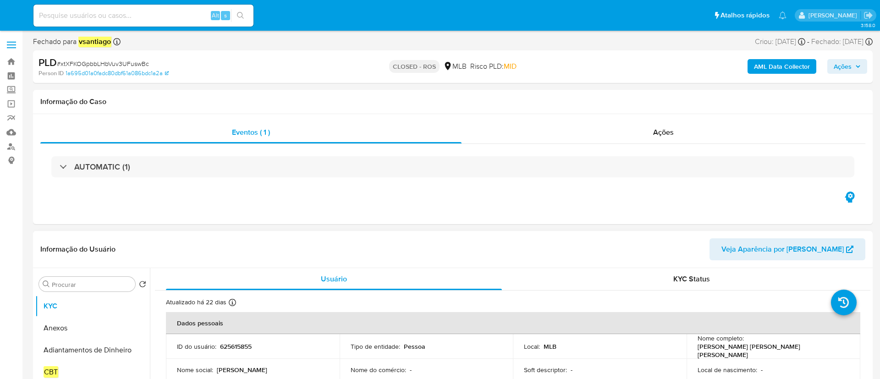
select select "10"
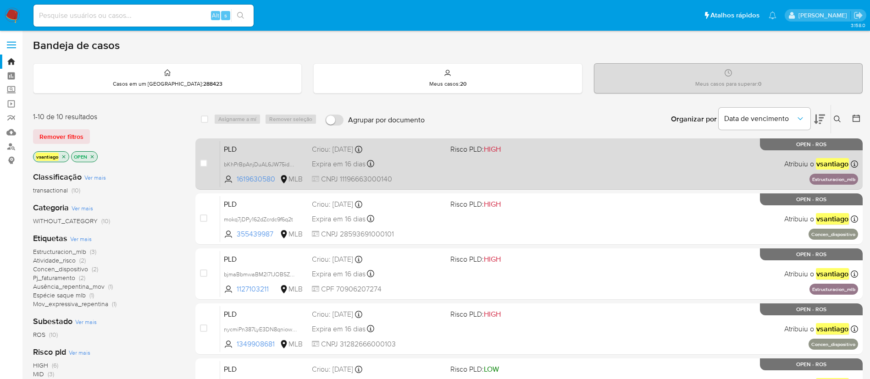
click at [398, 174] on span "CNPJ 11196663000140" at bounding box center [377, 179] width 131 height 10
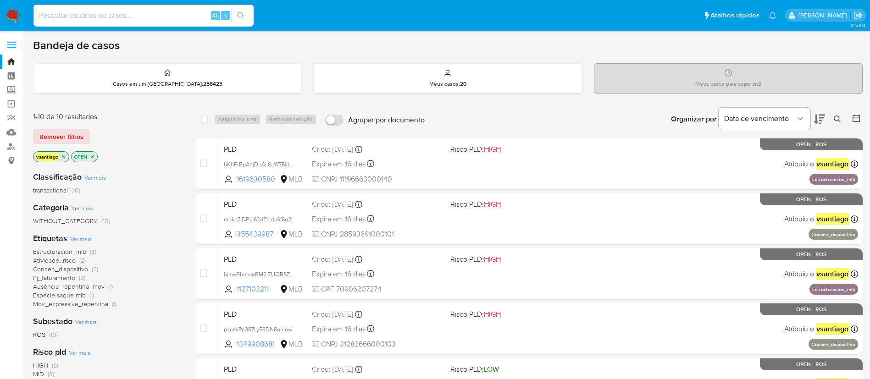
click at [11, 16] on img at bounding box center [13, 16] width 16 height 16
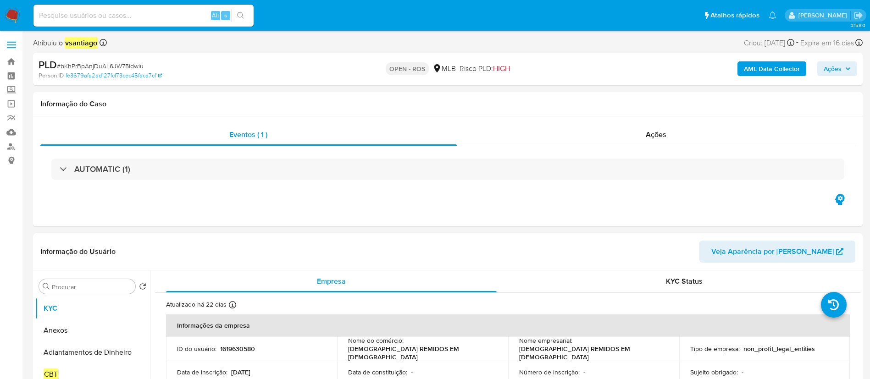
select select "10"
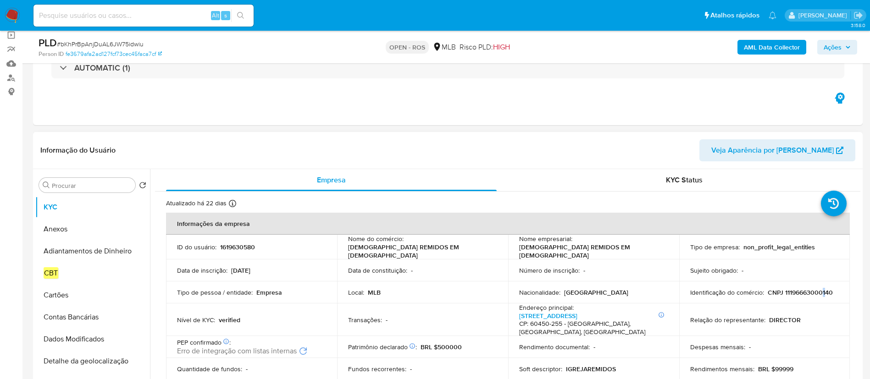
click at [824, 292] on p "CNPJ 11196663000140" at bounding box center [800, 292] width 65 height 8
click at [825, 292] on p "CNPJ 11196663000140" at bounding box center [800, 292] width 65 height 8
click at [67, 229] on button "Anexos" at bounding box center [88, 229] width 107 height 22
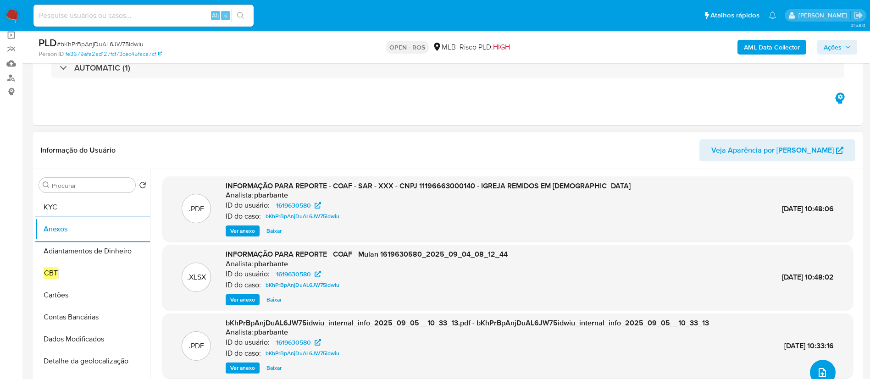
click at [825, 370] on button "upload-file" at bounding box center [823, 373] width 26 height 26
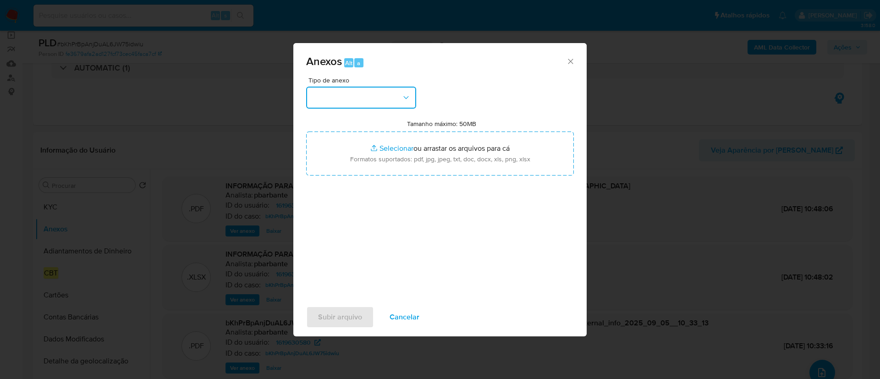
click at [375, 99] on button "button" at bounding box center [361, 98] width 110 height 22
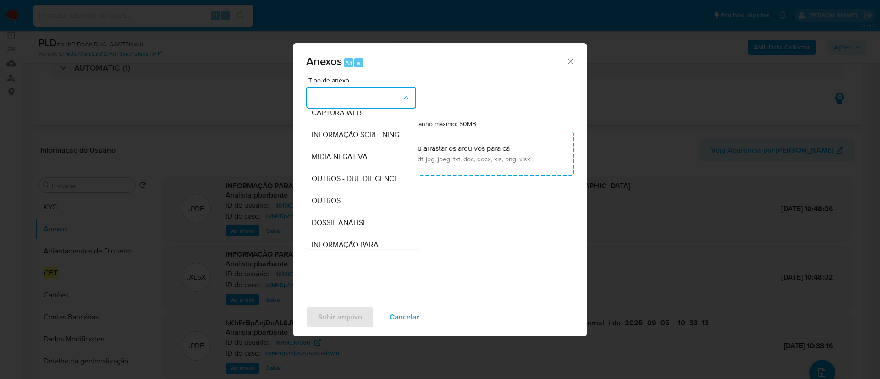
scroll to position [141, 0]
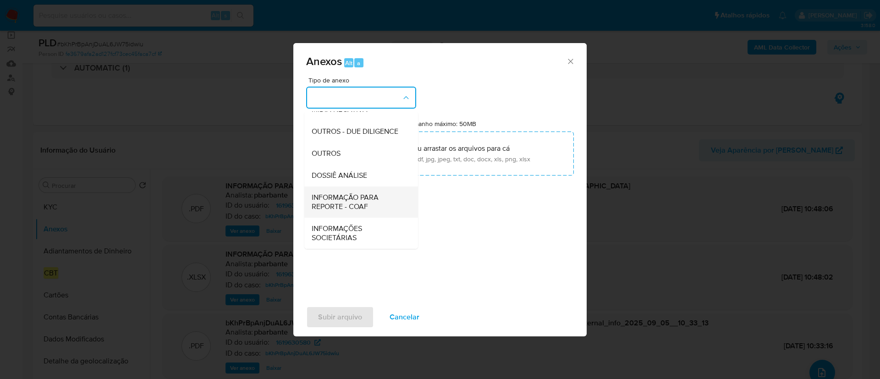
click at [374, 201] on span "INFORMAÇÃO PARA REPORTE - COAF" at bounding box center [359, 202] width 94 height 18
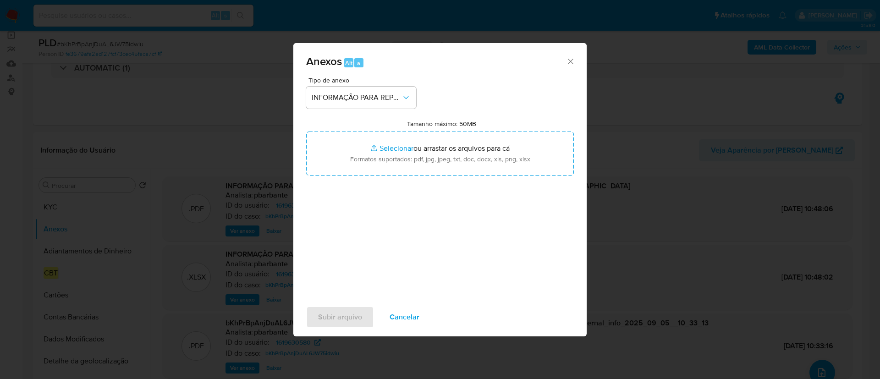
click at [492, 198] on div "Tipo de anexo INFORMAÇÃO PARA REPORTE - COAF Tamanho máximo: 50MB Selecionar ar…" at bounding box center [440, 185] width 268 height 216
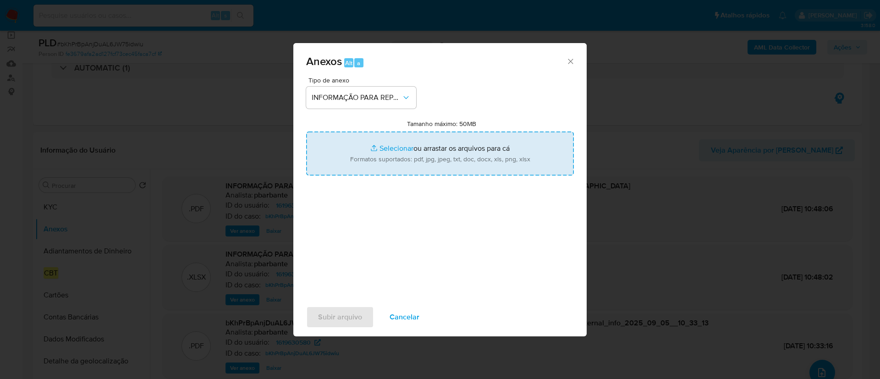
type input "C:\fakepath\SAR - bKhPrBpAnjDuAL6JW75idwiu - CNPJ 11196663000140 - IGREJA REMID…"
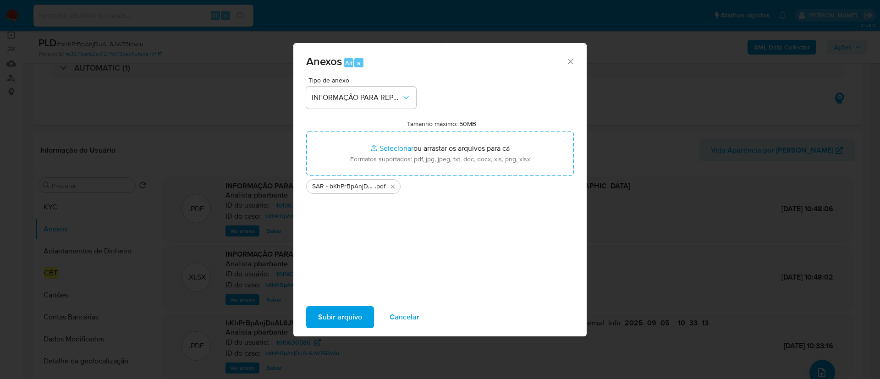
click at [343, 319] on span "Subir arquivo" at bounding box center [340, 317] width 44 height 20
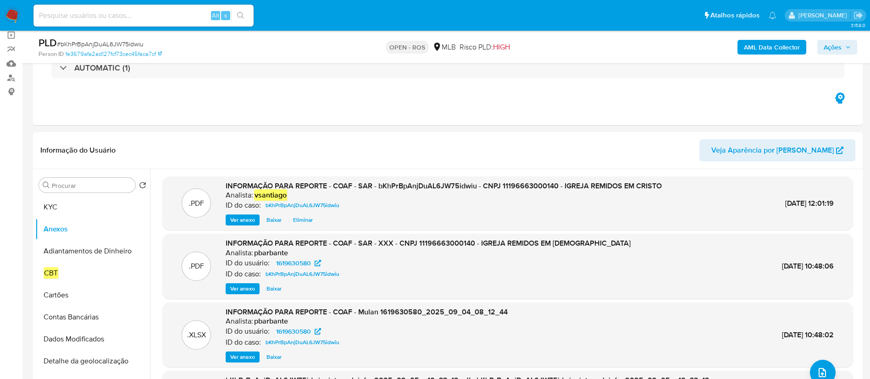
click at [841, 47] on span "Ações" at bounding box center [833, 47] width 18 height 15
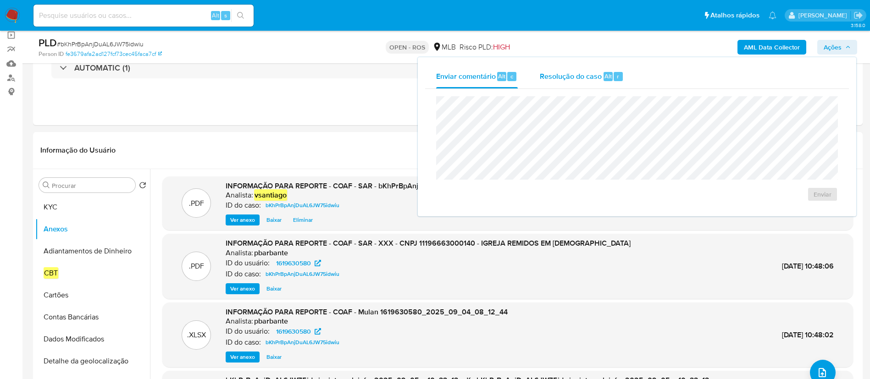
drag, startPoint x: 581, startPoint y: 76, endPoint x: 573, endPoint y: 79, distance: 9.5
click at [581, 75] on span "Resolução do caso" at bounding box center [571, 76] width 62 height 11
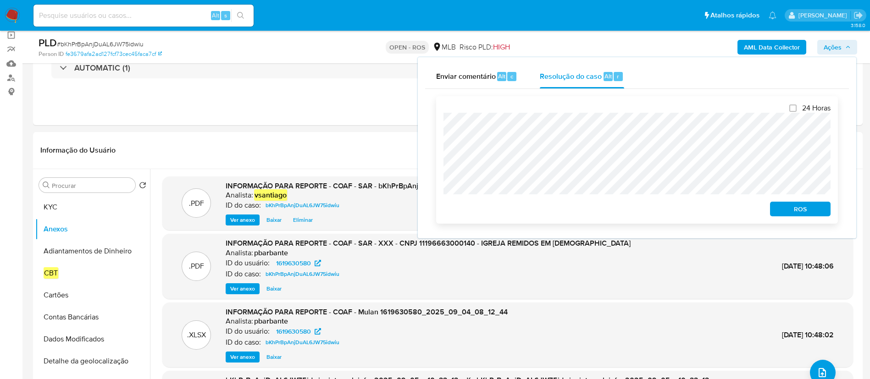
click at [801, 212] on span "ROS" at bounding box center [800, 209] width 48 height 13
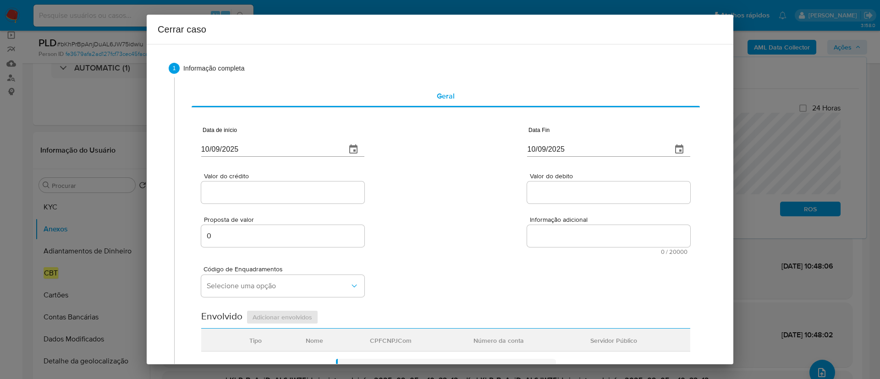
type input "13/06/2024"
click at [222, 151] on input "10/09/2025" at bounding box center [270, 149] width 138 height 15
paste input "01/08"
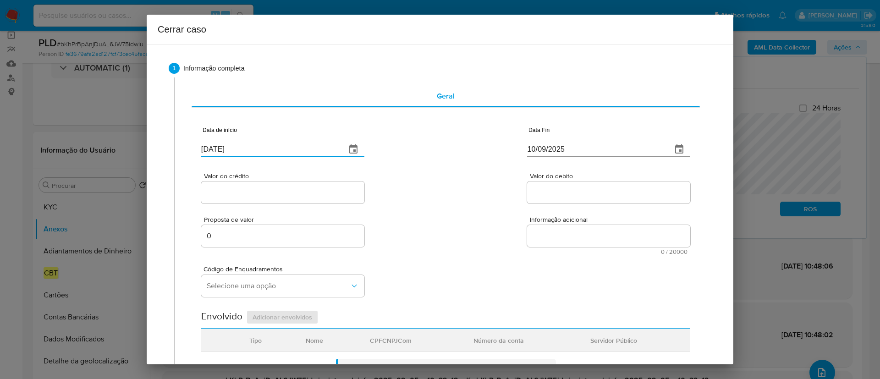
type input "01/08/2025"
click at [433, 187] on div "Valor do crédito Valor do debito" at bounding box center [445, 184] width 489 height 44
click at [534, 147] on input "10/09/2025" at bounding box center [596, 149] width 138 height 15
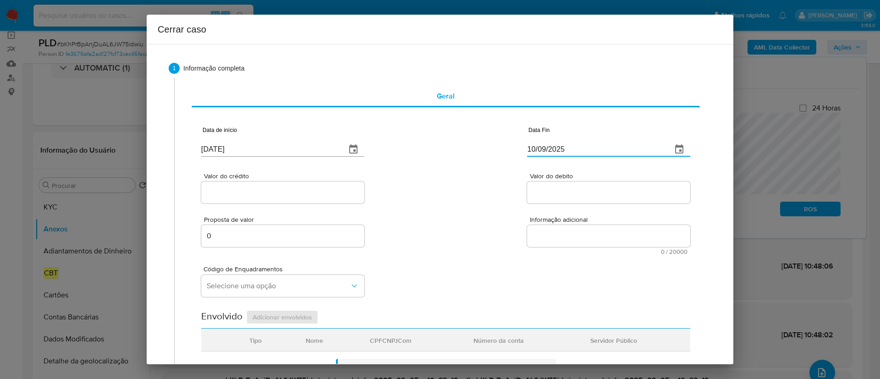
paste input "03"
type input "03/09/2025"
click at [449, 188] on div "Valor do crédito Valor do debito" at bounding box center [445, 184] width 489 height 44
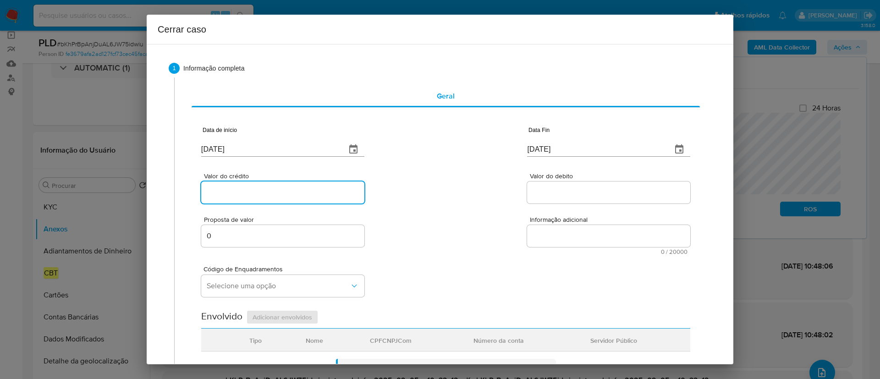
click at [276, 191] on input "Valor do crédito" at bounding box center [282, 193] width 163 height 12
paste input "R$34.267"
type input "R$342.675"
click at [468, 217] on div "Proposta de valor 0 Informação adicional 0 / 20000 20000 caracteres restantes" at bounding box center [445, 230] width 489 height 50
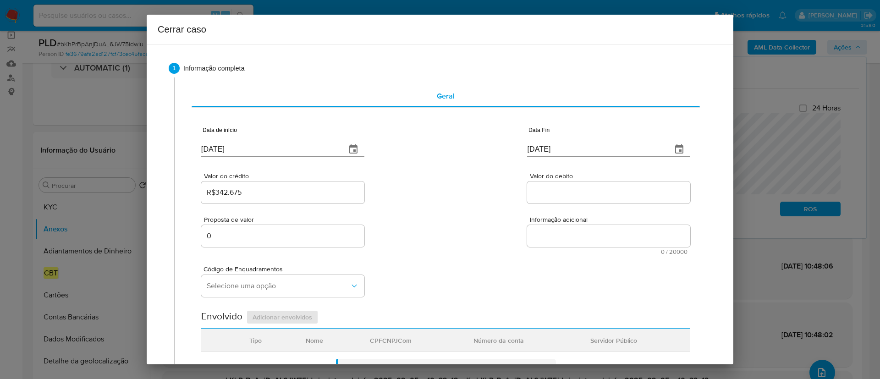
drag, startPoint x: 535, startPoint y: 194, endPoint x: 443, endPoint y: 201, distance: 92.4
click at [535, 194] on input "Valor do debito" at bounding box center [608, 193] width 163 height 12
paste input "R$339.714"
type input "R$339.714"
click at [445, 199] on div "Valor do crédito R$342.675 Valor do debito R$339.714" at bounding box center [445, 184] width 489 height 44
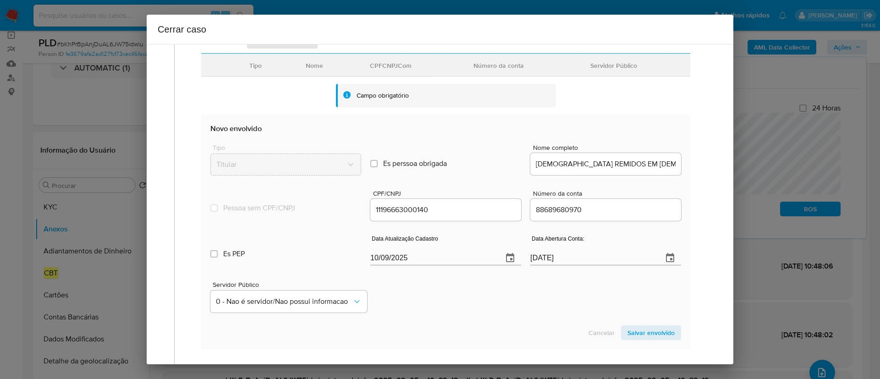
scroll to position [344, 0]
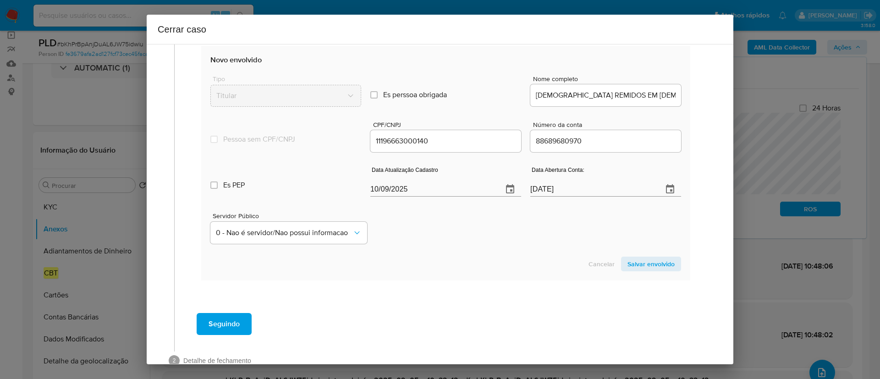
click at [387, 188] on input "10/09/2025" at bounding box center [432, 189] width 125 height 15
paste input "9/08"
type input "19/08/2025"
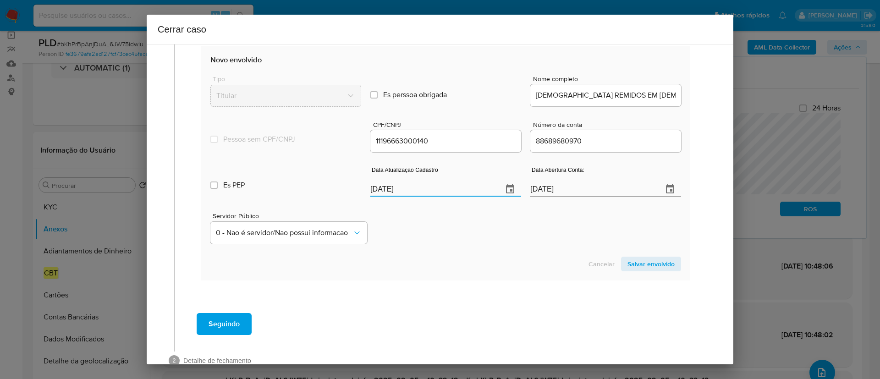
click at [477, 234] on div "Servidor Público 0 - Nao é servidor/Nao possui informacao" at bounding box center [445, 225] width 471 height 46
click at [647, 266] on span "Salvar envolvido" at bounding box center [651, 264] width 47 height 13
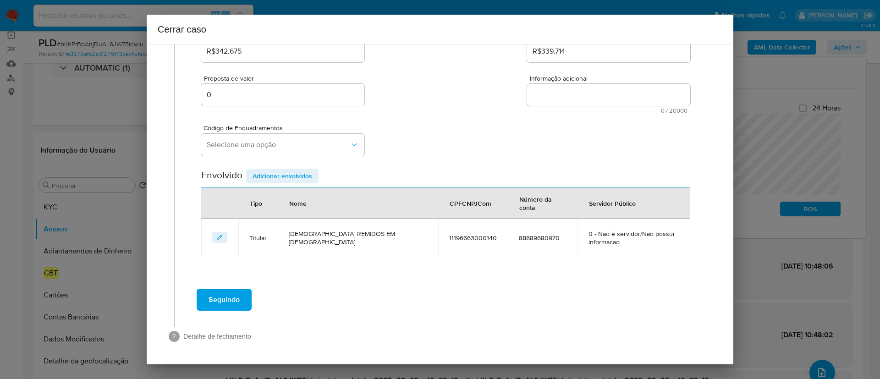
scroll to position [125, 0]
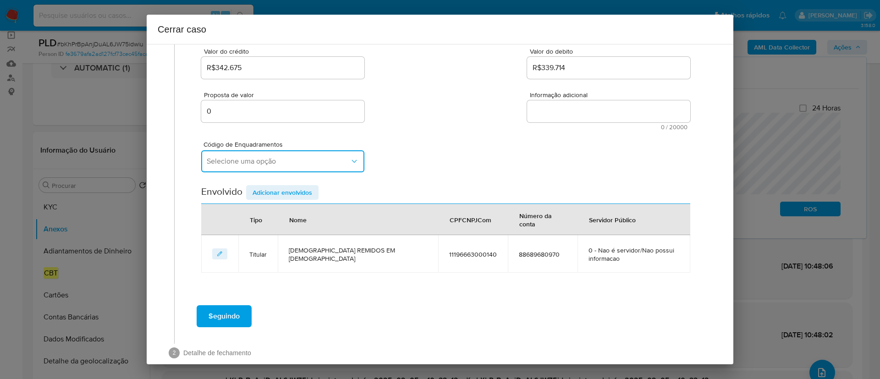
click at [277, 167] on button "Selecione uma opção" at bounding box center [282, 161] width 163 height 22
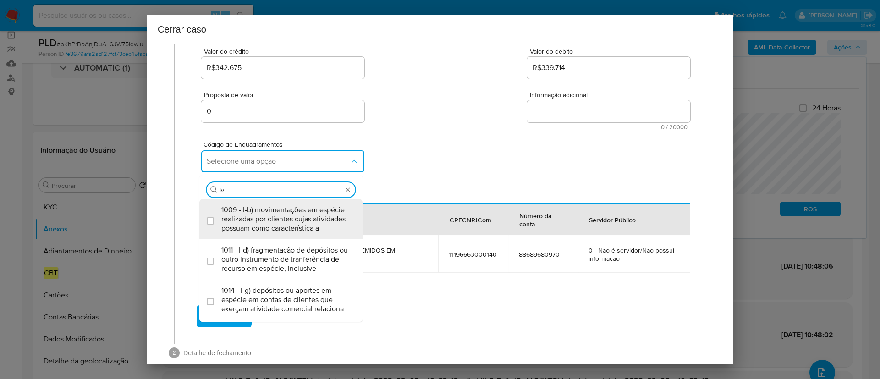
scroll to position [0, 0]
type input "iv-ad"
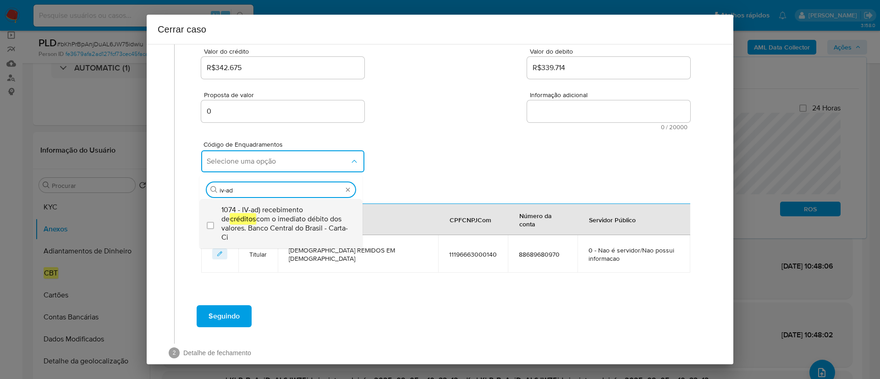
click at [312, 230] on span "1074 - IV-ad) recebimento de créditos com o imediato débito dos valores. Banco …" at bounding box center [285, 223] width 128 height 37
checkbox input "true"
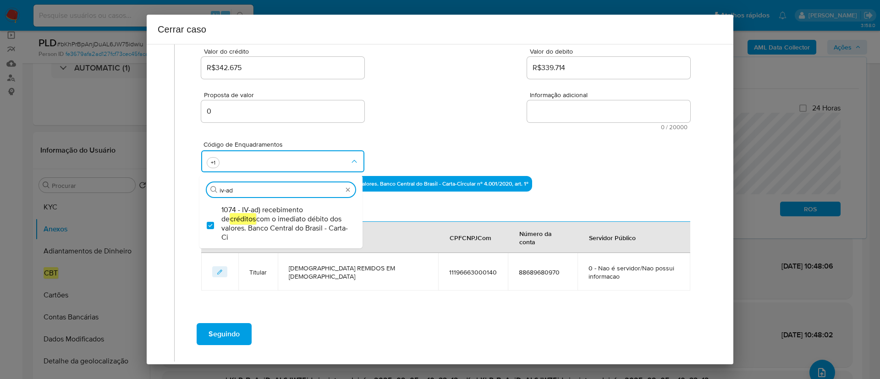
click at [441, 138] on div "Código de Enquadramentos Procurar iv-ad 1074 - IV-ad) recebimento de créditos c…" at bounding box center [445, 153] width 489 height 46
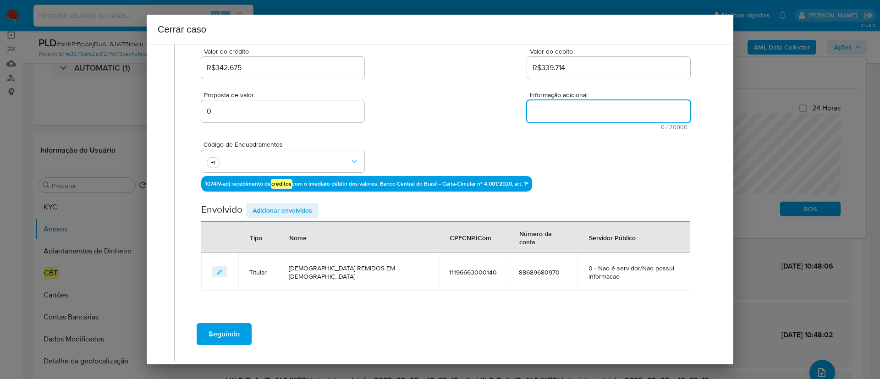
drag, startPoint x: 572, startPoint y: 114, endPoint x: 638, endPoint y: 118, distance: 66.6
click at [572, 114] on textarea "Informação adicional" at bounding box center [608, 111] width 163 height 22
paste textarea "IGREJA REMIDOS EM CRISTO, CNPJ 11196663000140, sediada em Fortaleza, Ceará, iní…"
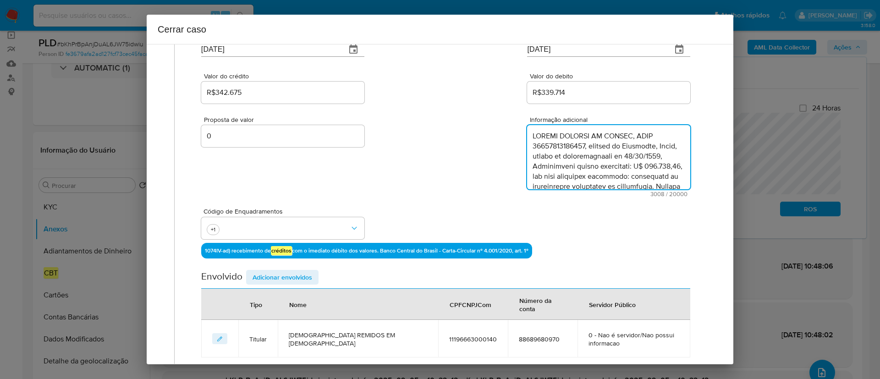
scroll to position [185, 0]
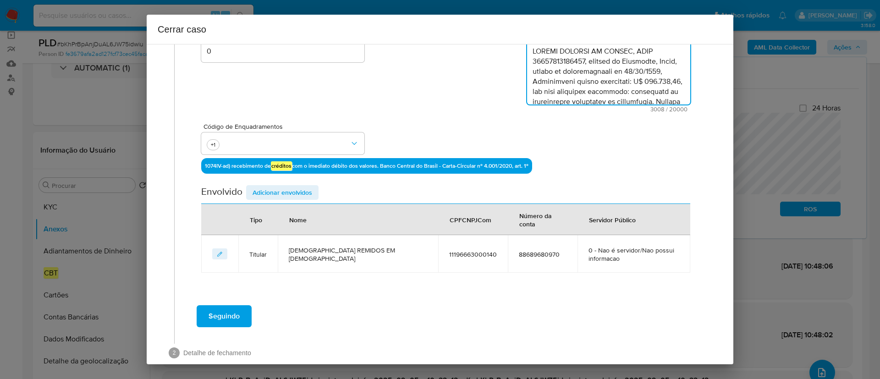
type textarea "IGREJA REMIDOS EM CRISTO, CNPJ 11196663000140, sediada em Fortaleza, Ceará, iní…"
click at [405, 300] on div "Seguindo" at bounding box center [446, 316] width 524 height 33
click at [270, 195] on span "Adicionar envolvidos" at bounding box center [283, 192] width 60 height 13
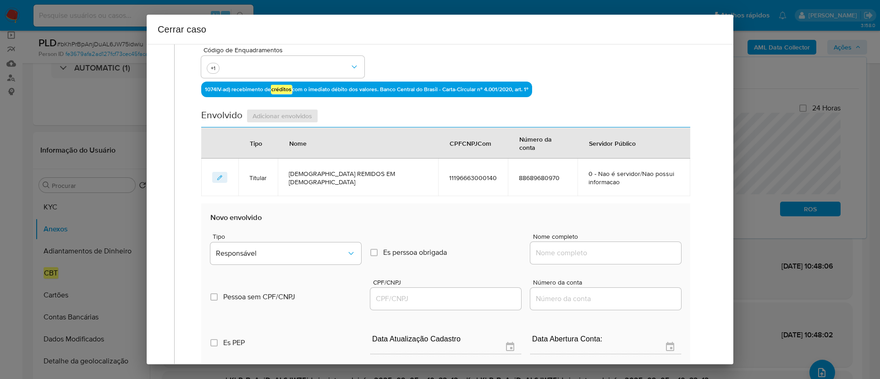
scroll to position [391, 0]
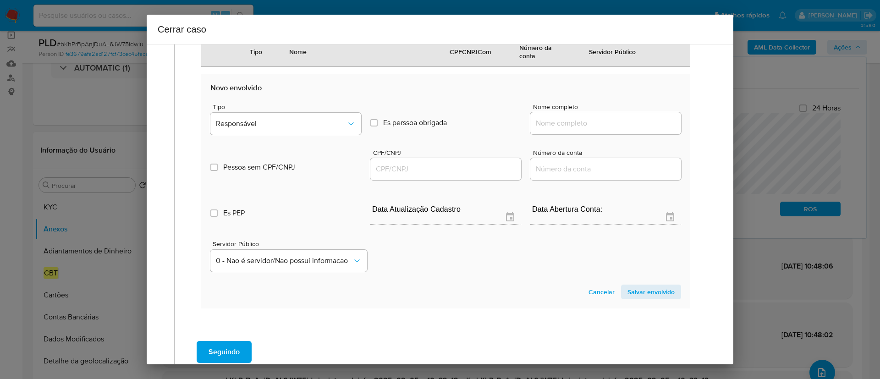
click at [569, 117] on input "Nome completo" at bounding box center [606, 123] width 151 height 12
paste input "Sistema Remidos De Comunicacao Ltda, 43741261000175"
click at [635, 117] on input "Sistema Remidos De Comunicacao Ltda, 43741261000175" at bounding box center [606, 123] width 151 height 12
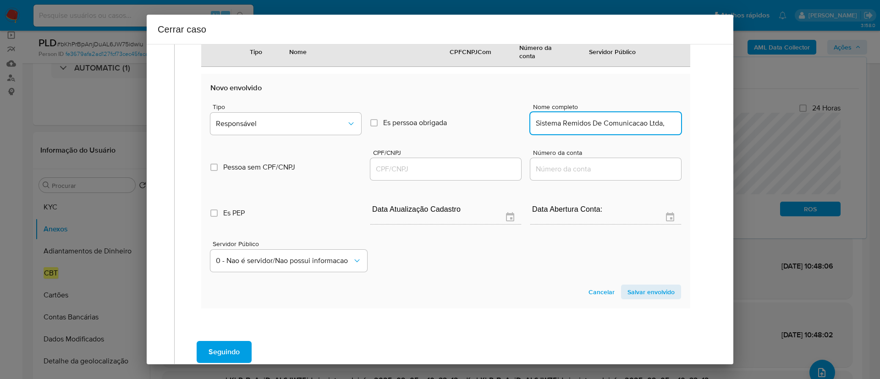
scroll to position [0, 0]
type input "Sistema Remidos De Comunicacao Ltda,"
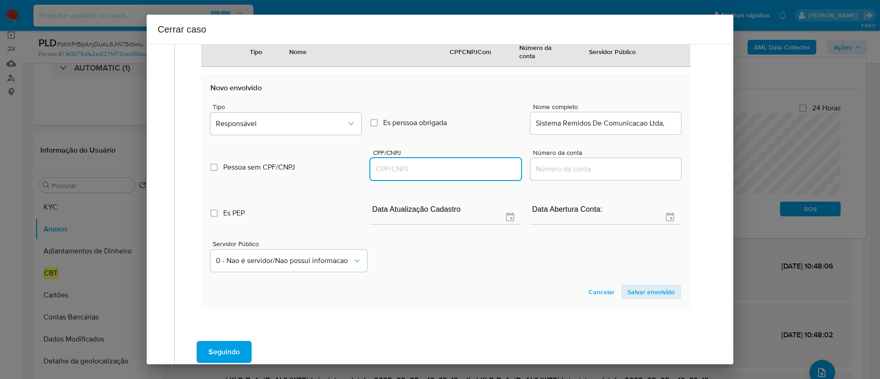
click at [471, 163] on input "CPF/CNPJ" at bounding box center [445, 169] width 151 height 12
paste input "43741261000175"
type input "43741261000175"
click at [666, 117] on input "Sistema Remidos De Comunicacao Ltda," at bounding box center [606, 123] width 151 height 12
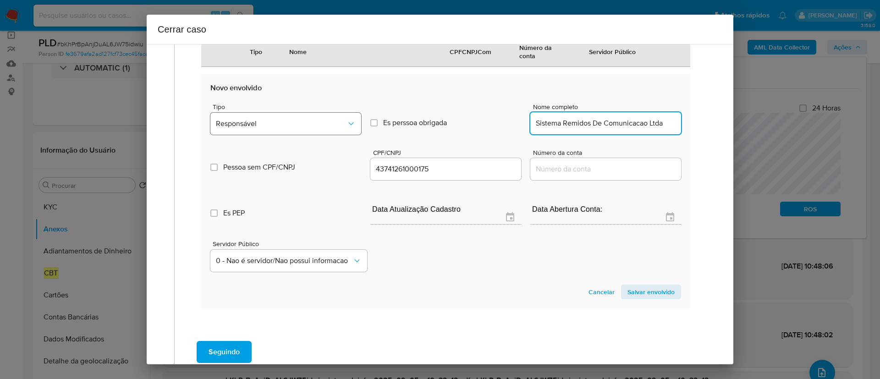
type input "Sistema Remidos De Comunicacao Ltda"
click at [288, 119] on span "Responsável" at bounding box center [281, 123] width 131 height 9
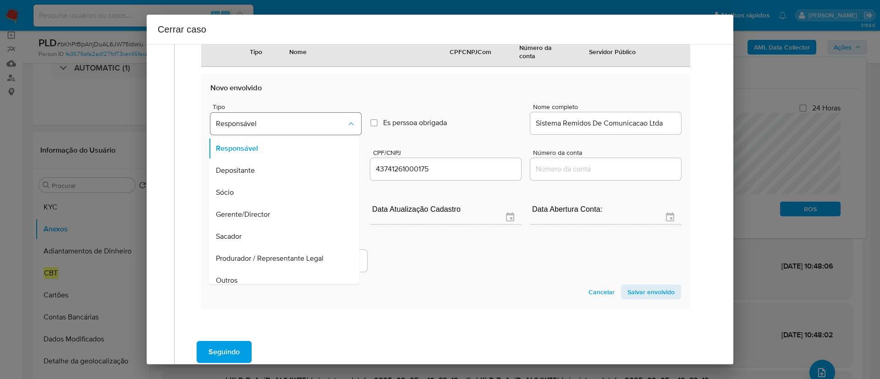
scroll to position [51, 0]
click at [642, 286] on span "Salvar envolvido" at bounding box center [651, 292] width 47 height 13
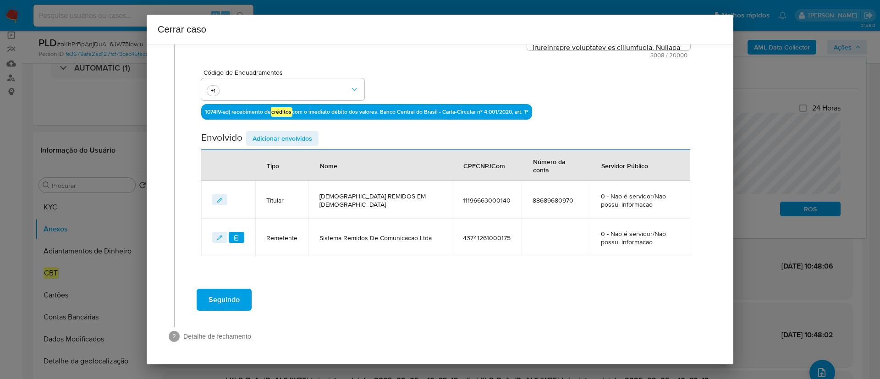
scroll to position [239, 0]
click at [278, 140] on span "Adicionar envolvidos" at bounding box center [283, 138] width 60 height 13
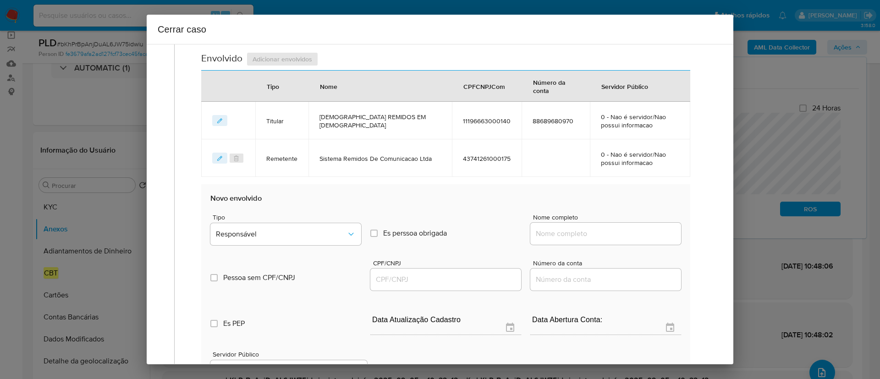
scroll to position [376, 0]
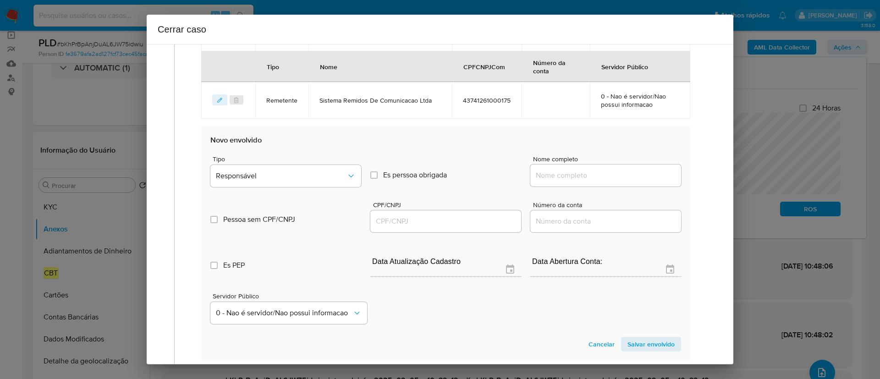
click at [597, 180] on input "Nome completo" at bounding box center [606, 176] width 151 height 12
paste input "Igreja Remidos Em Cristo, 11196663000220"
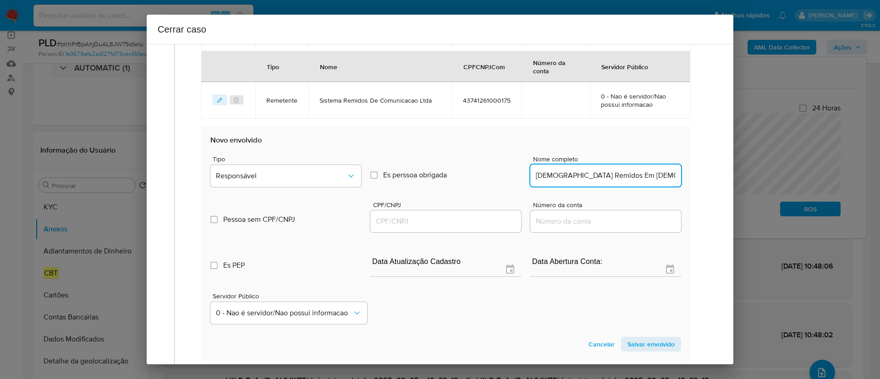
scroll to position [0, 5]
click at [653, 178] on input "Igreja Remidos Em Cristo, 11196663000220" at bounding box center [606, 176] width 151 height 12
type input "Igreja Remidos Em Cristo,"
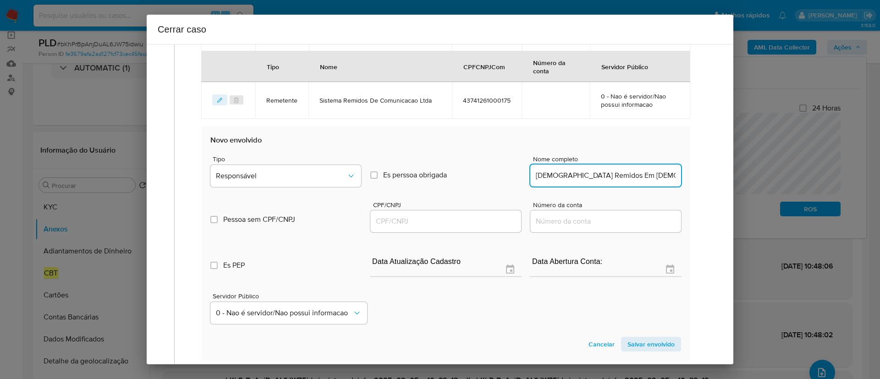
click at [458, 223] on input "CPF/CNPJ" at bounding box center [445, 222] width 151 height 12
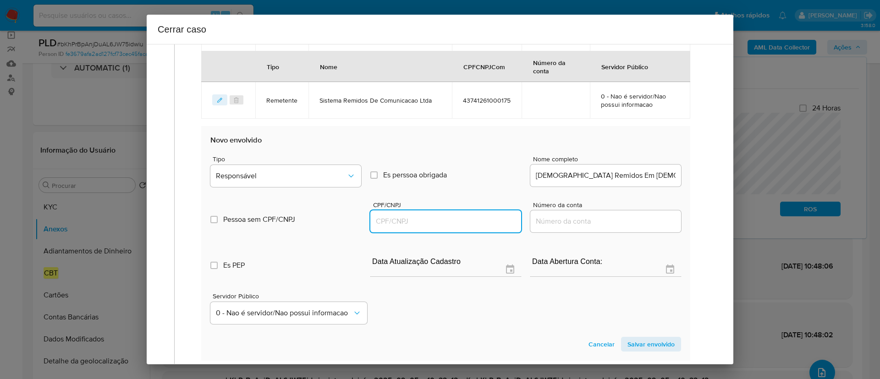
paste input "11196663000220"
type input "11196663000220"
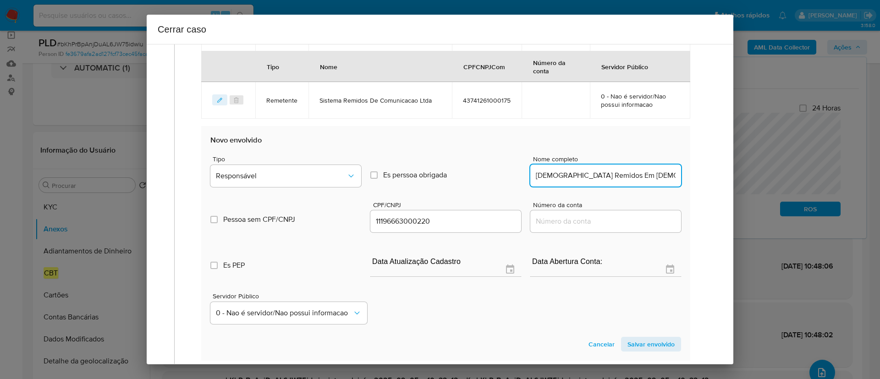
click at [649, 179] on input "Igreja Remidos Em Cristo," at bounding box center [606, 176] width 151 height 12
type input "Igreja Remidos Em Cristo"
click at [287, 181] on button "Responsável" at bounding box center [285, 176] width 151 height 22
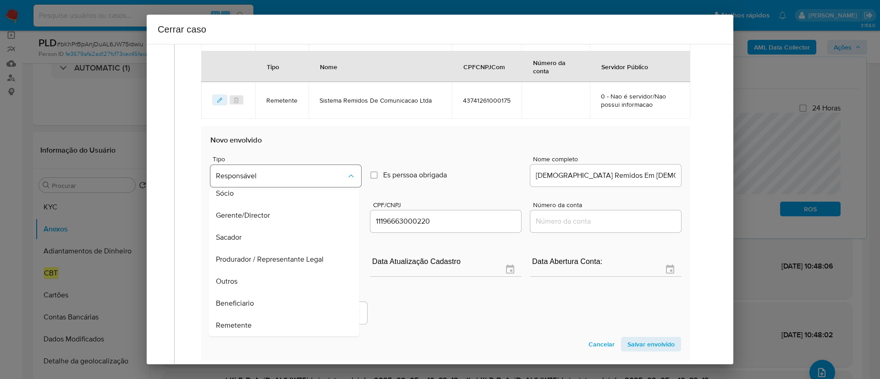
scroll to position [378, 0]
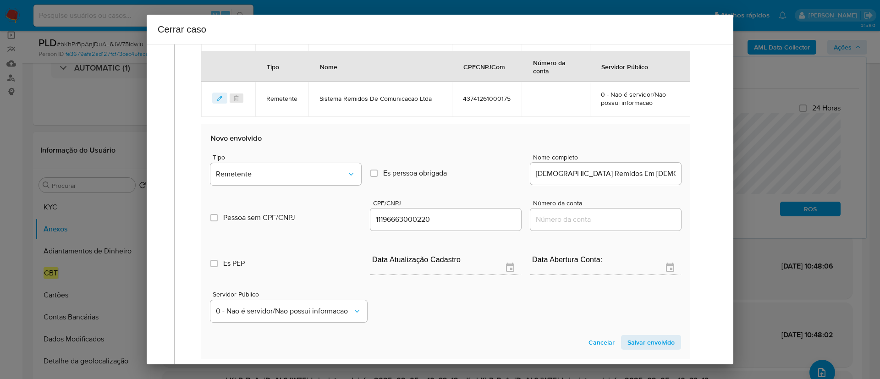
click at [648, 340] on span "Salvar envolvido" at bounding box center [651, 342] width 47 height 13
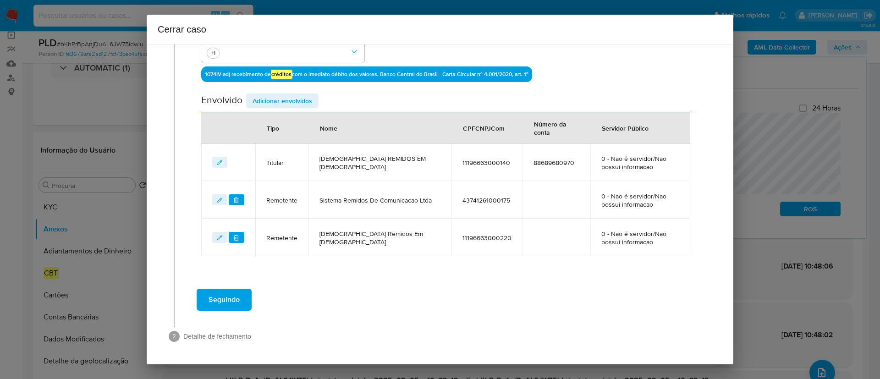
scroll to position [276, 0]
click at [288, 103] on span "Adicionar envolvidos" at bounding box center [283, 100] width 60 height 13
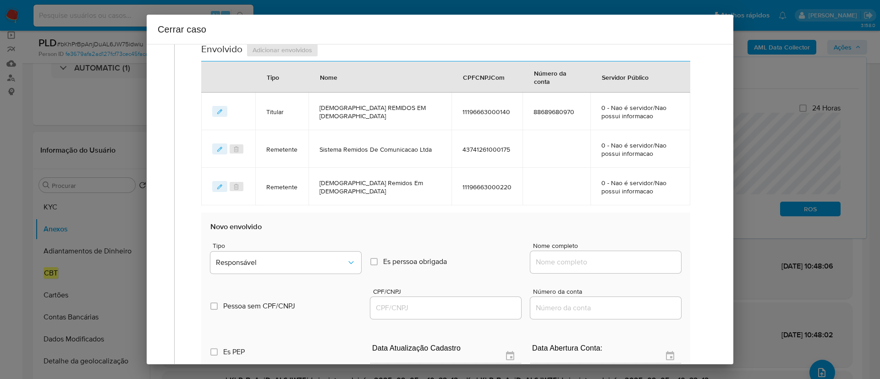
scroll to position [345, 0]
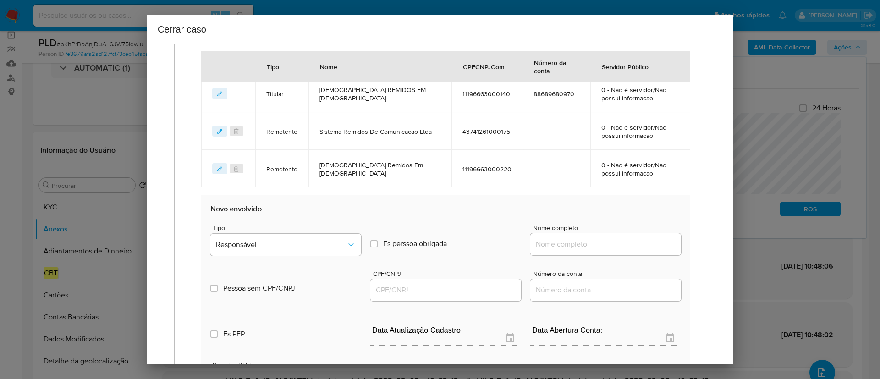
click at [585, 239] on input "Nome completo" at bounding box center [606, 244] width 151 height 12
paste input "Companhia Energetica Do Ceara, 07047251000170"
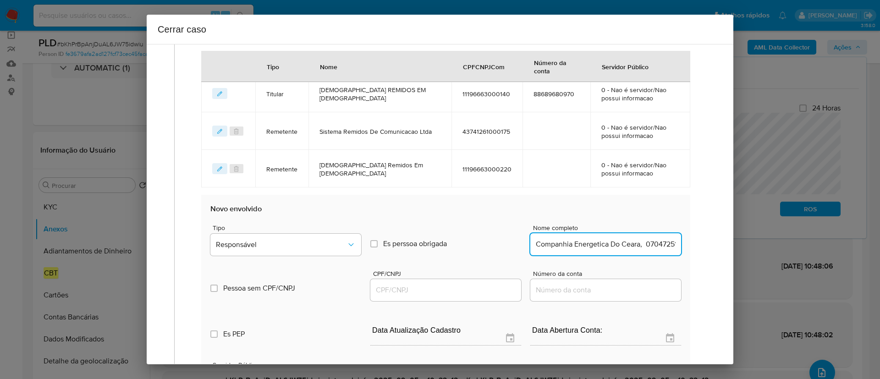
scroll to position [0, 31]
click at [634, 243] on input "Companhia Energetica Do Ceara, 07047251000170" at bounding box center [606, 244] width 151 height 12
type input "Companhia Energetica Do Ceara,"
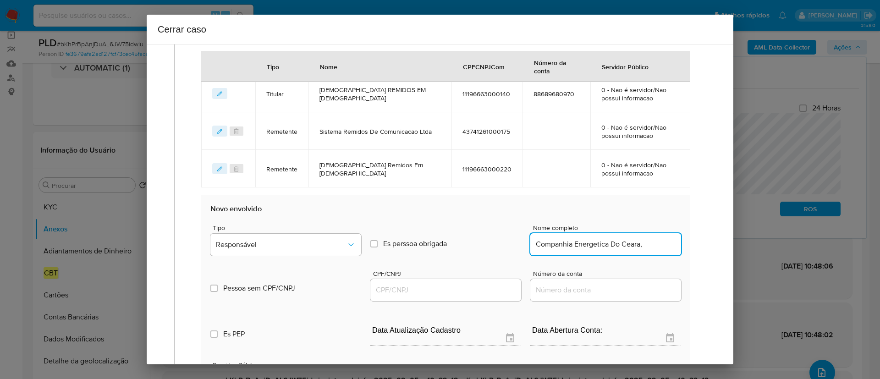
drag, startPoint x: 447, startPoint y: 293, endPoint x: 527, endPoint y: 276, distance: 81.9
click at [446, 293] on input "CPF/CNPJ" at bounding box center [445, 290] width 151 height 12
paste input "07047251000170"
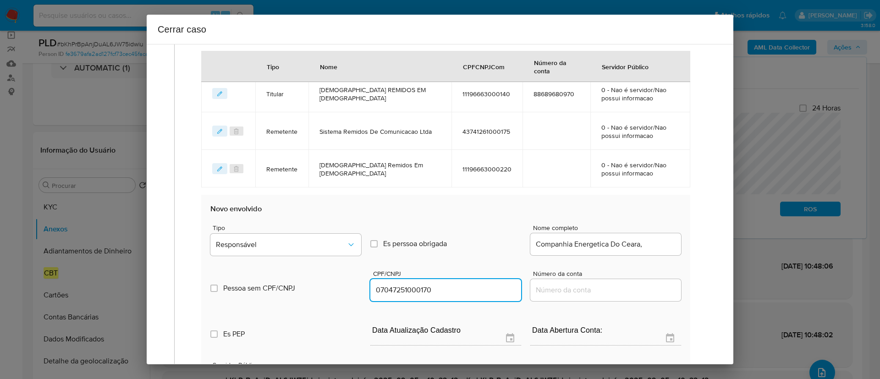
type input "7047251000170"
click at [656, 245] on input "Companhia Energetica Do Ceara," at bounding box center [606, 244] width 151 height 12
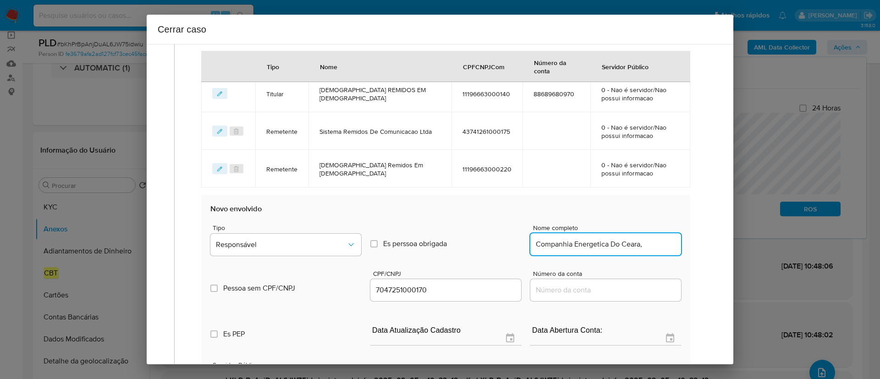
type input "Companhia Energetica Do Ceara,"
type input "07047251000170"
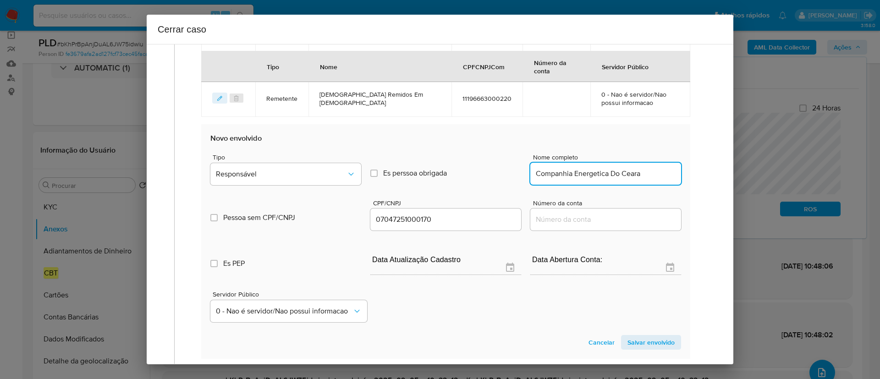
scroll to position [483, 0]
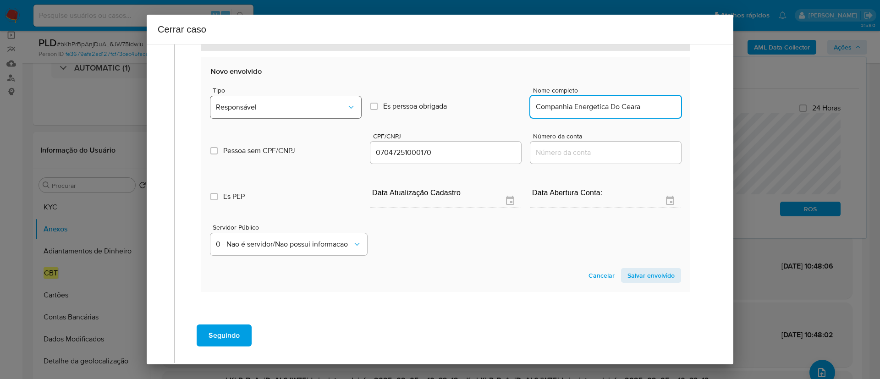
type input "Companhia Energetica Do Ceara"
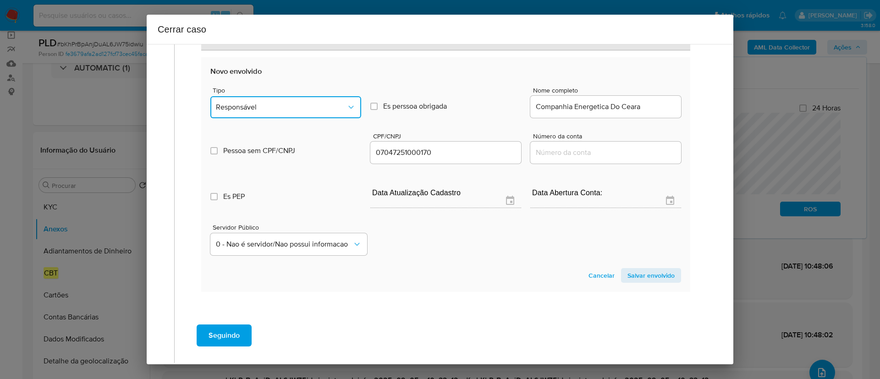
click at [292, 99] on button "Responsável" at bounding box center [285, 107] width 151 height 22
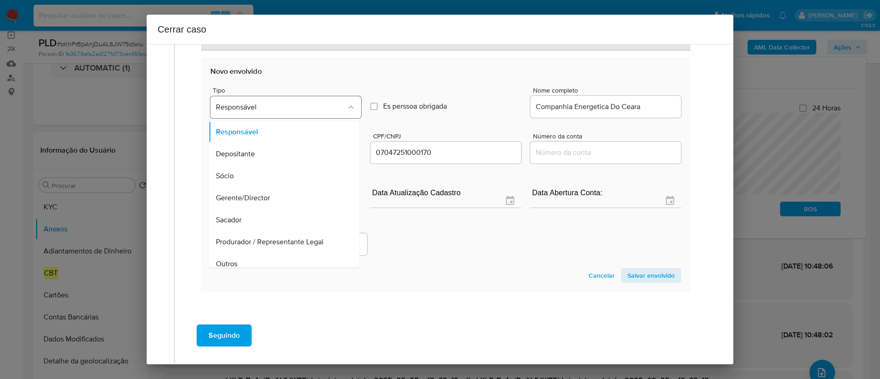
scroll to position [29, 0]
click at [644, 276] on span "Salvar envolvido" at bounding box center [651, 275] width 47 height 13
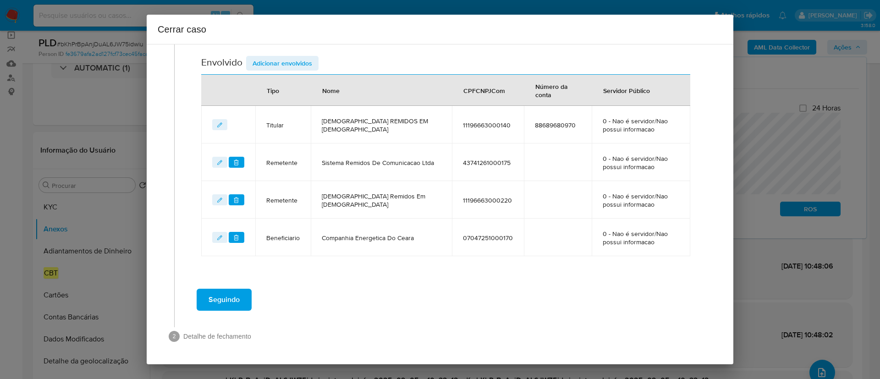
scroll to position [245, 0]
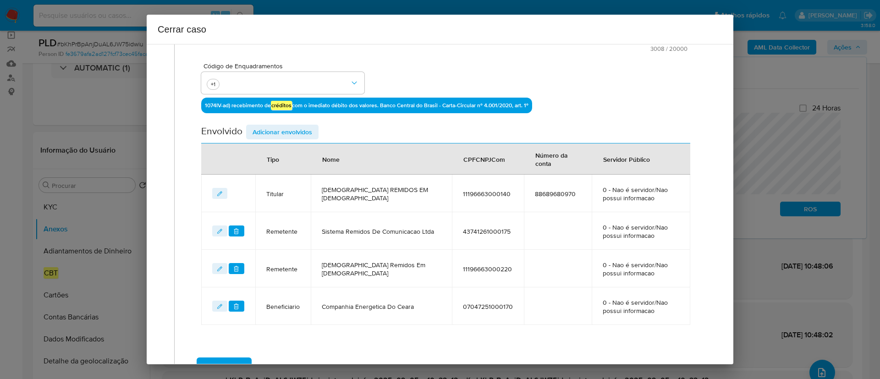
drag, startPoint x: 293, startPoint y: 137, endPoint x: 305, endPoint y: 138, distance: 11.5
click at [294, 137] on span "Adicionar envolvidos" at bounding box center [283, 132] width 60 height 13
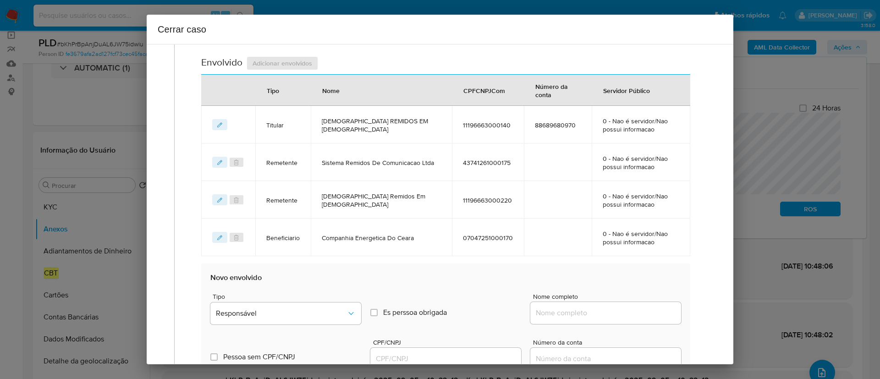
scroll to position [383, 0]
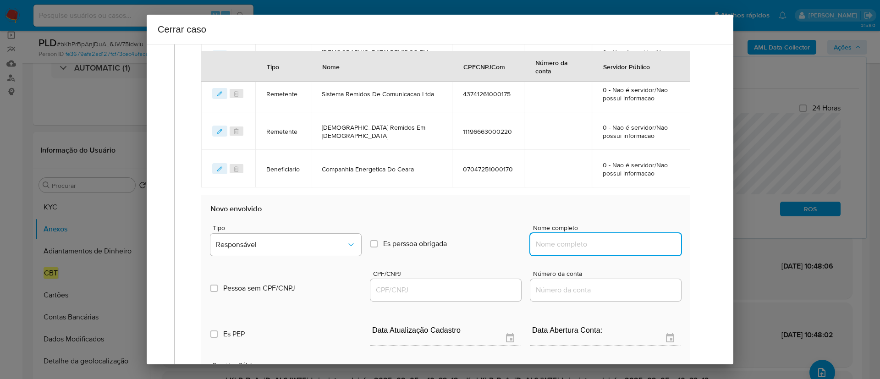
click at [601, 242] on input "Nome completo" at bounding box center [606, 244] width 151 height 12
paste input "Ivan Da Cruz De Almeida, 09747935821"
click at [638, 243] on input "Ivan Da Cruz De Almeida, 09747935821" at bounding box center [606, 244] width 151 height 12
type input "Ivan Da Cruz De Almeida,"
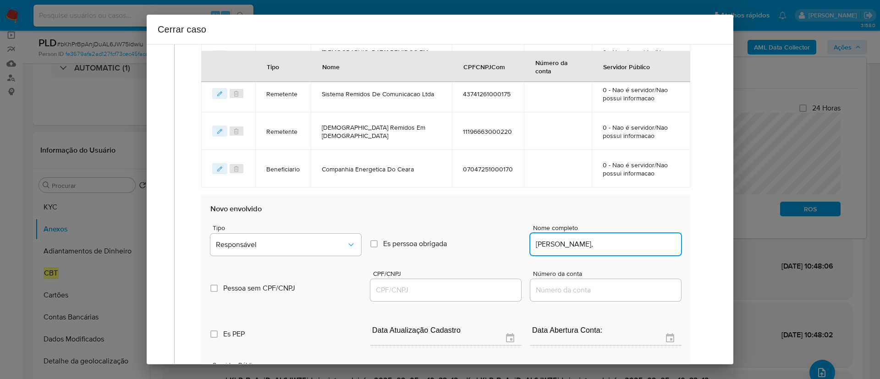
click at [461, 288] on input "CPF/CNPJ" at bounding box center [445, 290] width 151 height 12
paste input "09747935821"
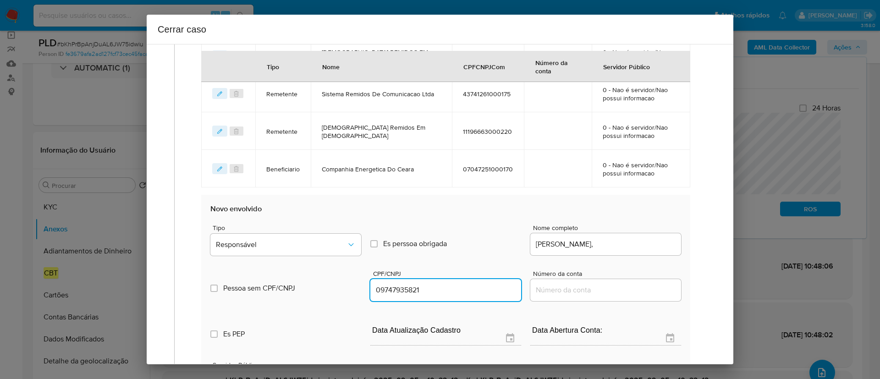
type input "9747935821"
click at [644, 246] on input "Ivan Da Cruz De Almeida," at bounding box center [606, 244] width 151 height 12
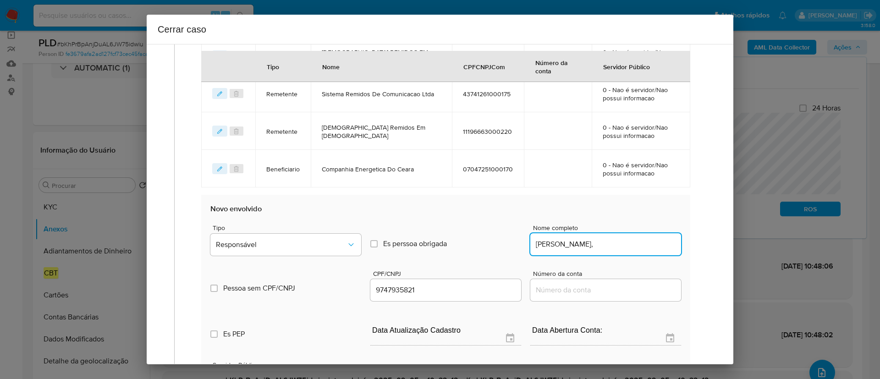
type input "Ivan Da Cruz De Almeida,"
type input "09747935821"
type input "Ivan Da Cruz De Almeida"
click at [310, 247] on span "Responsável" at bounding box center [281, 244] width 131 height 9
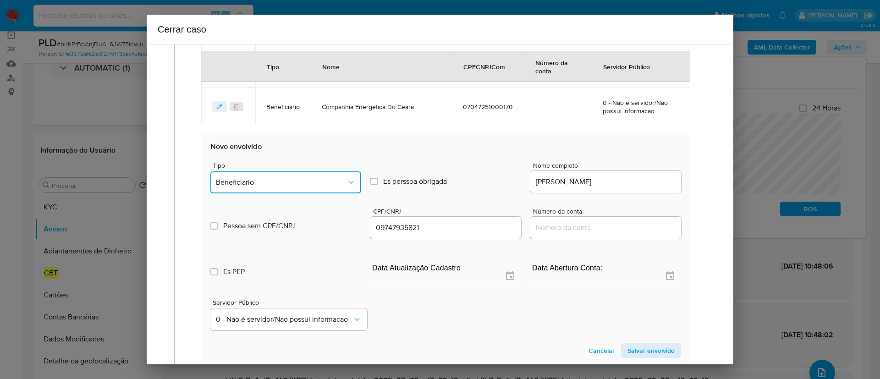
scroll to position [520, 0]
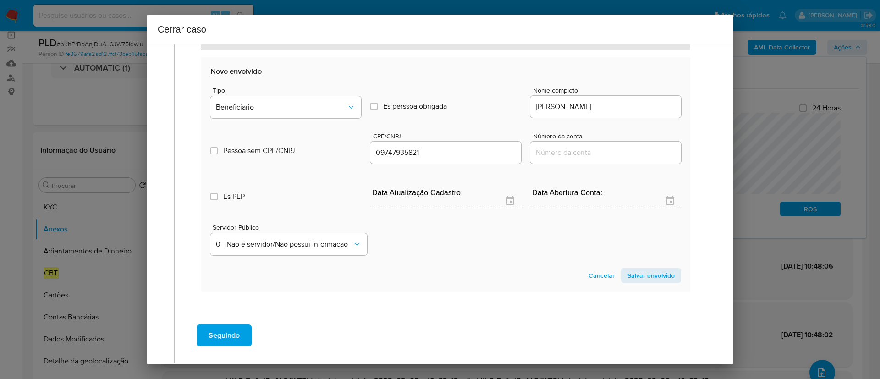
click at [632, 275] on span "Salvar envolvido" at bounding box center [651, 275] width 47 height 13
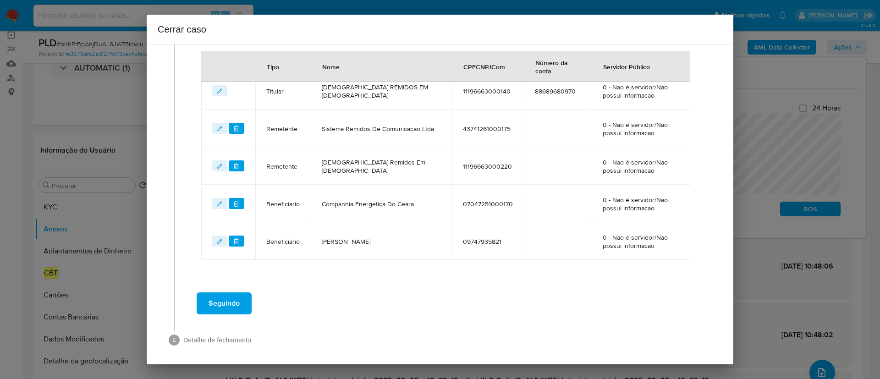
scroll to position [352, 0]
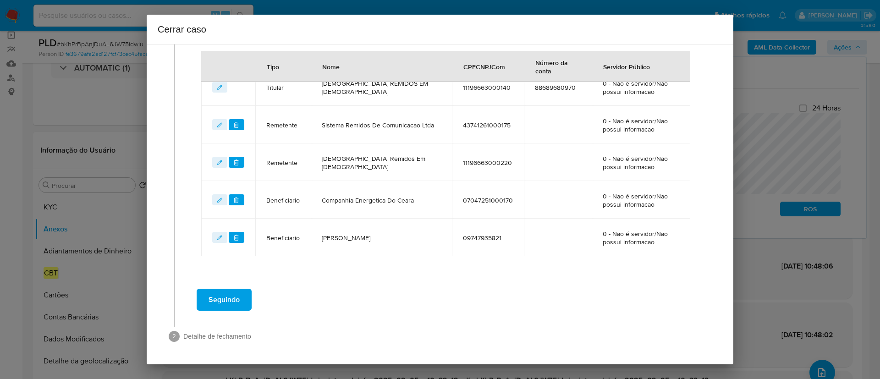
click at [239, 299] on span "Seguindo" at bounding box center [224, 300] width 31 height 20
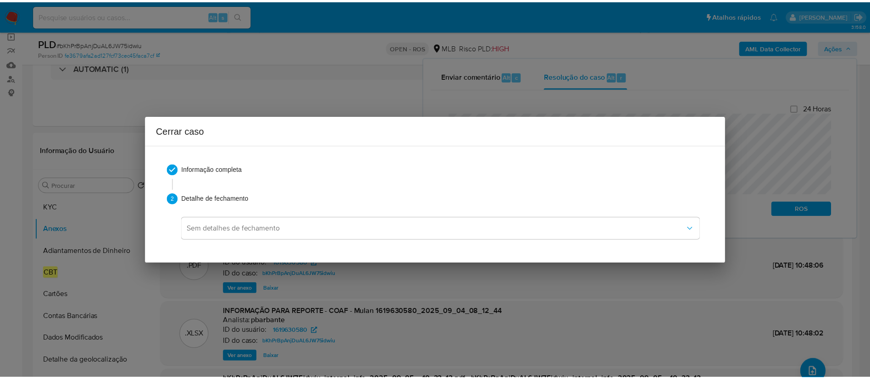
scroll to position [0, 0]
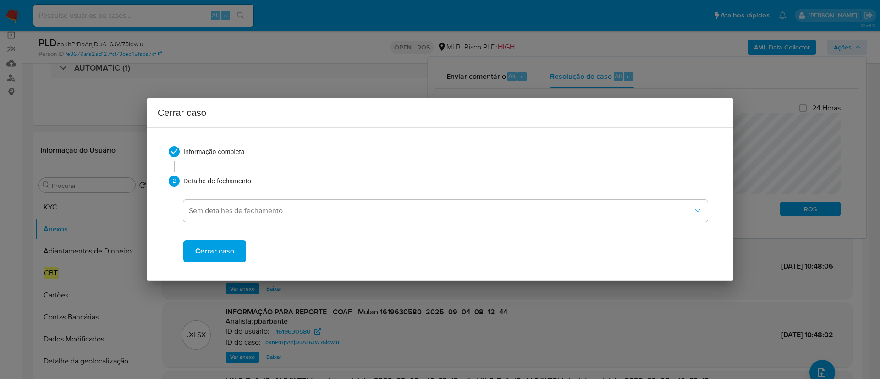
click at [227, 252] on span "Cerrar caso" at bounding box center [214, 251] width 39 height 20
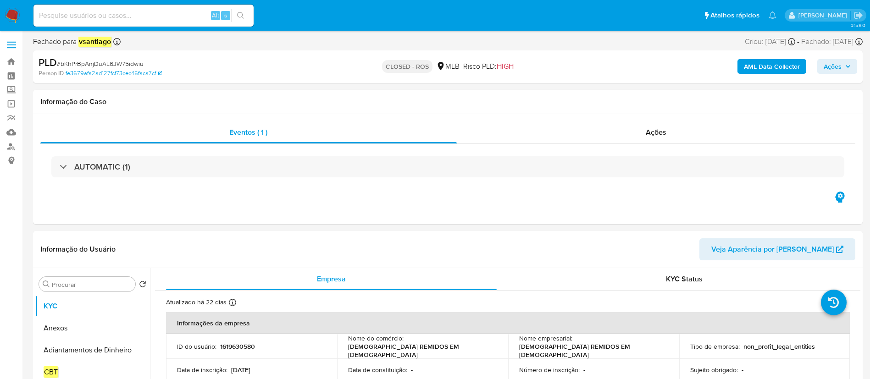
select select "10"
